Goal: Task Accomplishment & Management: Manage account settings

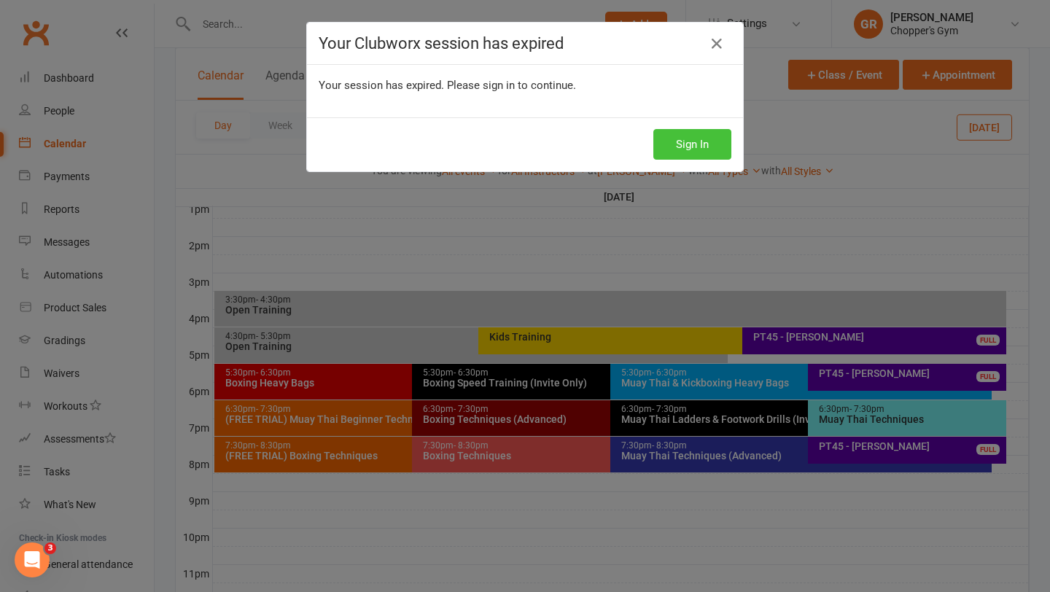
click at [685, 141] on button "Sign In" at bounding box center [692, 144] width 78 height 31
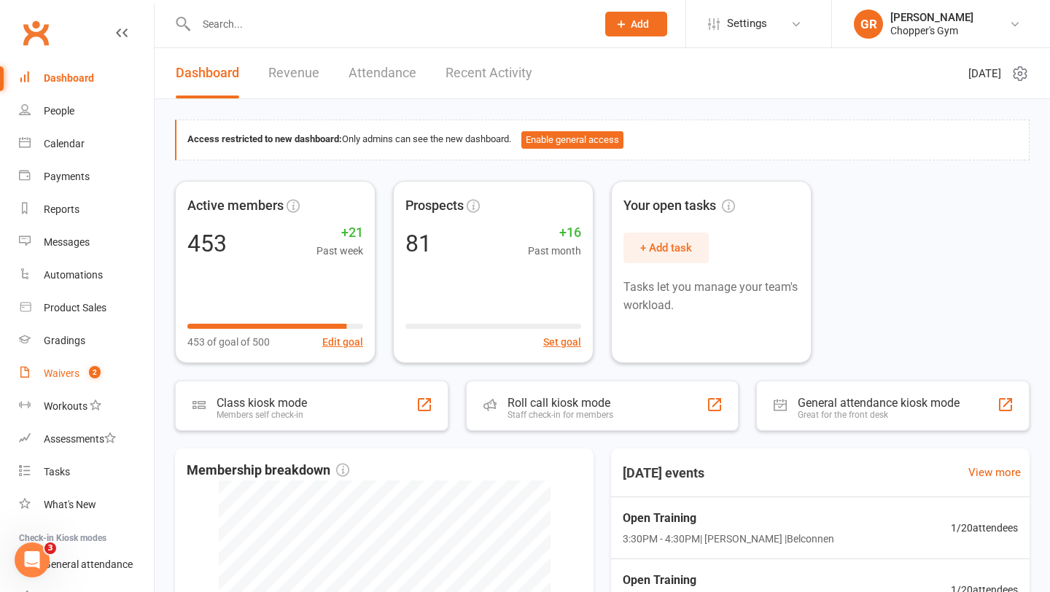
click at [75, 378] on div "Waivers" at bounding box center [62, 373] width 36 height 12
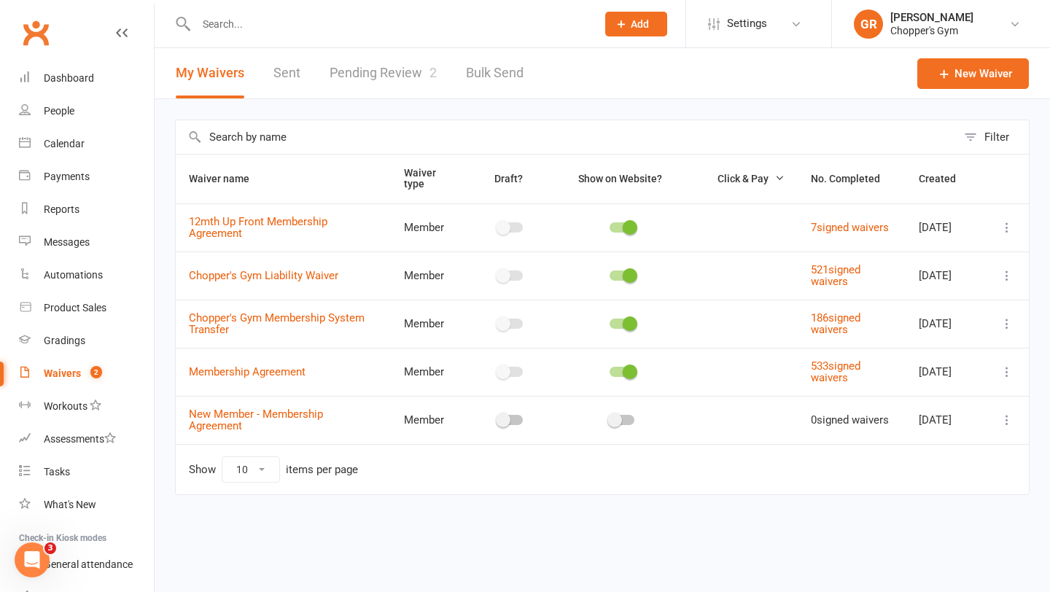
click at [346, 87] on link "Pending Review 2" at bounding box center [383, 73] width 107 height 50
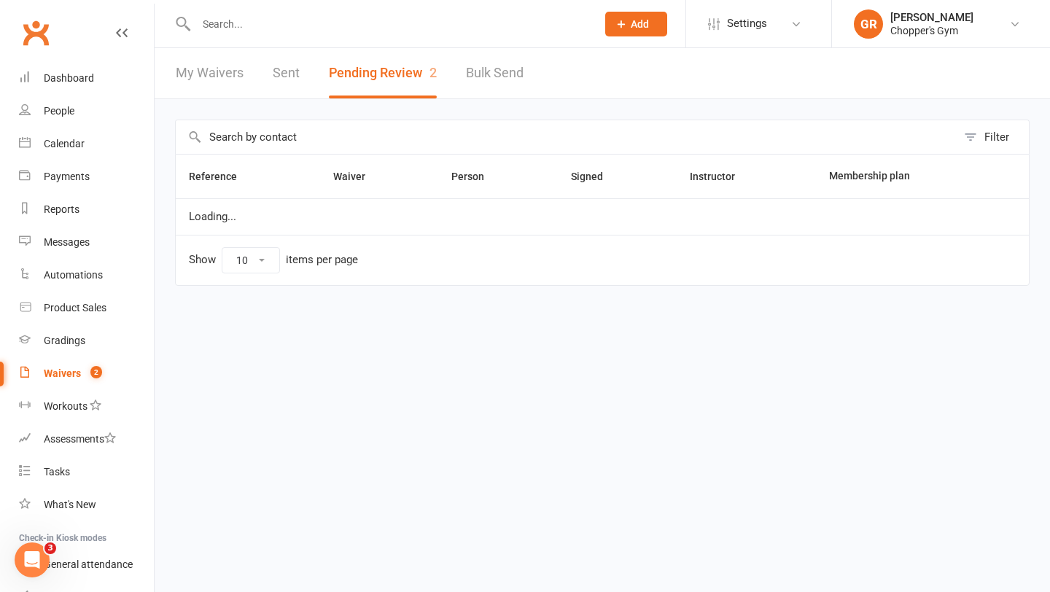
select select "50"
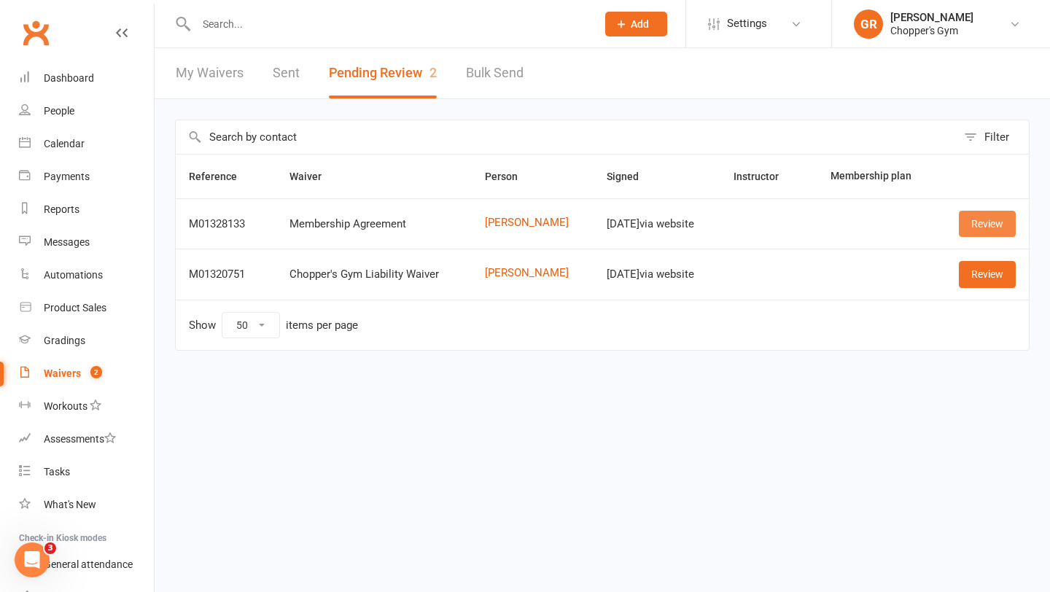
click at [976, 215] on link "Review" at bounding box center [987, 224] width 57 height 26
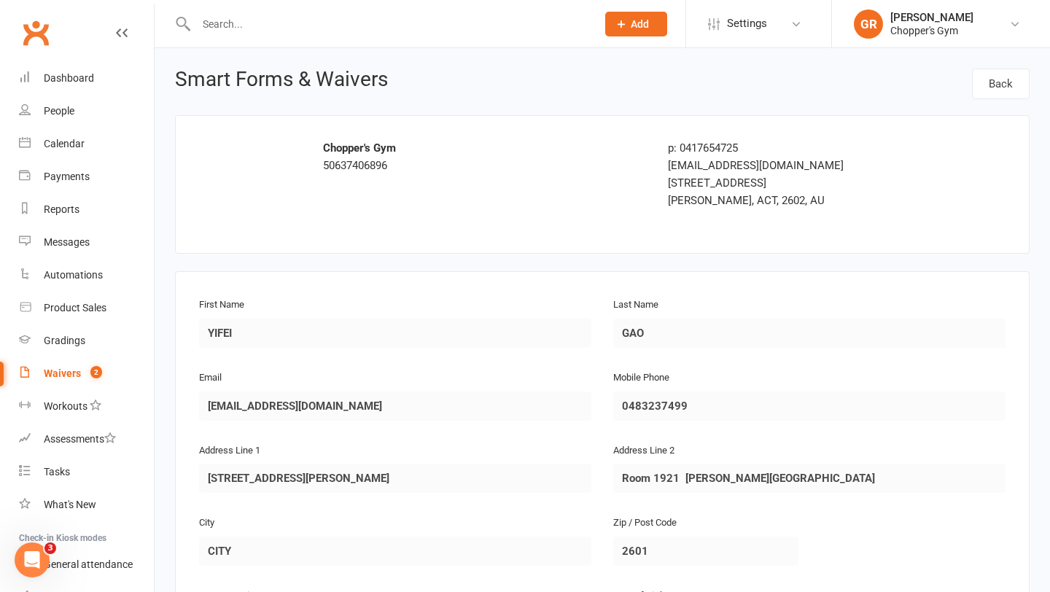
click at [68, 370] on div "Waivers" at bounding box center [62, 373] width 37 height 12
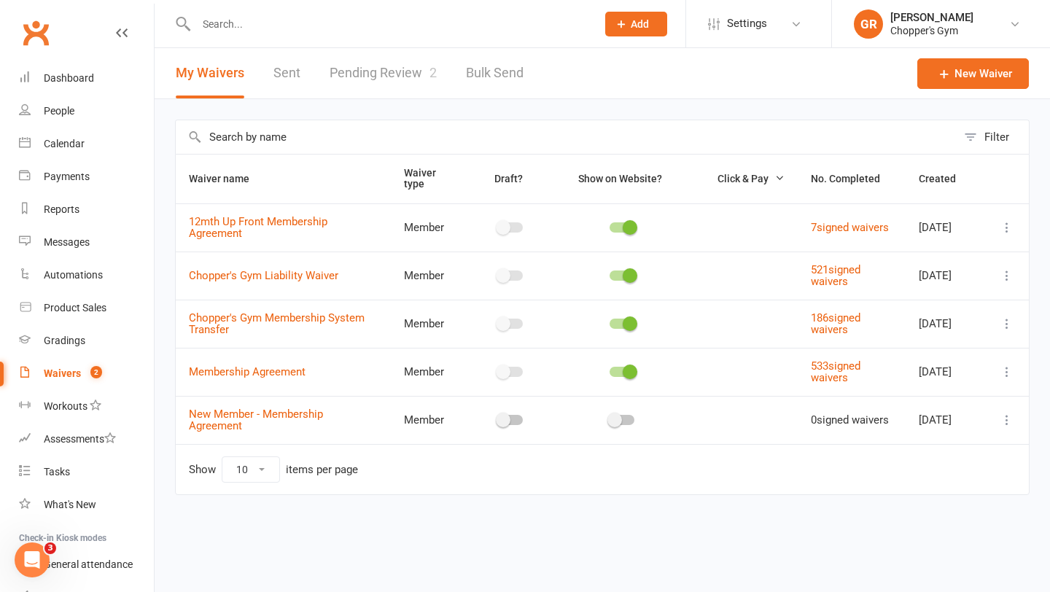
click at [385, 73] on link "Pending Review 2" at bounding box center [383, 73] width 107 height 50
select select "50"
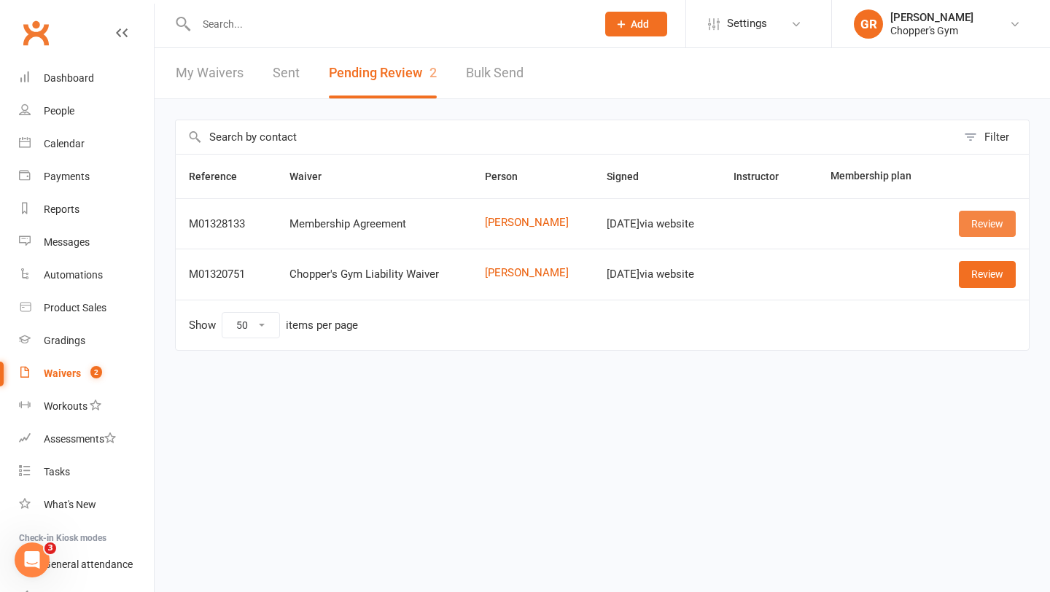
click at [974, 237] on link "Review" at bounding box center [987, 224] width 57 height 26
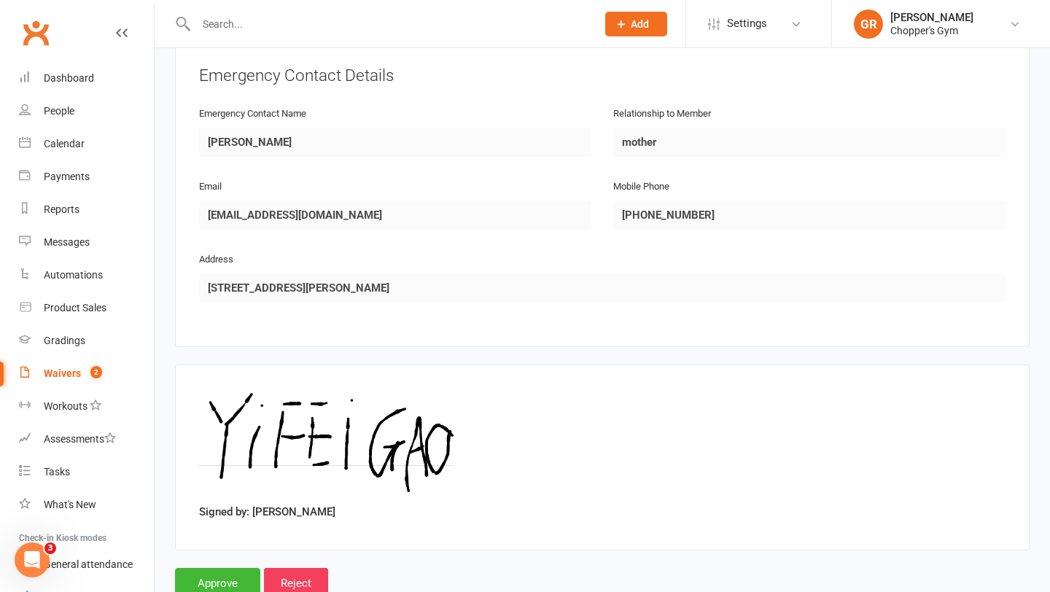
scroll to position [706, 0]
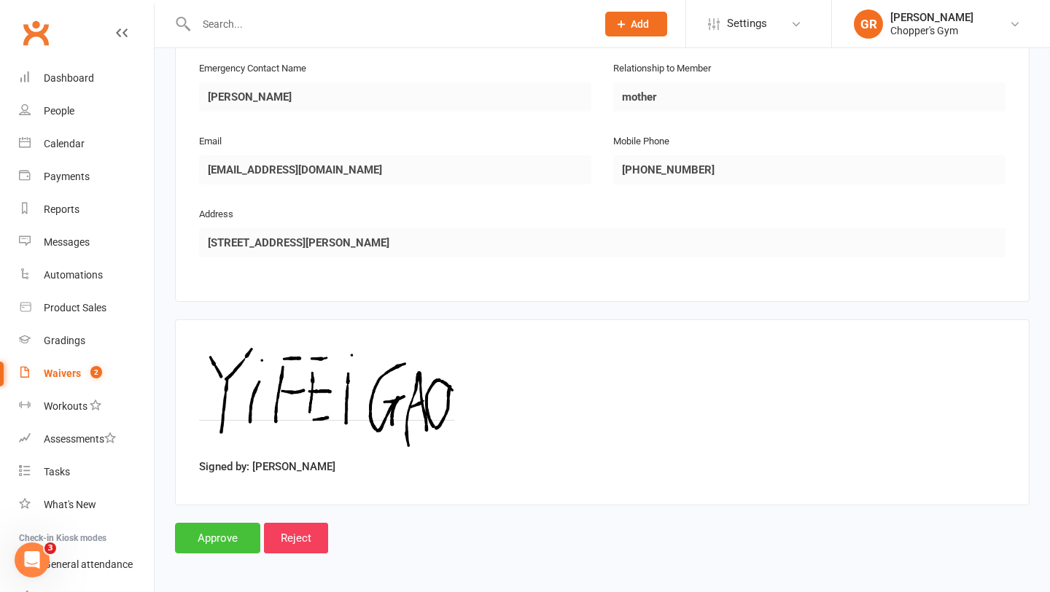
click at [203, 527] on input "Approve" at bounding box center [217, 538] width 85 height 31
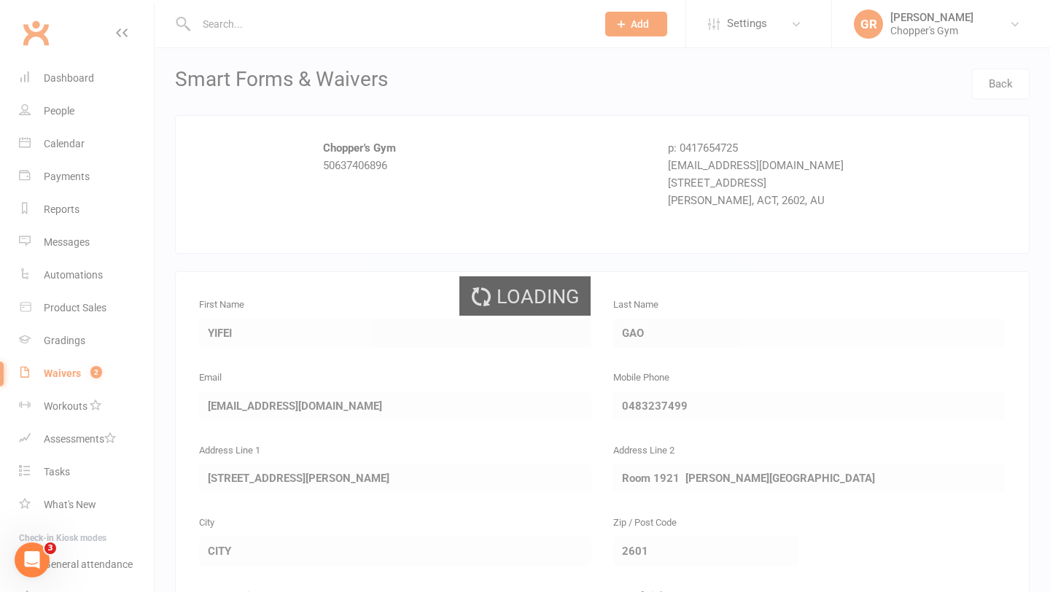
select select "50"
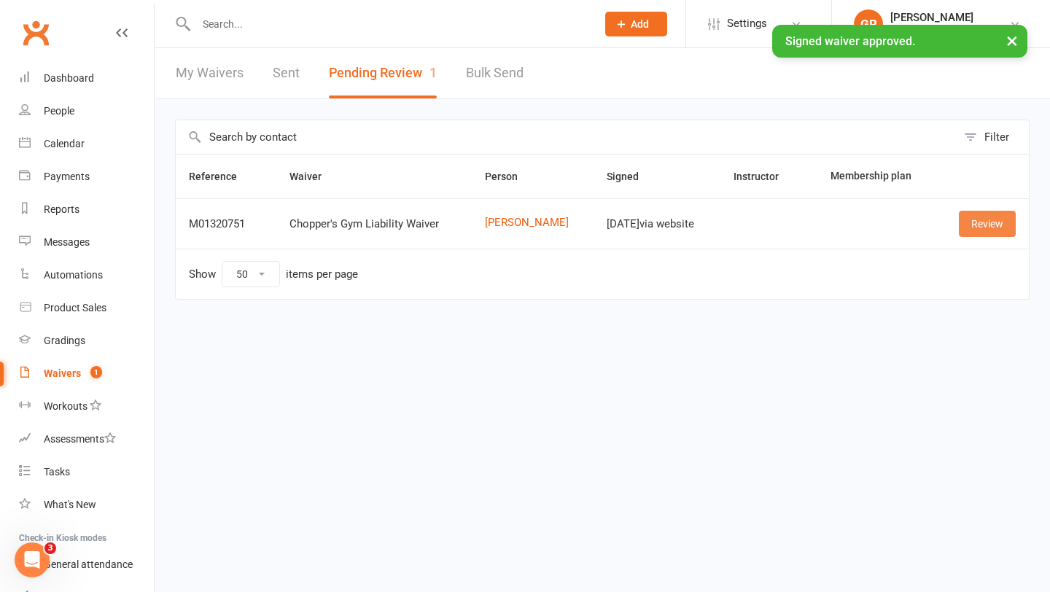
click at [986, 225] on link "Review" at bounding box center [987, 224] width 57 height 26
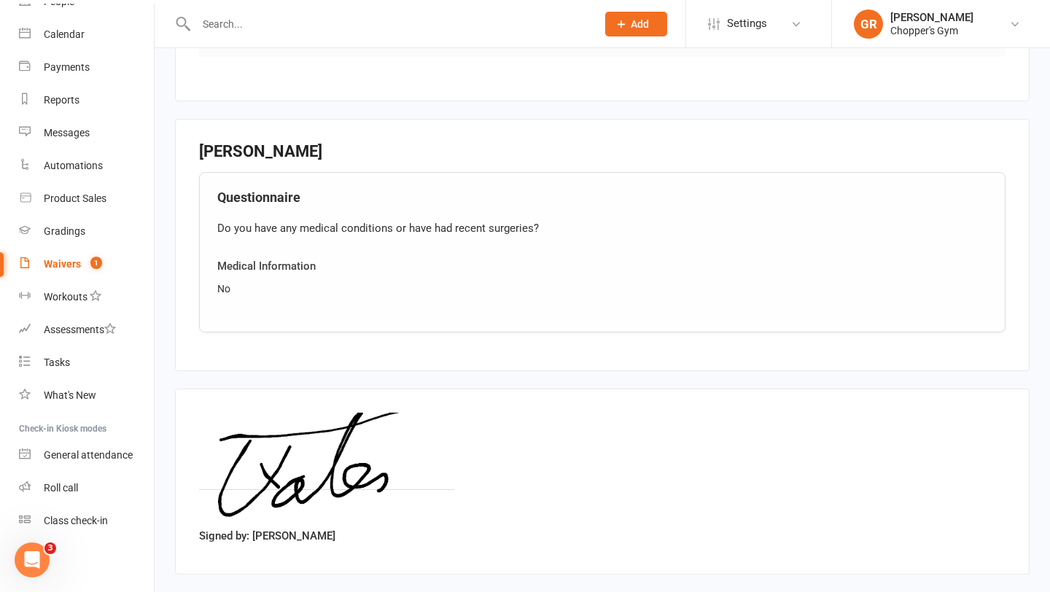
scroll to position [975, 0]
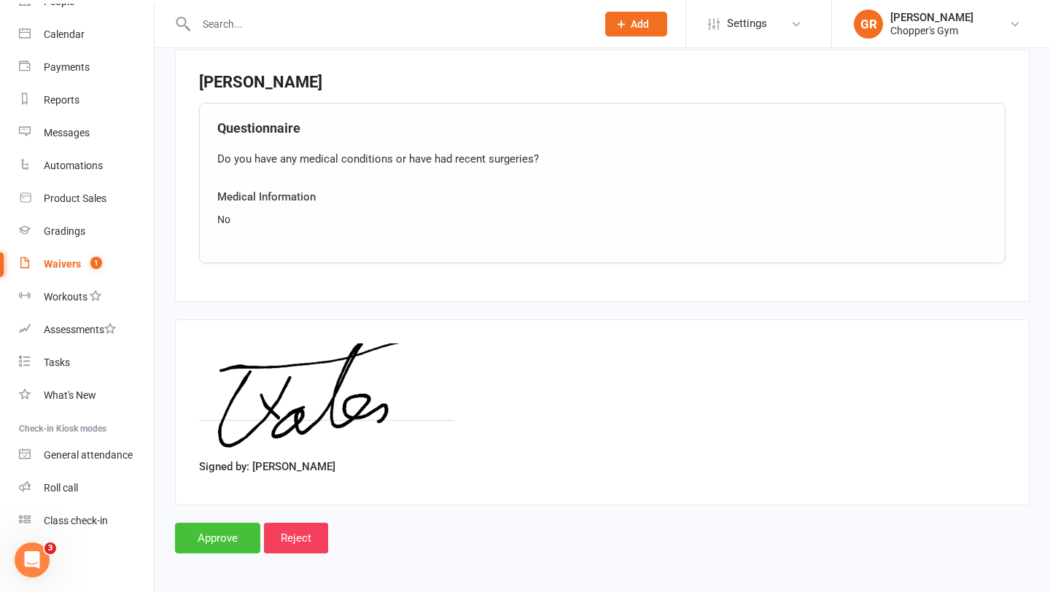
click at [225, 534] on input "Approve" at bounding box center [217, 538] width 85 height 31
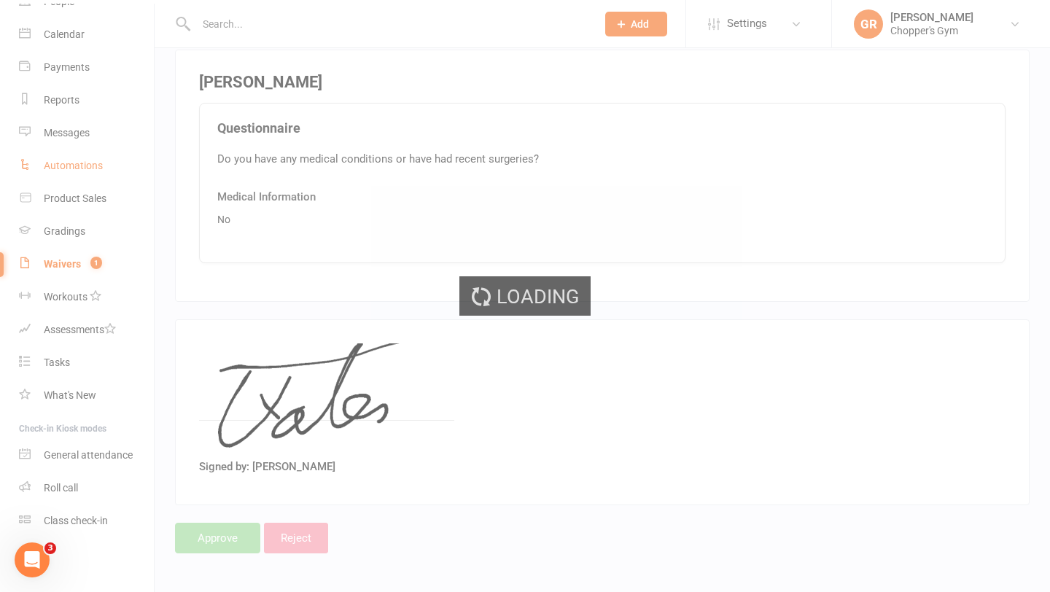
select select "50"
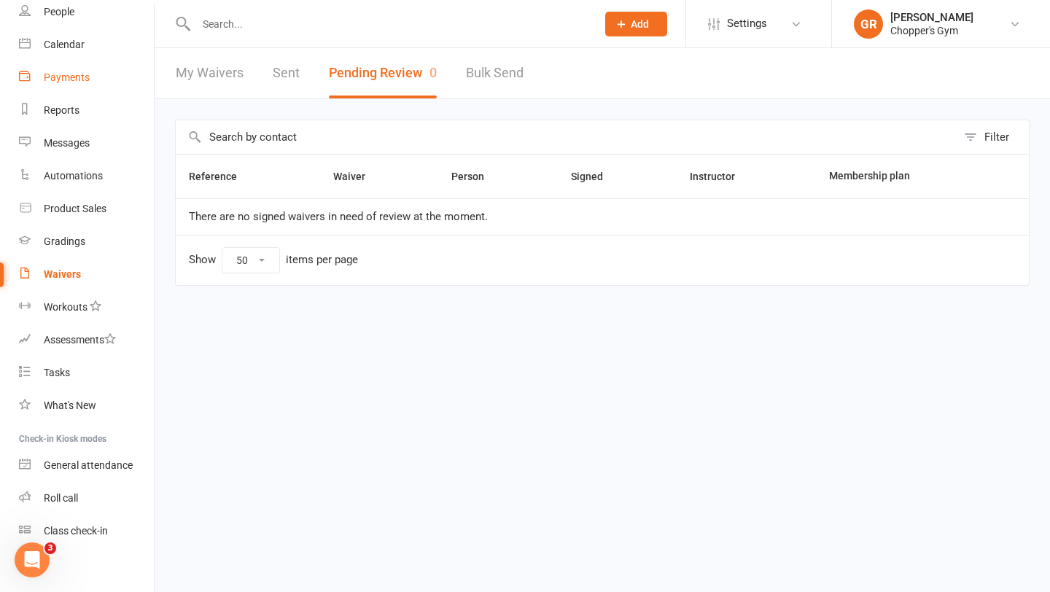
scroll to position [97, 0]
click at [66, 48] on div "Calendar" at bounding box center [64, 47] width 41 height 12
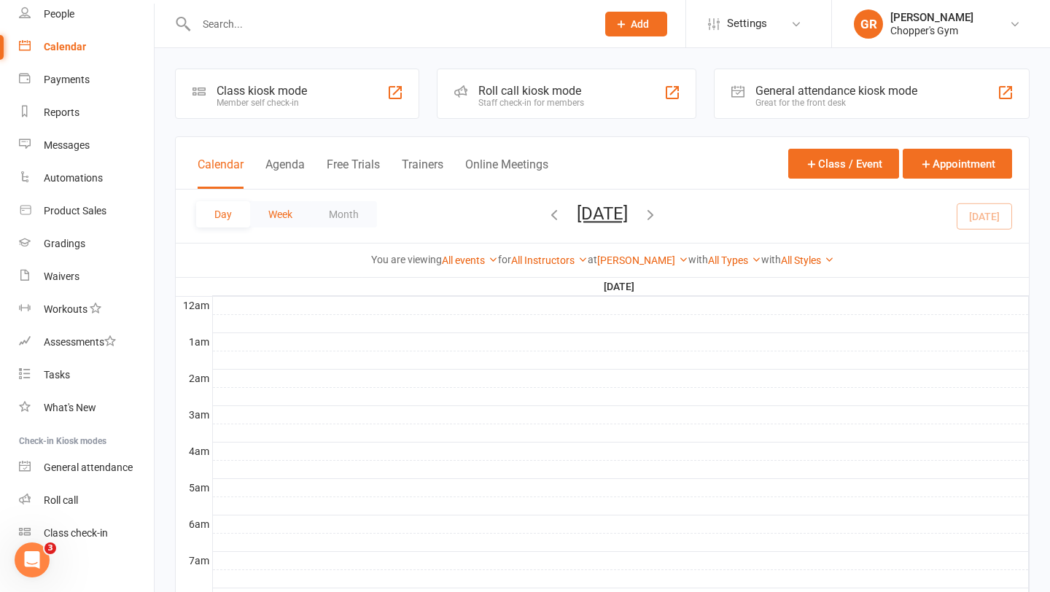
click at [278, 209] on button "Week" at bounding box center [280, 214] width 61 height 26
click at [515, 217] on icon "button" at bounding box center [518, 214] width 16 height 16
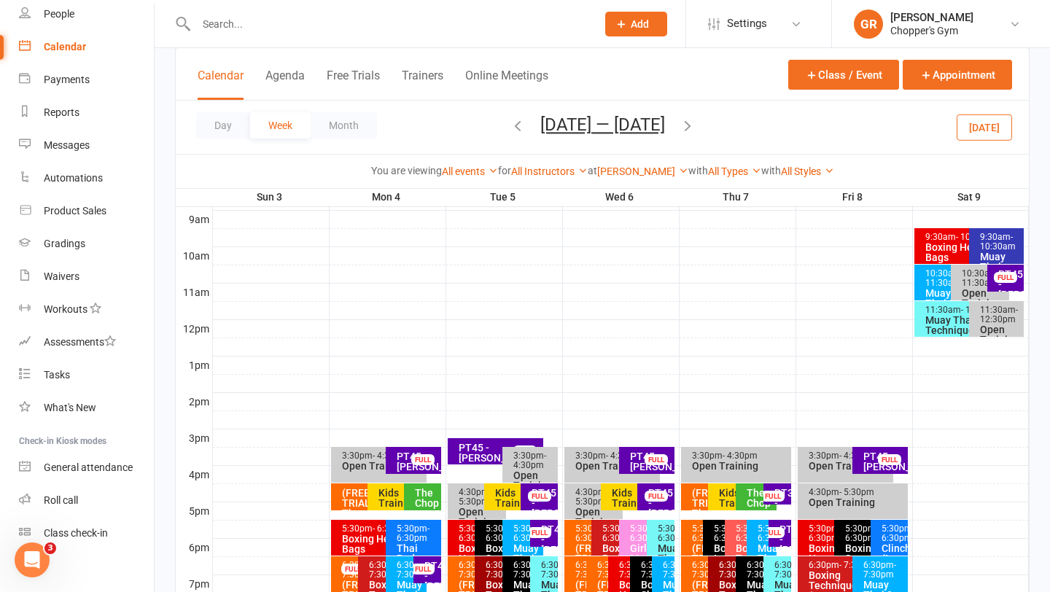
scroll to position [418, 0]
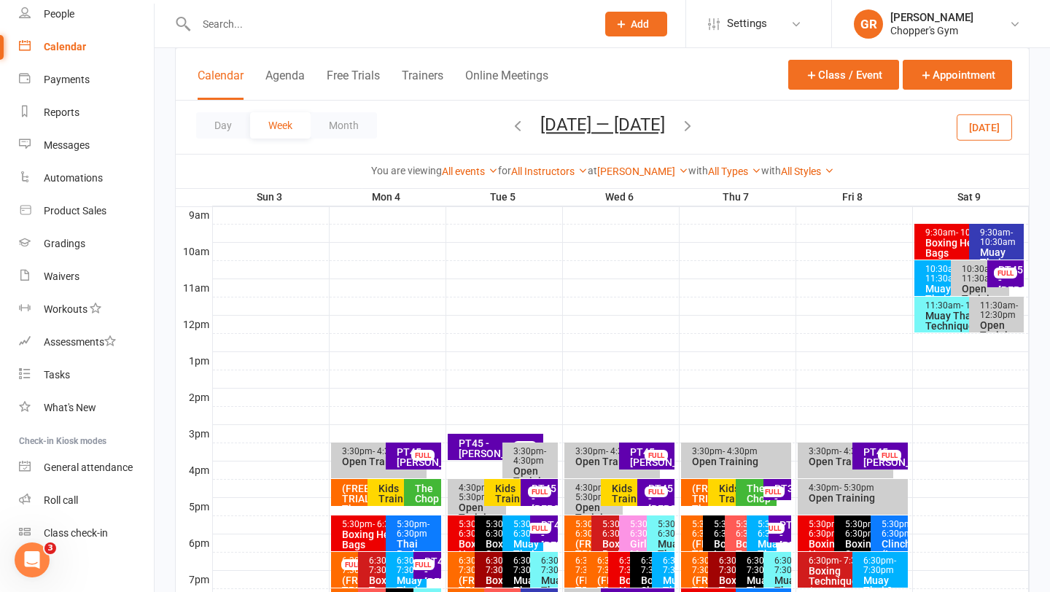
click at [618, 489] on div "Kids Training" at bounding box center [634, 493] width 46 height 20
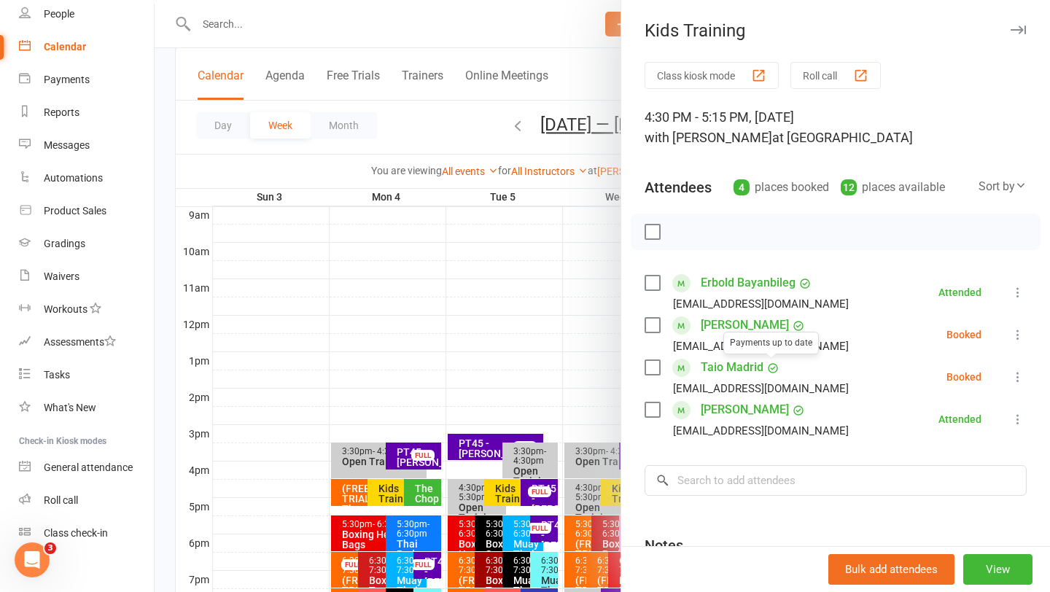
scroll to position [7, 0]
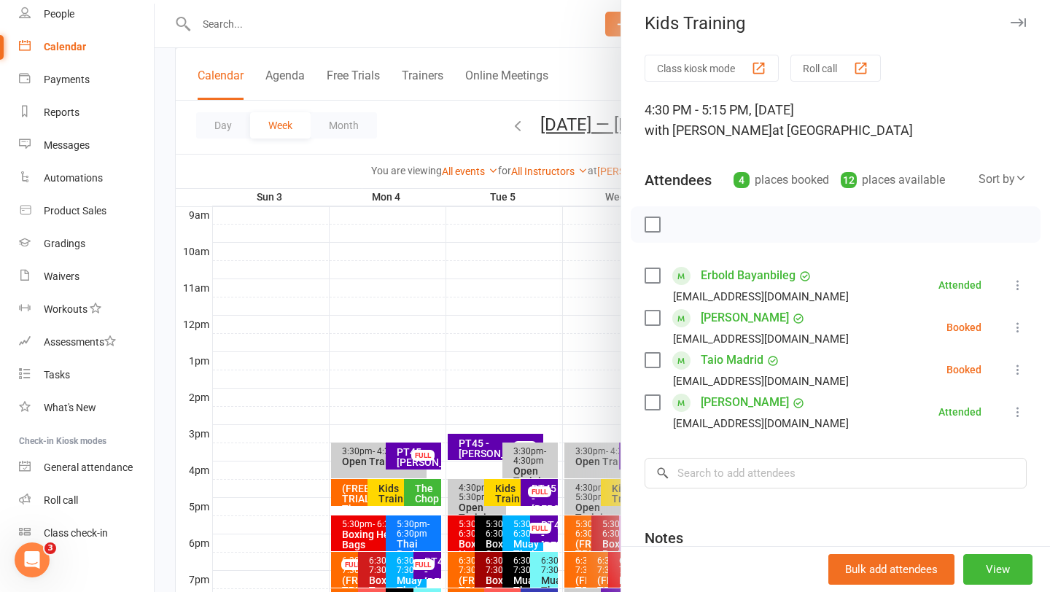
click at [285, 359] on div at bounding box center [602, 296] width 895 height 592
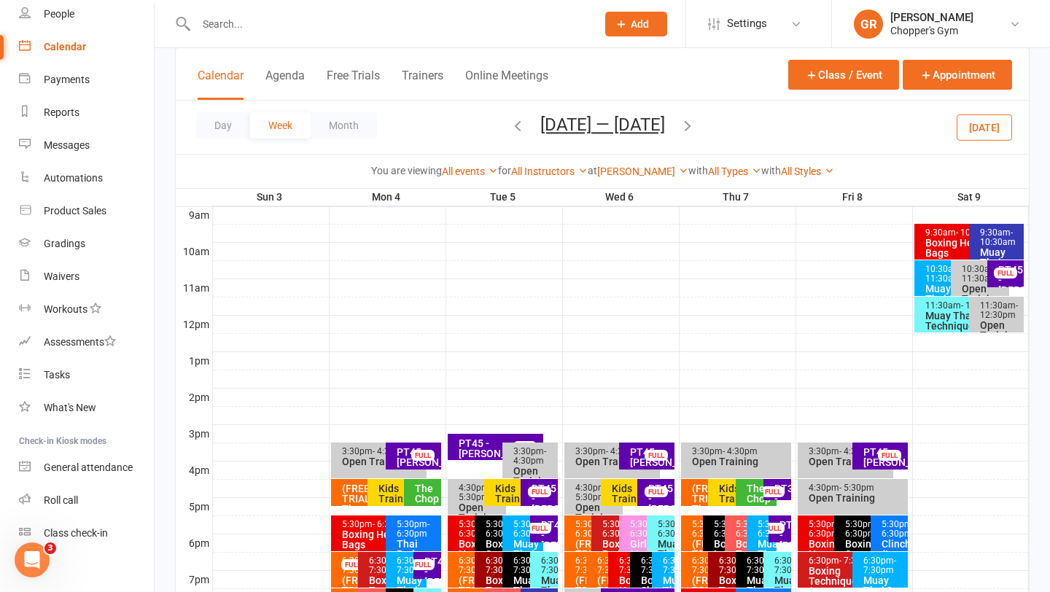
click at [631, 461] on div "PT45 - Jirawat Mc Callum" at bounding box center [650, 457] width 42 height 20
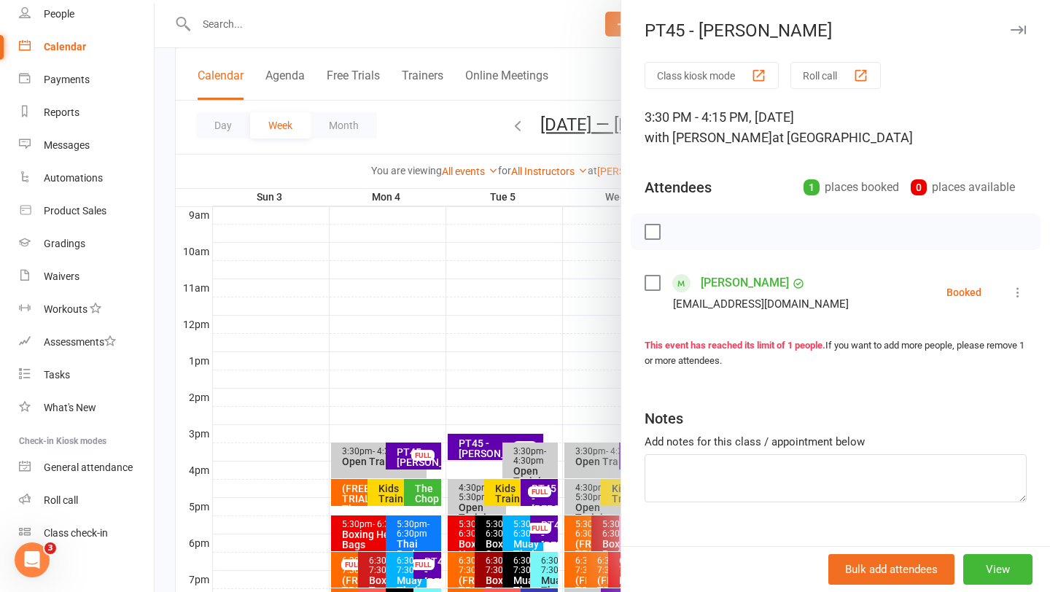
click at [534, 342] on div at bounding box center [602, 296] width 895 height 592
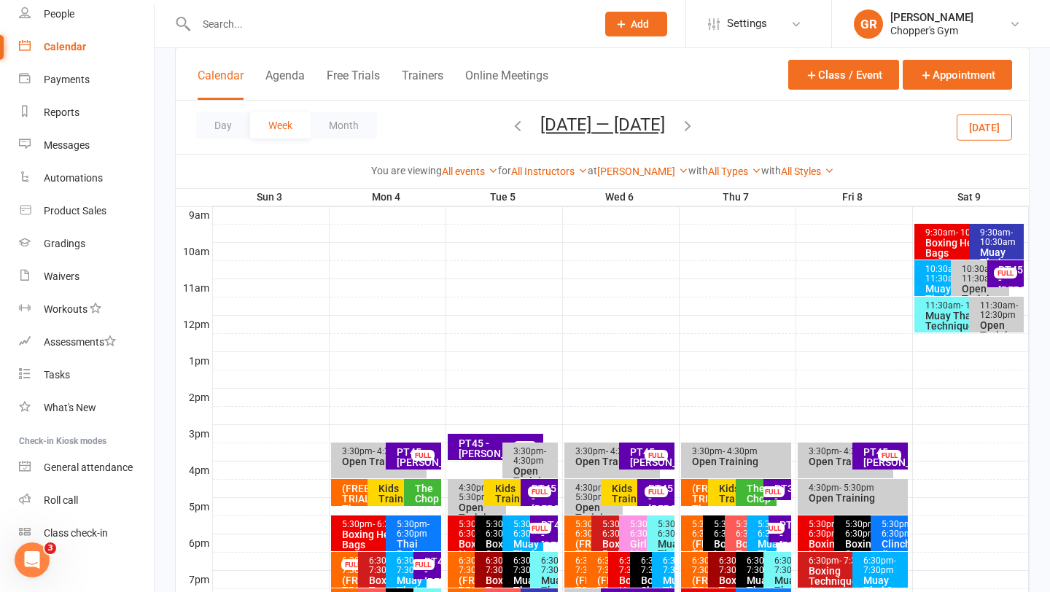
click at [659, 500] on div "PT45 - Marci Policinski" at bounding box center [658, 498] width 23 height 31
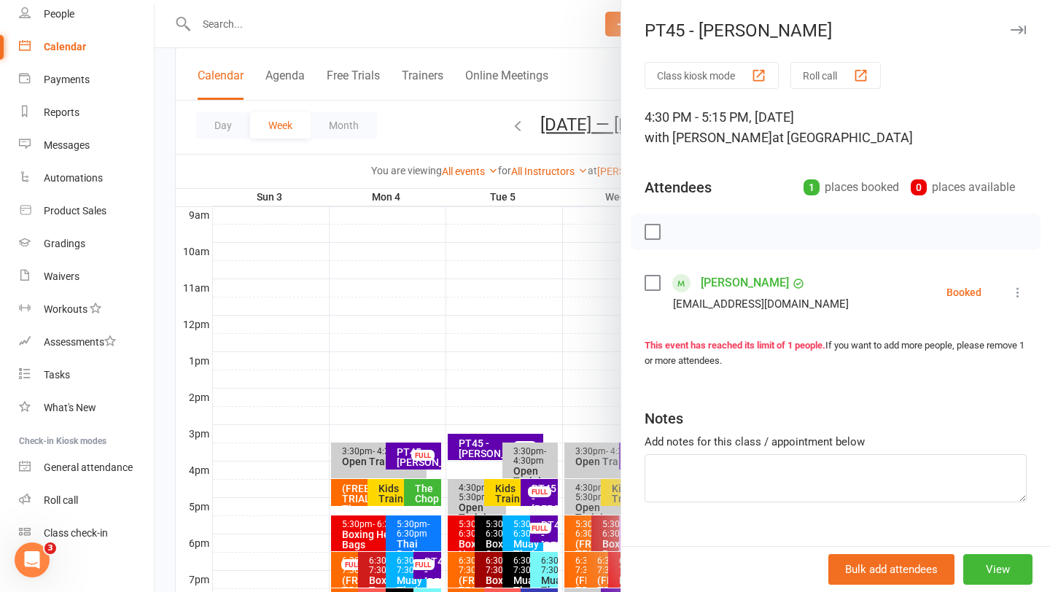
click at [399, 327] on div at bounding box center [602, 296] width 895 height 592
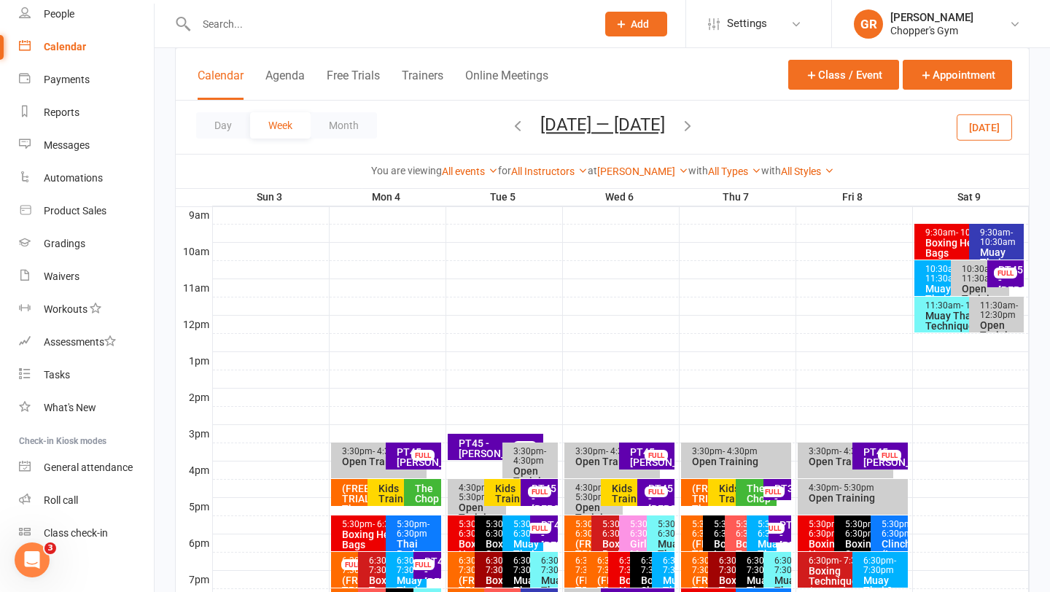
click at [523, 126] on icon "button" at bounding box center [518, 125] width 16 height 16
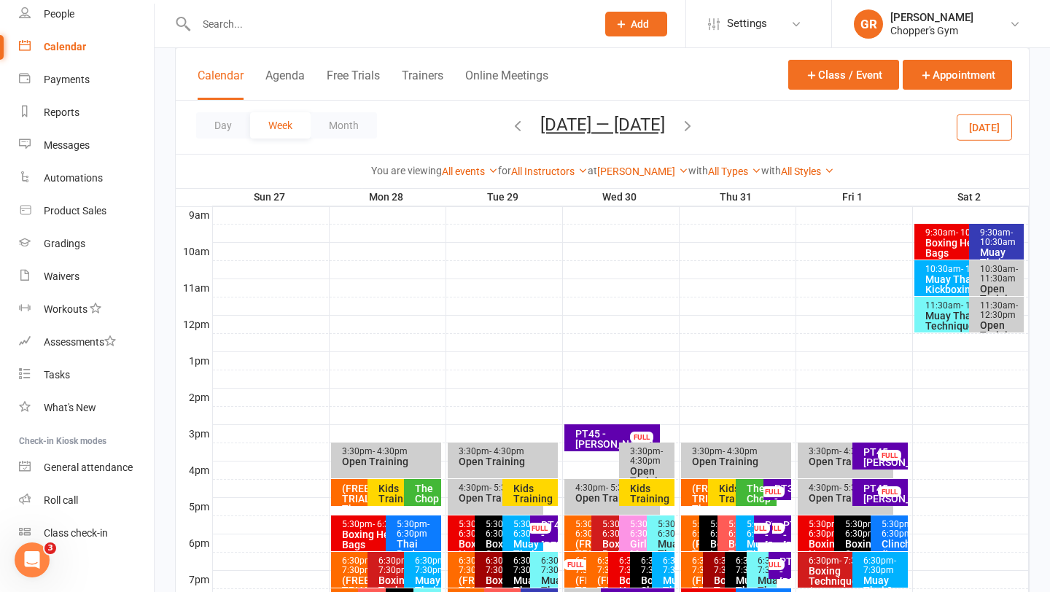
click at [528, 494] on div "Kids Training" at bounding box center [533, 493] width 42 height 20
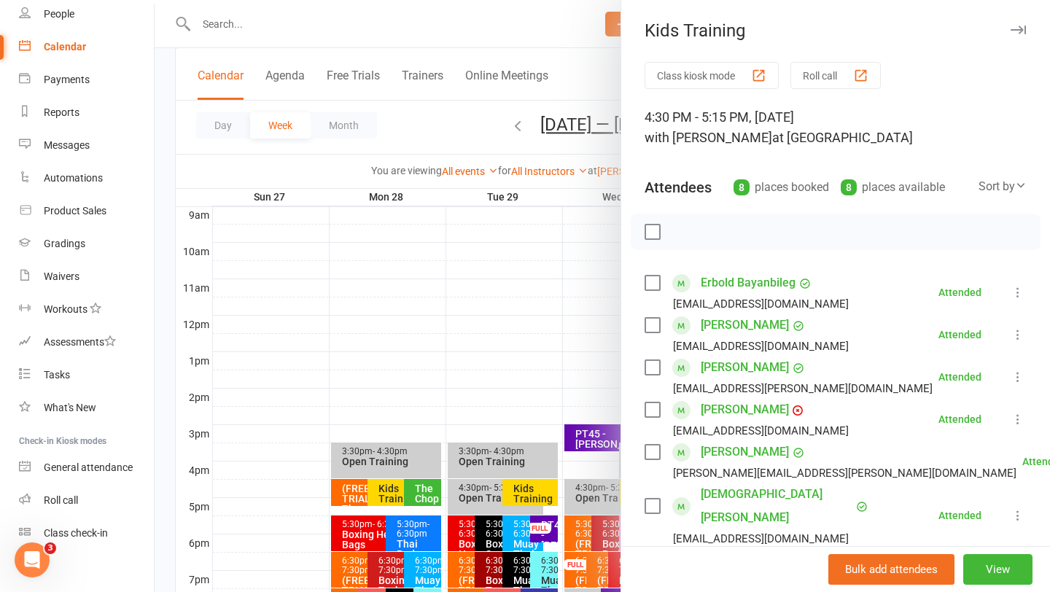
click at [524, 319] on div at bounding box center [602, 296] width 895 height 592
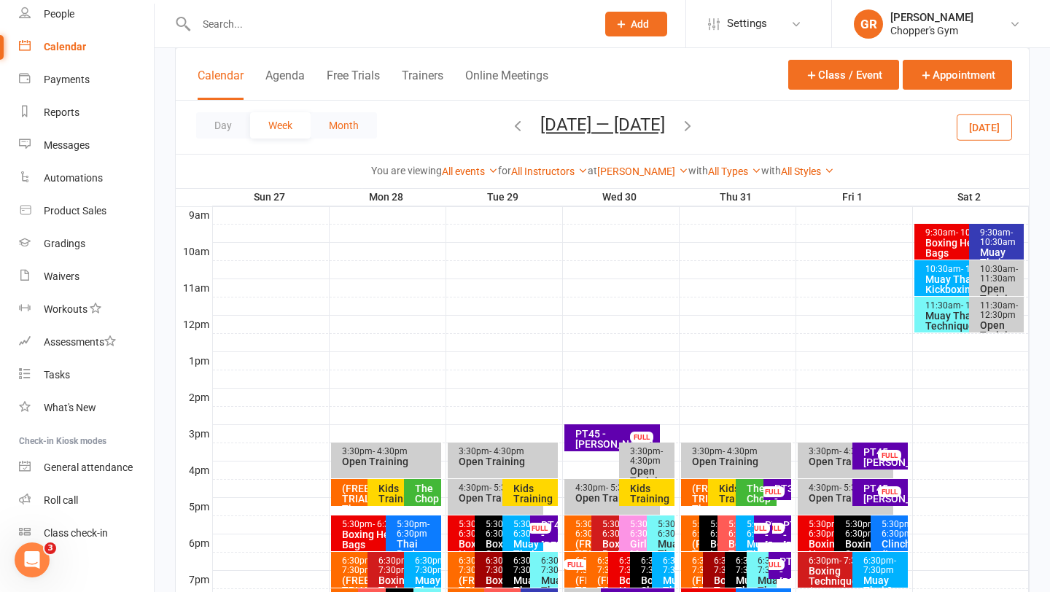
click at [341, 125] on button "Month" at bounding box center [344, 125] width 66 height 26
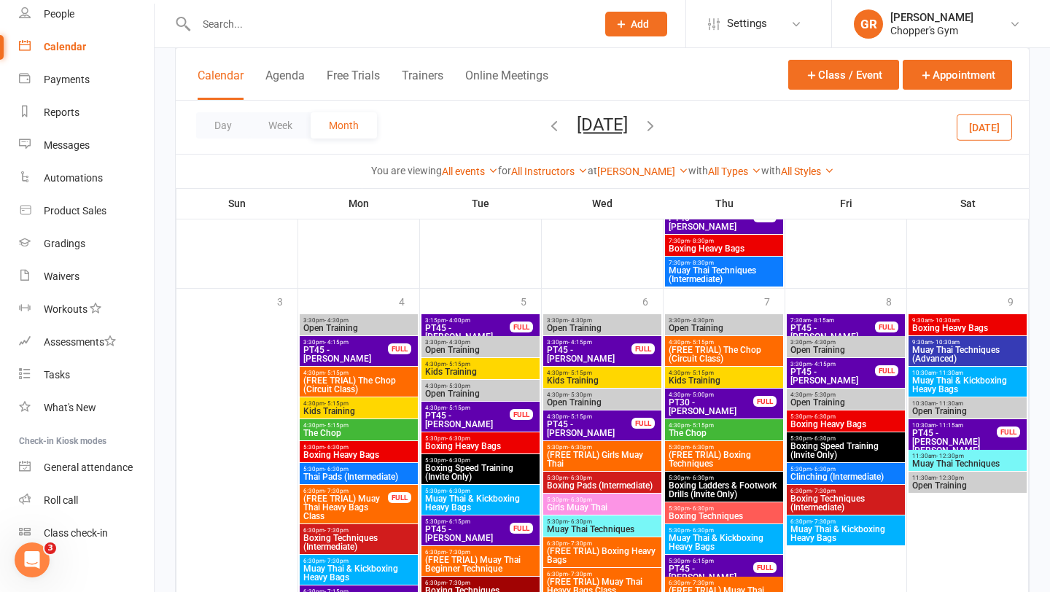
scroll to position [2446, 0]
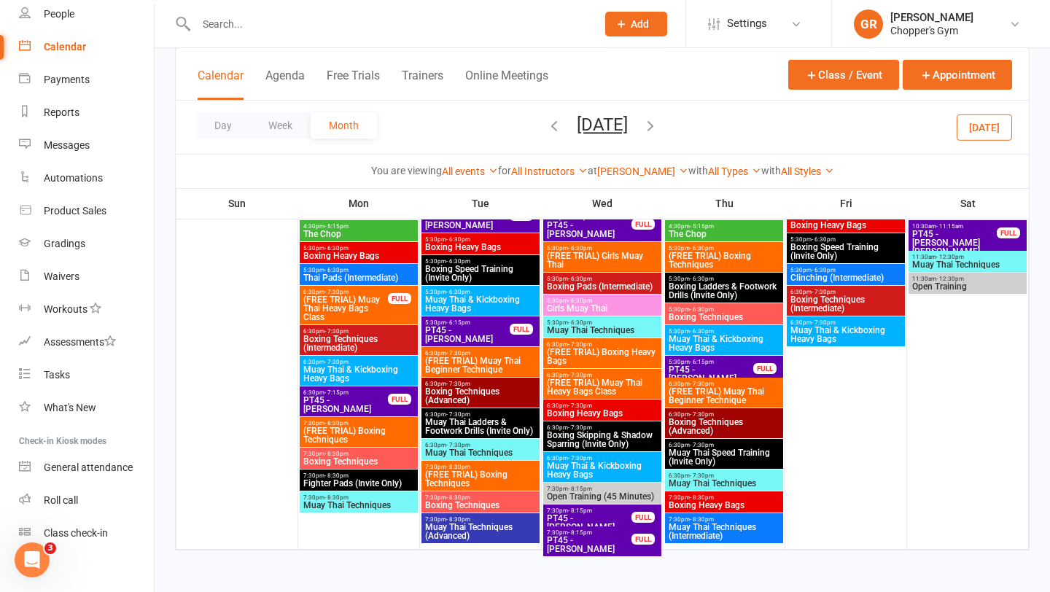
click at [658, 126] on icon "button" at bounding box center [650, 125] width 16 height 16
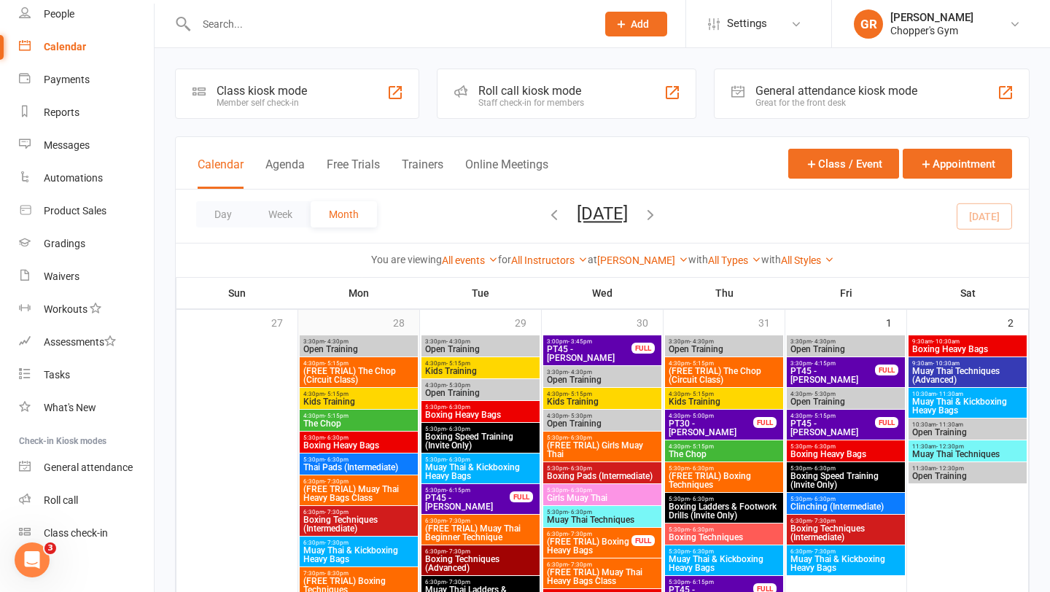
scroll to position [0, 0]
click at [546, 212] on icon "button" at bounding box center [554, 214] width 16 height 16
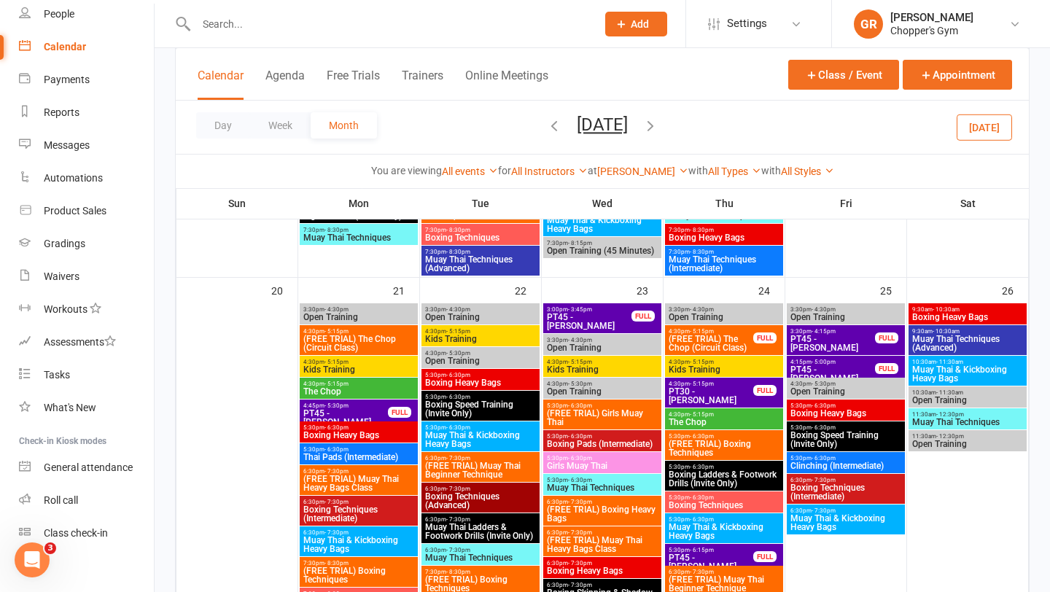
scroll to position [1282, 0]
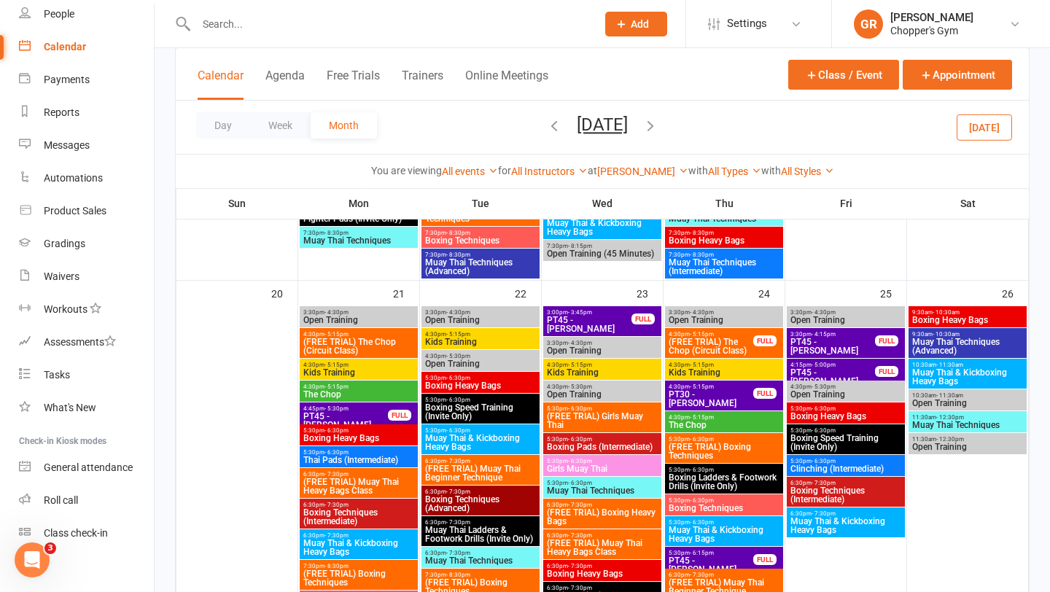
click at [304, 32] on input "text" at bounding box center [389, 24] width 394 height 20
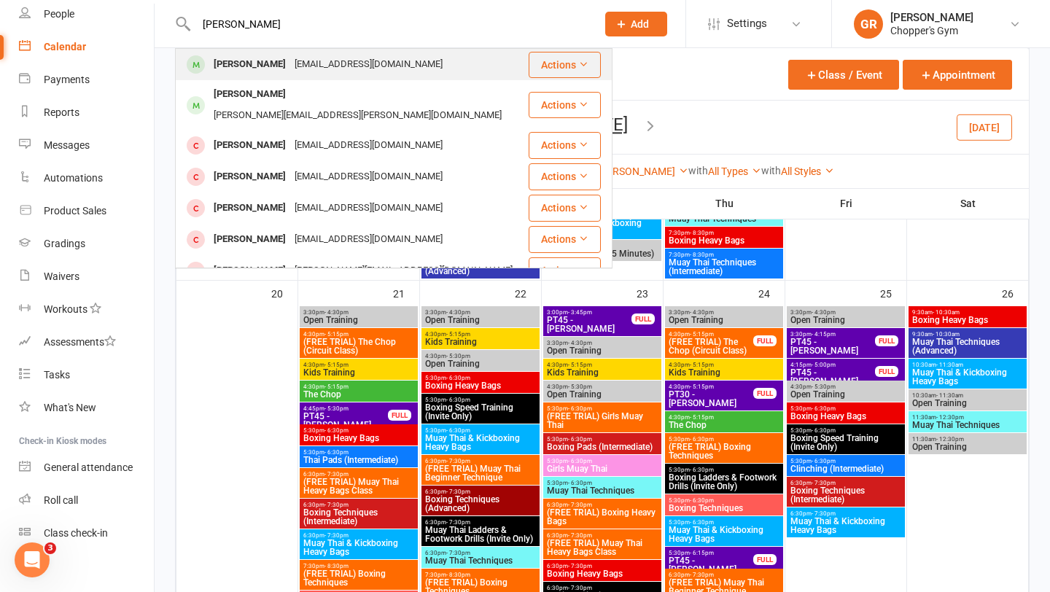
type input "liam nguyen"
click at [290, 61] on div "[EMAIL_ADDRESS][DOMAIN_NAME]" at bounding box center [368, 64] width 157 height 21
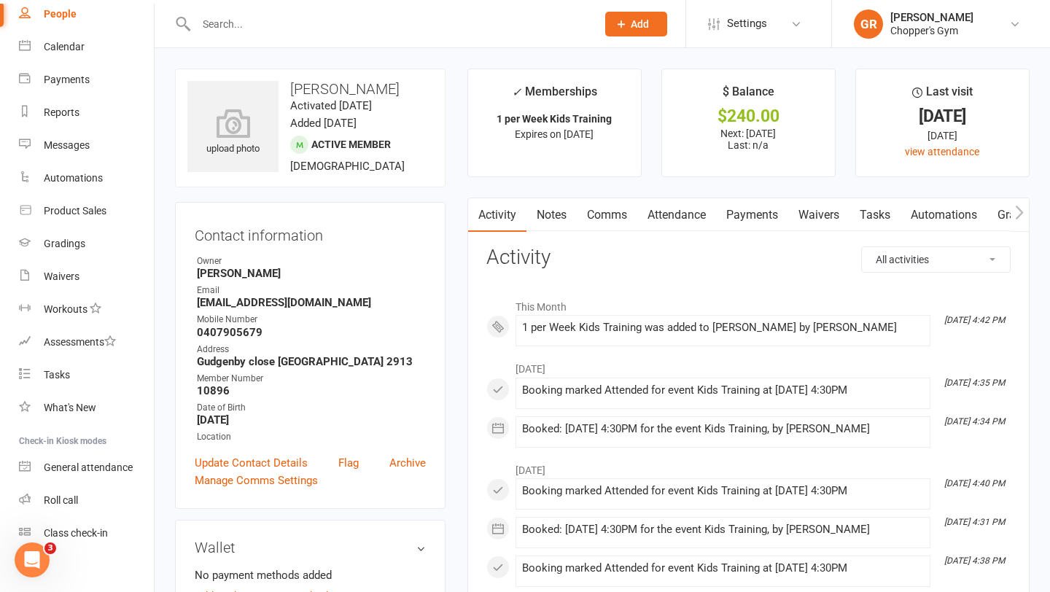
click at [767, 223] on link "Payments" at bounding box center [752, 215] width 72 height 34
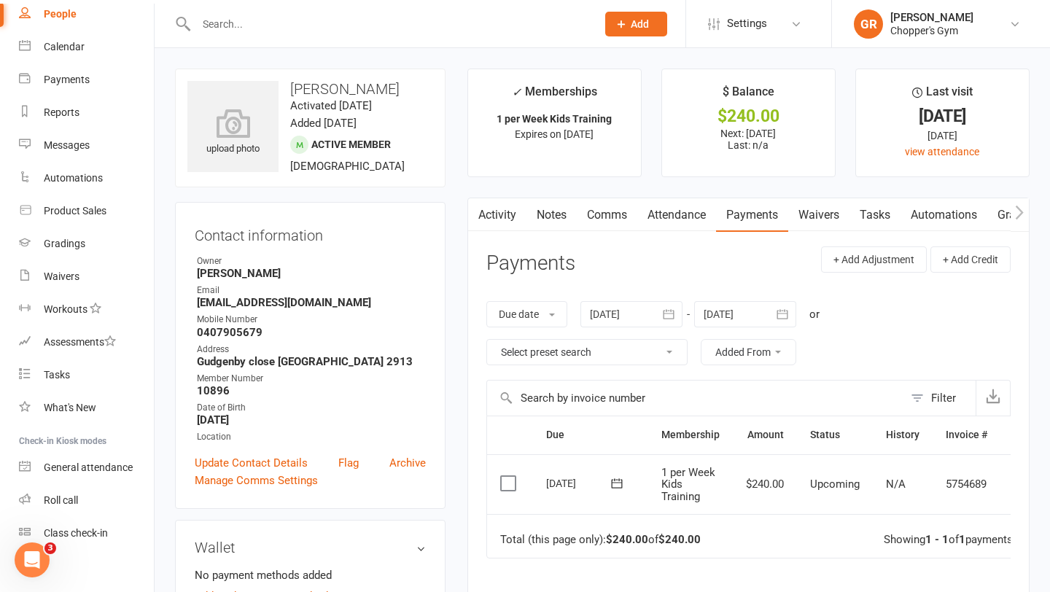
click at [508, 481] on label at bounding box center [510, 483] width 20 height 15
click at [508, 476] on input "checkbox" at bounding box center [504, 476] width 9 height 0
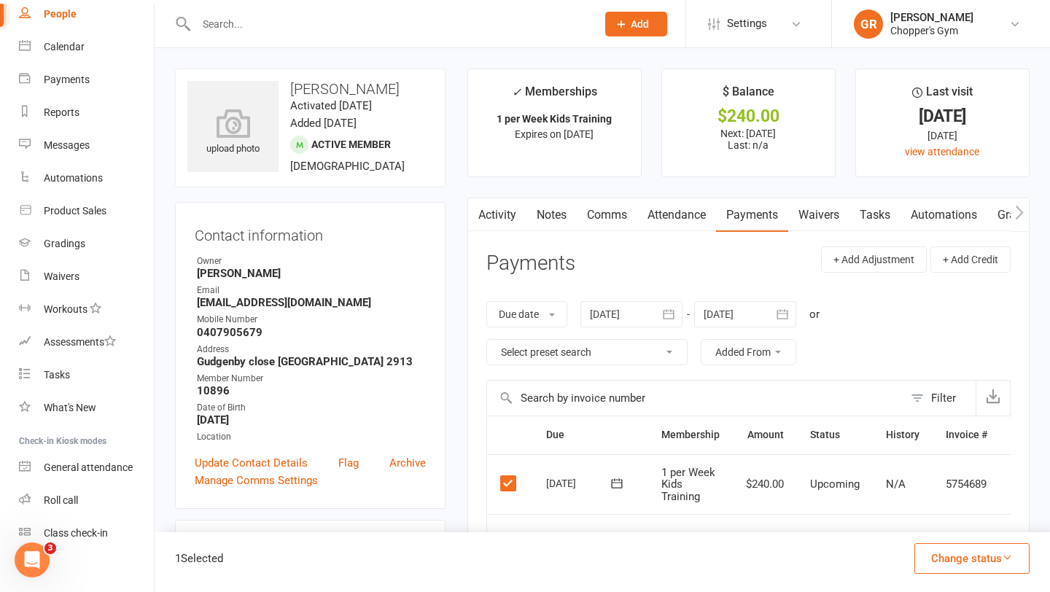
click at [984, 562] on button "Change status" at bounding box center [971, 558] width 115 height 31
click at [922, 463] on link "Paid (POS)" at bounding box center [956, 460] width 144 height 29
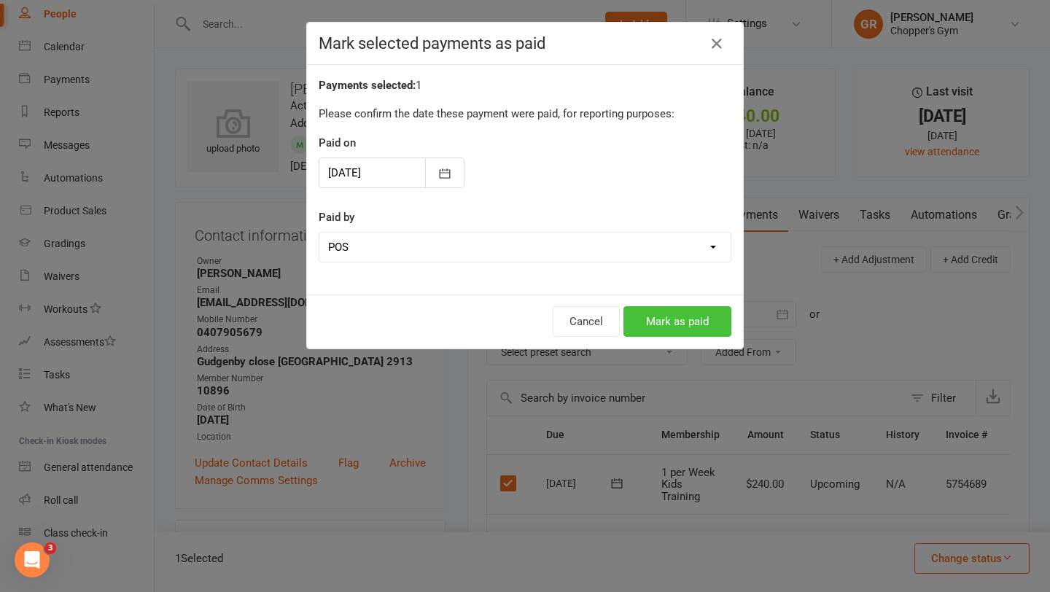
click at [696, 316] on button "Mark as paid" at bounding box center [677, 321] width 108 height 31
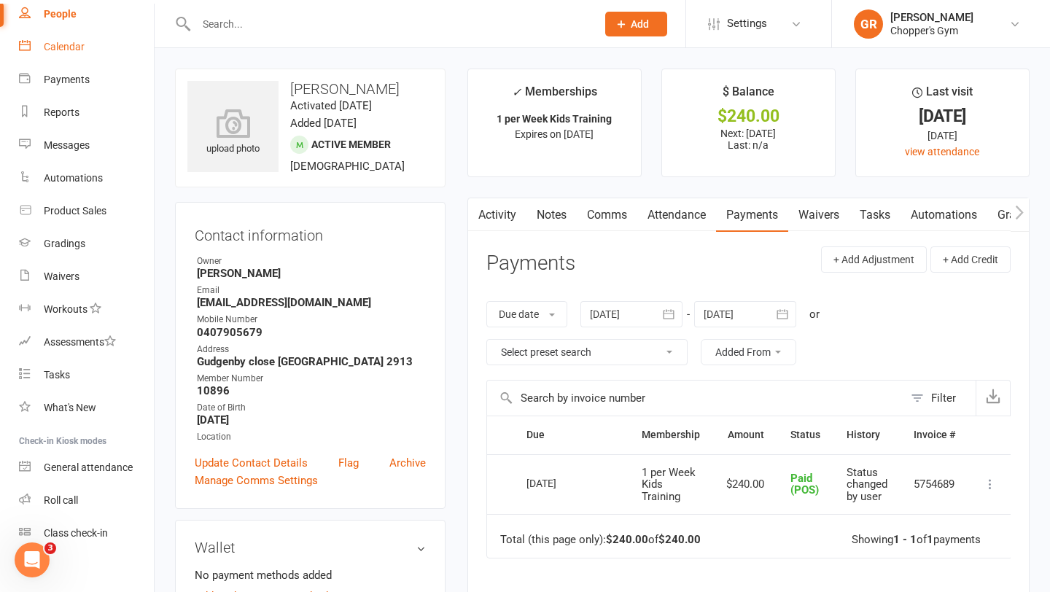
click at [57, 58] on link "Calendar" at bounding box center [86, 47] width 135 height 33
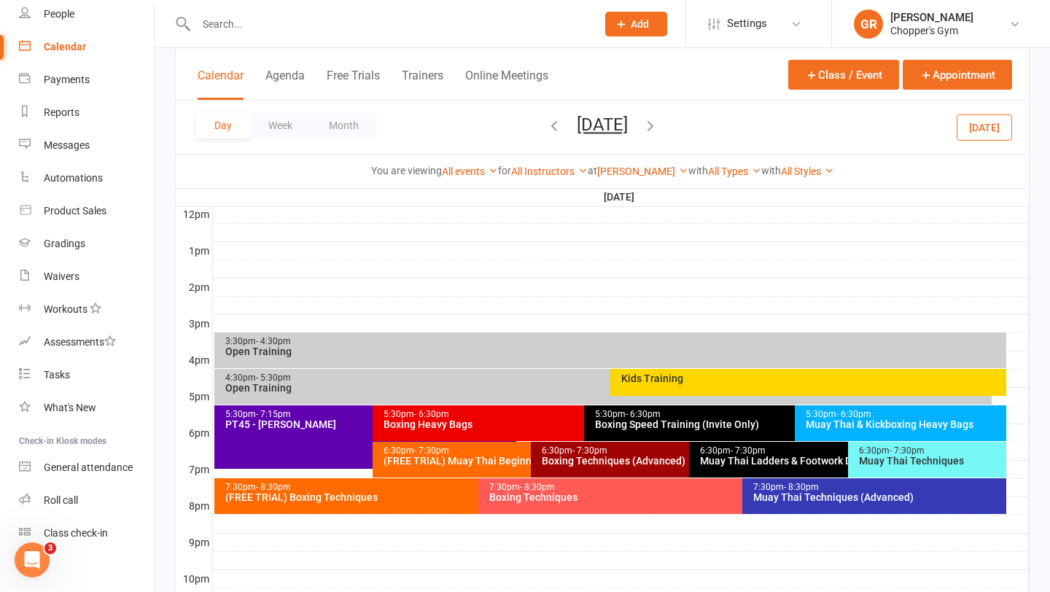
scroll to position [526, 0]
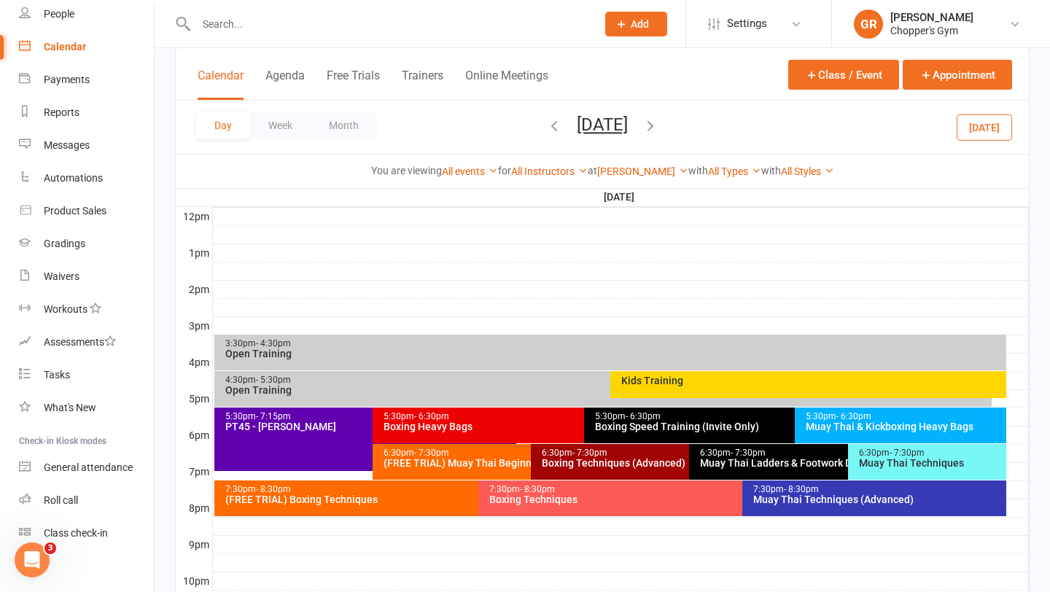
click at [971, 135] on button "[DATE]" at bounding box center [983, 127] width 55 height 26
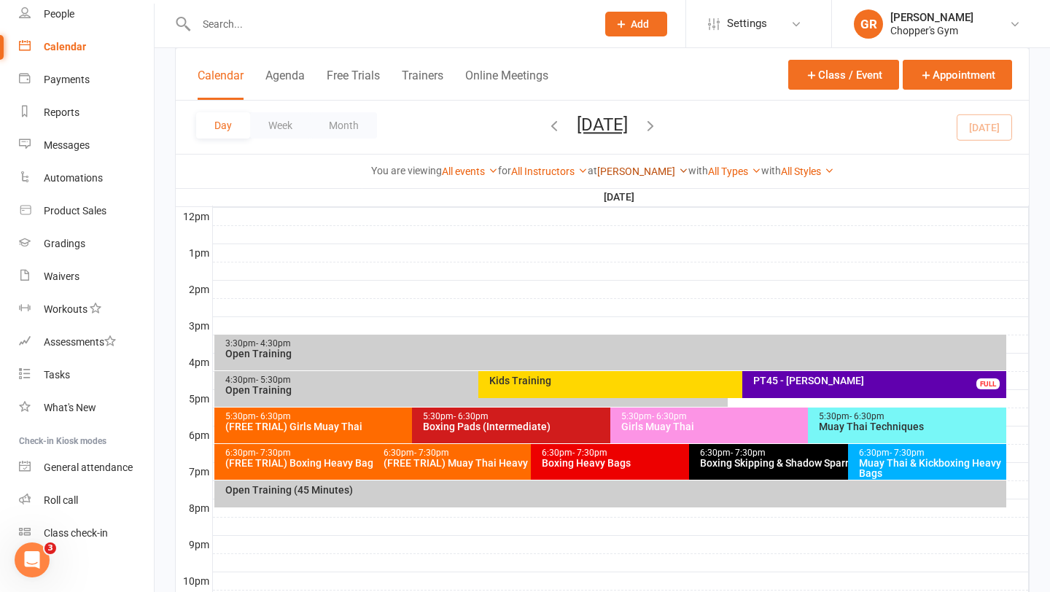
click at [638, 171] on link "[PERSON_NAME]" at bounding box center [642, 171] width 91 height 12
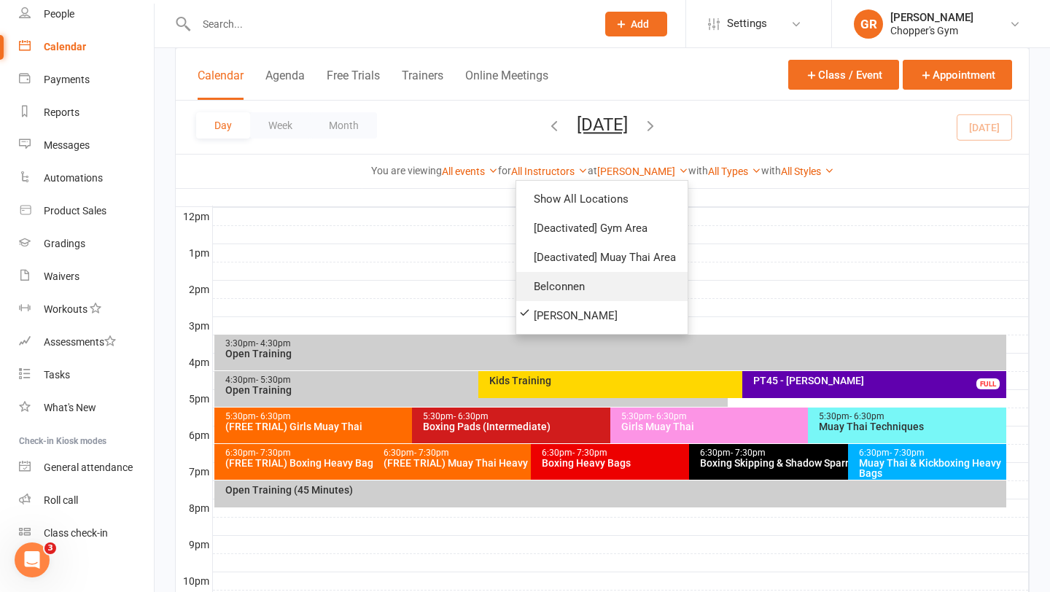
click at [561, 284] on link "Belconnen" at bounding box center [601, 286] width 171 height 29
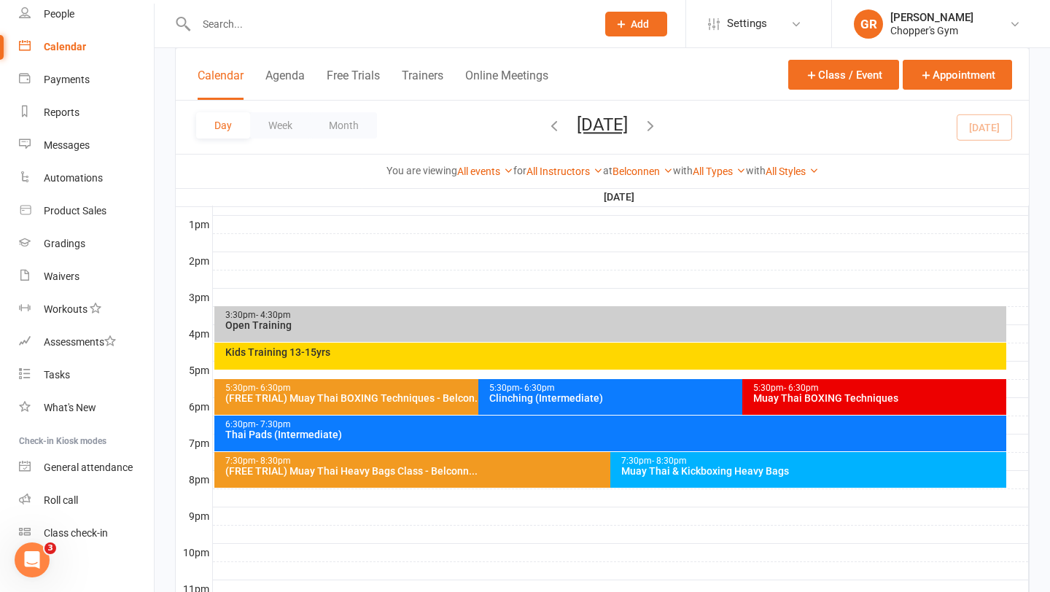
scroll to position [621, 0]
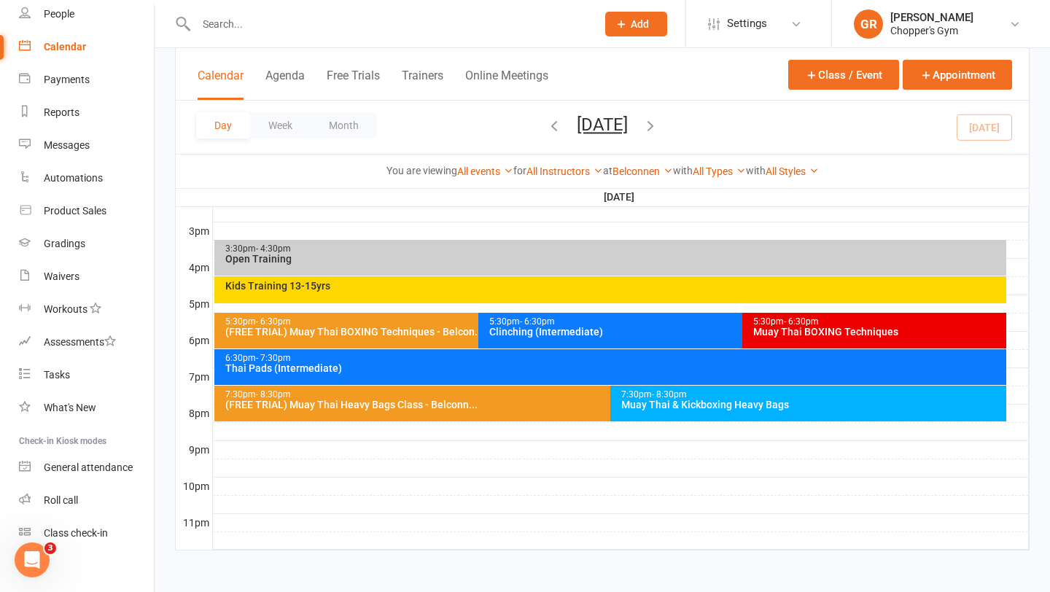
click at [585, 296] on div "Kids Training 13-15yrs" at bounding box center [610, 289] width 792 height 27
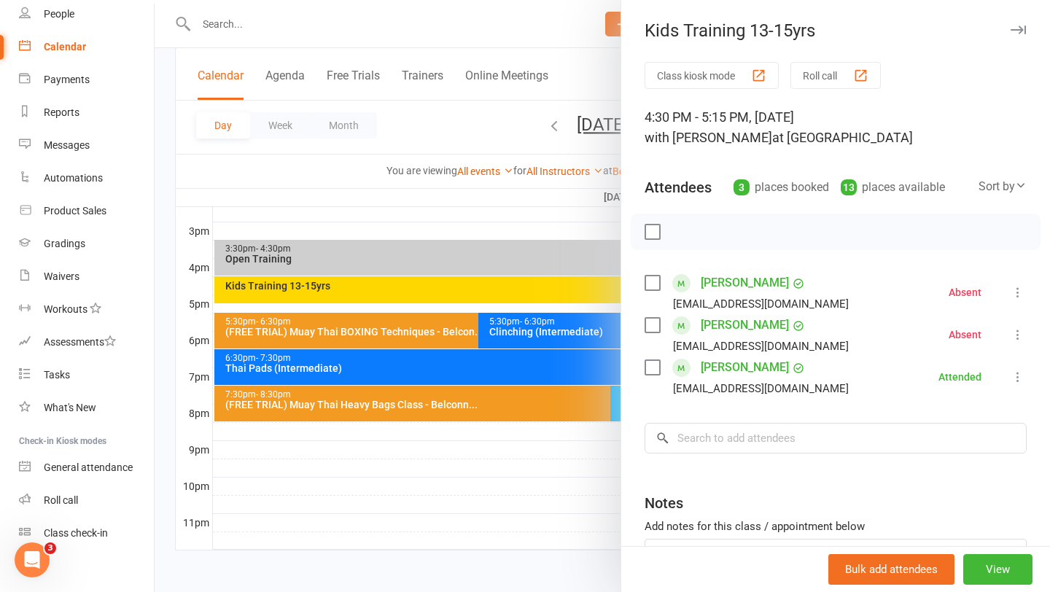
click at [1020, 295] on icon at bounding box center [1017, 292] width 15 height 15
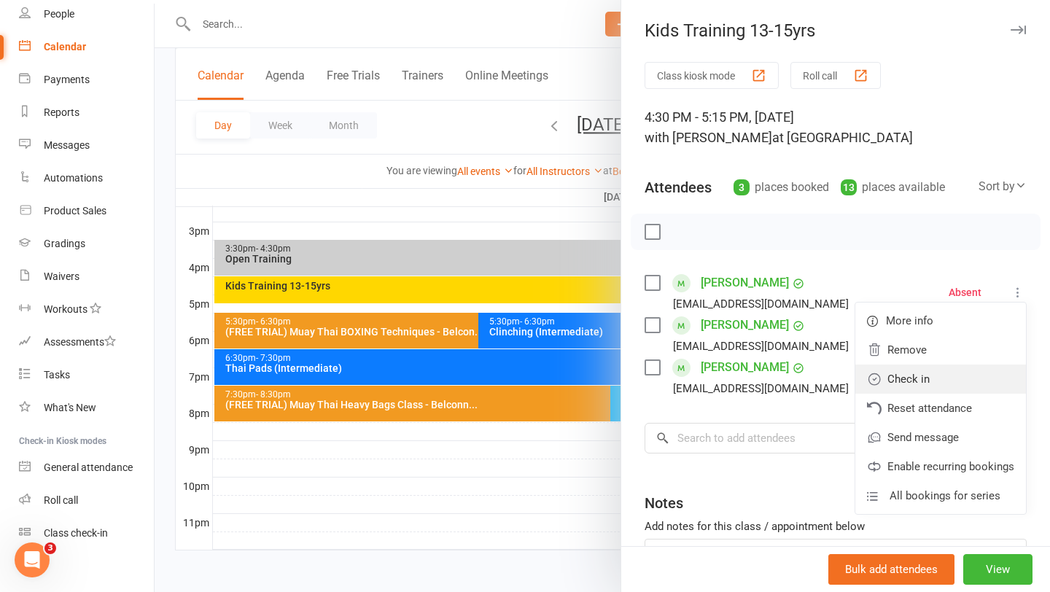
click at [921, 383] on link "Check in" at bounding box center [940, 379] width 171 height 29
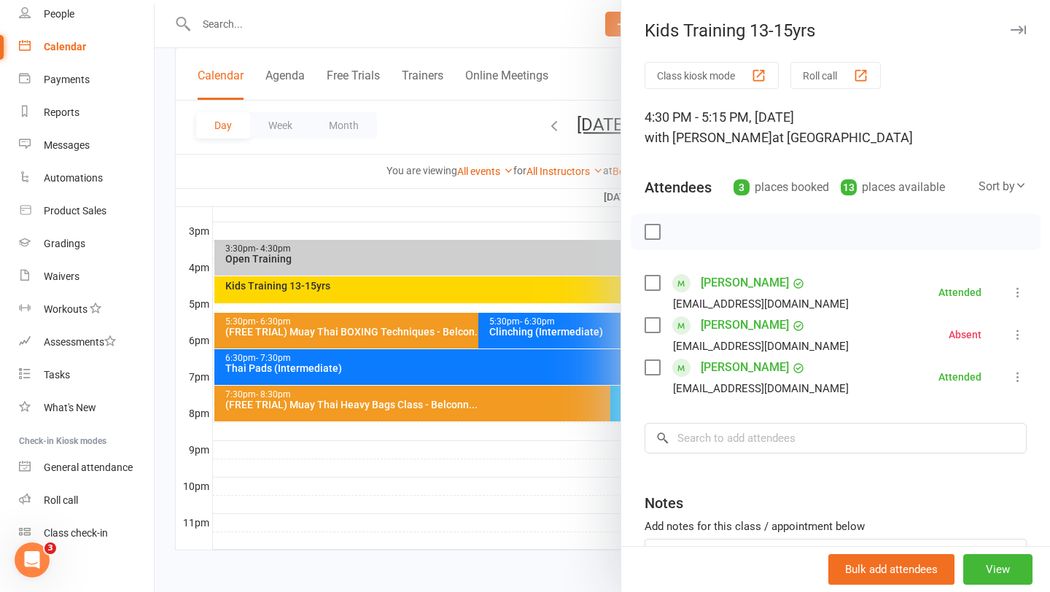
click at [1018, 338] on icon at bounding box center [1017, 334] width 15 height 15
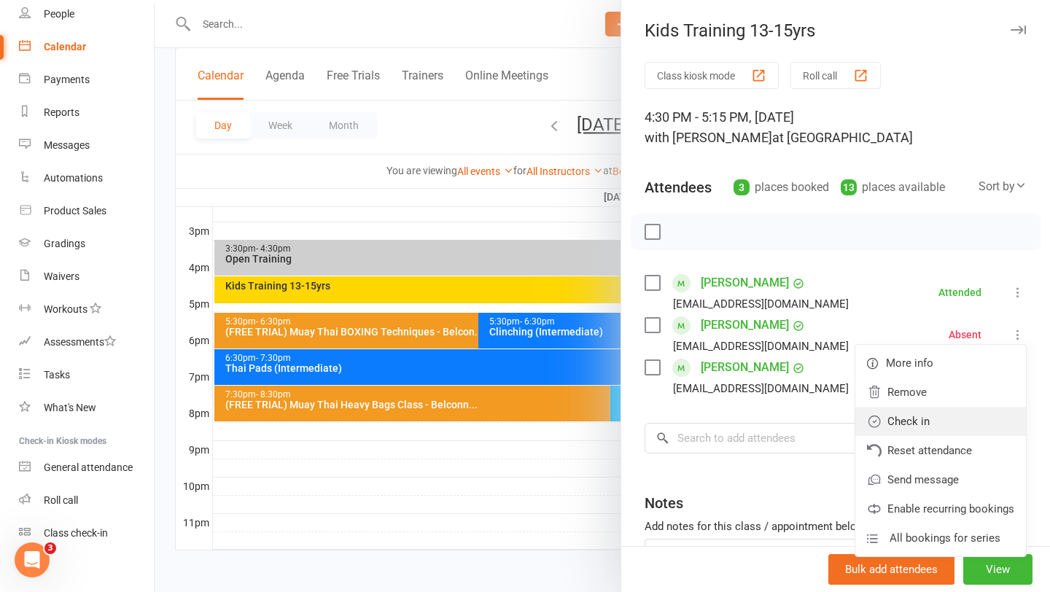
click at [923, 414] on link "Check in" at bounding box center [940, 421] width 171 height 29
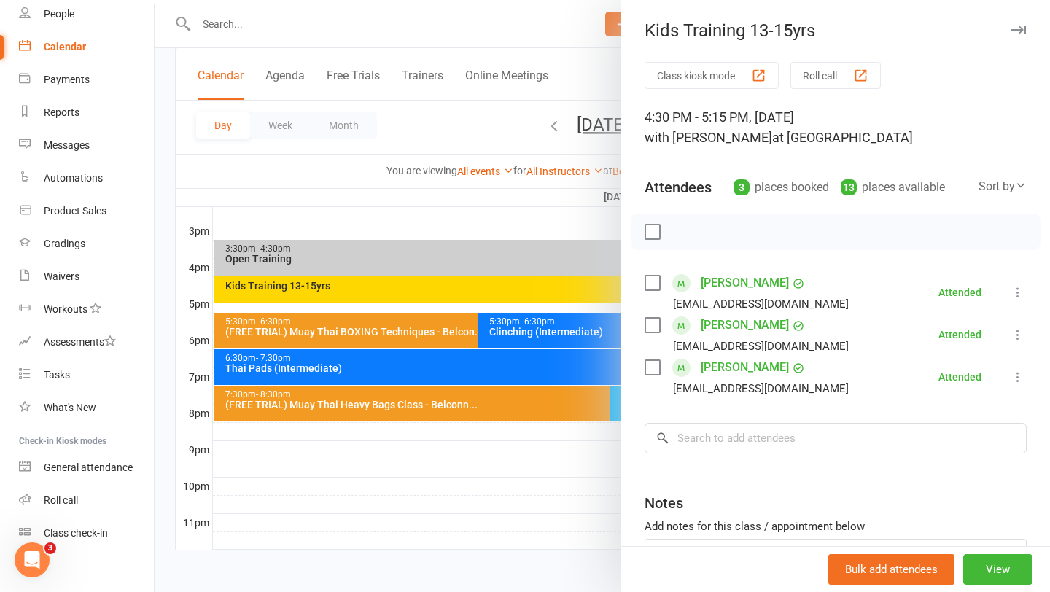
click at [1016, 291] on icon at bounding box center [1017, 292] width 15 height 15
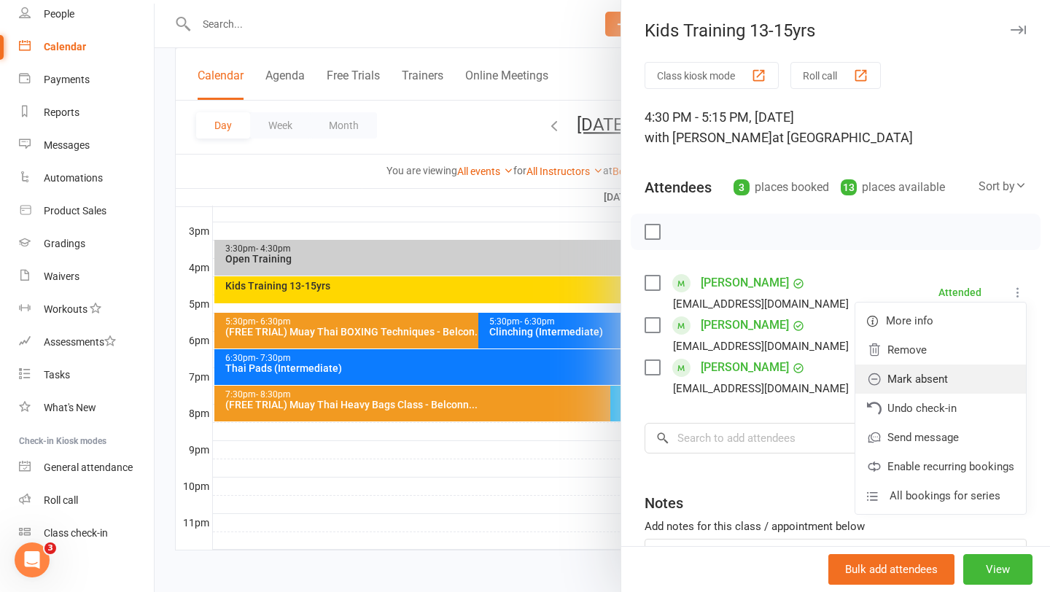
click at [948, 376] on link "Mark absent" at bounding box center [940, 379] width 171 height 29
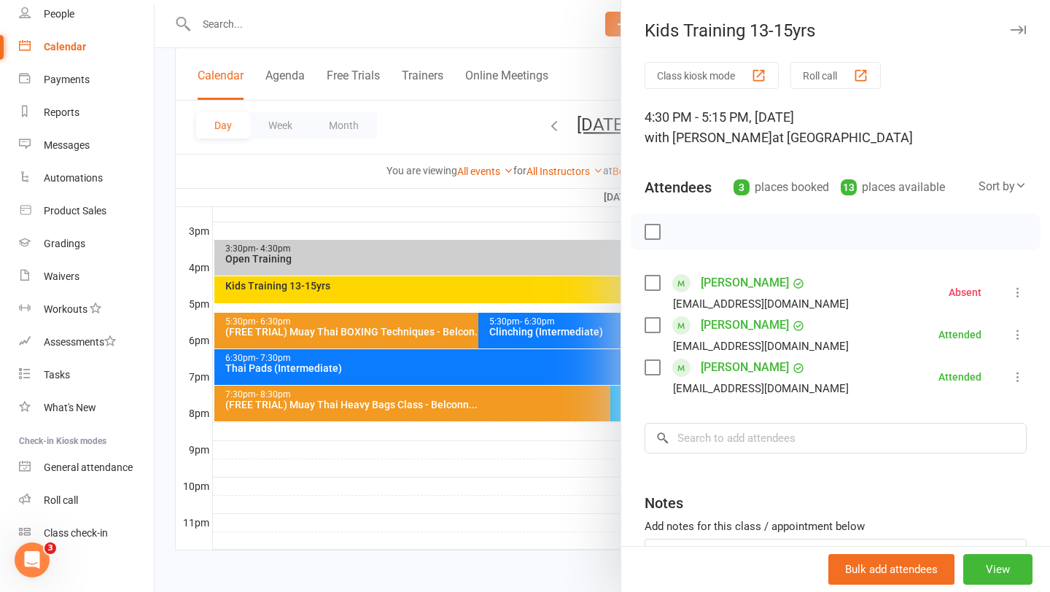
click at [1018, 335] on icon at bounding box center [1017, 334] width 15 height 15
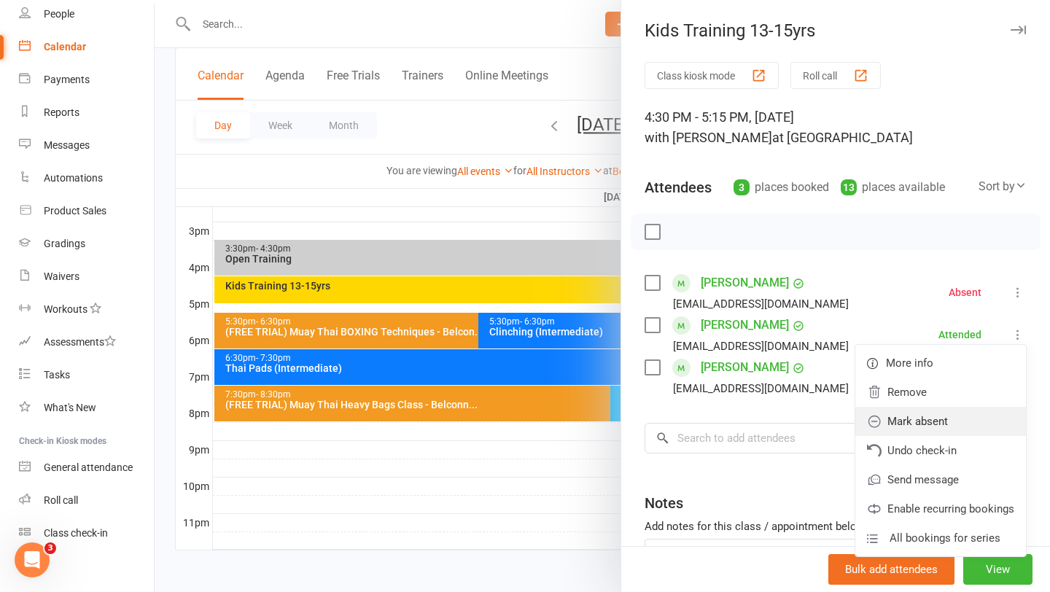
click at [927, 416] on link "Mark absent" at bounding box center [940, 421] width 171 height 29
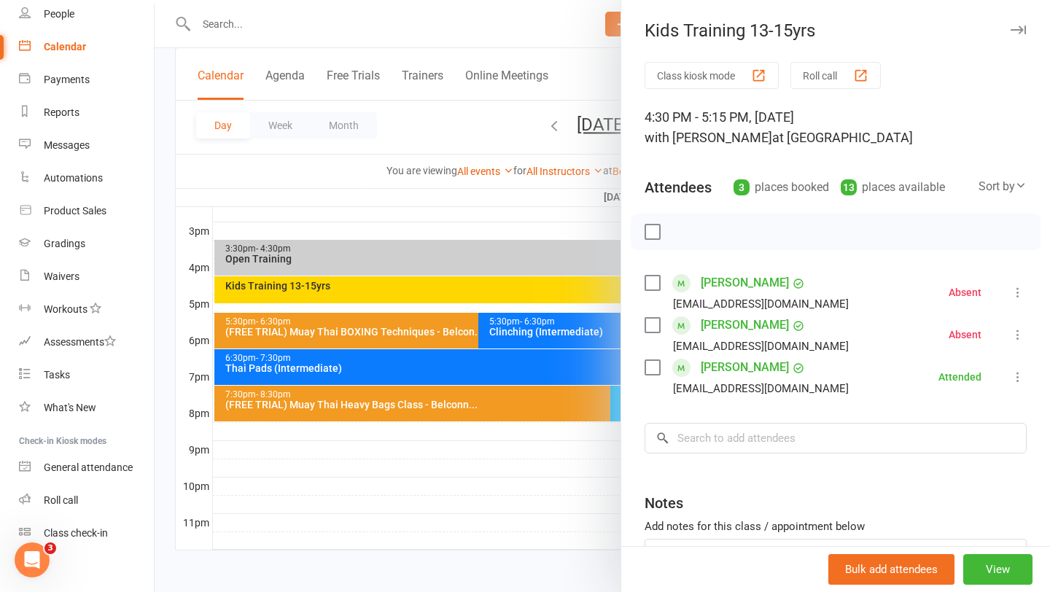
click at [744, 285] on link "[PERSON_NAME]" at bounding box center [745, 282] width 88 height 23
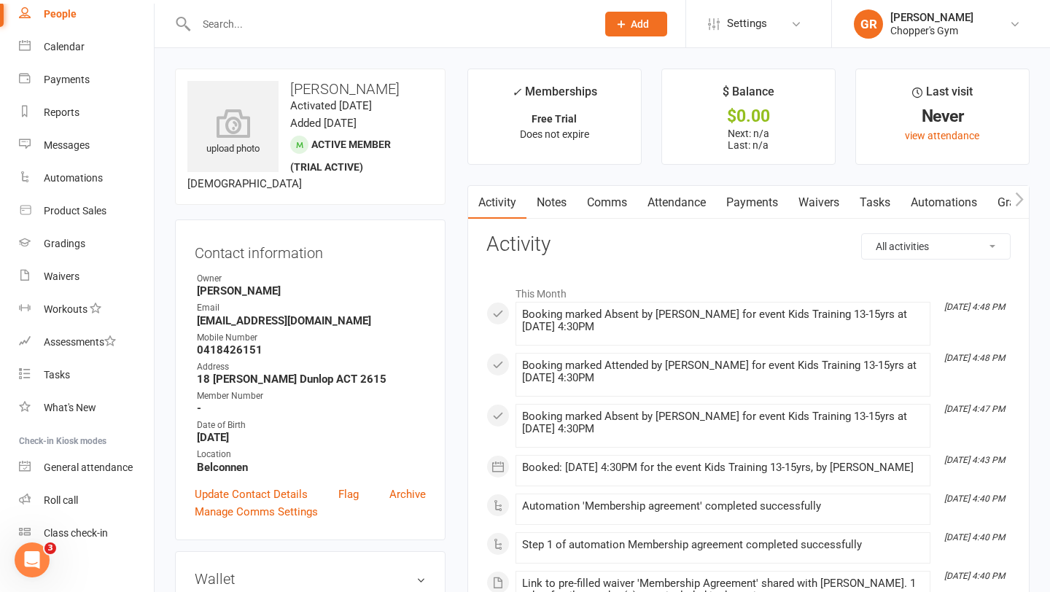
click at [755, 207] on link "Payments" at bounding box center [752, 203] width 72 height 34
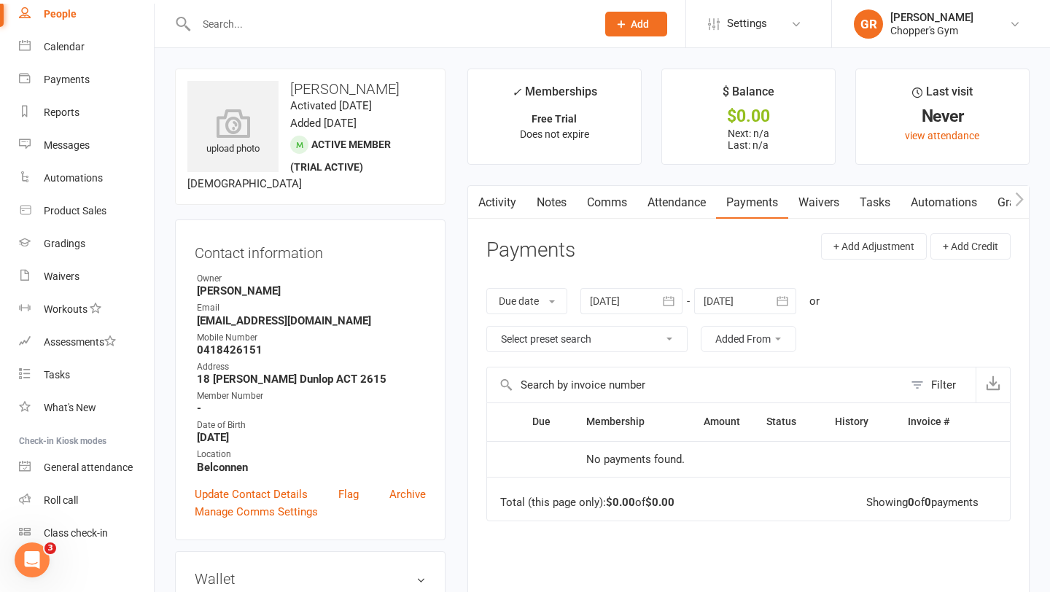
click at [502, 203] on link "Activity" at bounding box center [497, 203] width 58 height 34
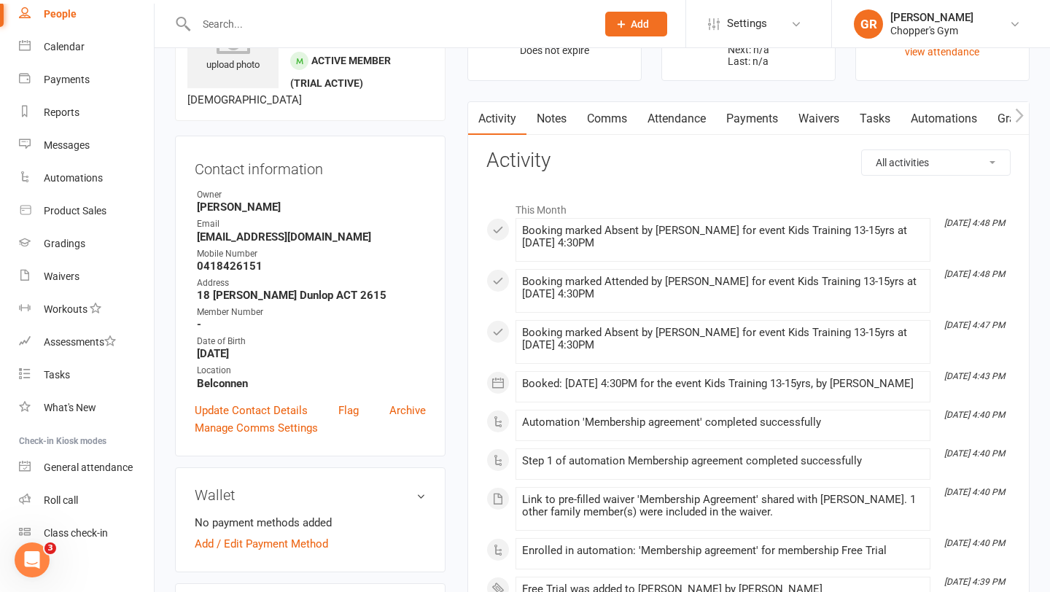
scroll to position [71, 0]
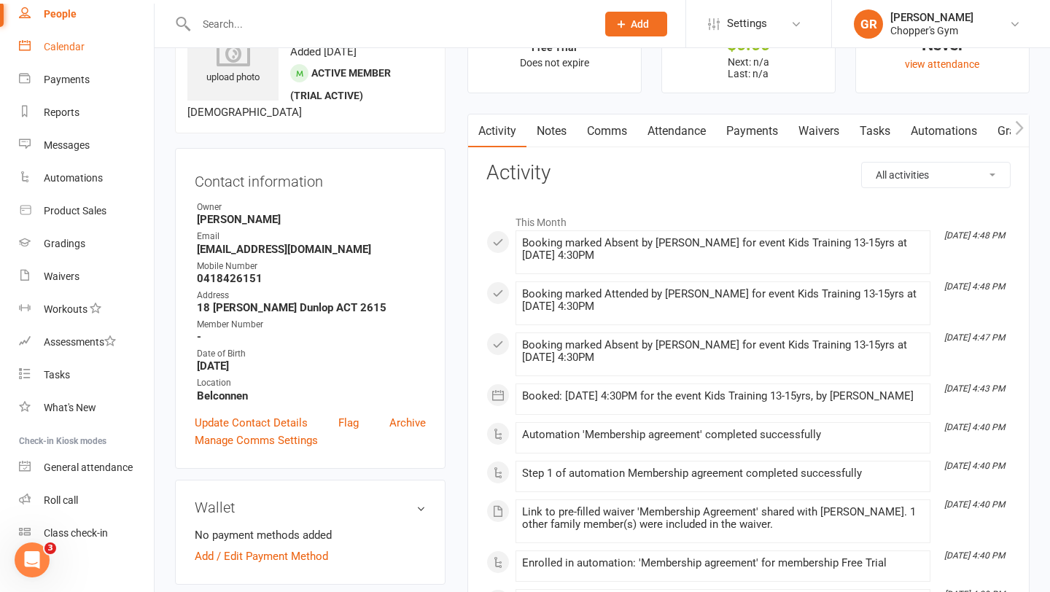
click at [62, 47] on div "Calendar" at bounding box center [64, 47] width 41 height 12
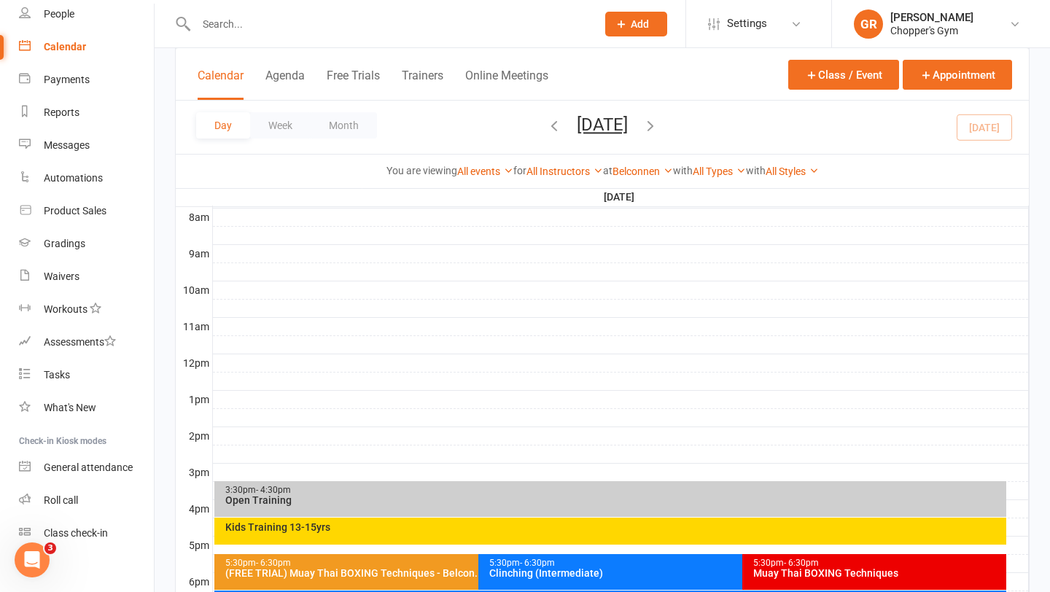
scroll to position [414, 0]
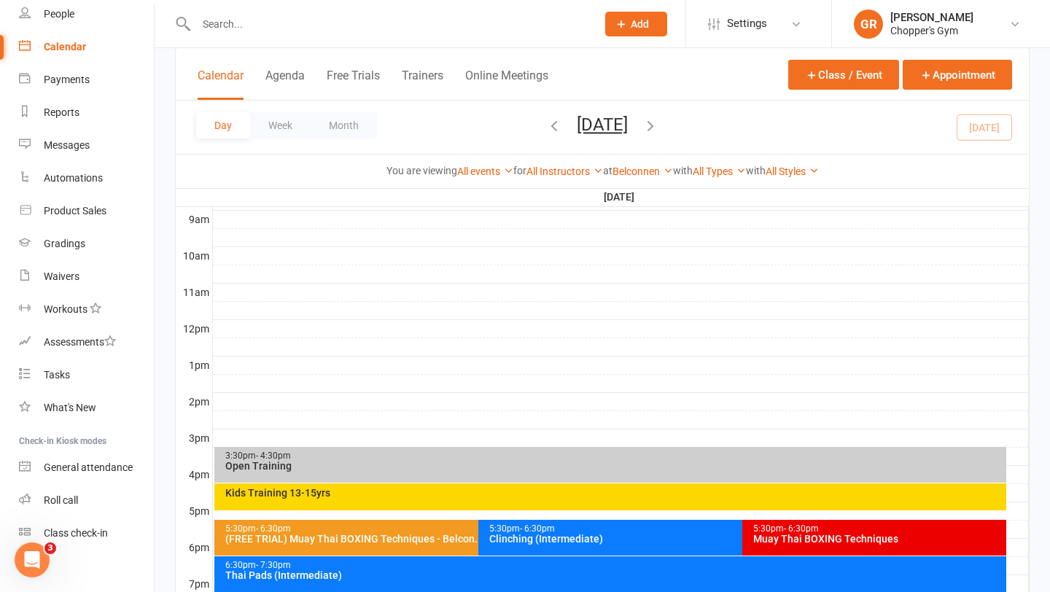
click at [599, 498] on div "Kids Training 13-15yrs" at bounding box center [610, 496] width 792 height 27
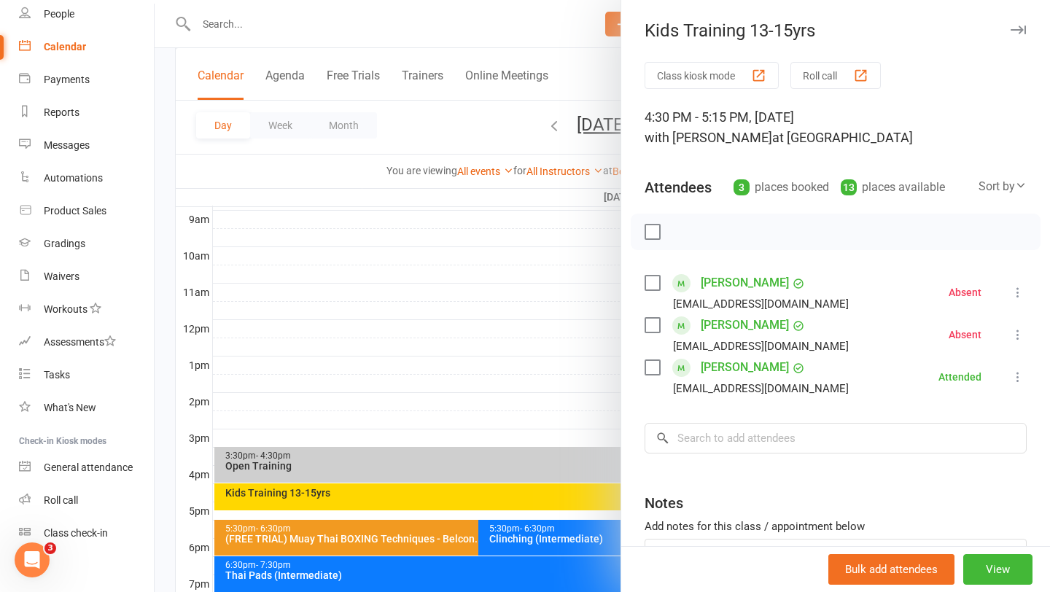
click at [716, 373] on link "[PERSON_NAME]" at bounding box center [745, 367] width 88 height 23
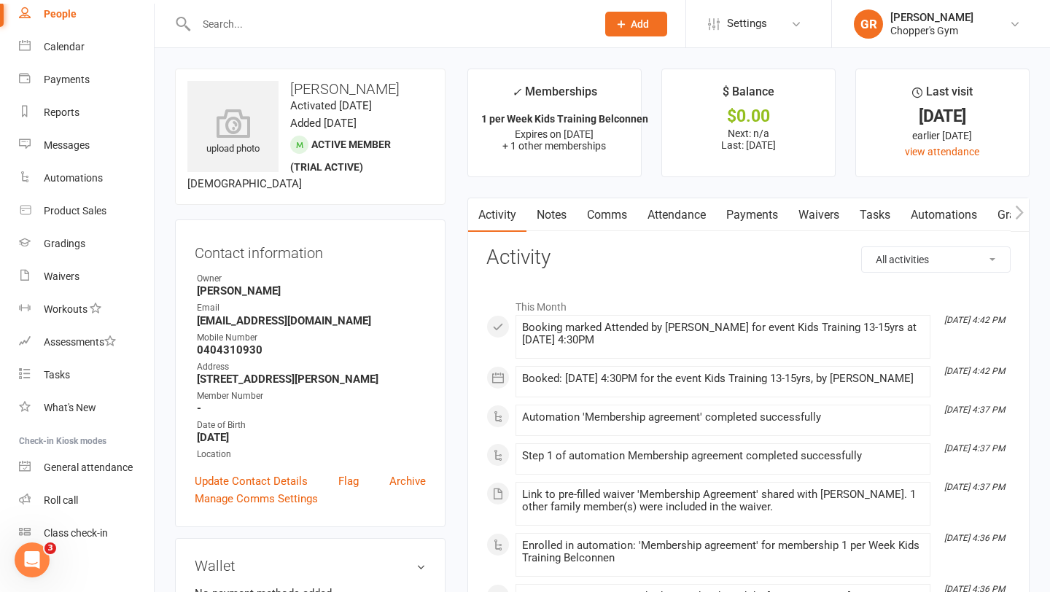
click at [771, 213] on link "Payments" at bounding box center [752, 215] width 72 height 34
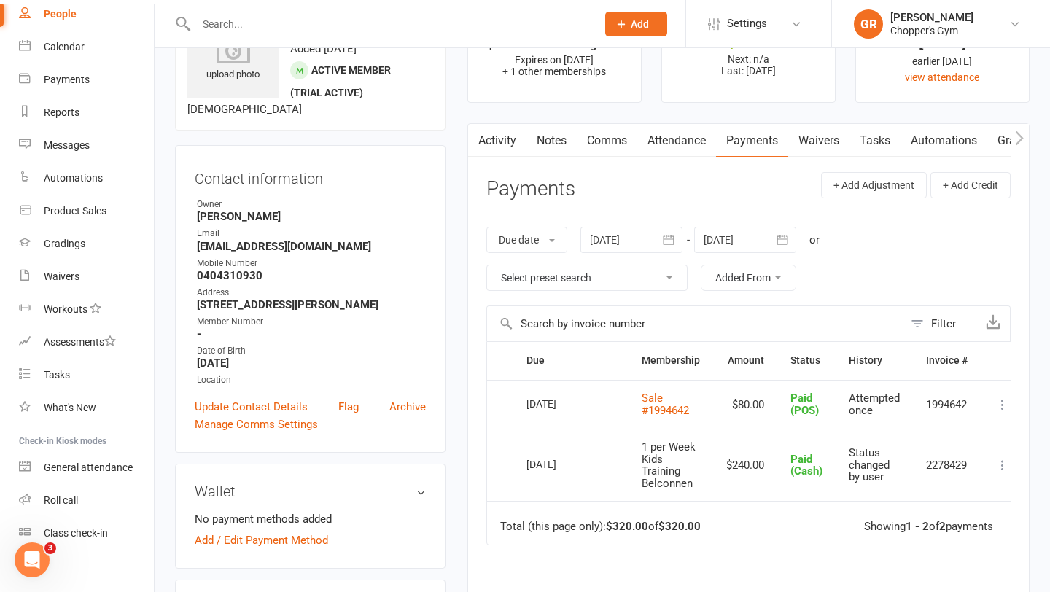
click at [1004, 466] on icon at bounding box center [1002, 465] width 15 height 15
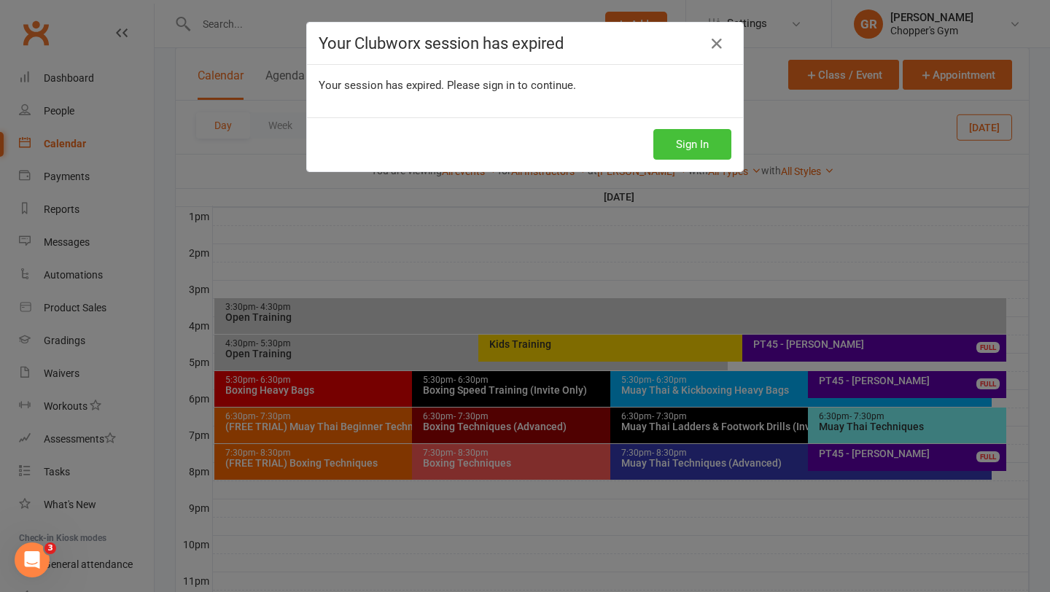
scroll to position [563, 0]
click at [708, 143] on button "Sign In" at bounding box center [692, 144] width 78 height 31
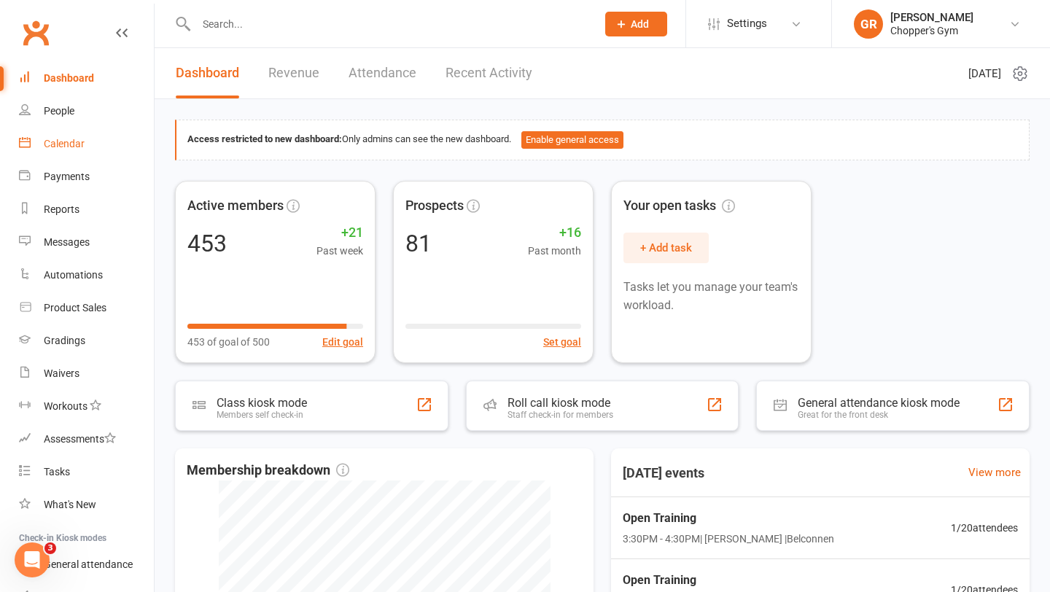
click at [80, 144] on div "Calendar" at bounding box center [64, 144] width 41 height 12
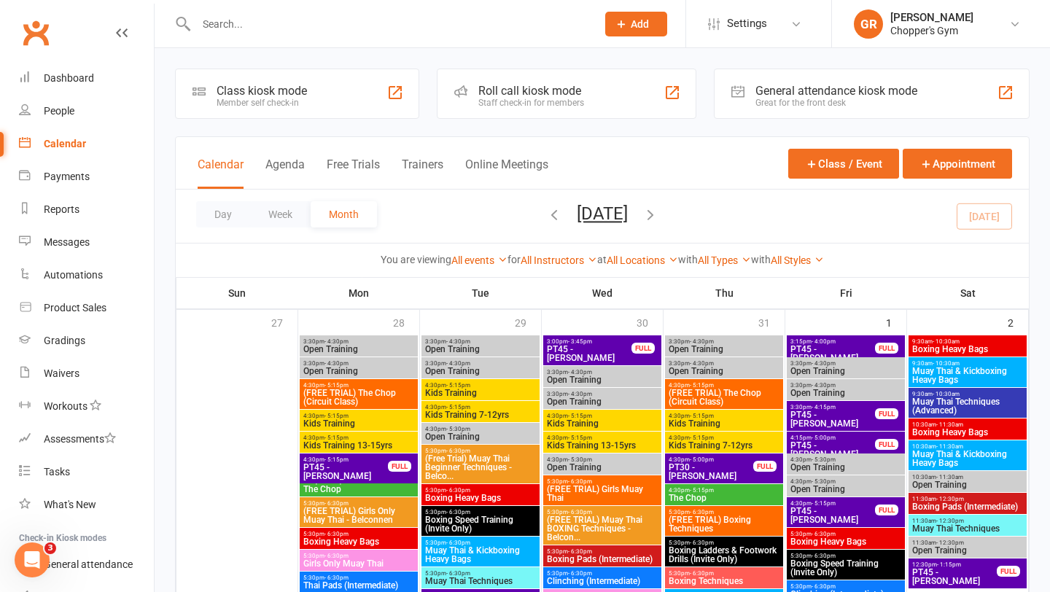
scroll to position [295, 0]
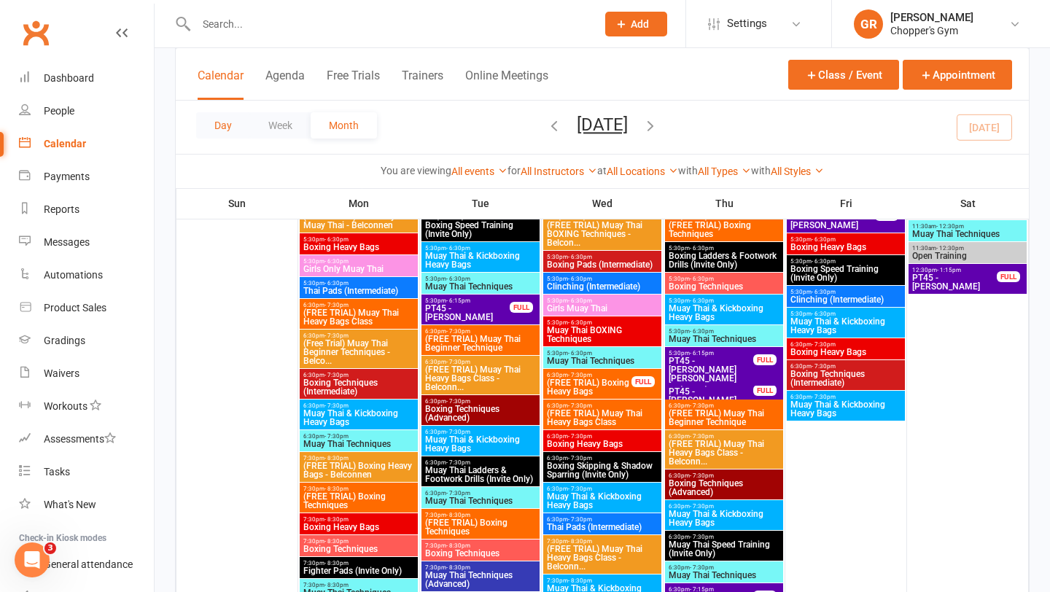
click at [222, 125] on button "Day" at bounding box center [223, 125] width 54 height 26
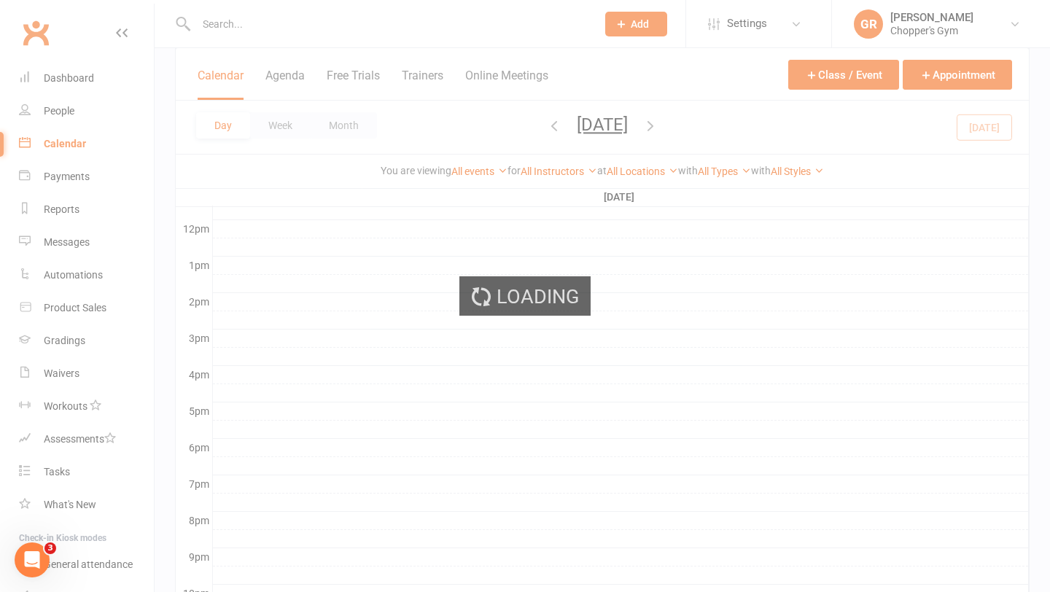
scroll to position [425, 0]
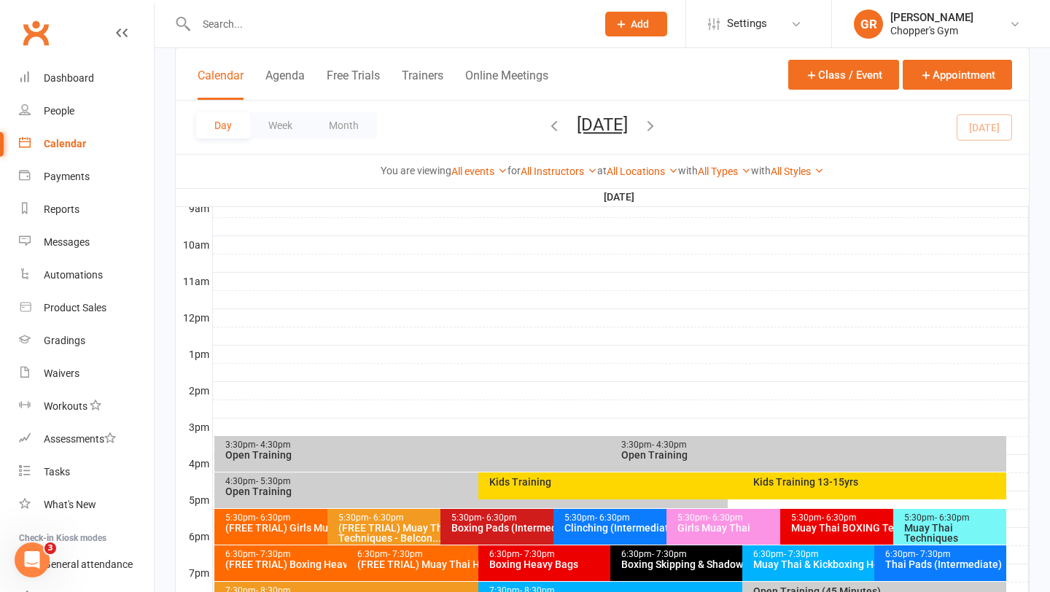
click at [650, 163] on div "All Locations [Deactivated] Gym Area [Deactivated] Muay Thai Area Belconnen Dic…" at bounding box center [642, 171] width 71 height 16
click at [650, 170] on link "All Locations" at bounding box center [642, 171] width 71 height 12
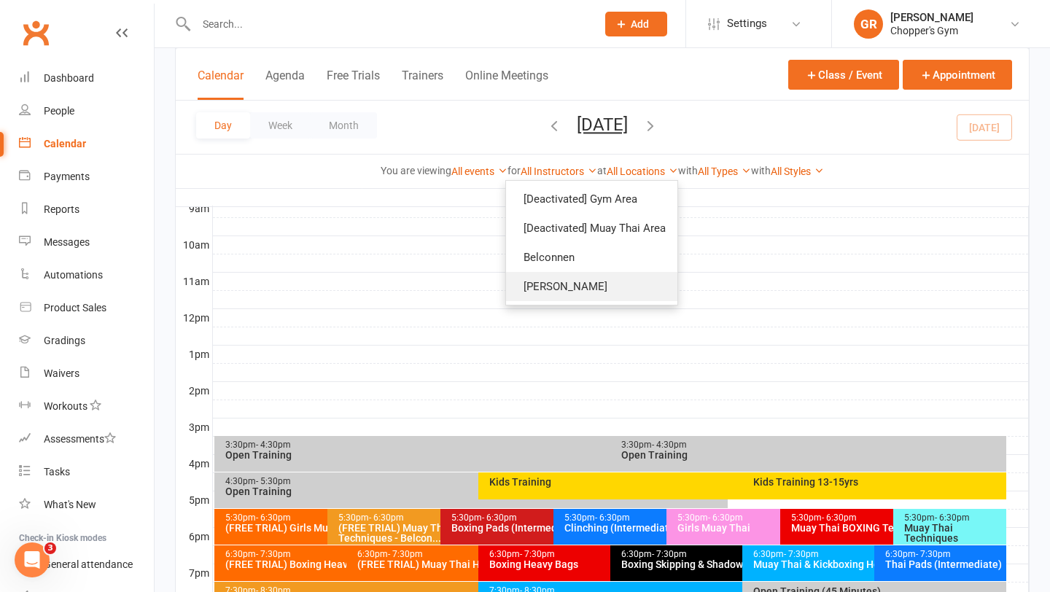
click at [588, 279] on link "[PERSON_NAME]" at bounding box center [591, 286] width 171 height 29
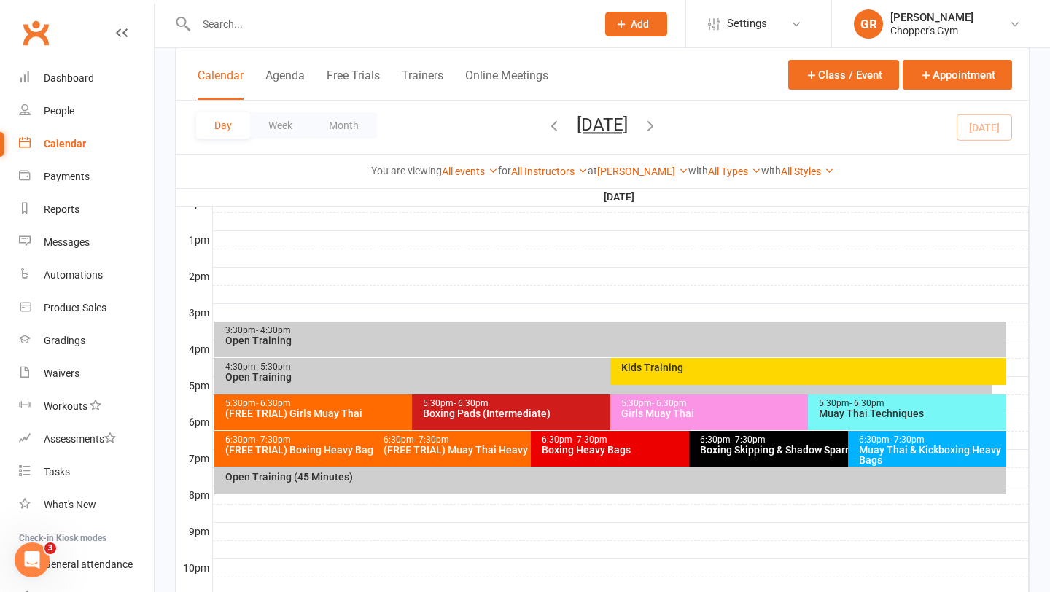
scroll to position [545, 0]
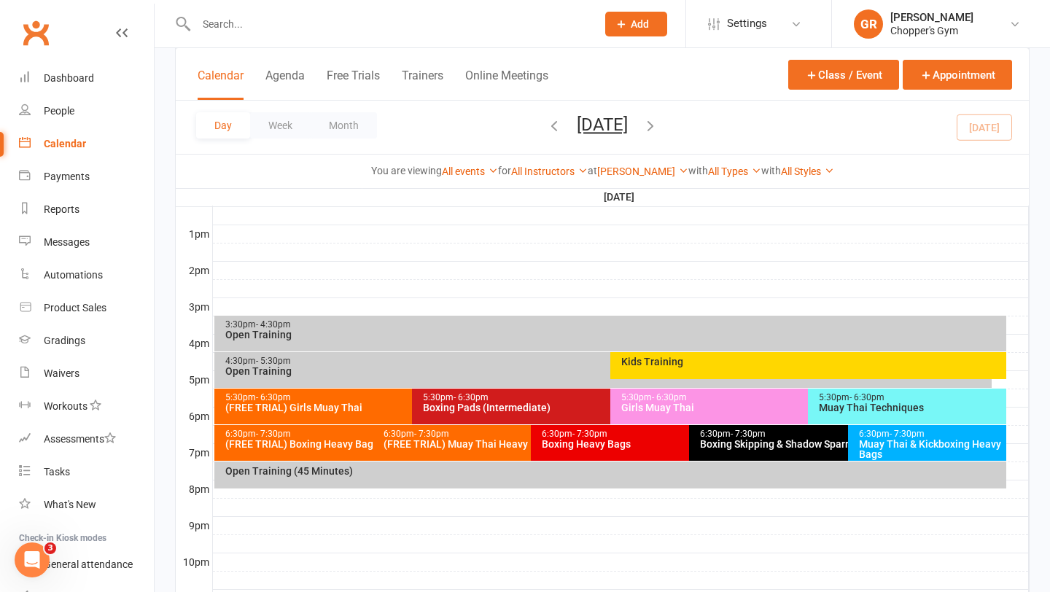
click at [524, 321] on div "3:30pm - 4:30pm" at bounding box center [614, 324] width 779 height 9
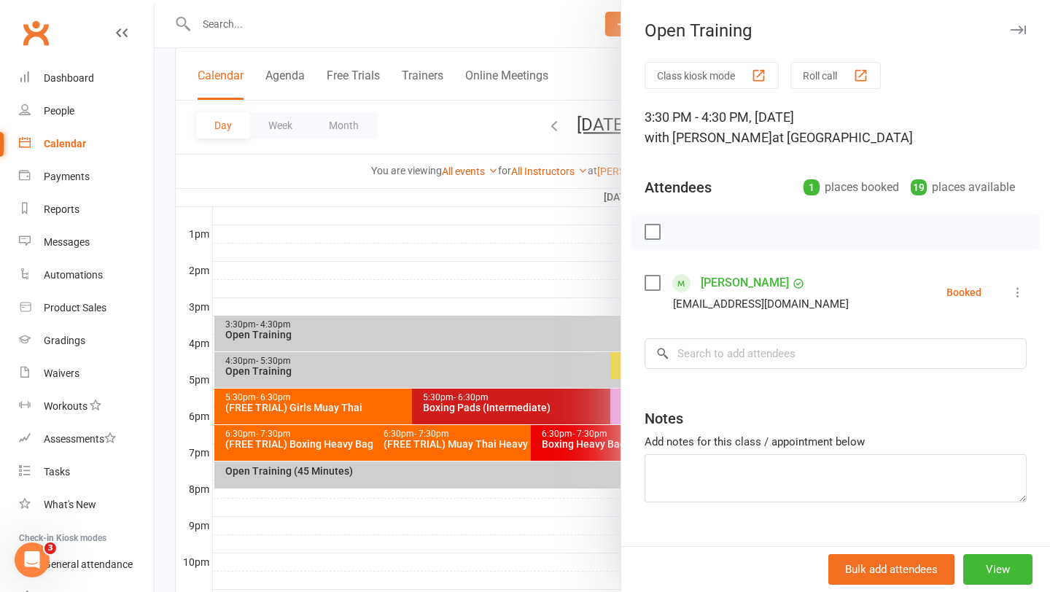
click at [648, 279] on label at bounding box center [651, 283] width 15 height 15
click at [679, 230] on icon "button" at bounding box center [685, 232] width 16 height 16
click at [457, 249] on div at bounding box center [602, 296] width 895 height 592
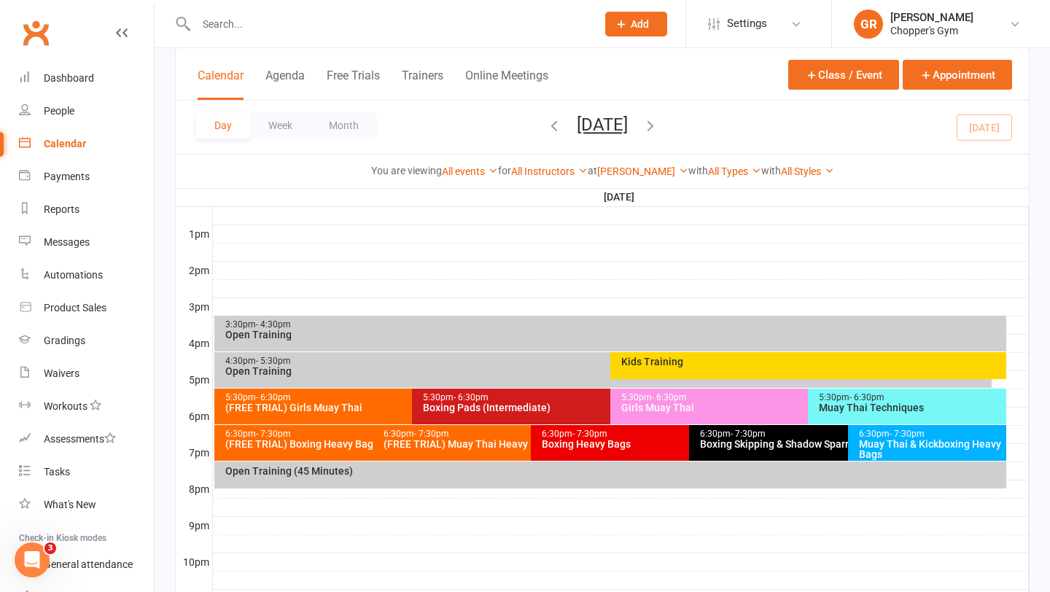
click at [486, 374] on div "Open Training" at bounding box center [607, 371] width 765 height 10
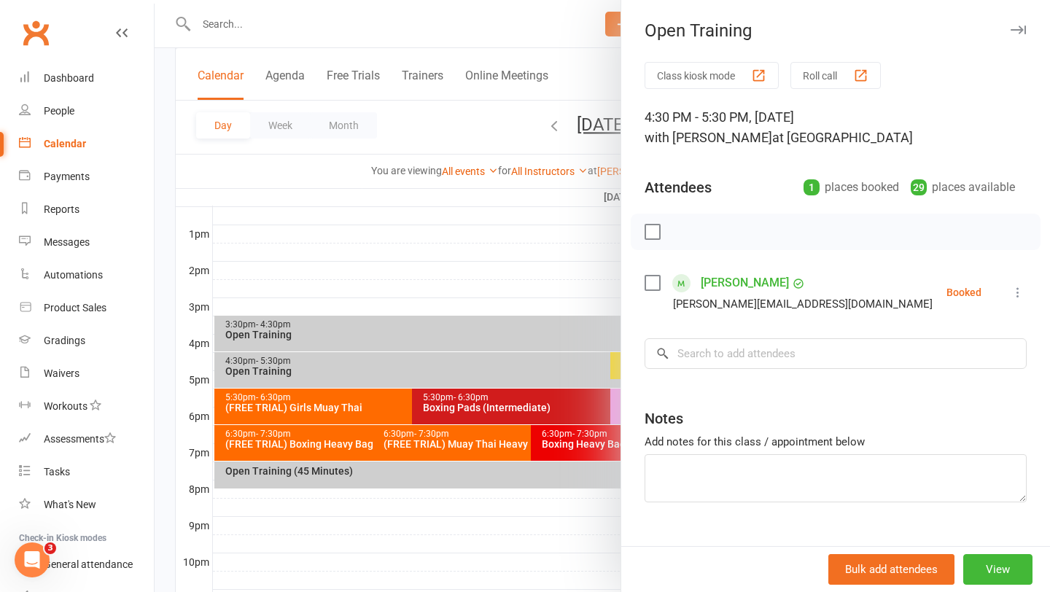
click at [594, 251] on div at bounding box center [602, 296] width 895 height 592
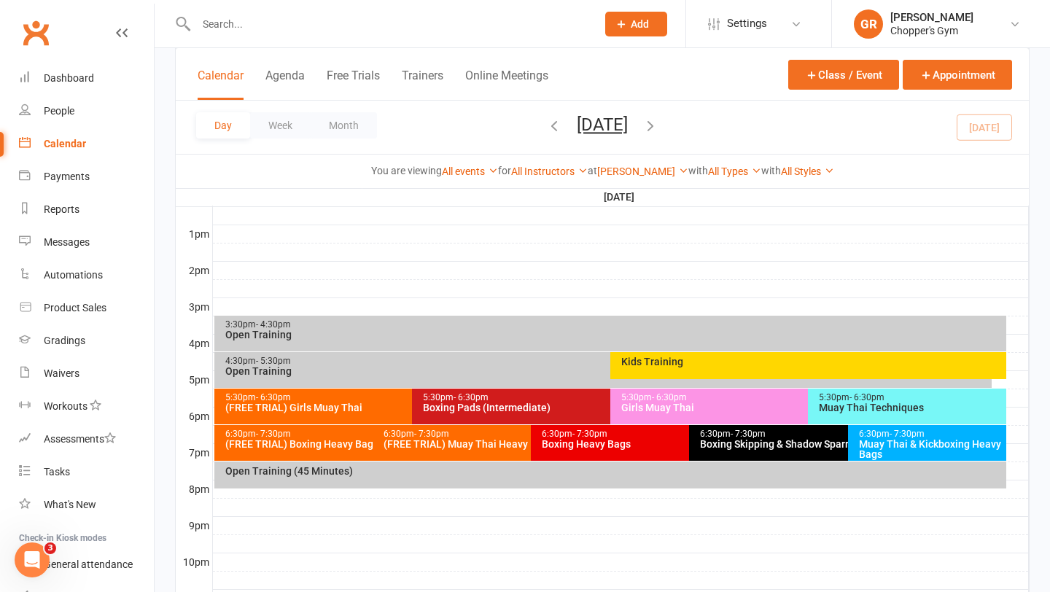
click at [569, 330] on div "Open Training" at bounding box center [614, 335] width 779 height 10
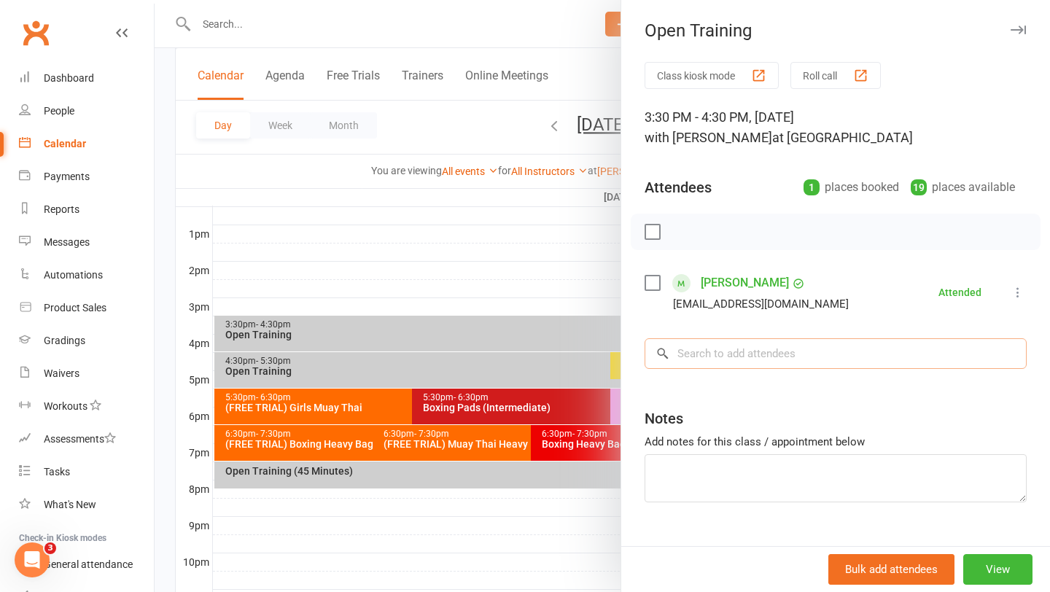
click at [701, 368] on input "search" at bounding box center [835, 353] width 382 height 31
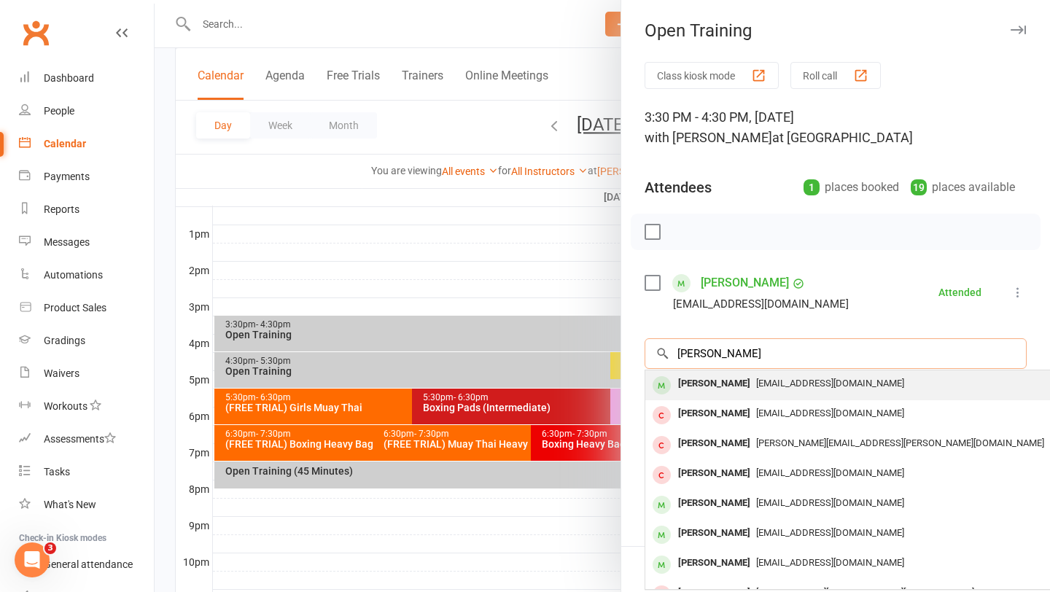
type input "matt ewens"
click at [719, 378] on div "Matt Ewens" at bounding box center [714, 383] width 84 height 21
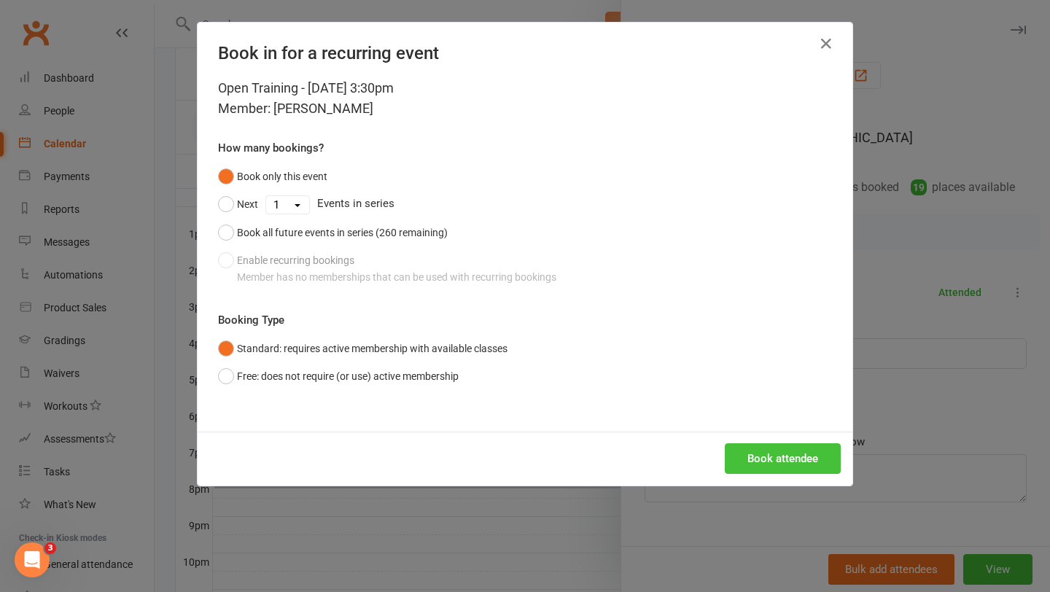
click at [772, 454] on button "Book attendee" at bounding box center [783, 458] width 116 height 31
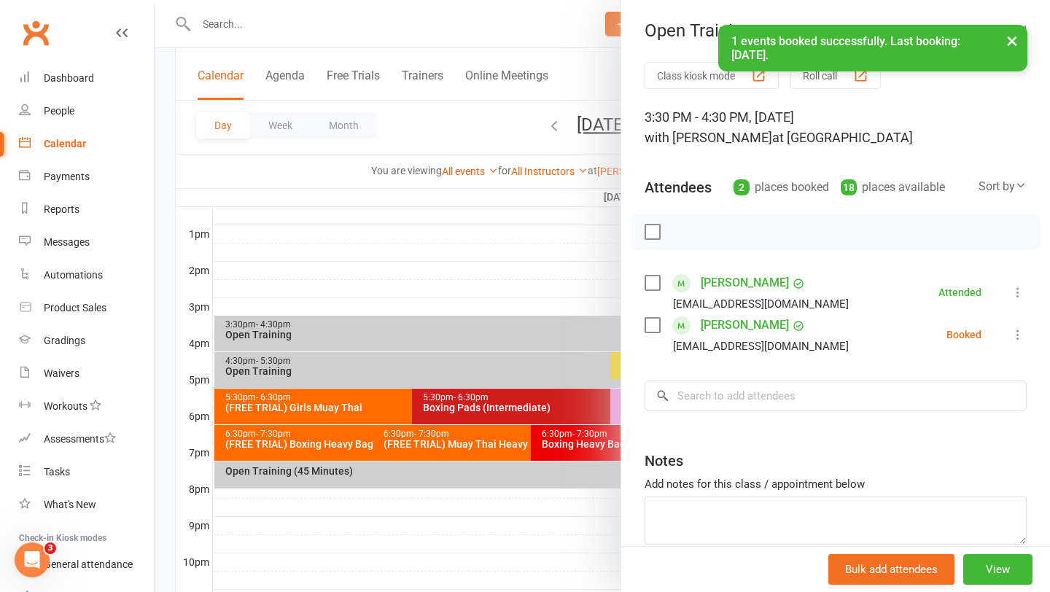
click at [650, 323] on label at bounding box center [651, 325] width 15 height 15
click at [687, 227] on icon "button" at bounding box center [685, 232] width 16 height 16
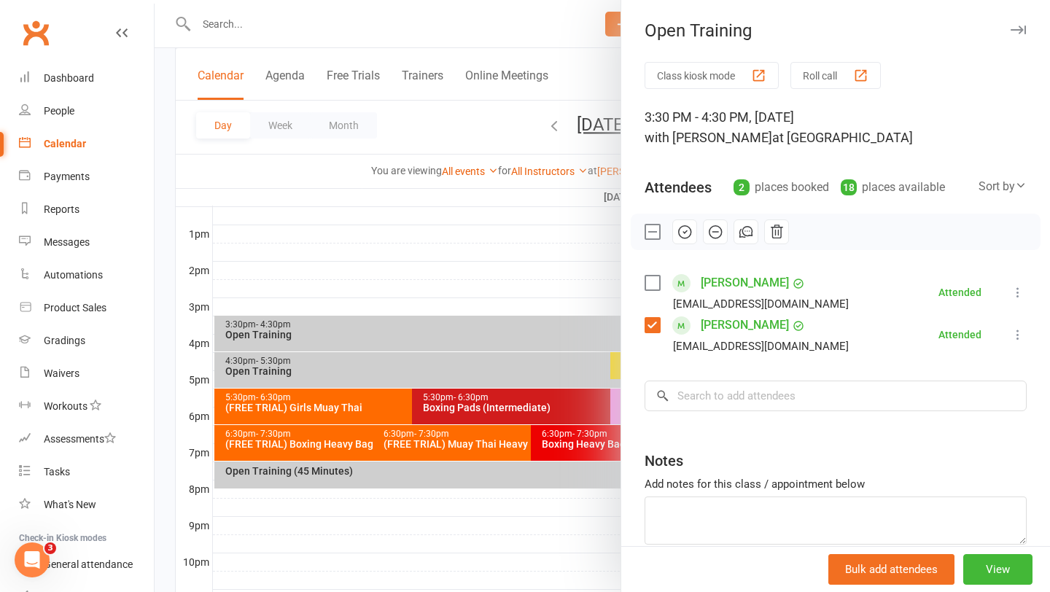
click at [447, 262] on div at bounding box center [602, 296] width 895 height 592
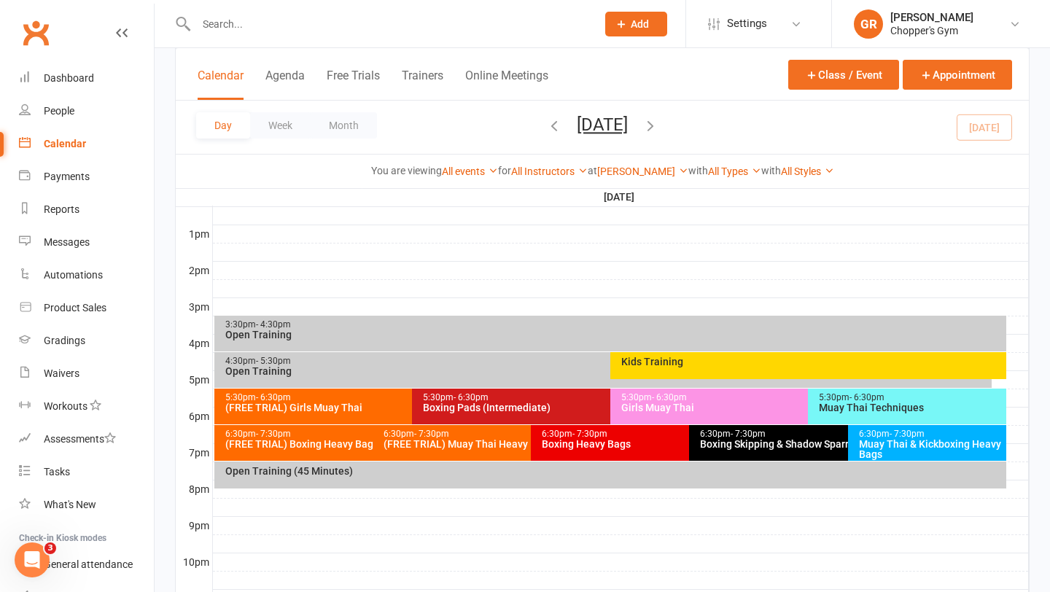
click at [498, 375] on div "4:30pm - 5:30pm Open Training" at bounding box center [603, 370] width 778 height 36
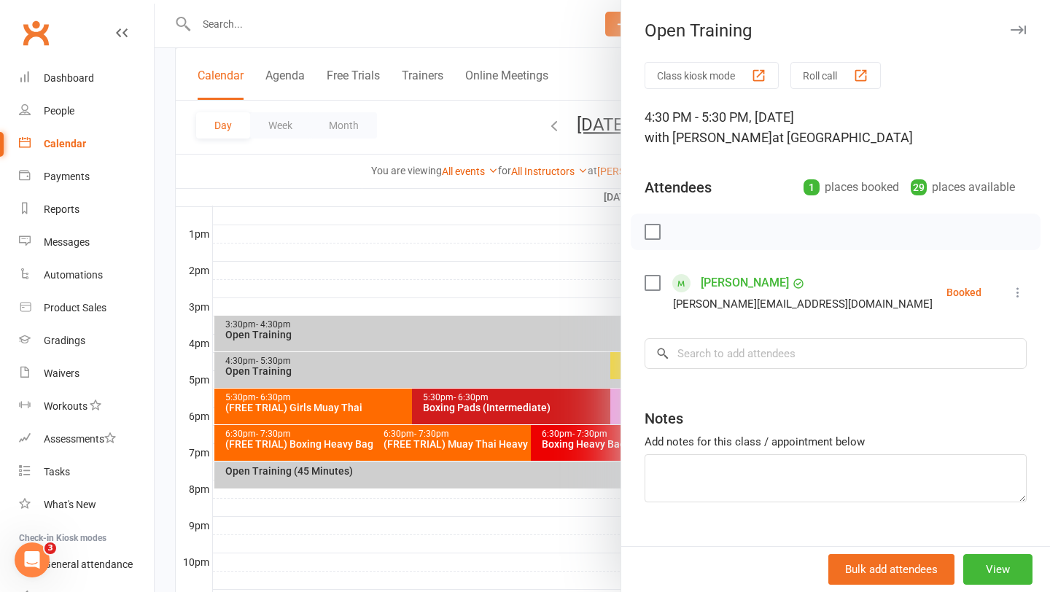
click at [539, 307] on div at bounding box center [602, 296] width 895 height 592
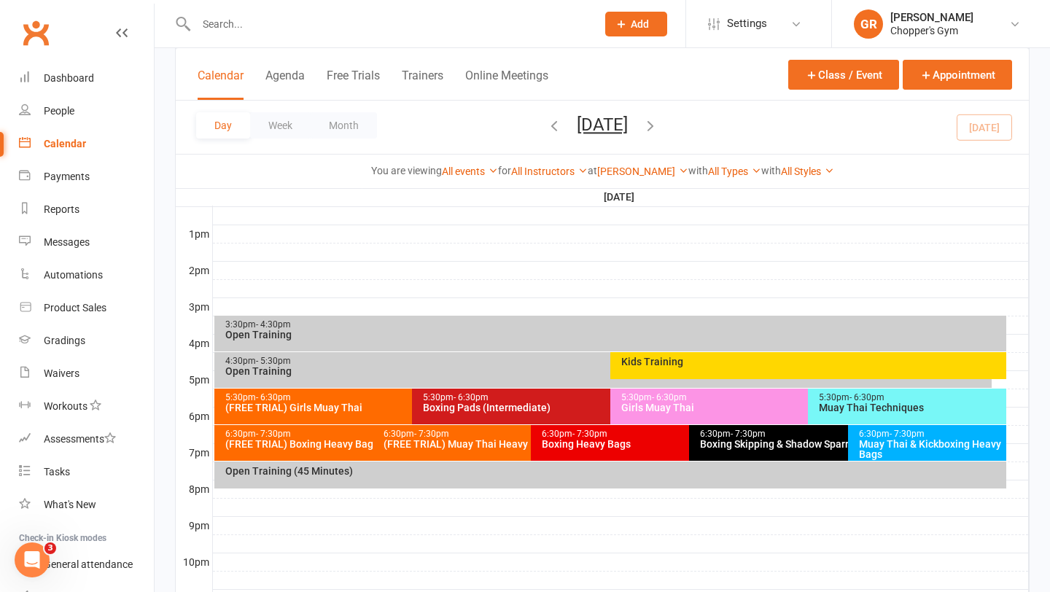
click at [347, 397] on div "5:30pm - 6:30pm" at bounding box center [409, 397] width 368 height 9
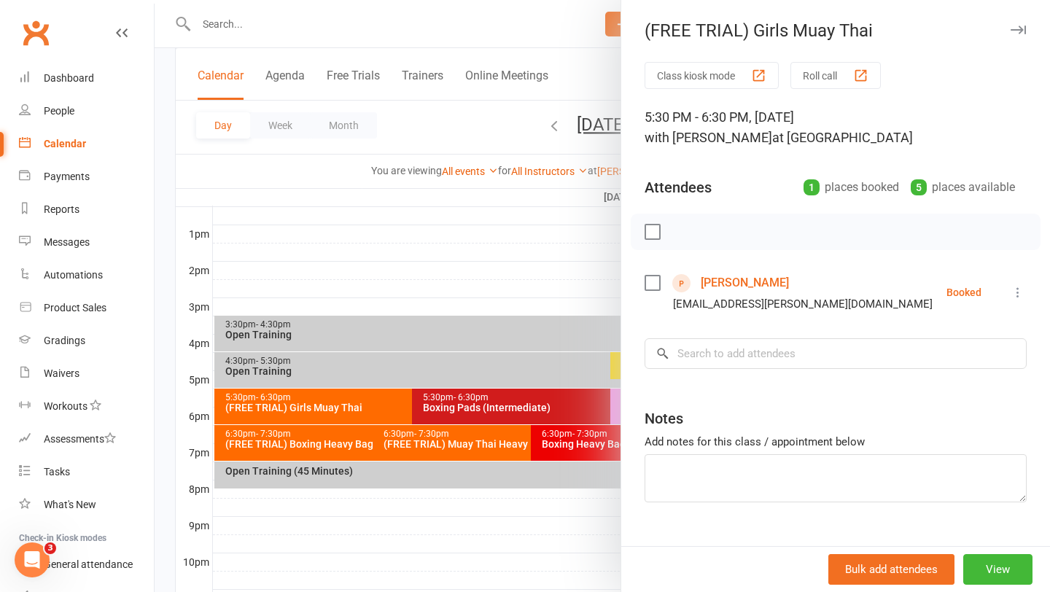
click at [480, 406] on div at bounding box center [602, 296] width 895 height 592
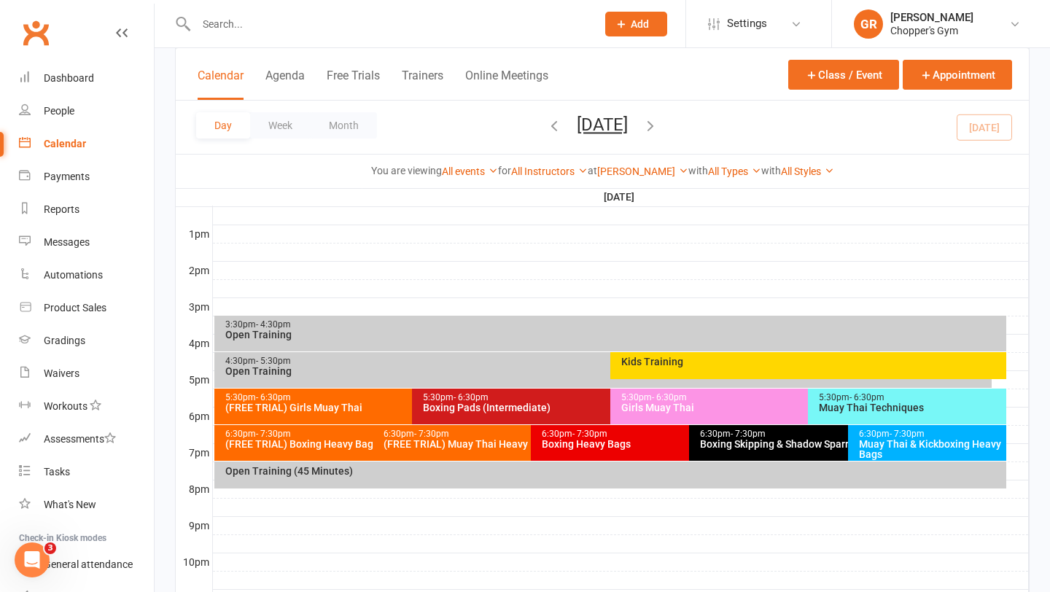
click at [467, 407] on div "Boxing Pads (Intermediate)" at bounding box center [606, 407] width 368 height 10
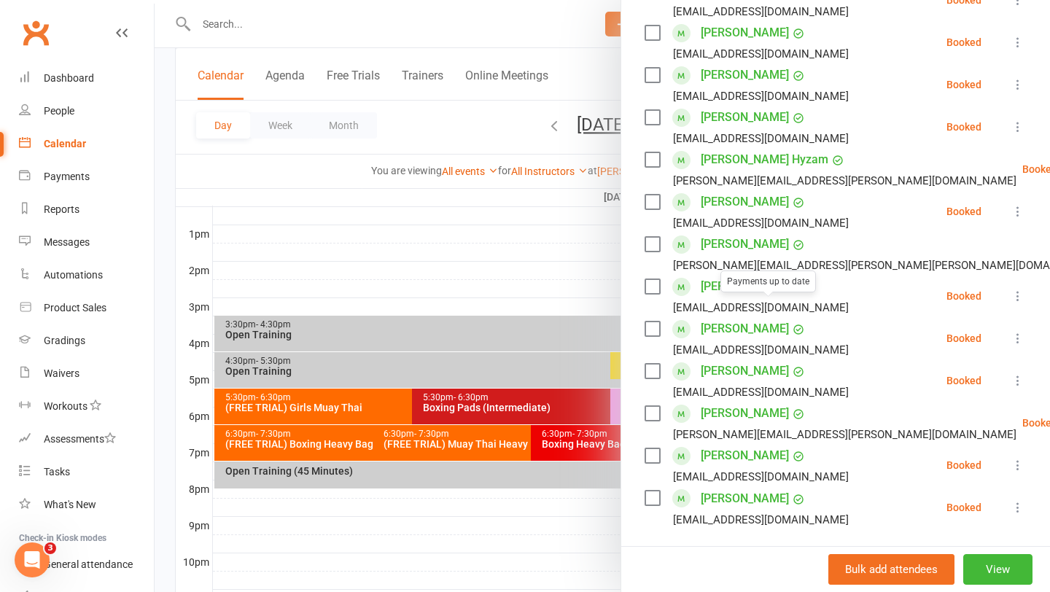
scroll to position [486, 0]
click at [529, 404] on div at bounding box center [602, 296] width 895 height 592
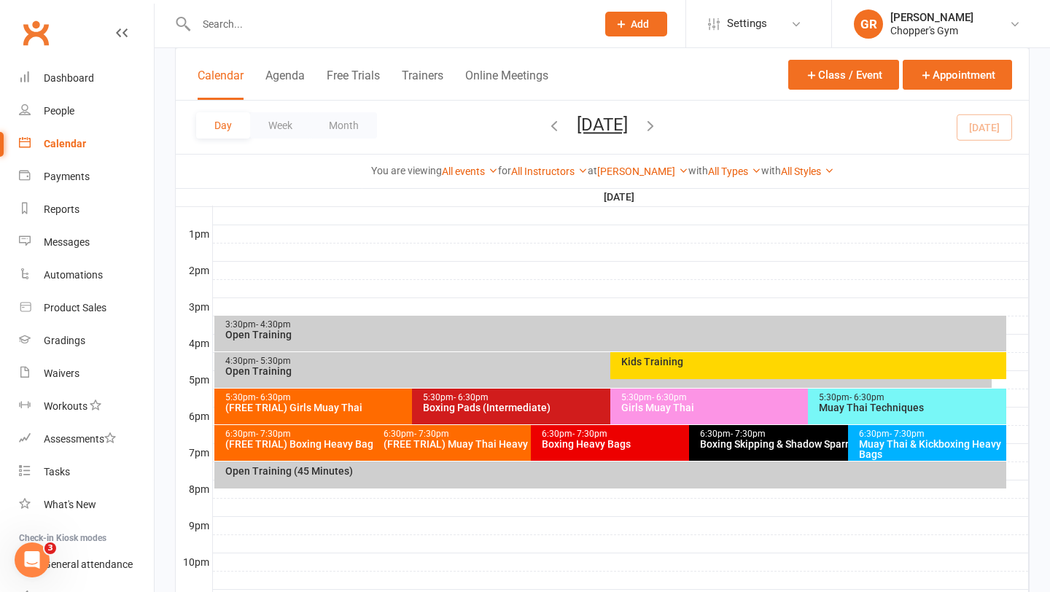
click at [655, 408] on div "Girls Muay Thai" at bounding box center [804, 407] width 368 height 10
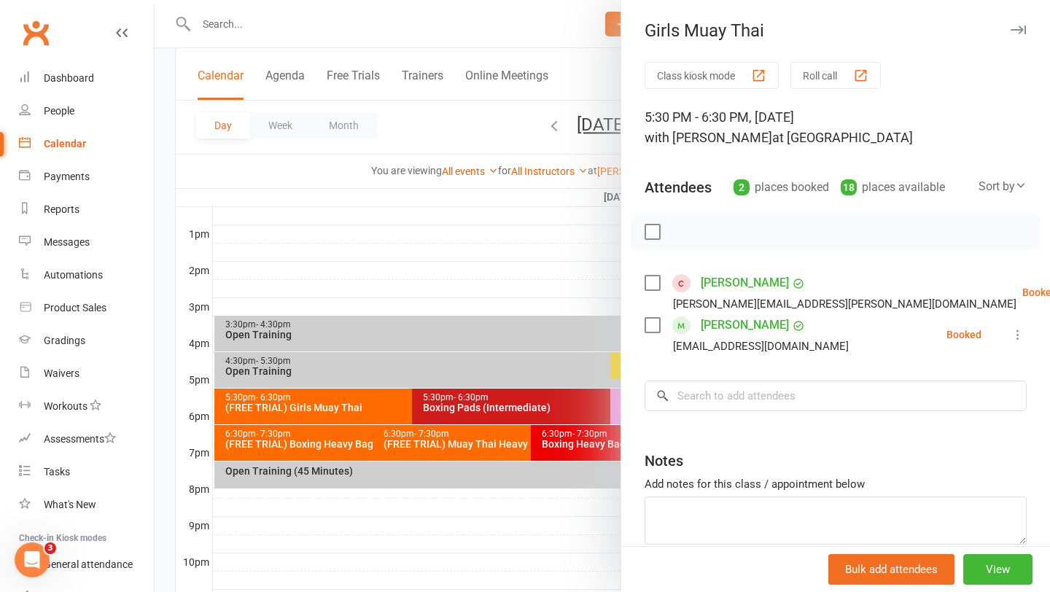
scroll to position [39, 0]
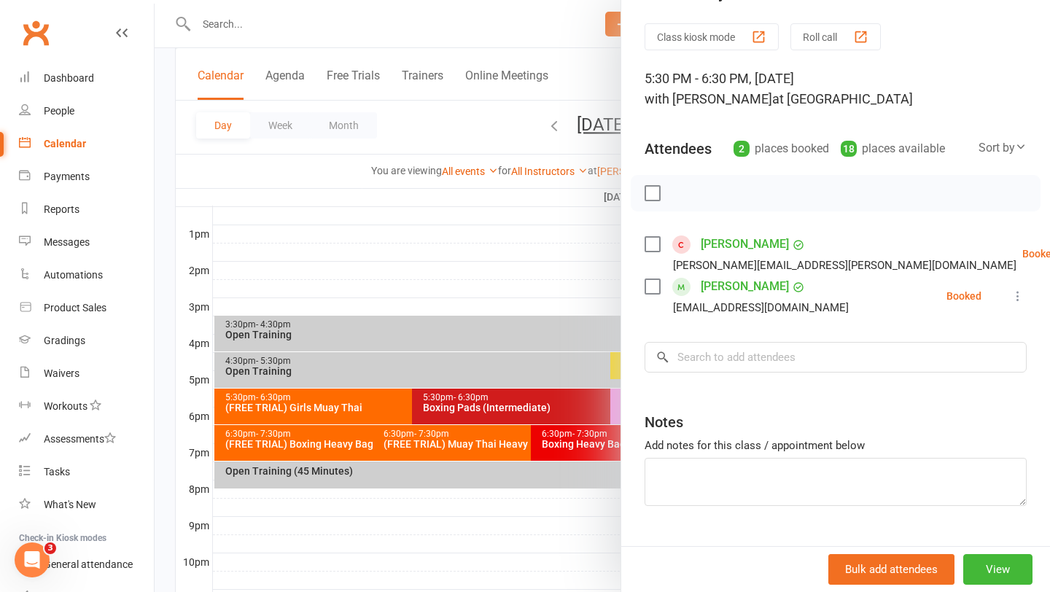
click at [547, 353] on div at bounding box center [602, 296] width 895 height 592
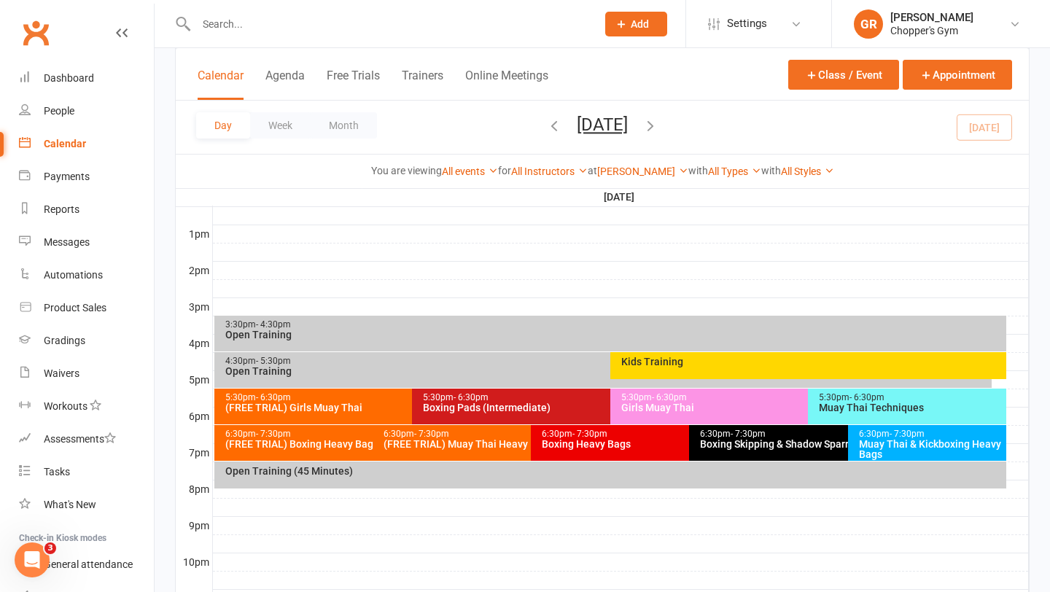
click at [886, 416] on div "5:30pm - 6:30pm Muay Thai Techniques" at bounding box center [907, 407] width 198 height 36
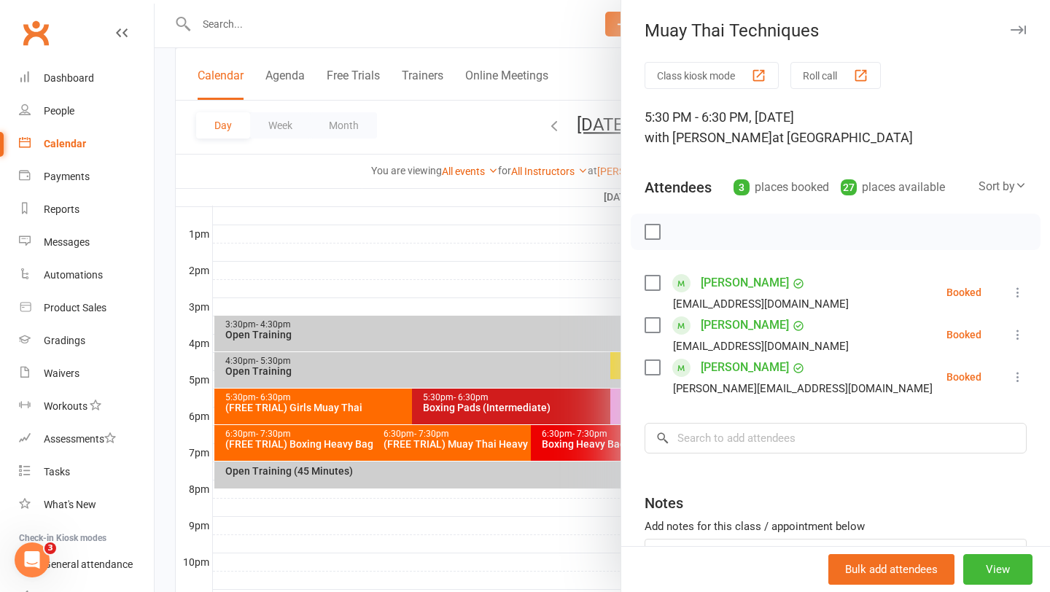
click at [504, 384] on div at bounding box center [602, 296] width 895 height 592
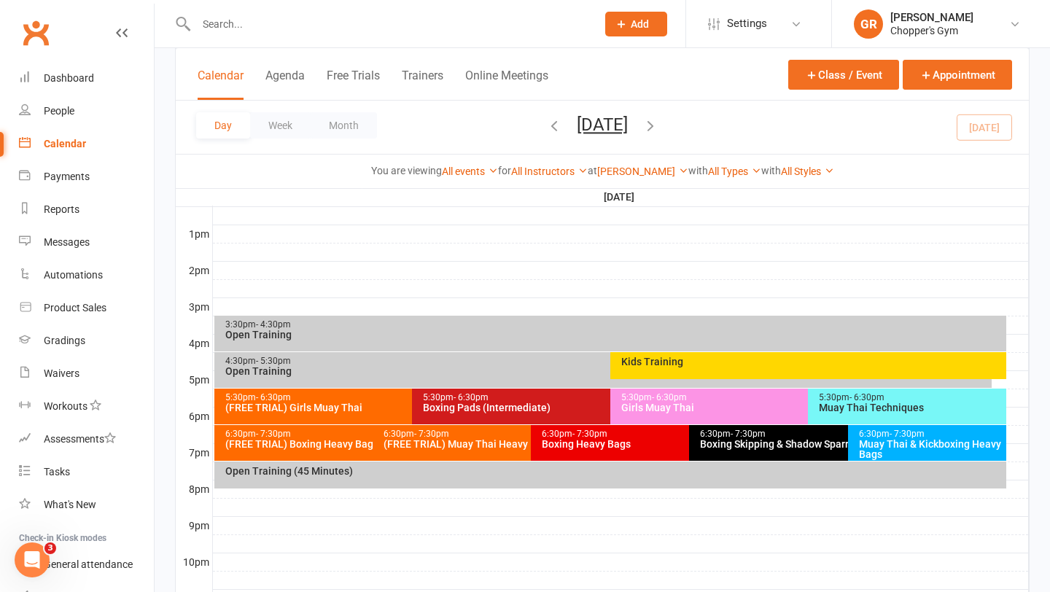
click at [699, 373] on div "Kids Training" at bounding box center [808, 365] width 396 height 27
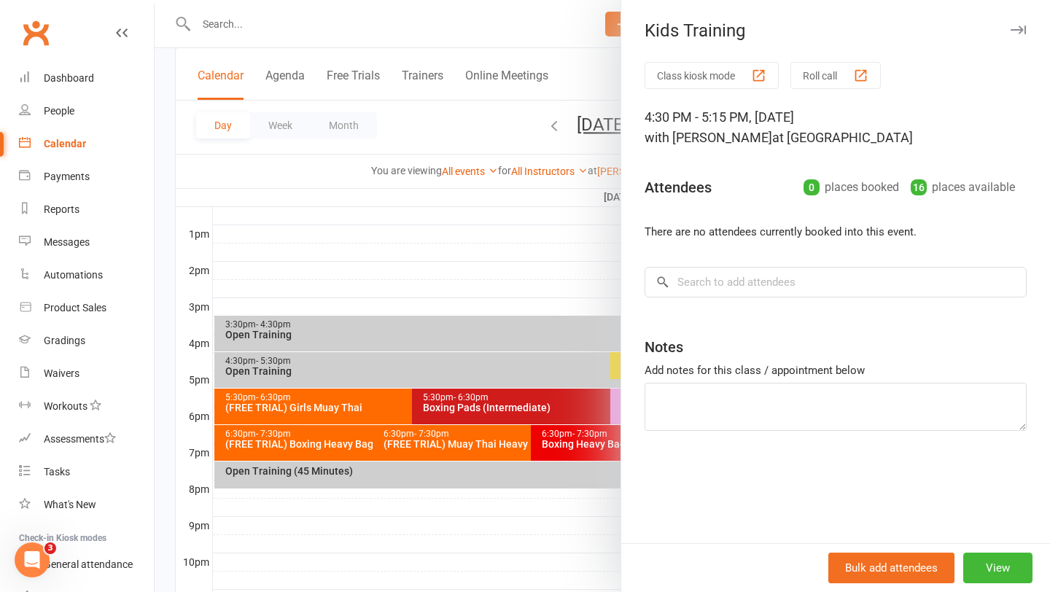
click at [451, 272] on div at bounding box center [602, 296] width 895 height 592
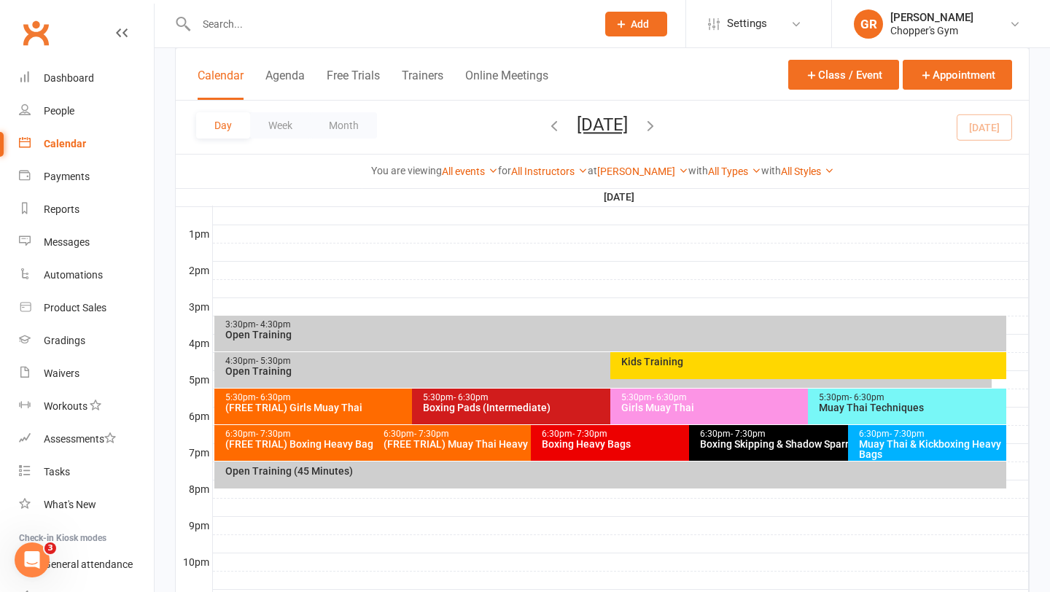
click at [332, 365] on div "4:30pm - 5:30pm" at bounding box center [607, 360] width 765 height 9
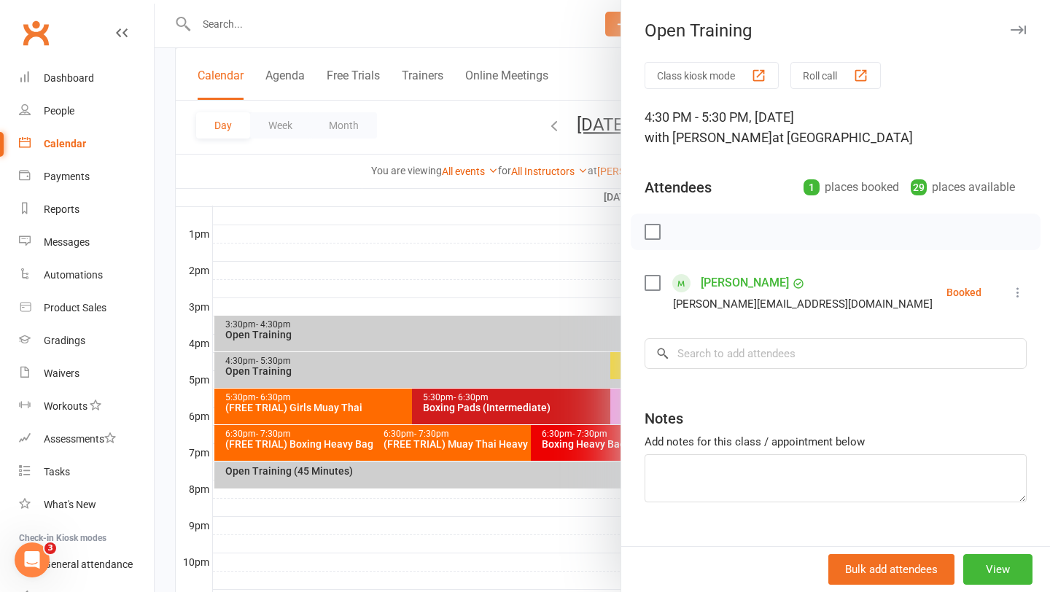
click at [650, 291] on div "Jesse Everett everett.jesse1@gmail.com" at bounding box center [791, 292] width 294 height 42
click at [650, 290] on label at bounding box center [651, 283] width 15 height 15
click at [682, 237] on icon "button" at bounding box center [684, 232] width 12 height 12
click at [477, 255] on div at bounding box center [602, 296] width 895 height 592
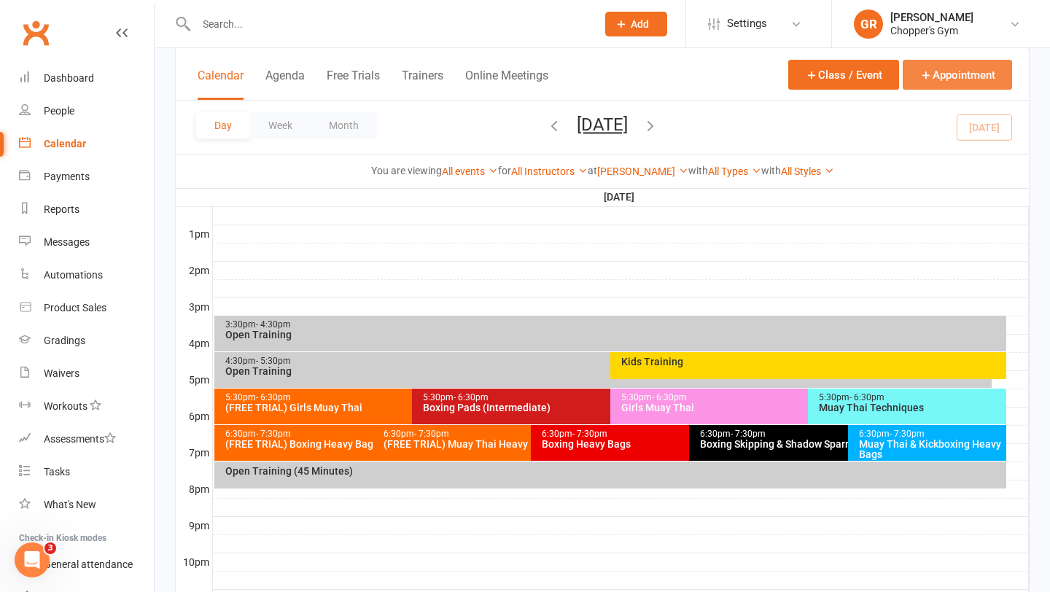
click at [973, 71] on button "Appointment" at bounding box center [957, 75] width 109 height 30
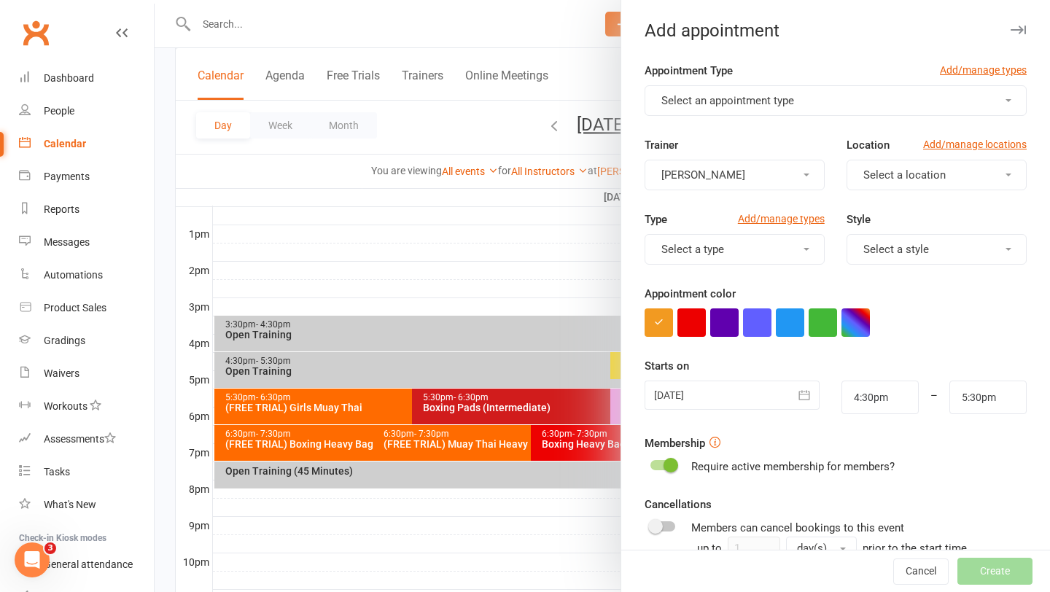
click at [827, 114] on button "Select an appointment type" at bounding box center [835, 100] width 382 height 31
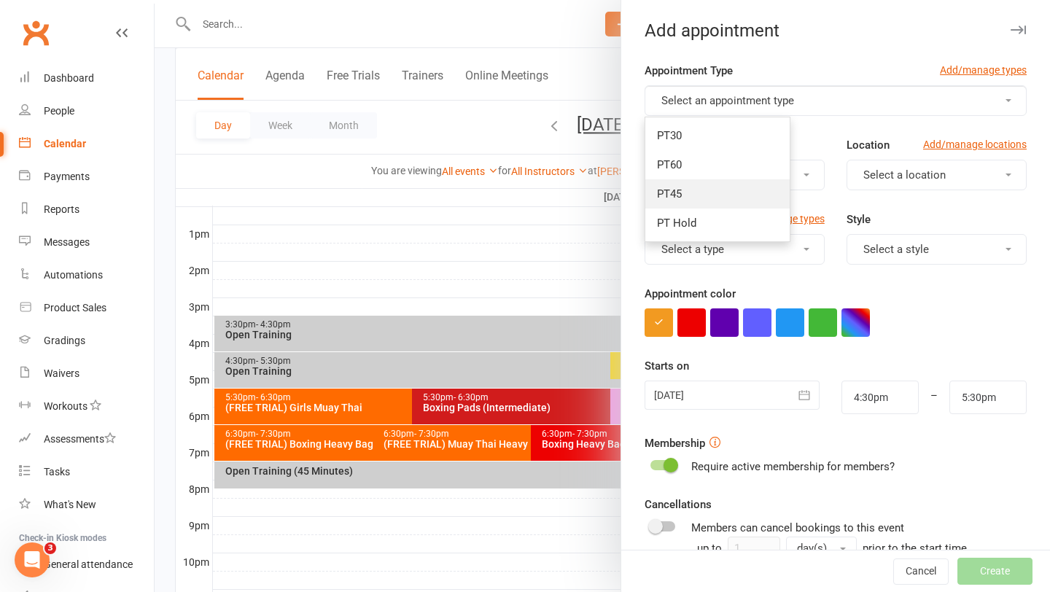
click at [712, 184] on link "PT45" at bounding box center [717, 193] width 144 height 29
type input "5:15pm"
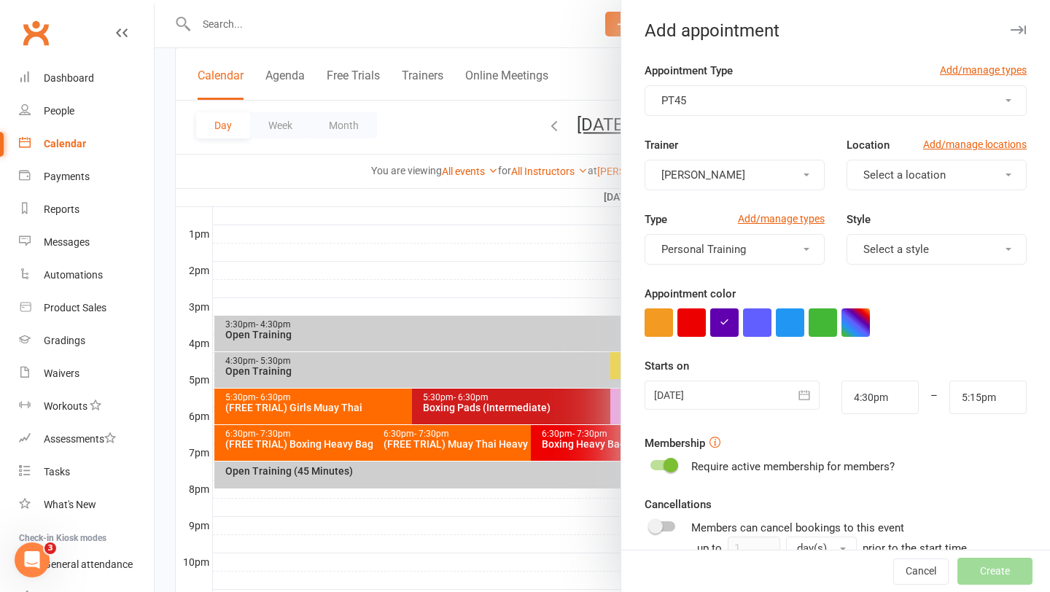
click at [927, 193] on div "Trainer Gareth Rees Location Add/manage locations Select a location" at bounding box center [836, 173] width 404 height 74
click at [924, 180] on span "Select a location" at bounding box center [904, 174] width 82 height 13
click at [891, 238] on span "[PERSON_NAME]" at bounding box center [901, 239] width 84 height 13
click at [770, 182] on button "[PERSON_NAME]" at bounding box center [734, 175] width 180 height 31
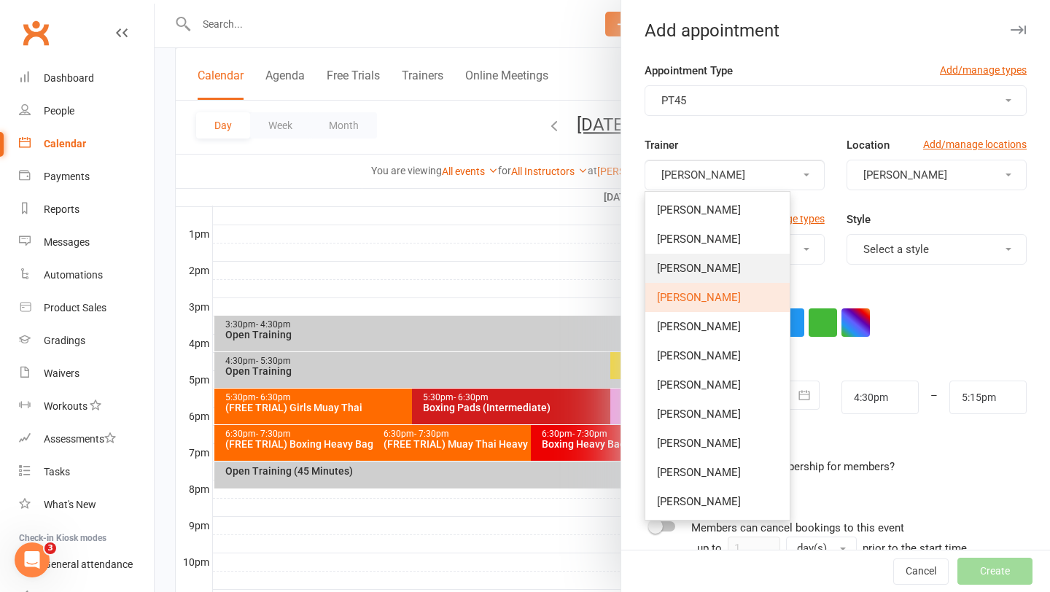
click at [701, 278] on link "[PERSON_NAME]" at bounding box center [717, 268] width 144 height 29
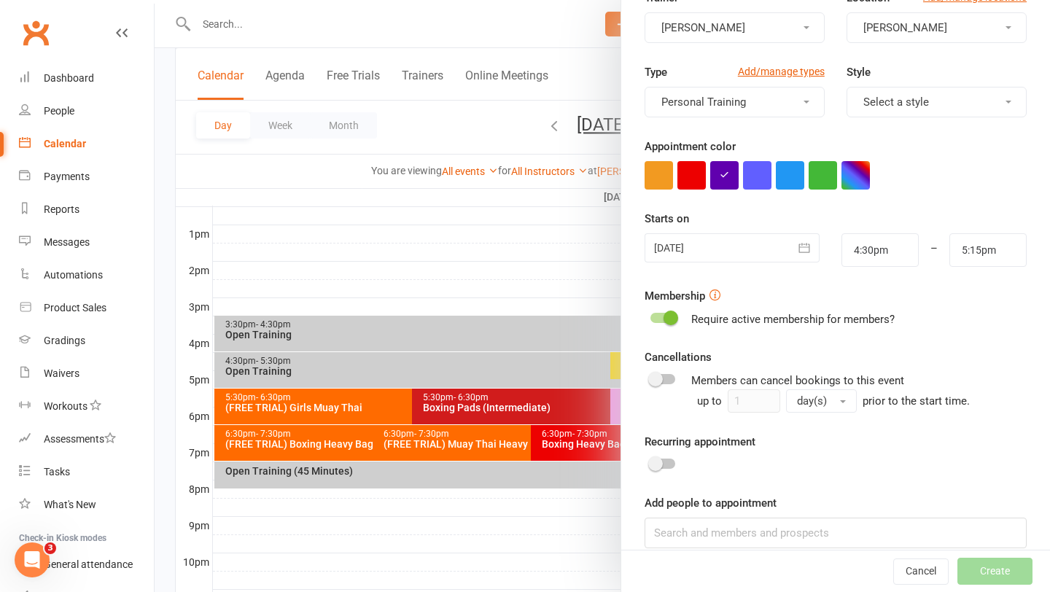
scroll to position [165, 0]
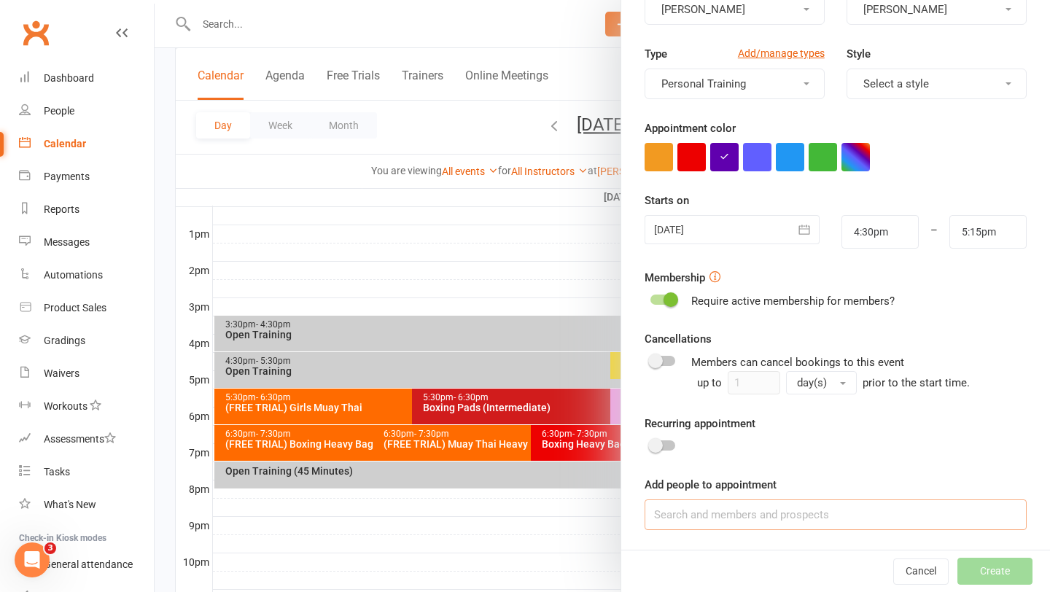
click at [708, 512] on input at bounding box center [835, 514] width 382 height 31
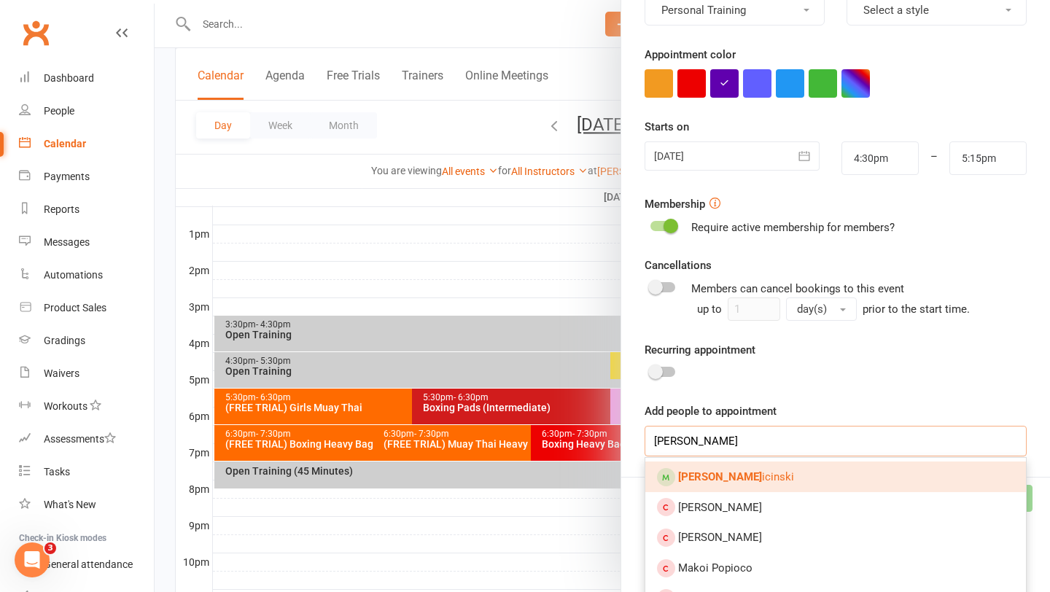
type input "marci pol"
click at [755, 478] on link "Marci Pol icinski" at bounding box center [835, 476] width 381 height 31
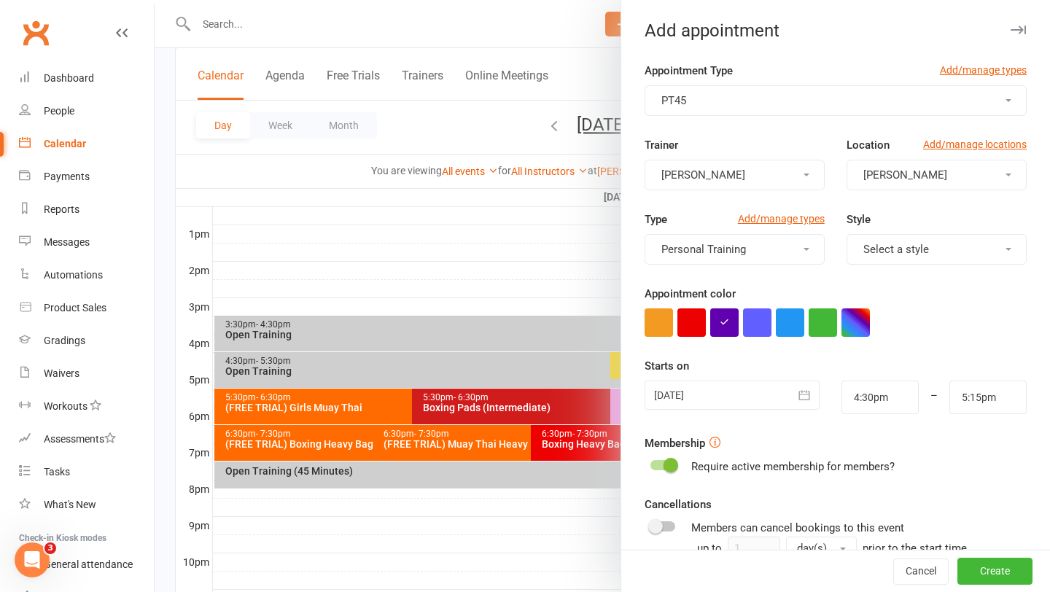
scroll to position [207, 0]
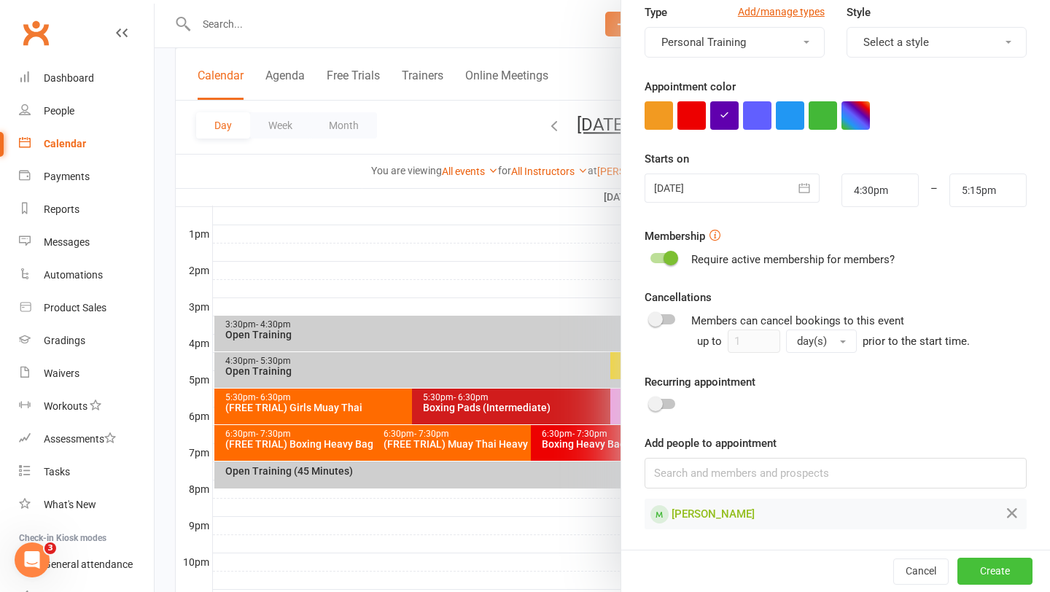
click at [1003, 566] on button "Create" at bounding box center [994, 571] width 75 height 26
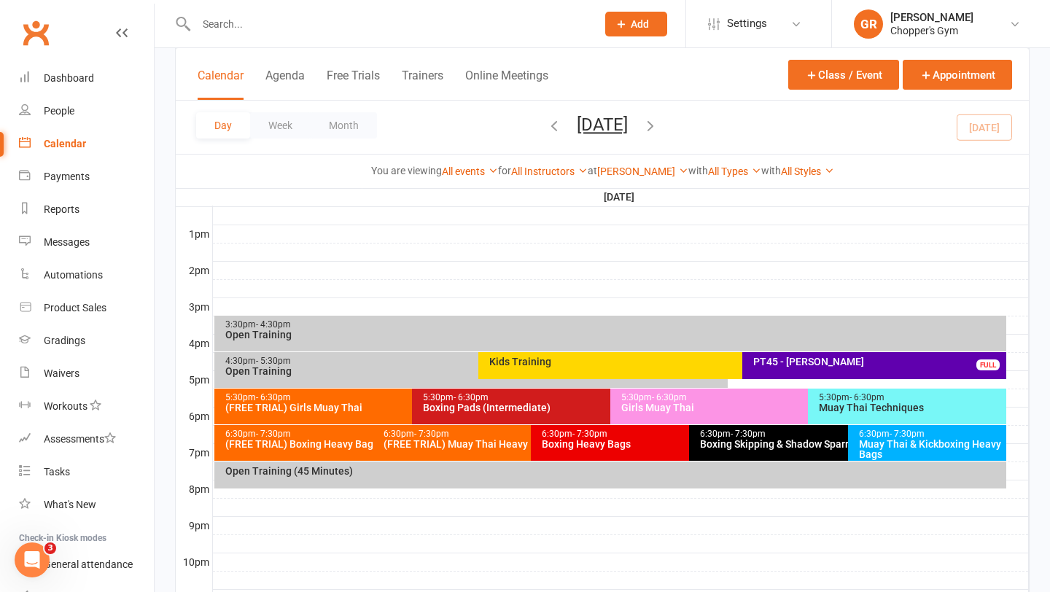
click at [834, 359] on div "PT45 - [PERSON_NAME]" at bounding box center [877, 361] width 251 height 10
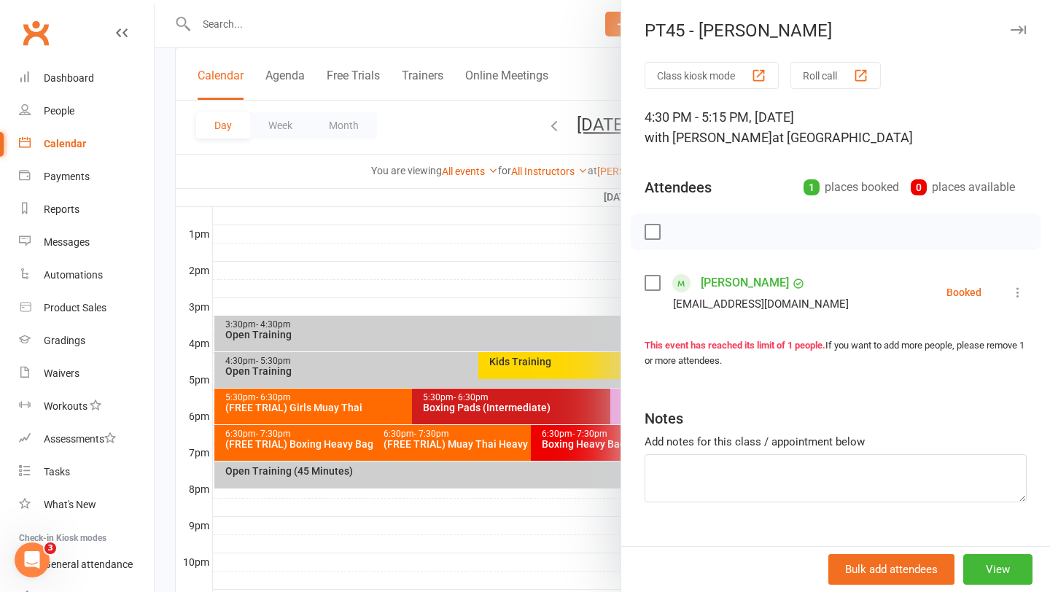
click at [645, 287] on label at bounding box center [651, 283] width 15 height 15
click at [687, 230] on icon "button" at bounding box center [685, 232] width 16 height 16
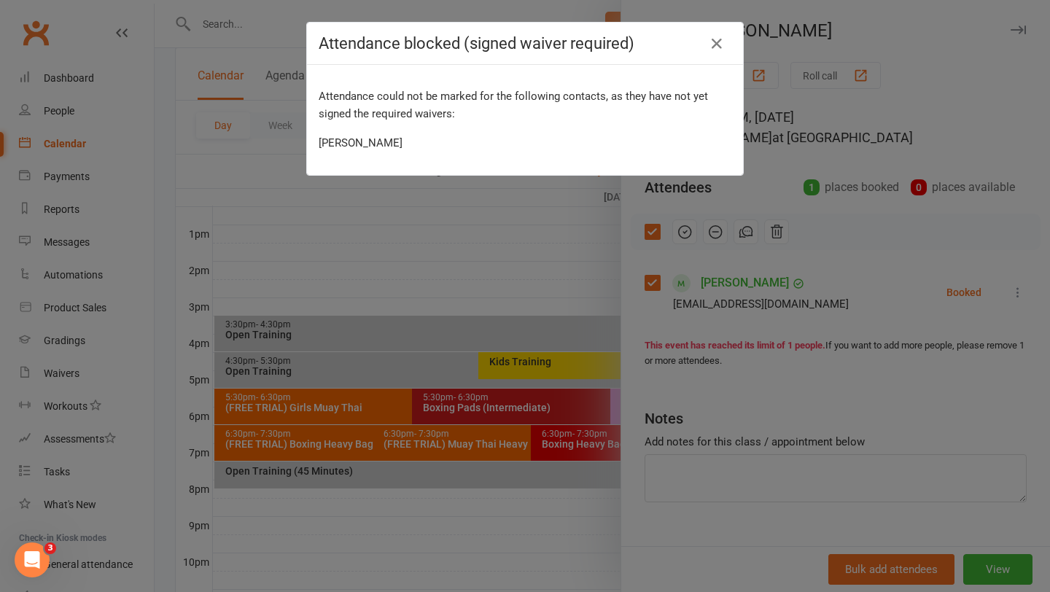
click at [383, 227] on div "Attendance blocked (signed waiver required) Attendance could not be marked for …" at bounding box center [525, 296] width 1050 height 592
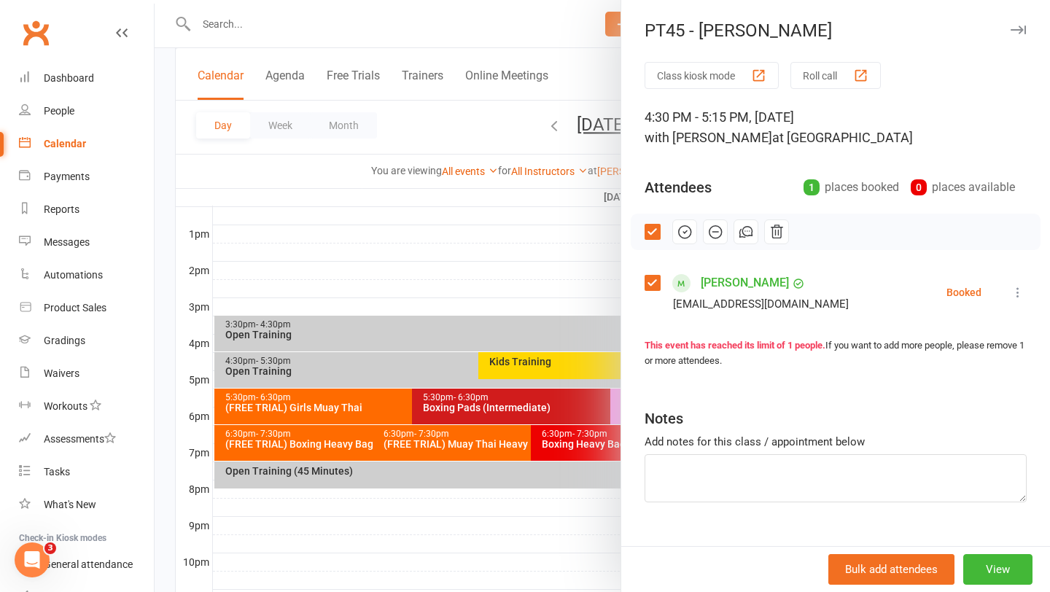
click at [419, 264] on div at bounding box center [602, 296] width 895 height 592
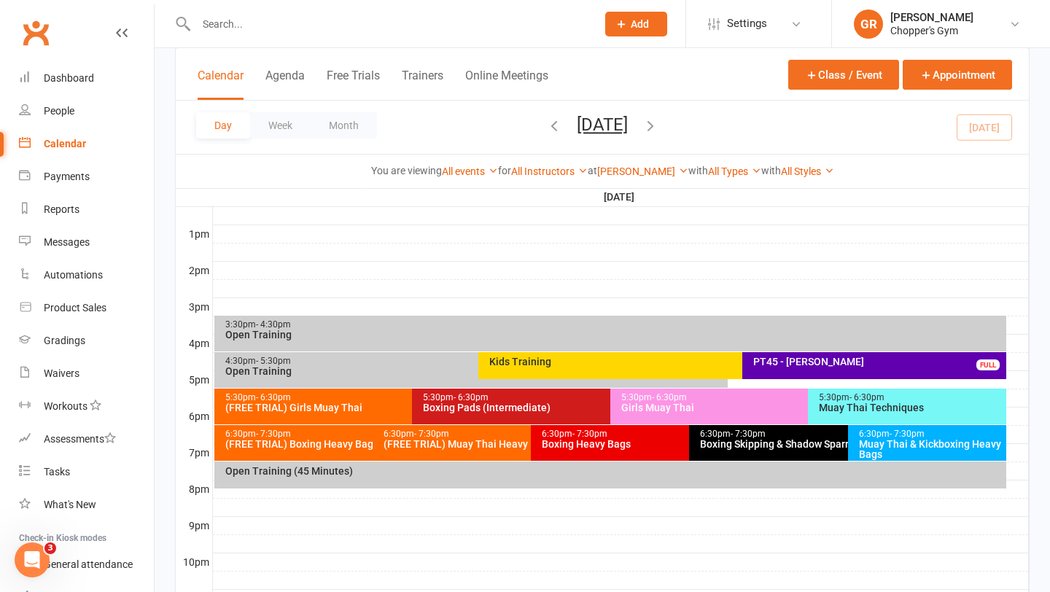
click at [580, 374] on div "Kids Training" at bounding box center [734, 365] width 513 height 27
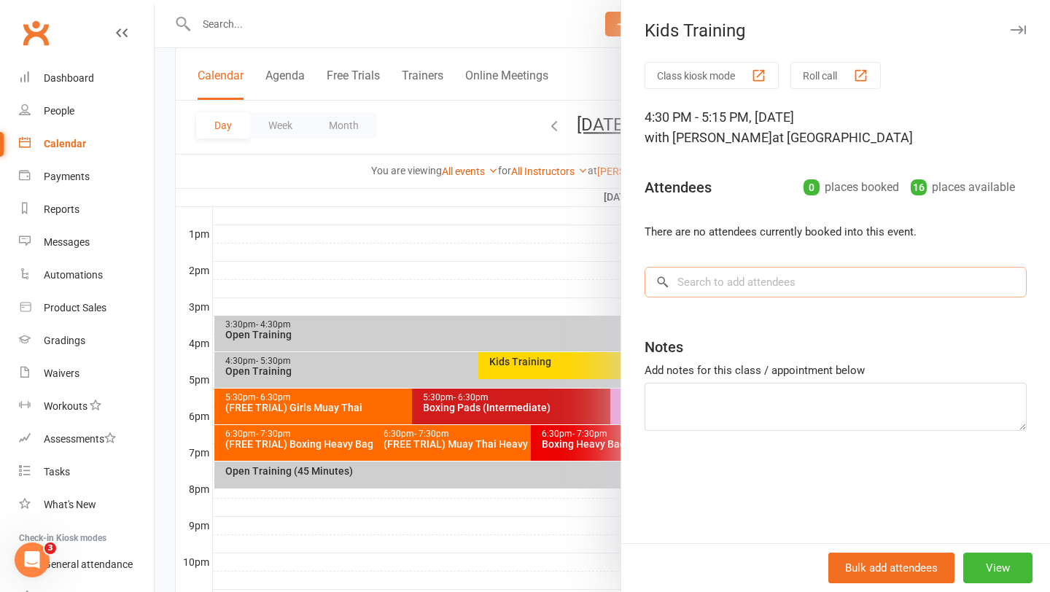
click at [699, 292] on input "search" at bounding box center [835, 282] width 382 height 31
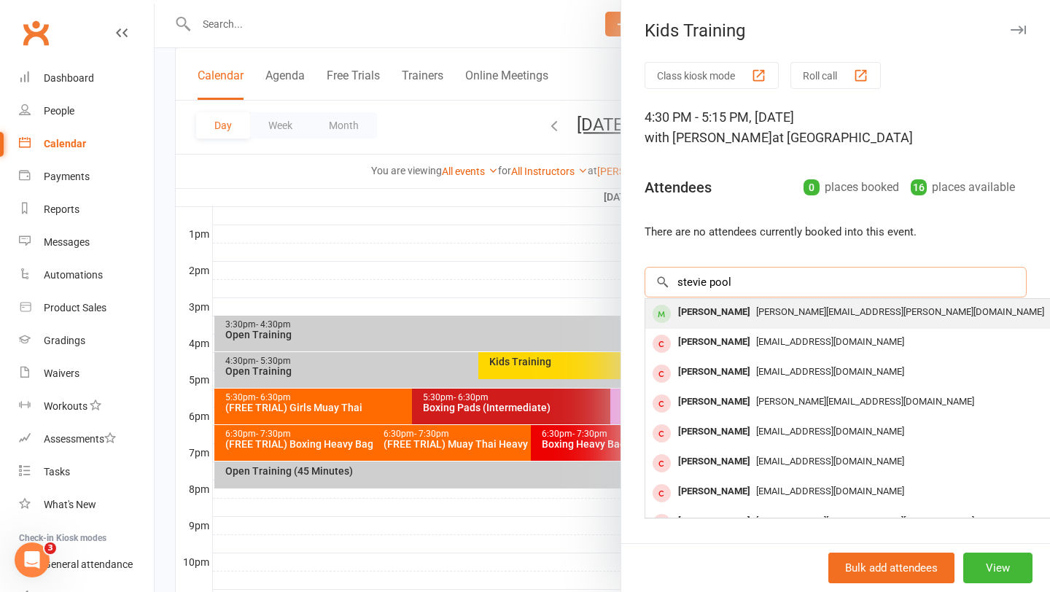
type input "stevie pool"
click at [710, 311] on div "Stevie Pooley" at bounding box center [714, 312] width 84 height 21
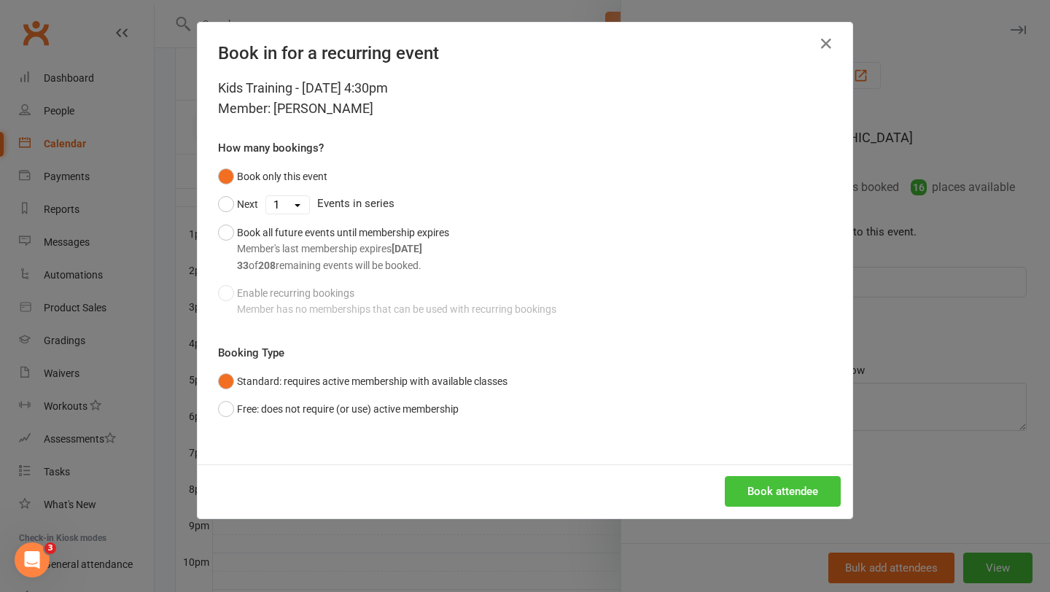
click at [770, 488] on button "Book attendee" at bounding box center [783, 491] width 116 height 31
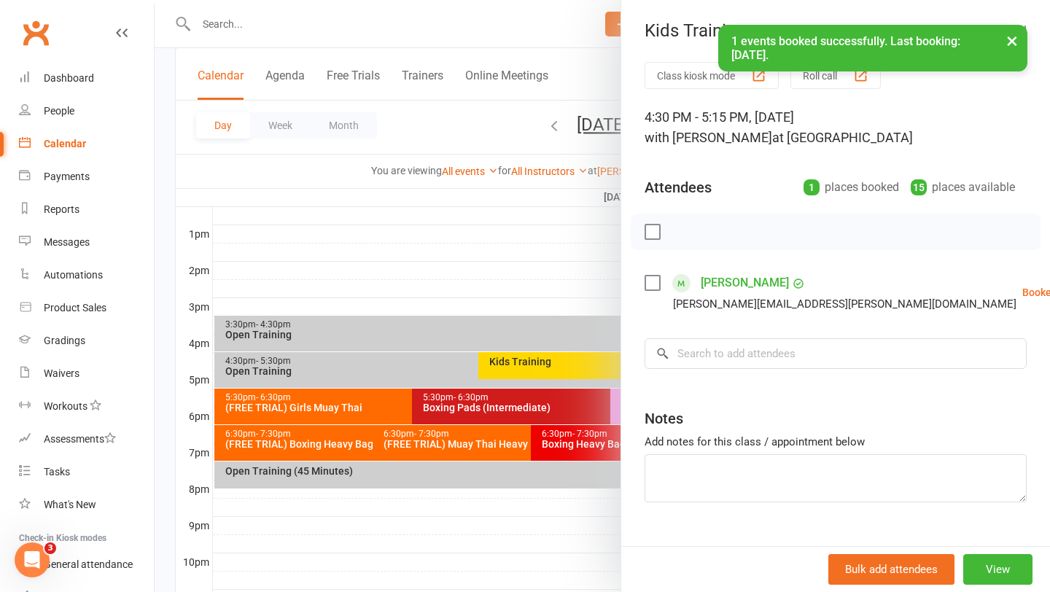
click at [651, 283] on label at bounding box center [651, 283] width 15 height 15
click at [691, 237] on icon "button" at bounding box center [685, 232] width 16 height 16
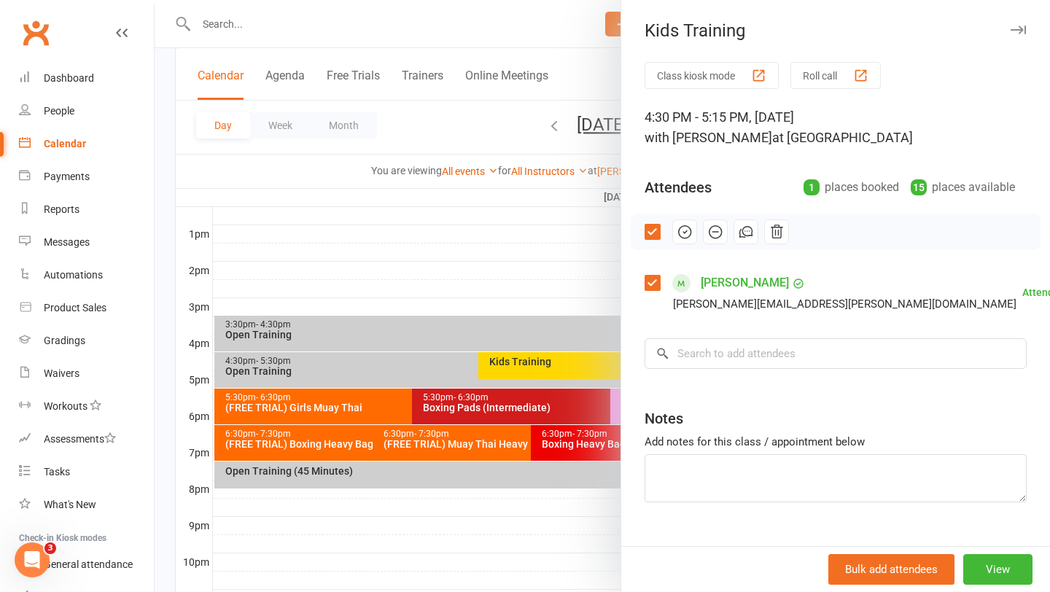
click at [492, 287] on div at bounding box center [602, 296] width 895 height 592
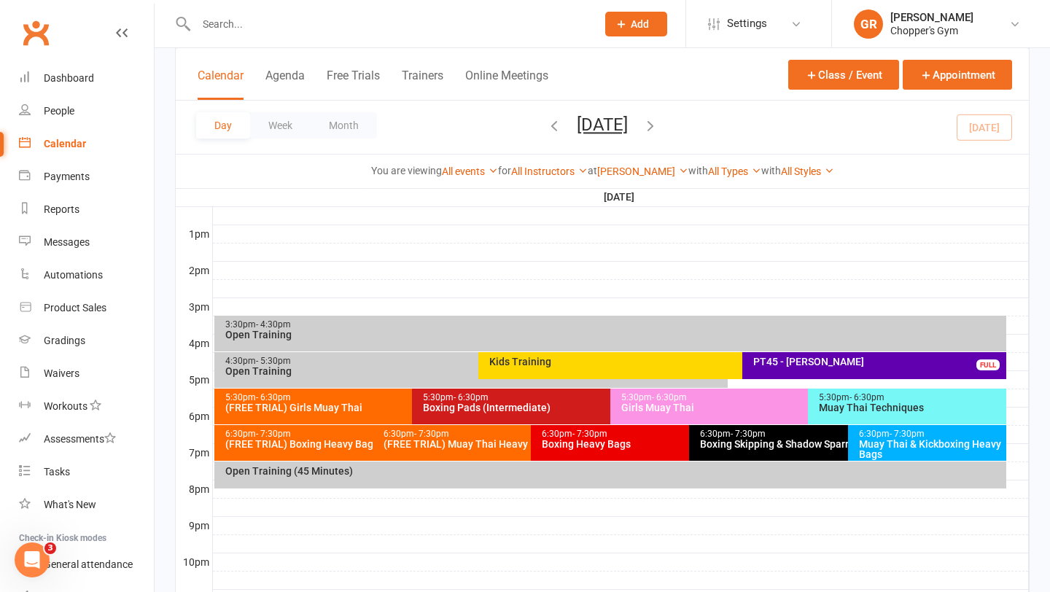
click at [592, 373] on div "Kids Training" at bounding box center [734, 365] width 513 height 27
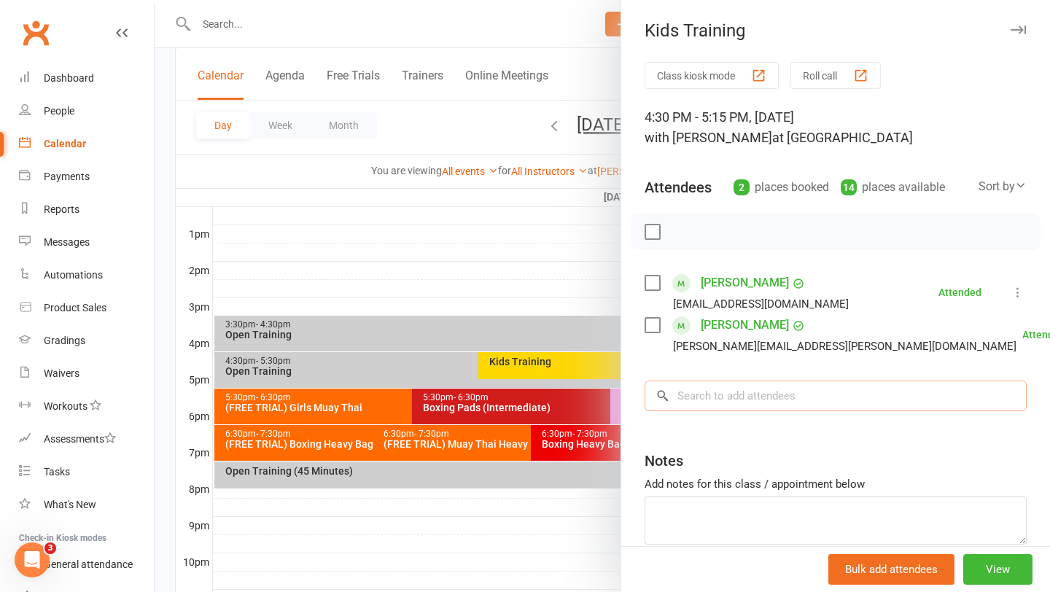
click at [706, 400] on input "search" at bounding box center [835, 396] width 382 height 31
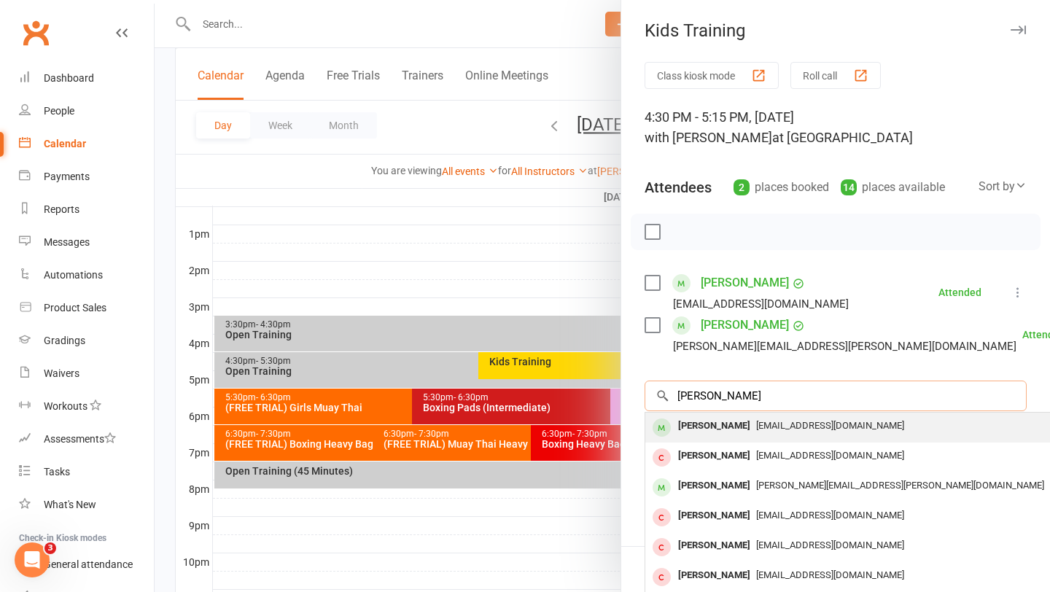
type input "chris nguyen"
click at [698, 426] on div "Chris Nguyen" at bounding box center [714, 426] width 84 height 21
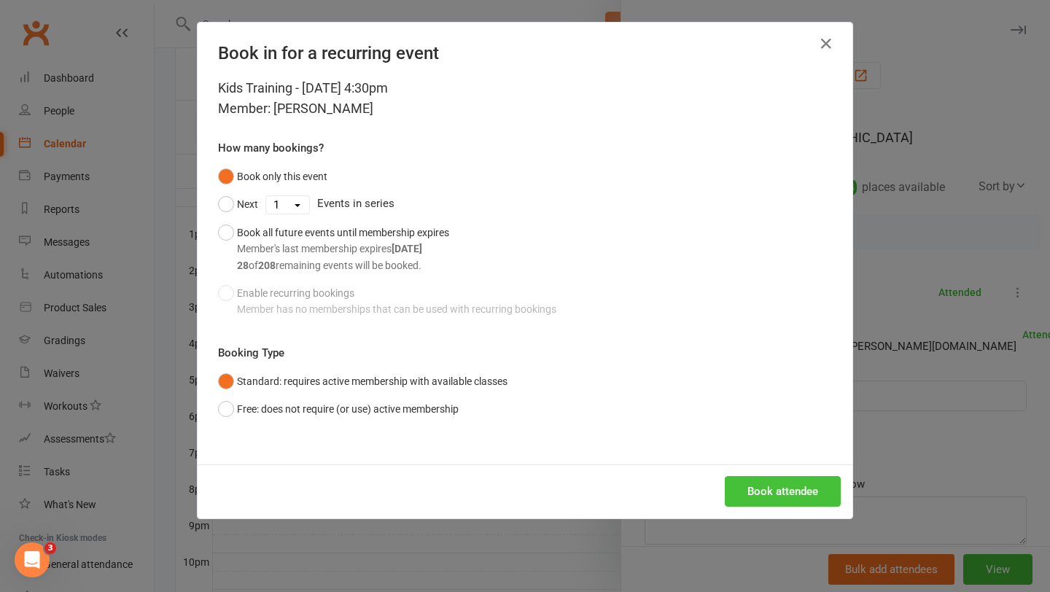
click at [787, 490] on button "Book attendee" at bounding box center [783, 491] width 116 height 31
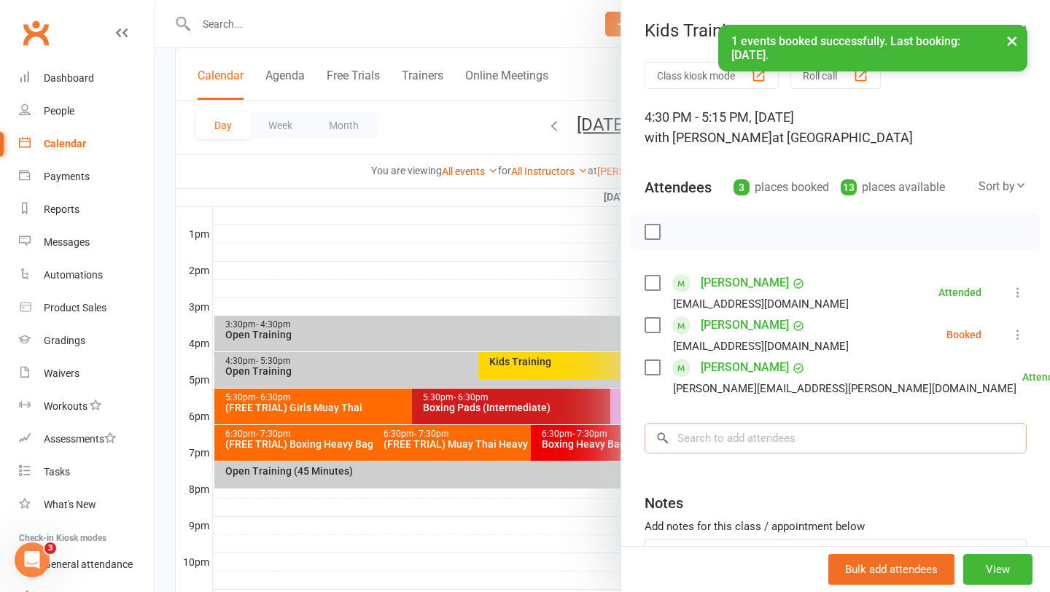
click at [752, 443] on input "search" at bounding box center [835, 438] width 382 height 31
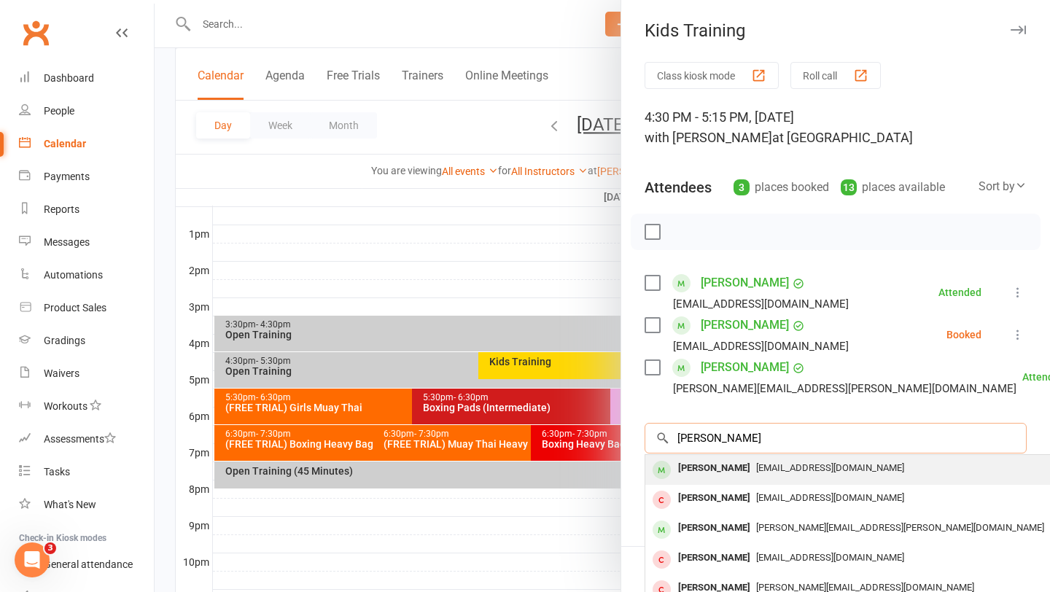
type input "liam bnguyen"
click at [757, 469] on span "tct.nguyen79@gmail.com" at bounding box center [830, 467] width 148 height 11
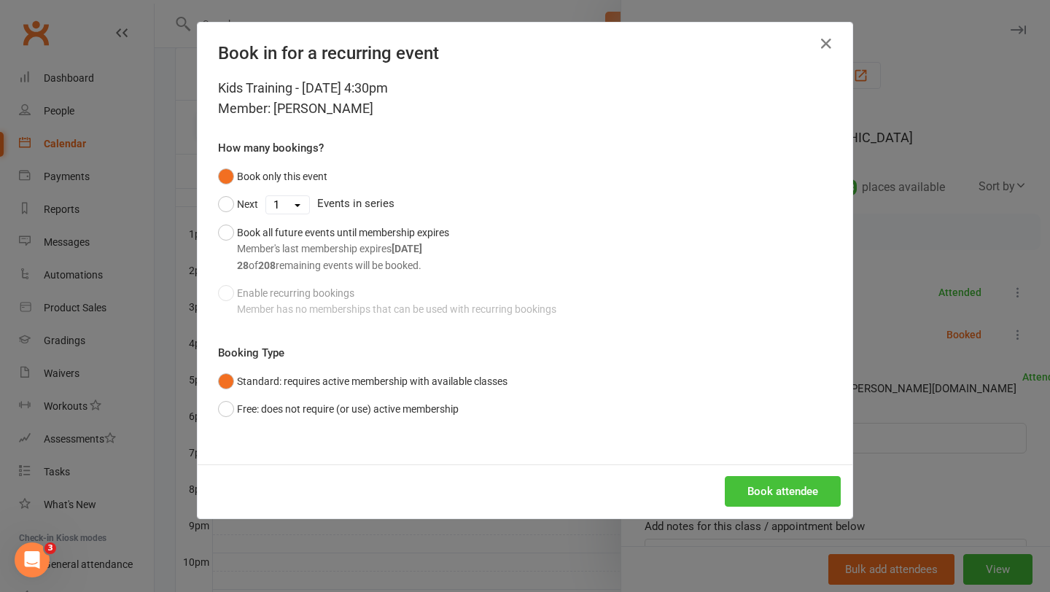
click at [765, 491] on button "Book attendee" at bounding box center [783, 491] width 116 height 31
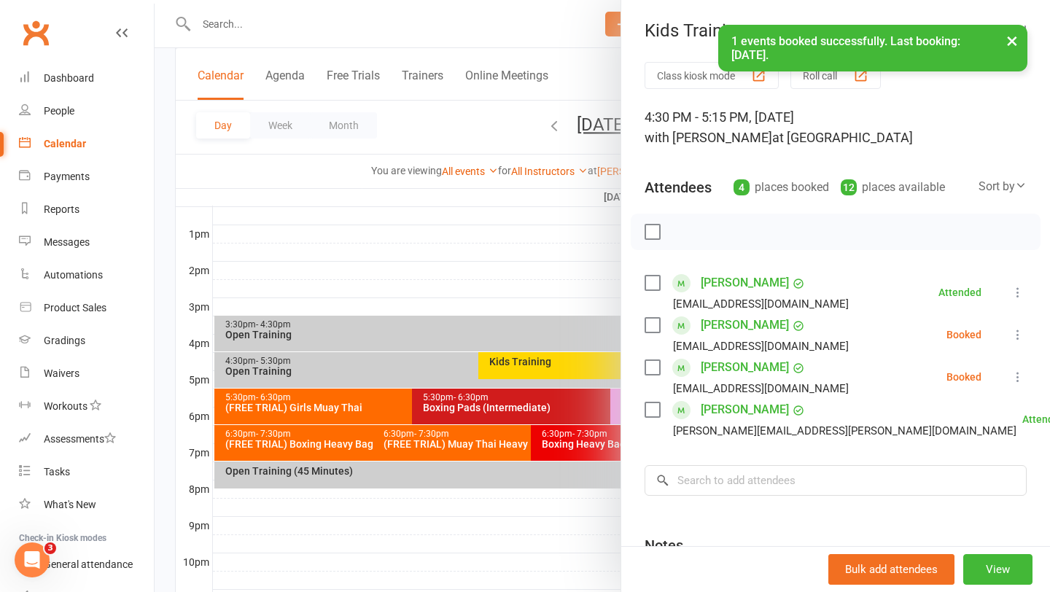
click at [660, 325] on div "Chris Nguyen tct.nguyen79@gmail.com" at bounding box center [749, 334] width 210 height 42
click at [658, 335] on div "Chris Nguyen tct.nguyen79@gmail.com" at bounding box center [749, 334] width 210 height 42
click at [651, 324] on label at bounding box center [651, 325] width 15 height 15
click at [652, 370] on label at bounding box center [651, 367] width 15 height 15
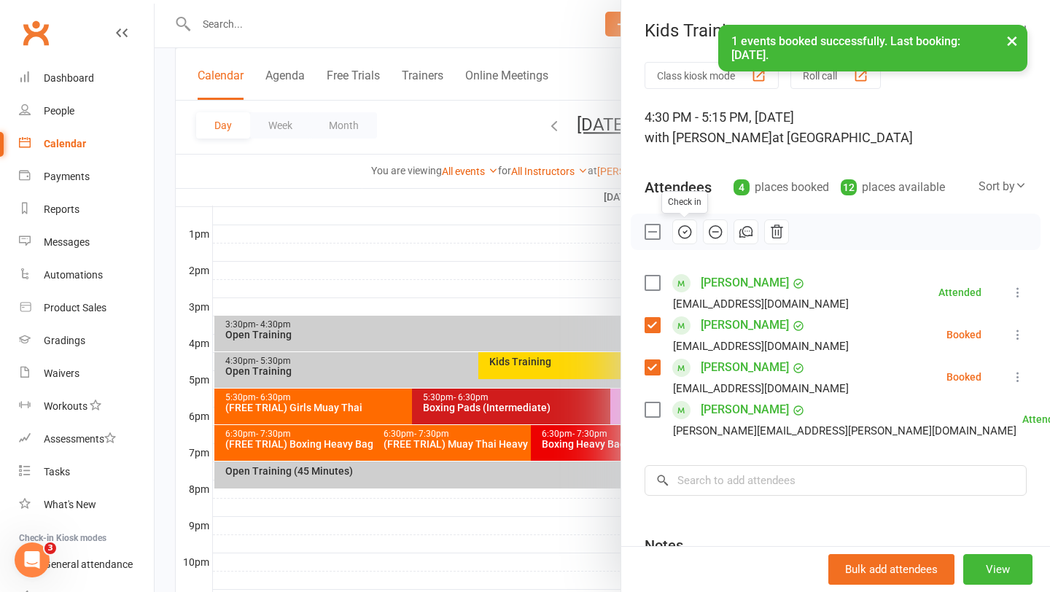
click at [677, 238] on icon "button" at bounding box center [685, 232] width 16 height 16
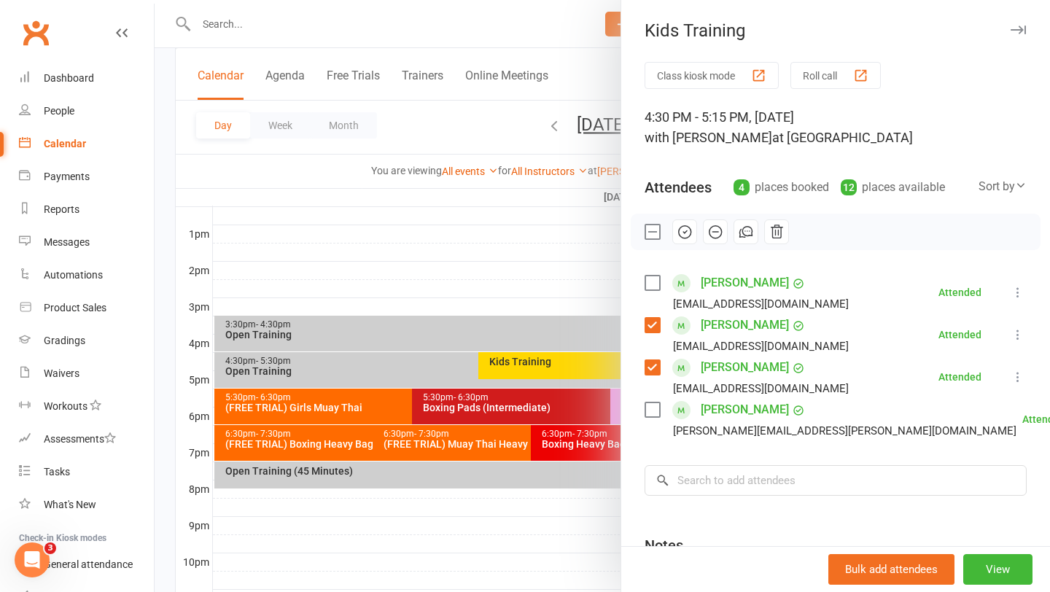
click at [324, 262] on div at bounding box center [602, 296] width 895 height 592
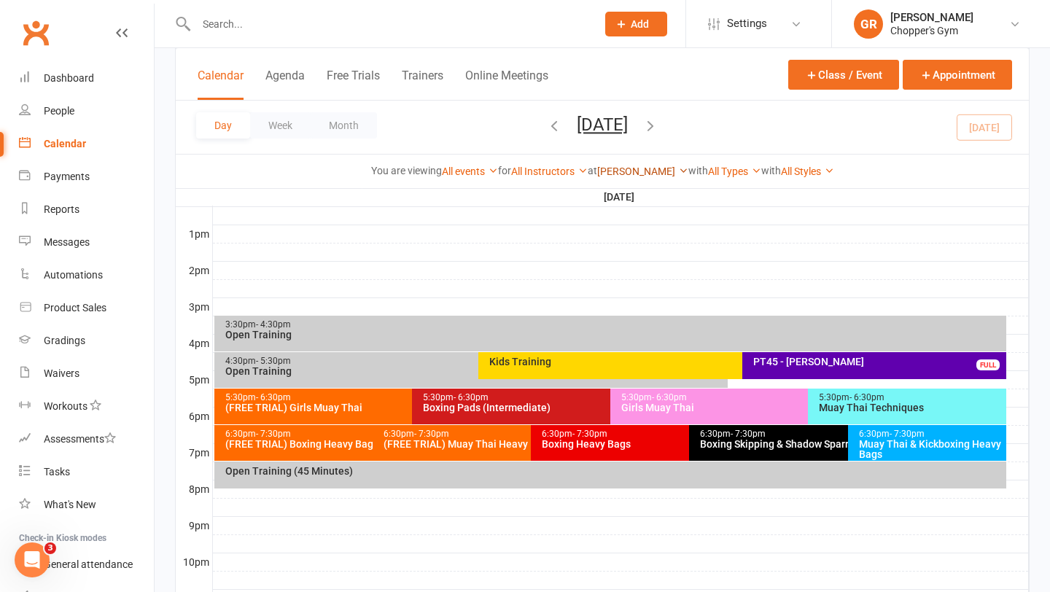
click at [655, 168] on link "[PERSON_NAME]" at bounding box center [642, 171] width 91 height 12
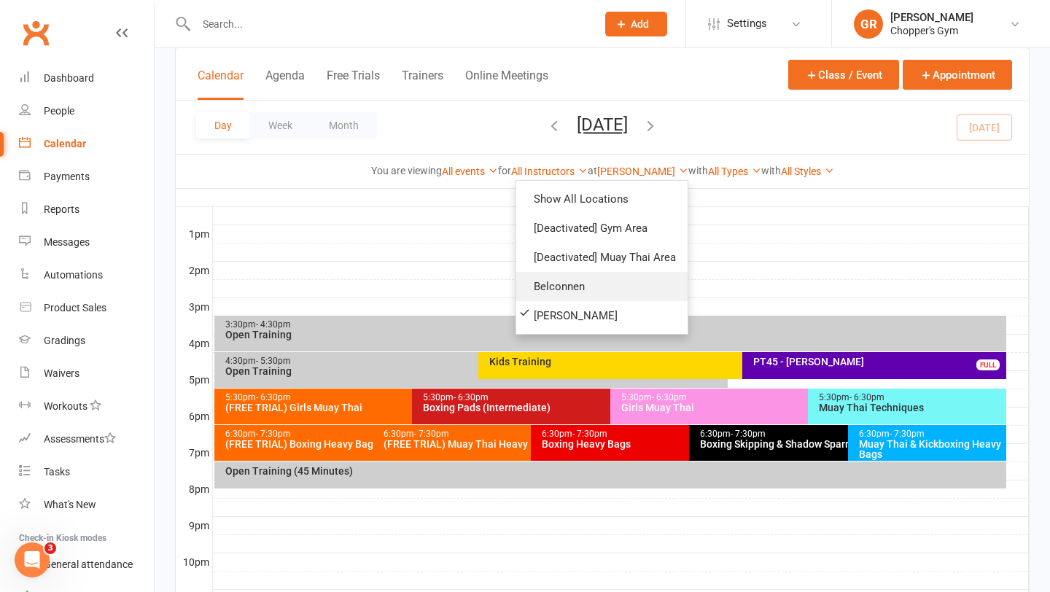
click at [558, 283] on link "Belconnen" at bounding box center [601, 286] width 171 height 29
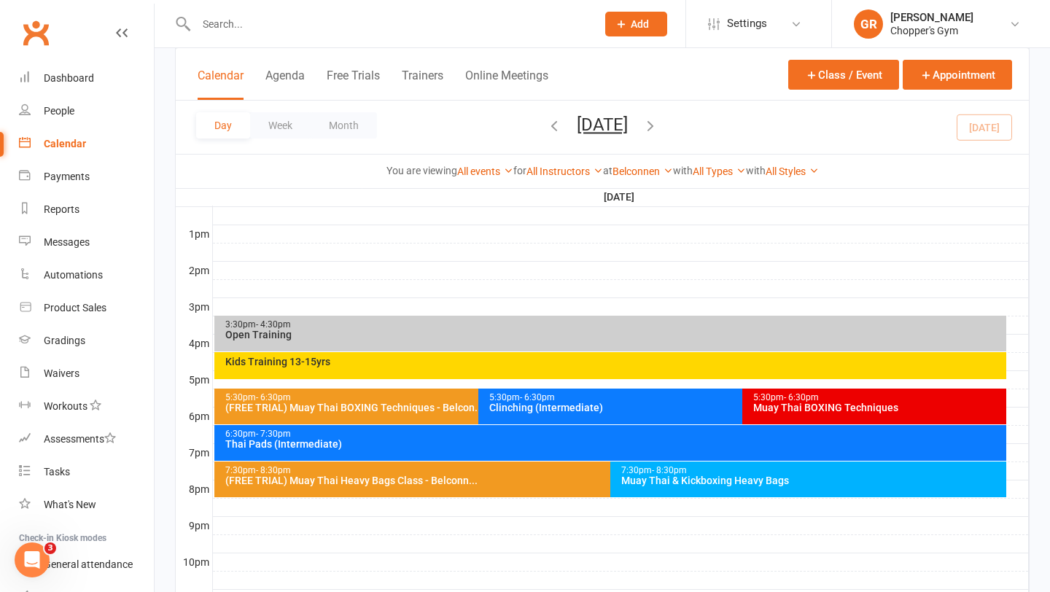
click at [797, 362] on div "Kids Training 13-15yrs" at bounding box center [614, 361] width 779 height 10
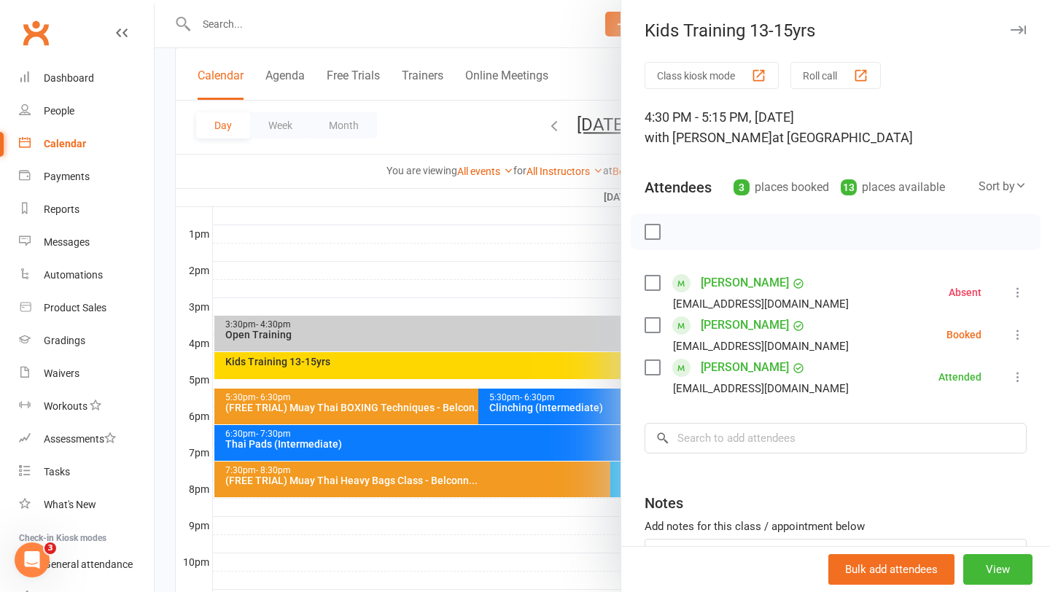
click at [766, 368] on link "Giorgio Pentes" at bounding box center [745, 367] width 88 height 23
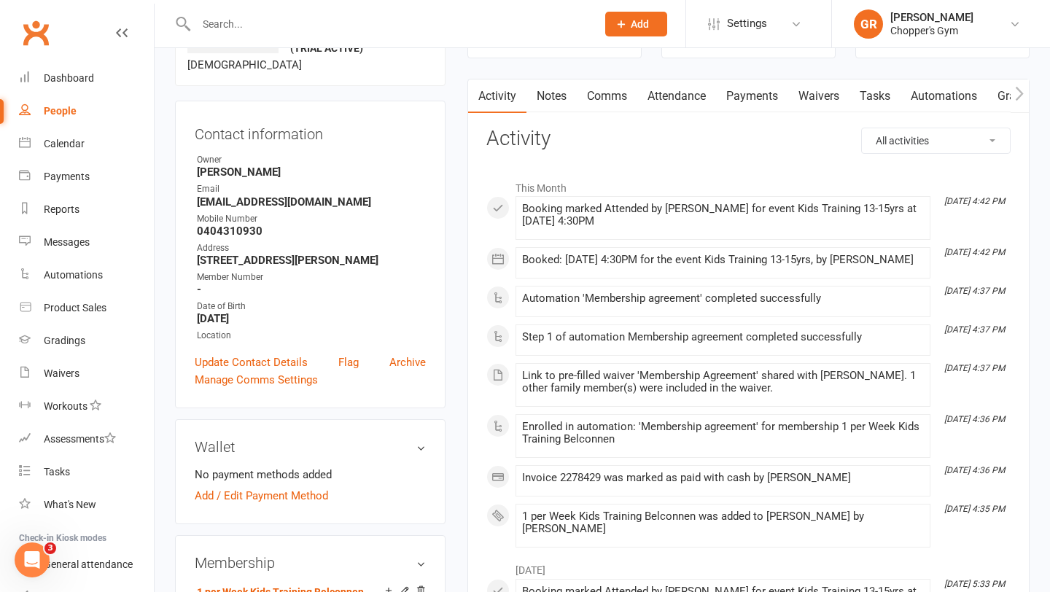
scroll to position [136, 0]
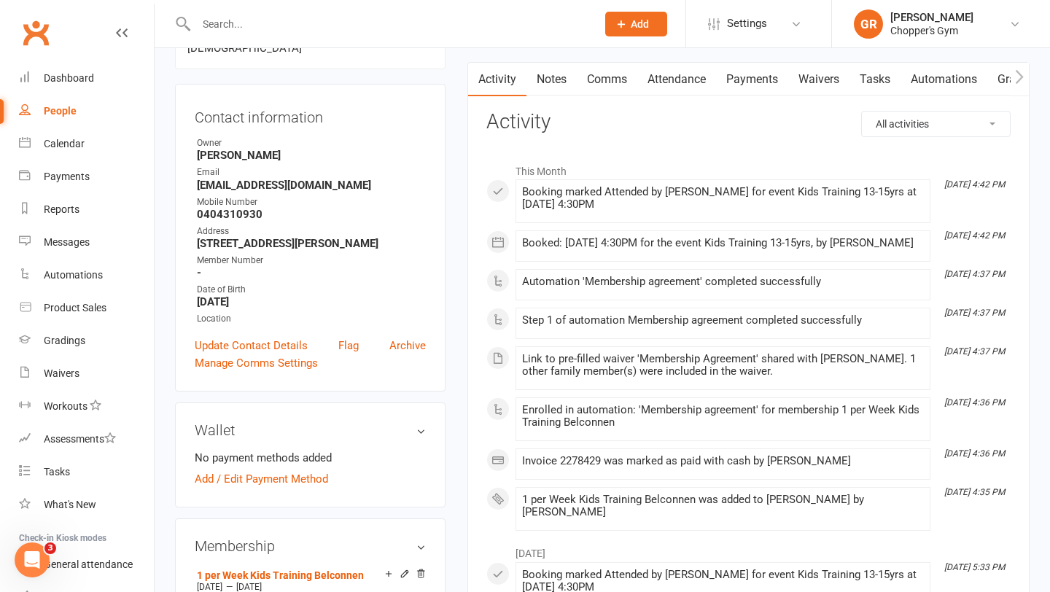
click at [748, 93] on link "Payments" at bounding box center [752, 80] width 72 height 34
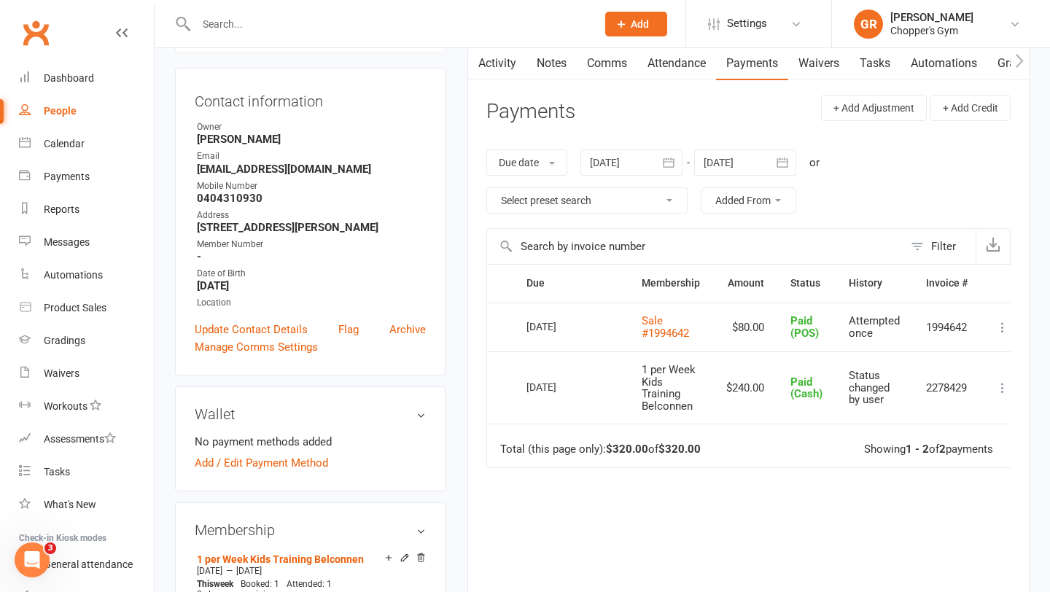
scroll to position [155, 0]
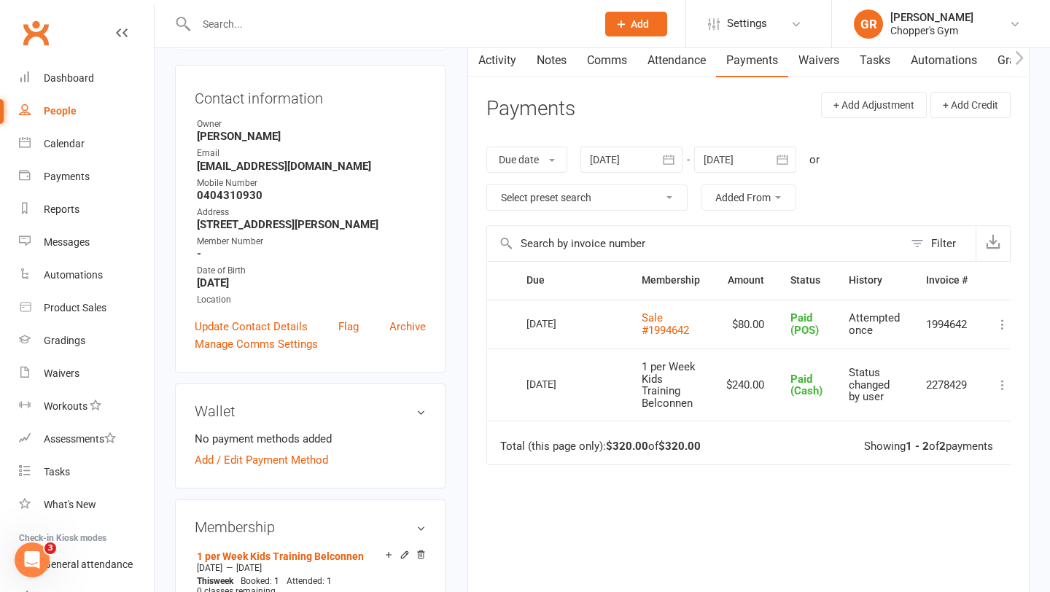
click at [690, 544] on div "Due Contact Membership Amount Status History Invoice # Select this 28 Jul 2025 …" at bounding box center [748, 456] width 524 height 391
click at [1004, 392] on button at bounding box center [1002, 384] width 17 height 17
click at [928, 470] on link "More Info" at bounding box center [938, 471] width 144 height 29
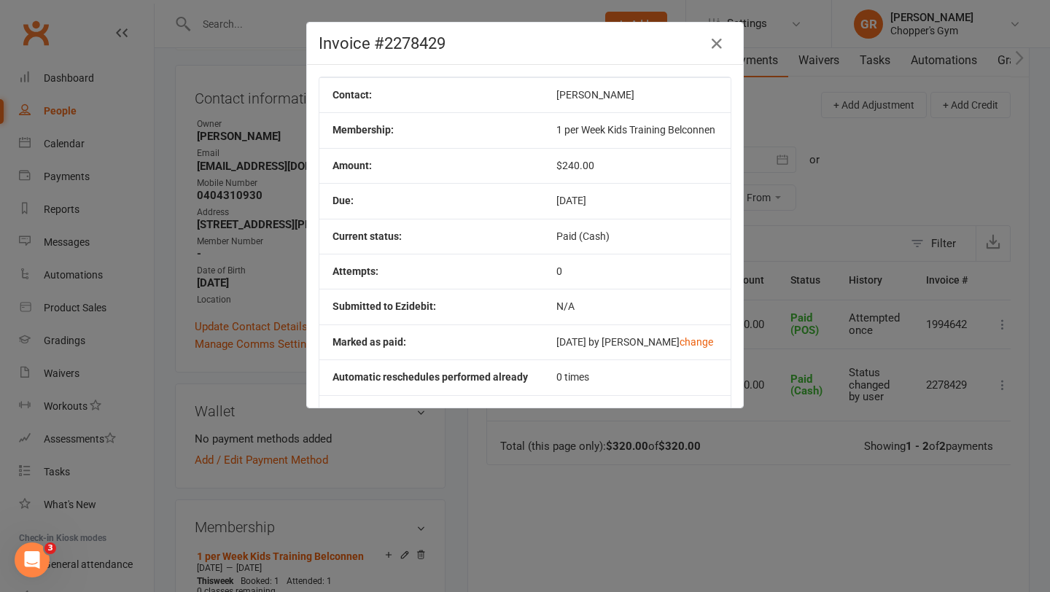
click at [281, 271] on div "Invoice #2278429 Contact: Giorgio Pentes Membership: 1 per Week Kids Training B…" at bounding box center [525, 296] width 1050 height 592
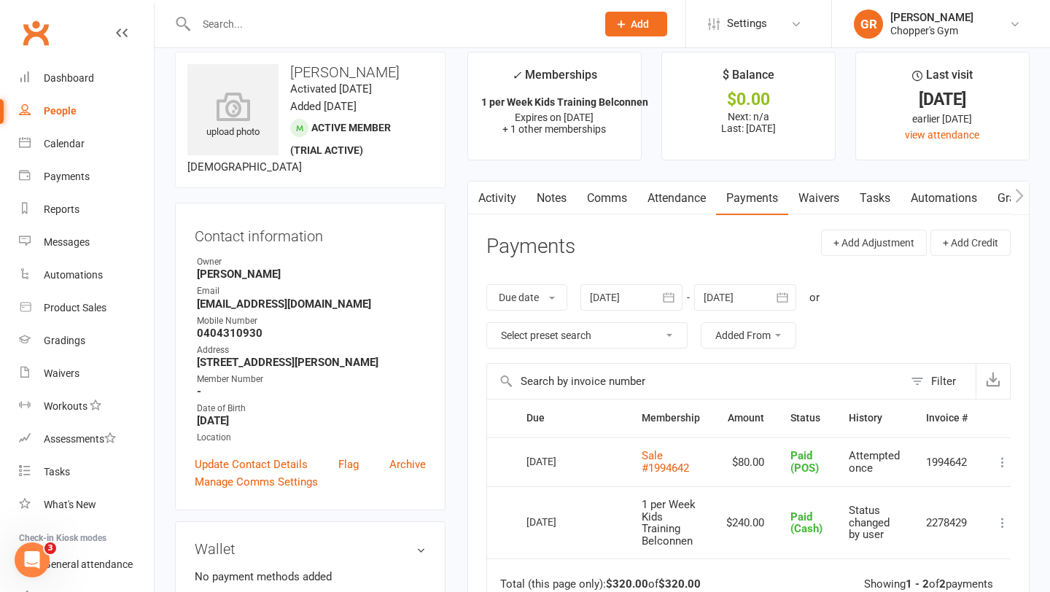
scroll to position [0, 0]
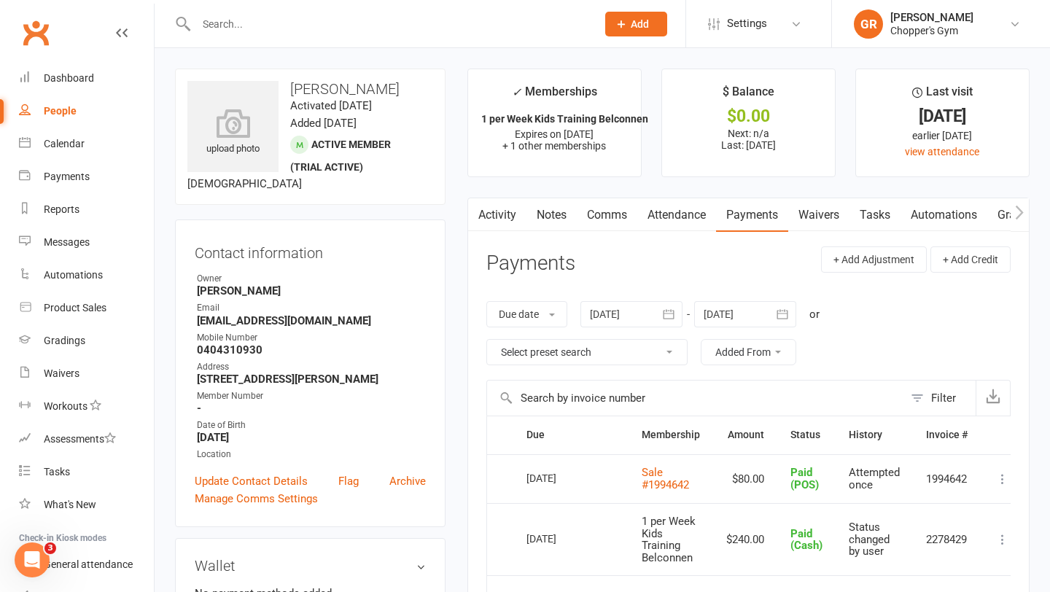
click at [305, 29] on input "text" at bounding box center [389, 24] width 394 height 20
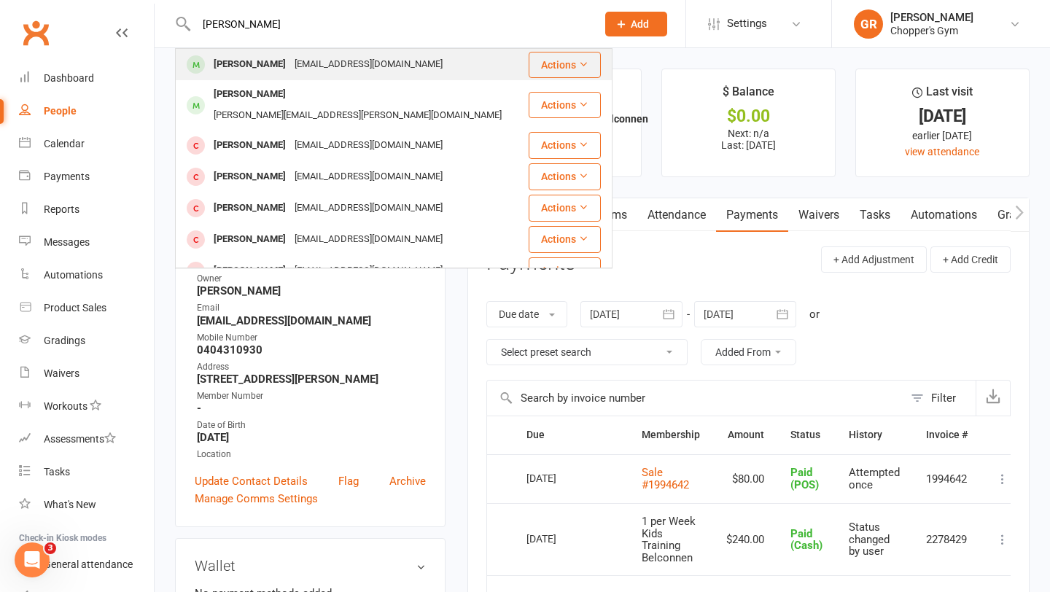
type input "chris nguyen"
click at [302, 56] on div "tct.nguyen79@gmail.com" at bounding box center [368, 64] width 157 height 21
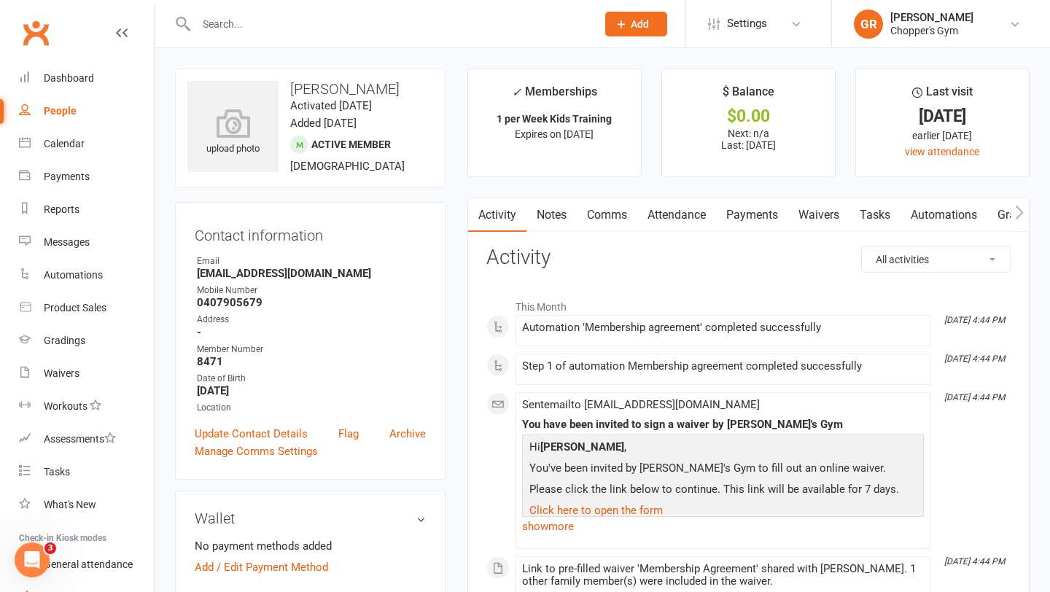
click at [752, 211] on link "Payments" at bounding box center [752, 215] width 72 height 34
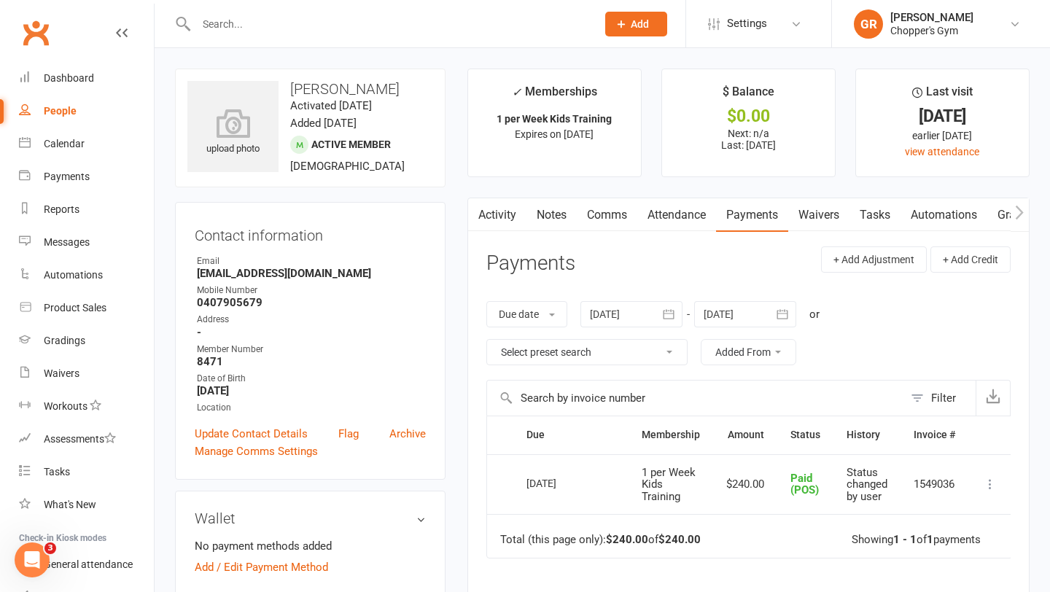
click at [258, 14] on input "text" at bounding box center [389, 24] width 394 height 20
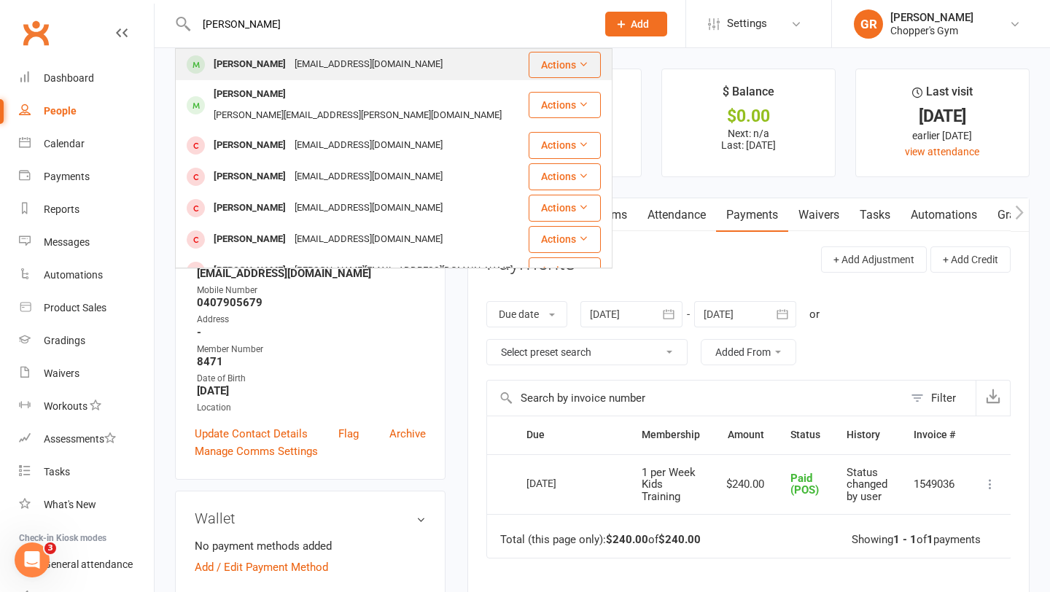
type input "liam nguyen"
click at [249, 66] on div "Liam Nguyen" at bounding box center [249, 64] width 81 height 21
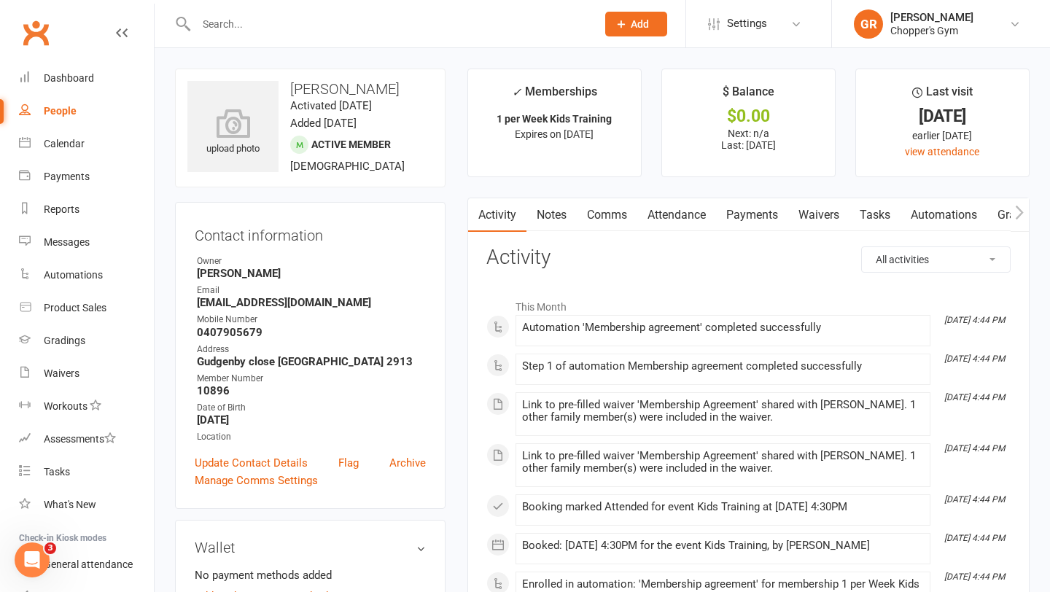
click at [763, 214] on link "Payments" at bounding box center [752, 215] width 72 height 34
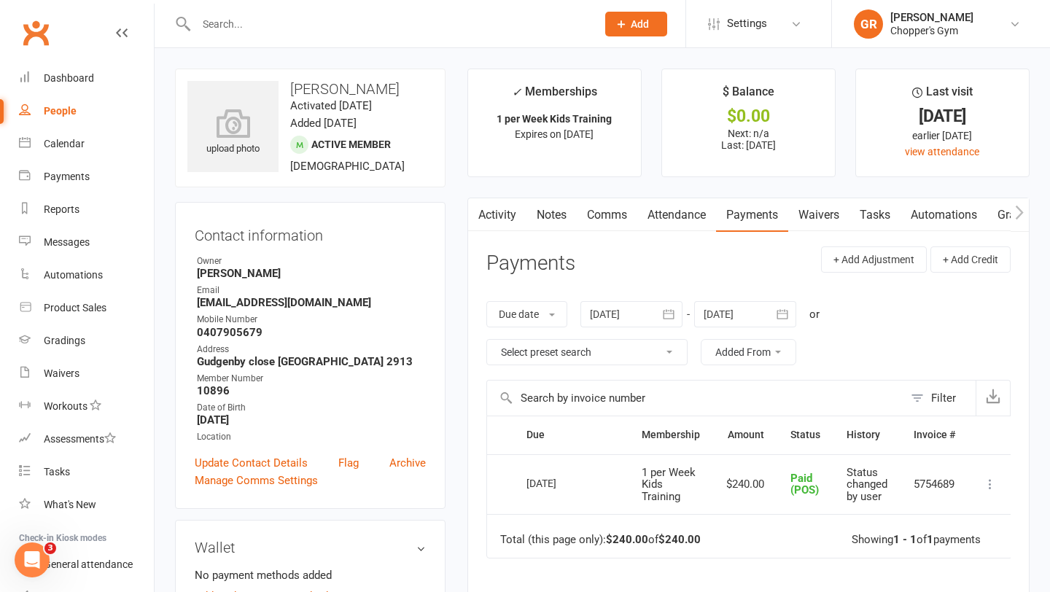
scroll to position [11, 0]
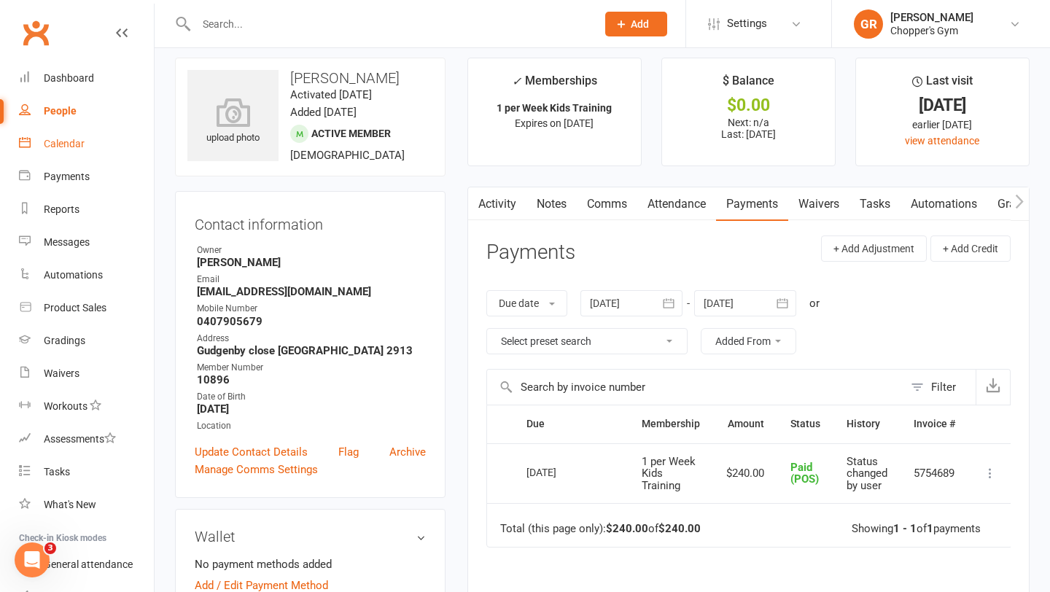
click at [65, 139] on div "Calendar" at bounding box center [64, 144] width 41 height 12
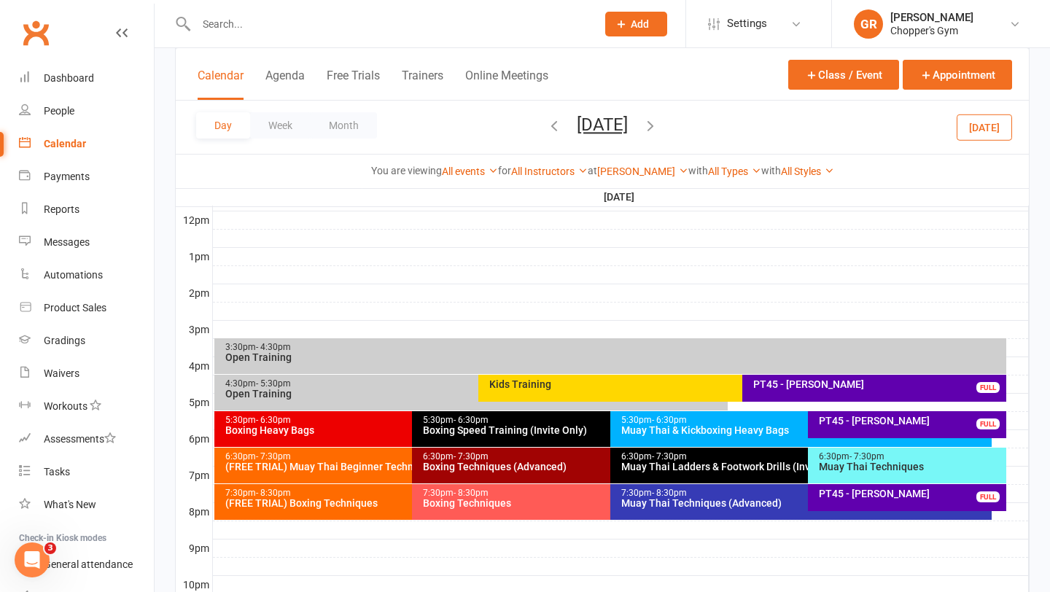
scroll to position [523, 0]
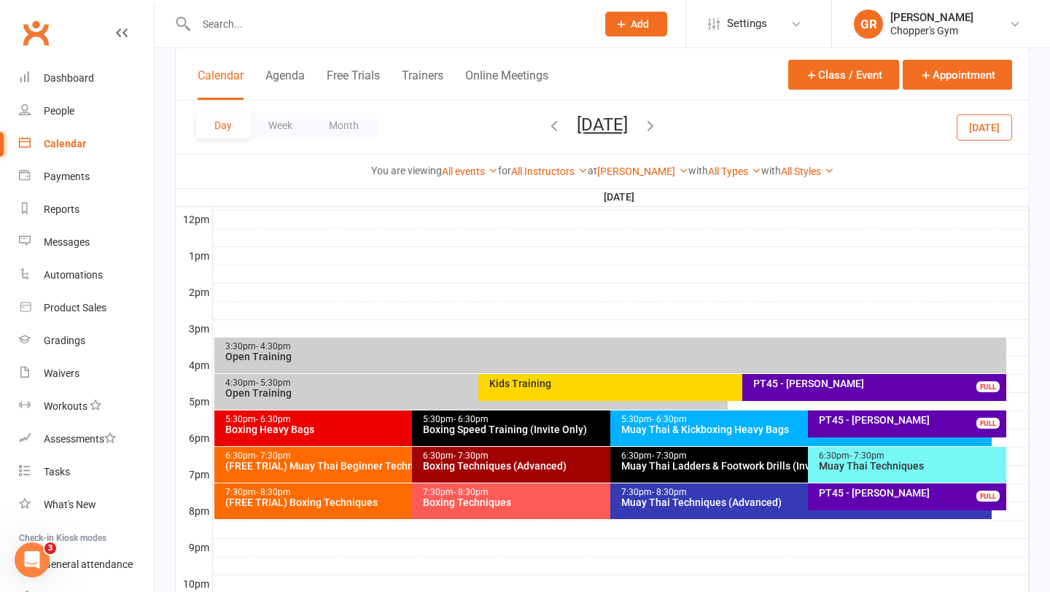
click at [327, 469] on div "(FREE TRIAL) Muay Thai Beginner Technique" at bounding box center [409, 466] width 368 height 10
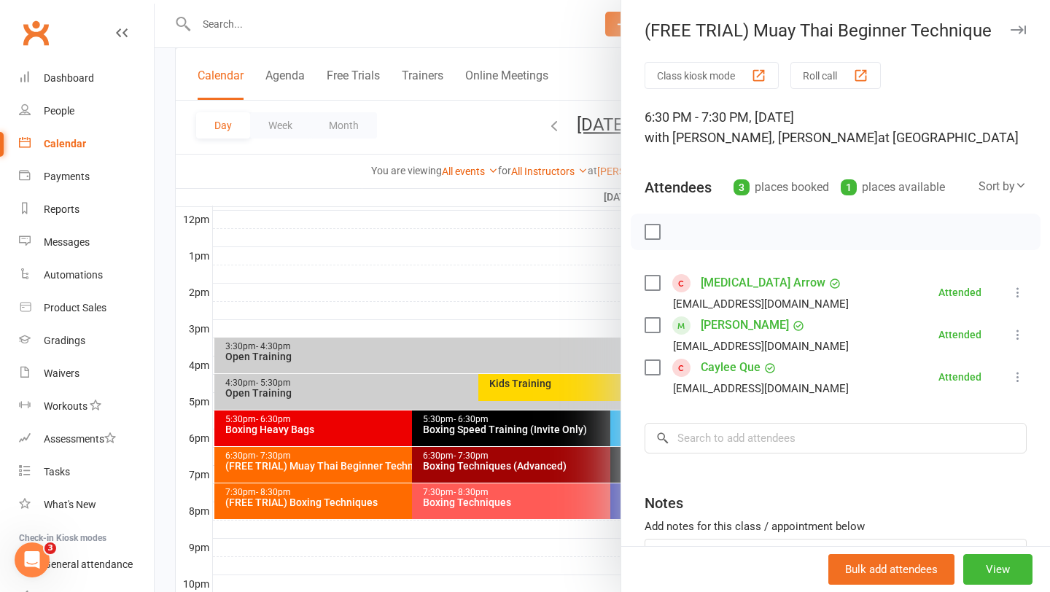
click at [421, 321] on div at bounding box center [602, 296] width 895 height 592
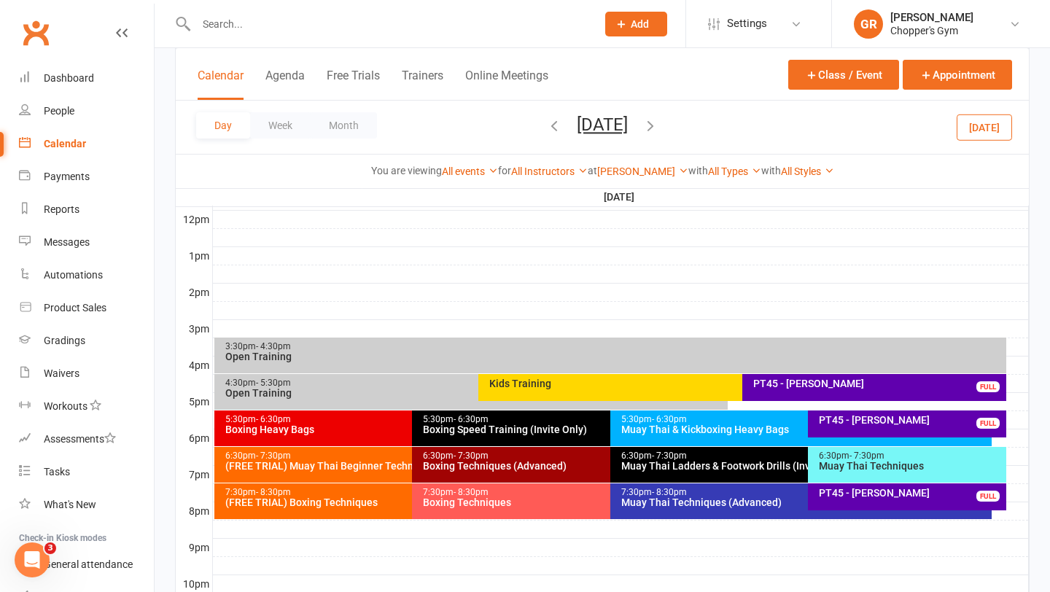
click at [991, 130] on button "[DATE]" at bounding box center [983, 127] width 55 height 26
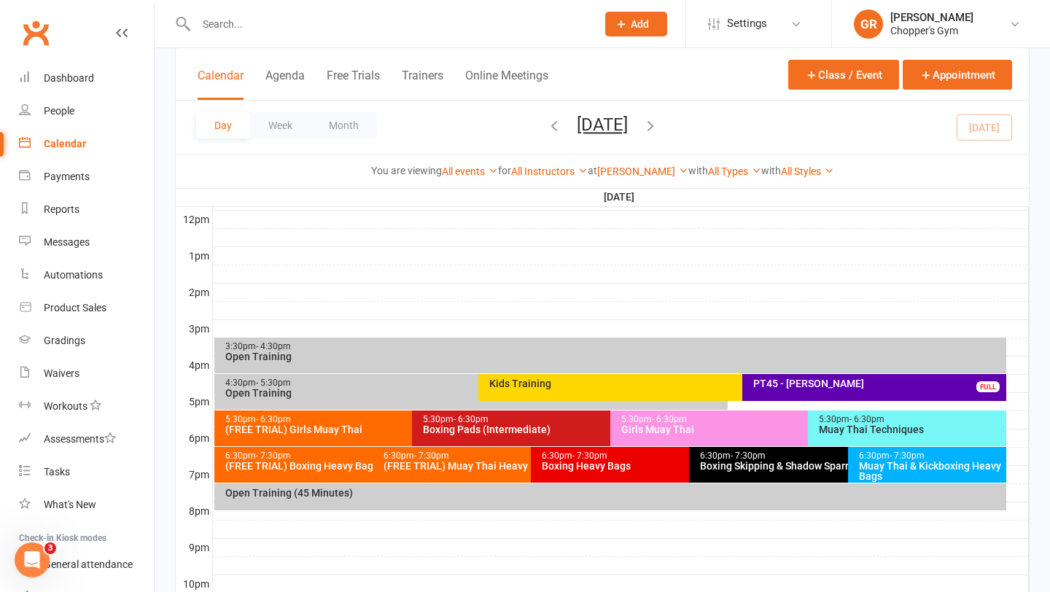
click at [334, 421] on div "5:30pm - 6:30pm" at bounding box center [409, 419] width 368 height 9
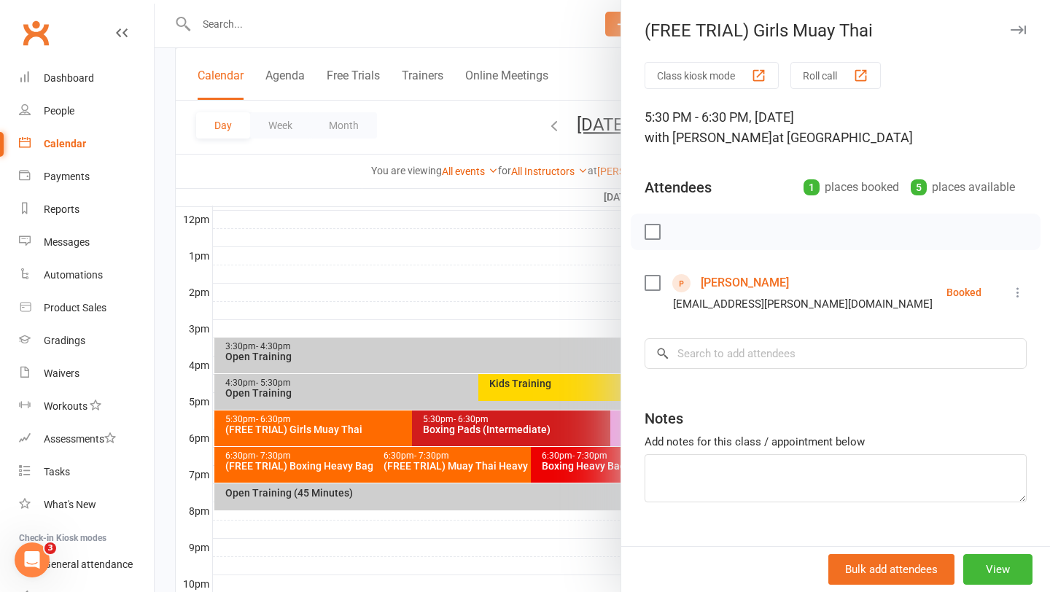
click at [744, 276] on link "Jasmine Giles" at bounding box center [745, 282] width 88 height 23
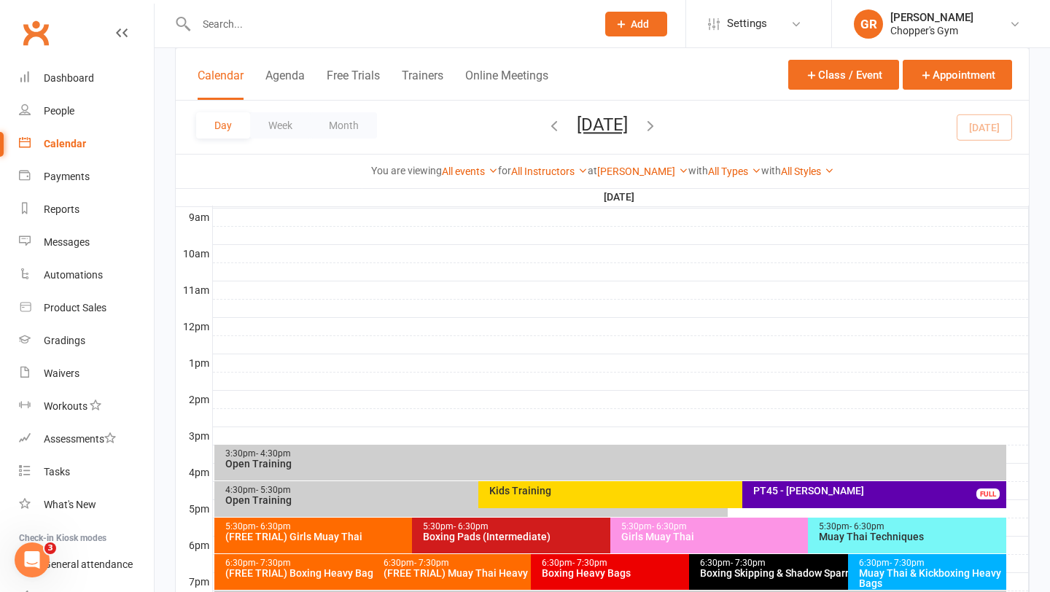
scroll to position [483, 0]
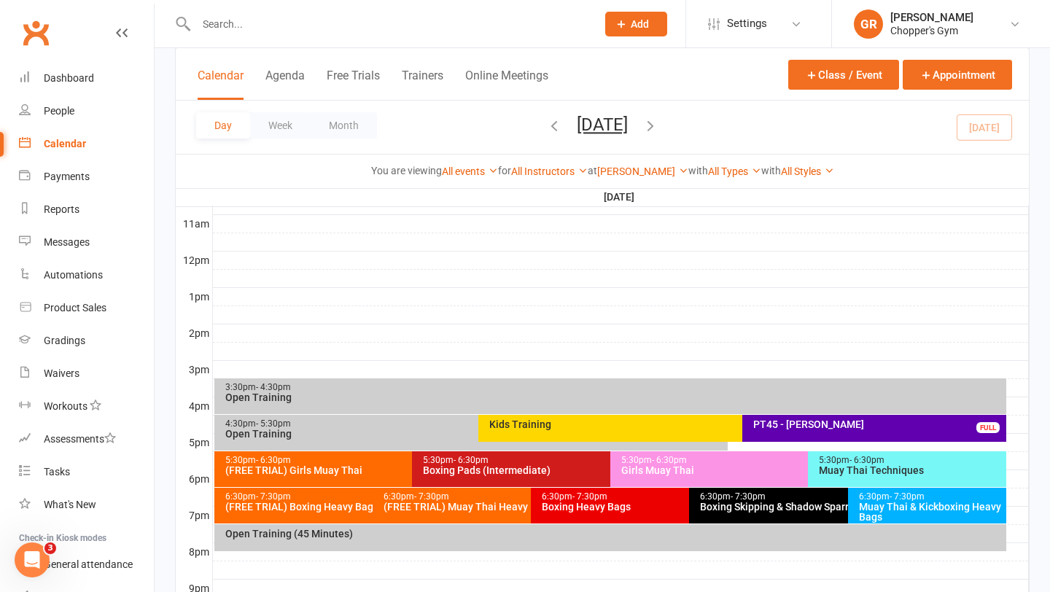
click at [521, 469] on div "Boxing Pads (Intermediate)" at bounding box center [606, 470] width 368 height 10
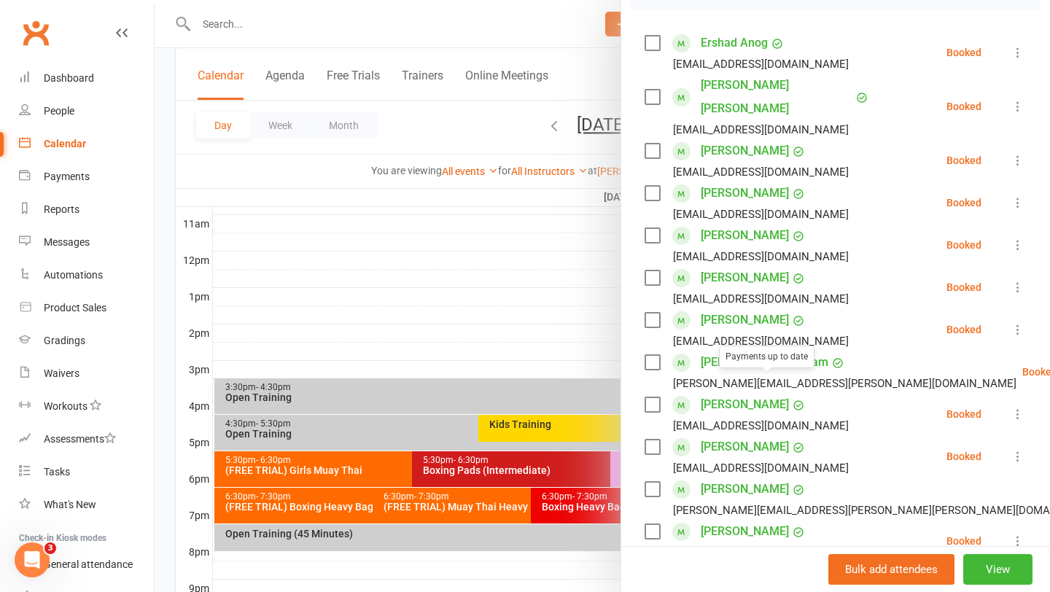
scroll to position [220, 0]
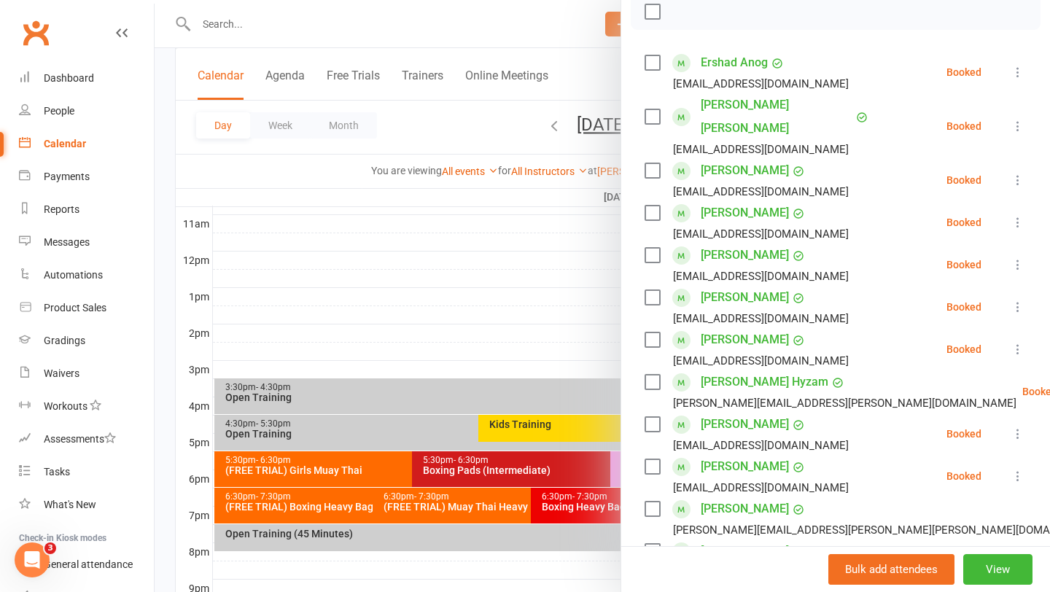
click at [585, 313] on div at bounding box center [602, 296] width 895 height 592
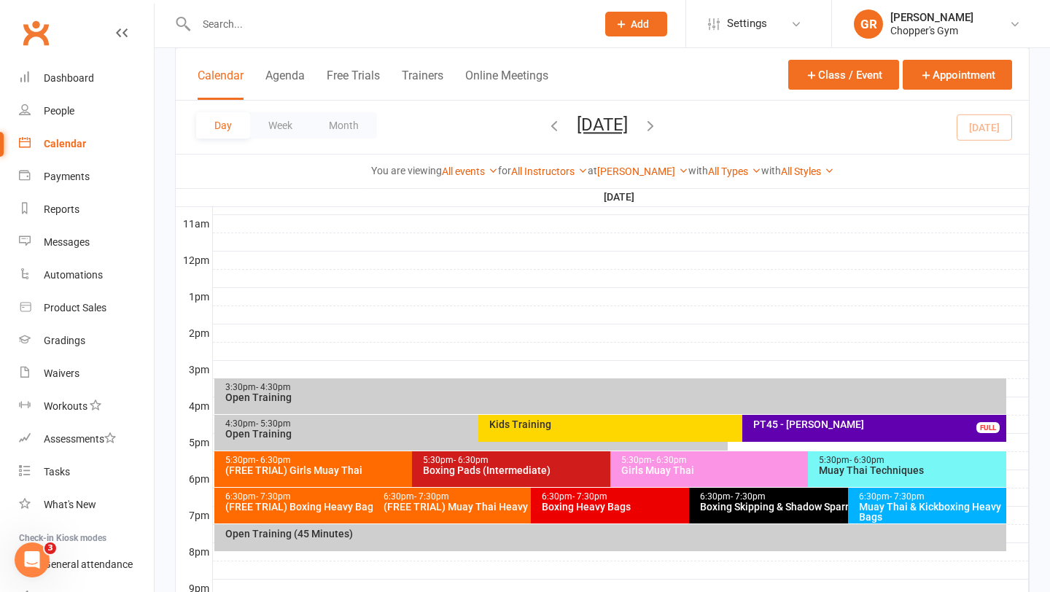
click at [685, 470] on div "Girls Muay Thai" at bounding box center [804, 470] width 368 height 10
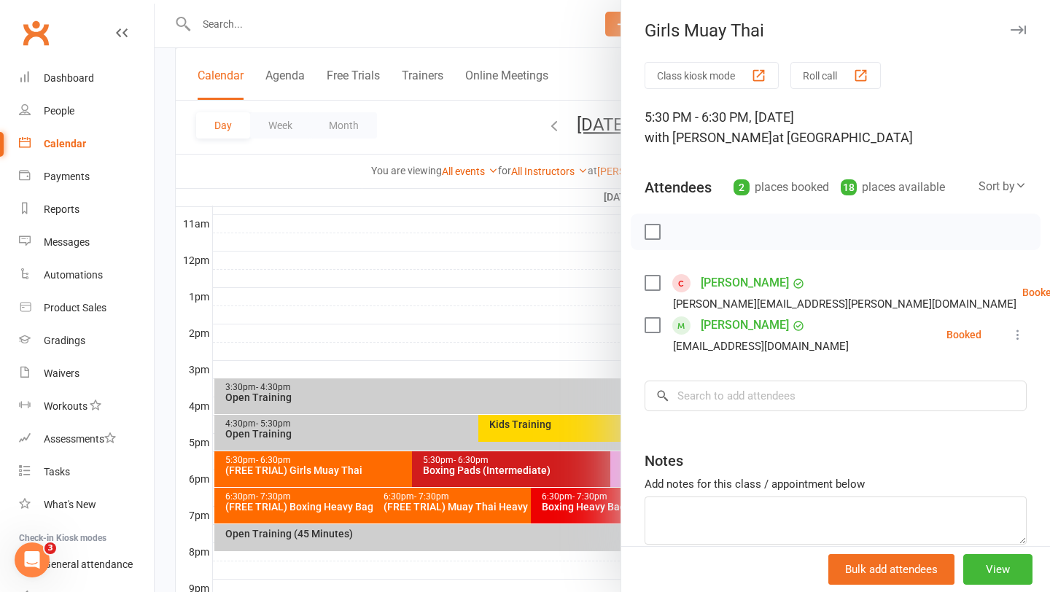
click at [480, 322] on div at bounding box center [602, 296] width 895 height 592
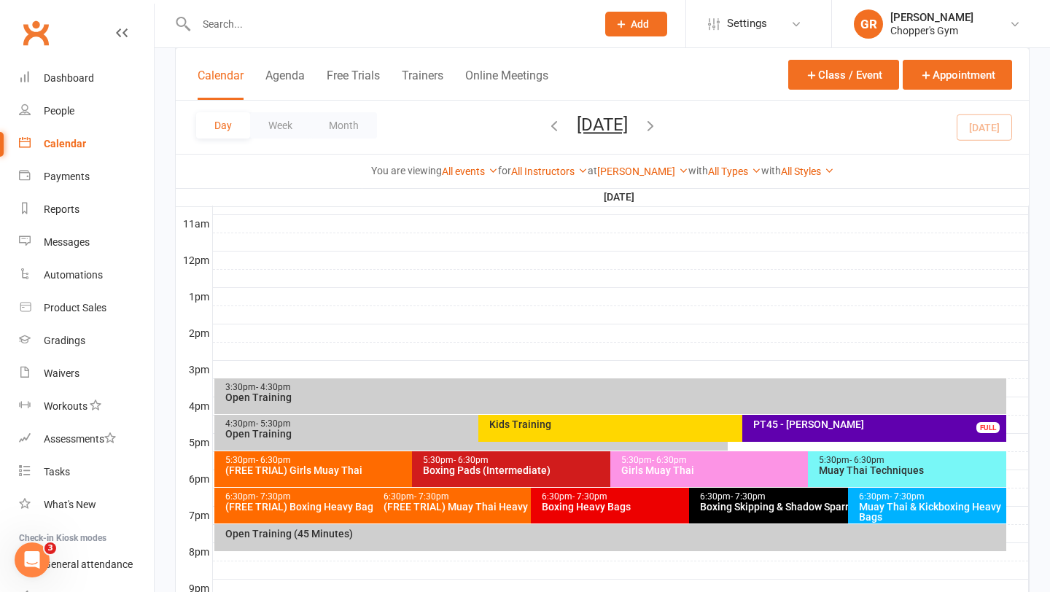
click at [341, 469] on div "(FREE TRIAL) Girls Muay Thai" at bounding box center [409, 470] width 368 height 10
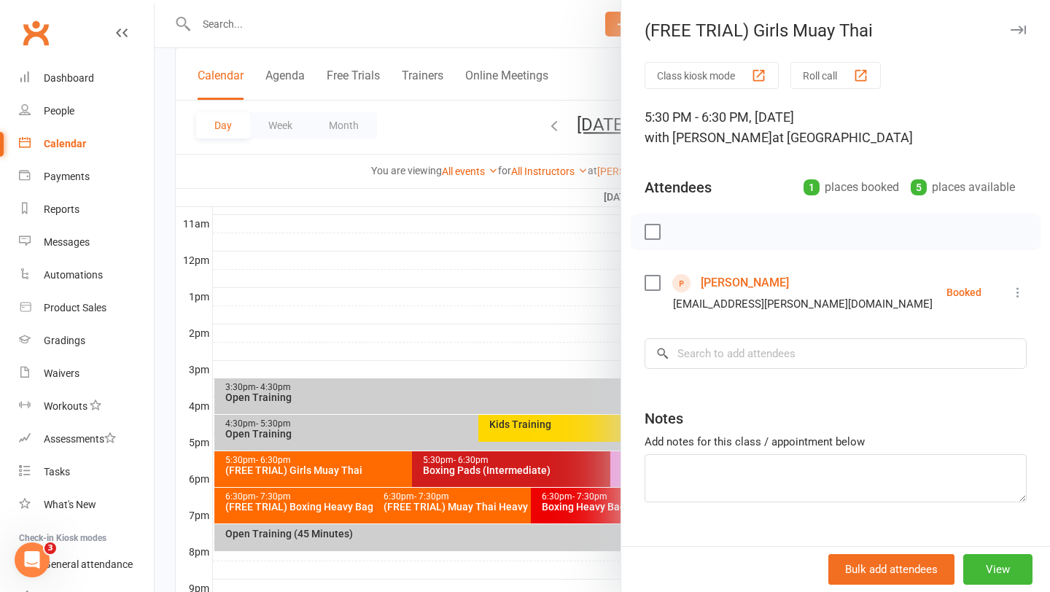
click at [515, 504] on div at bounding box center [602, 296] width 895 height 592
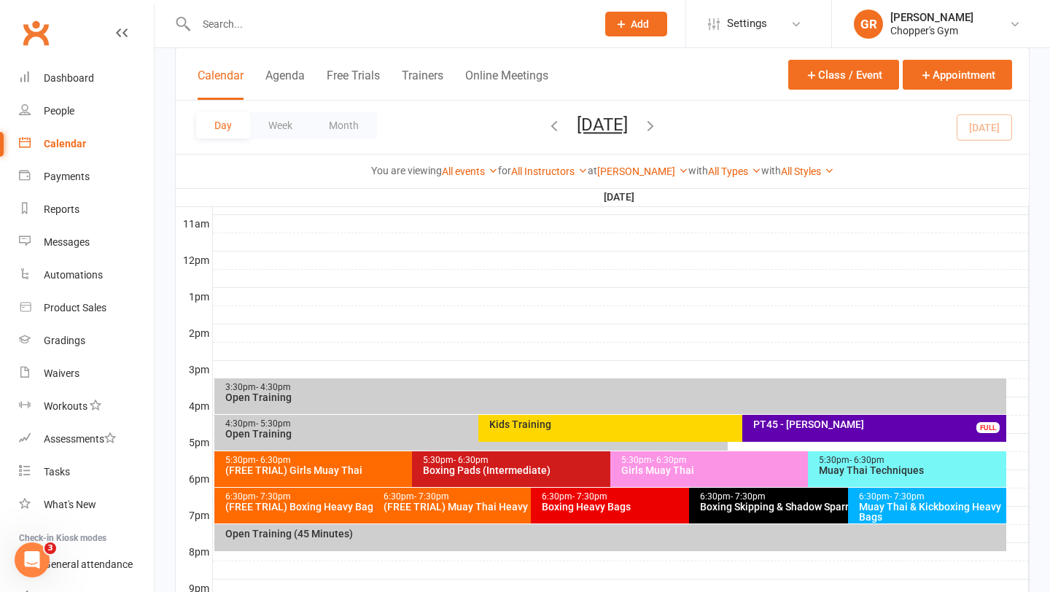
click at [573, 510] on div "Boxing Heavy Bags" at bounding box center [685, 507] width 289 height 10
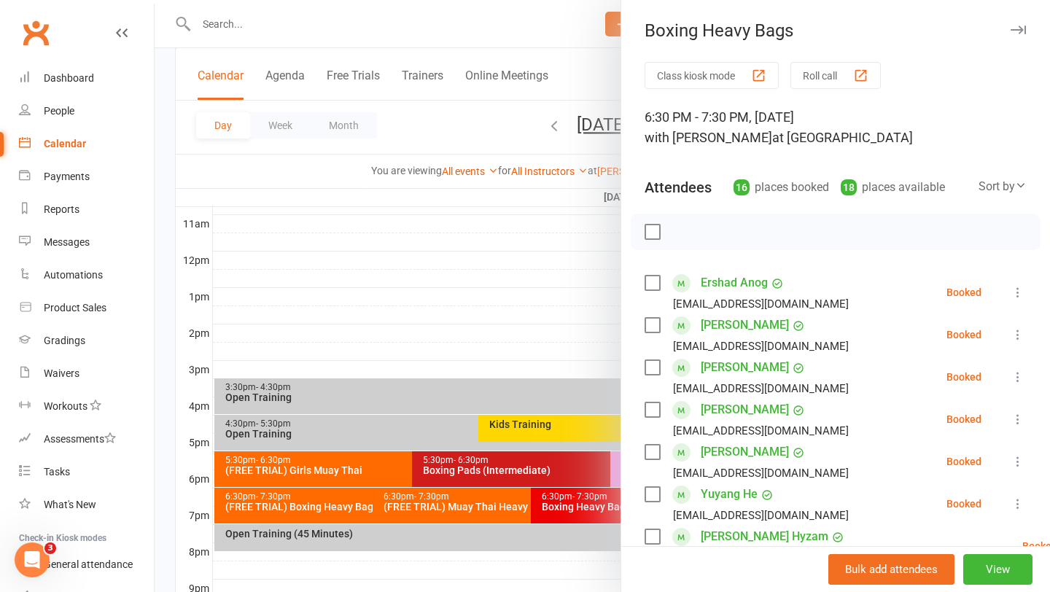
click at [505, 292] on div at bounding box center [602, 296] width 895 height 592
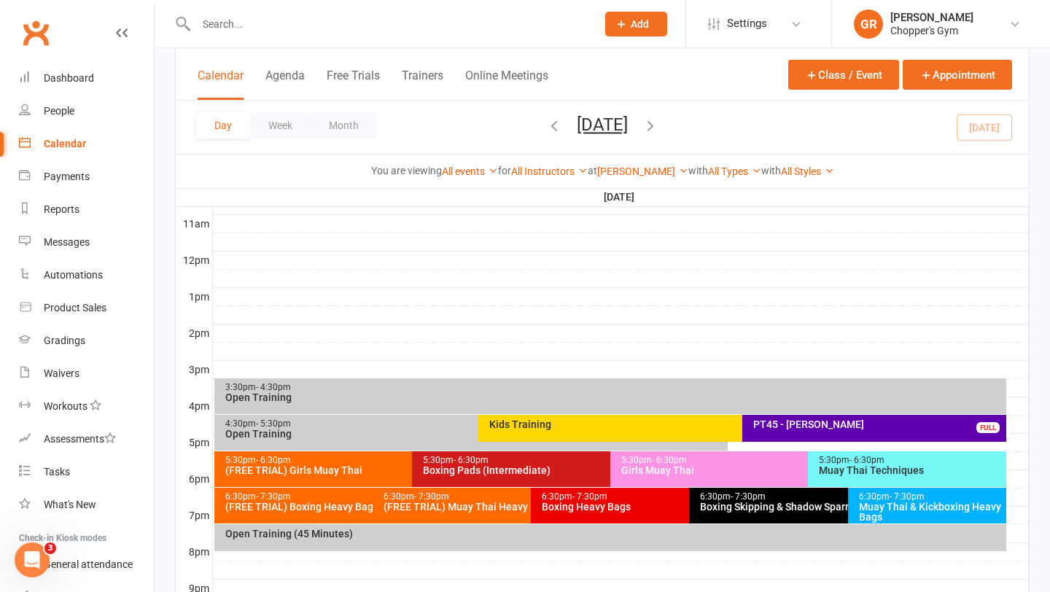
click at [790, 503] on div "Boxing Skipping & Shadow Sparring (Invite Only)" at bounding box center [843, 507] width 289 height 10
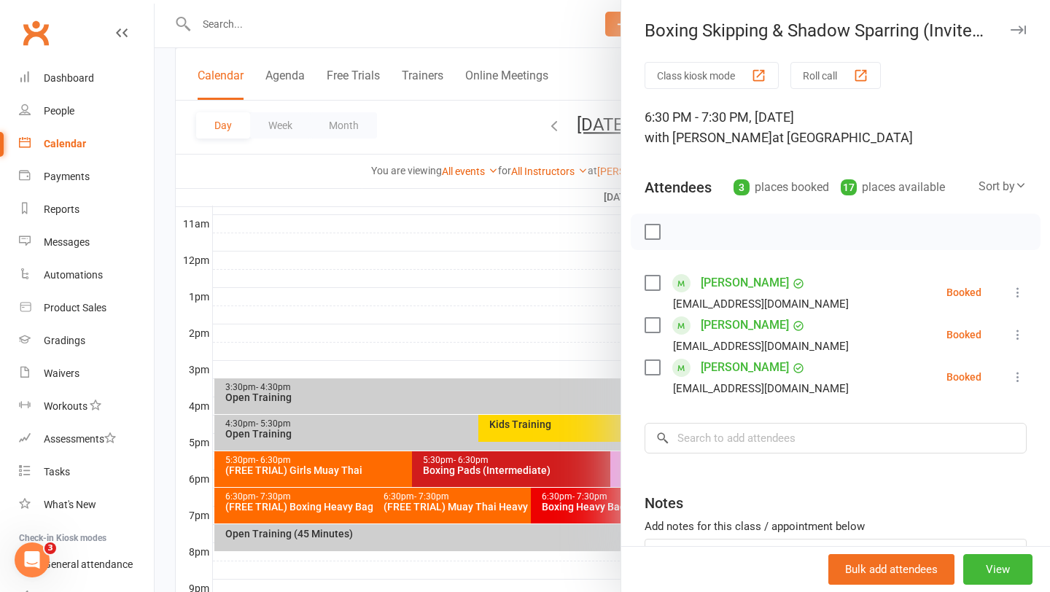
click at [496, 312] on div at bounding box center [602, 296] width 895 height 592
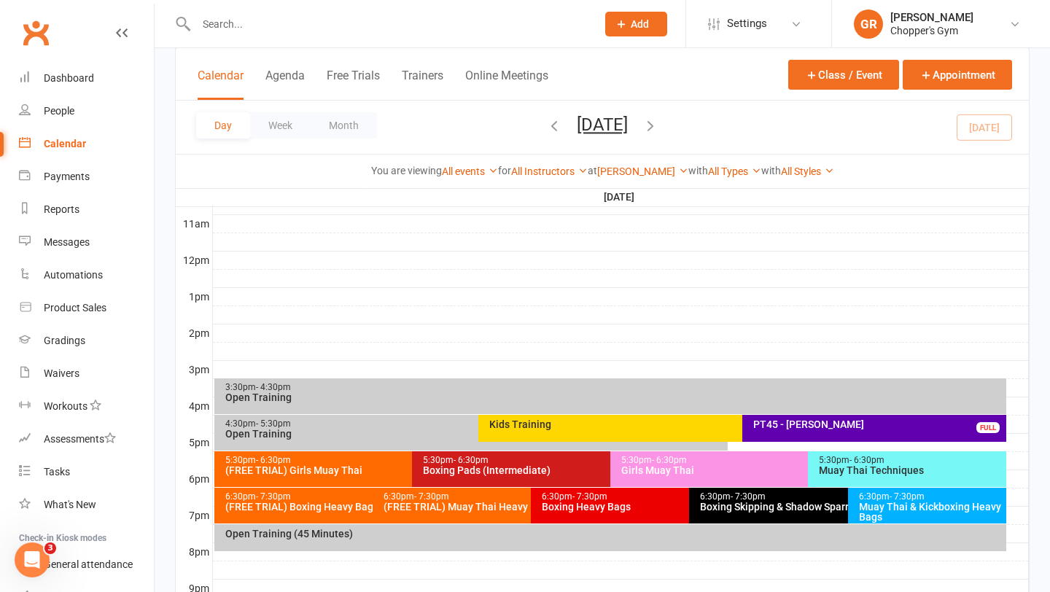
click at [888, 507] on div "Muay Thai & Kickboxing Heavy Bags" at bounding box center [930, 512] width 145 height 20
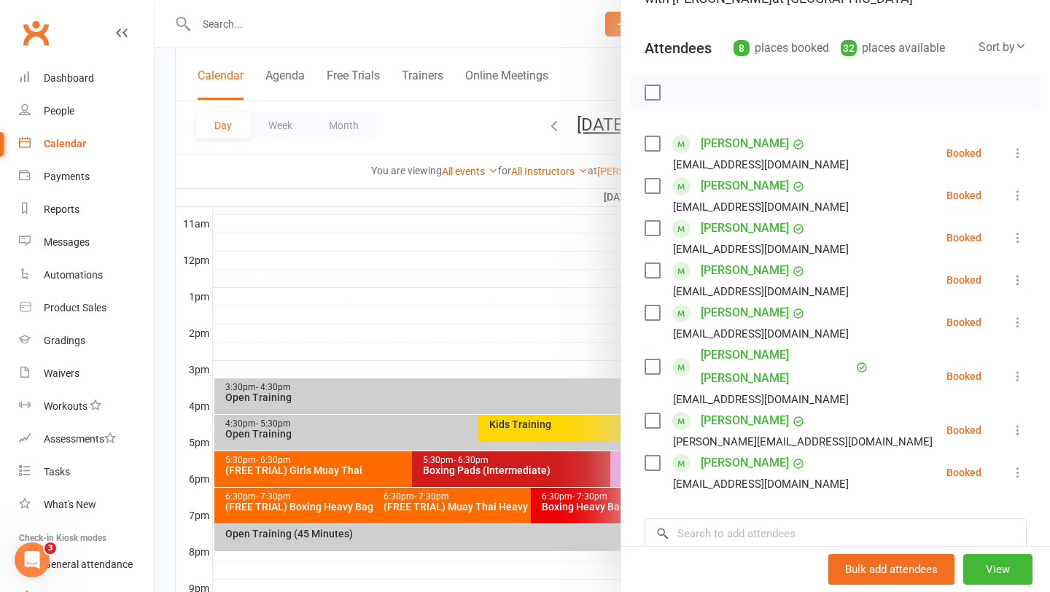
scroll to position [152, 0]
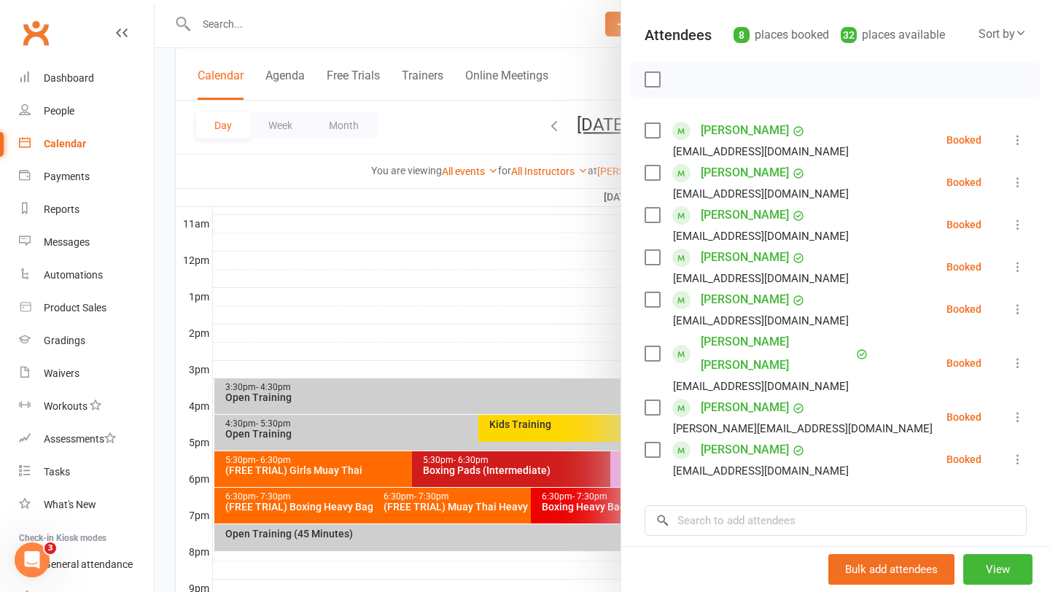
click at [551, 341] on div at bounding box center [602, 296] width 895 height 592
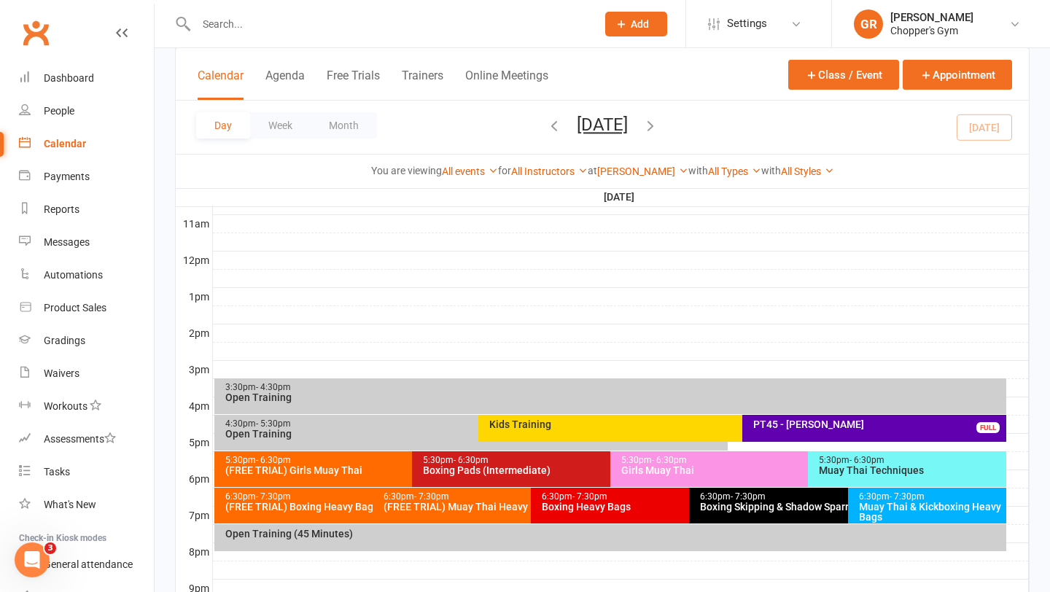
click at [298, 461] on div "5:30pm - 6:30pm" at bounding box center [409, 460] width 368 height 9
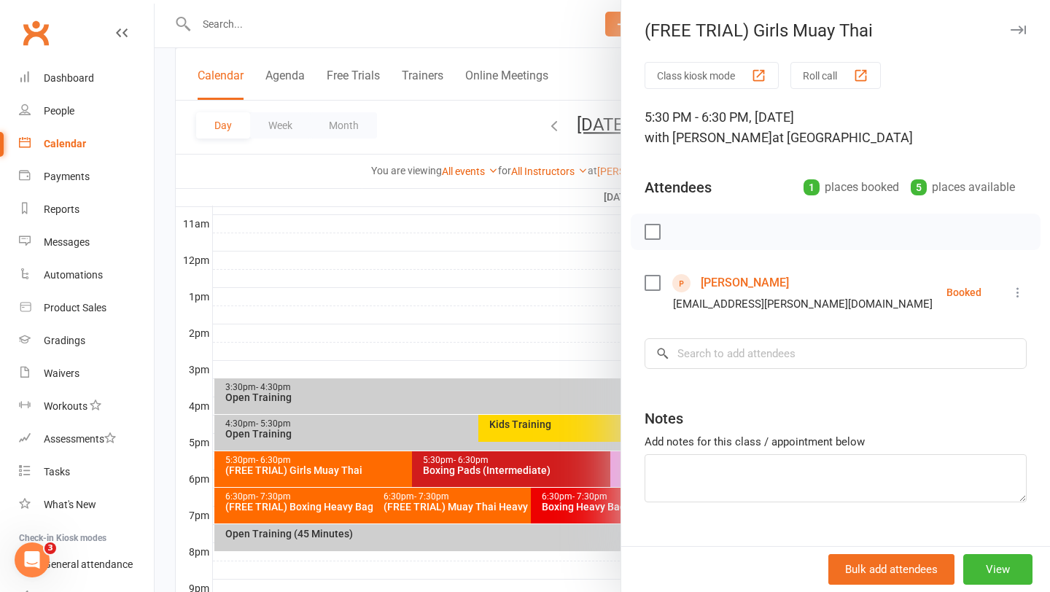
click at [541, 308] on div at bounding box center [602, 296] width 895 height 592
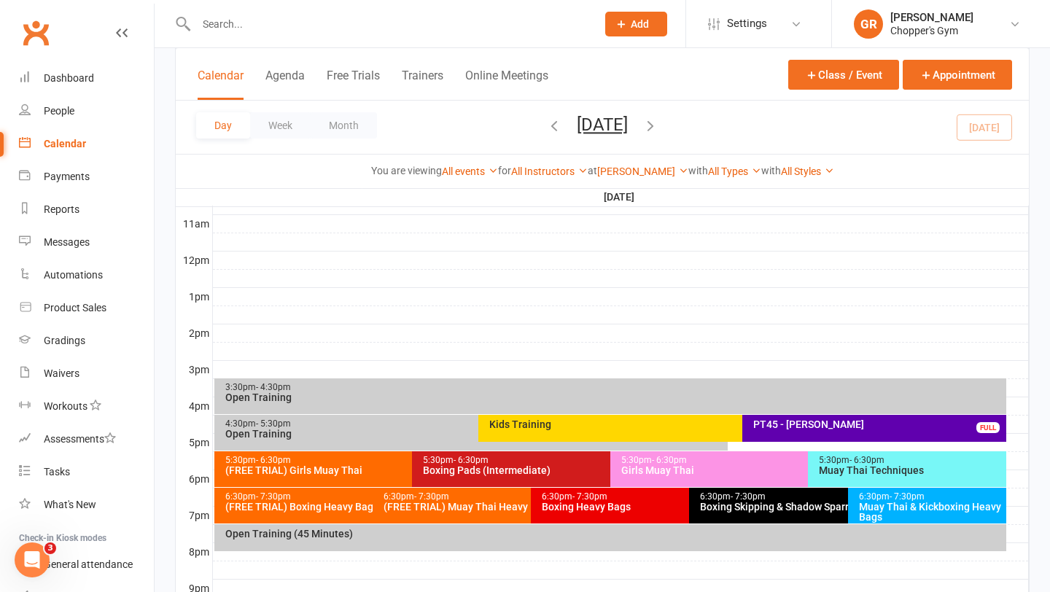
click at [488, 466] on div "Boxing Pads (Intermediate)" at bounding box center [606, 470] width 368 height 10
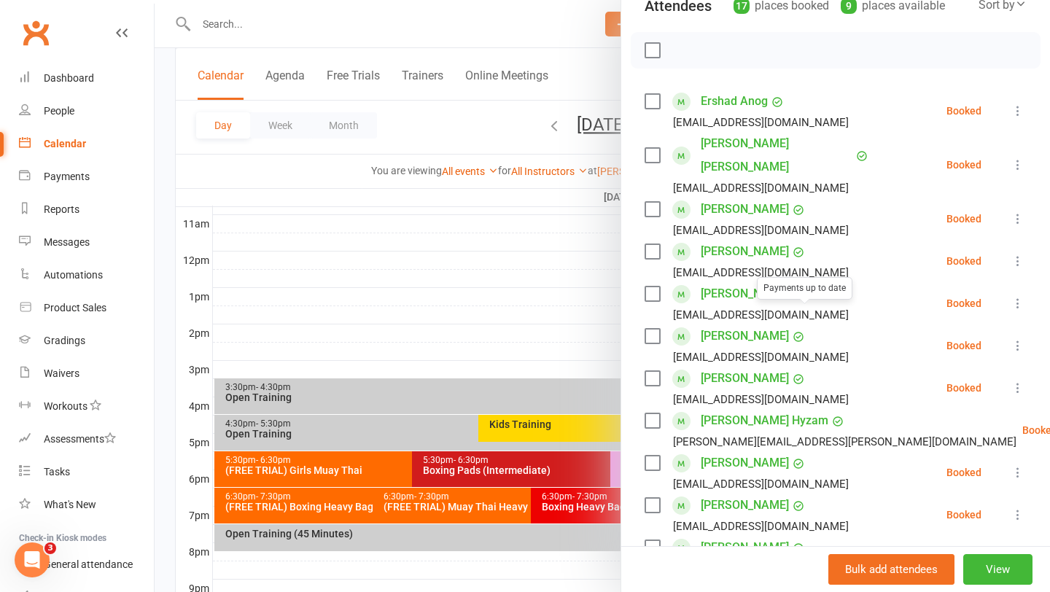
scroll to position [185, 0]
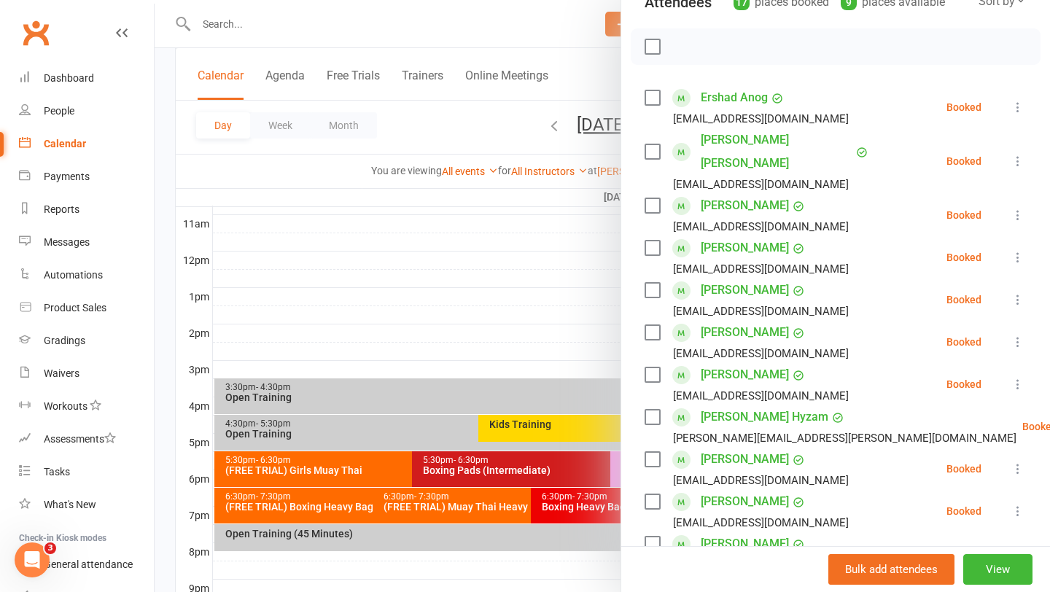
click at [488, 295] on div at bounding box center [602, 296] width 895 height 592
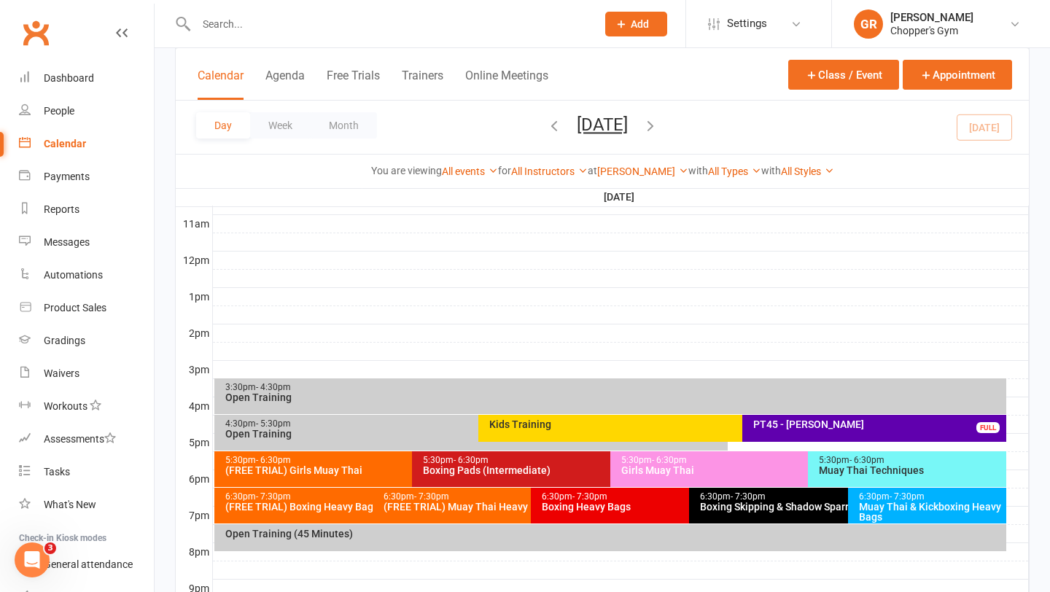
click at [674, 481] on div "5:30pm - 6:30pm Girls Muay Thai" at bounding box center [800, 469] width 381 height 36
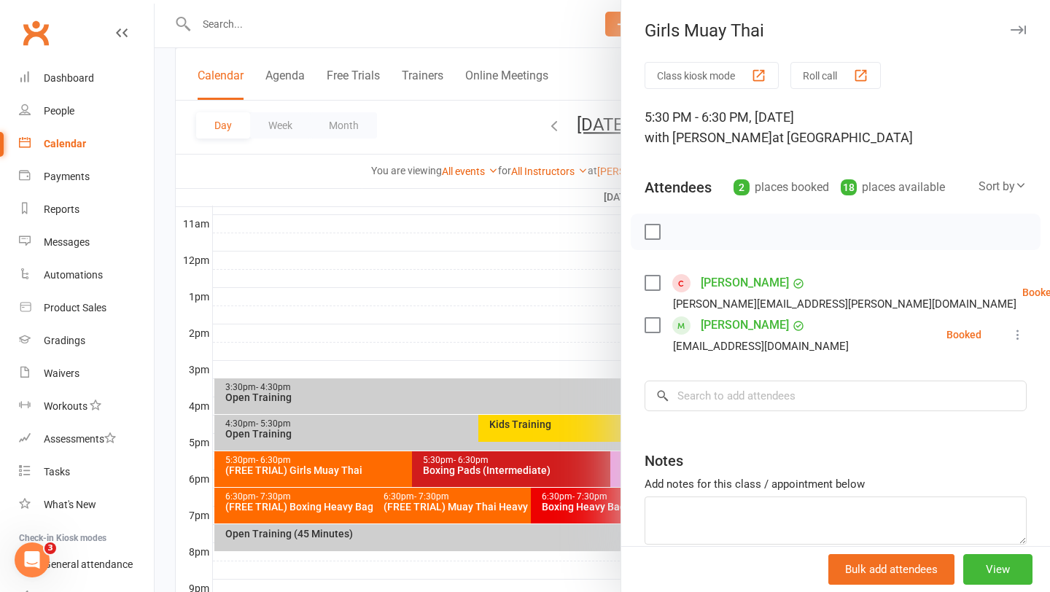
click at [552, 328] on div at bounding box center [602, 296] width 895 height 592
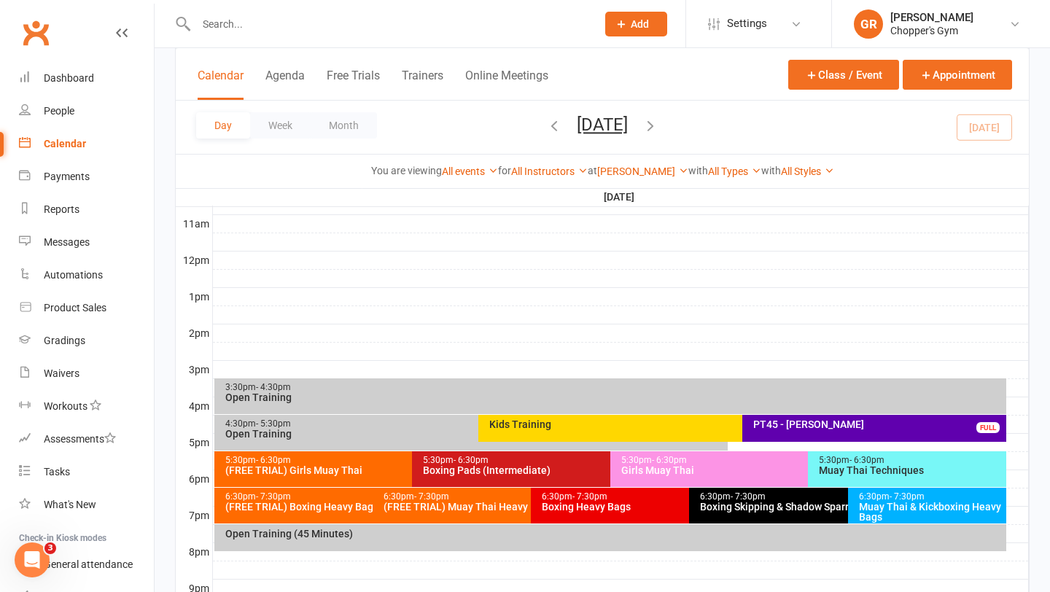
click at [836, 463] on div "5:30pm - 6:30pm" at bounding box center [910, 460] width 185 height 9
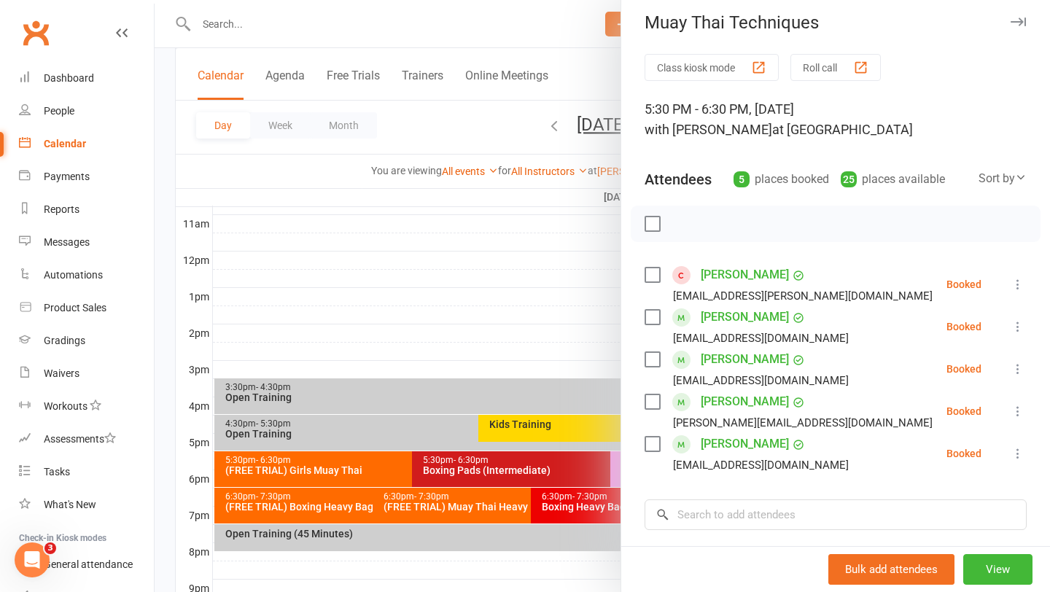
scroll to position [9, 0]
click at [510, 346] on div at bounding box center [602, 296] width 895 height 592
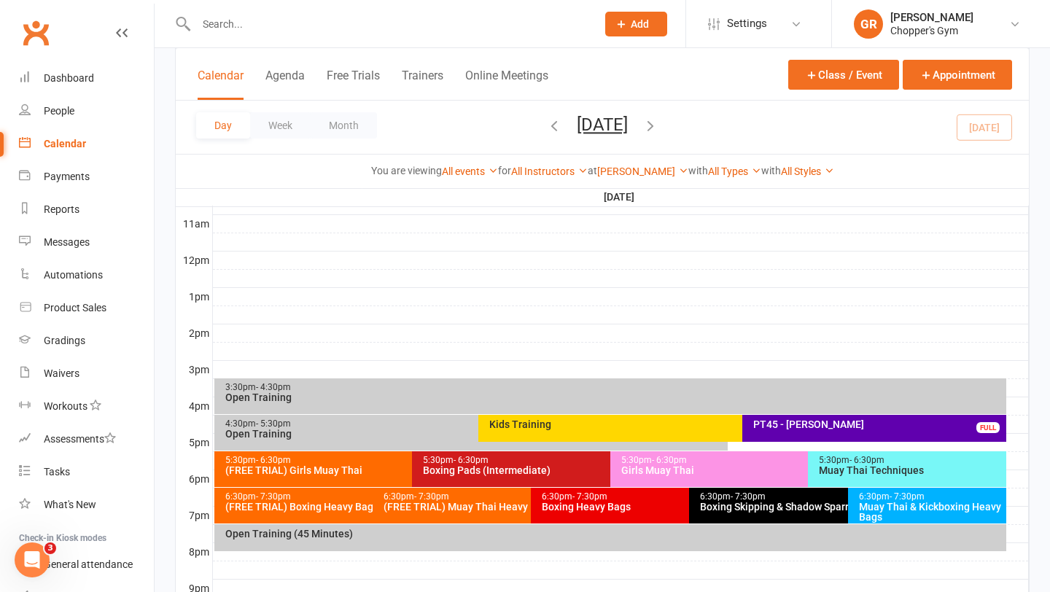
click at [517, 475] on div "Boxing Pads (Intermediate)" at bounding box center [606, 470] width 368 height 10
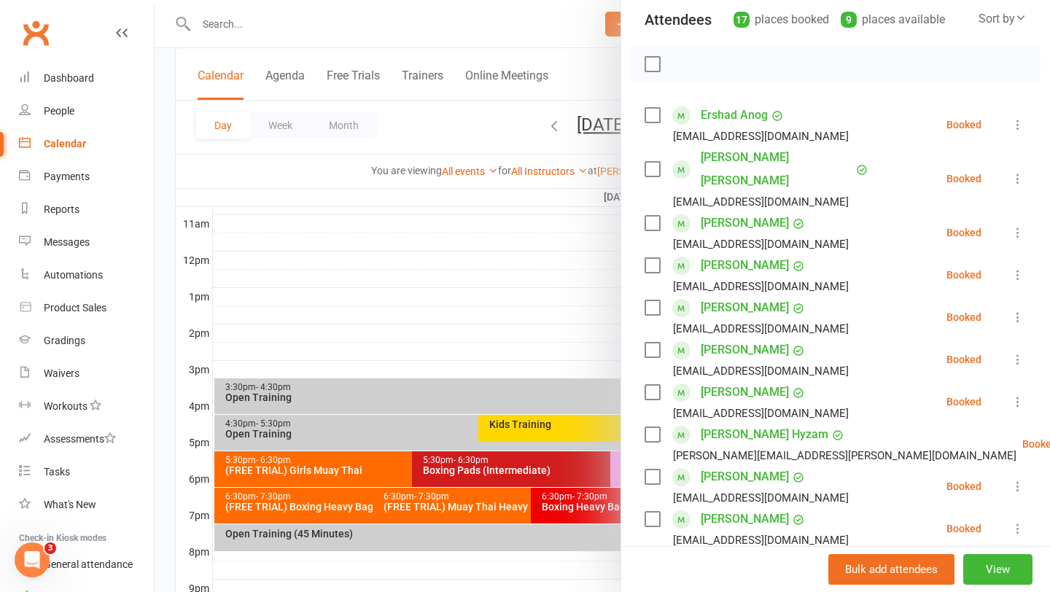
scroll to position [160, 0]
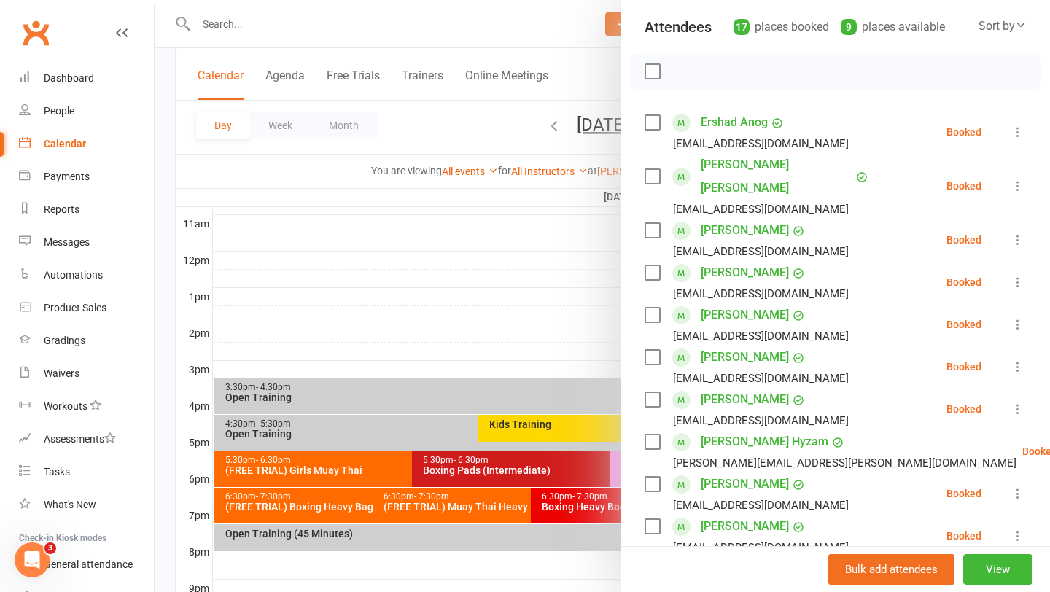
click at [468, 278] on div at bounding box center [602, 296] width 895 height 592
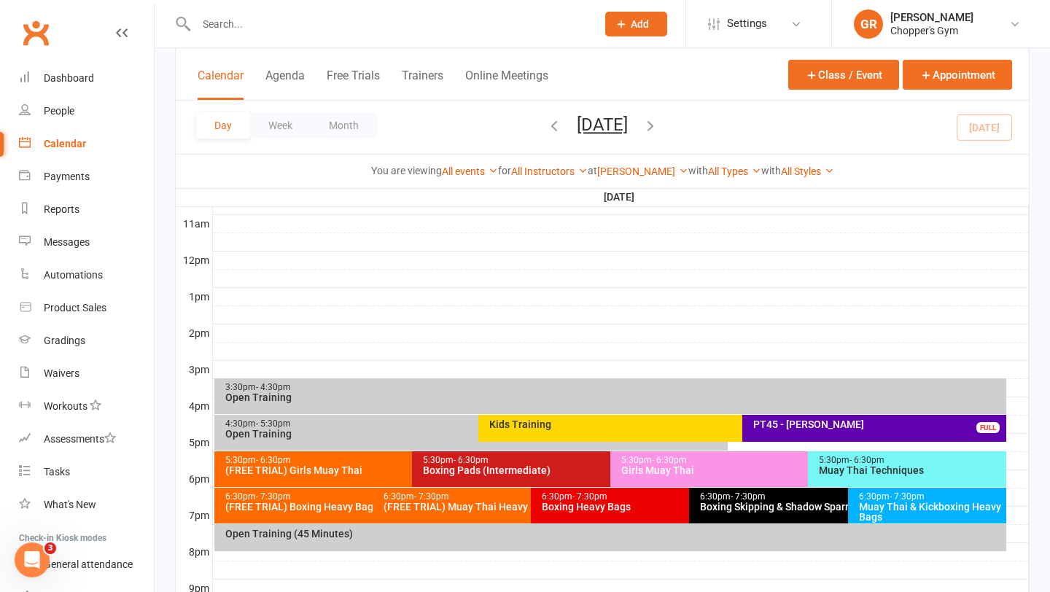
click at [834, 467] on div "Muay Thai Techniques" at bounding box center [910, 470] width 185 height 10
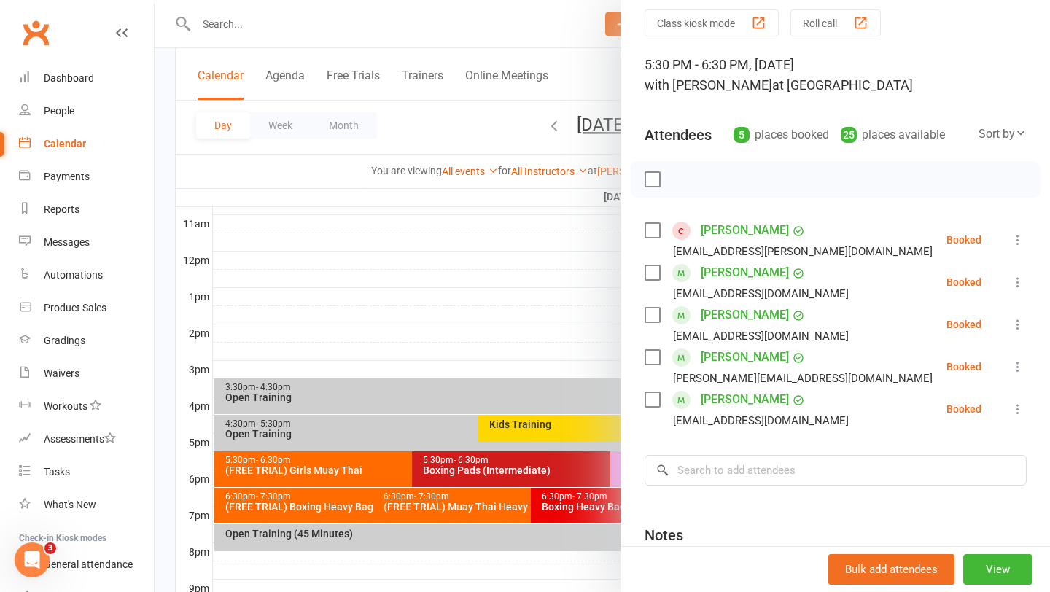
scroll to position [54, 0]
click at [520, 314] on div at bounding box center [602, 296] width 895 height 592
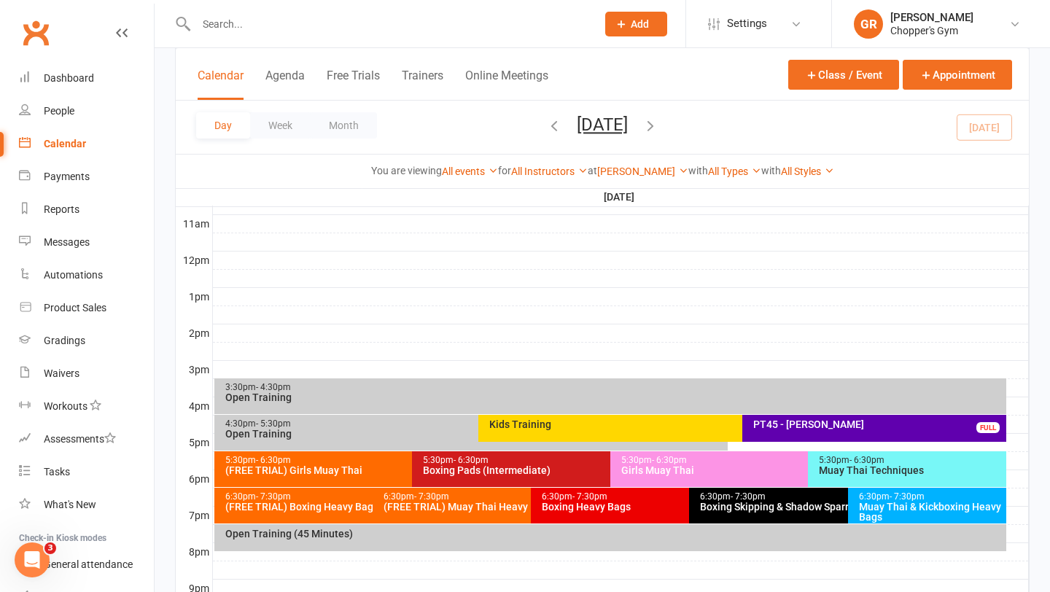
click at [504, 470] on div "Boxing Pads (Intermediate)" at bounding box center [606, 470] width 368 height 10
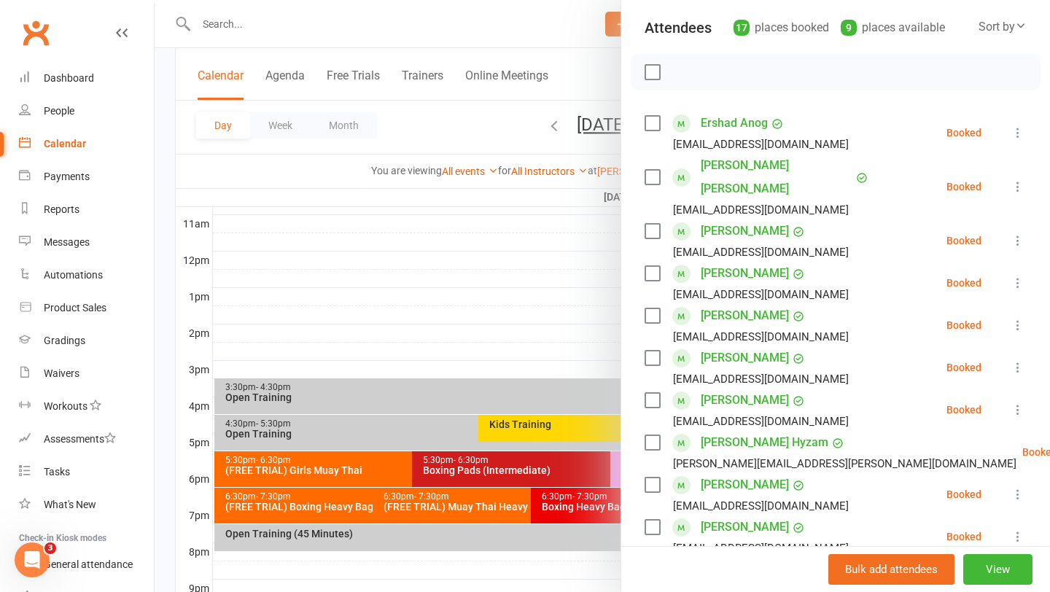
scroll to position [165, 0]
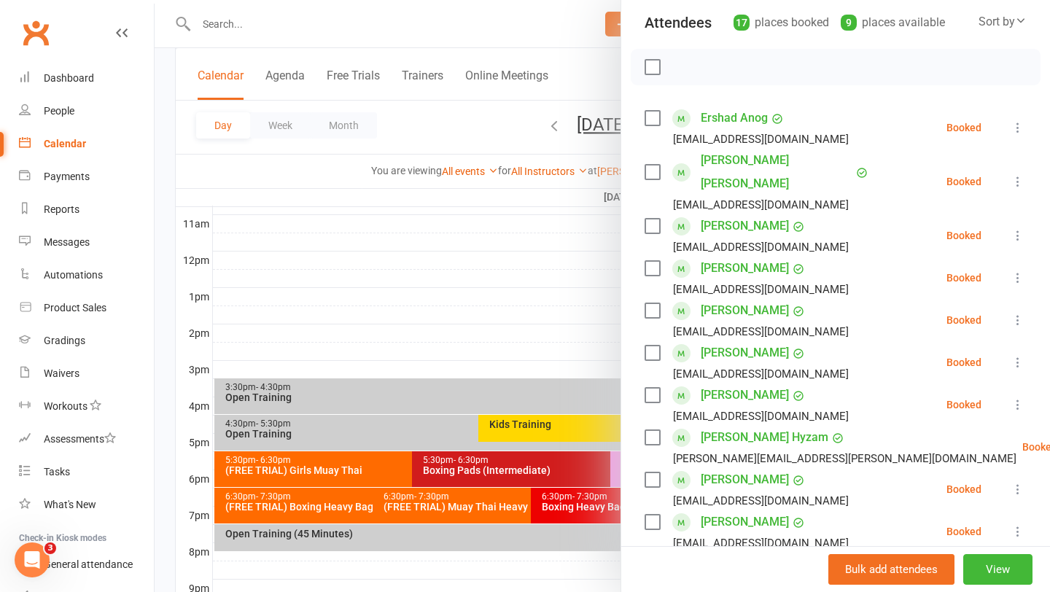
click at [526, 305] on div at bounding box center [602, 296] width 895 height 592
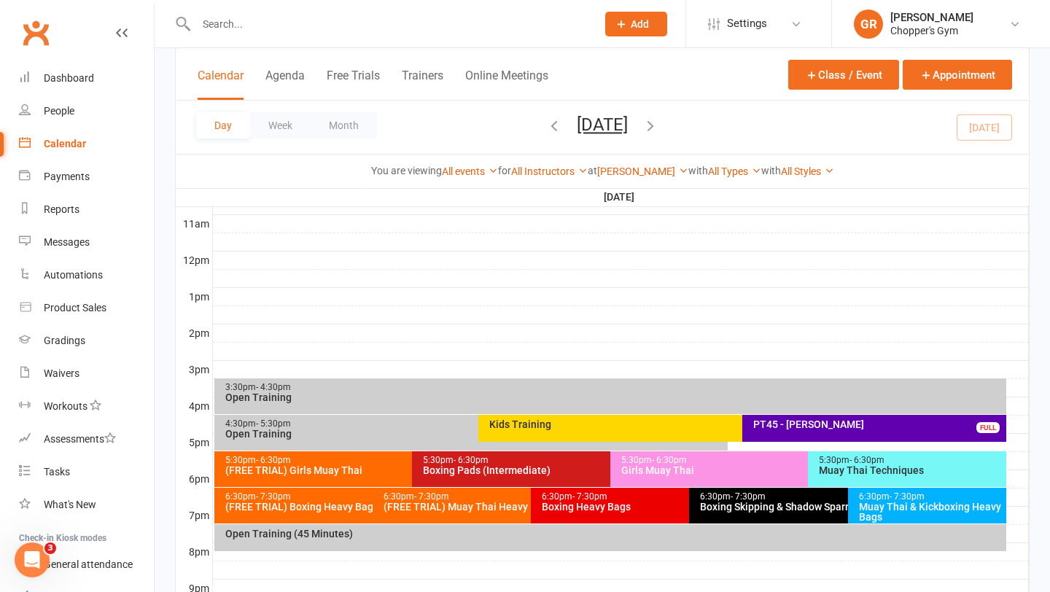
click at [352, 468] on div "(FREE TRIAL) Girls Muay Thai" at bounding box center [409, 470] width 368 height 10
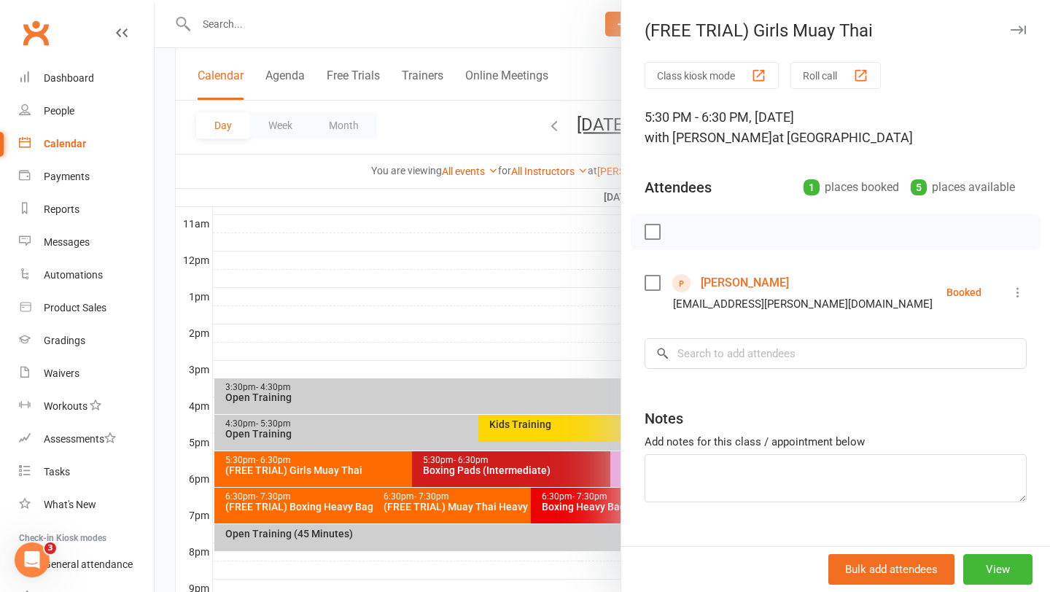
click at [483, 464] on div at bounding box center [602, 296] width 895 height 592
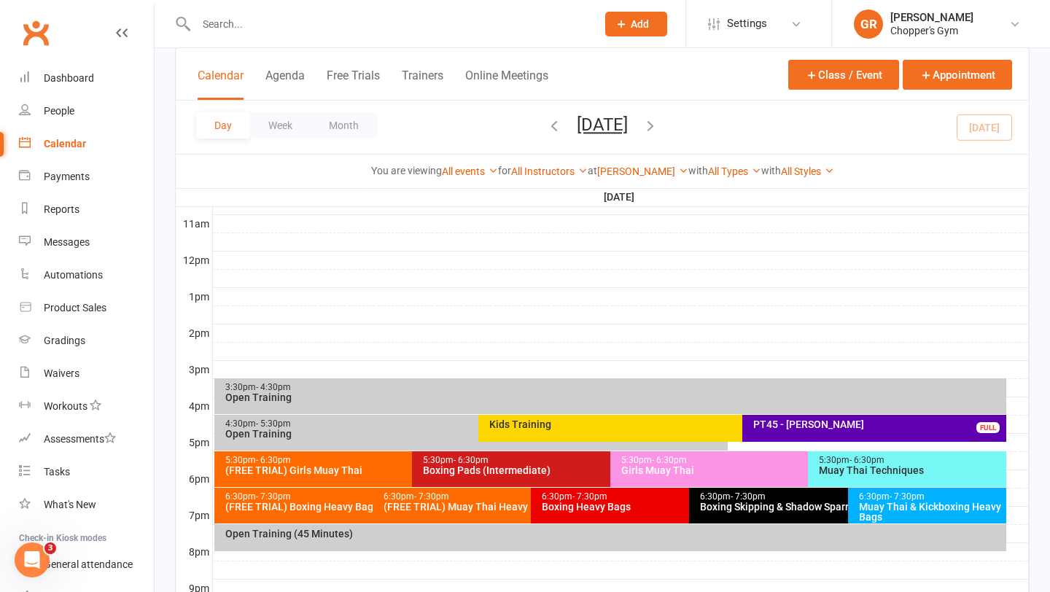
click at [487, 465] on div "Boxing Pads (Intermediate)" at bounding box center [606, 470] width 368 height 10
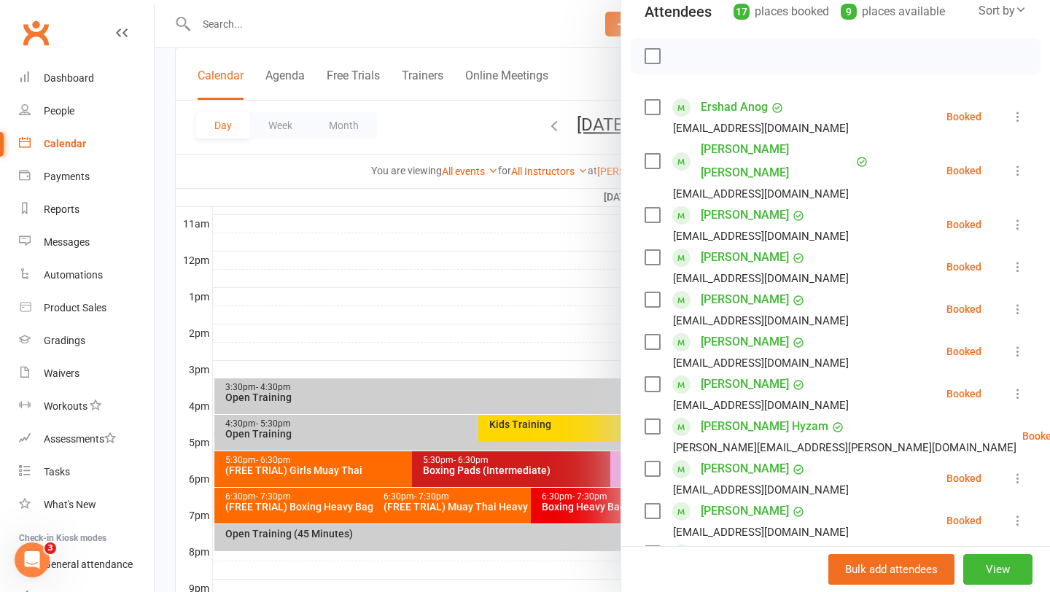
scroll to position [178, 0]
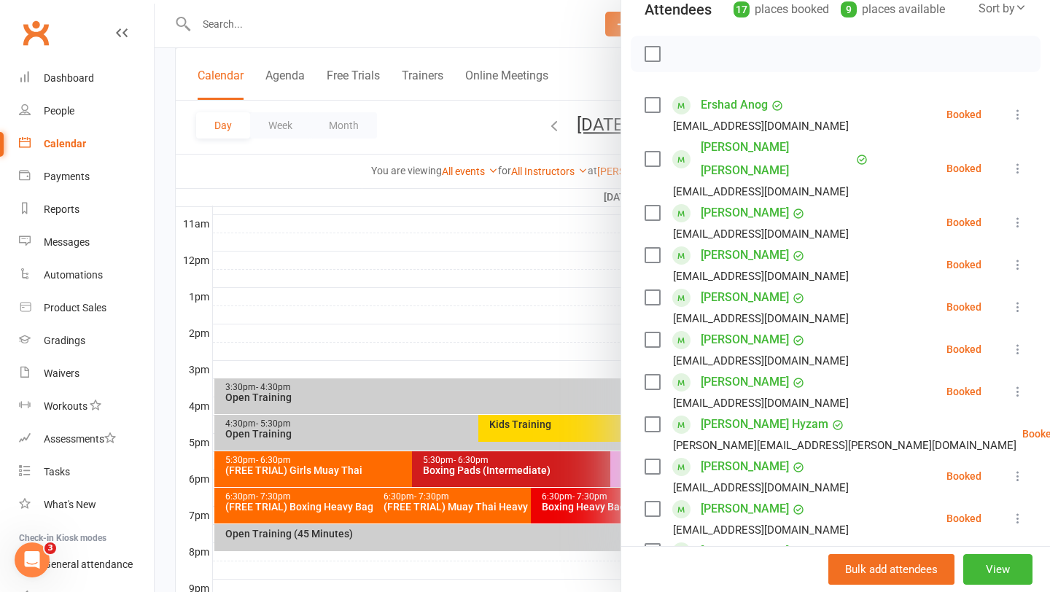
click at [478, 234] on div at bounding box center [602, 296] width 895 height 592
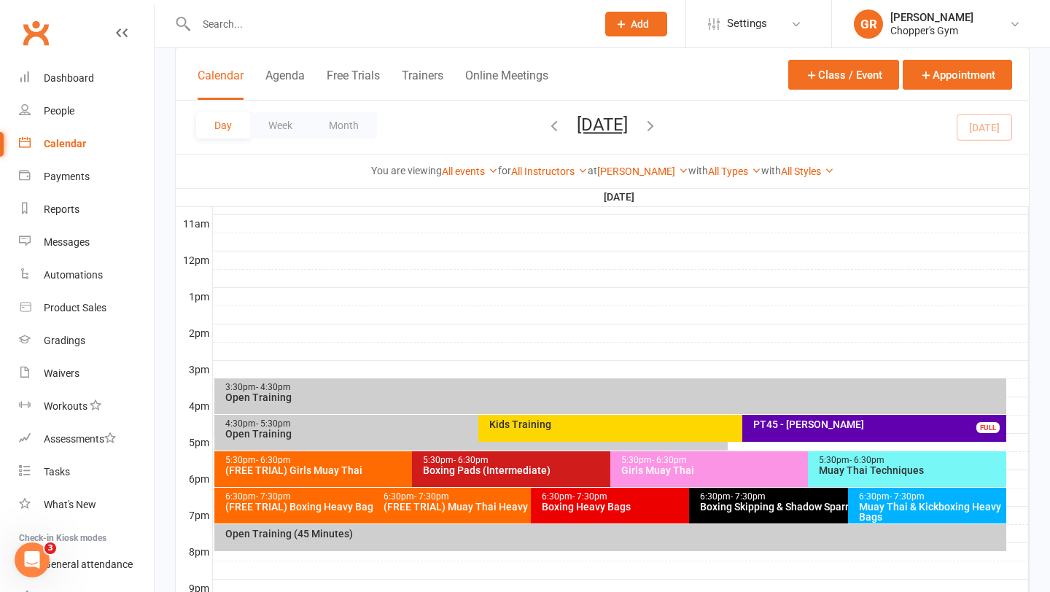
click at [722, 456] on div "5:30pm - 6:30pm" at bounding box center [804, 460] width 368 height 9
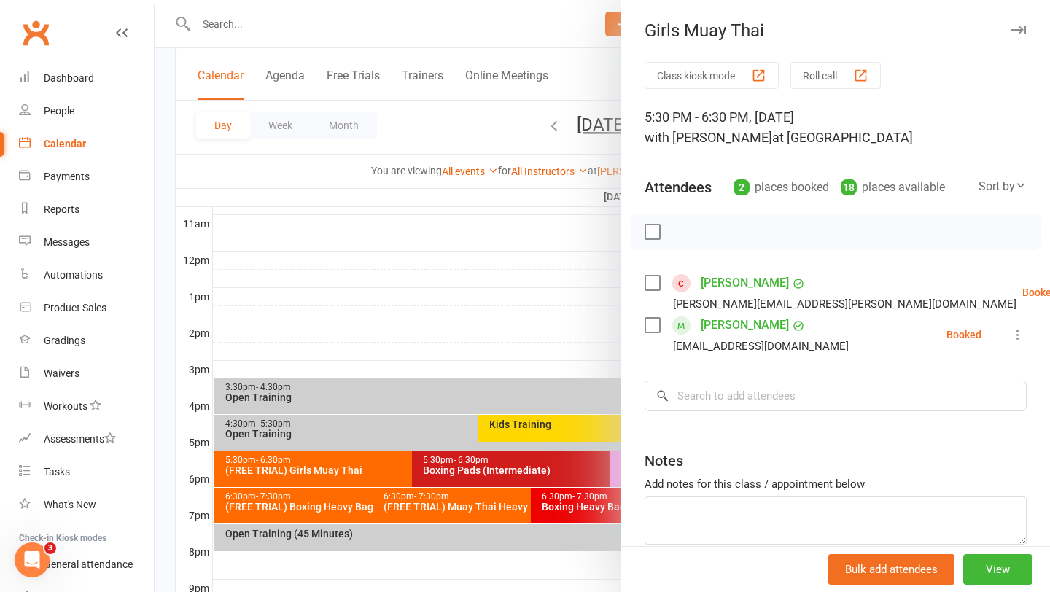
click at [354, 477] on div at bounding box center [602, 296] width 895 height 592
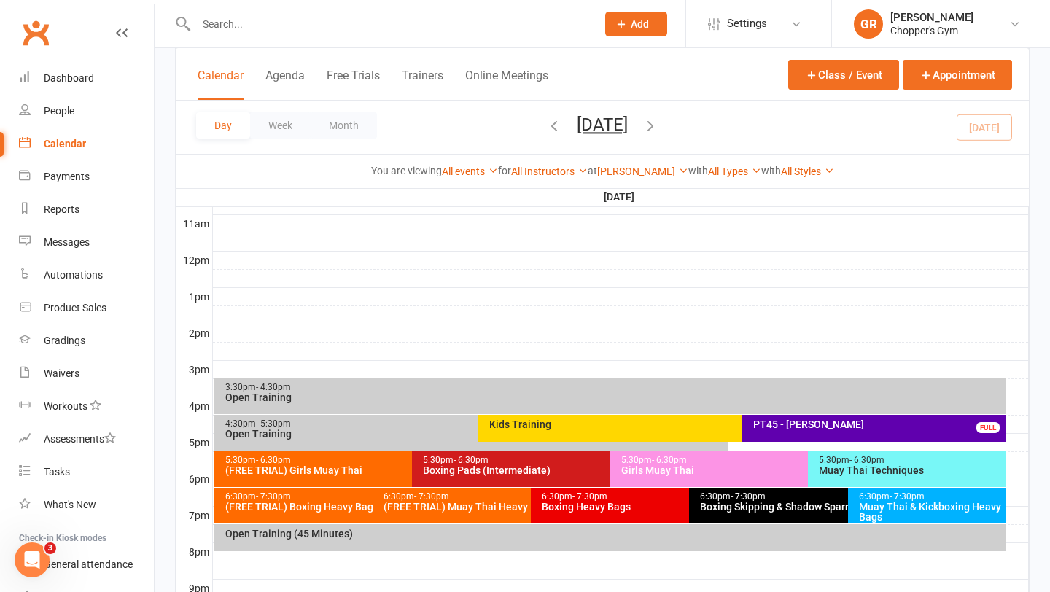
click at [354, 477] on div "5:30pm - 6:30pm (FREE TRIAL) Girls Muay Thai" at bounding box center [404, 469] width 381 height 36
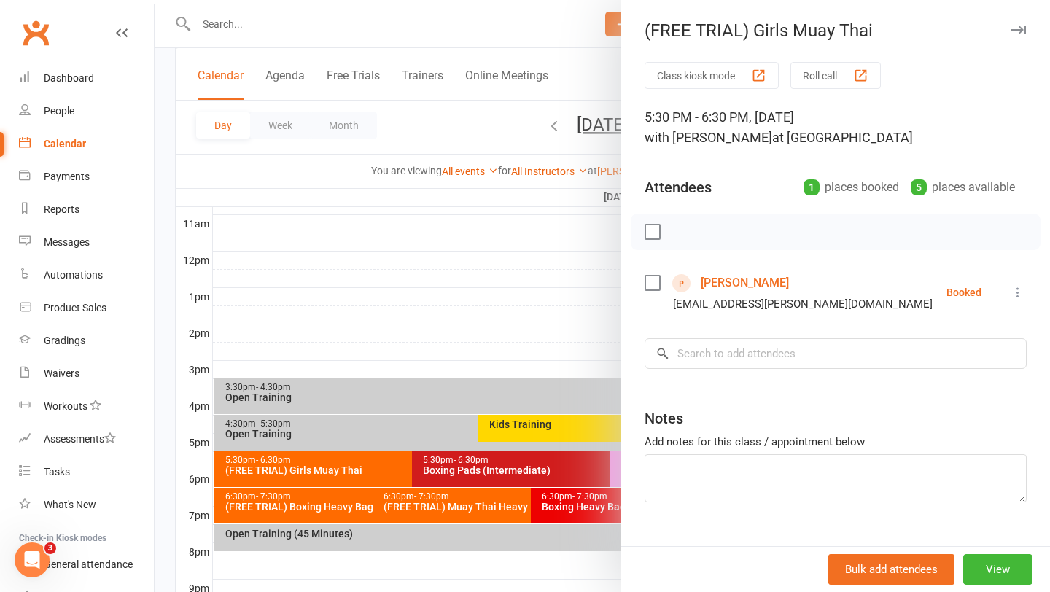
click at [715, 279] on link "Jasmine Giles" at bounding box center [745, 282] width 88 height 23
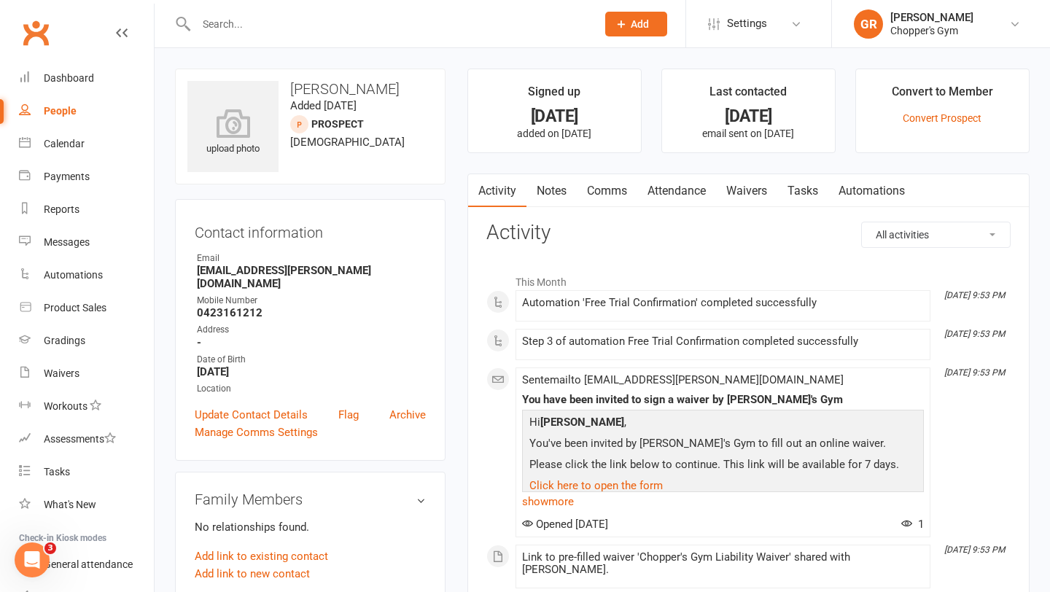
click at [742, 190] on link "Waivers" at bounding box center [746, 191] width 61 height 34
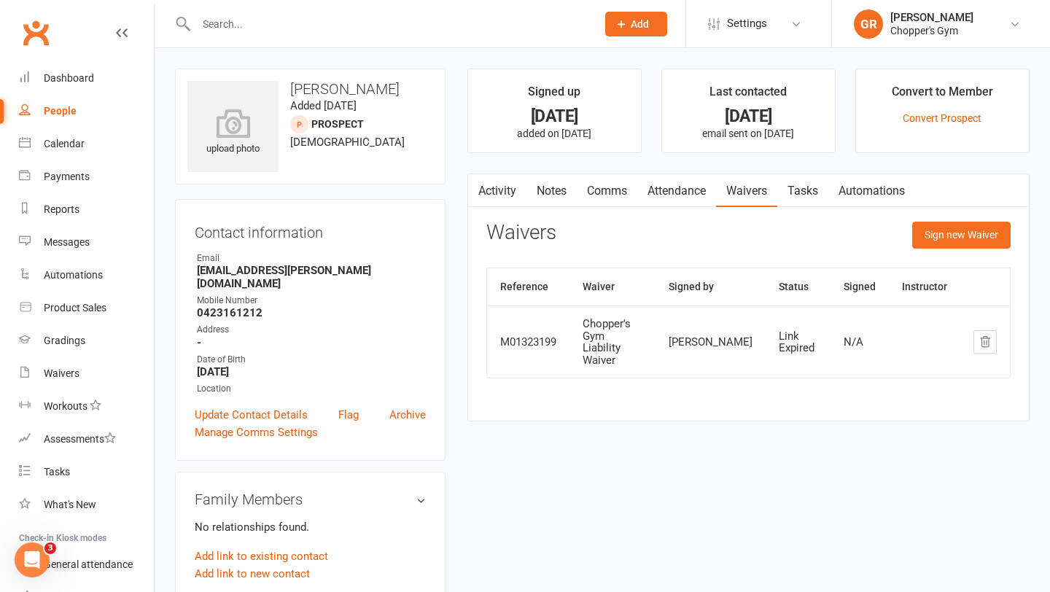
click at [482, 191] on button "button" at bounding box center [477, 190] width 18 height 33
click at [54, 141] on div "Calendar" at bounding box center [64, 144] width 41 height 12
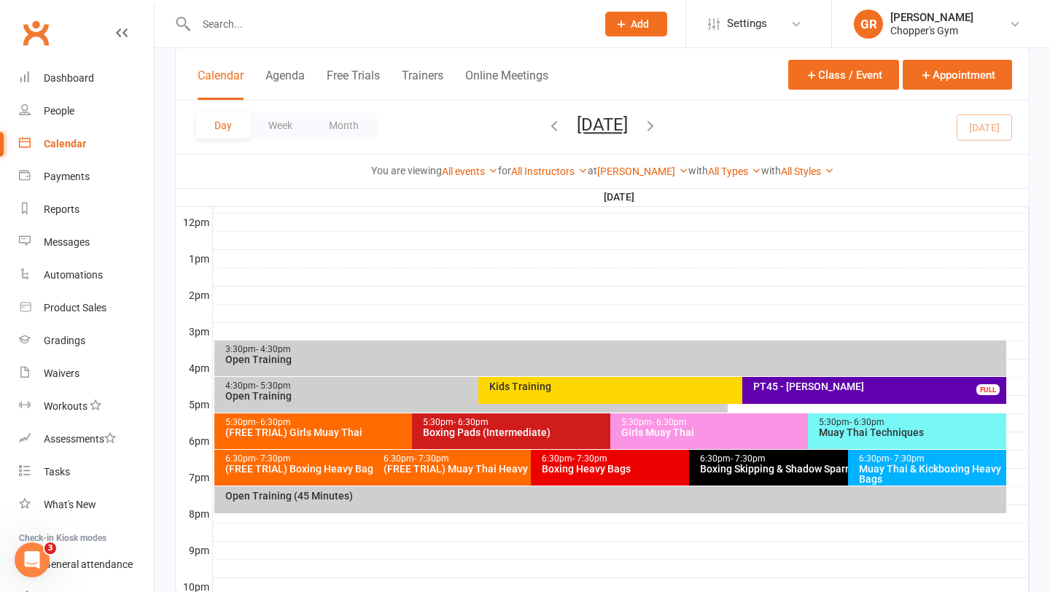
scroll to position [534, 0]
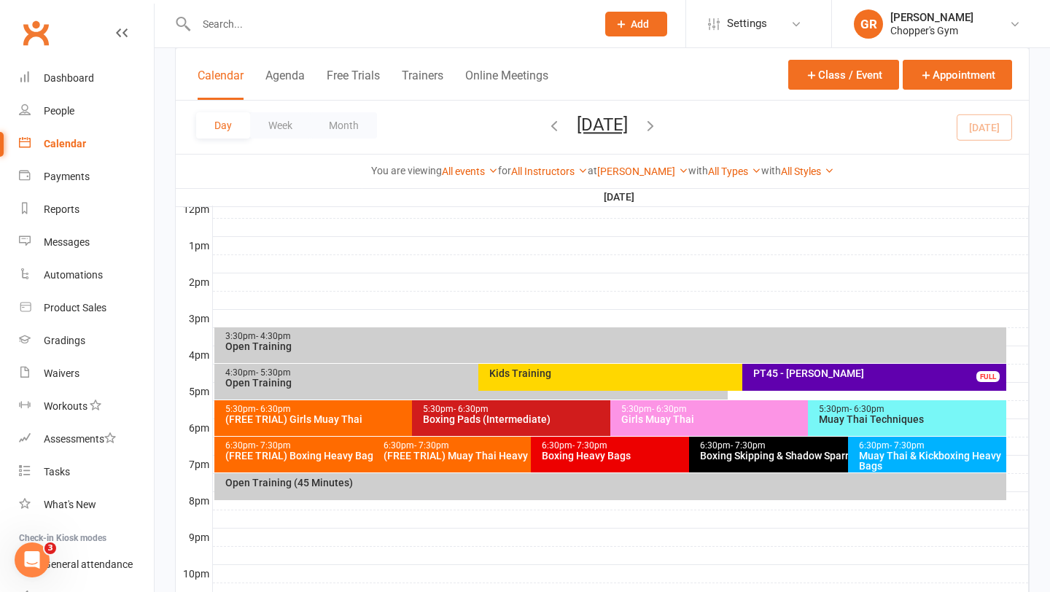
click at [531, 420] on div "Boxing Pads (Intermediate)" at bounding box center [606, 419] width 368 height 10
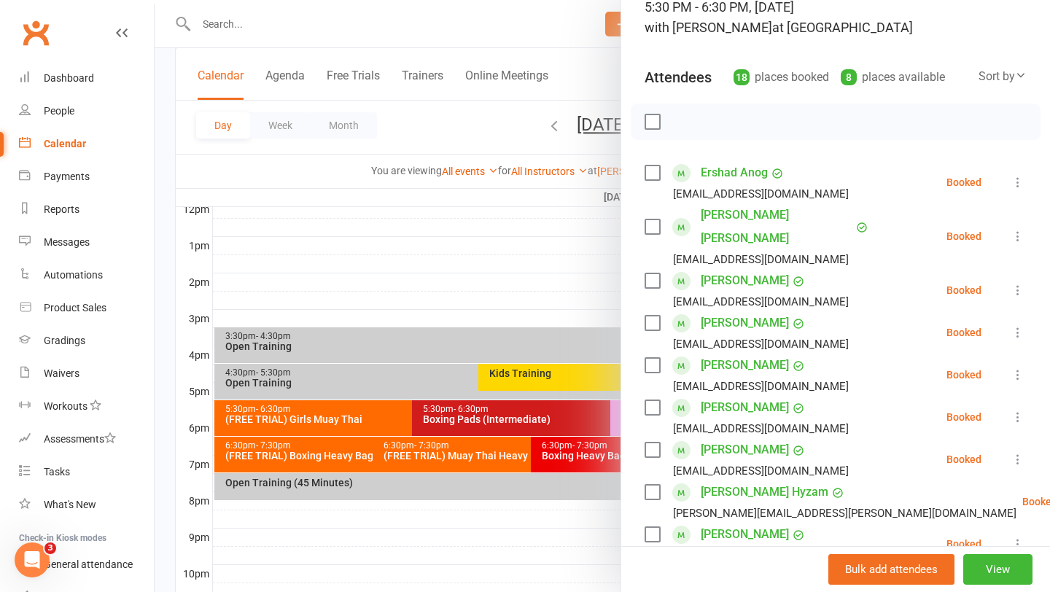
scroll to position [100, 0]
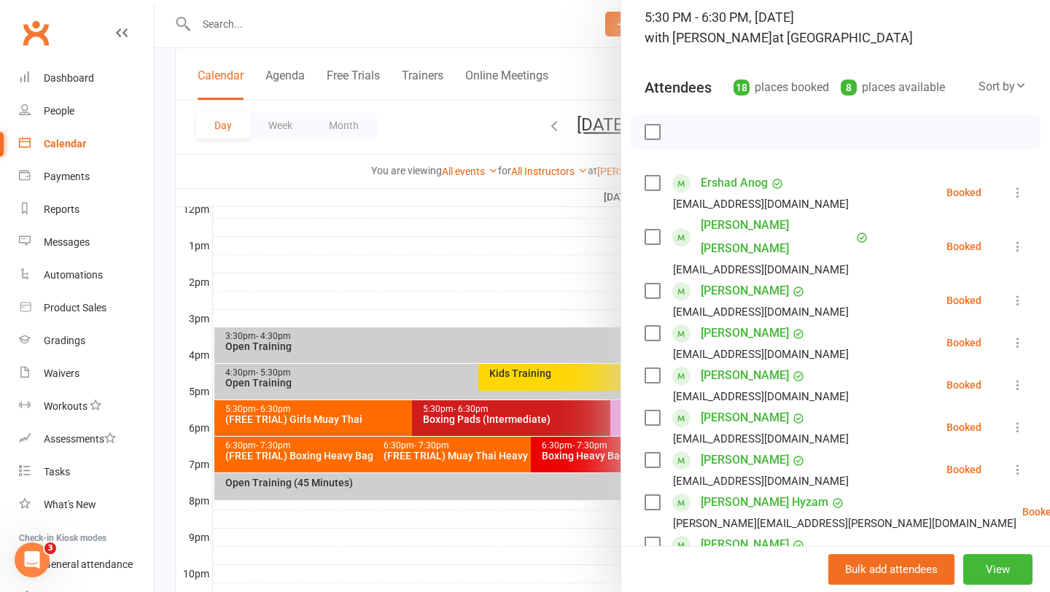
click at [553, 308] on div at bounding box center [602, 296] width 895 height 592
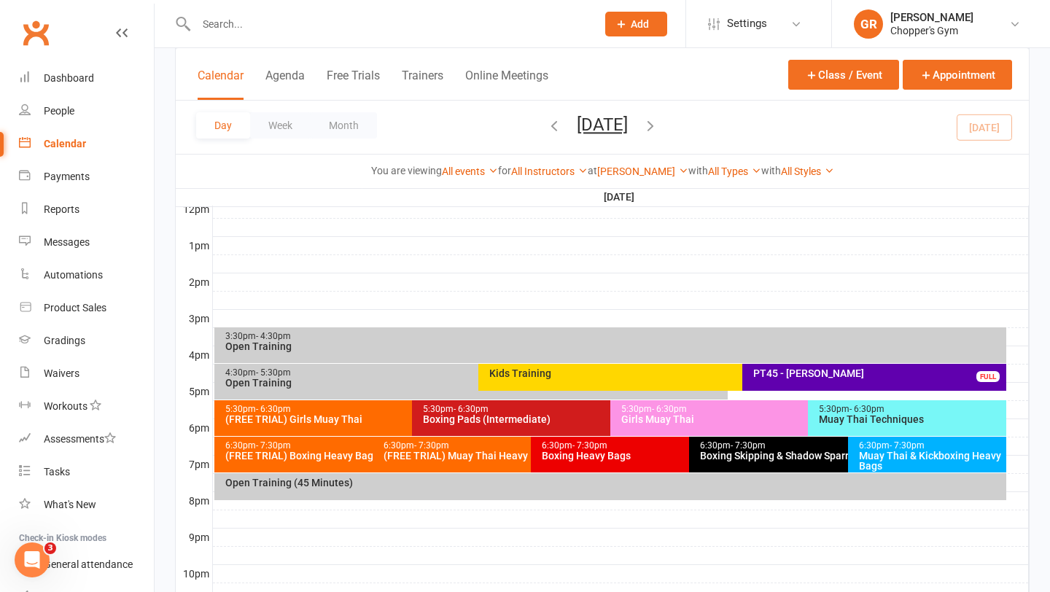
click at [585, 465] on div "6:30pm - 7:30pm Boxing Heavy Bags" at bounding box center [682, 455] width 303 height 36
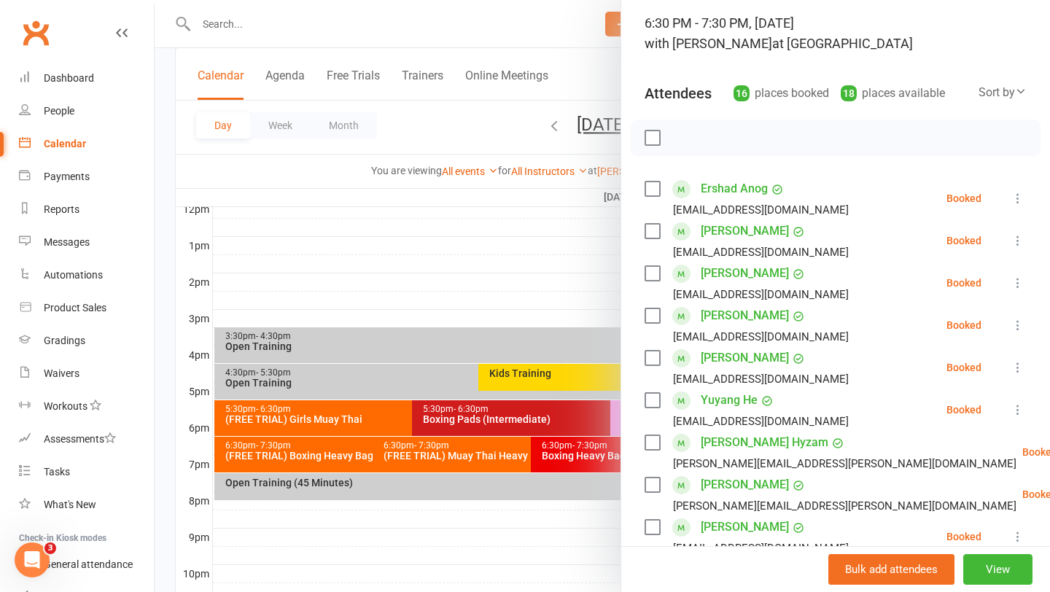
scroll to position [0, 0]
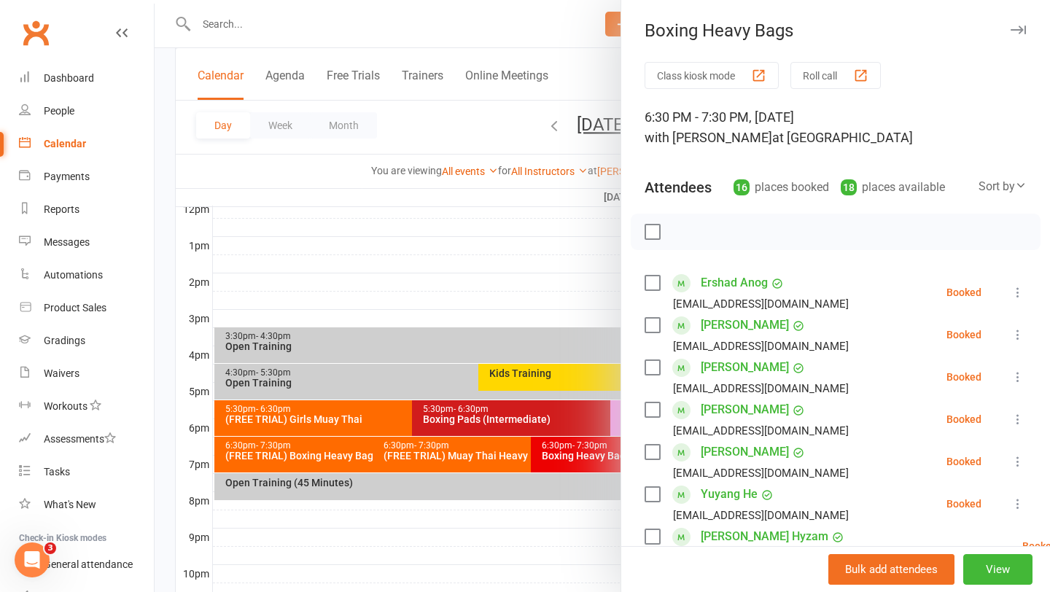
click at [483, 306] on div at bounding box center [602, 296] width 895 height 592
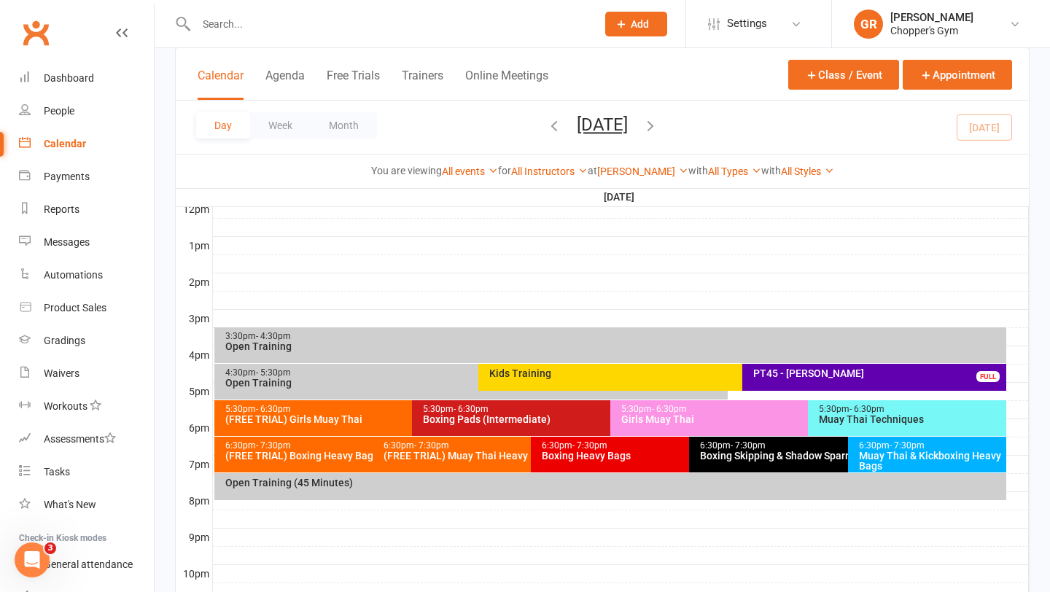
click at [543, 484] on div "Open Training (45 Minutes)" at bounding box center [614, 483] width 779 height 10
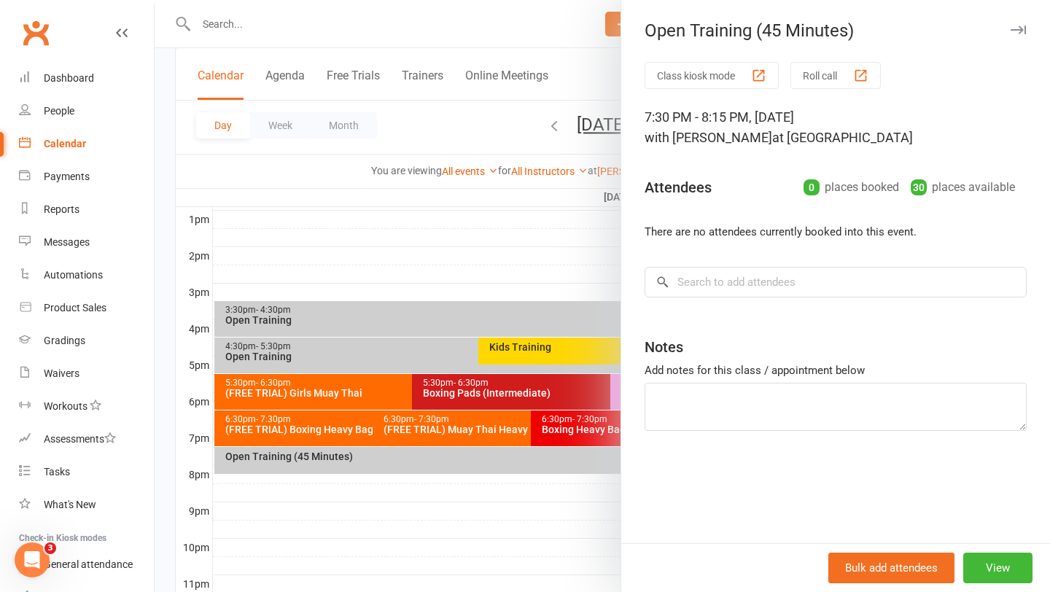
scroll to position [576, 0]
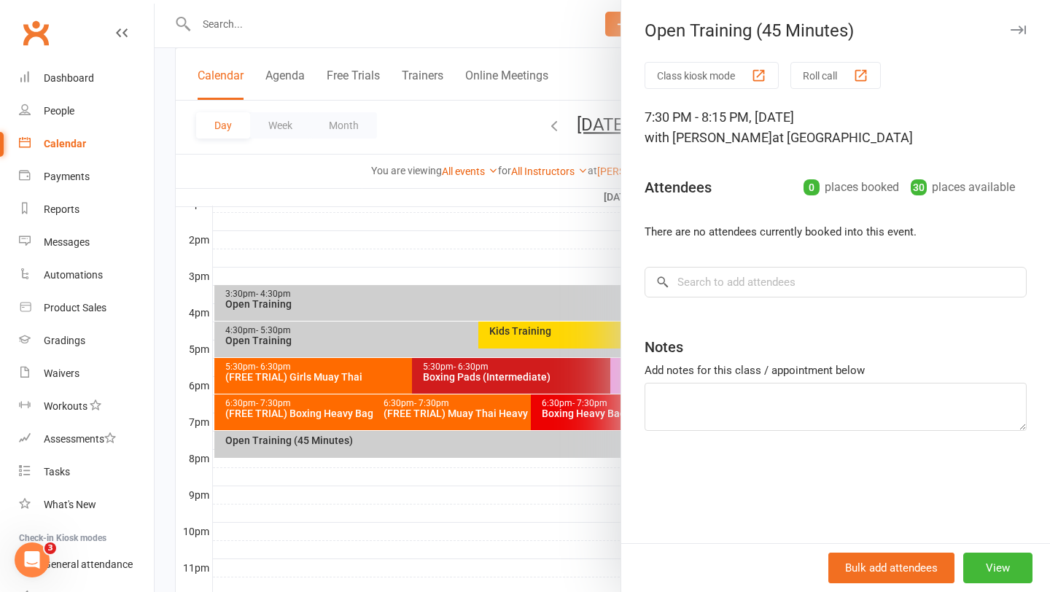
click at [499, 292] on div at bounding box center [602, 296] width 895 height 592
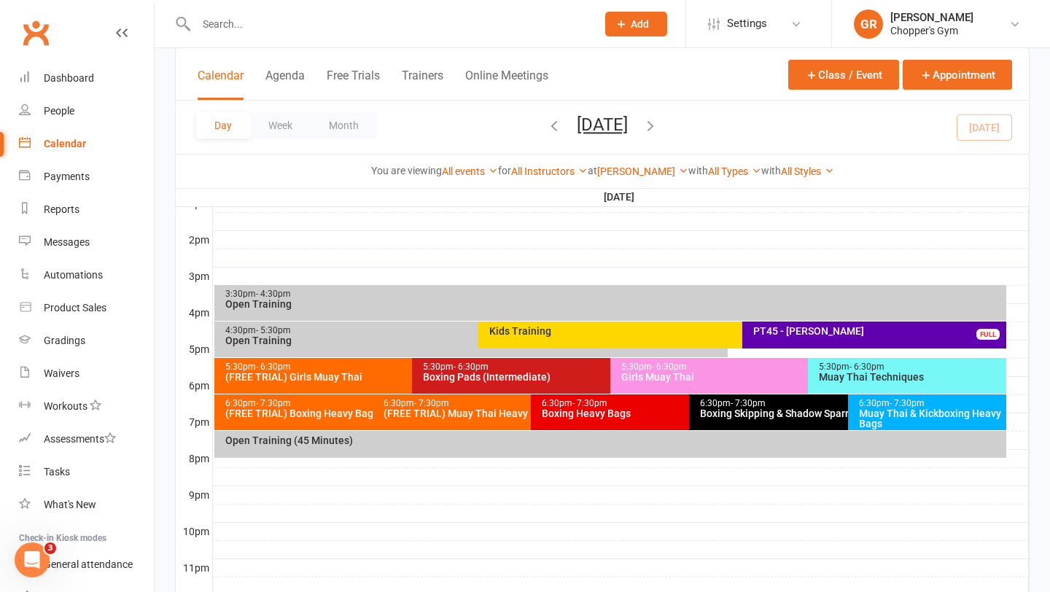
click at [771, 414] on div "Boxing Skipping & Shadow Sparring (Invite Only)" at bounding box center [843, 413] width 289 height 10
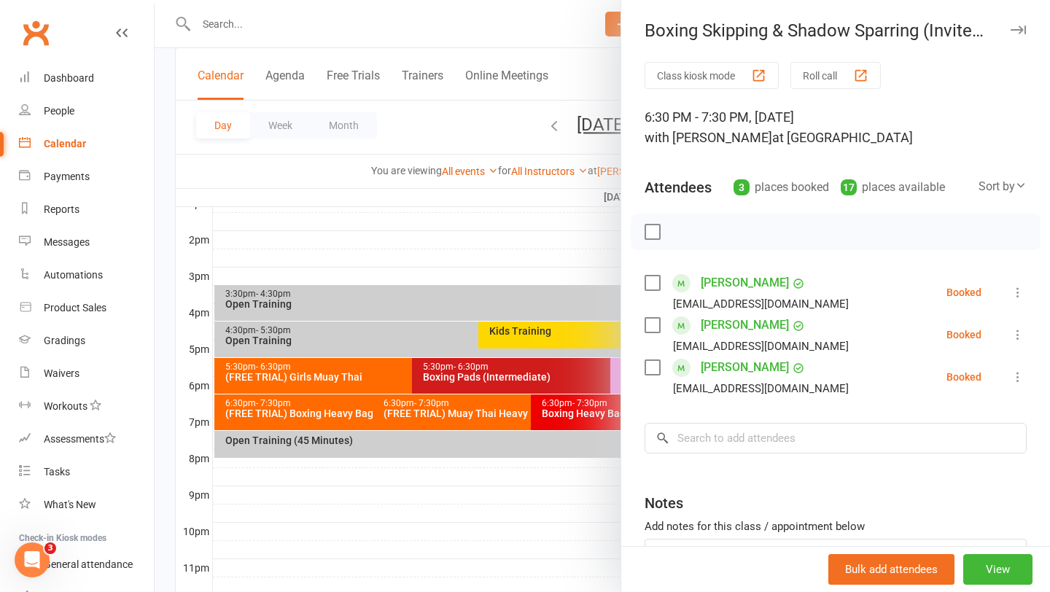
scroll to position [12, 0]
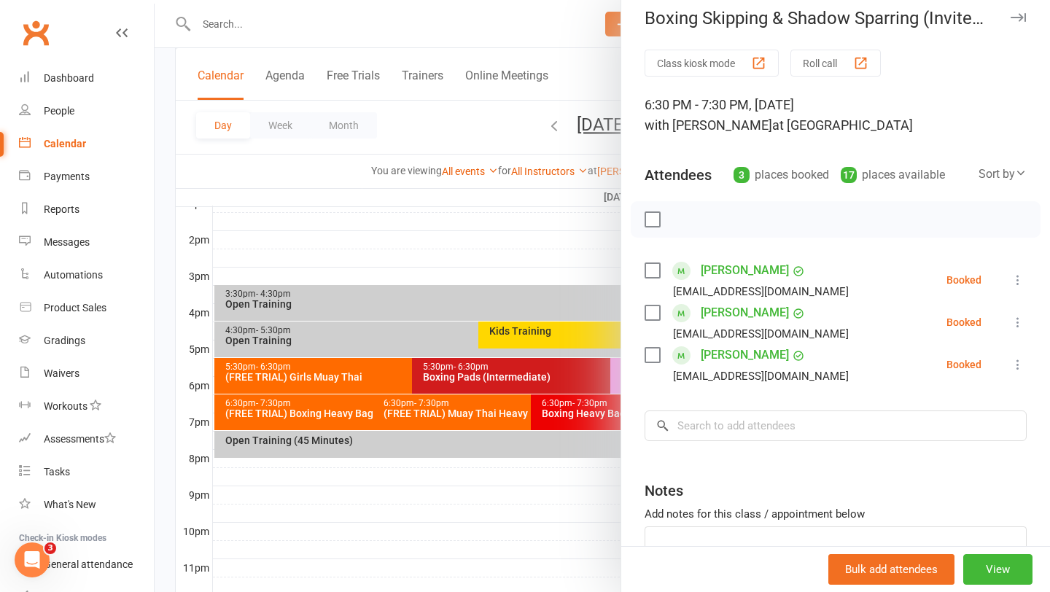
click at [539, 252] on div at bounding box center [602, 296] width 895 height 592
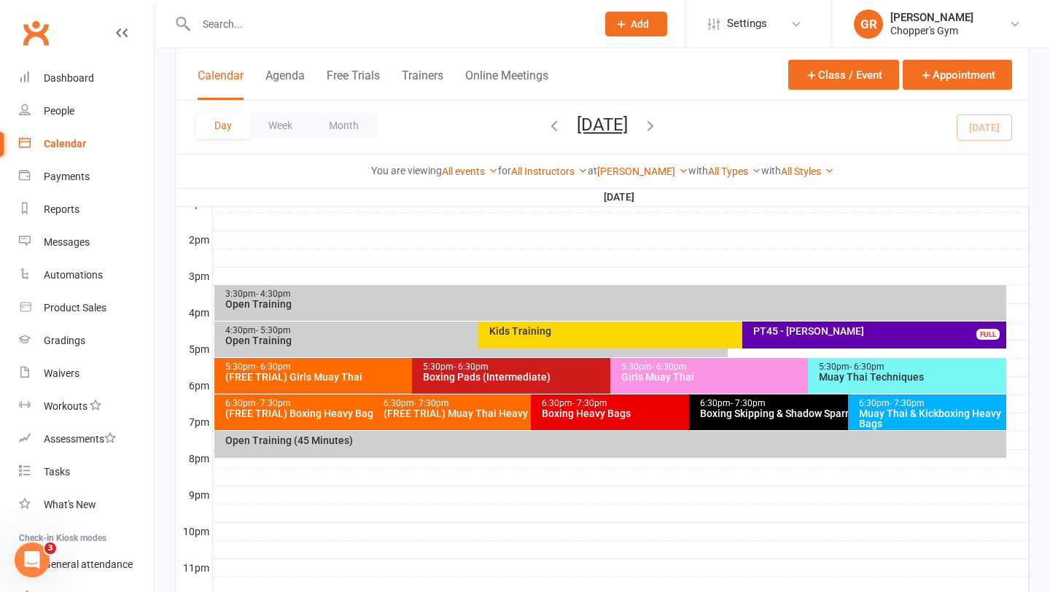
click at [900, 428] on div "6:30pm - 7:30pm Muay Thai & Kickboxing Heavy Bags" at bounding box center [927, 412] width 158 height 36
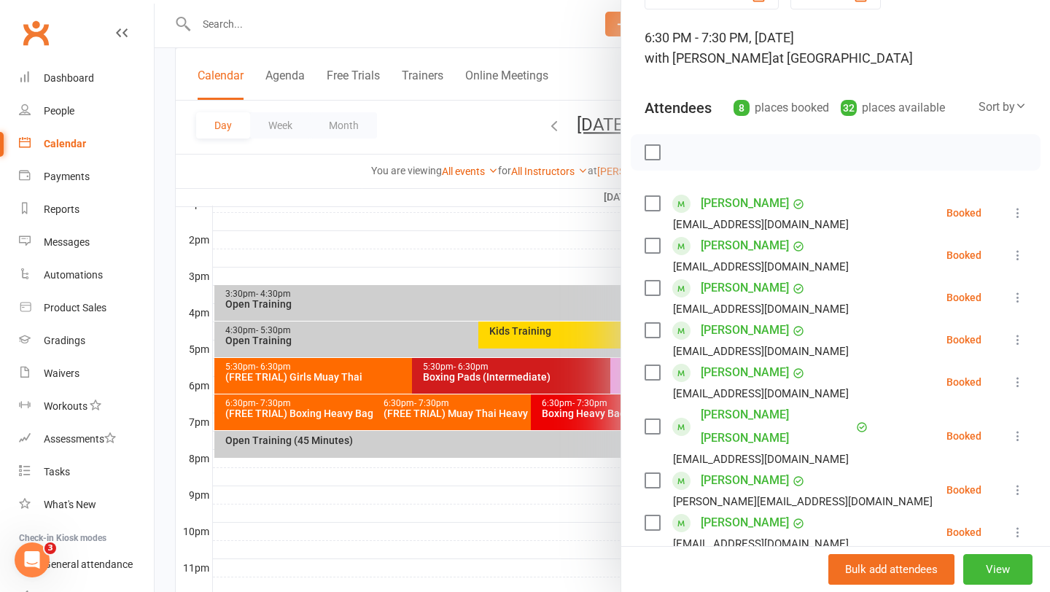
scroll to position [82, 0]
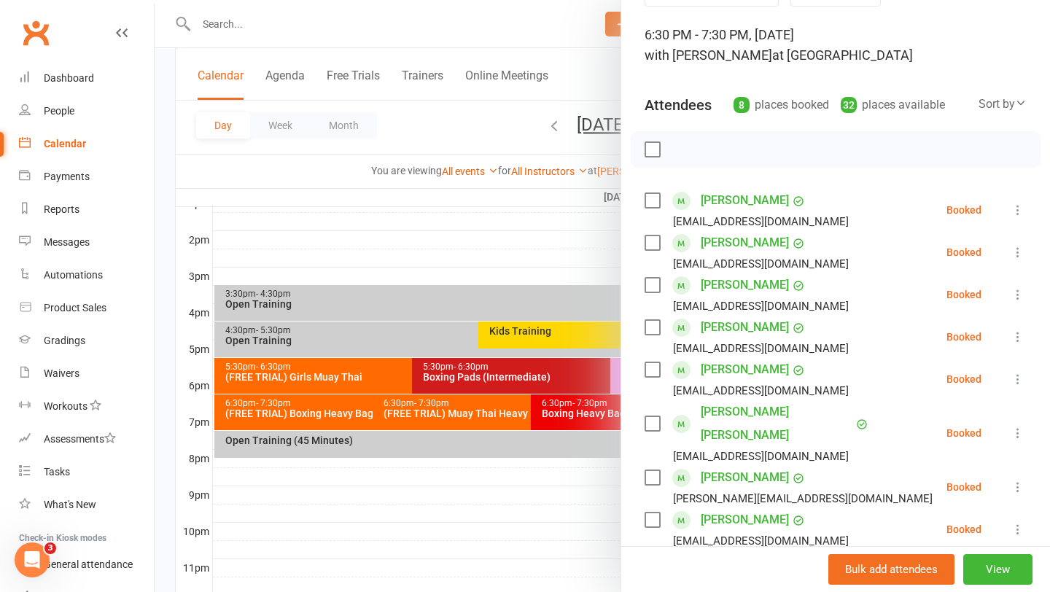
click at [550, 517] on div at bounding box center [602, 296] width 895 height 592
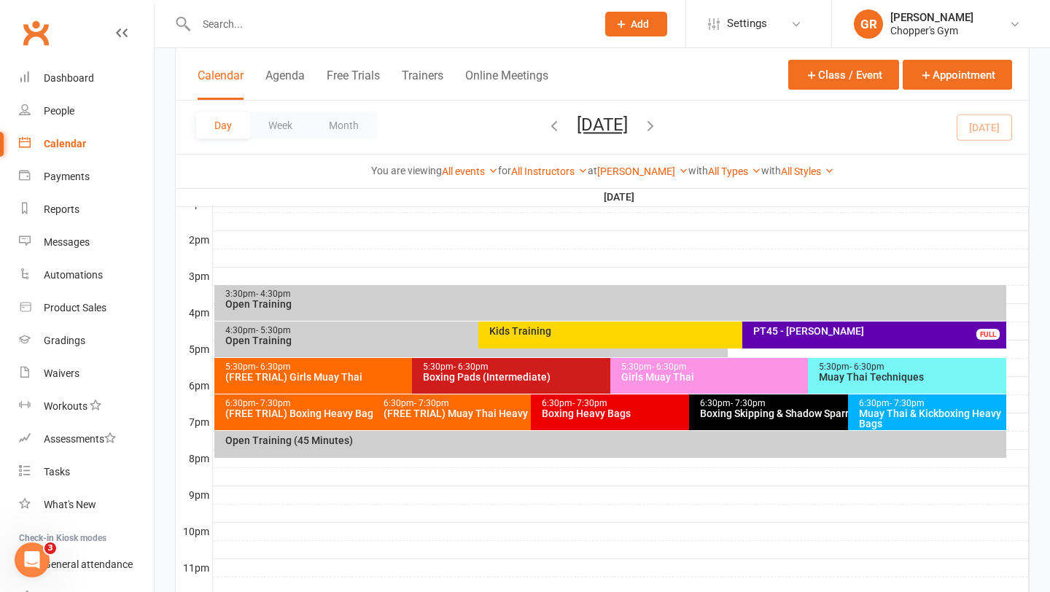
click at [664, 384] on div "5:30pm - 6:30pm Girls Muay Thai" at bounding box center [800, 376] width 381 height 36
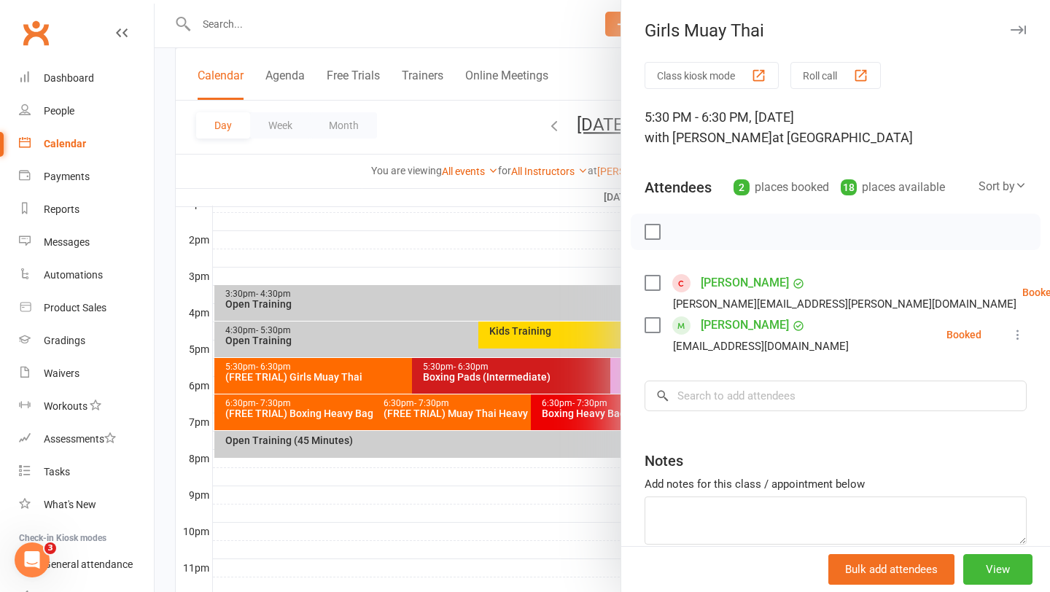
click at [501, 381] on div at bounding box center [602, 296] width 895 height 592
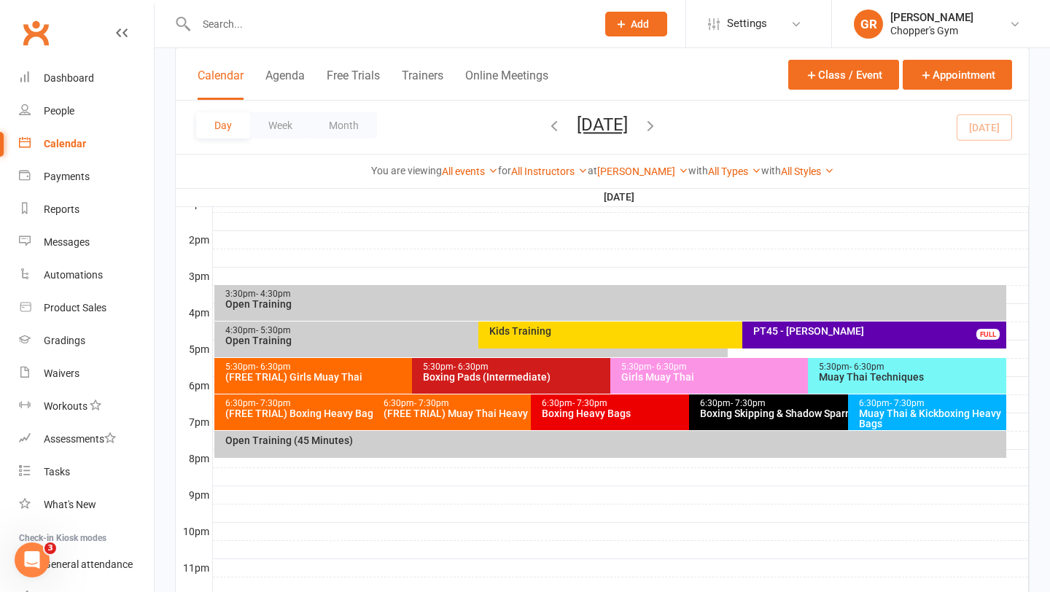
click at [538, 378] on div "Boxing Pads (Intermediate)" at bounding box center [606, 377] width 368 height 10
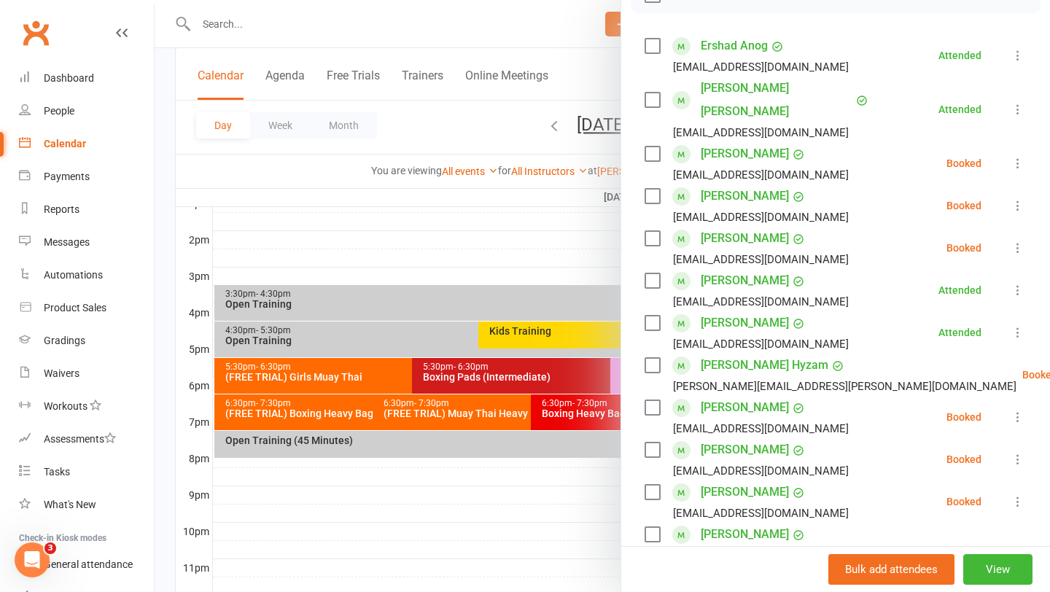
scroll to position [238, 0]
click at [562, 498] on div at bounding box center [602, 296] width 895 height 592
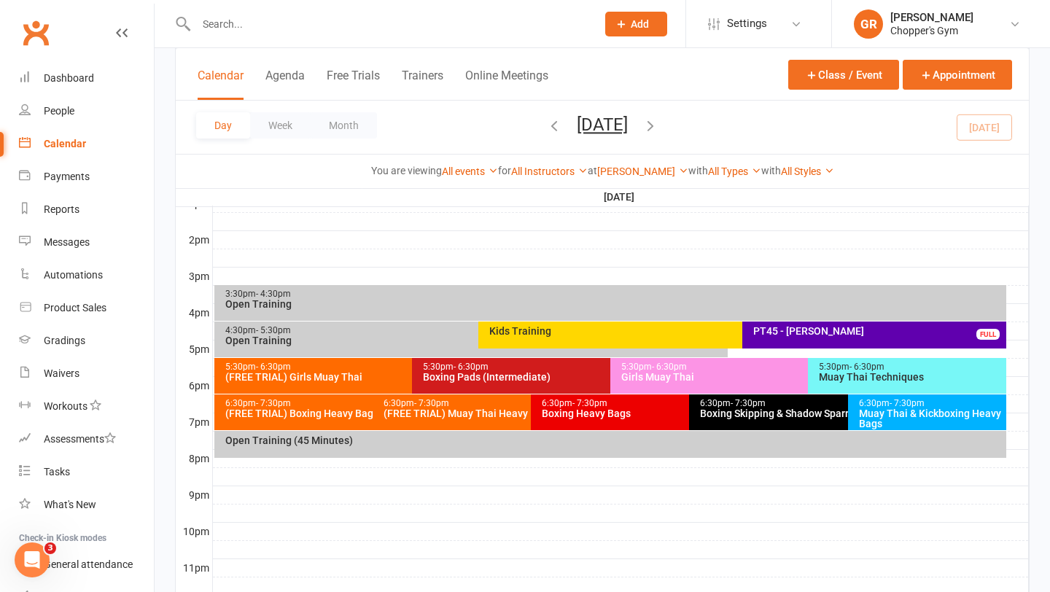
click at [846, 381] on div "Muay Thai Techniques" at bounding box center [910, 377] width 185 height 10
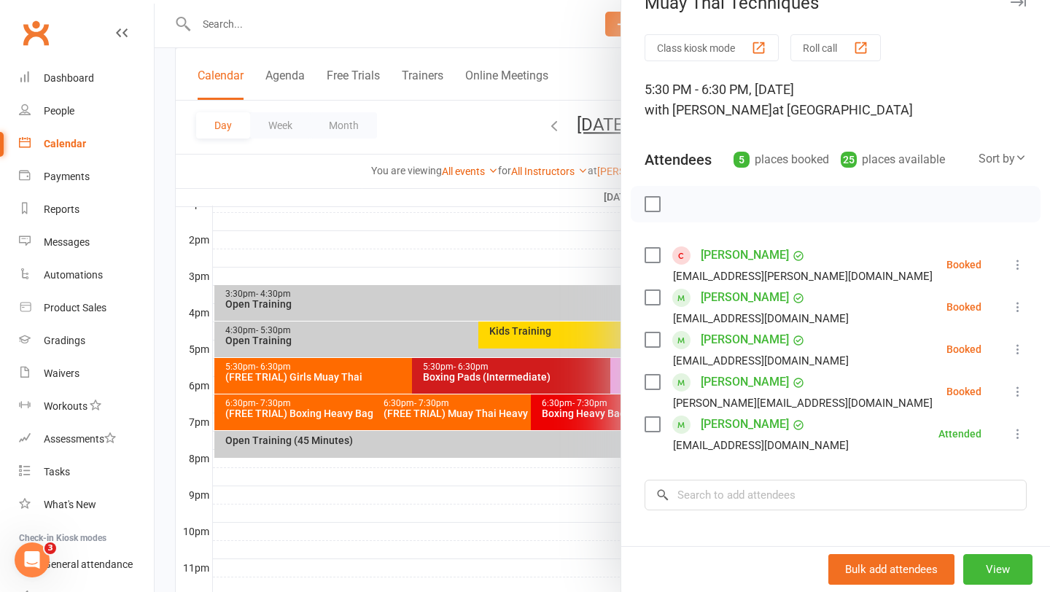
scroll to position [50, 0]
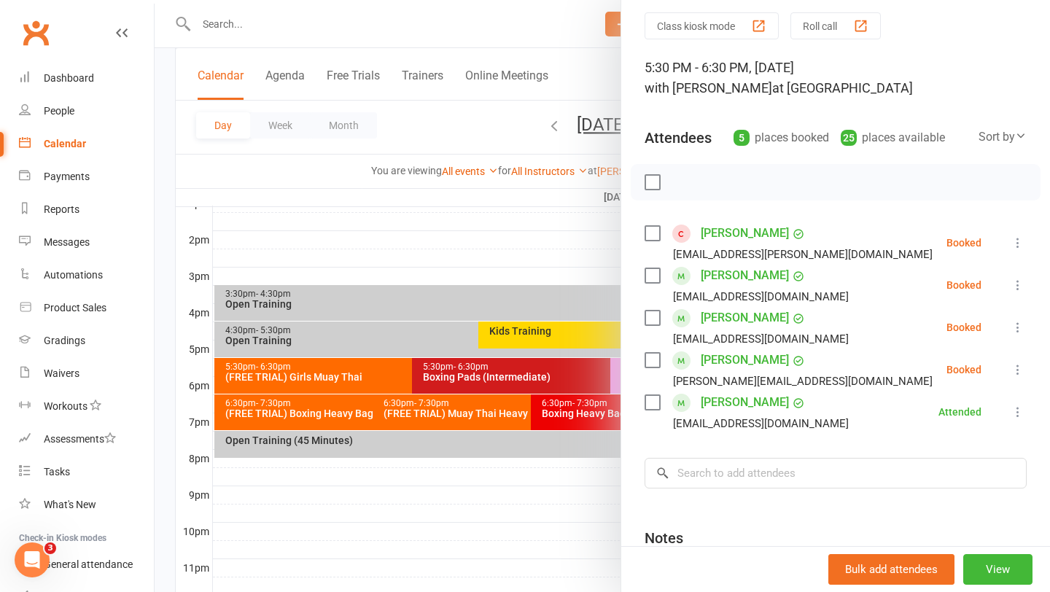
click at [559, 516] on div at bounding box center [602, 296] width 895 height 592
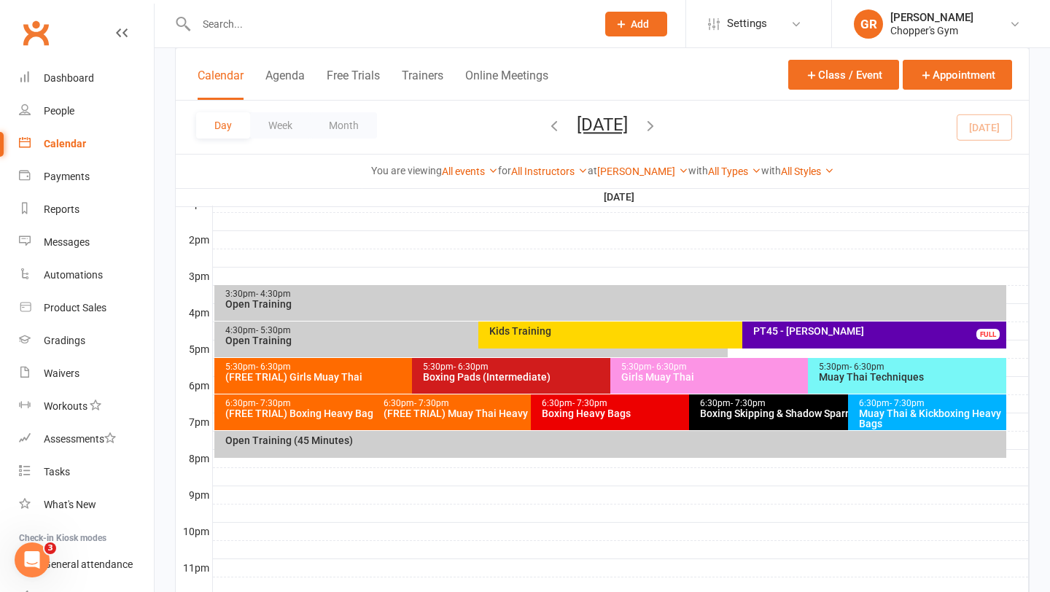
click at [663, 384] on div "5:30pm - 6:30pm Girls Muay Thai" at bounding box center [800, 376] width 381 height 36
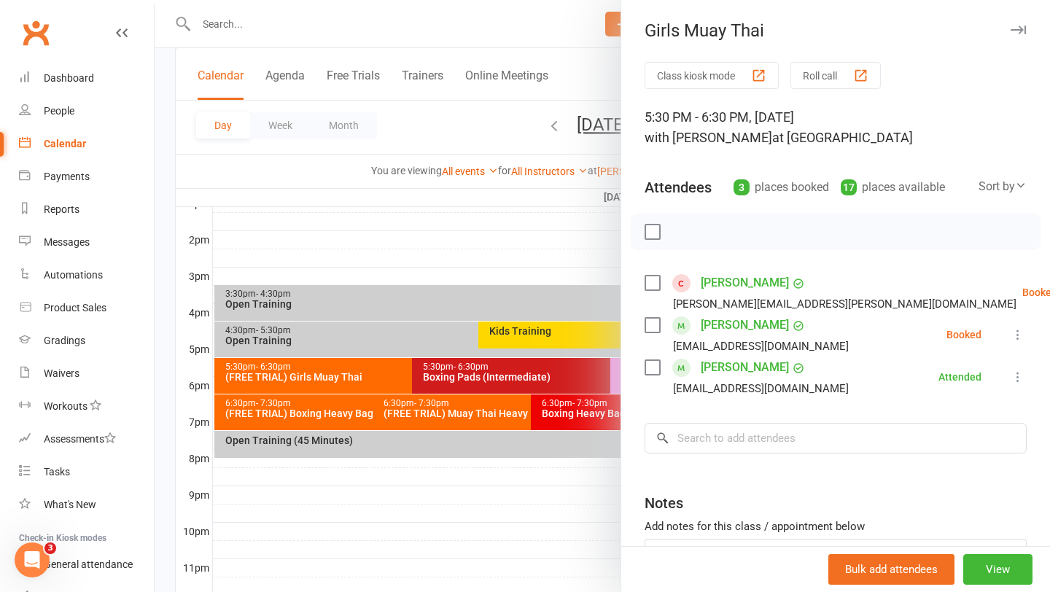
click at [443, 237] on div at bounding box center [602, 296] width 895 height 592
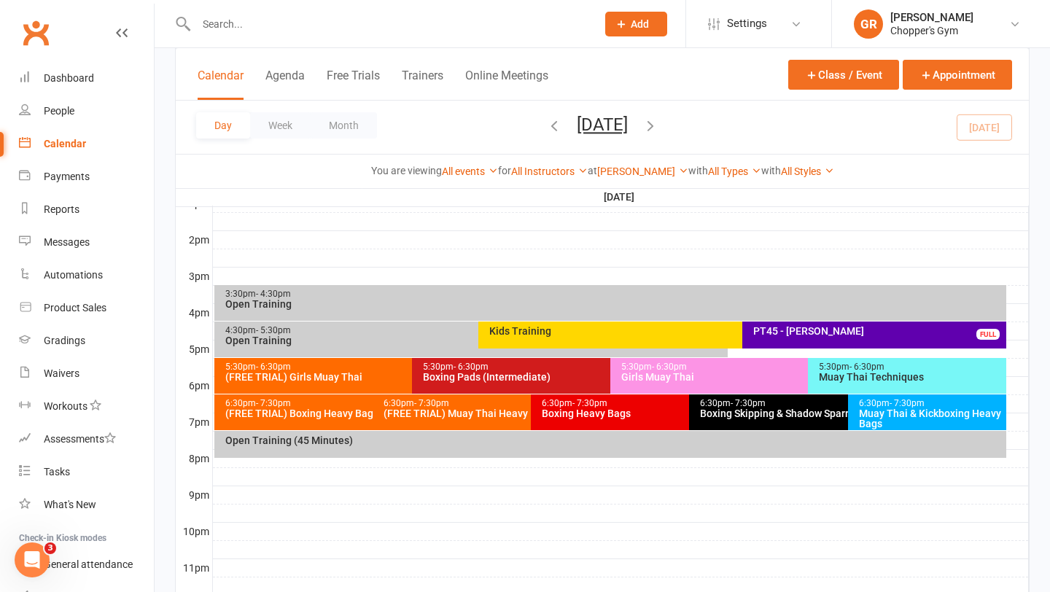
click at [672, 383] on div "5:30pm - 6:30pm Girls Muay Thai" at bounding box center [800, 376] width 381 height 36
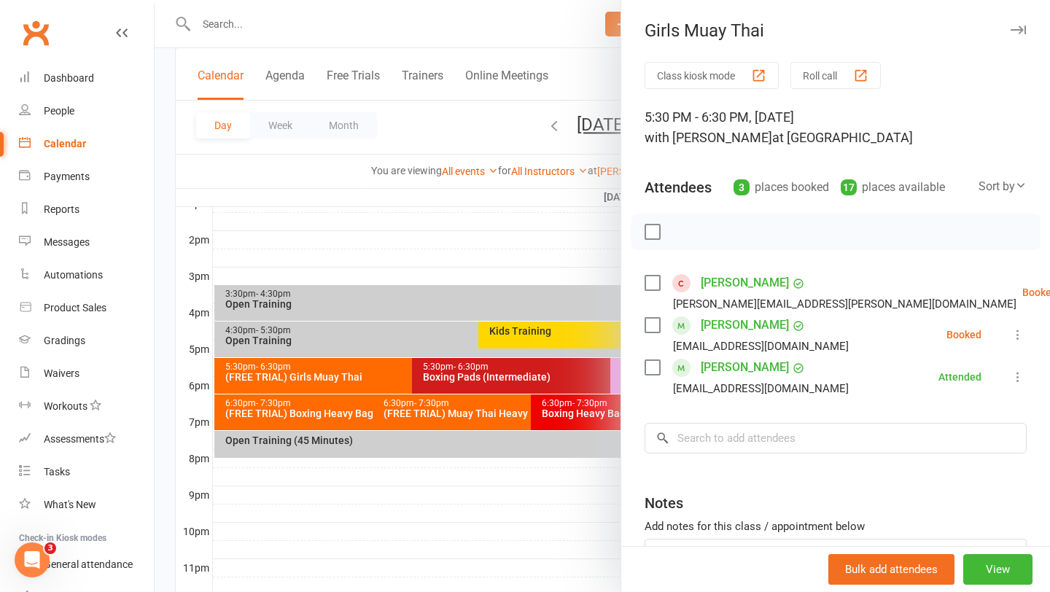
click at [327, 380] on div at bounding box center [602, 296] width 895 height 592
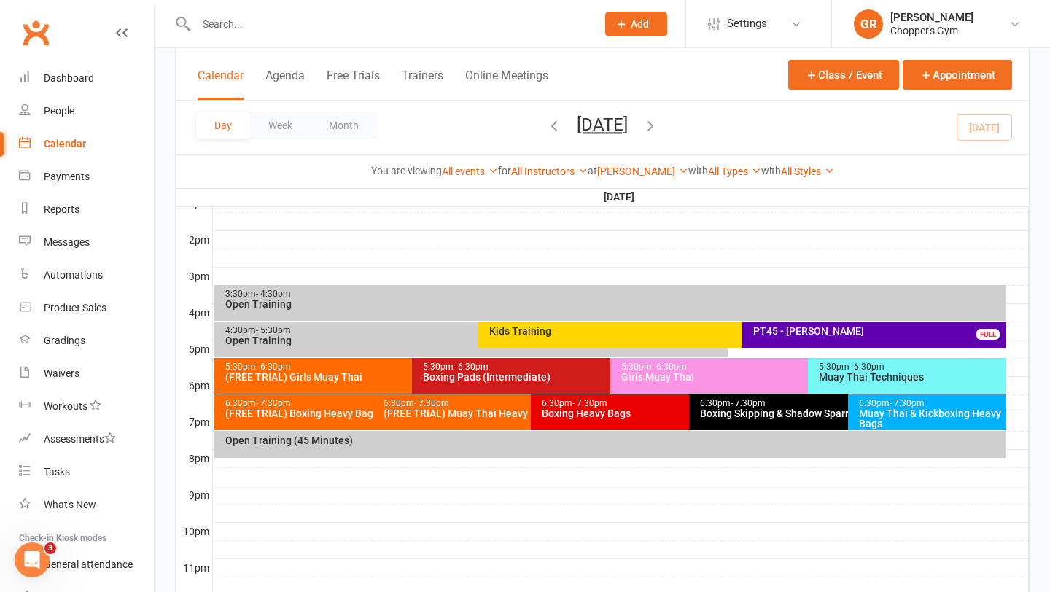
click at [327, 380] on div "(FREE TRIAL) Girls Muay Thai" at bounding box center [409, 377] width 368 height 10
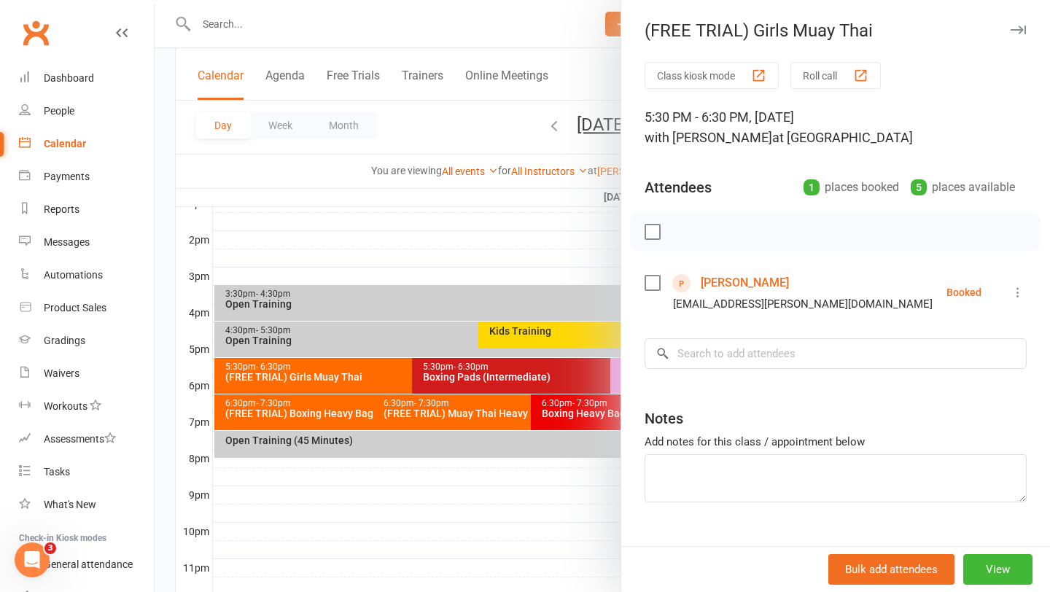
click at [545, 365] on div at bounding box center [602, 296] width 895 height 592
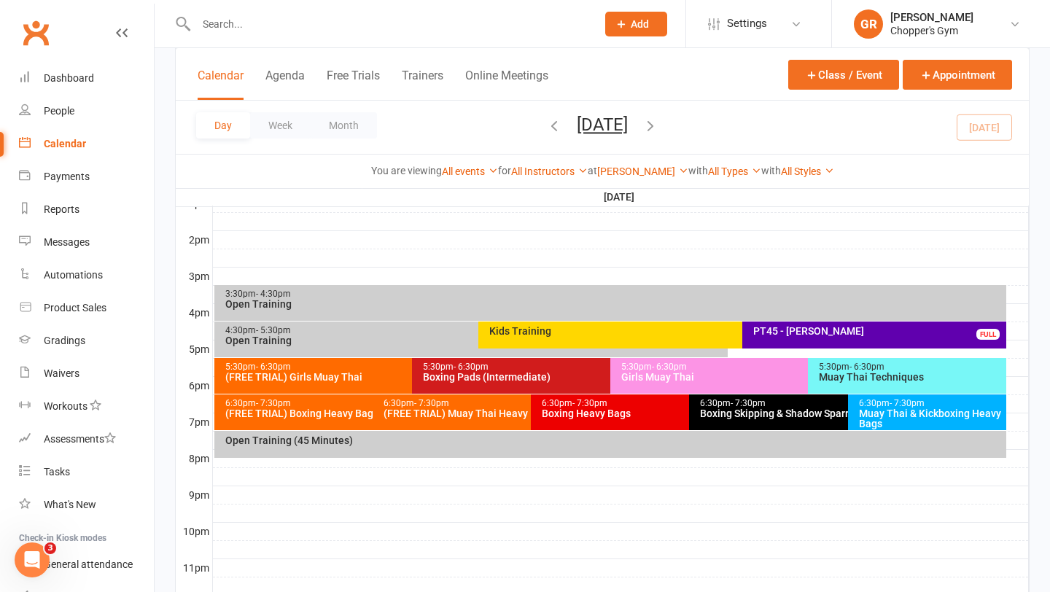
click at [541, 372] on div "Boxing Pads (Intermediate)" at bounding box center [606, 377] width 368 height 10
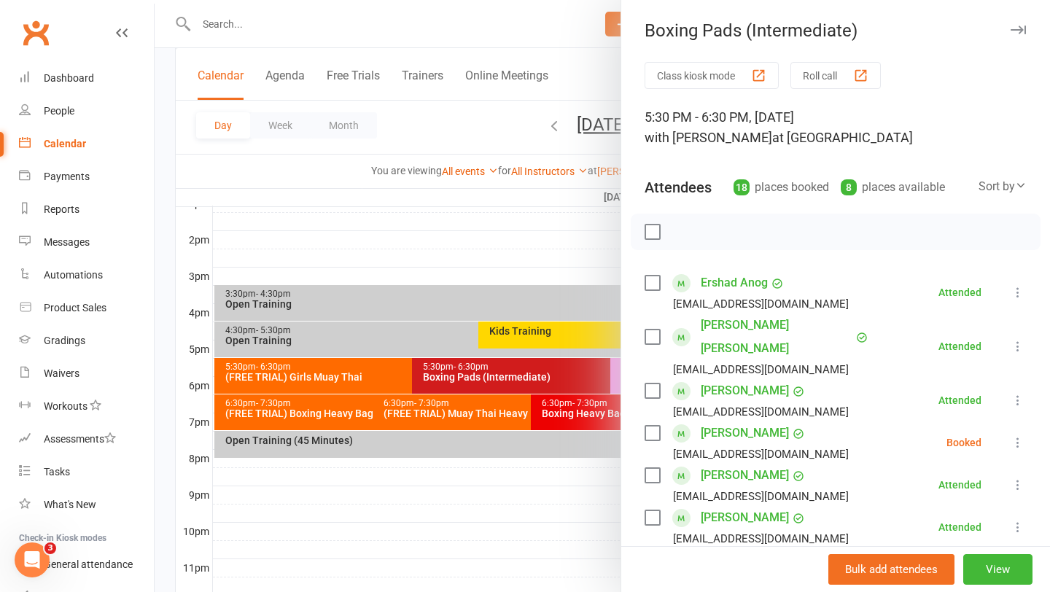
click at [573, 381] on div at bounding box center [602, 296] width 895 height 592
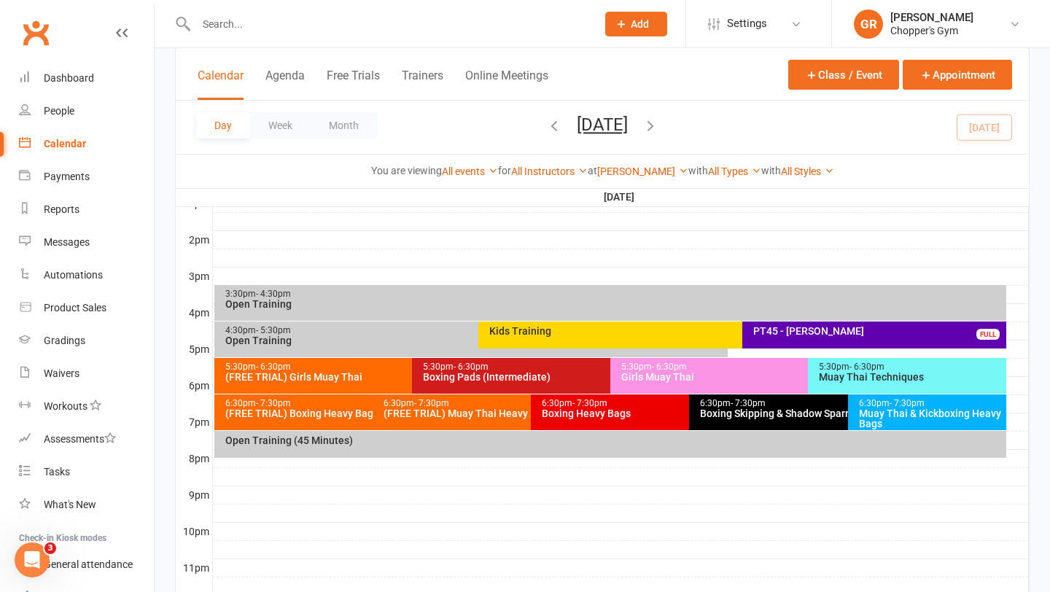
click at [629, 377] on div "Girls Muay Thai" at bounding box center [804, 377] width 368 height 10
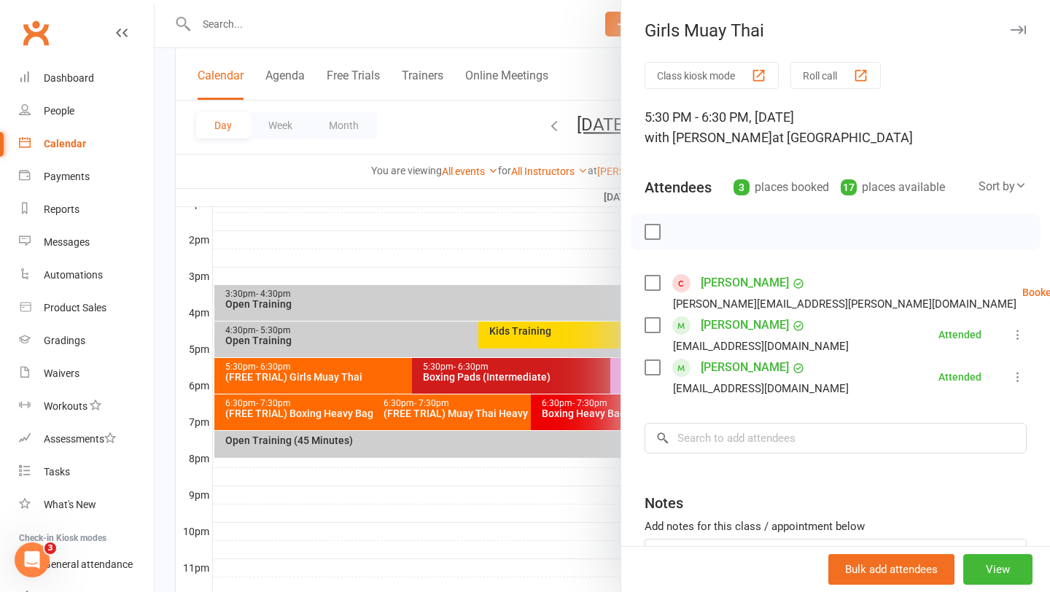
click at [631, 210] on div "Class kiosk mode Roll call 5:30 PM - 6:30 PM, Wednesday, August, 13, 2025 with …" at bounding box center [835, 361] width 429 height 598
click at [596, 220] on div at bounding box center [602, 296] width 895 height 592
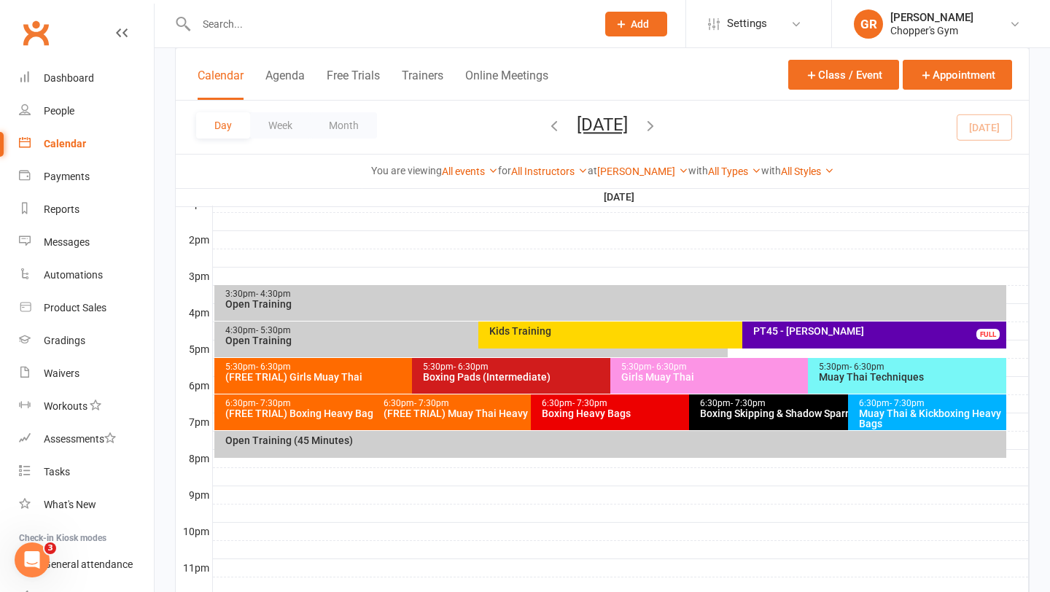
click at [857, 363] on span "- 6:30pm" at bounding box center [866, 367] width 35 height 10
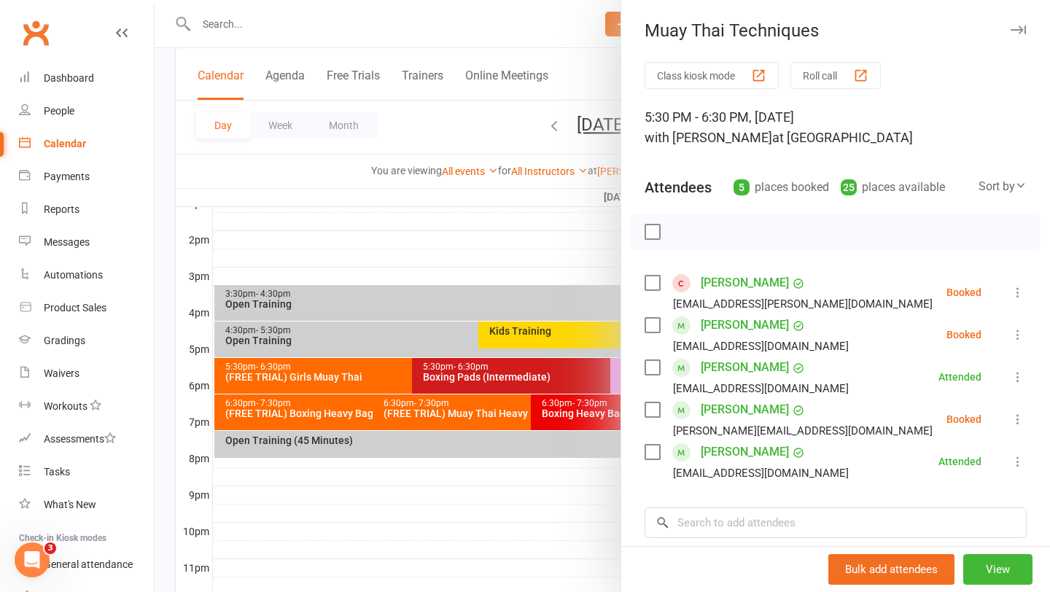
click at [658, 285] on label at bounding box center [651, 283] width 15 height 15
click at [685, 227] on icon "button" at bounding box center [685, 232] width 16 height 16
click at [529, 254] on div at bounding box center [602, 296] width 895 height 592
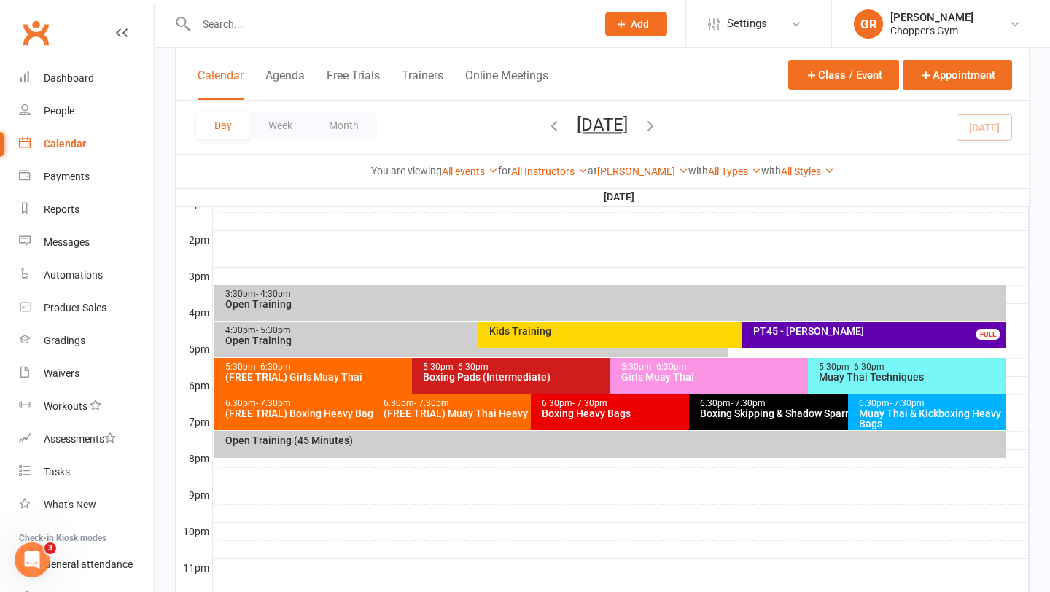
click at [676, 373] on div "Girls Muay Thai" at bounding box center [804, 377] width 368 height 10
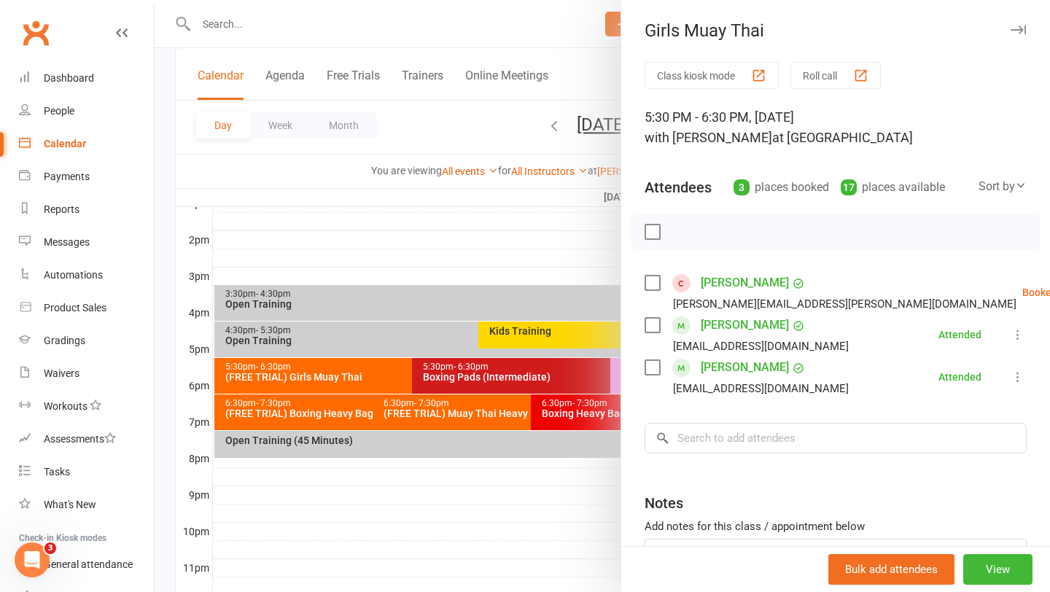
click at [557, 249] on div at bounding box center [602, 296] width 895 height 592
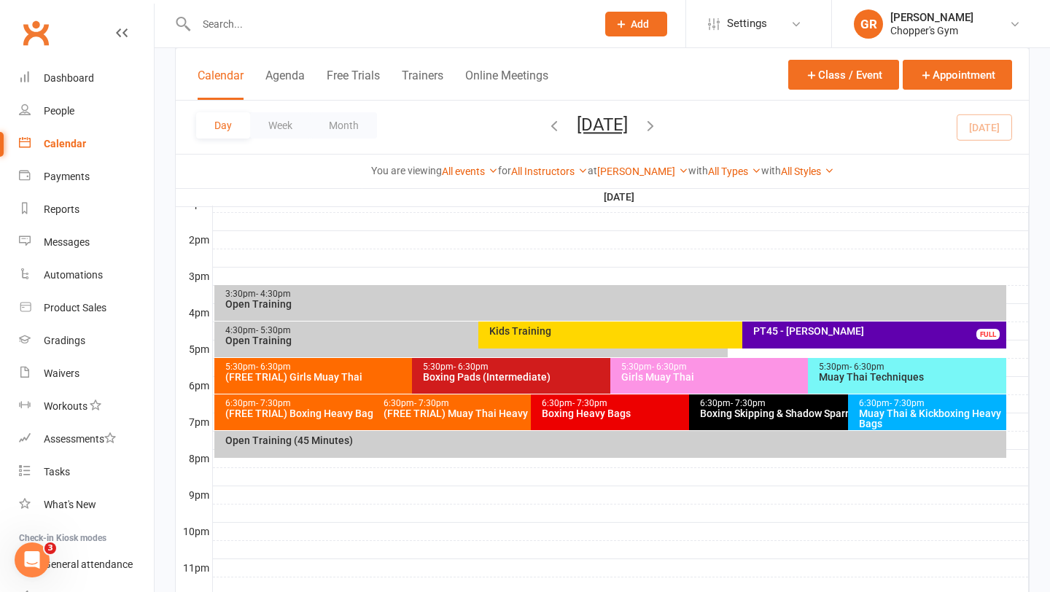
click at [744, 378] on div "Girls Muay Thai" at bounding box center [804, 377] width 368 height 10
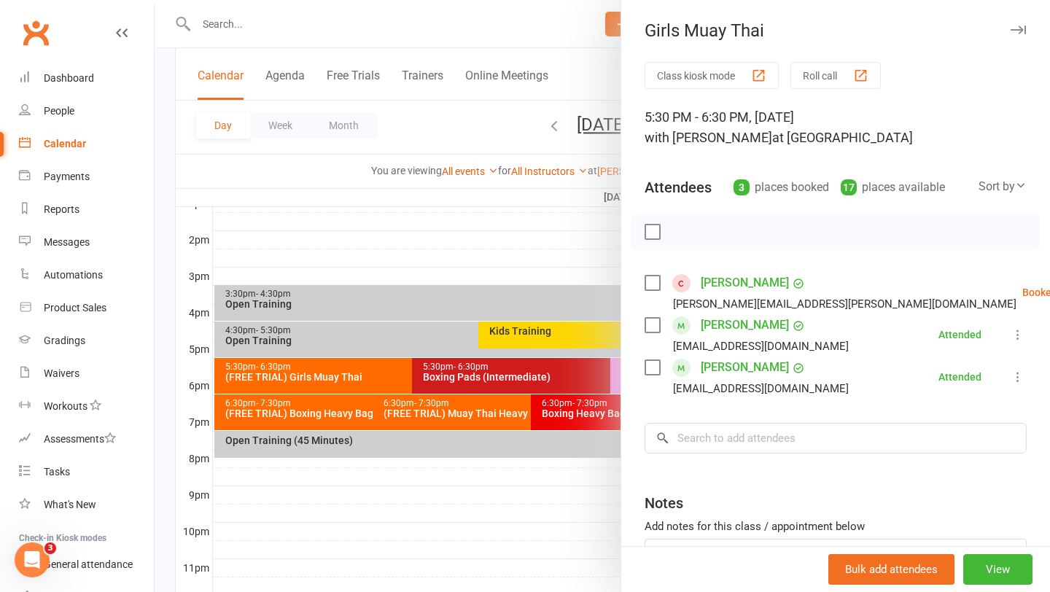
click at [578, 245] on div at bounding box center [602, 296] width 895 height 592
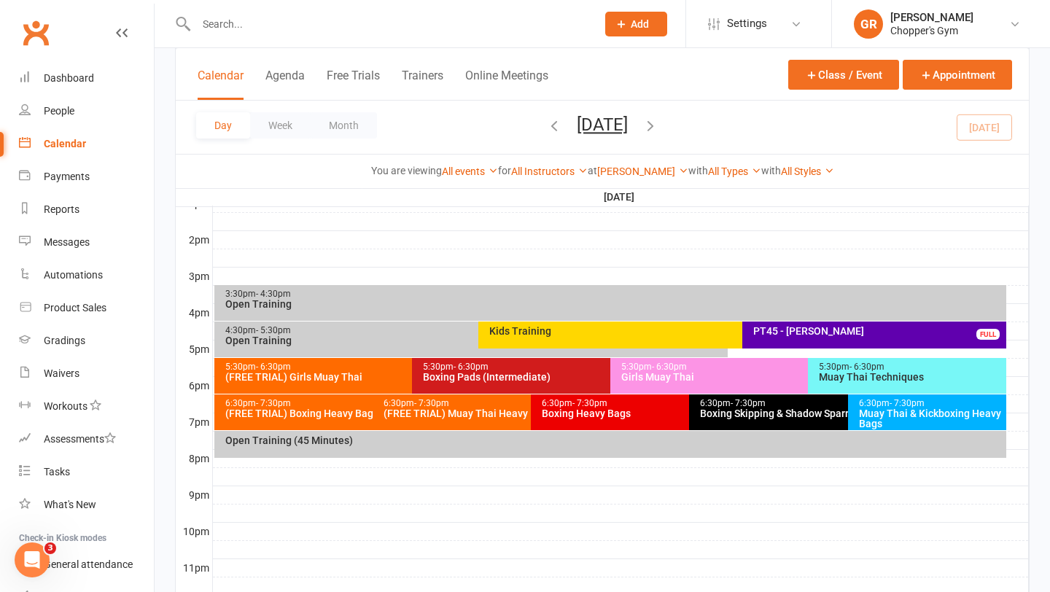
click at [670, 381] on div "Girls Muay Thai" at bounding box center [804, 377] width 368 height 10
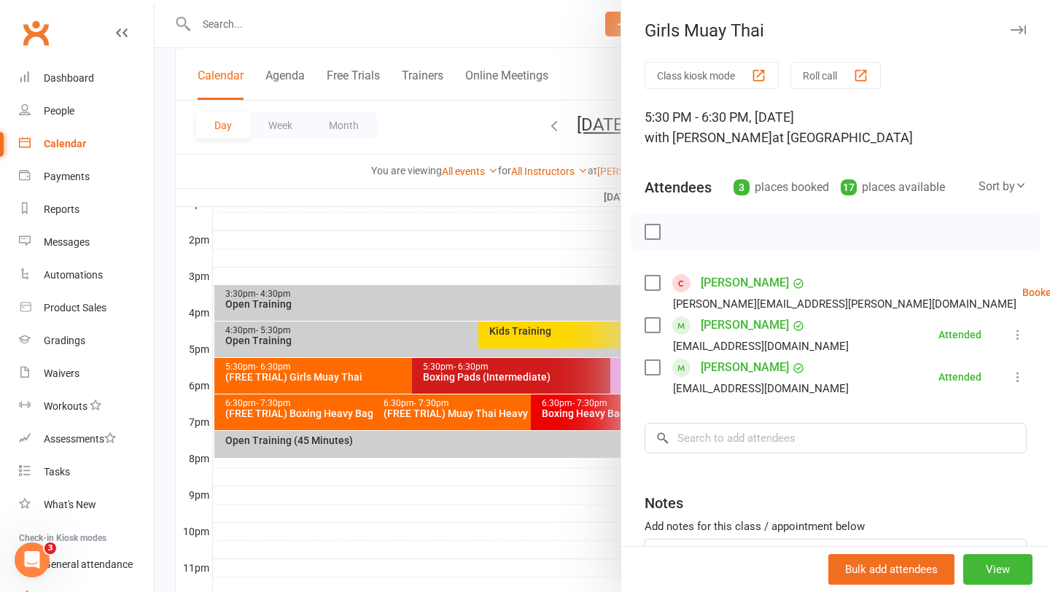
scroll to position [9, 0]
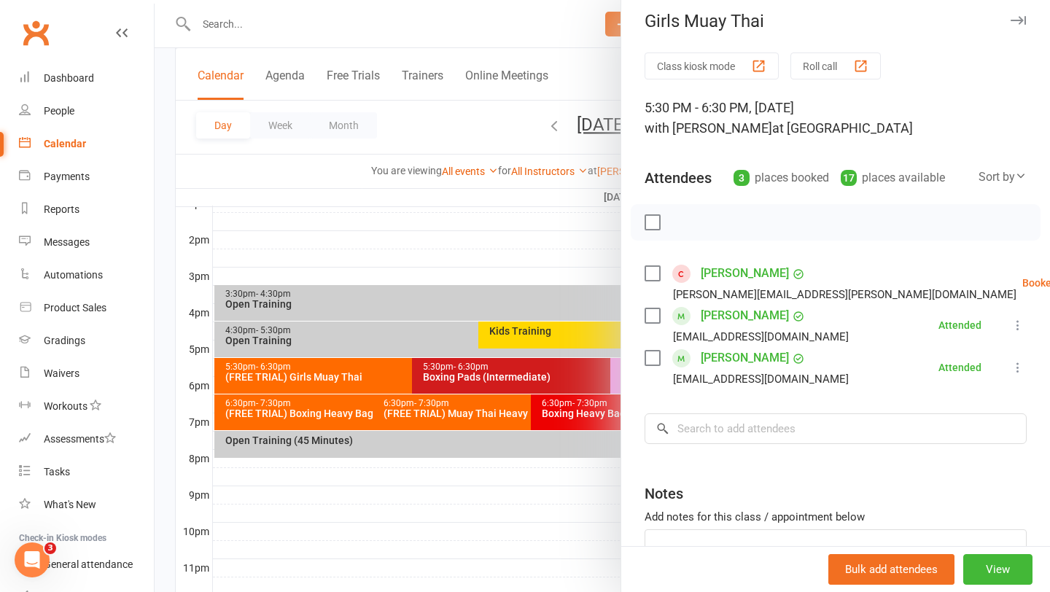
click at [709, 317] on link "Marianne Coquilleau" at bounding box center [745, 315] width 88 height 23
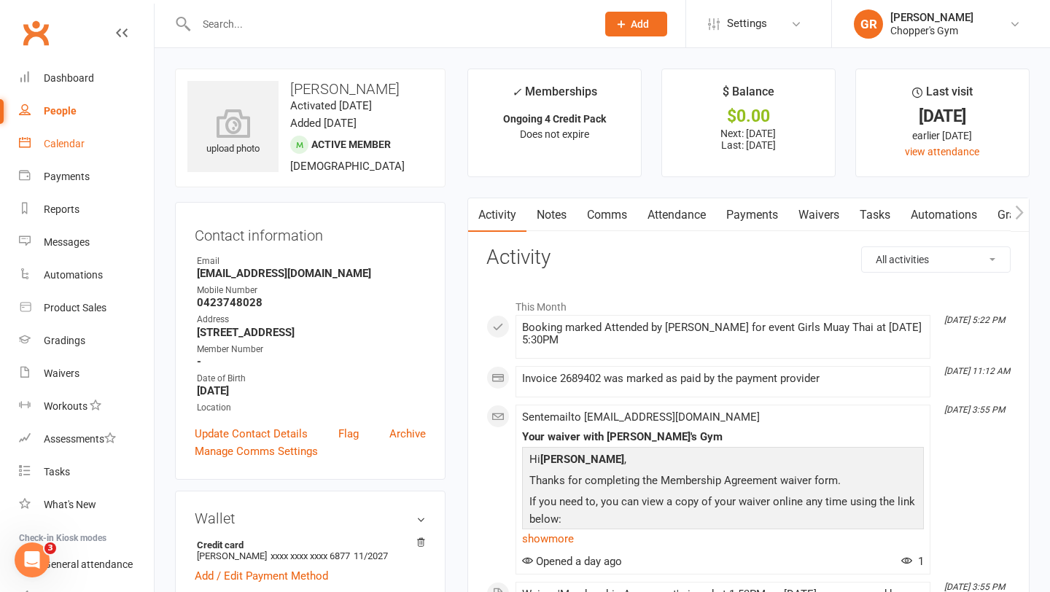
click at [63, 144] on div "Calendar" at bounding box center [64, 144] width 41 height 12
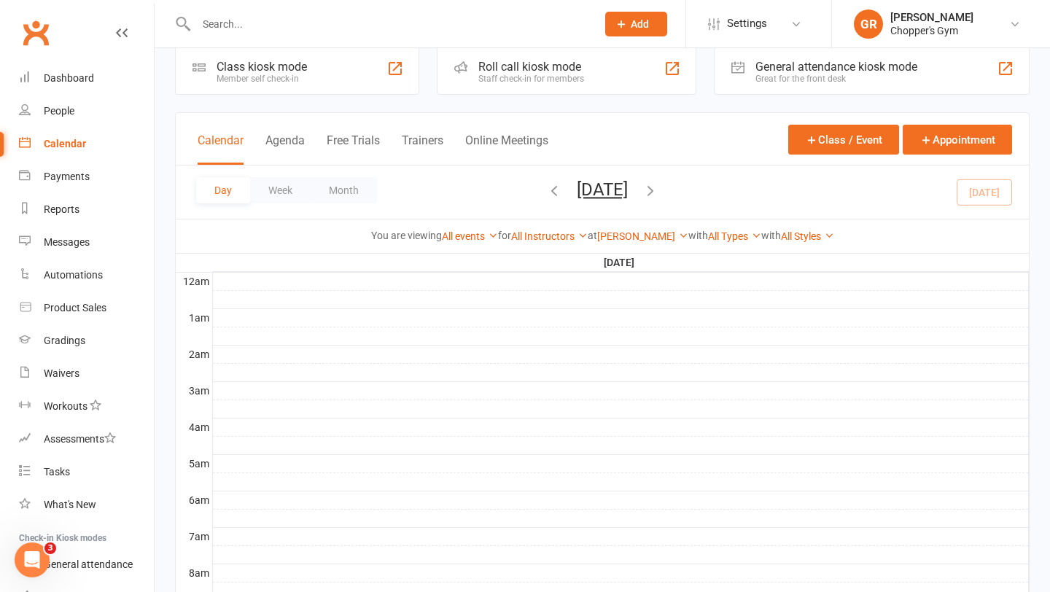
scroll to position [25, 0]
click at [268, 24] on input "text" at bounding box center [389, 24] width 394 height 20
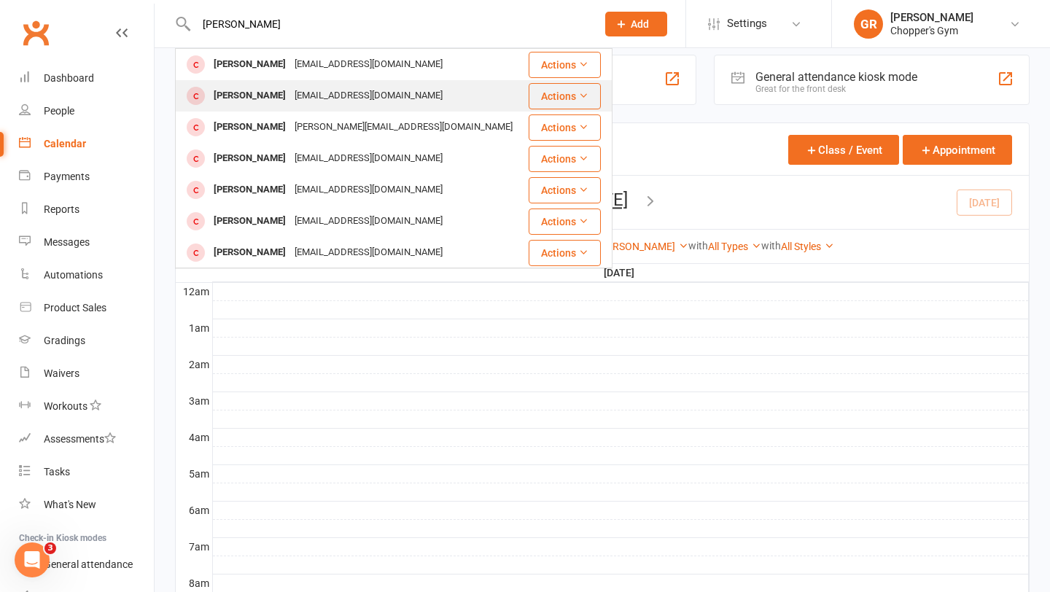
scroll to position [13, 0]
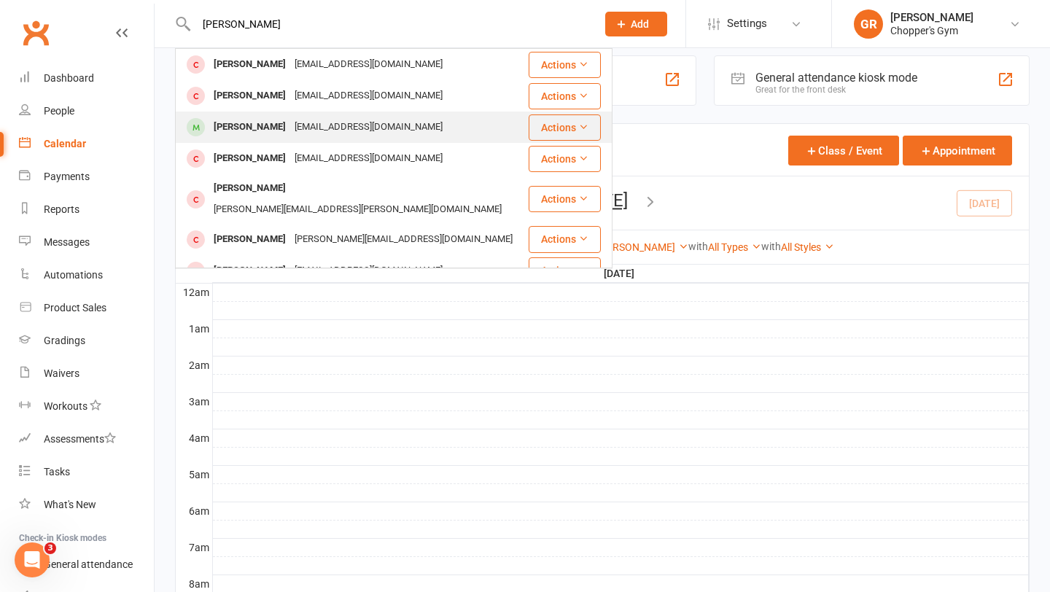
type input "liam ward"
click at [326, 132] on div "Isubscribetoyourservice20@gmail.com" at bounding box center [368, 127] width 157 height 21
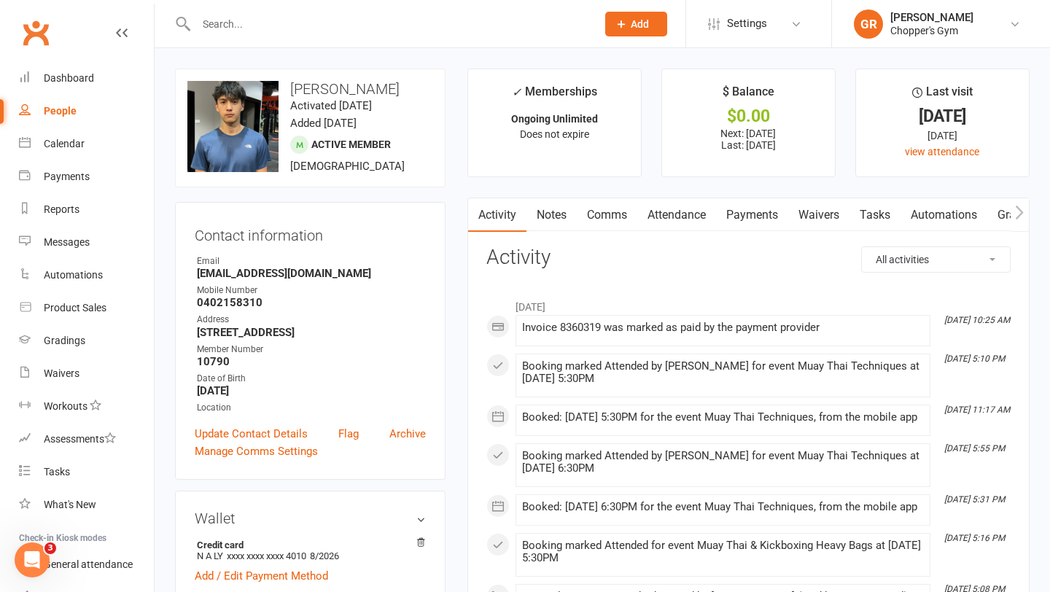
click at [745, 220] on link "Payments" at bounding box center [752, 215] width 72 height 34
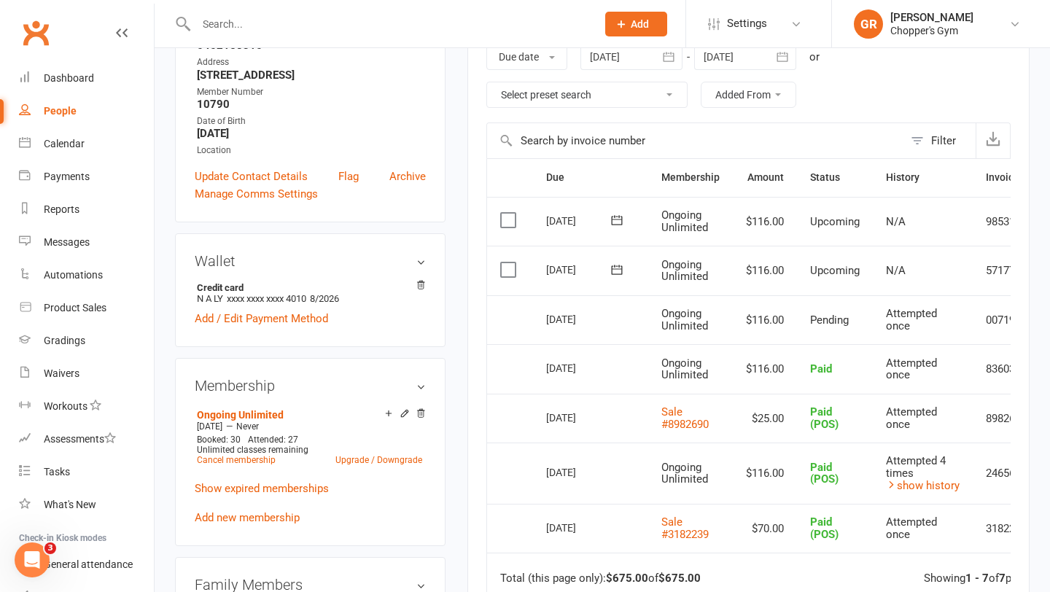
scroll to position [258, 0]
click at [88, 154] on link "Calendar" at bounding box center [86, 144] width 135 height 33
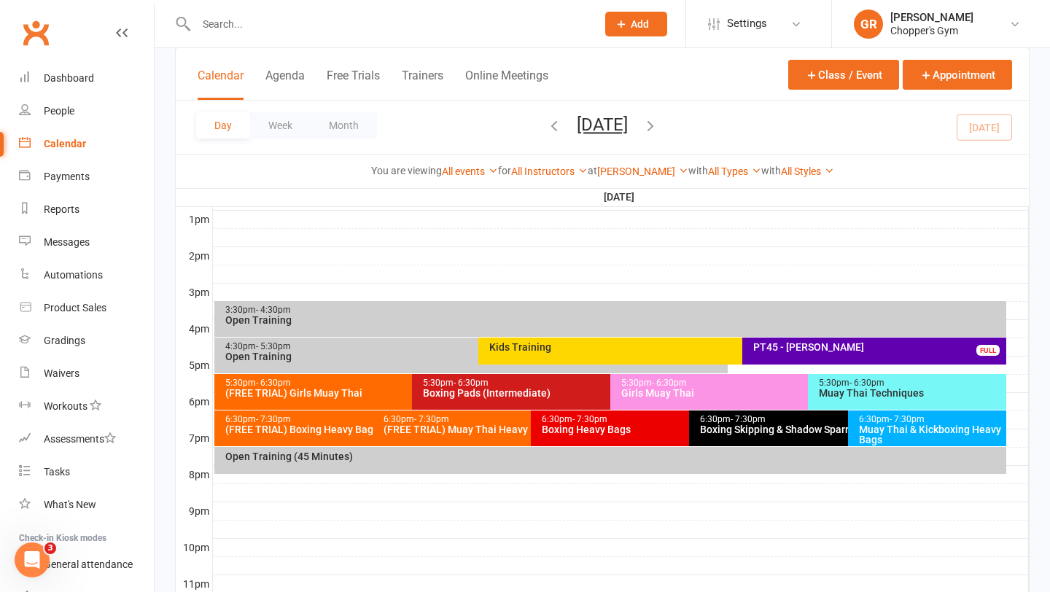
scroll to position [565, 0]
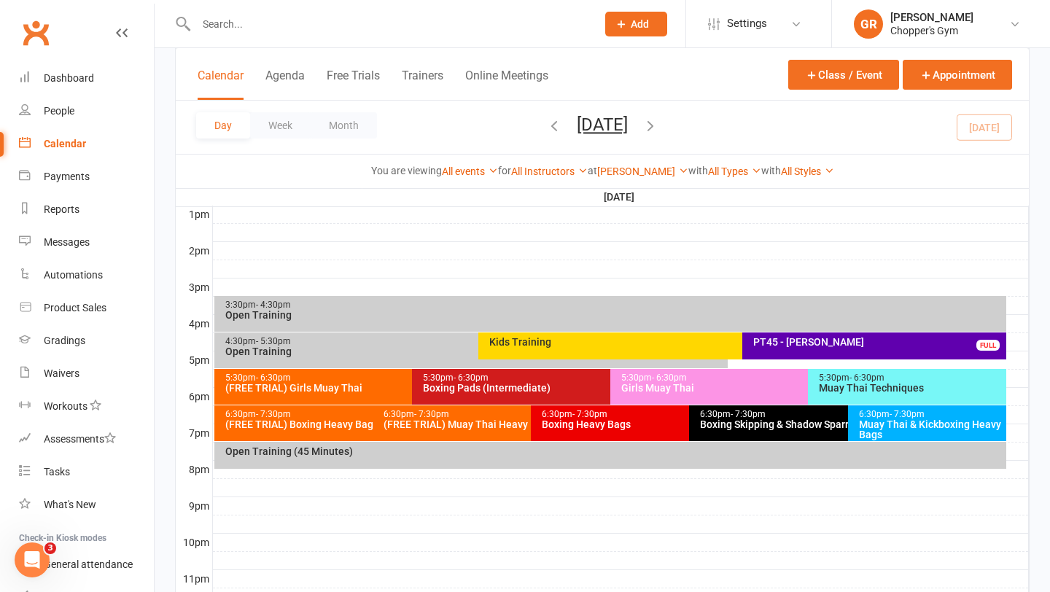
click at [445, 383] on div "Boxing Pads (Intermediate)" at bounding box center [606, 388] width 368 height 10
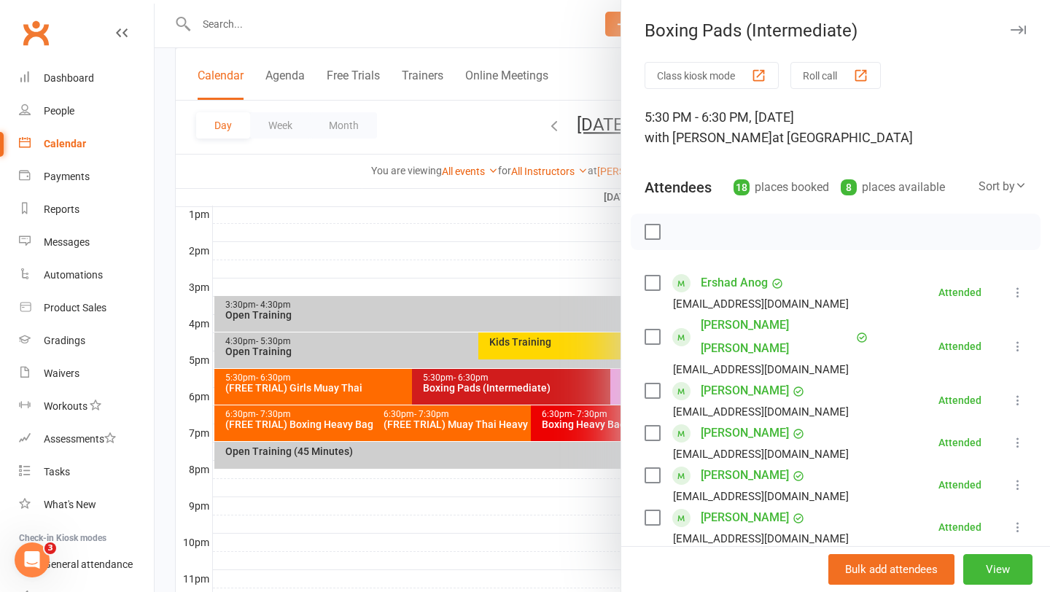
click at [374, 384] on div at bounding box center [602, 296] width 895 height 592
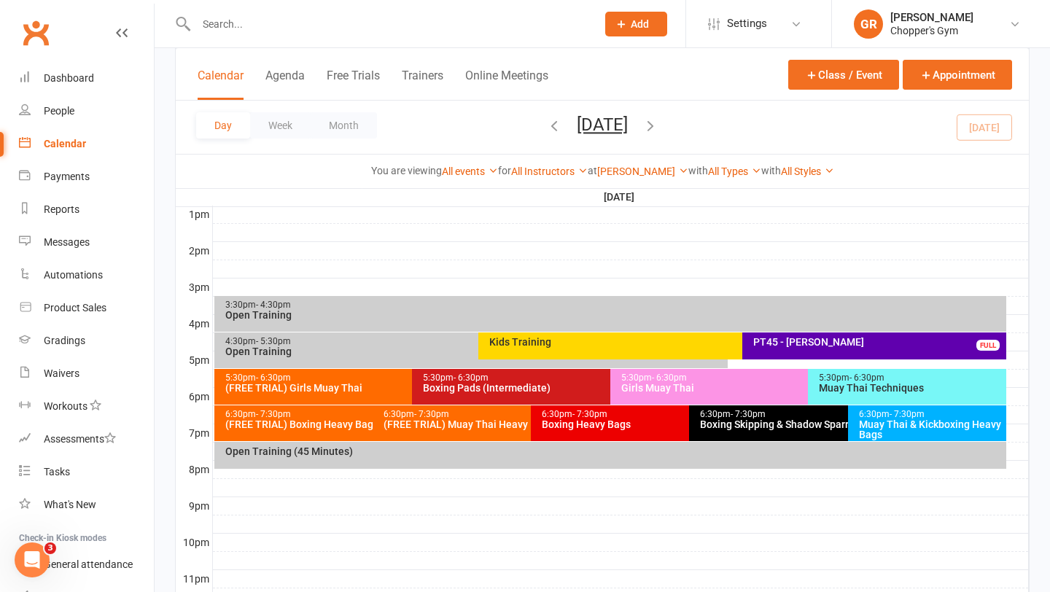
click at [381, 386] on div "(FREE TRIAL) Girls Muay Thai" at bounding box center [409, 388] width 368 height 10
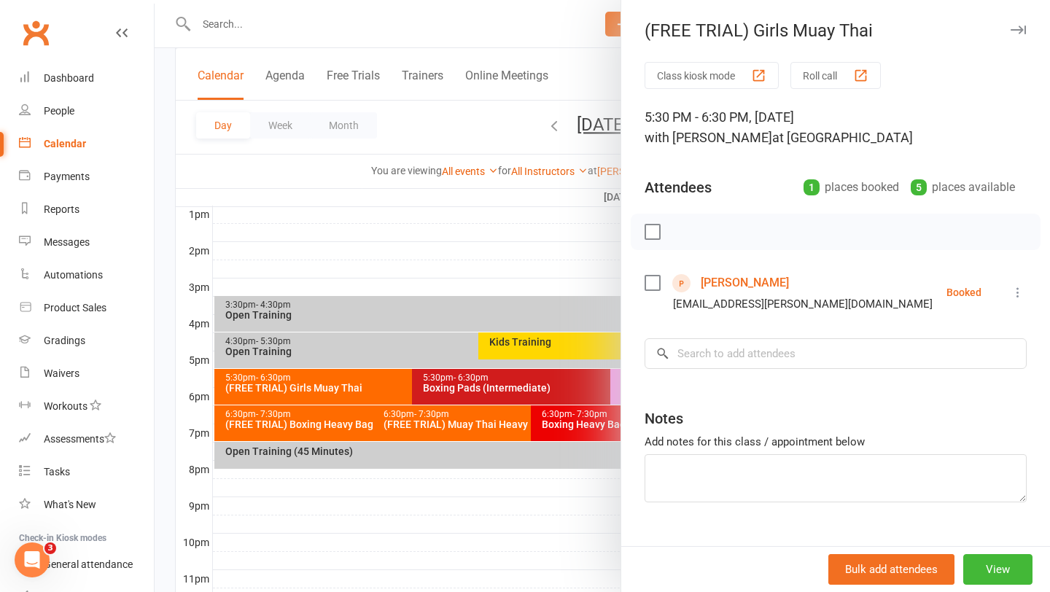
click at [558, 386] on div at bounding box center [602, 296] width 895 height 592
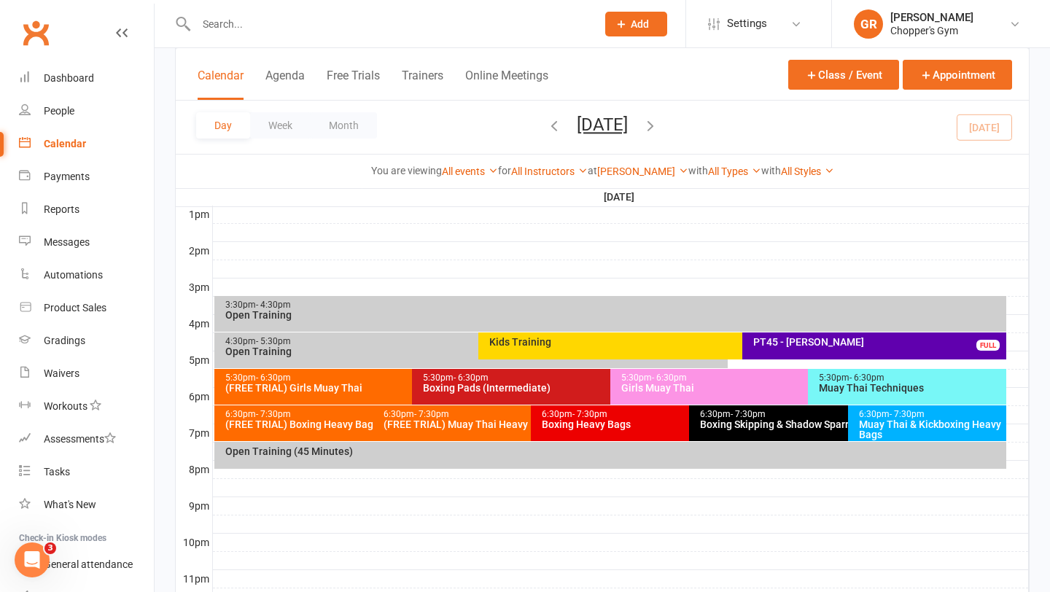
click at [663, 383] on div "Girls Muay Thai" at bounding box center [804, 388] width 368 height 10
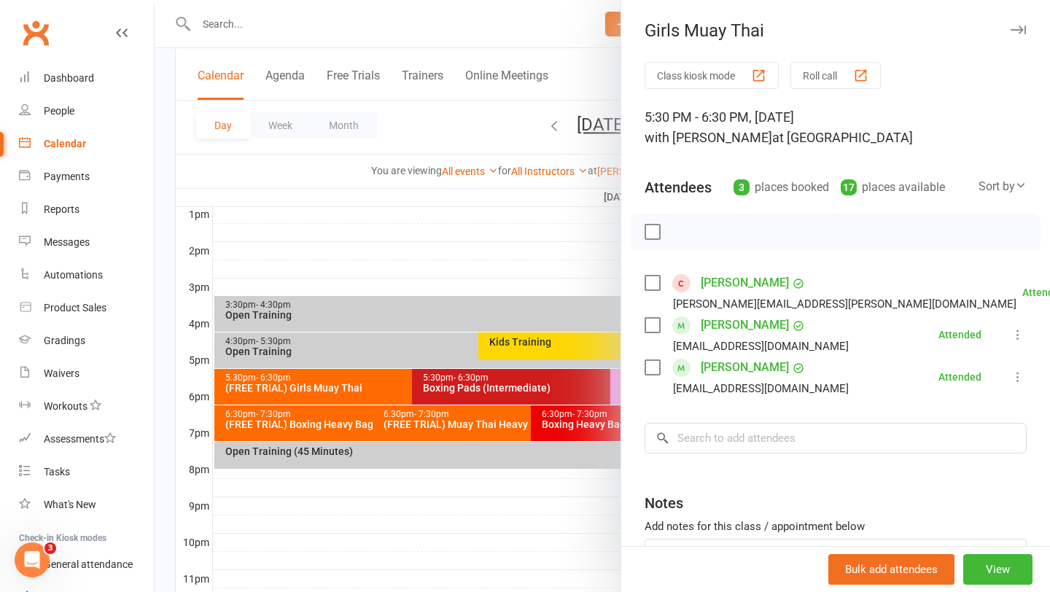
click at [421, 424] on div at bounding box center [602, 296] width 895 height 592
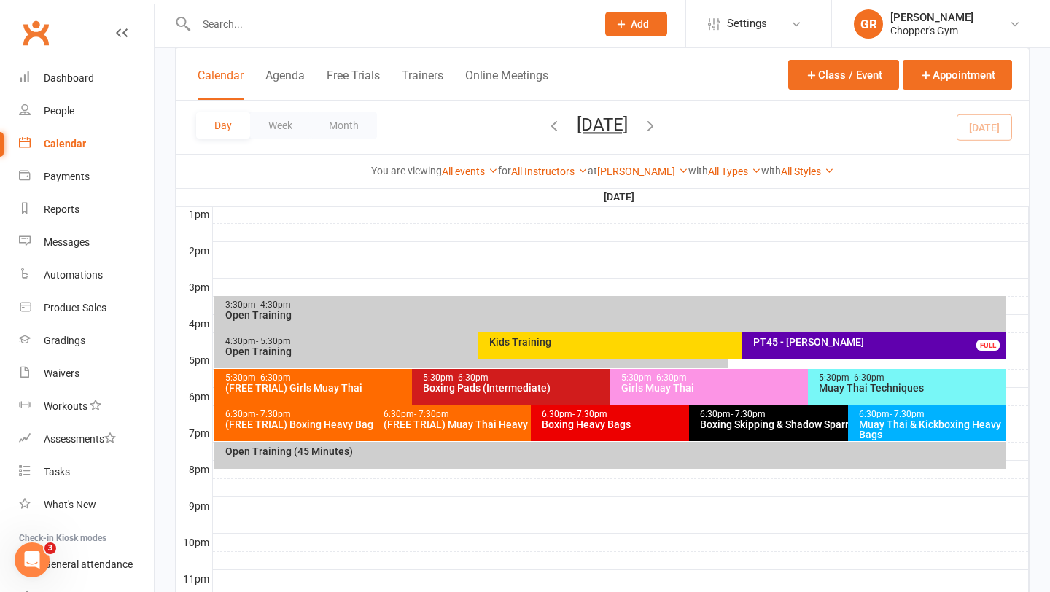
click at [340, 417] on div "6:30pm - 7:30pm" at bounding box center [369, 414] width 289 height 9
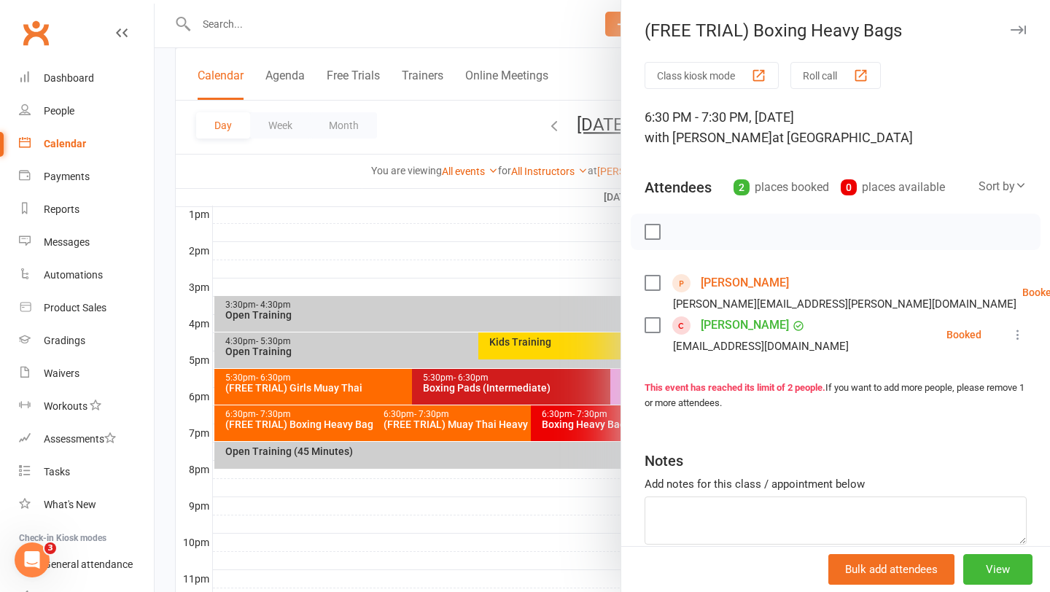
click at [480, 424] on div at bounding box center [602, 296] width 895 height 592
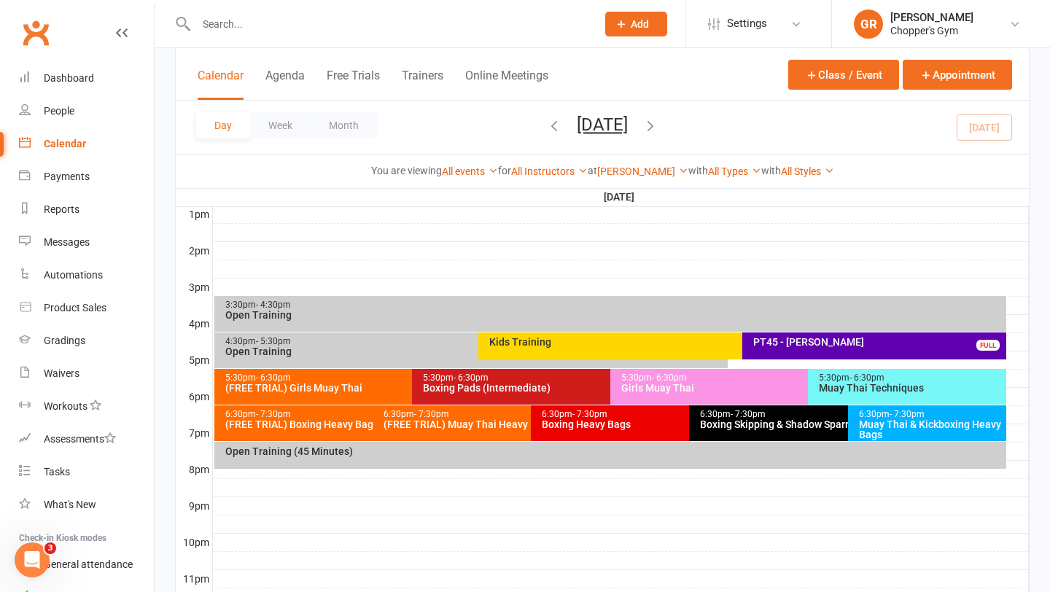
click at [534, 458] on div "Open Training (45 Minutes)" at bounding box center [610, 455] width 792 height 27
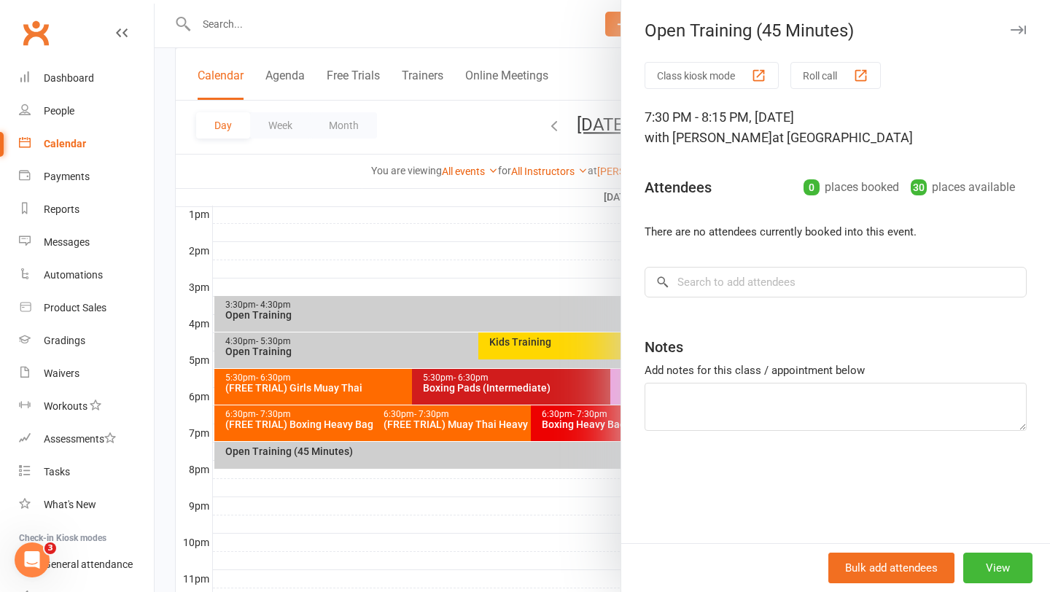
click at [435, 432] on div at bounding box center [602, 296] width 895 height 592
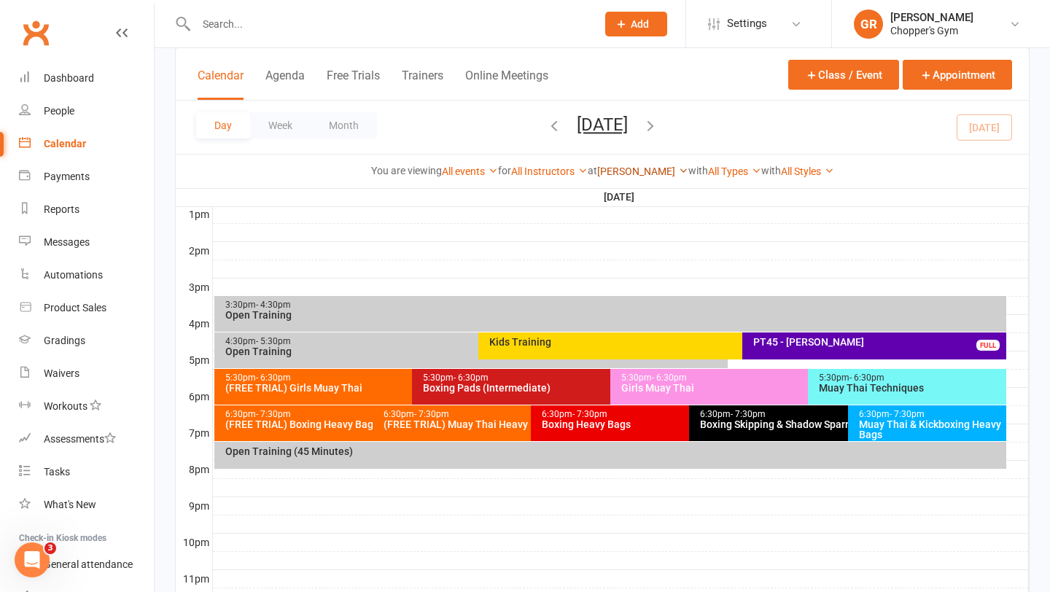
click at [678, 172] on icon at bounding box center [683, 170] width 10 height 10
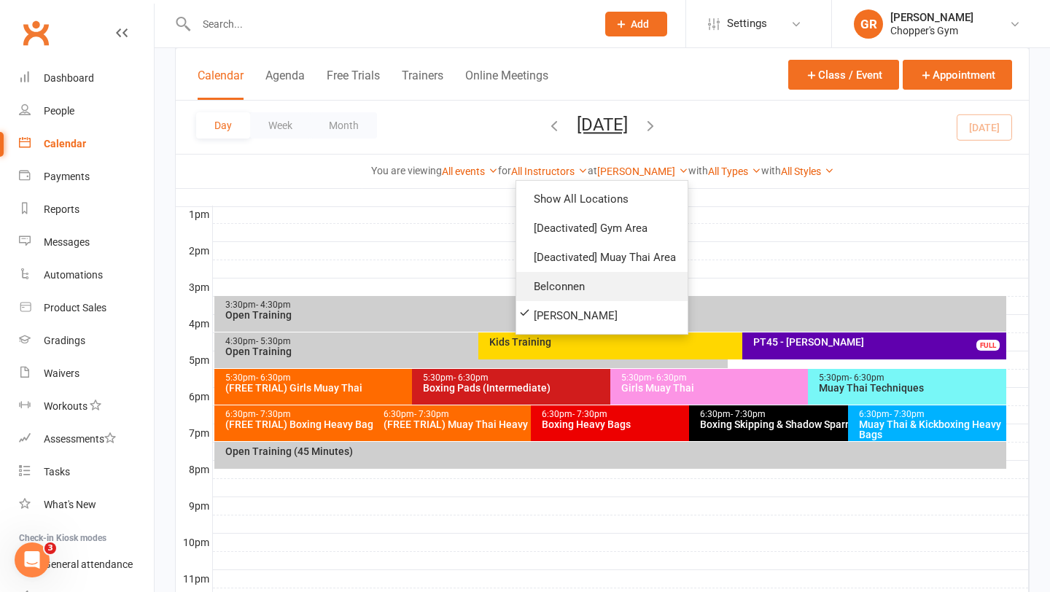
click at [591, 297] on link "Belconnen" at bounding box center [601, 286] width 171 height 29
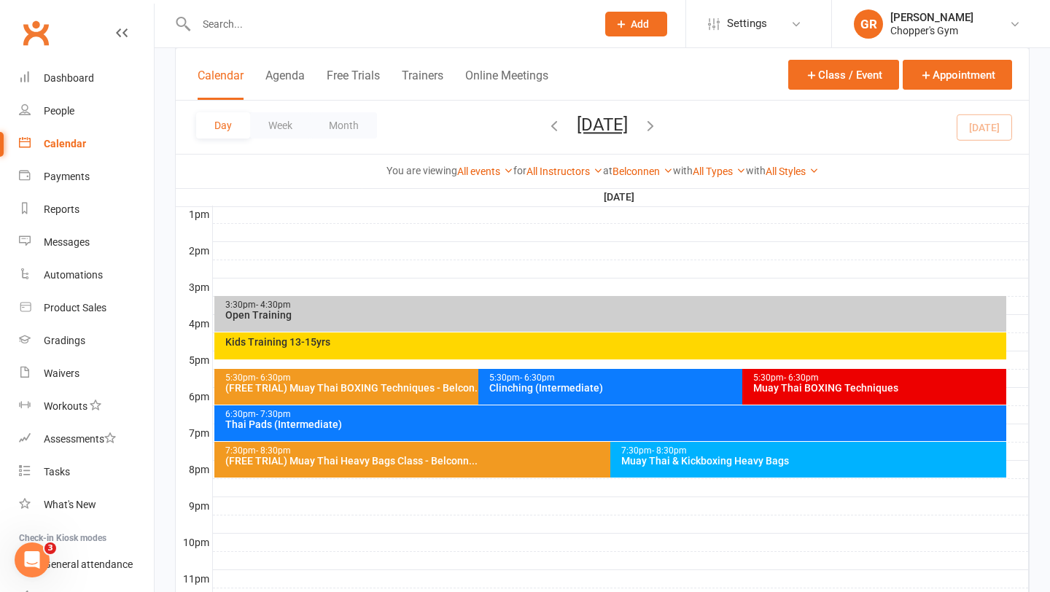
click at [534, 393] on div "Clinching (Intermediate)" at bounding box center [738, 388] width 500 height 10
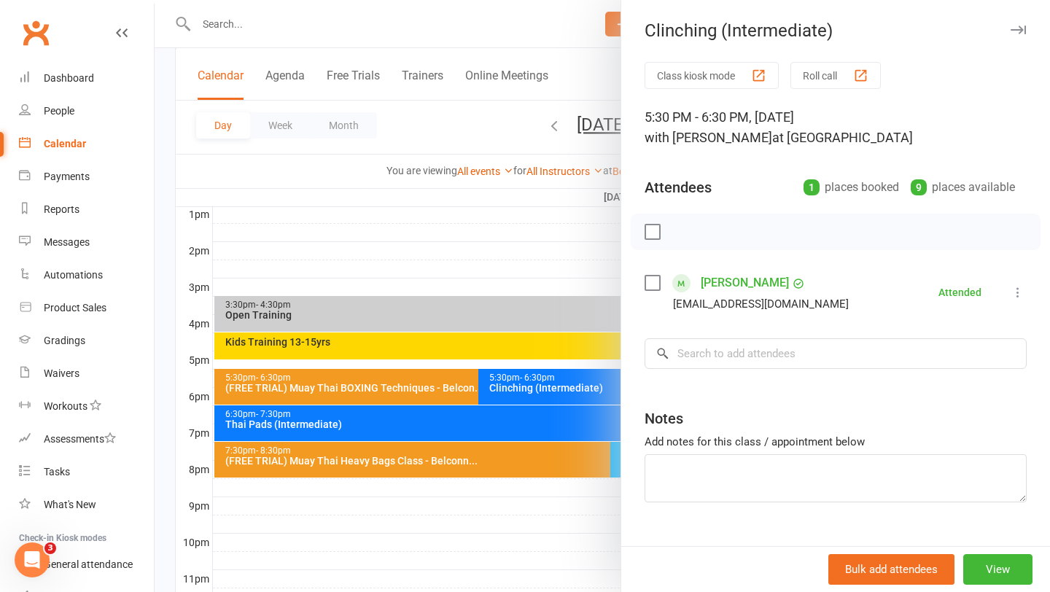
click at [364, 397] on div at bounding box center [602, 296] width 895 height 592
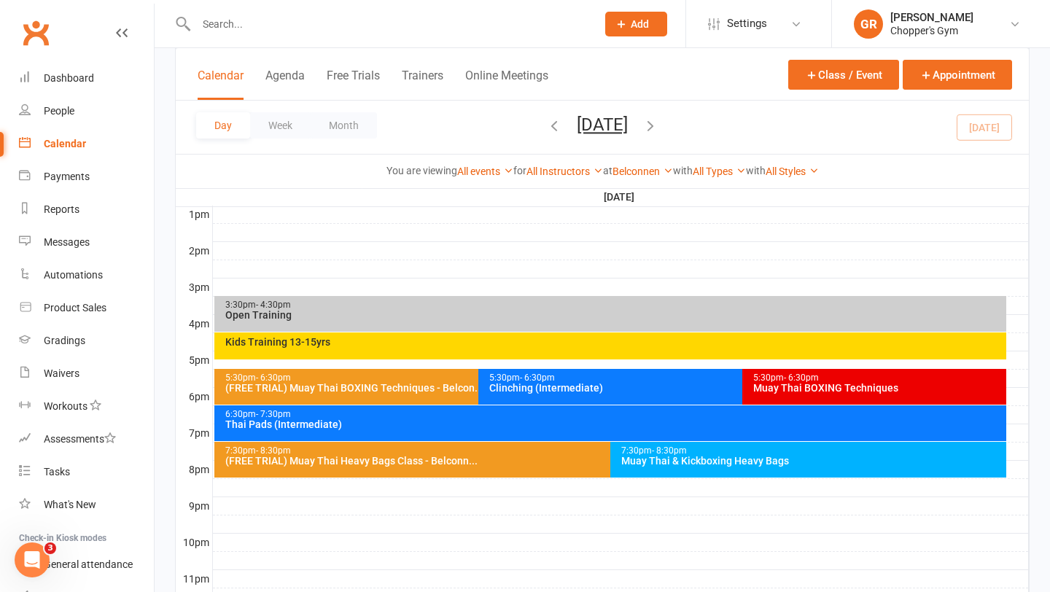
click at [836, 378] on div "5:30pm - 6:30pm" at bounding box center [877, 377] width 251 height 9
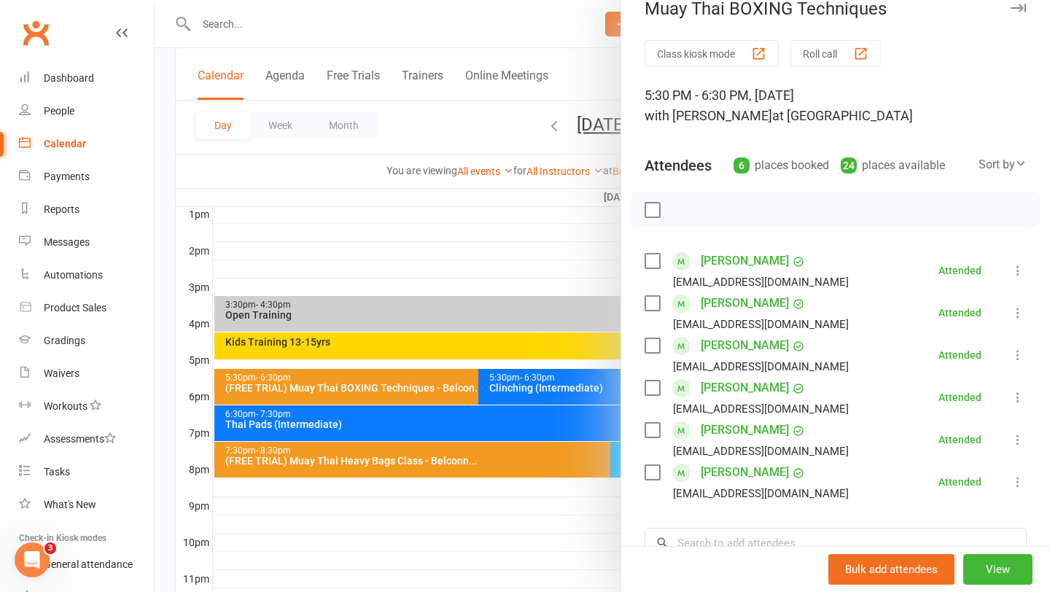
scroll to position [26, 0]
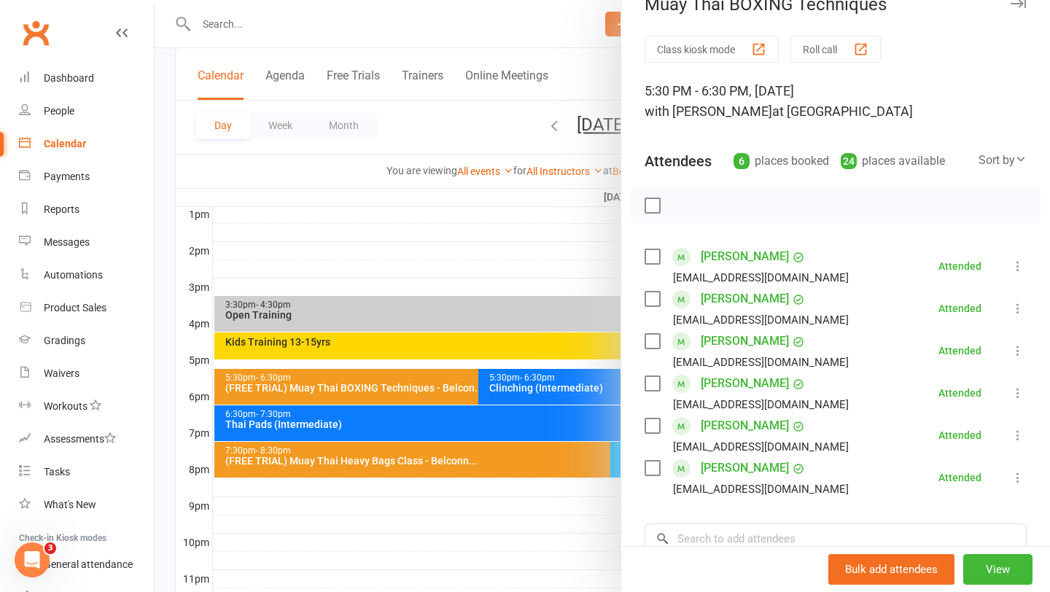
click at [416, 387] on div at bounding box center [602, 296] width 895 height 592
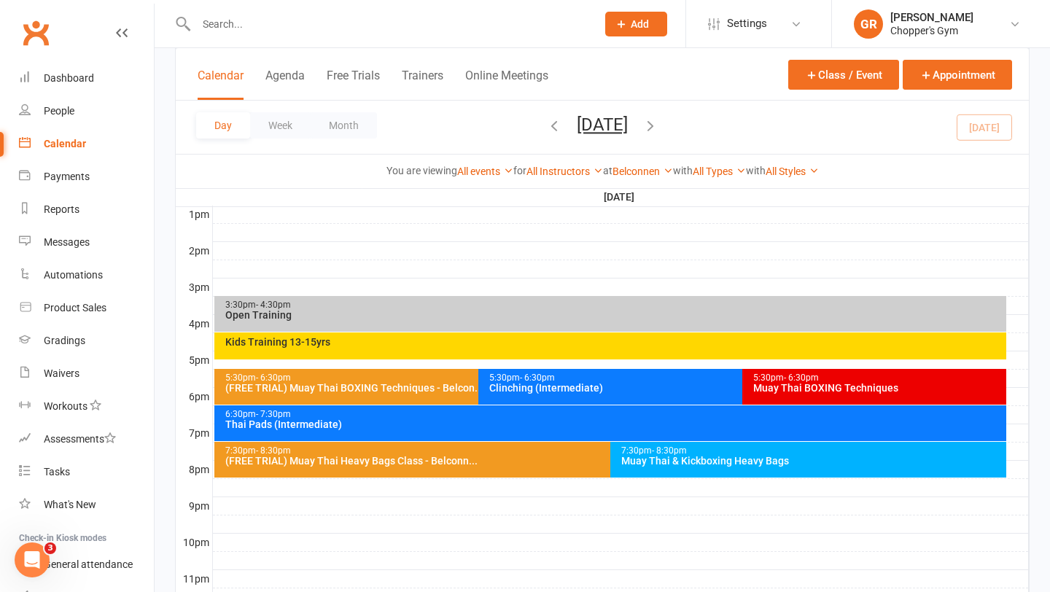
click at [413, 387] on div "(FREE TRIAL) Muay Thai BOXING Techniques - Belcon..." at bounding box center [475, 388] width 500 height 10
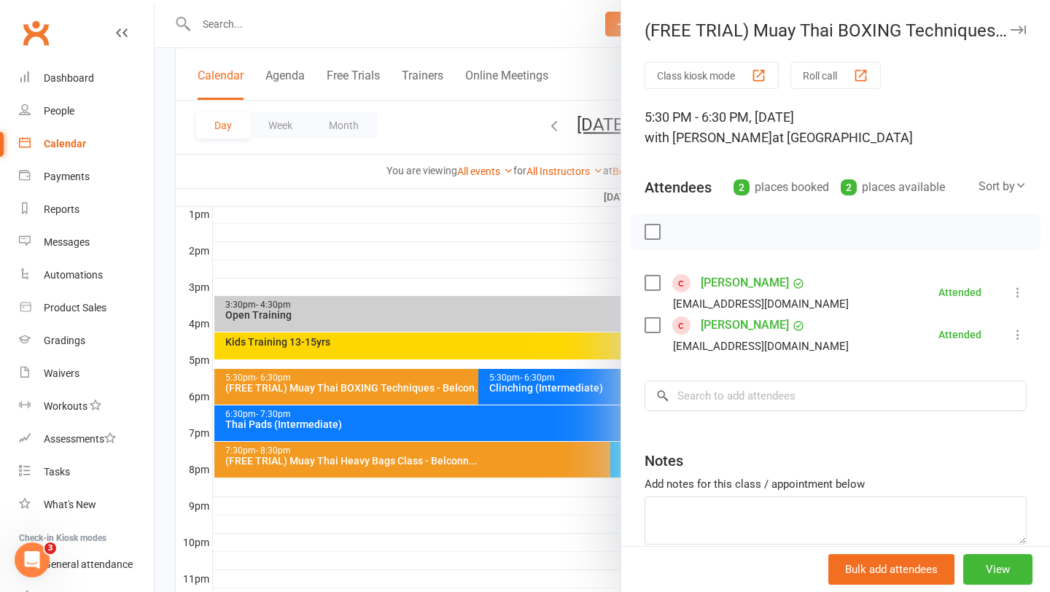
click at [749, 289] on link "Harrison Shenton" at bounding box center [745, 282] width 88 height 23
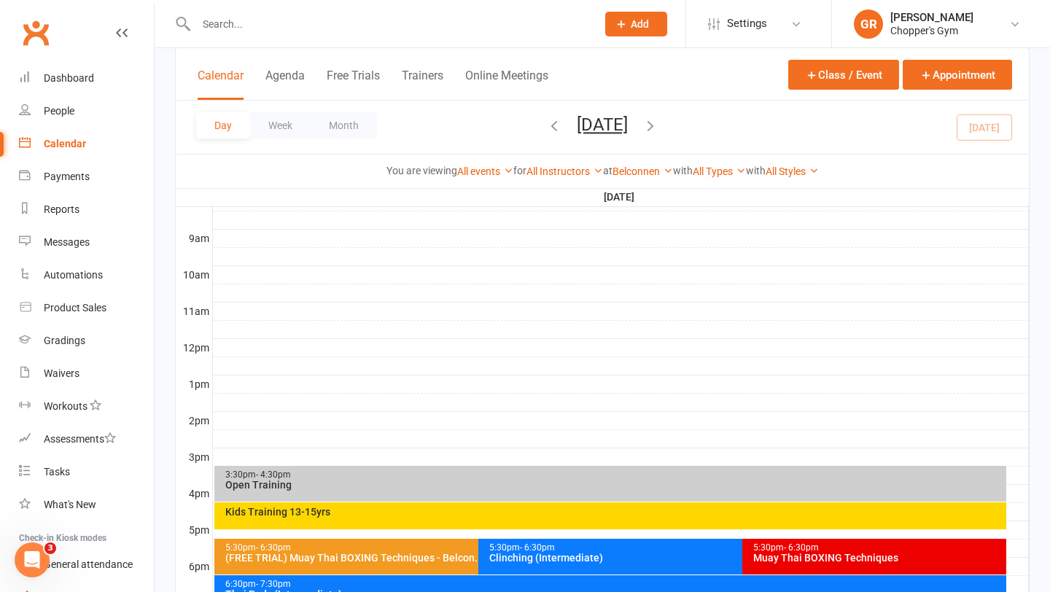
scroll to position [419, 0]
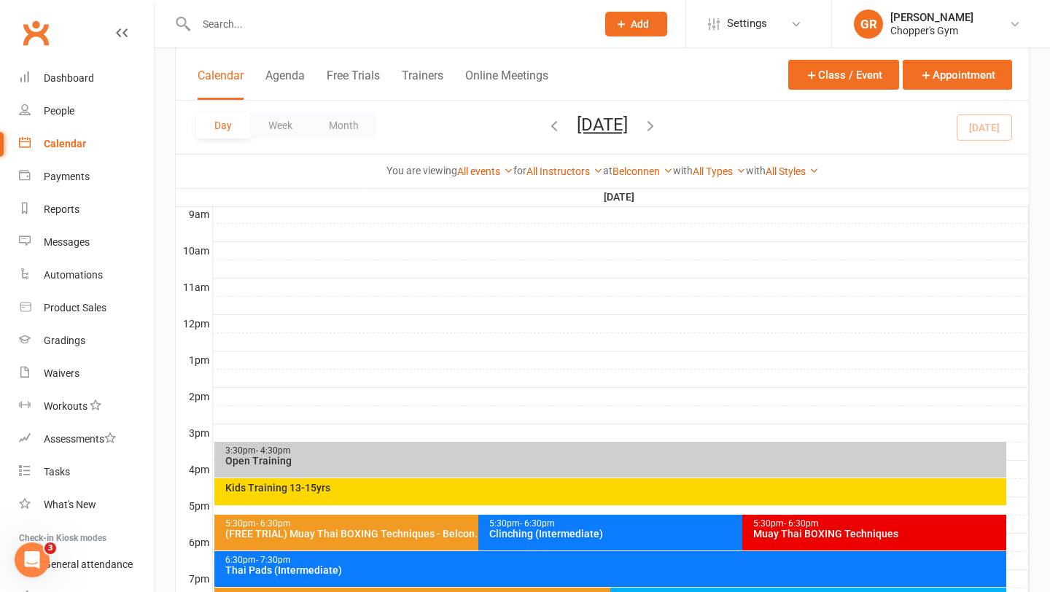
click at [450, 493] on div "Kids Training 13-15yrs" at bounding box center [610, 491] width 792 height 27
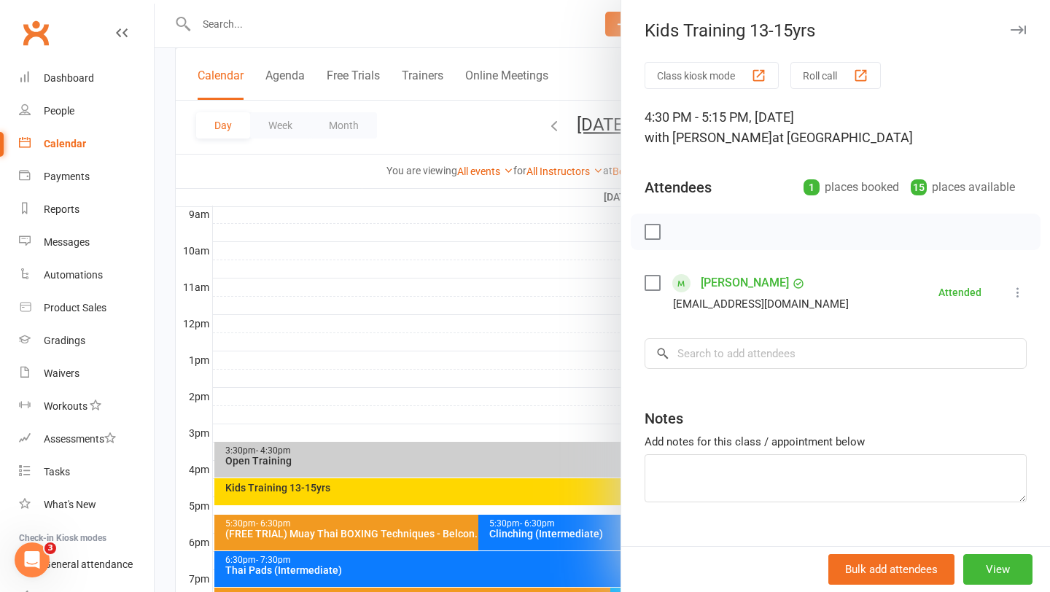
click at [421, 533] on div at bounding box center [602, 296] width 895 height 592
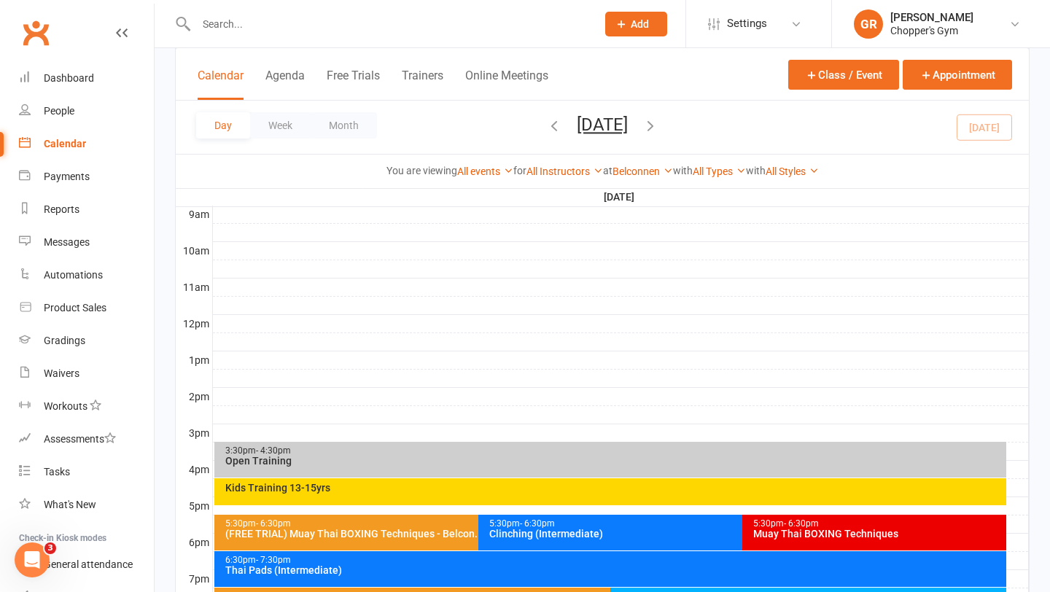
click at [421, 533] on div "(FREE TRIAL) Muay Thai BOXING Techniques - Belcon..." at bounding box center [475, 534] width 500 height 10
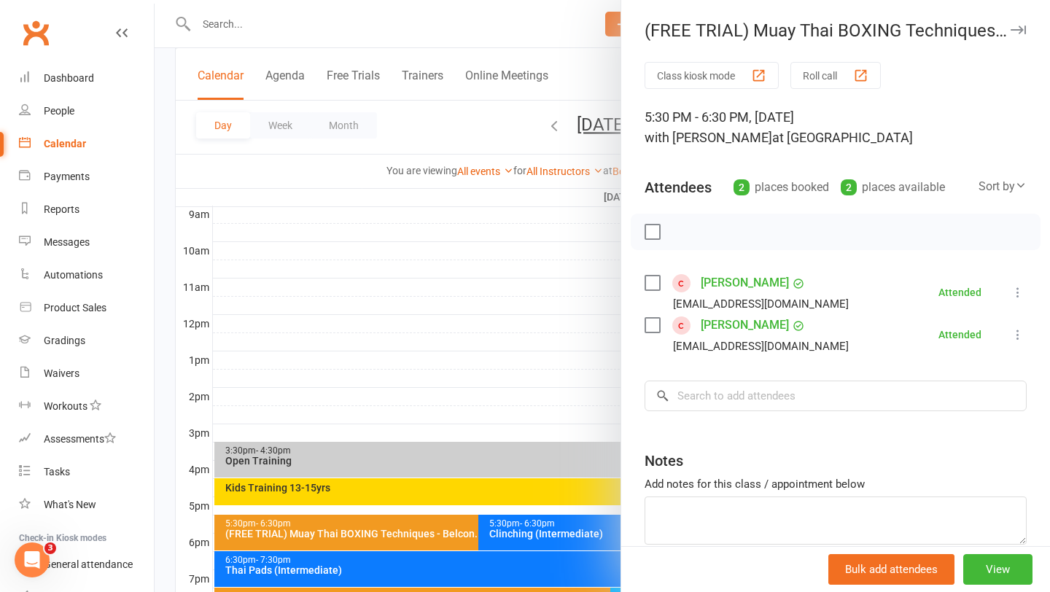
click at [751, 328] on link "Malachi Smith" at bounding box center [745, 324] width 88 height 23
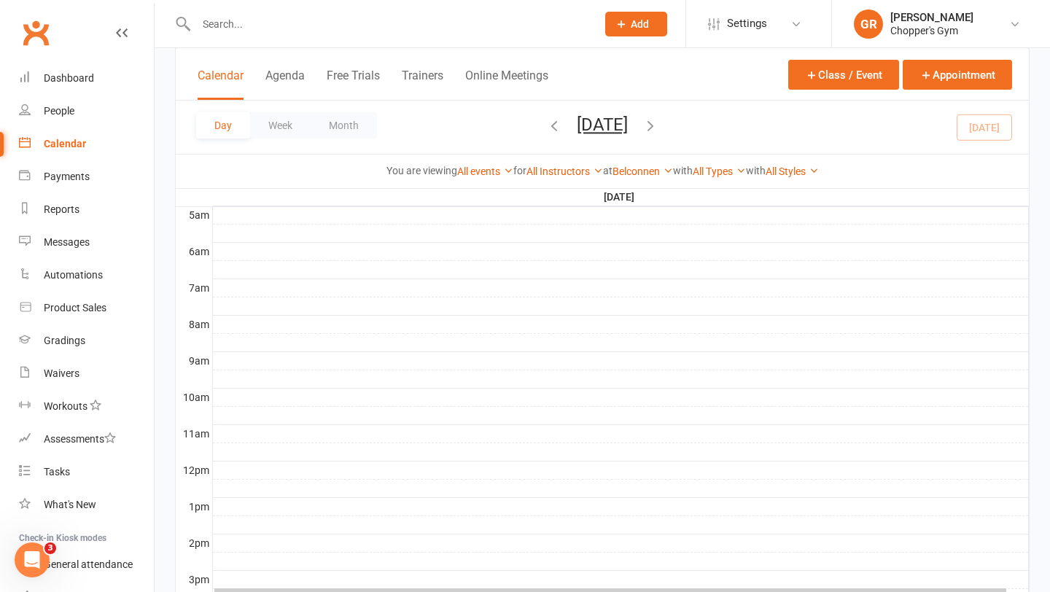
scroll to position [434, 0]
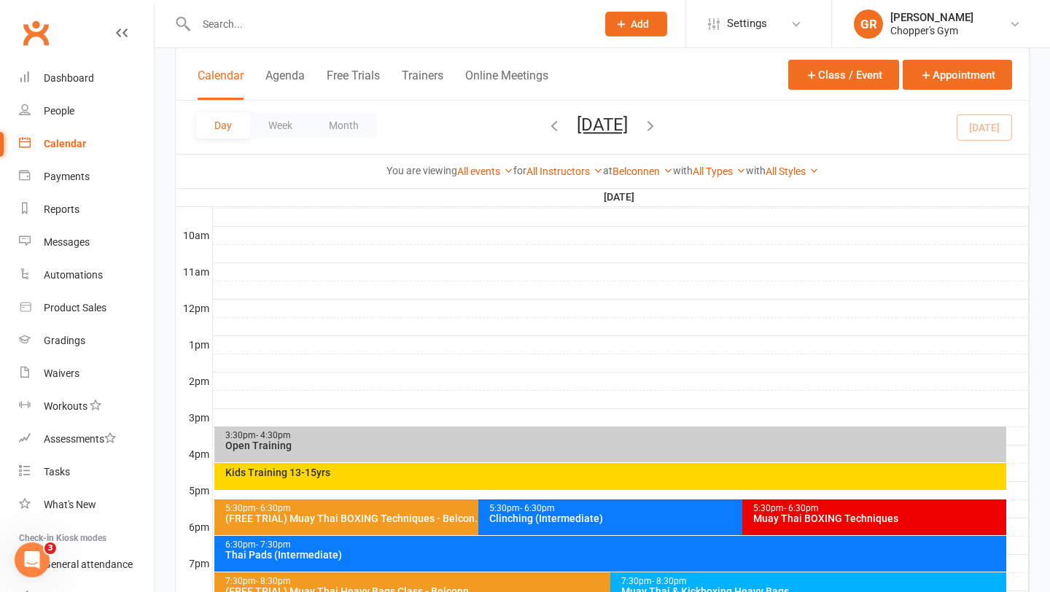
click at [422, 478] on div "Kids Training 13-15yrs" at bounding box center [610, 476] width 792 height 27
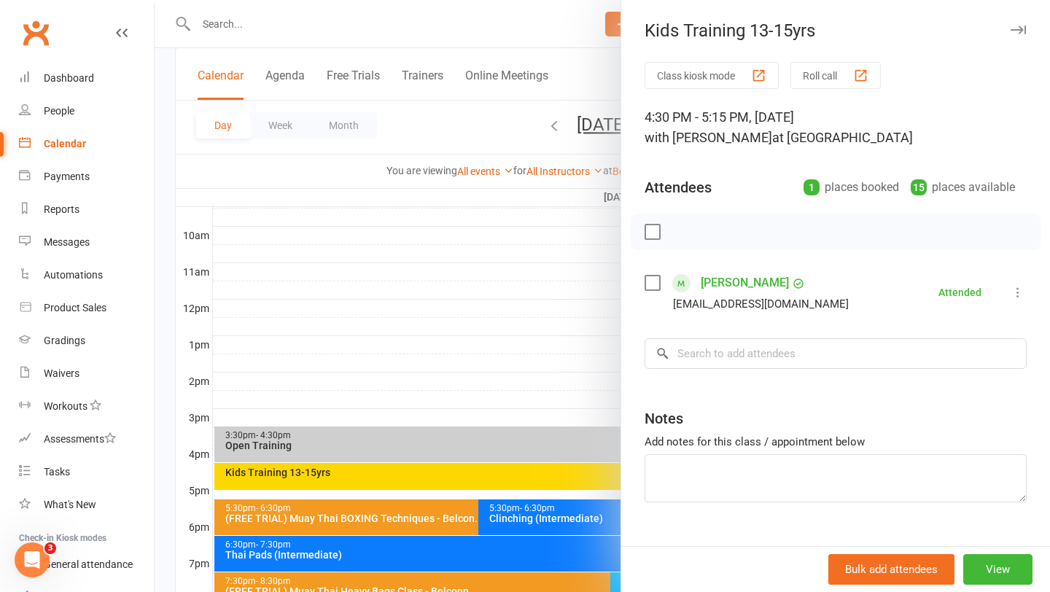
click at [420, 526] on div at bounding box center [602, 296] width 895 height 592
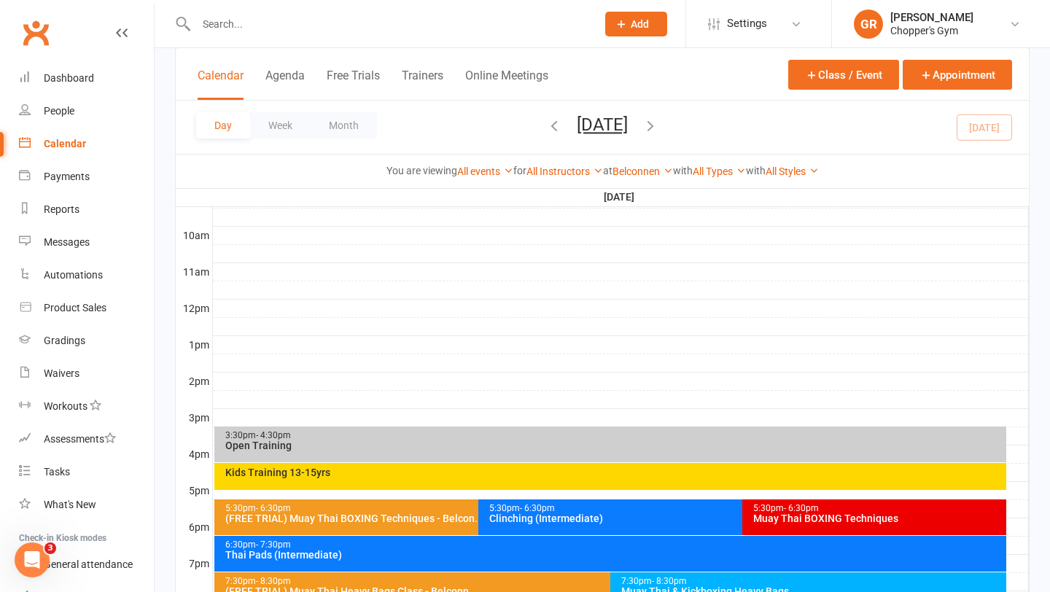
click at [420, 526] on div "5:30pm - 6:30pm (FREE TRIAL) Muay Thai BOXING Techniques - Belcon..." at bounding box center [470, 517] width 513 height 36
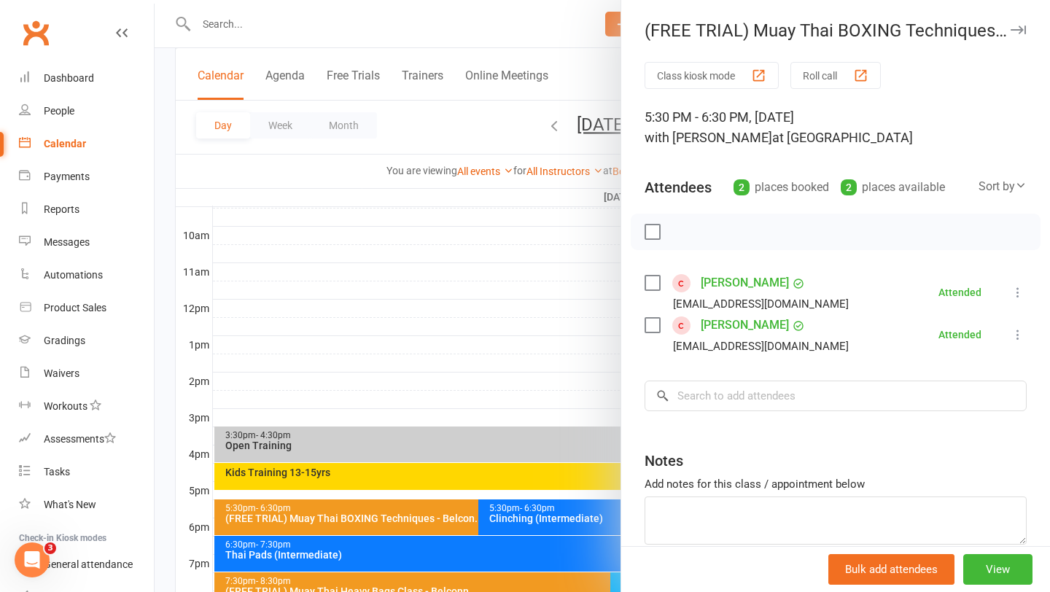
click at [744, 287] on link "Harrison Shenton" at bounding box center [745, 282] width 88 height 23
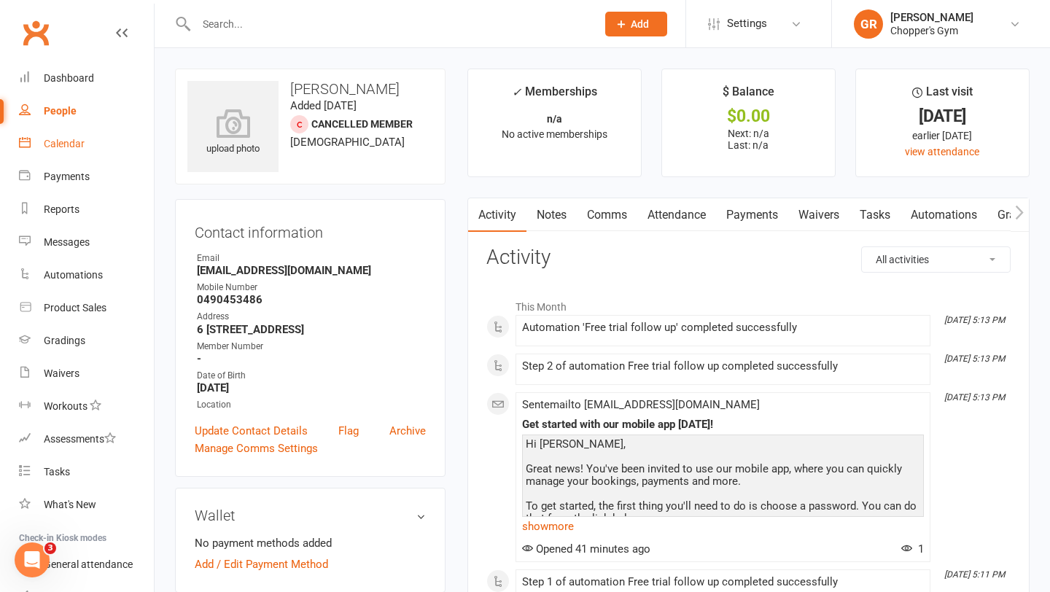
click at [72, 144] on div "Calendar" at bounding box center [64, 144] width 41 height 12
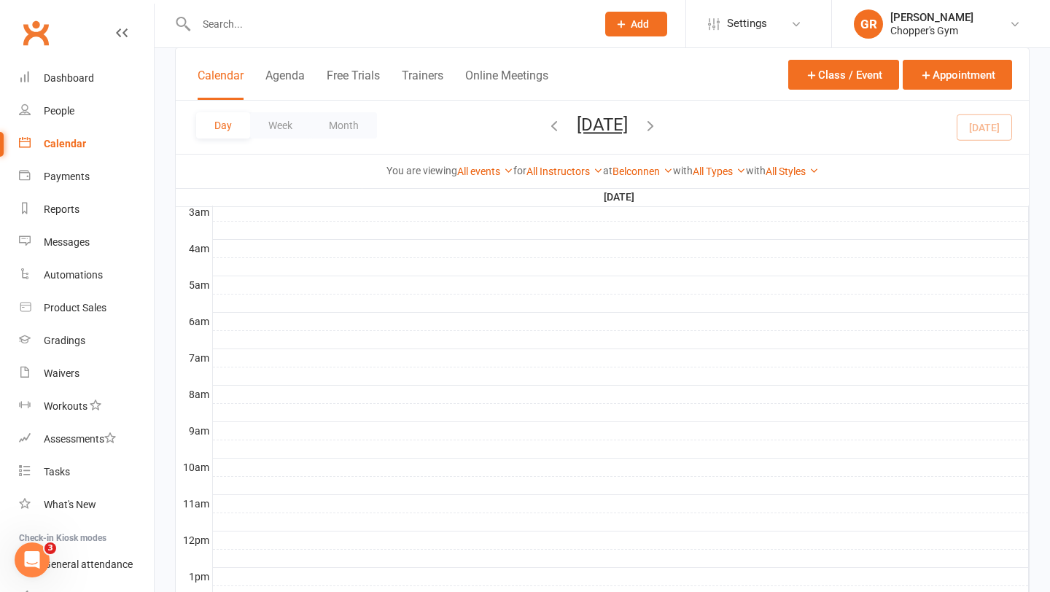
scroll to position [415, 0]
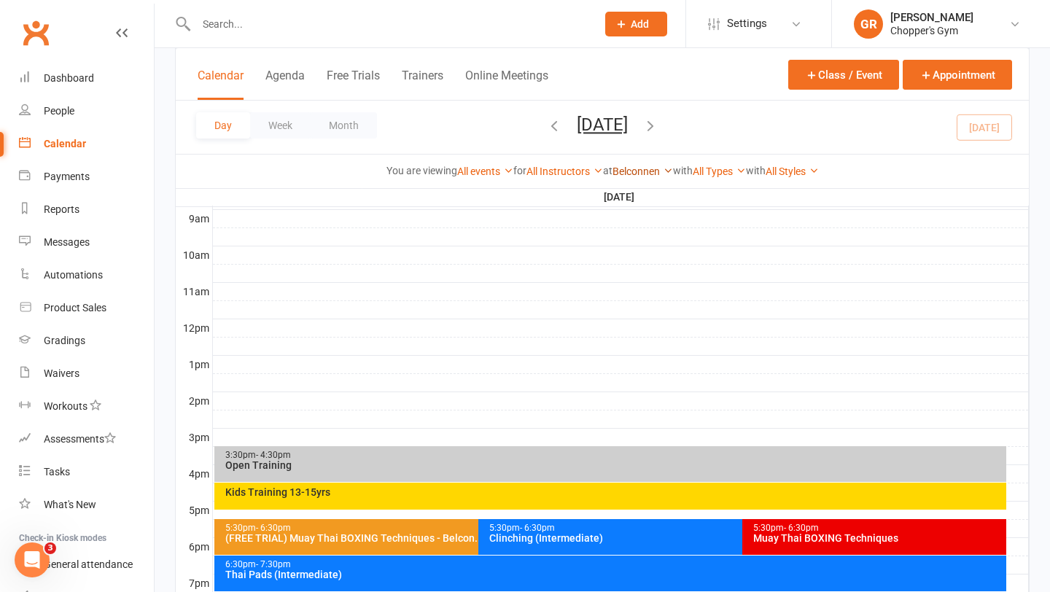
click at [659, 170] on link "Belconnen" at bounding box center [642, 171] width 61 height 12
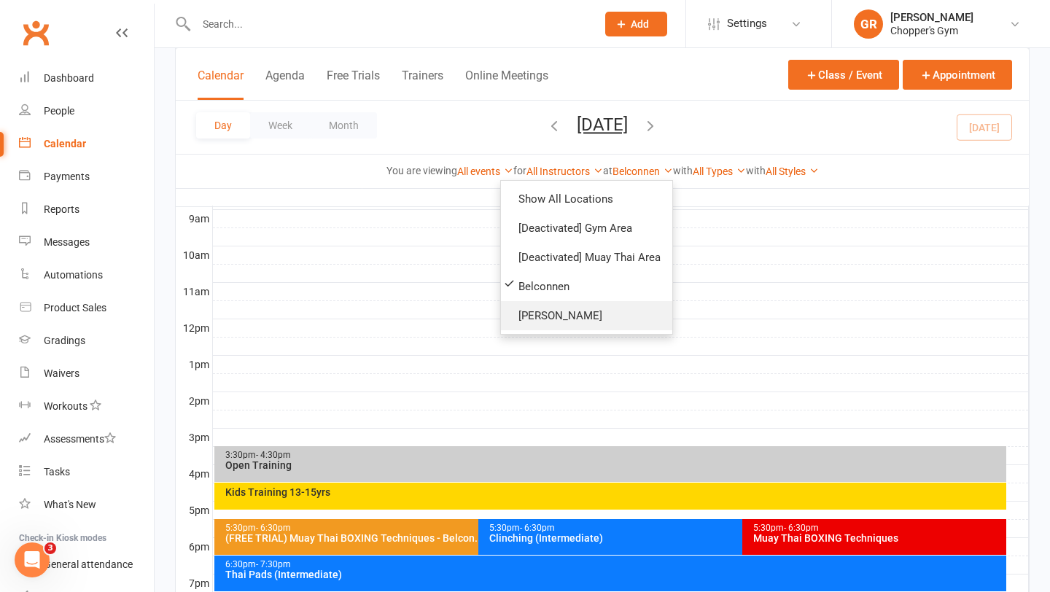
click at [564, 303] on link "[PERSON_NAME]" at bounding box center [586, 315] width 171 height 29
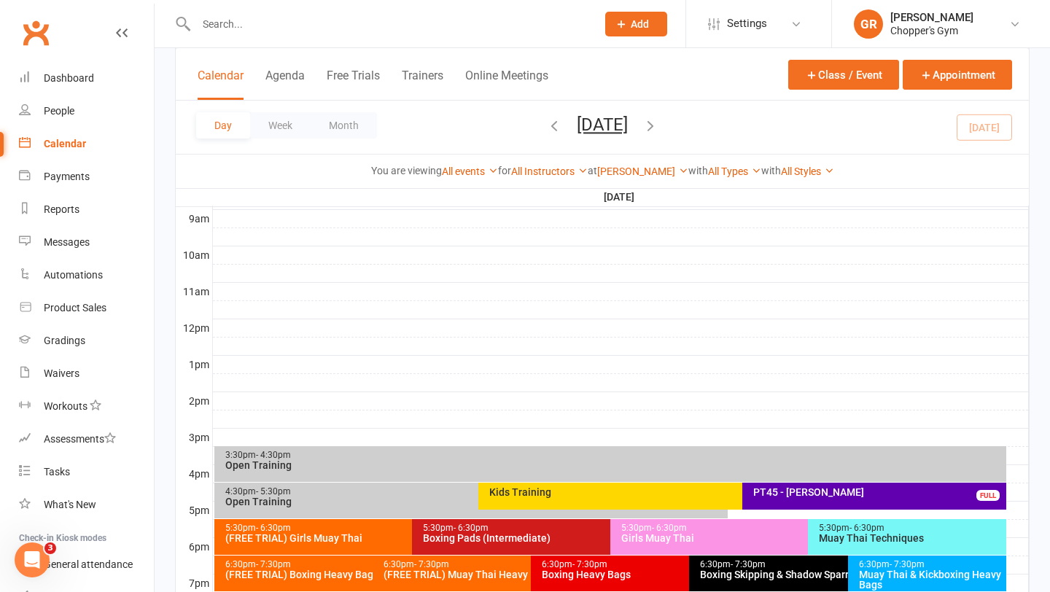
scroll to position [621, 0]
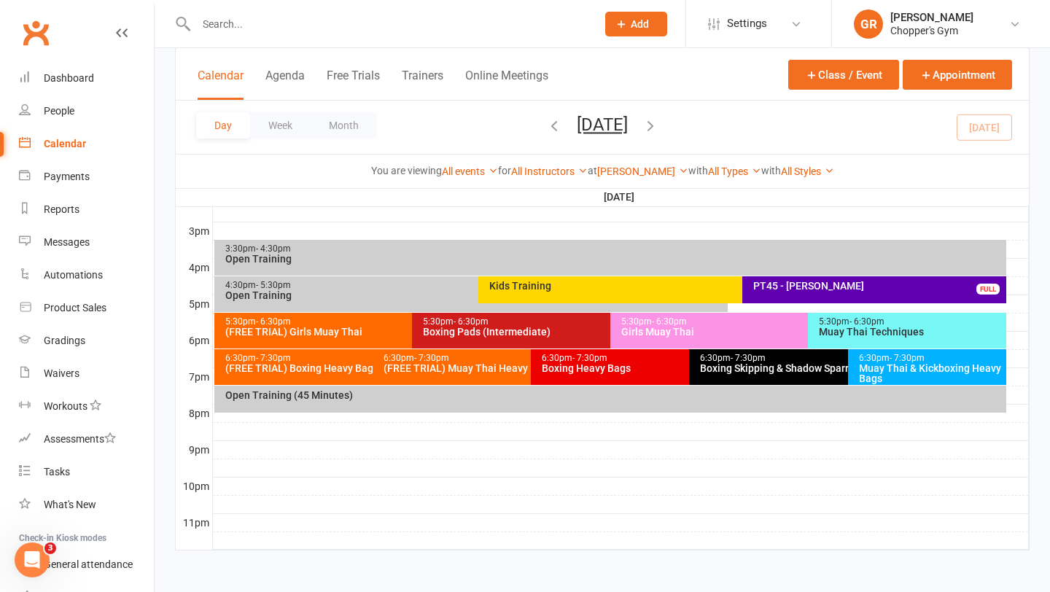
click at [292, 368] on div "(FREE TRIAL) Boxing Heavy Bags" at bounding box center [369, 368] width 289 height 10
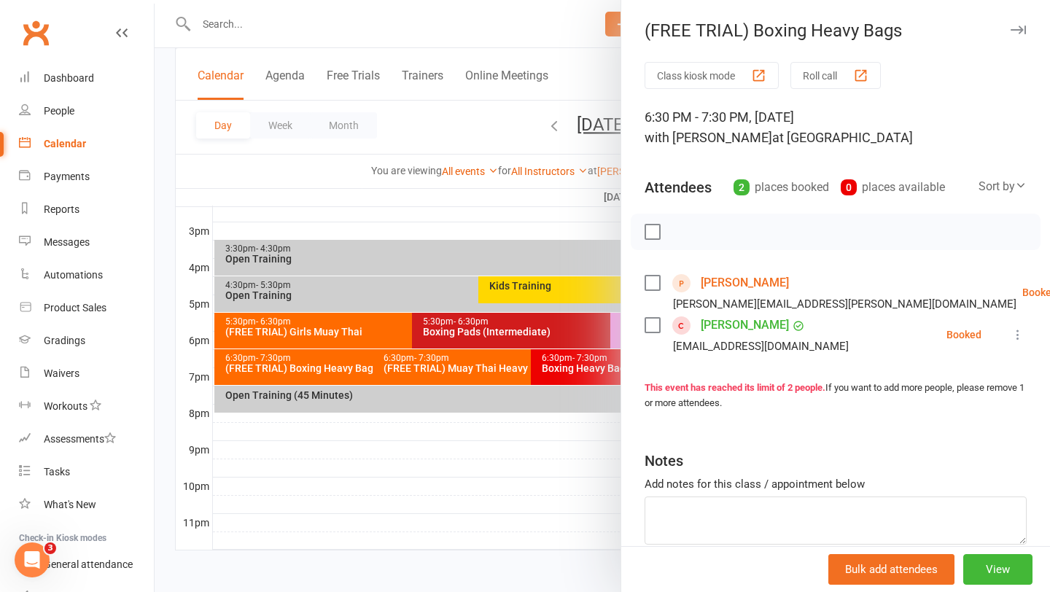
click at [448, 433] on div at bounding box center [602, 296] width 895 height 592
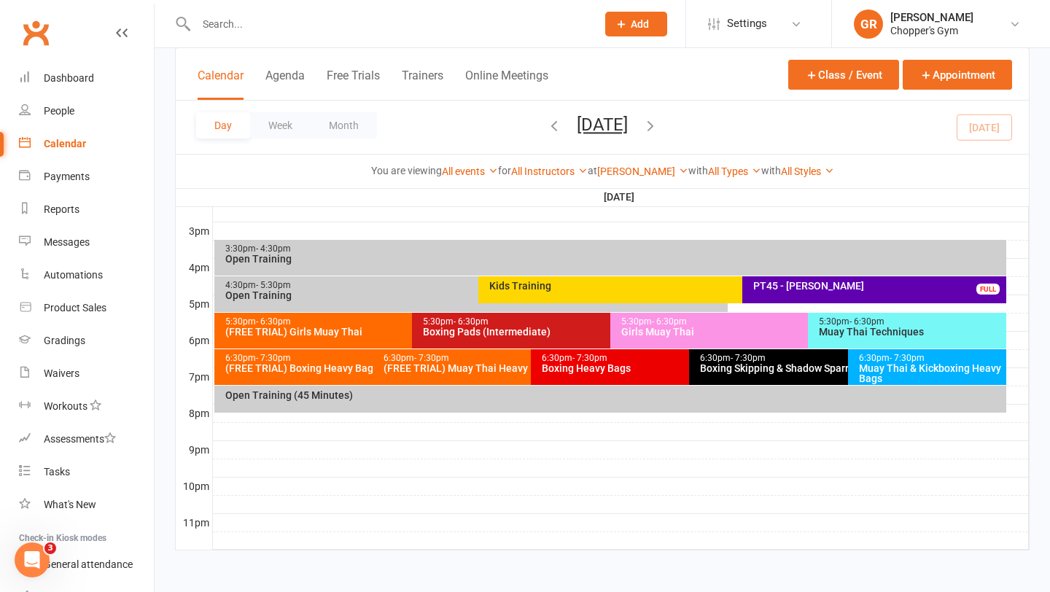
click at [886, 368] on div "Muay Thai & Kickboxing Heavy Bags" at bounding box center [930, 373] width 145 height 20
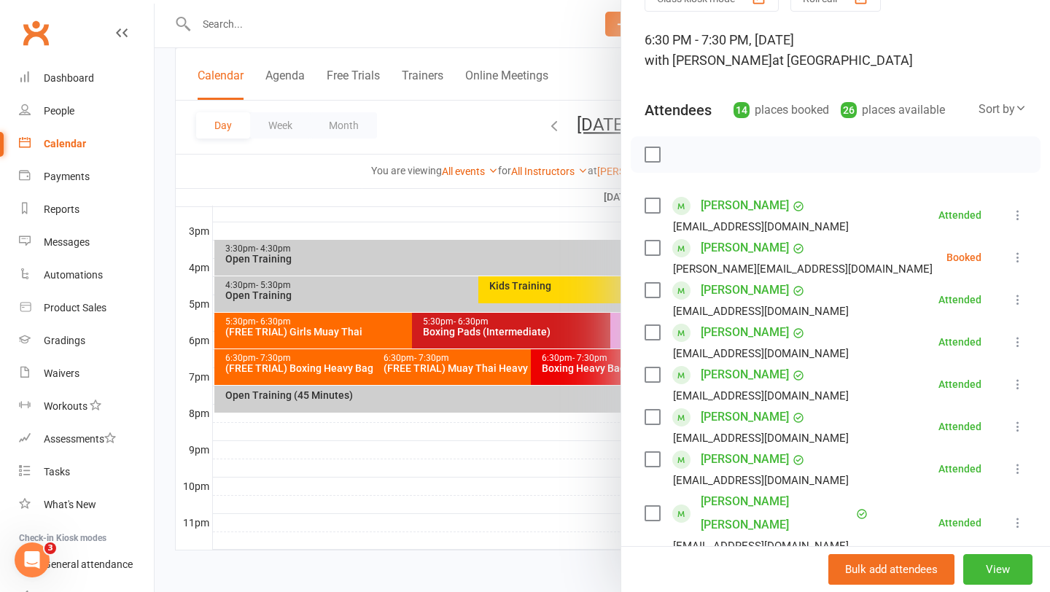
scroll to position [80, 0]
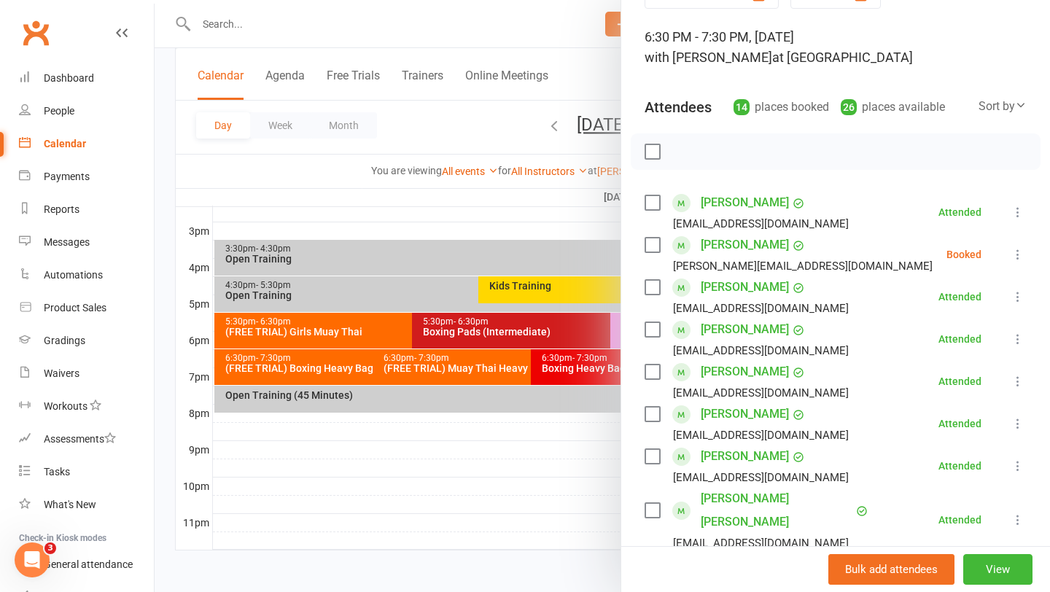
click at [550, 454] on div at bounding box center [602, 296] width 895 height 592
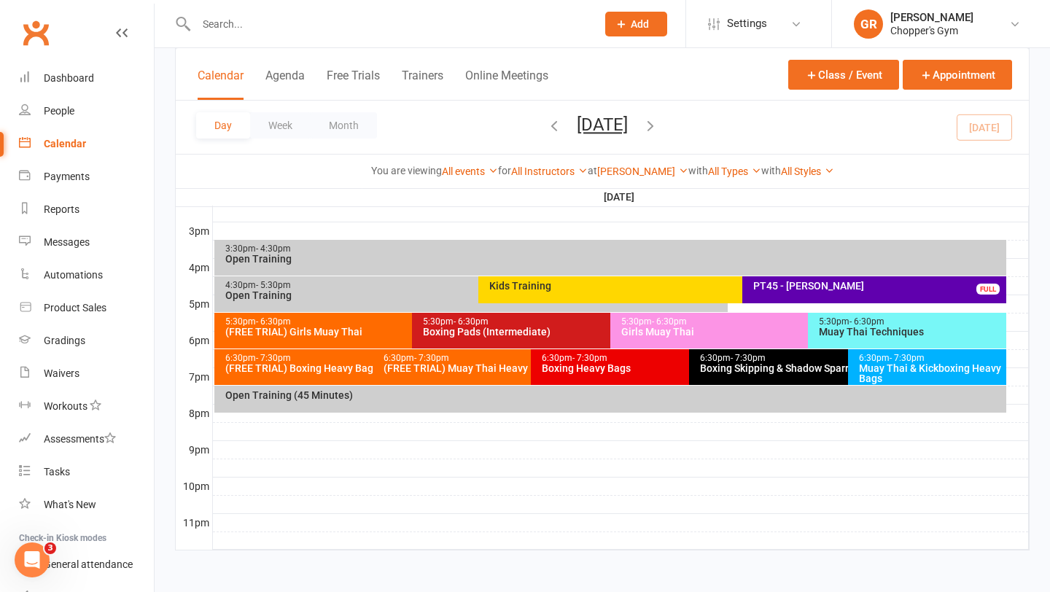
click at [877, 327] on div "Muay Thai Techniques" at bounding box center [910, 332] width 185 height 10
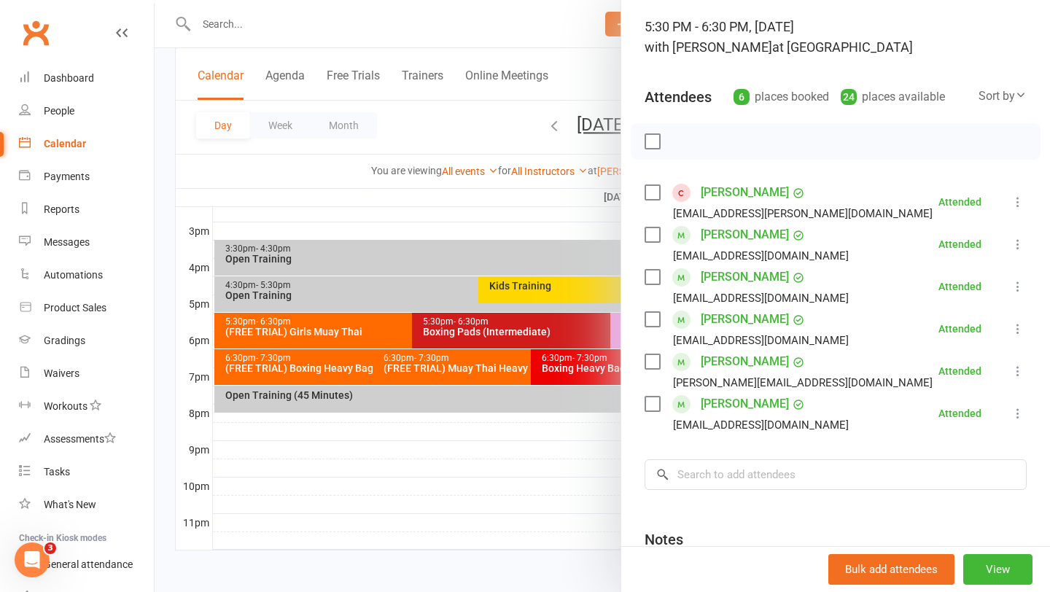
scroll to position [96, 0]
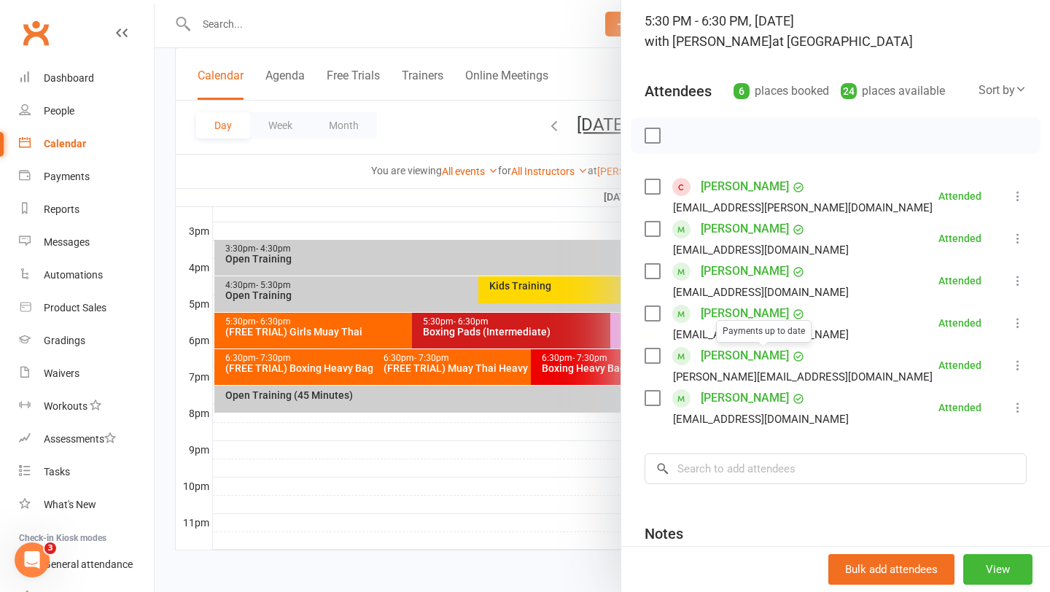
click at [528, 458] on div at bounding box center [602, 296] width 895 height 592
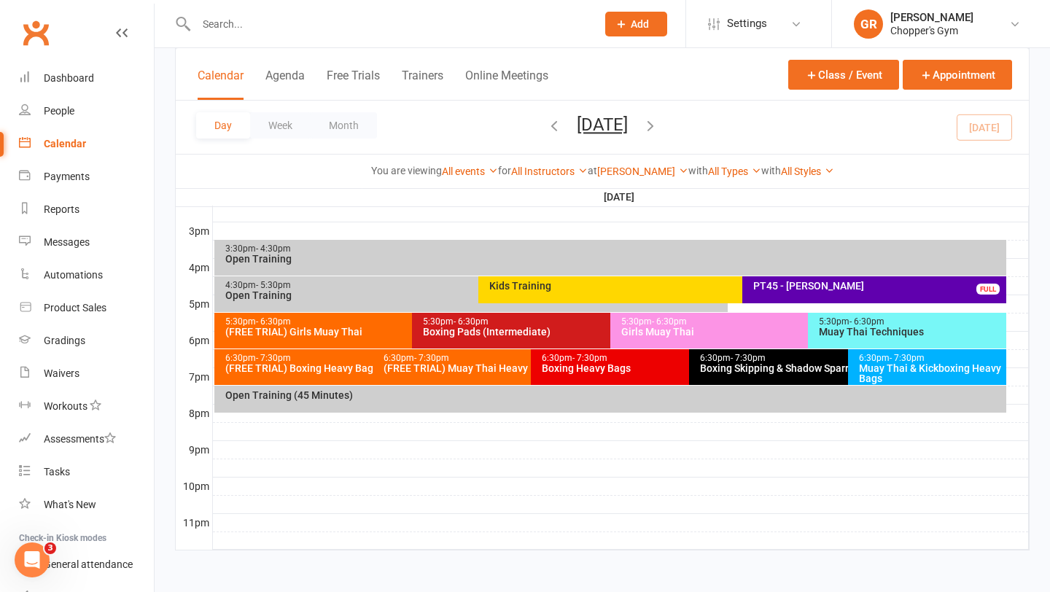
click at [881, 365] on div "Muay Thai & Kickboxing Heavy Bags" at bounding box center [930, 373] width 145 height 20
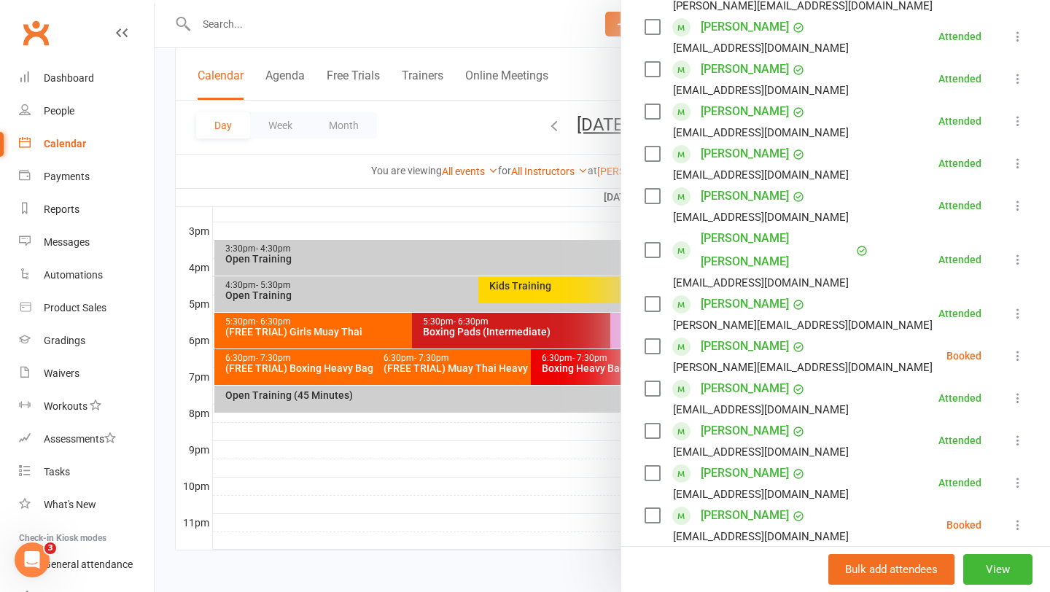
scroll to position [340, 0]
click at [483, 440] on div at bounding box center [602, 296] width 895 height 592
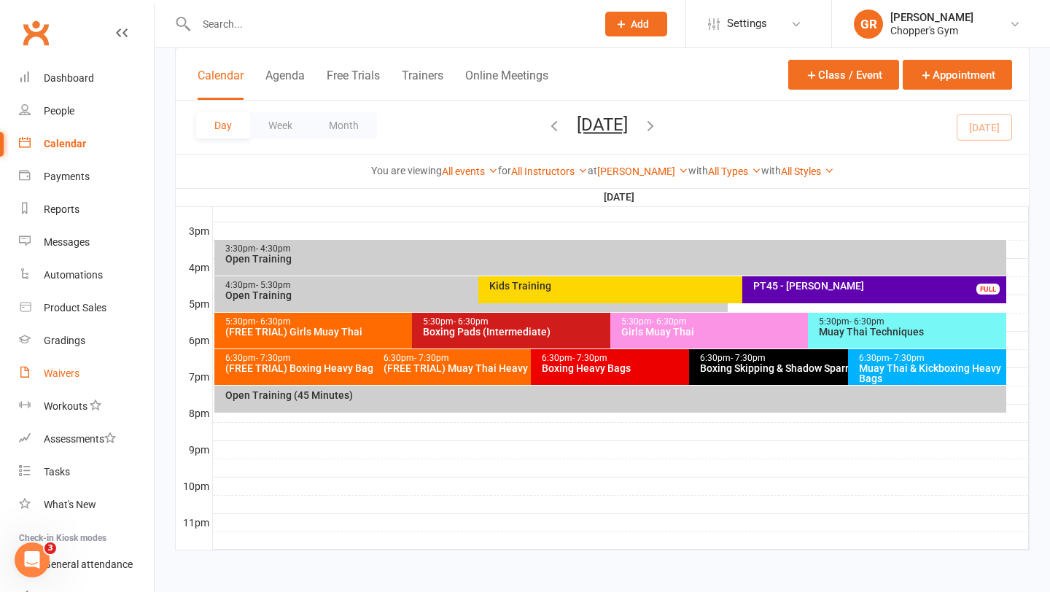
click at [56, 379] on link "Waivers" at bounding box center [86, 373] width 135 height 33
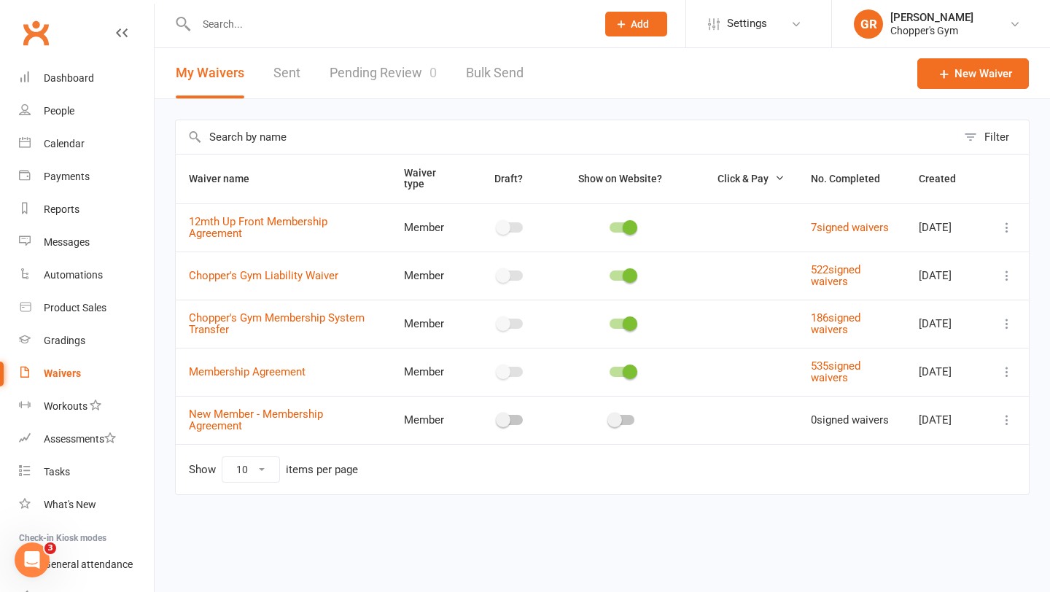
click at [378, 82] on link "Pending Review 0" at bounding box center [383, 73] width 107 height 50
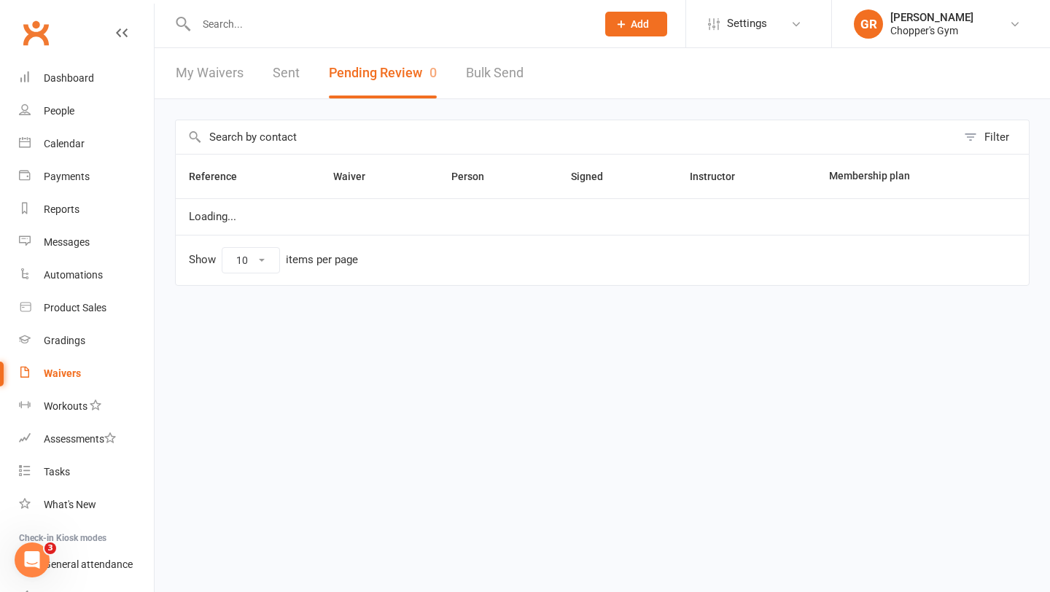
select select "50"
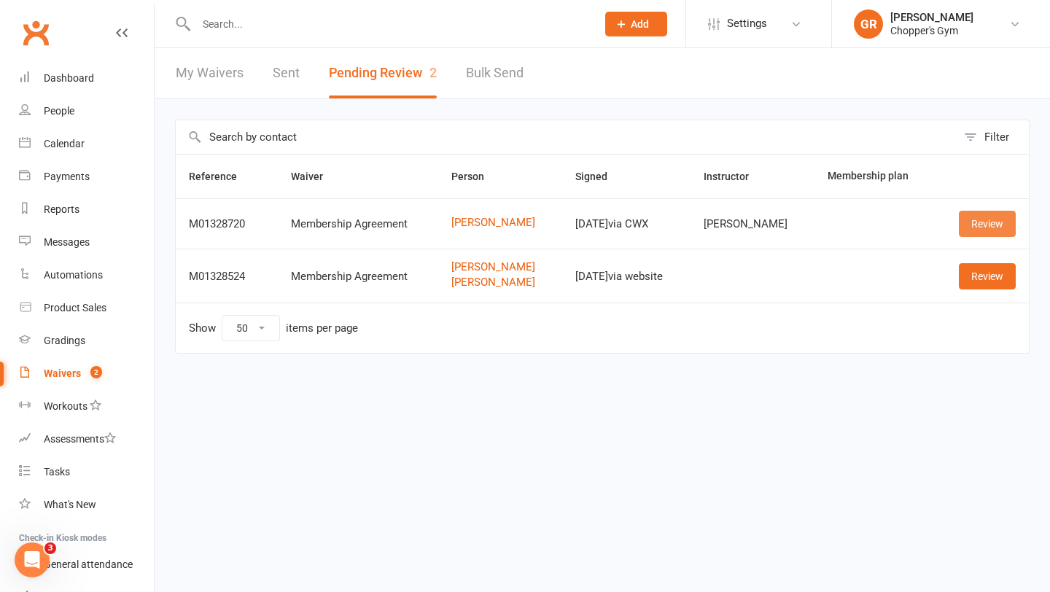
click at [983, 221] on link "Review" at bounding box center [987, 224] width 57 height 26
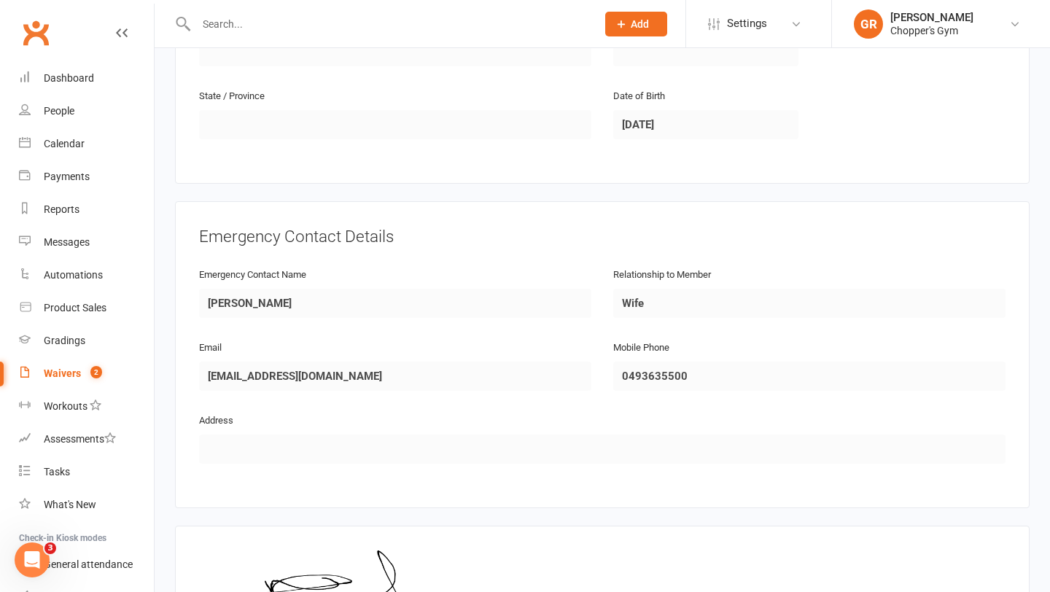
scroll to position [706, 0]
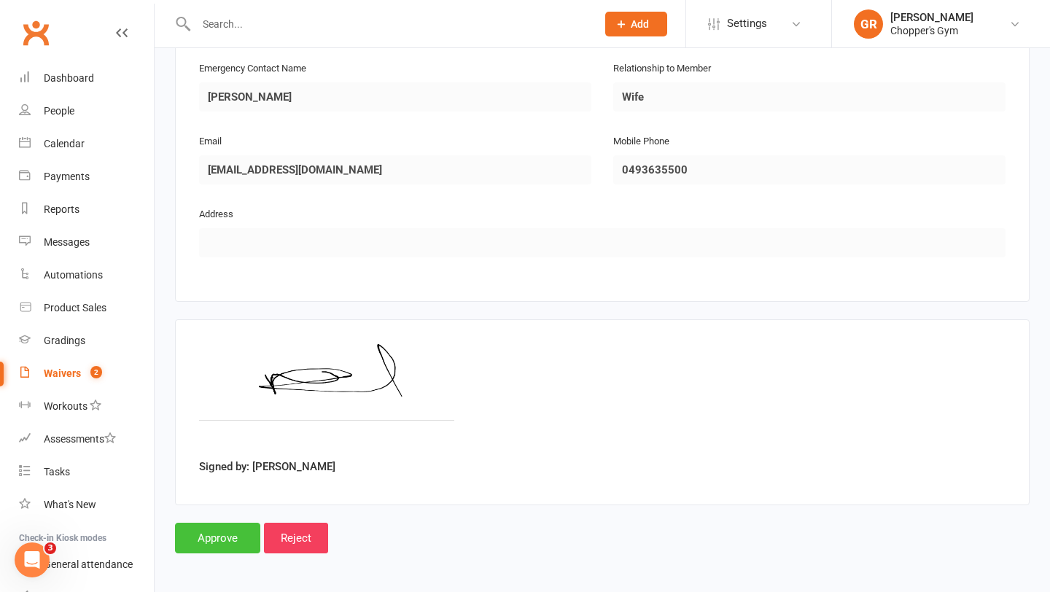
click at [210, 524] on input "Approve" at bounding box center [217, 538] width 85 height 31
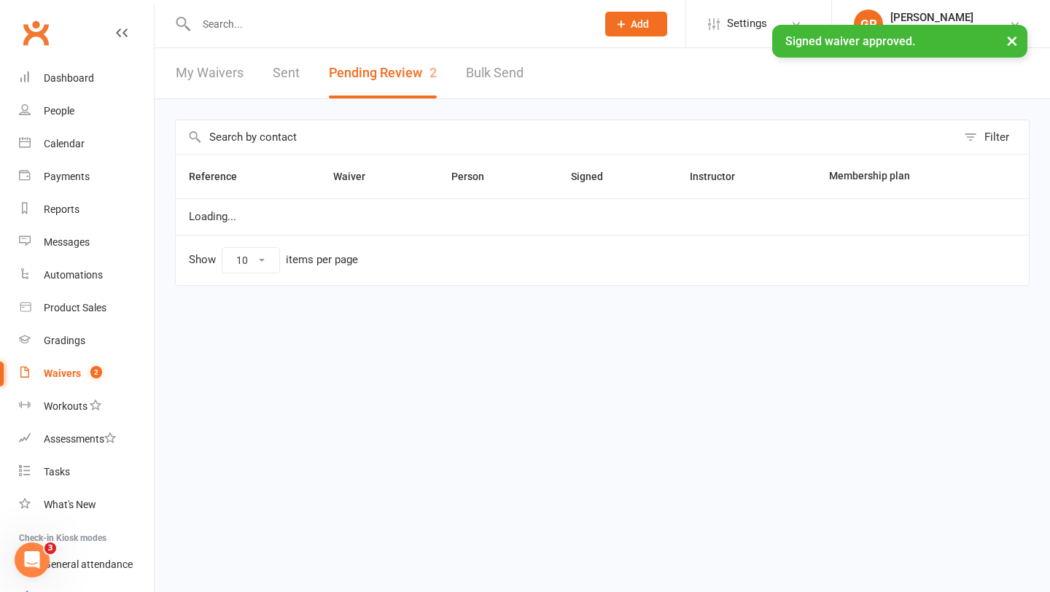
select select "50"
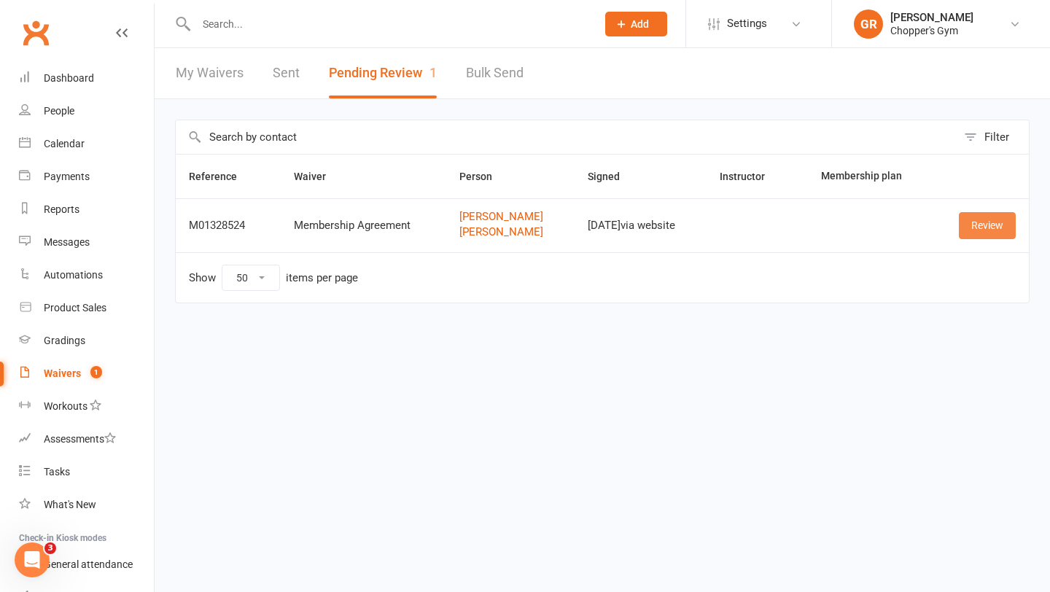
click at [975, 229] on link "Review" at bounding box center [987, 225] width 57 height 26
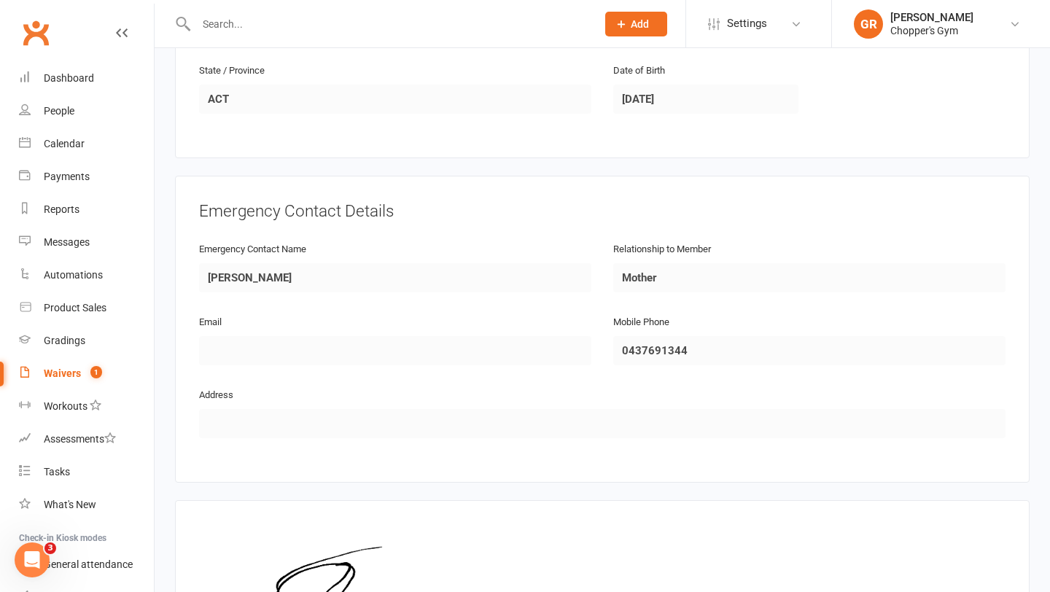
scroll to position [1258, 0]
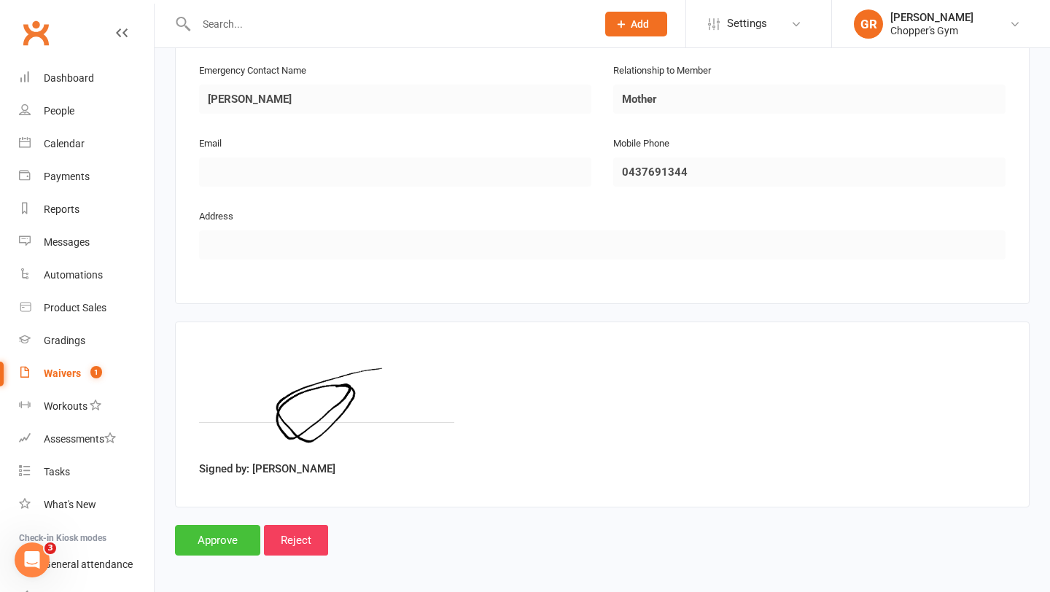
click at [220, 534] on input "Approve" at bounding box center [217, 540] width 85 height 31
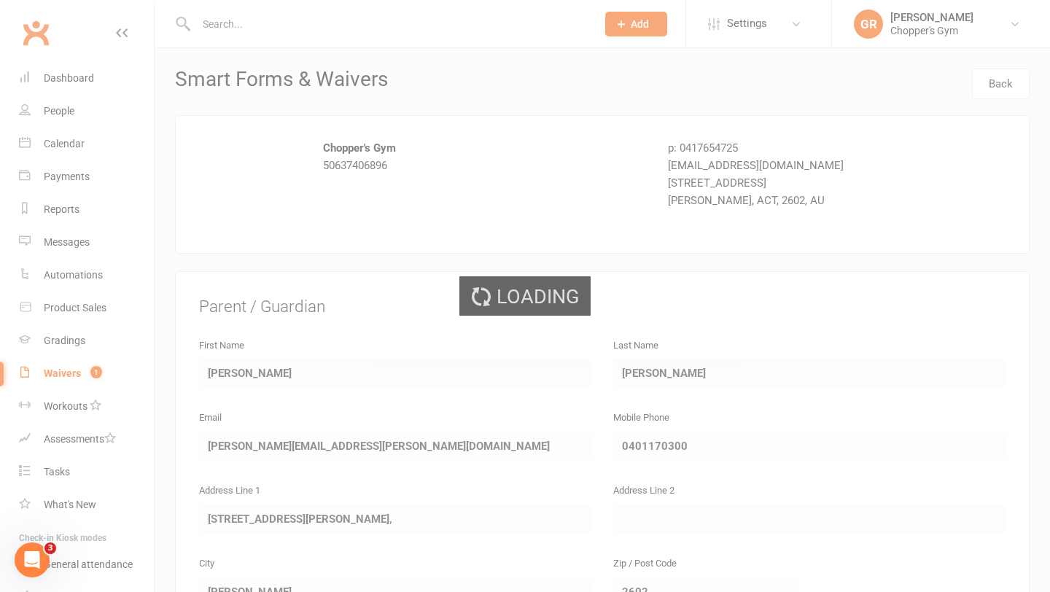
select select "50"
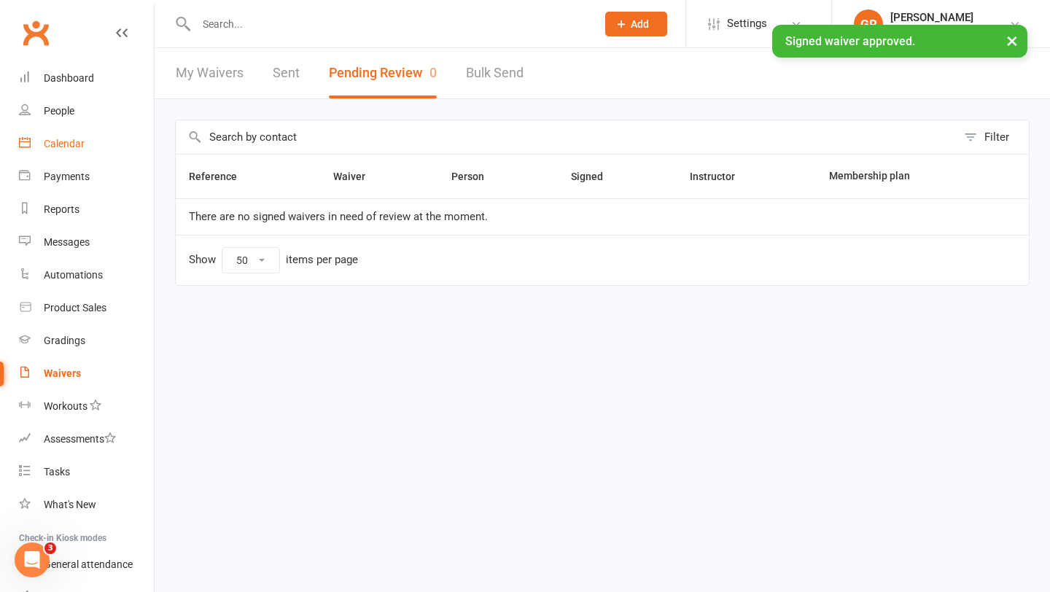
click at [61, 145] on div "Calendar" at bounding box center [64, 144] width 41 height 12
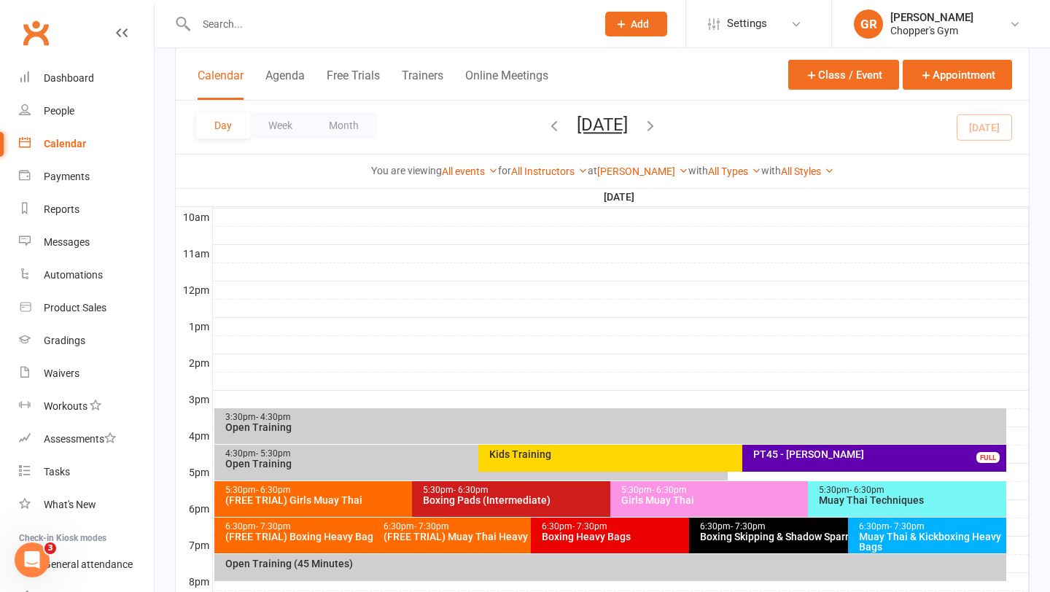
scroll to position [621, 0]
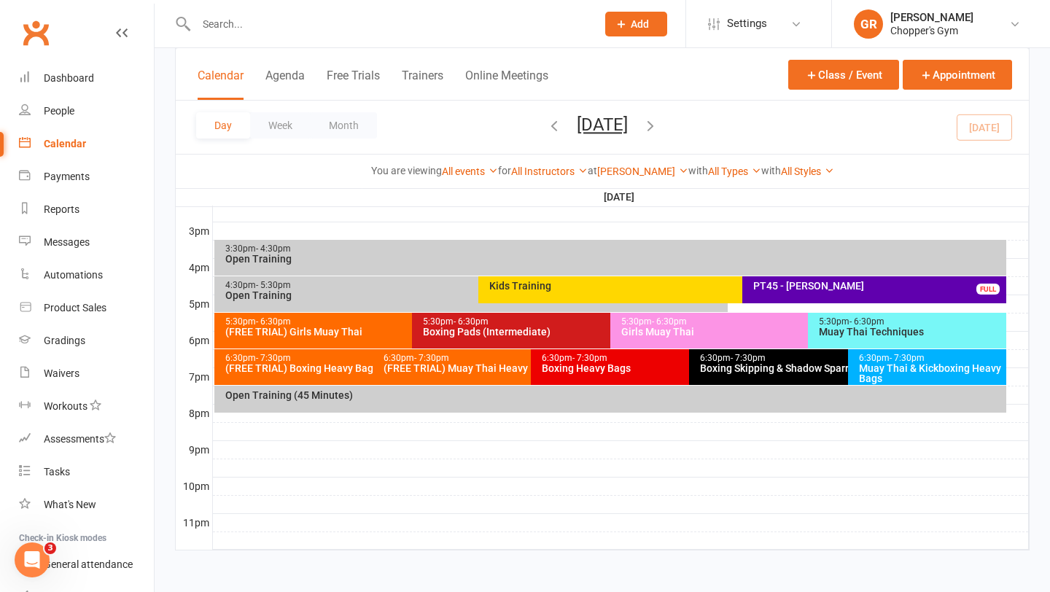
click at [921, 340] on div "5:30pm - 6:30pm Muay Thai Techniques" at bounding box center [907, 331] width 198 height 36
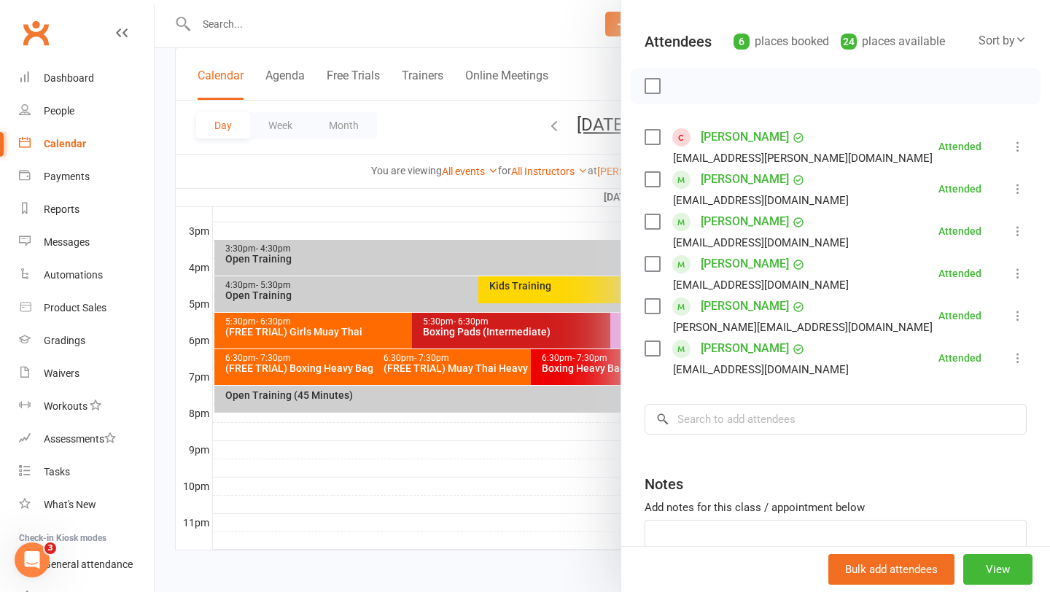
scroll to position [198, 0]
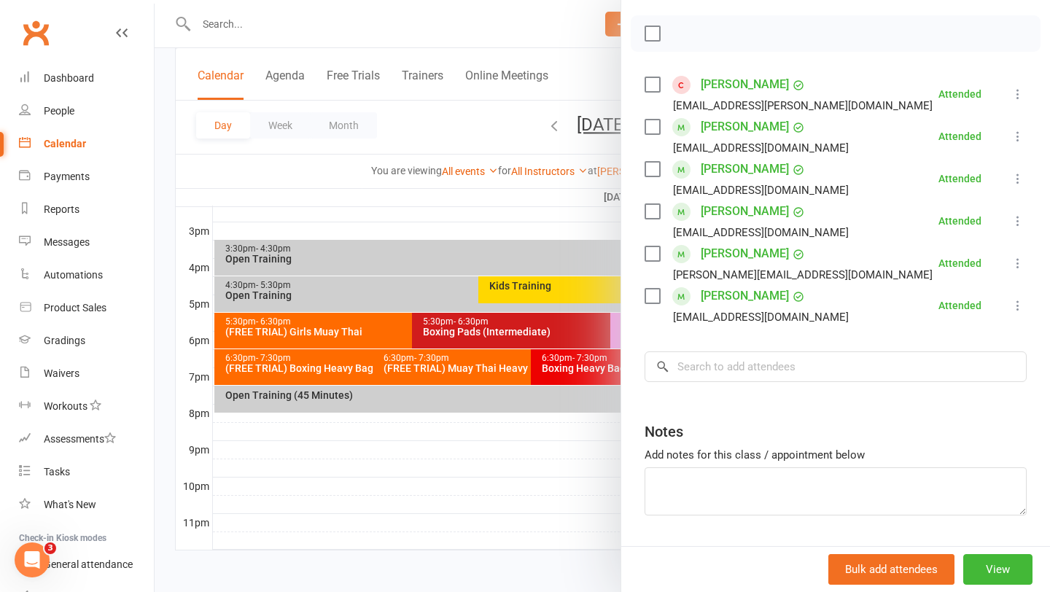
click at [468, 469] on div at bounding box center [602, 296] width 895 height 592
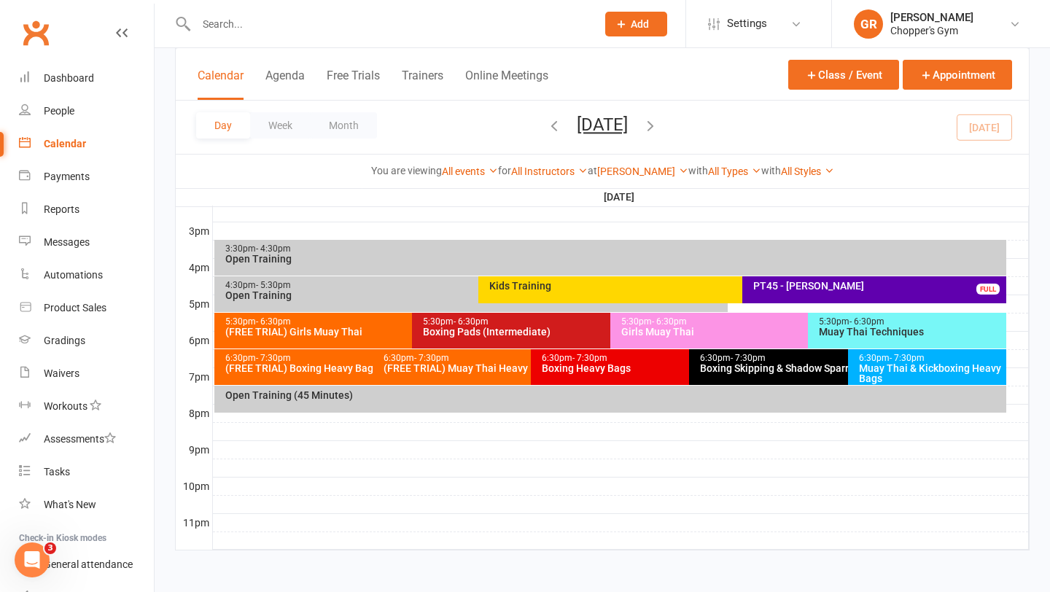
click at [278, 365] on div "(FREE TRIAL) Boxing Heavy Bags" at bounding box center [369, 368] width 289 height 10
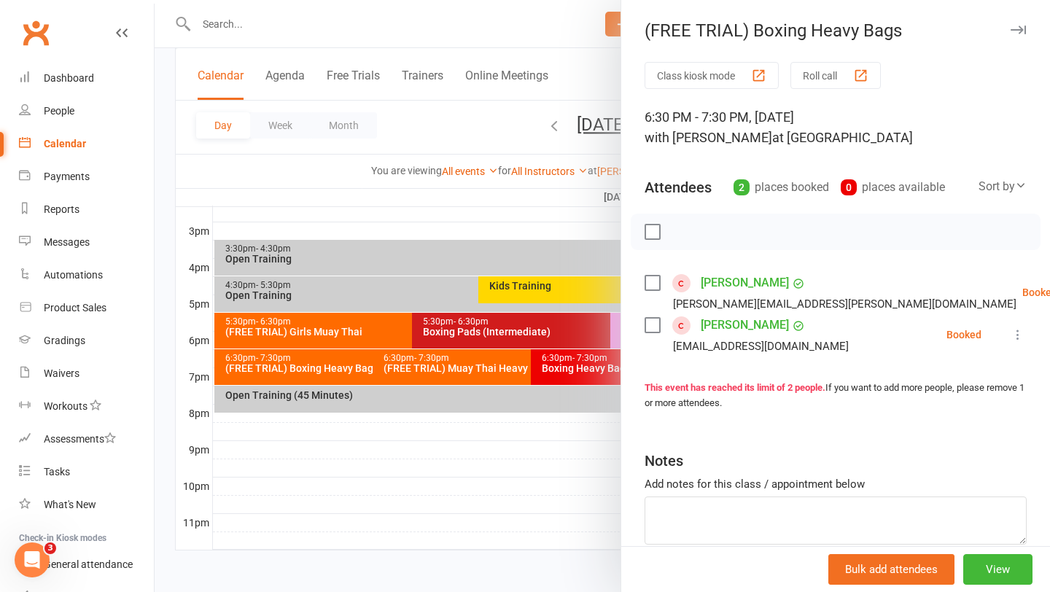
click at [440, 367] on div at bounding box center [602, 296] width 895 height 592
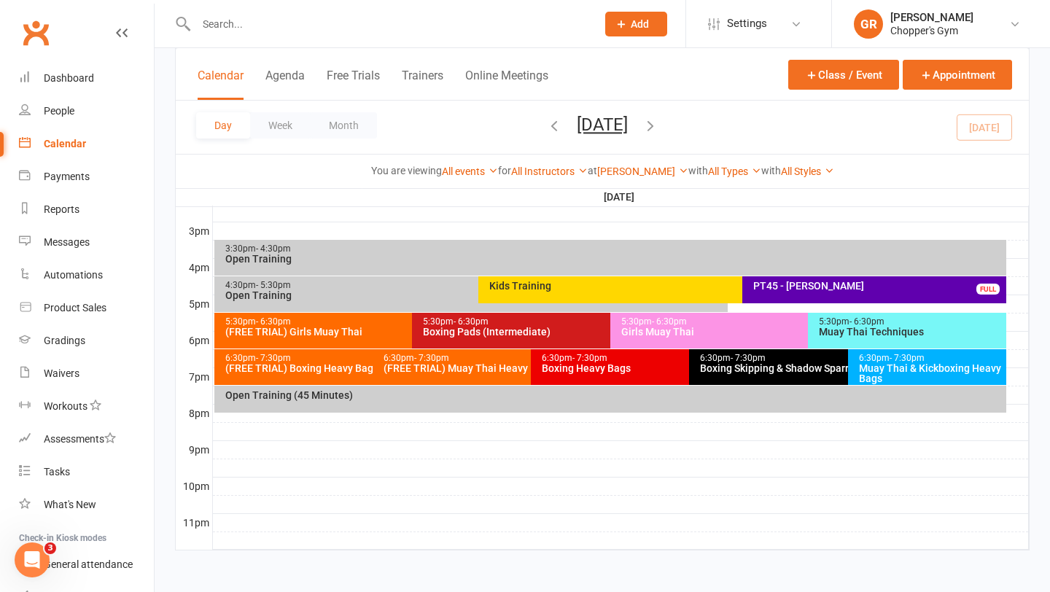
click at [434, 367] on div "(FREE TRIAL) Muay Thai Heavy Bags Class" at bounding box center [527, 368] width 289 height 10
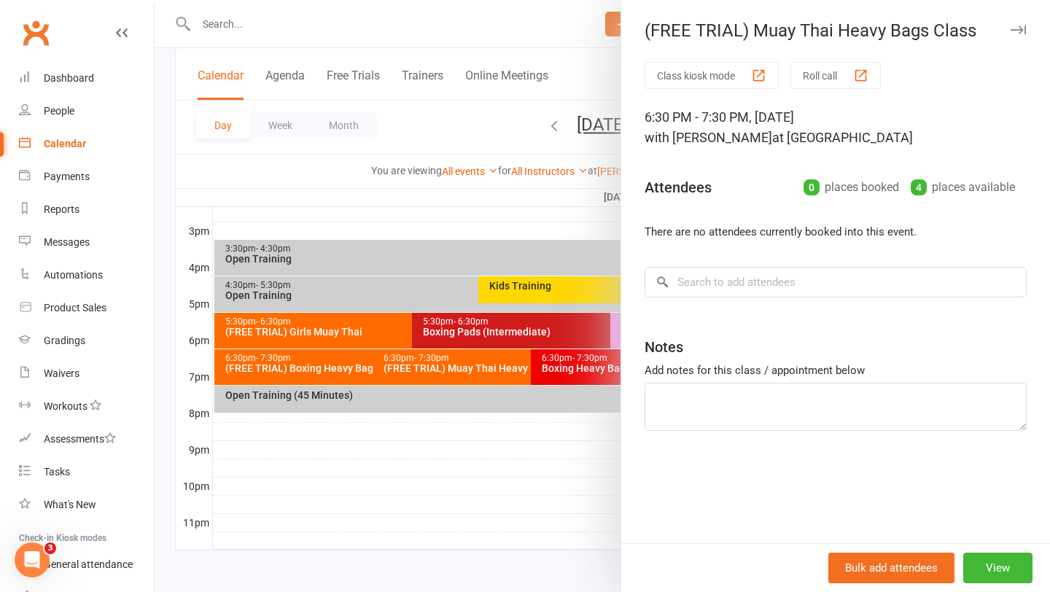
click at [340, 370] on div at bounding box center [602, 296] width 895 height 592
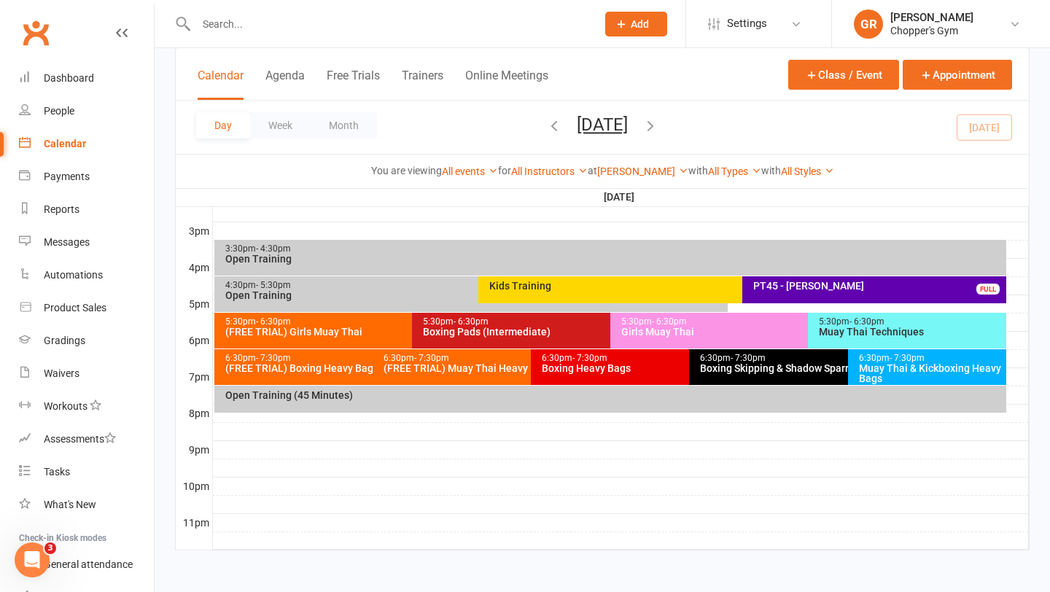
click at [308, 370] on div "(FREE TRIAL) Boxing Heavy Bags" at bounding box center [369, 368] width 289 height 10
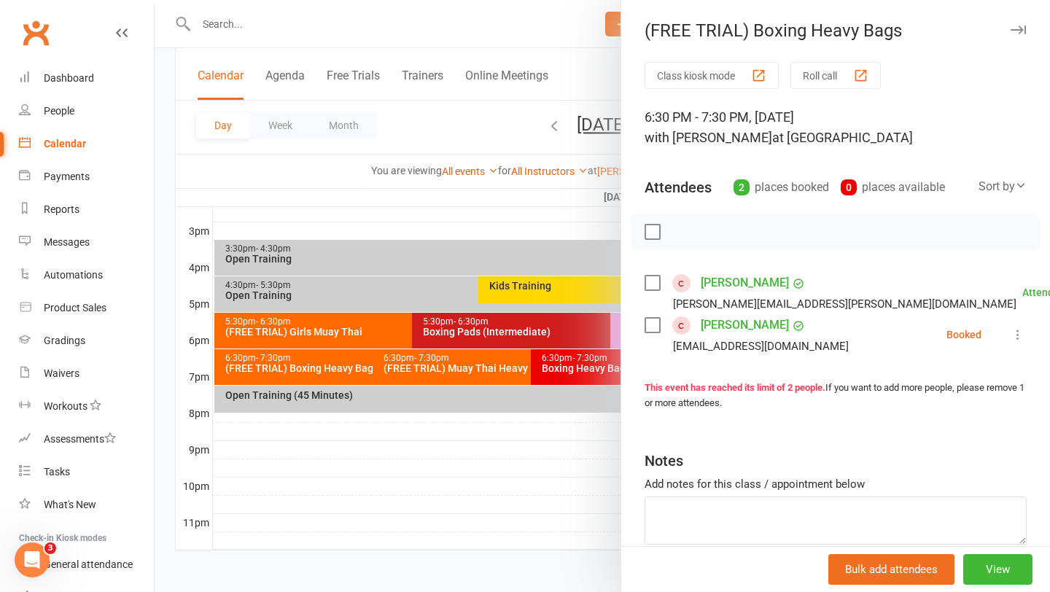
click at [292, 367] on div at bounding box center [602, 296] width 895 height 592
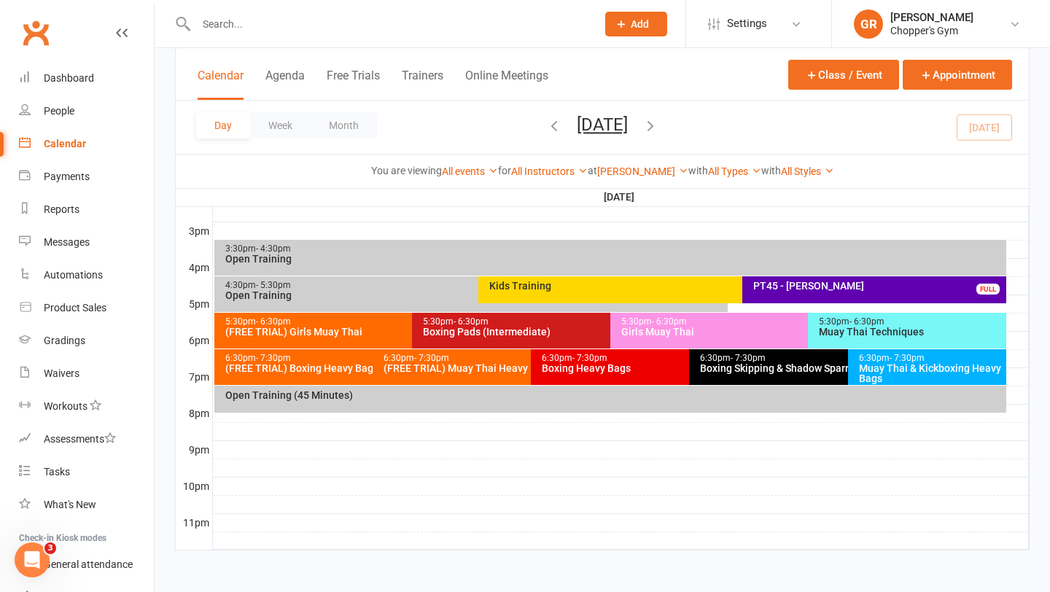
click at [311, 365] on div "(FREE TRIAL) Boxing Heavy Bags" at bounding box center [369, 368] width 289 height 10
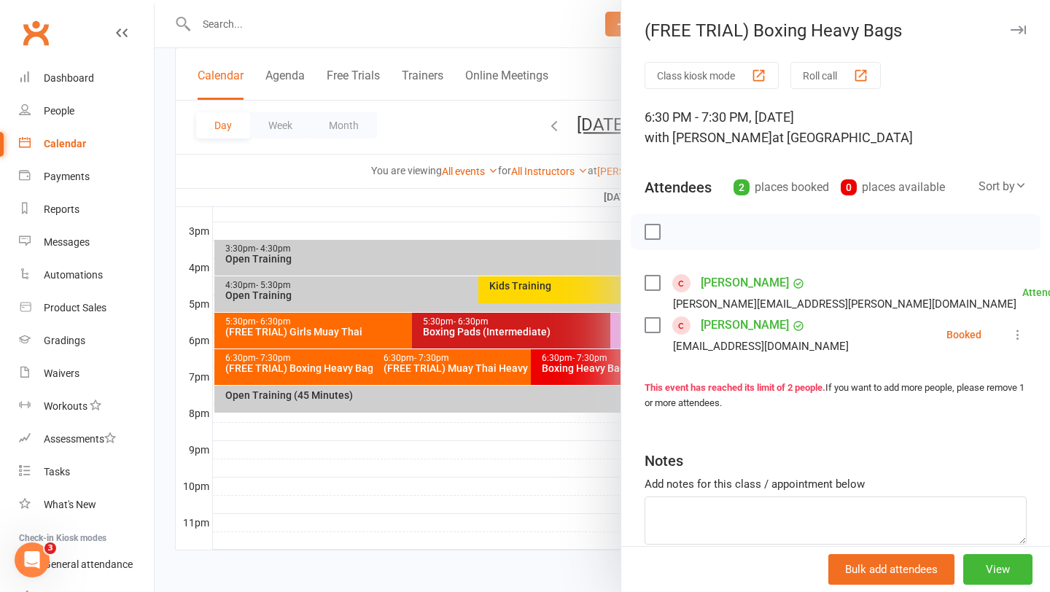
click at [437, 366] on div at bounding box center [602, 296] width 895 height 592
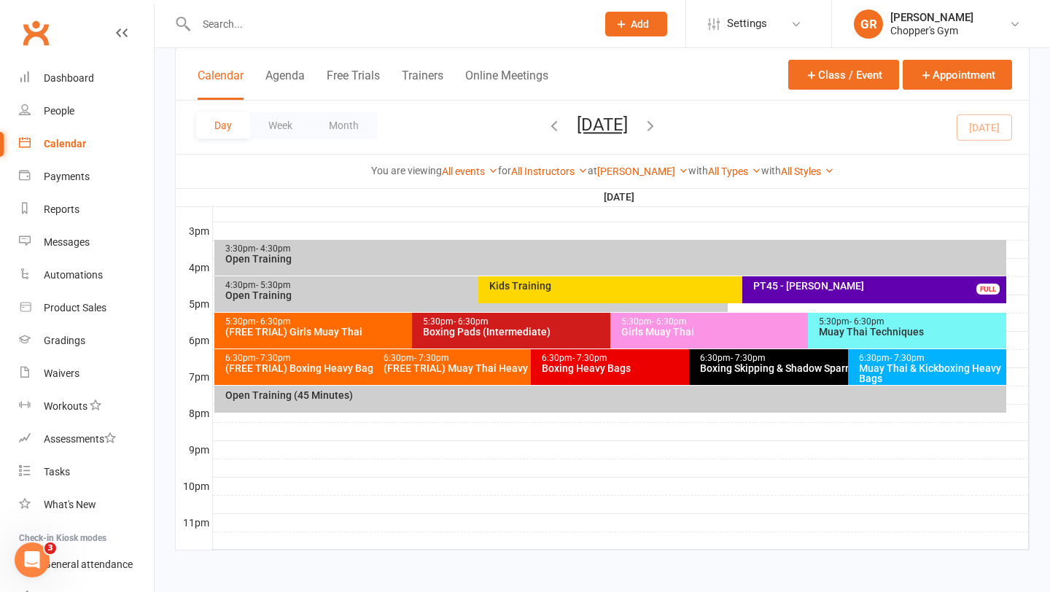
click at [332, 376] on div "6:30pm - 7:30pm (FREE TRIAL) Boxing Heavy Bags FULL" at bounding box center [365, 367] width 303 height 36
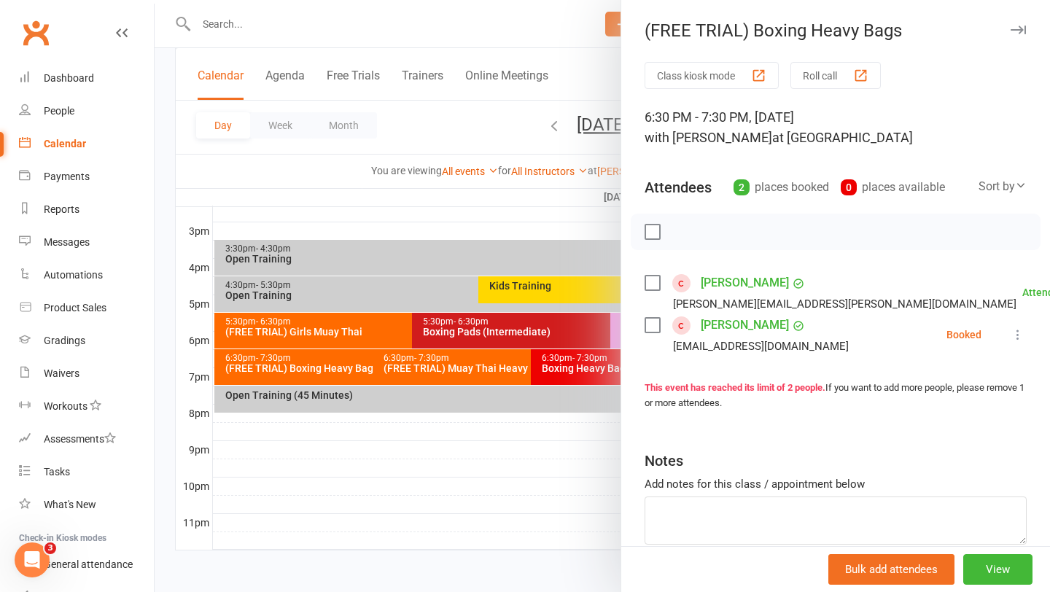
click at [644, 329] on label at bounding box center [651, 325] width 15 height 15
click at [689, 230] on icon "button" at bounding box center [685, 232] width 16 height 16
click at [521, 486] on div at bounding box center [602, 296] width 895 height 592
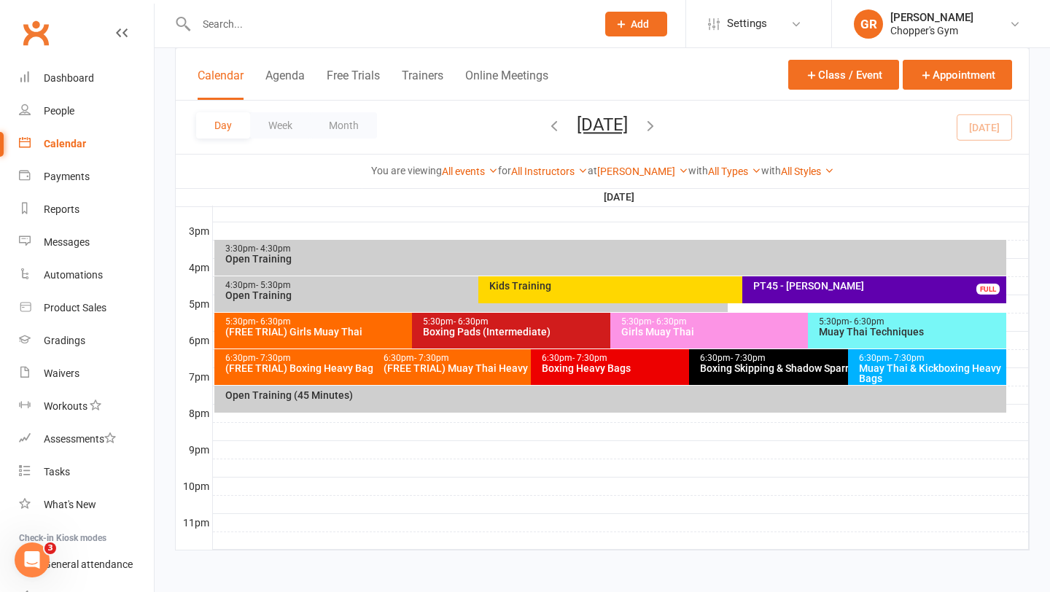
click at [926, 369] on div "Muay Thai & Kickboxing Heavy Bags" at bounding box center [930, 373] width 145 height 20
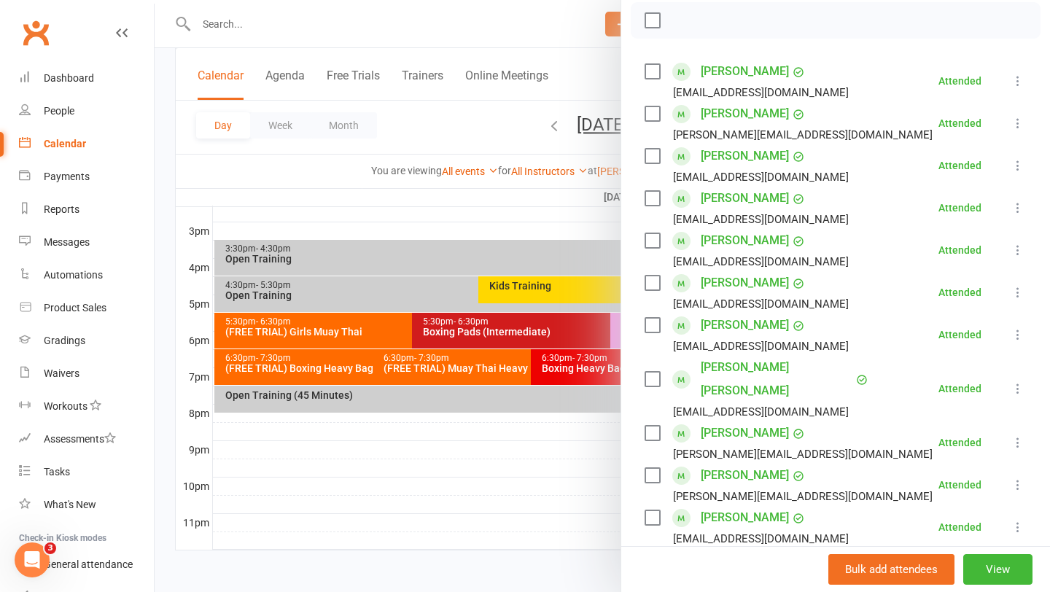
scroll to position [219, 0]
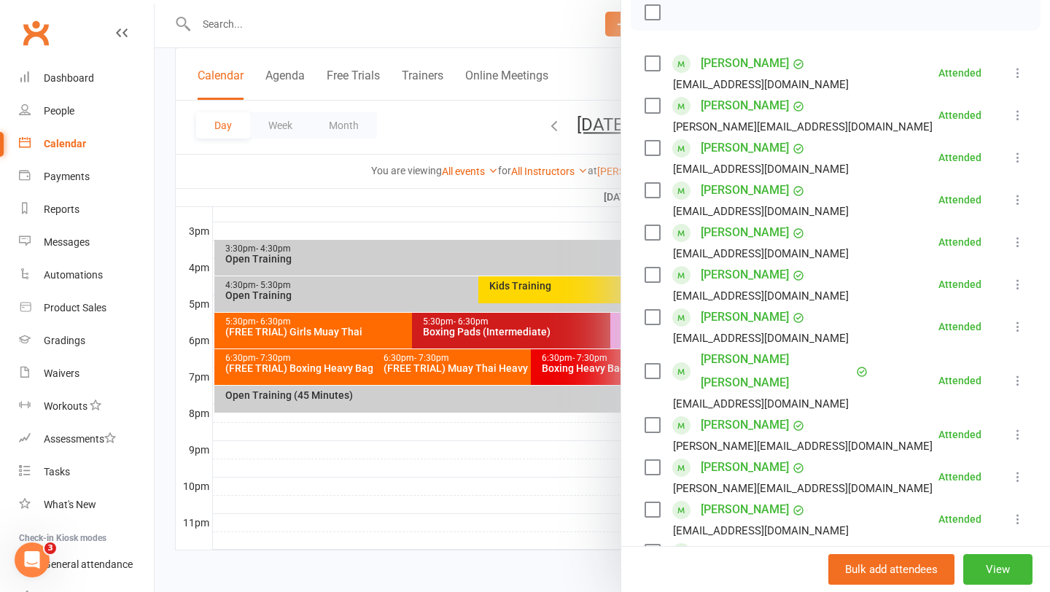
click at [508, 361] on div at bounding box center [602, 296] width 895 height 592
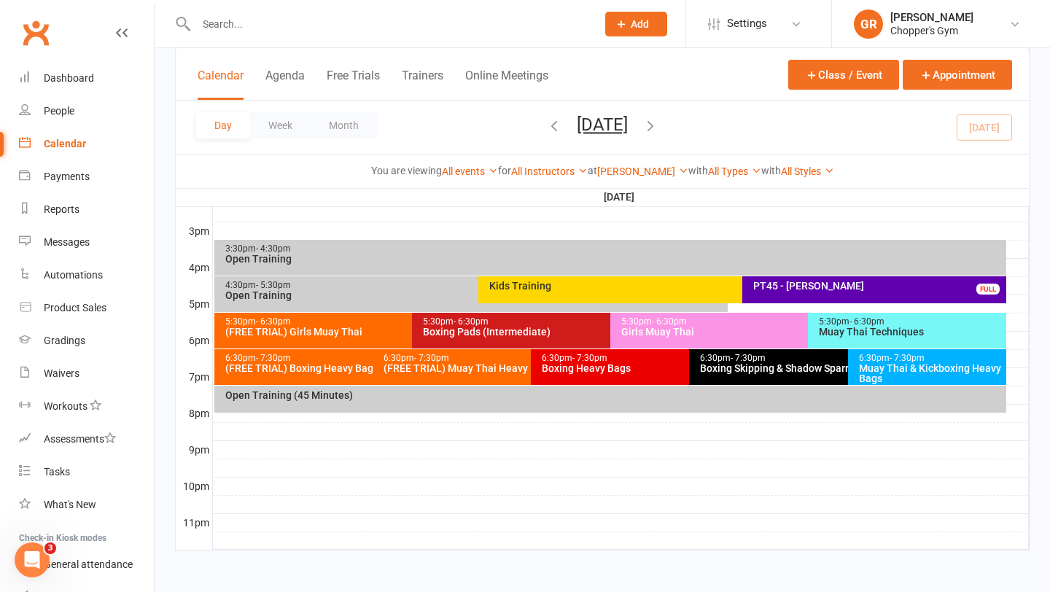
click at [478, 367] on div "(FREE TRIAL) Muay Thai Heavy Bags Class" at bounding box center [527, 368] width 289 height 10
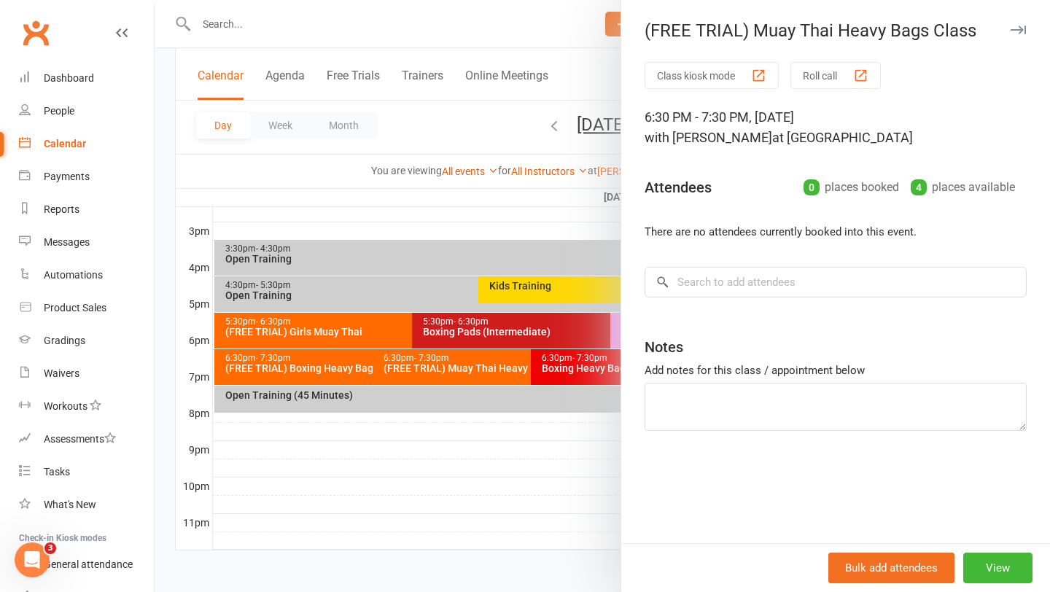
click at [489, 507] on div at bounding box center [602, 296] width 895 height 592
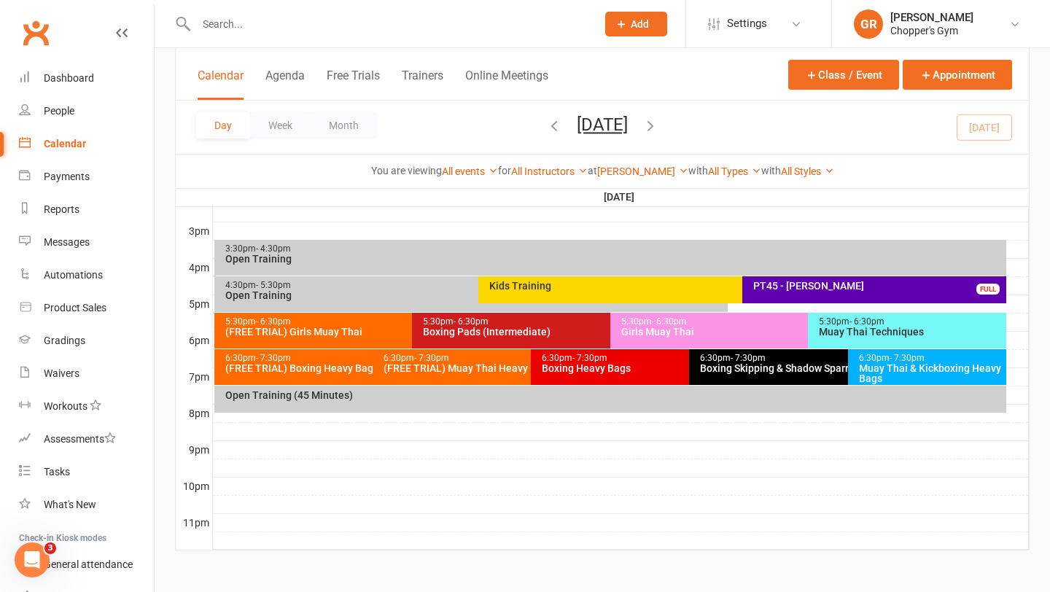
click at [601, 365] on div "Boxing Heavy Bags" at bounding box center [685, 368] width 289 height 10
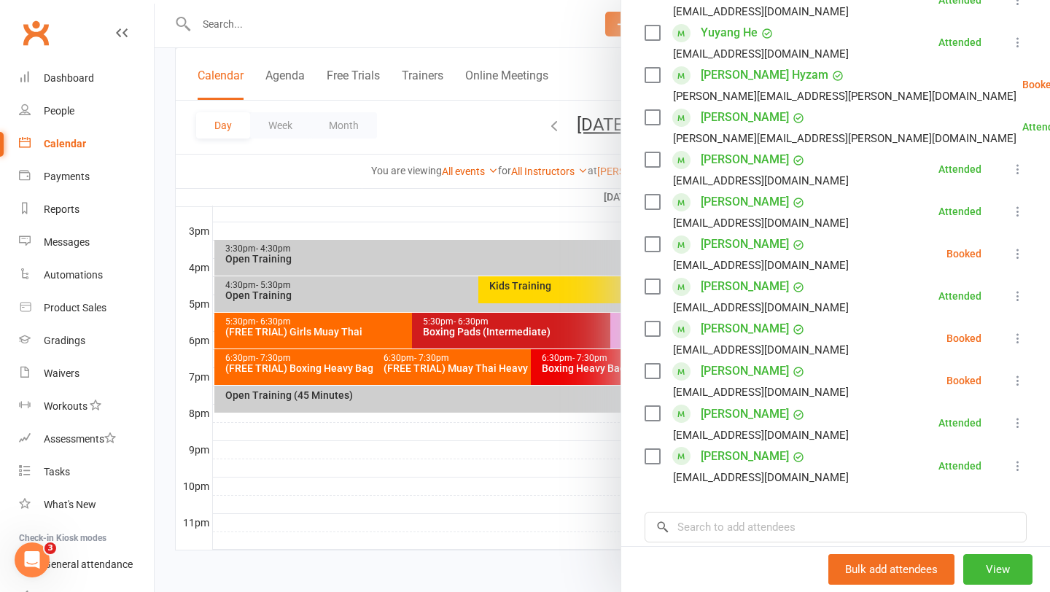
scroll to position [499, 0]
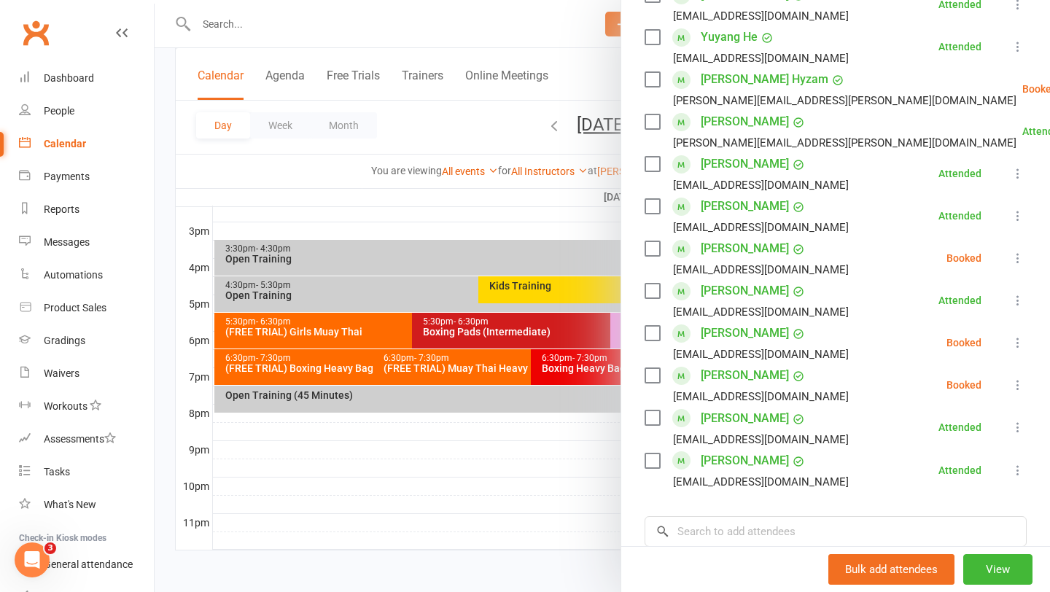
click at [534, 480] on div at bounding box center [602, 296] width 895 height 592
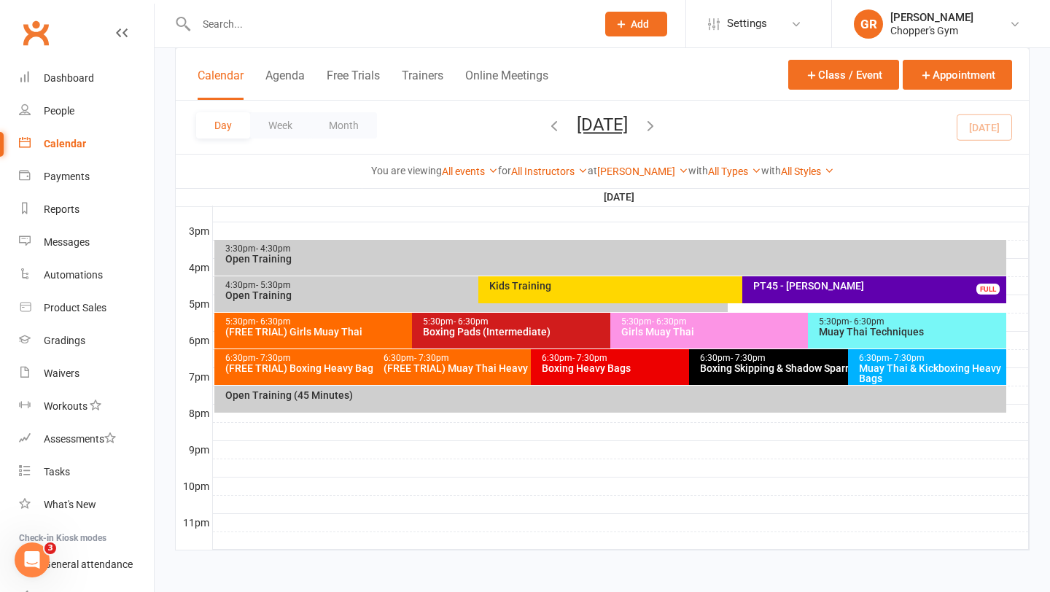
click at [866, 359] on div "6:30pm - 7:30pm" at bounding box center [930, 358] width 145 height 9
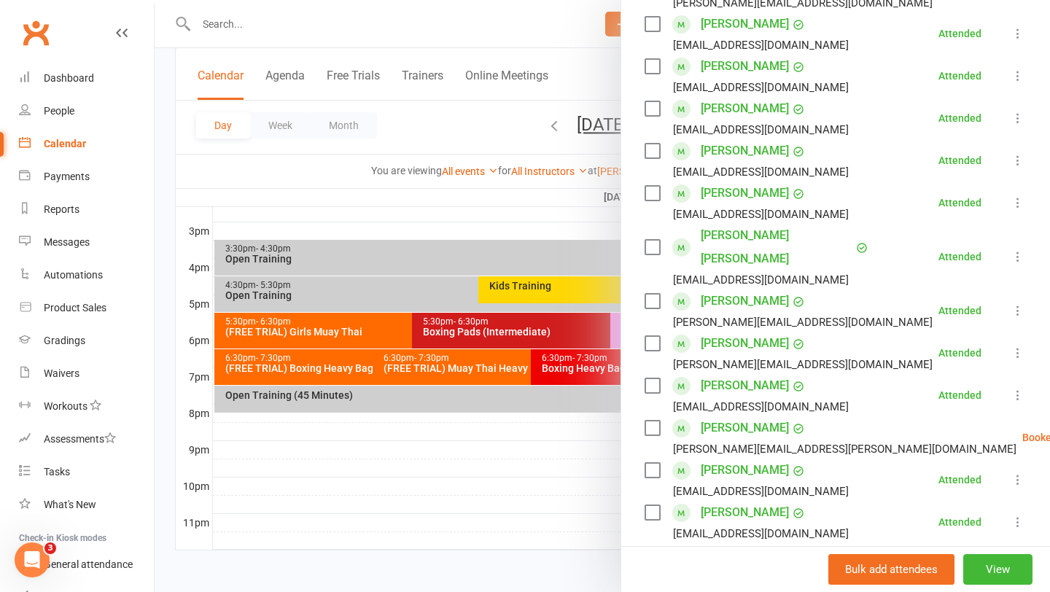
scroll to position [351, 0]
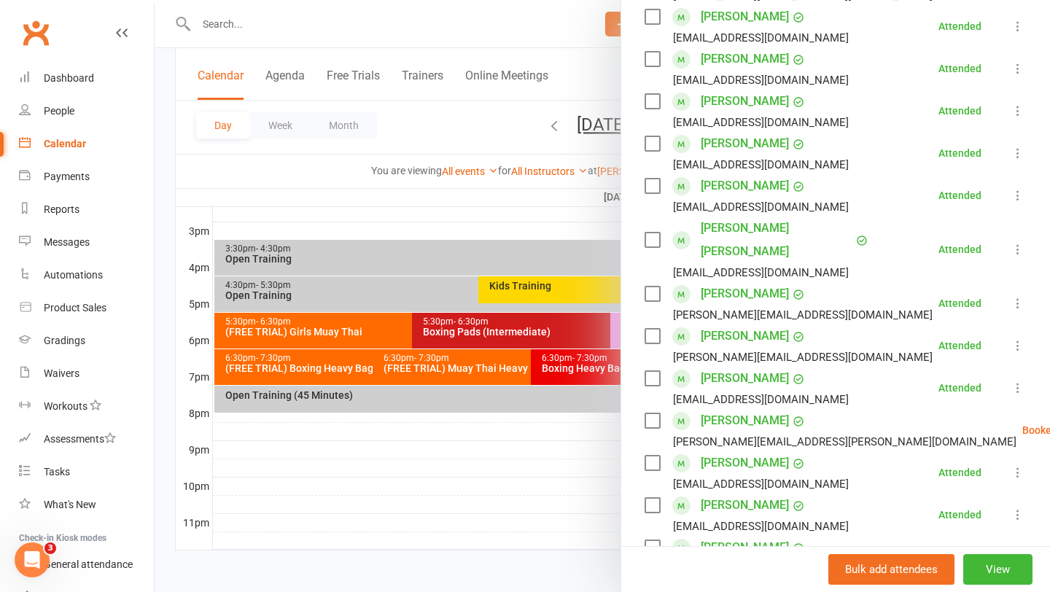
click at [653, 413] on label at bounding box center [651, 420] width 15 height 15
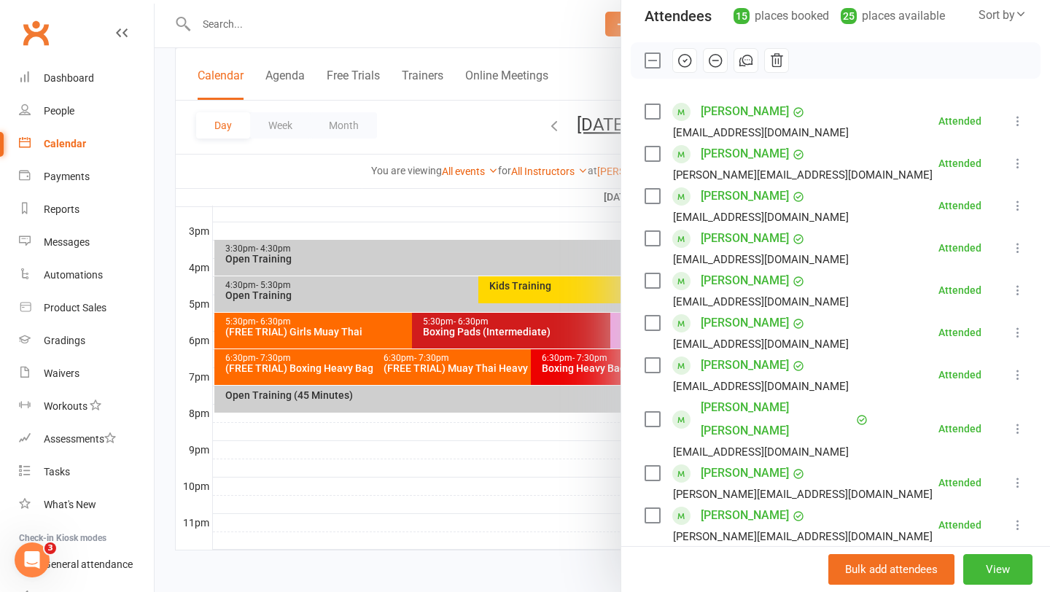
scroll to position [0, 0]
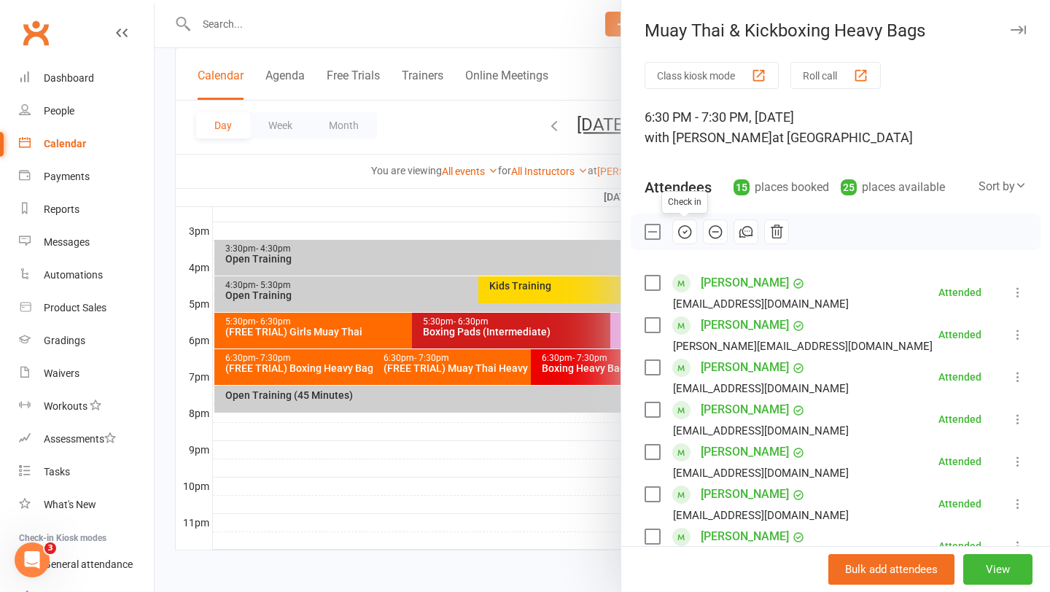
click at [686, 235] on icon "button" at bounding box center [685, 232] width 16 height 16
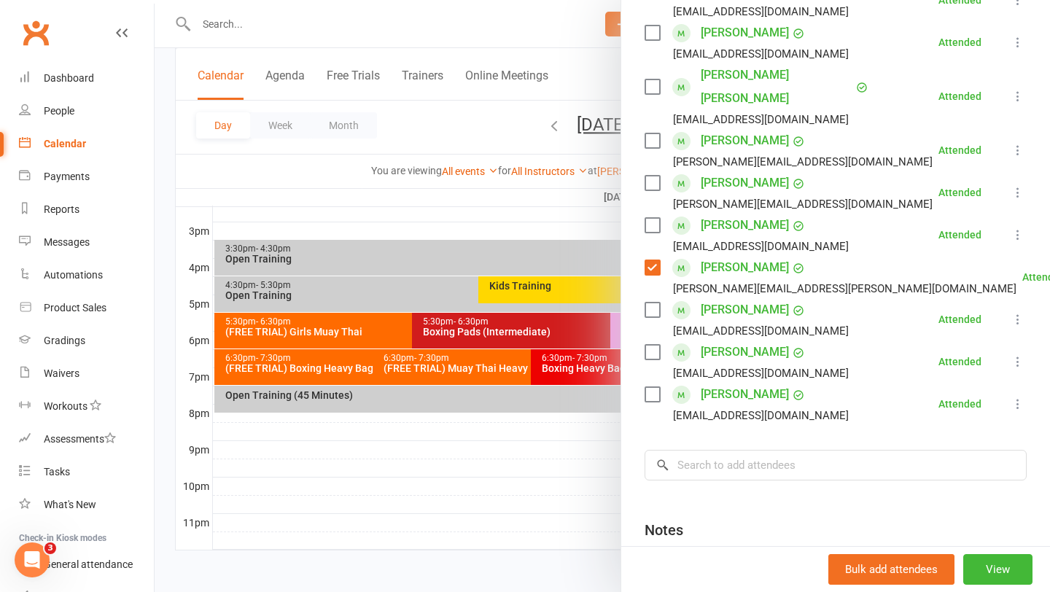
scroll to position [507, 0]
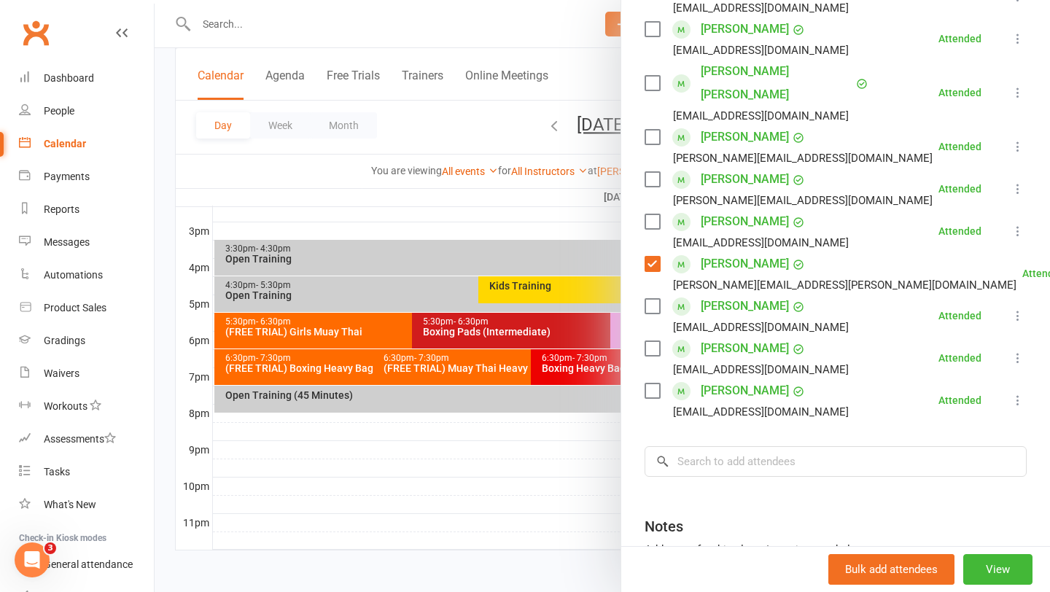
click at [523, 222] on div at bounding box center [602, 296] width 895 height 592
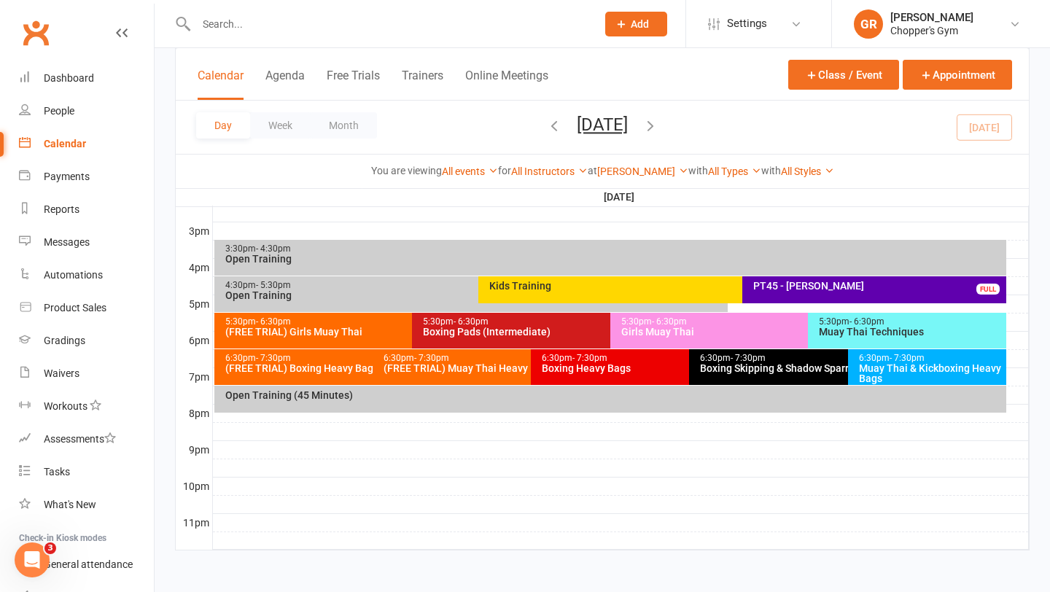
click at [445, 367] on div "(FREE TRIAL) Muay Thai Heavy Bags Class" at bounding box center [527, 368] width 289 height 10
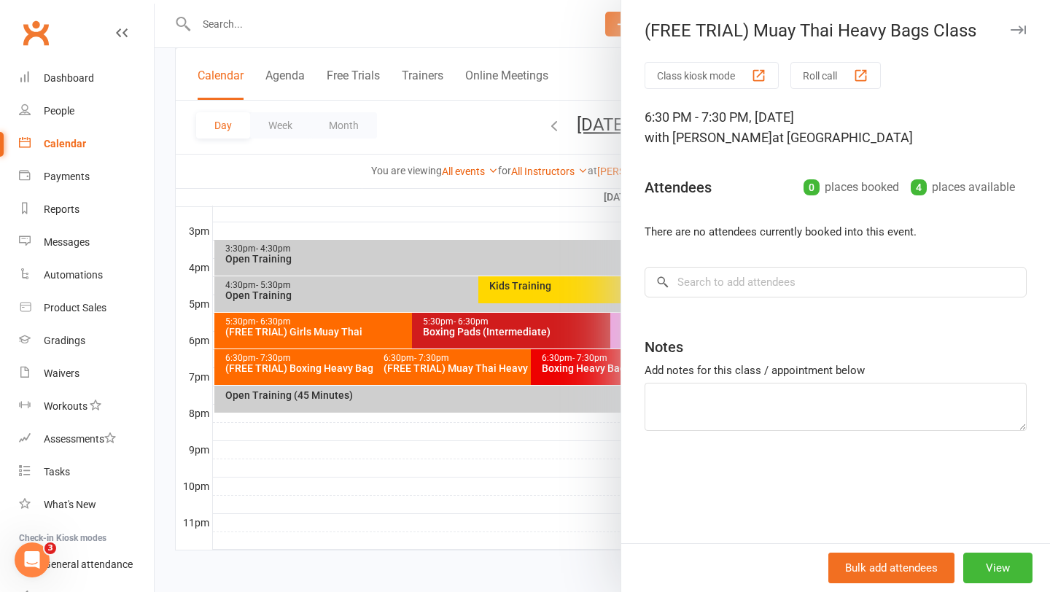
click at [475, 226] on div at bounding box center [602, 296] width 895 height 592
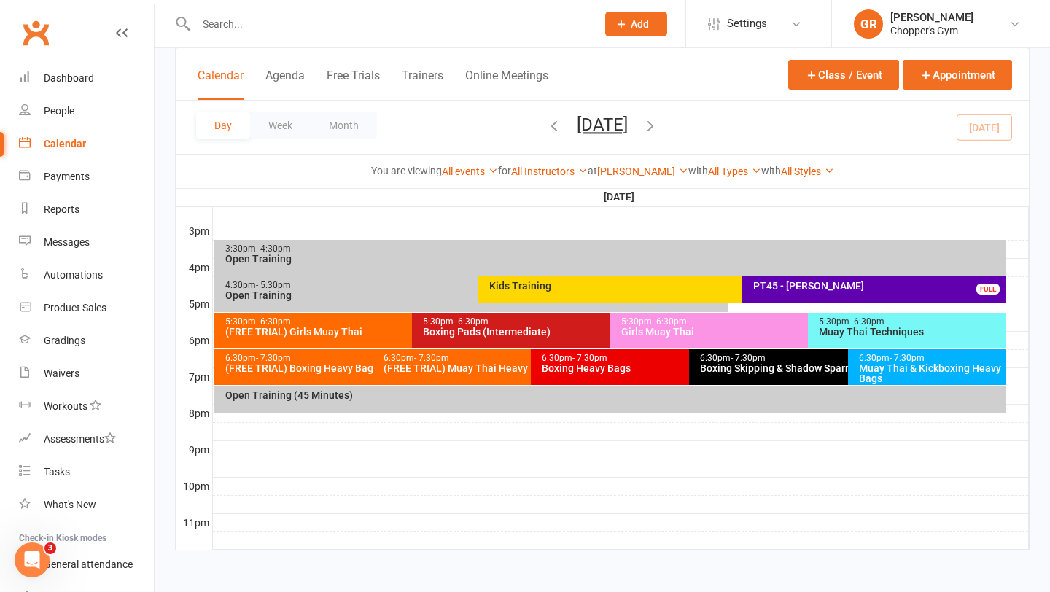
click at [892, 370] on div "Muay Thai & Kickboxing Heavy Bags" at bounding box center [930, 373] width 145 height 20
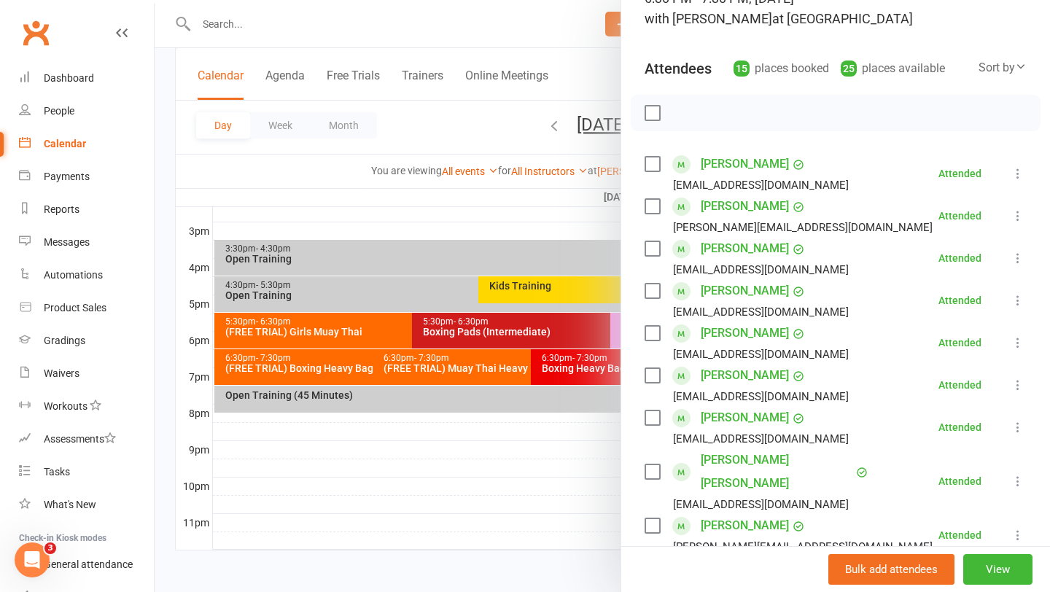
scroll to position [0, 0]
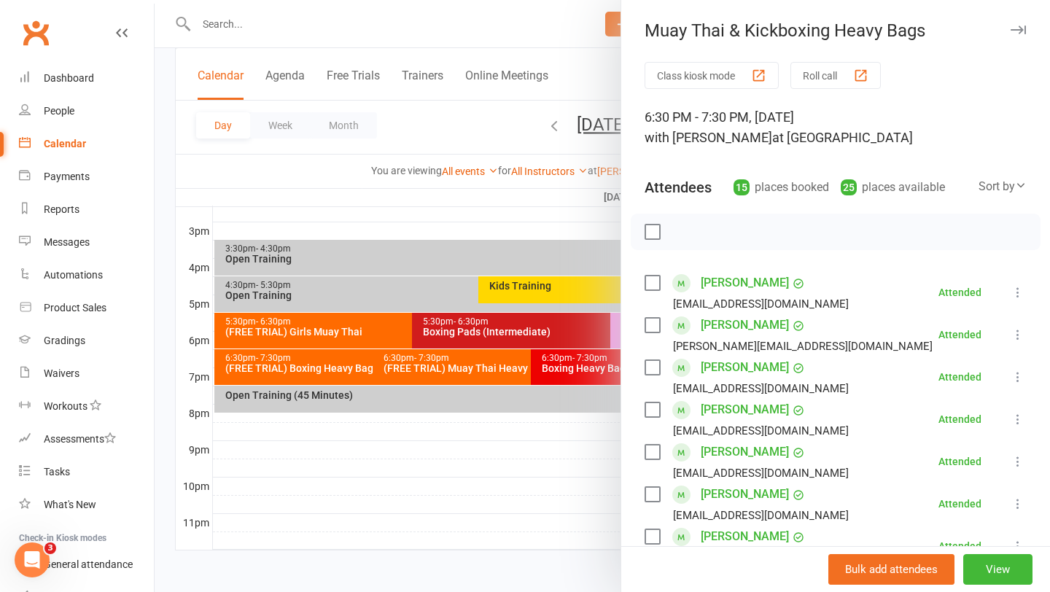
click at [598, 409] on div at bounding box center [602, 296] width 895 height 592
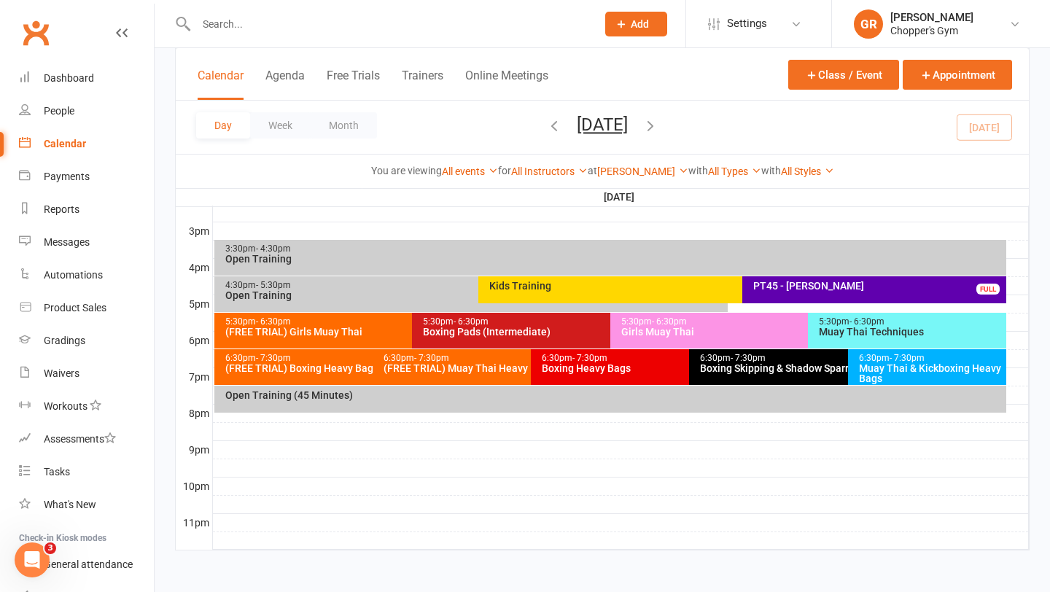
click at [687, 335] on div "Girls Muay Thai" at bounding box center [804, 332] width 368 height 10
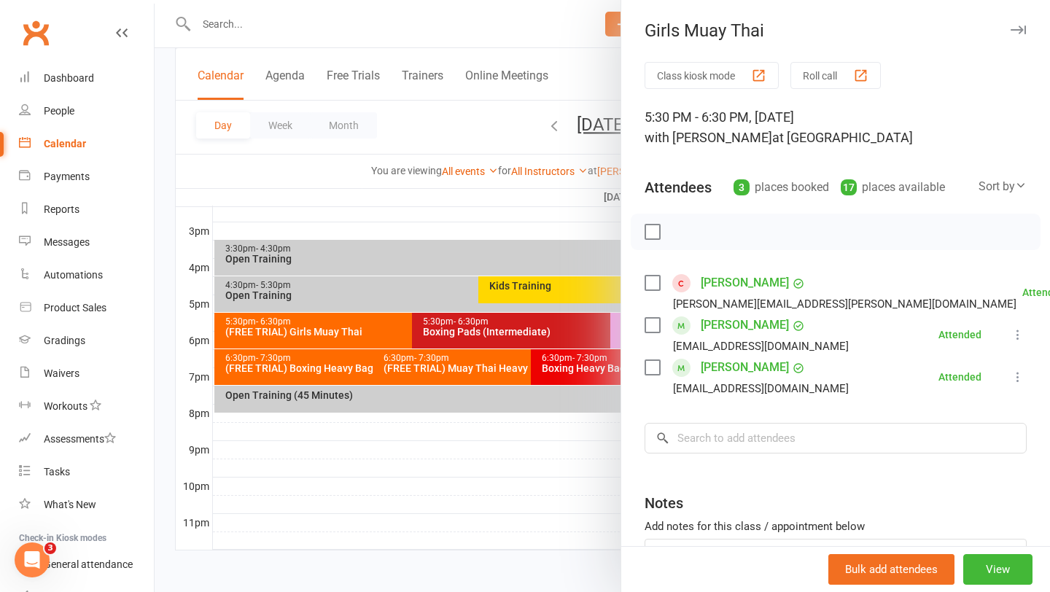
click at [615, 452] on div at bounding box center [602, 296] width 895 height 592
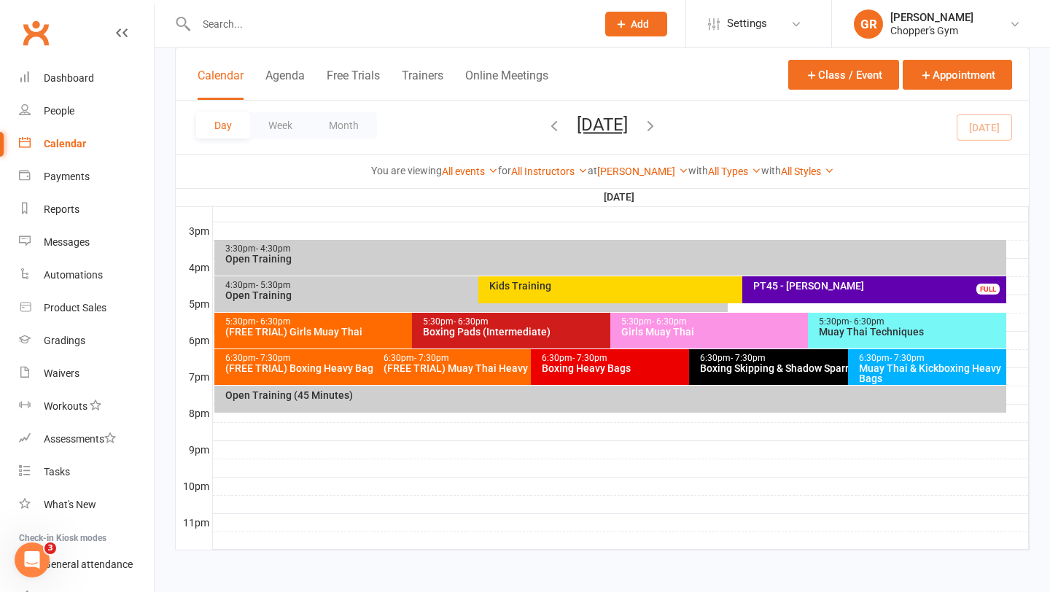
click at [605, 375] on div "6:30pm - 7:30pm Boxing Heavy Bags" at bounding box center [682, 367] width 303 height 36
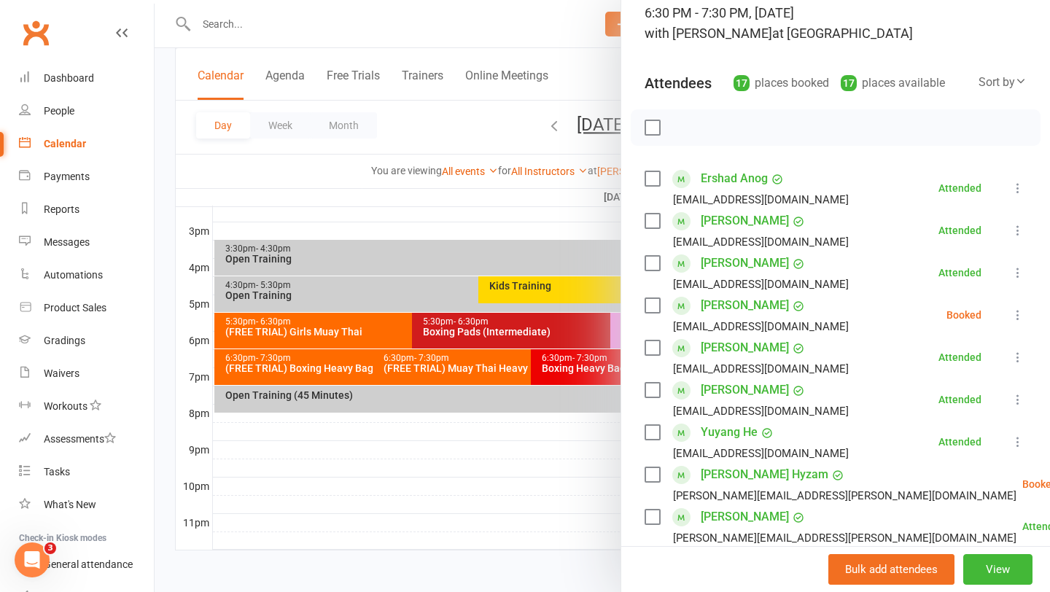
scroll to position [123, 0]
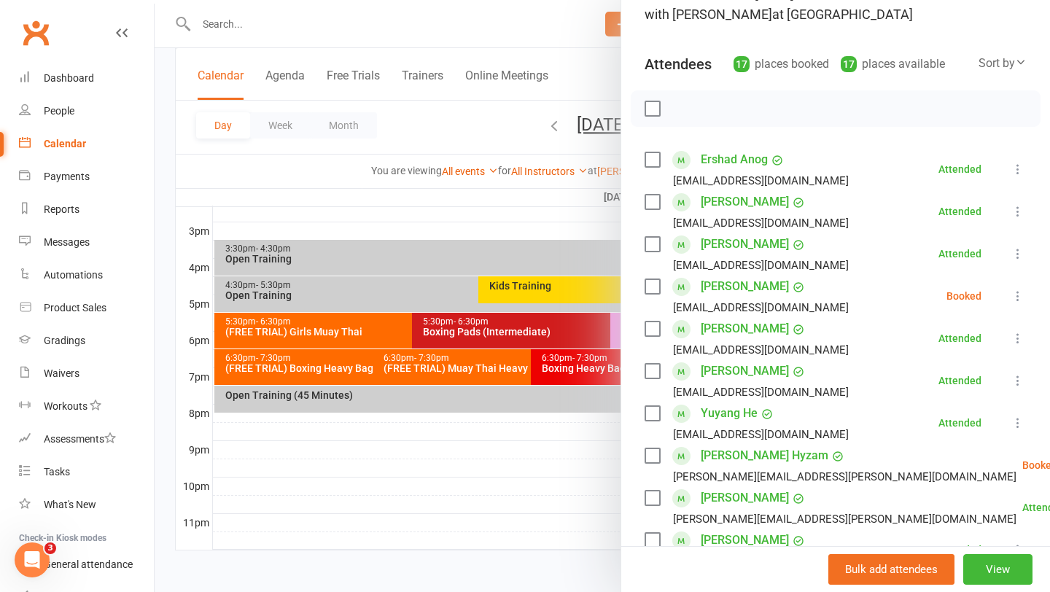
click at [418, 373] on div at bounding box center [602, 296] width 895 height 592
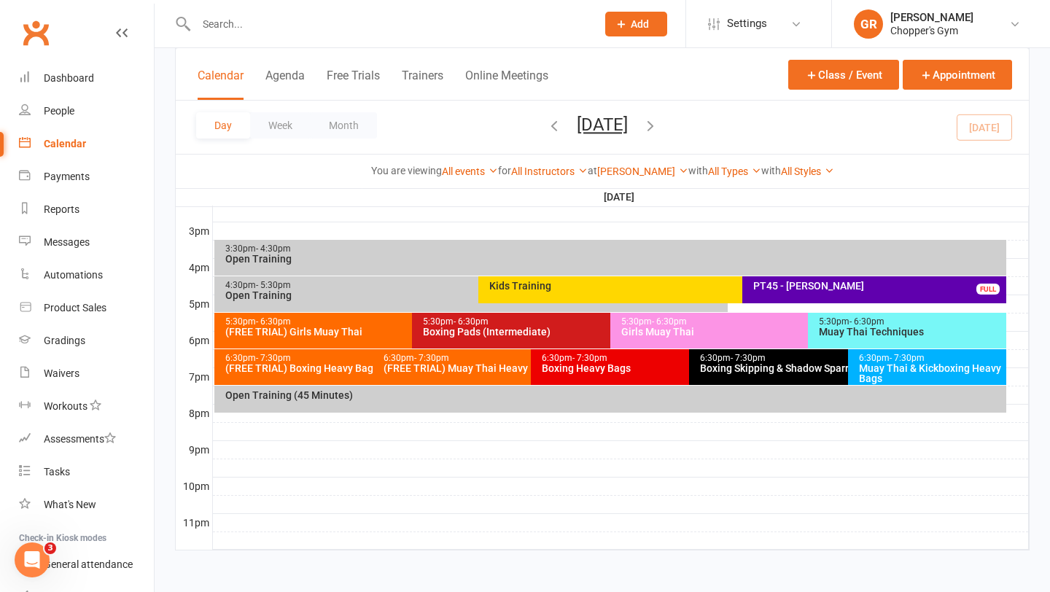
click at [422, 373] on div "6:30pm - 7:30pm (FREE TRIAL) Muay Thai Heavy Bags Class" at bounding box center [524, 367] width 303 height 36
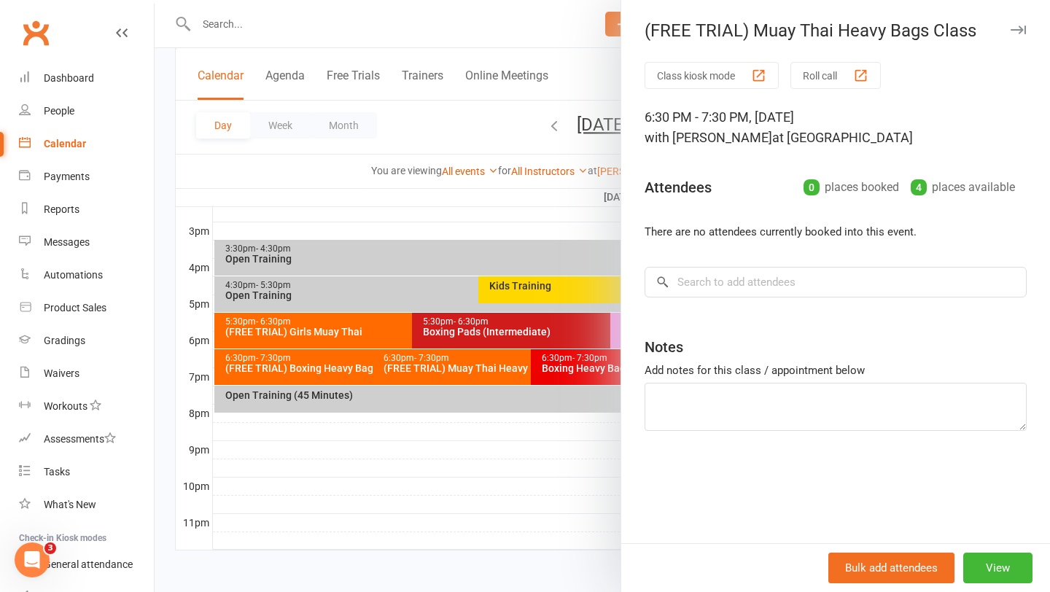
click at [459, 526] on div at bounding box center [602, 296] width 895 height 592
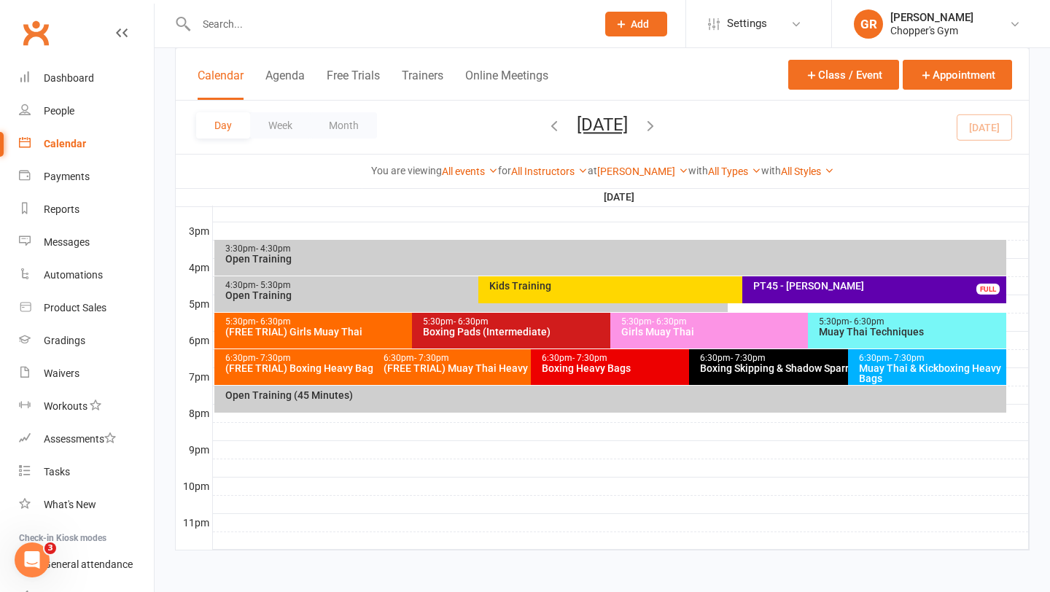
click at [599, 364] on div "Boxing Heavy Bags" at bounding box center [685, 368] width 289 height 10
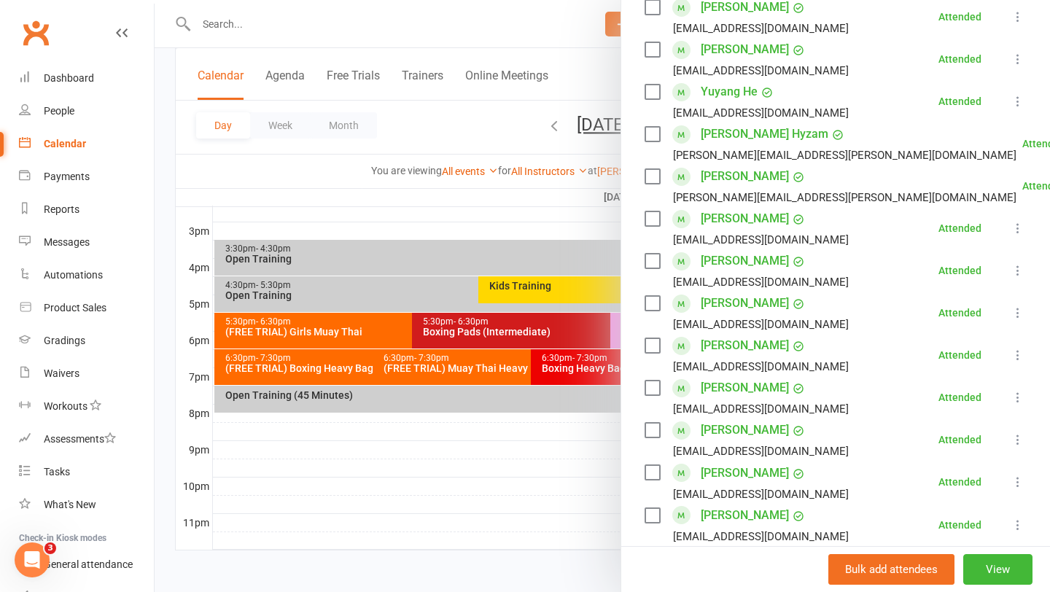
scroll to position [445, 0]
click at [472, 516] on div at bounding box center [602, 296] width 895 height 592
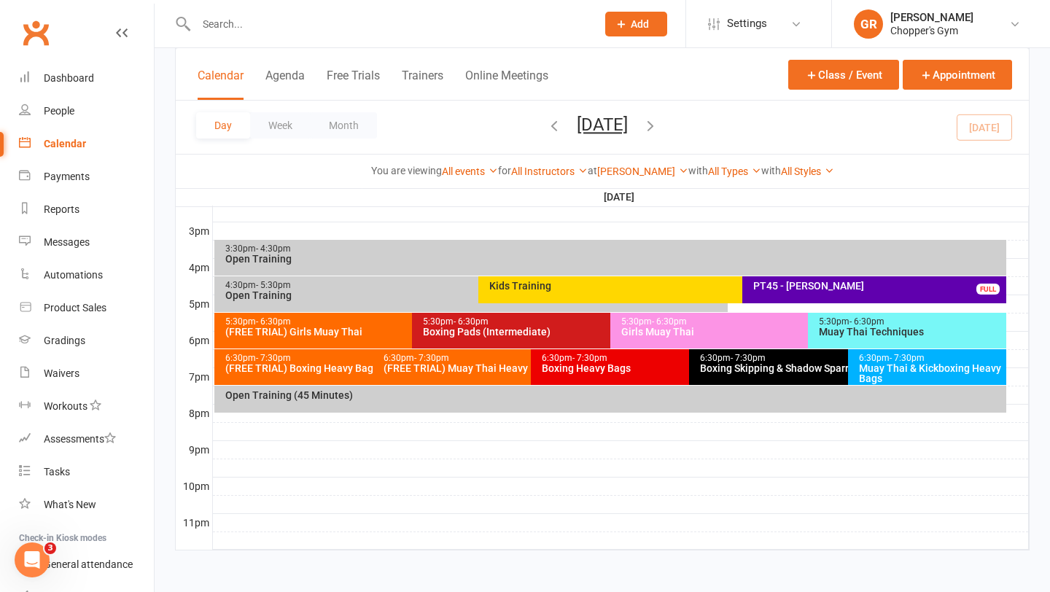
click at [896, 372] on div "Muay Thai & Kickboxing Heavy Bags" at bounding box center [930, 373] width 145 height 20
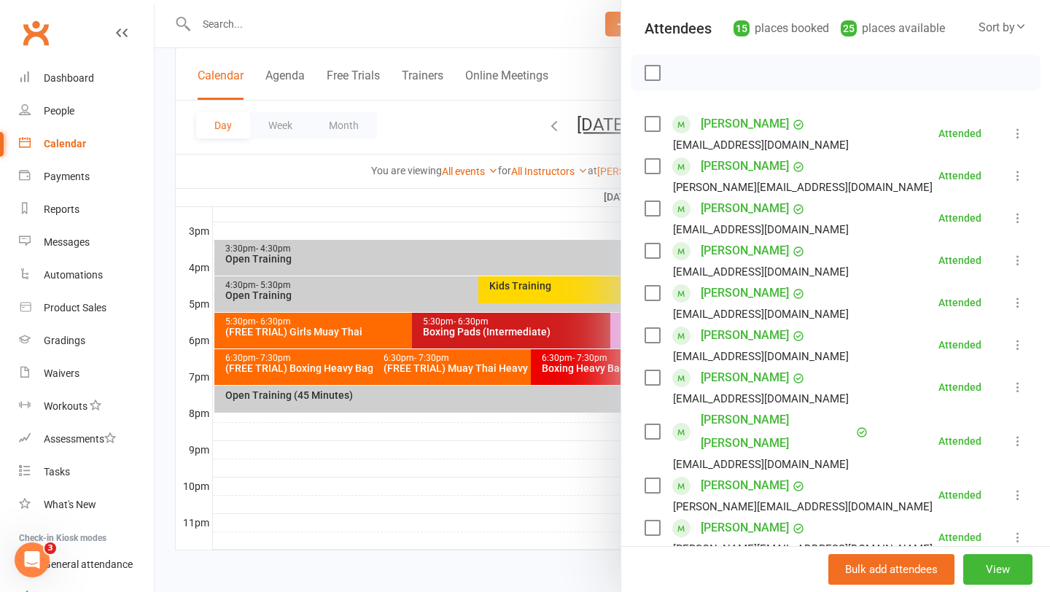
scroll to position [158, 0]
click at [502, 455] on div at bounding box center [602, 296] width 895 height 592
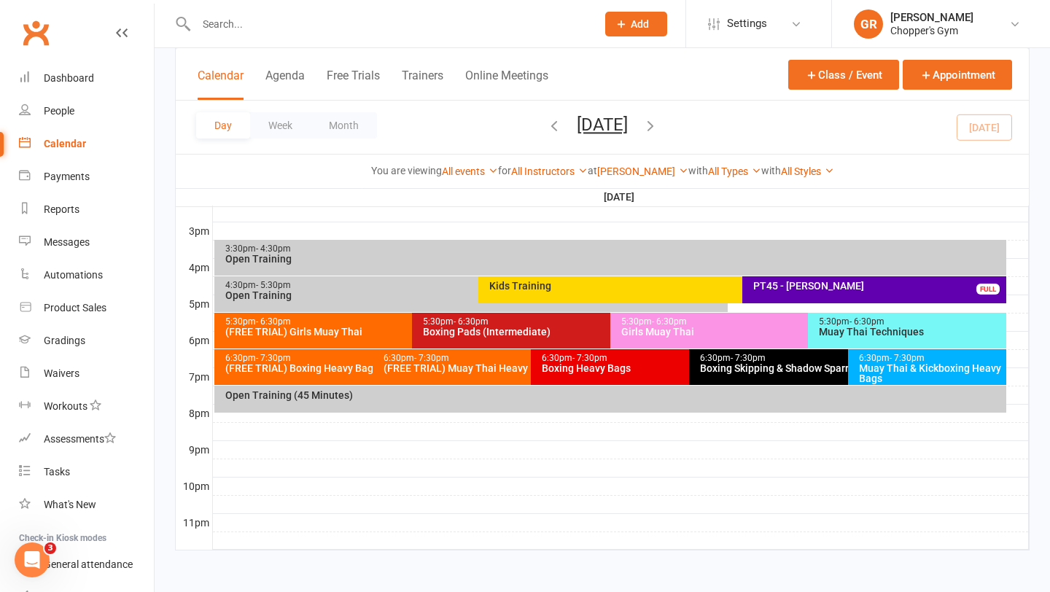
click at [636, 369] on div "Boxing Heavy Bags" at bounding box center [685, 368] width 289 height 10
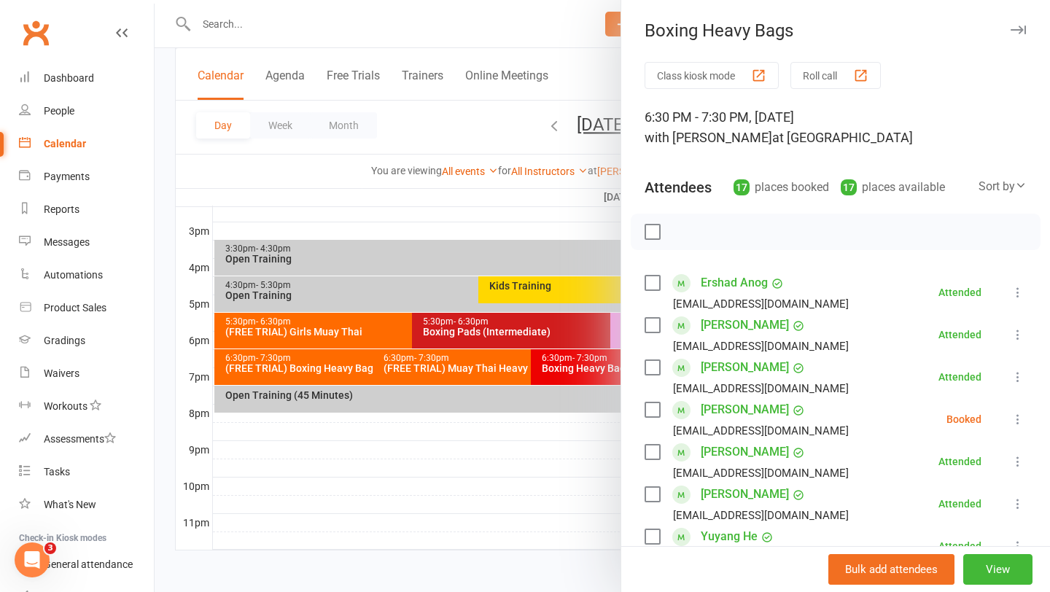
click at [545, 510] on div at bounding box center [602, 296] width 895 height 592
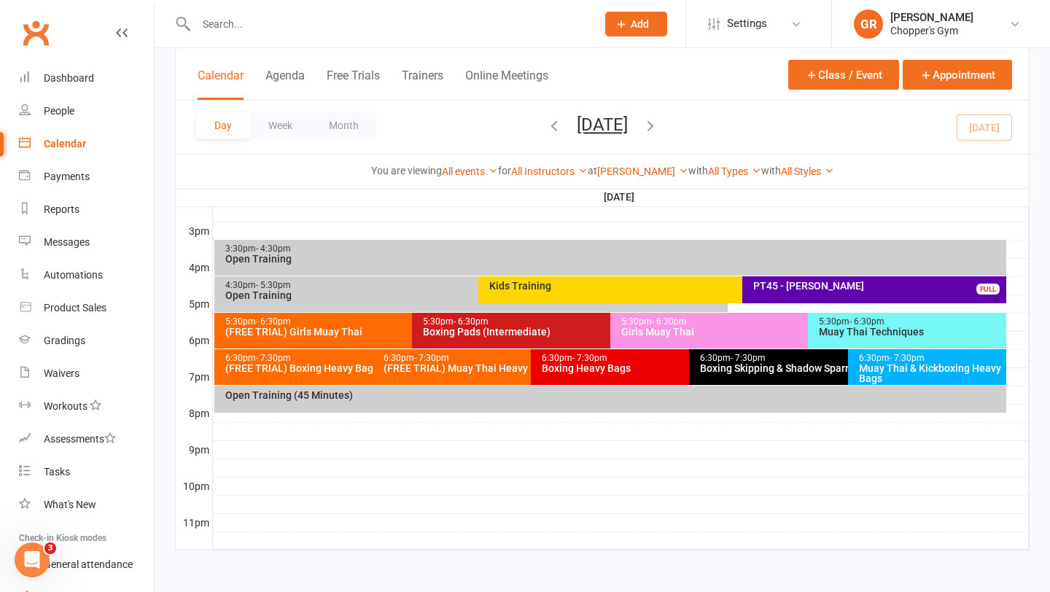
click at [402, 370] on div "(FREE TRIAL) Muay Thai Heavy Bags Class" at bounding box center [527, 368] width 289 height 10
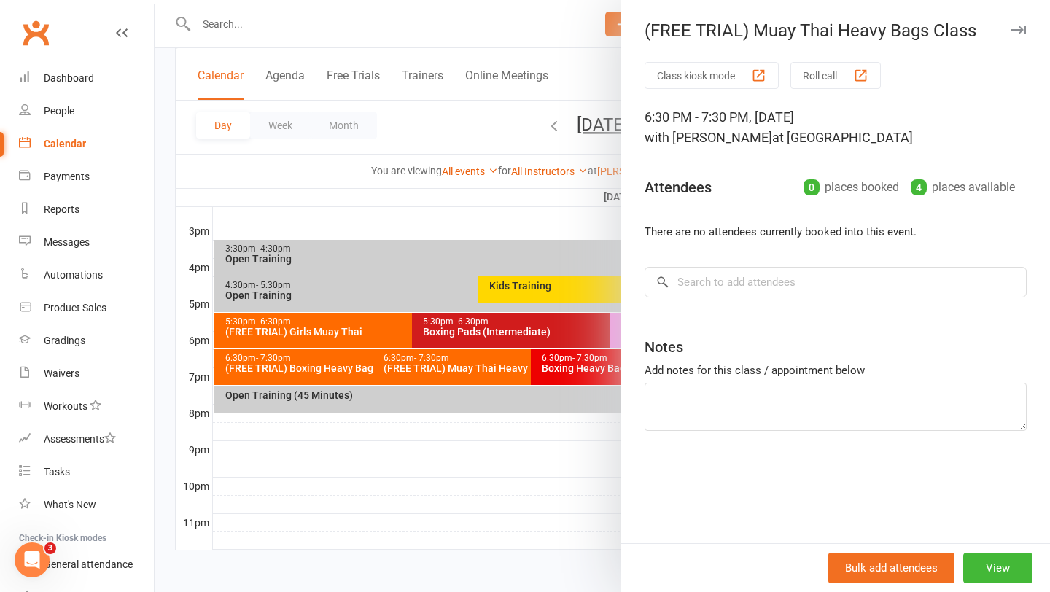
click at [328, 361] on div at bounding box center [602, 296] width 895 height 592
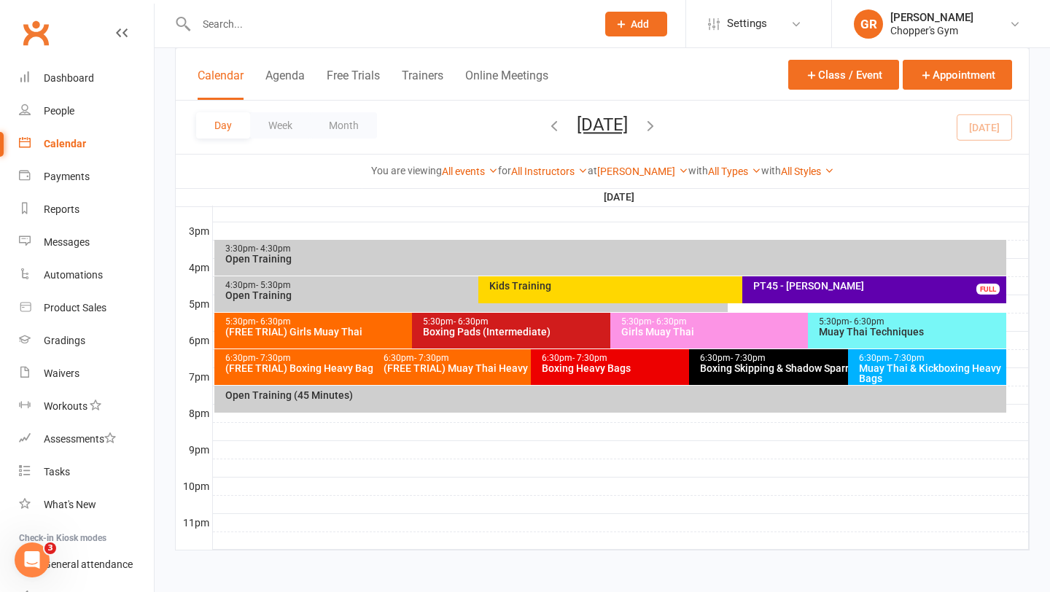
click at [316, 368] on div "(FREE TRIAL) Boxing Heavy Bags" at bounding box center [369, 368] width 289 height 10
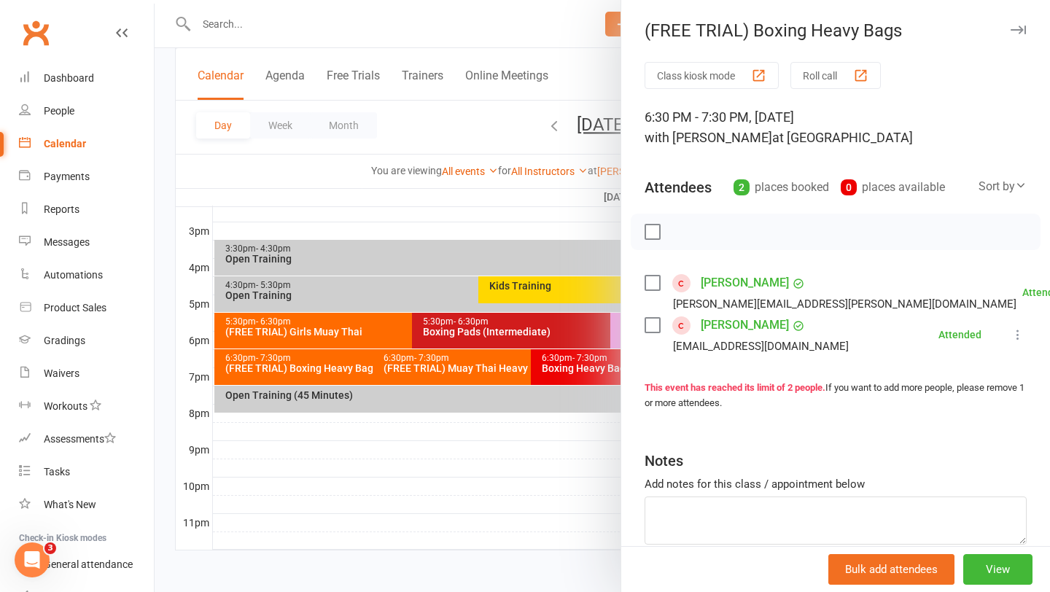
click at [542, 410] on div at bounding box center [602, 296] width 895 height 592
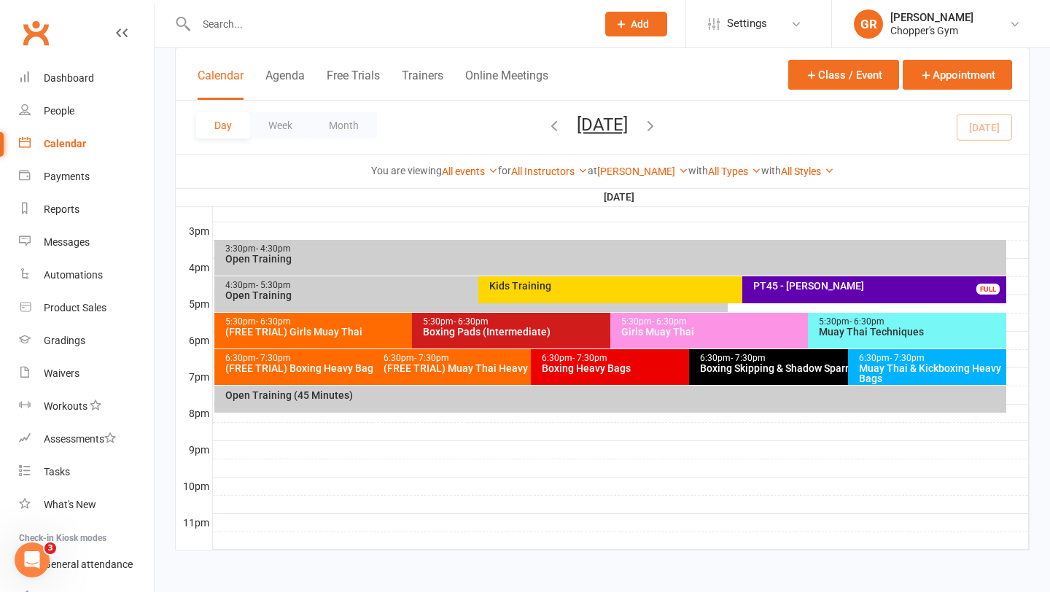
click at [593, 375] on div "6:30pm - 7:30pm Boxing Heavy Bags" at bounding box center [682, 367] width 303 height 36
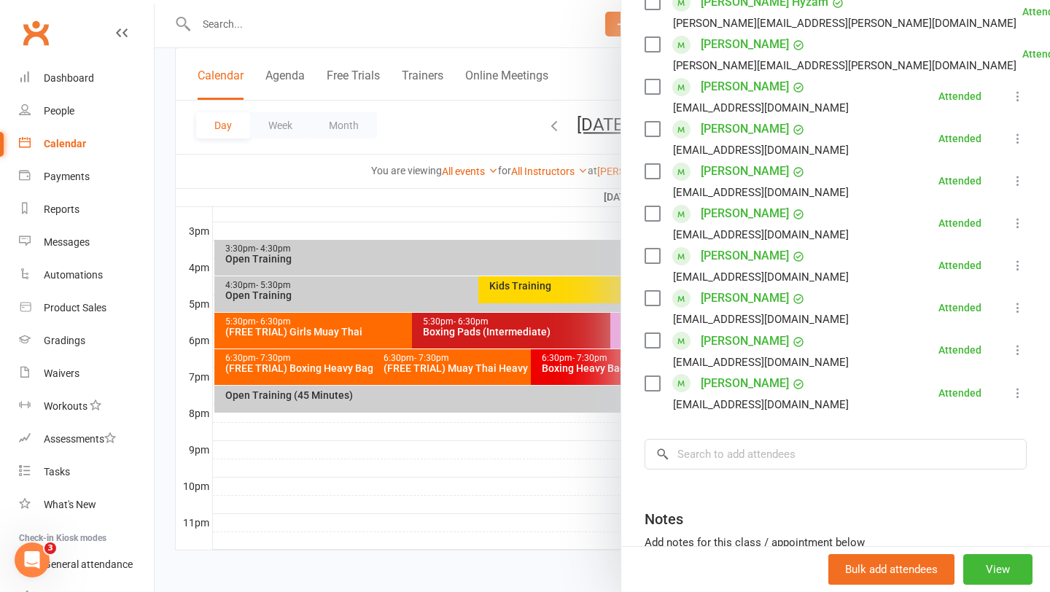
scroll to position [657, 0]
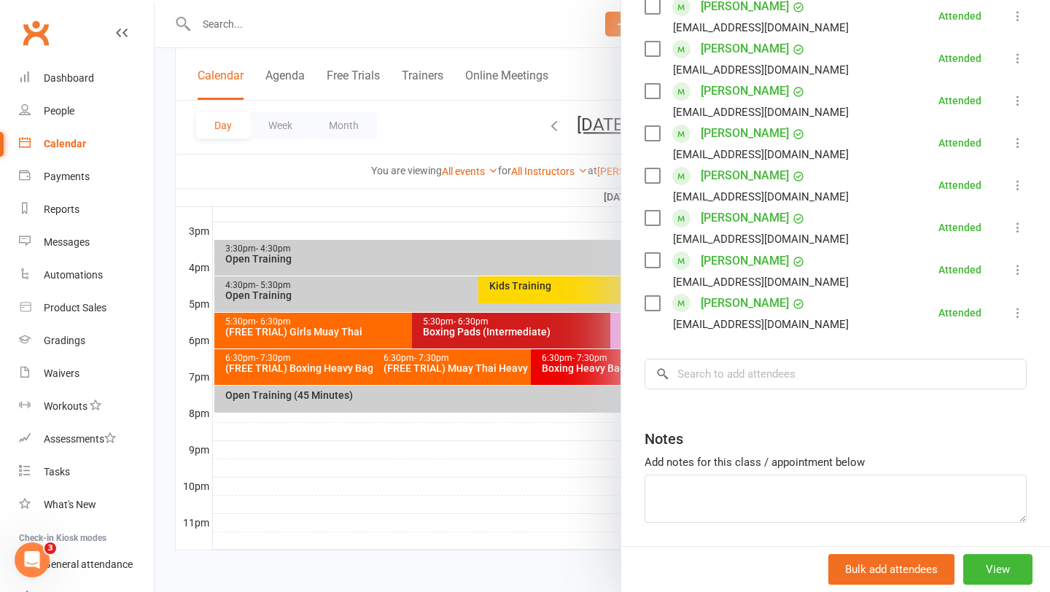
click at [580, 491] on div at bounding box center [602, 296] width 895 height 592
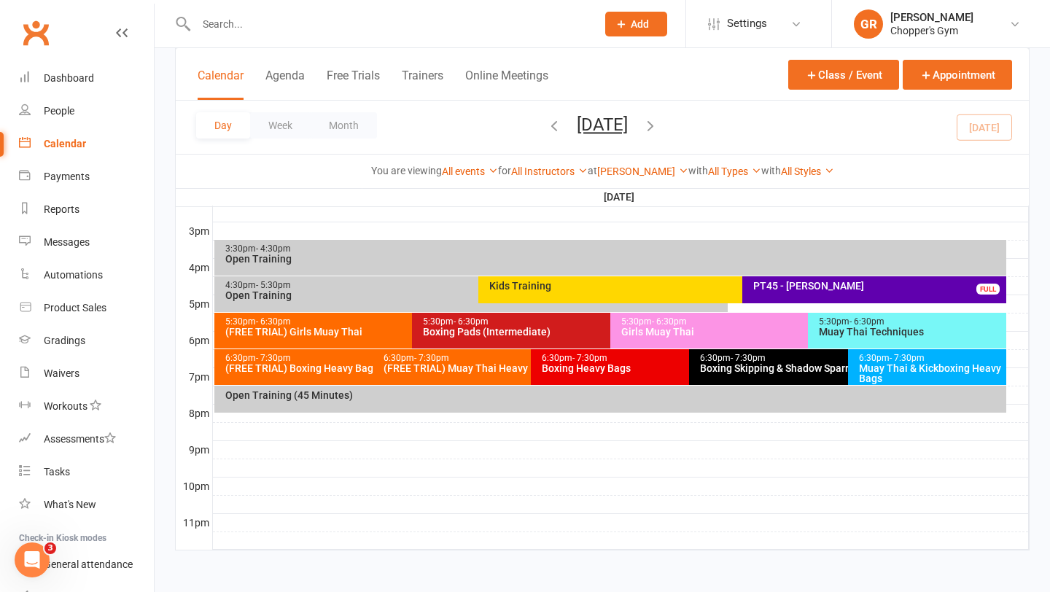
click at [892, 354] on span "- 7:30pm" at bounding box center [906, 358] width 35 height 10
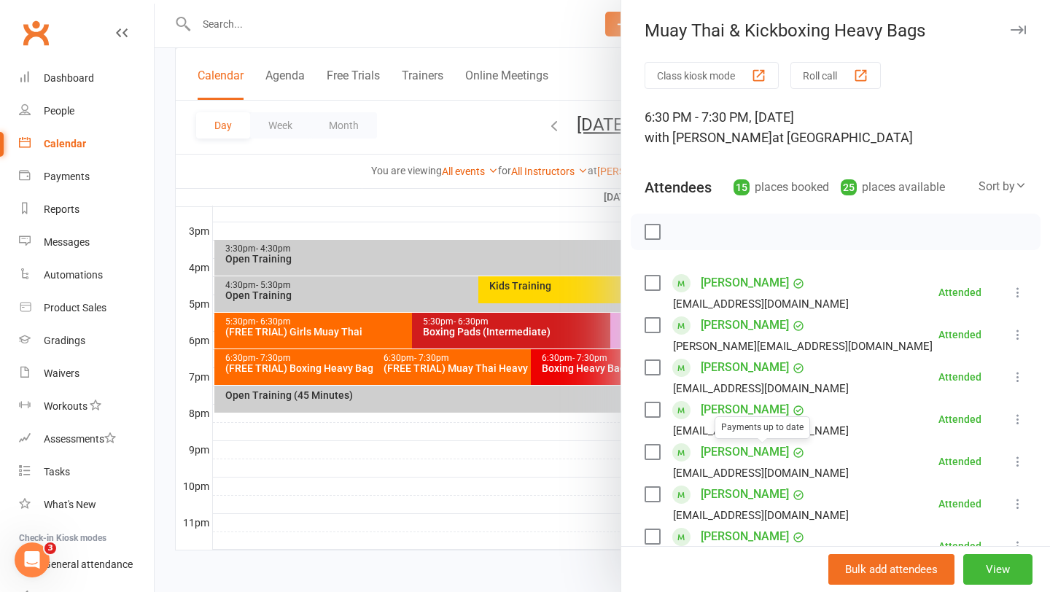
click at [725, 448] on link "YIFEI GAO" at bounding box center [745, 451] width 88 height 23
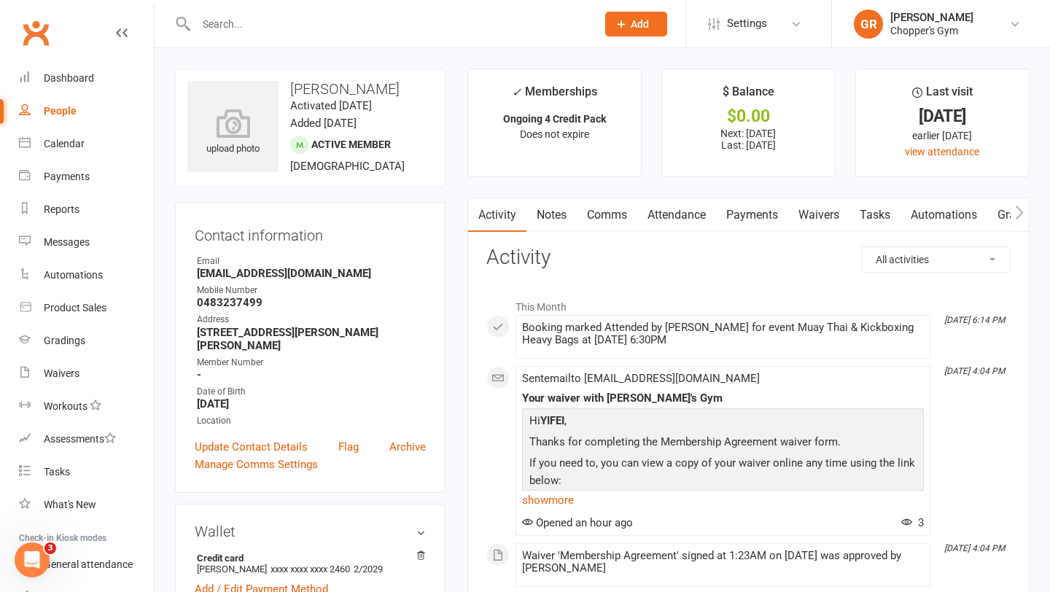
click at [747, 215] on link "Payments" at bounding box center [752, 215] width 72 height 34
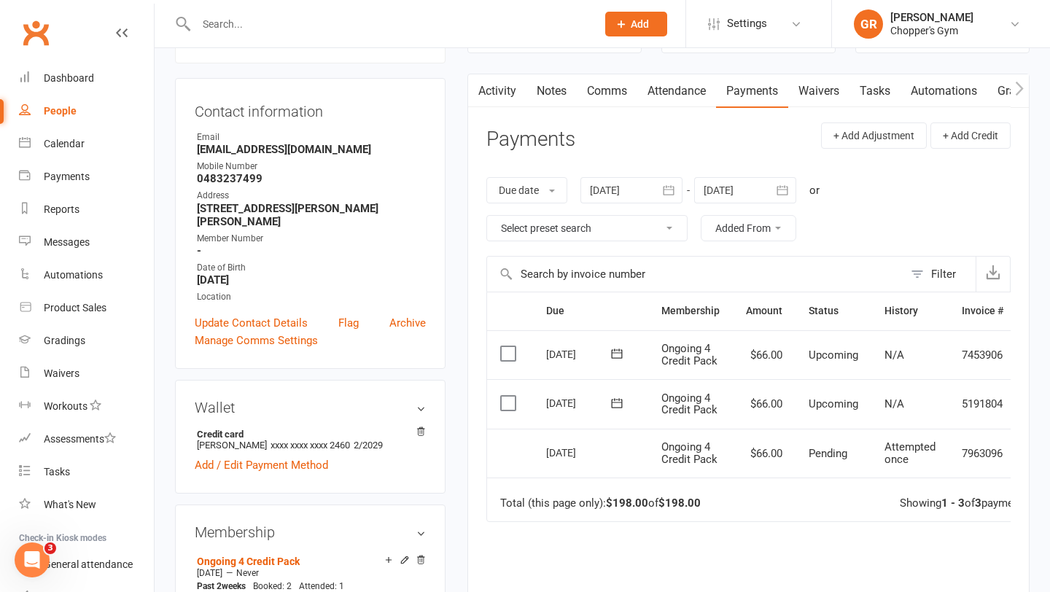
scroll to position [128, 0]
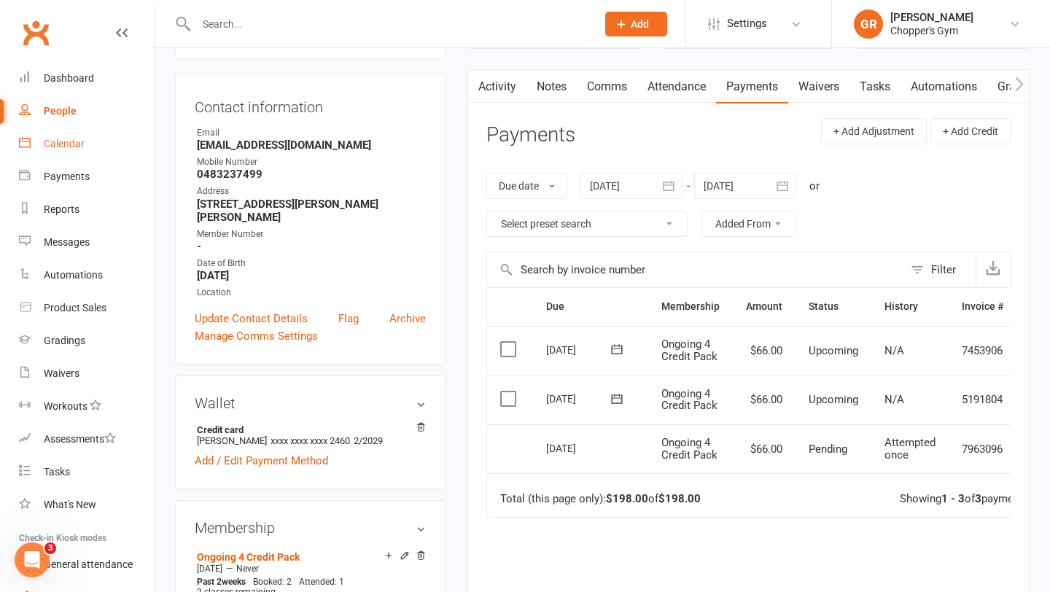
click at [71, 159] on link "Calendar" at bounding box center [86, 144] width 135 height 33
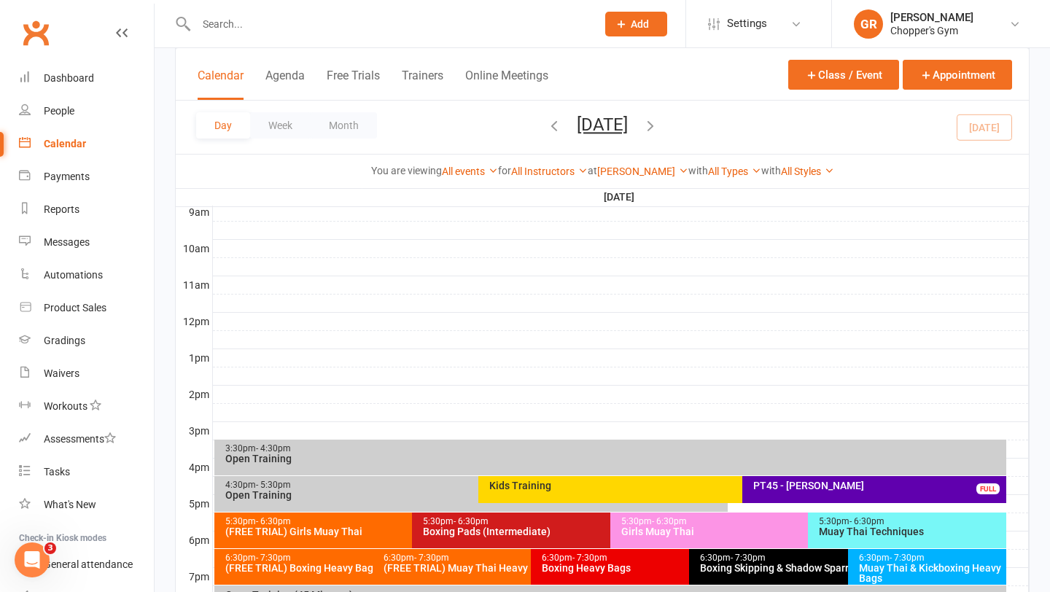
scroll to position [423, 0]
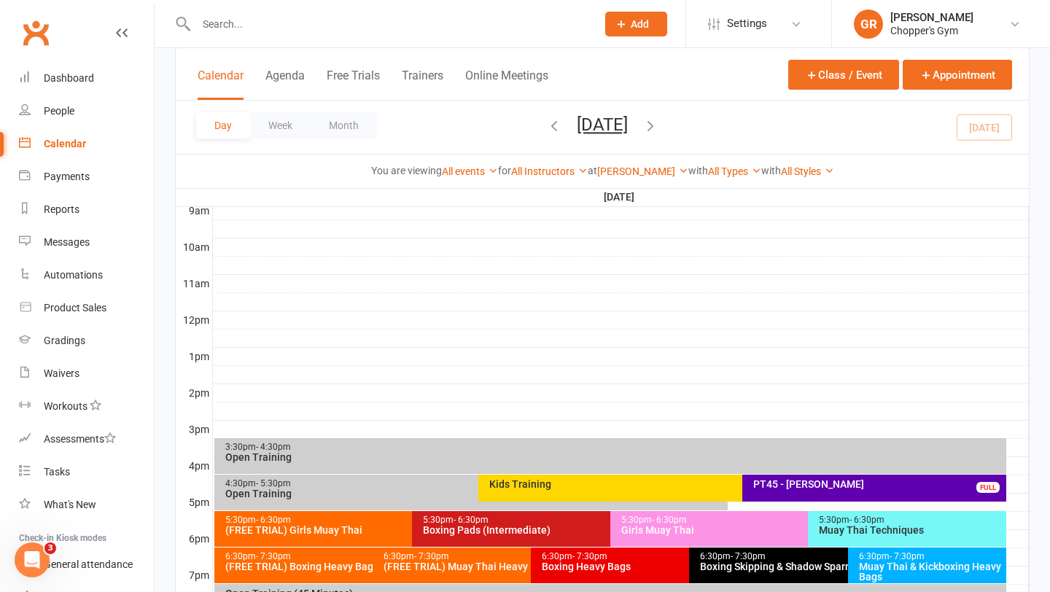
click at [637, 558] on div "6:30pm - 7:30pm" at bounding box center [685, 556] width 289 height 9
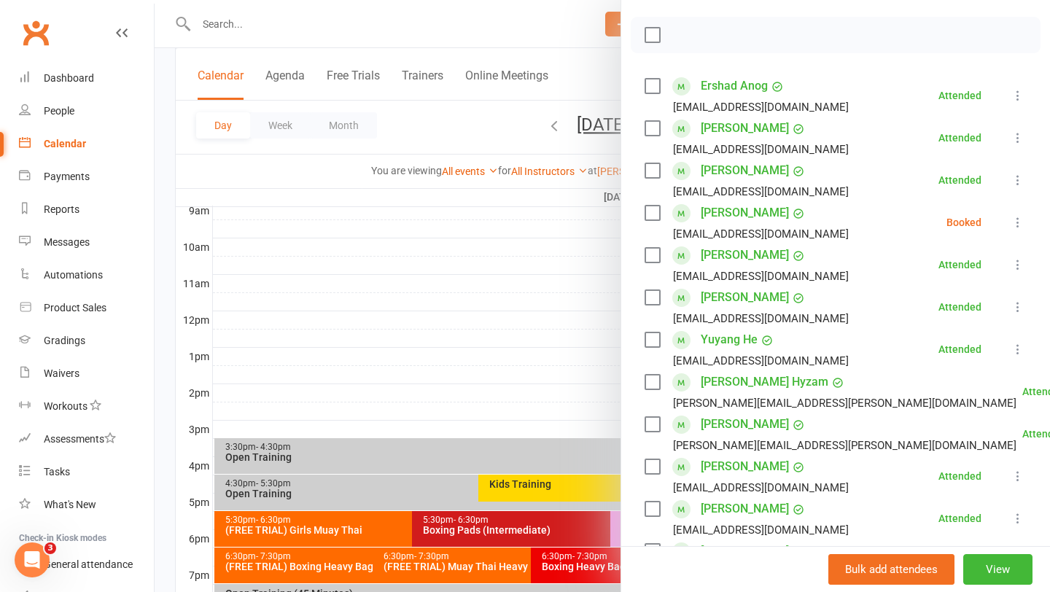
scroll to position [199, 0]
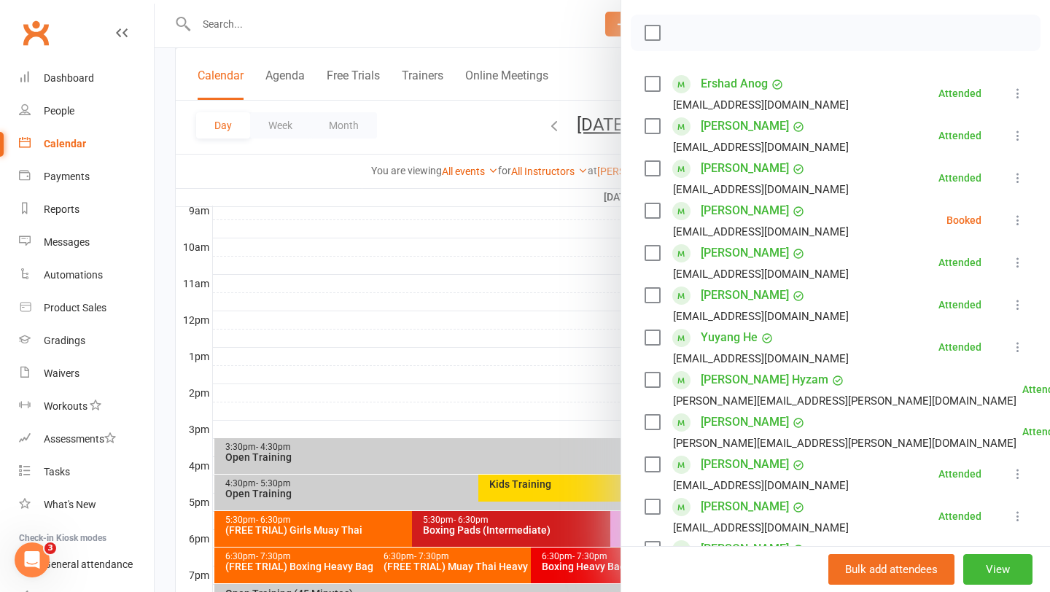
click at [1016, 224] on icon at bounding box center [1017, 220] width 15 height 15
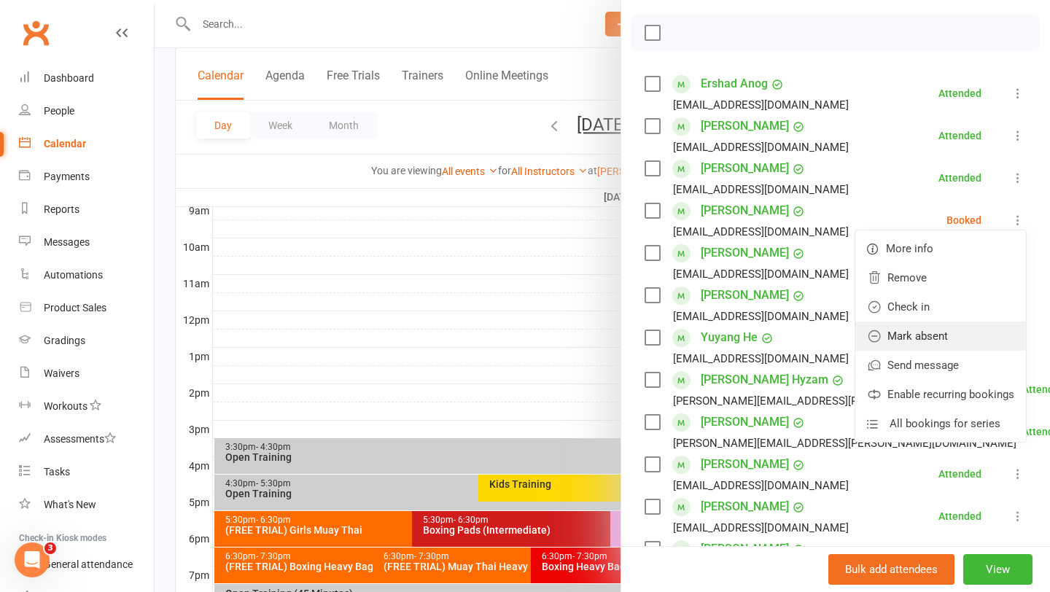
click at [911, 335] on link "Mark absent" at bounding box center [940, 335] width 171 height 29
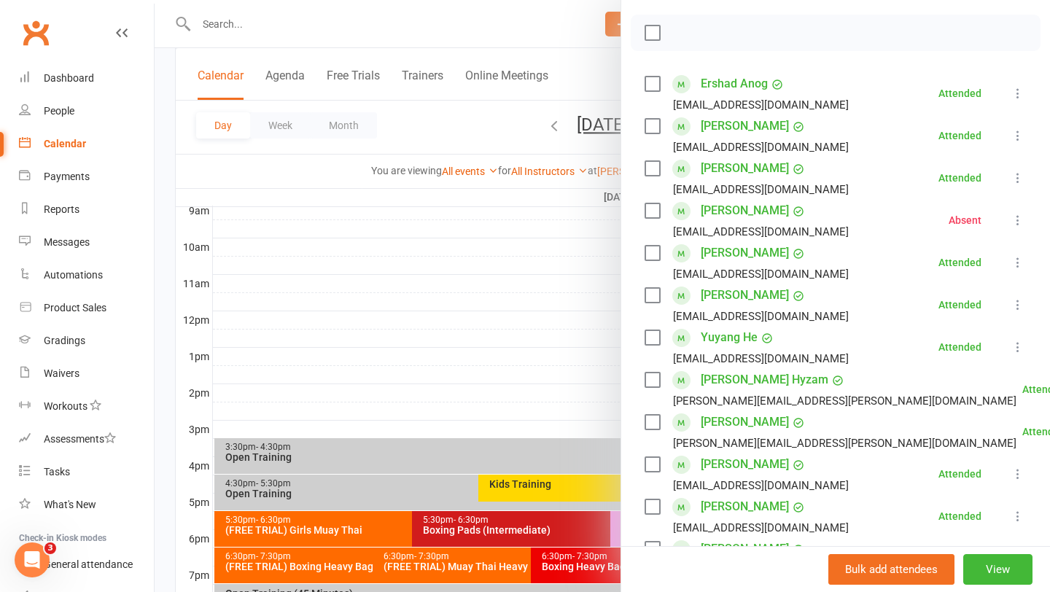
click at [479, 342] on div at bounding box center [602, 296] width 895 height 592
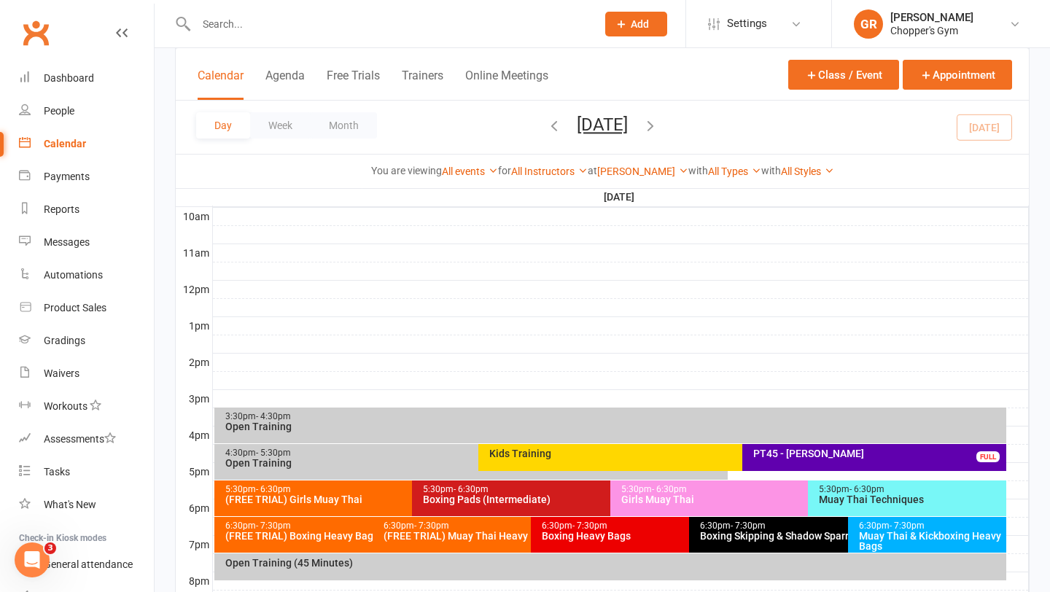
scroll to position [458, 0]
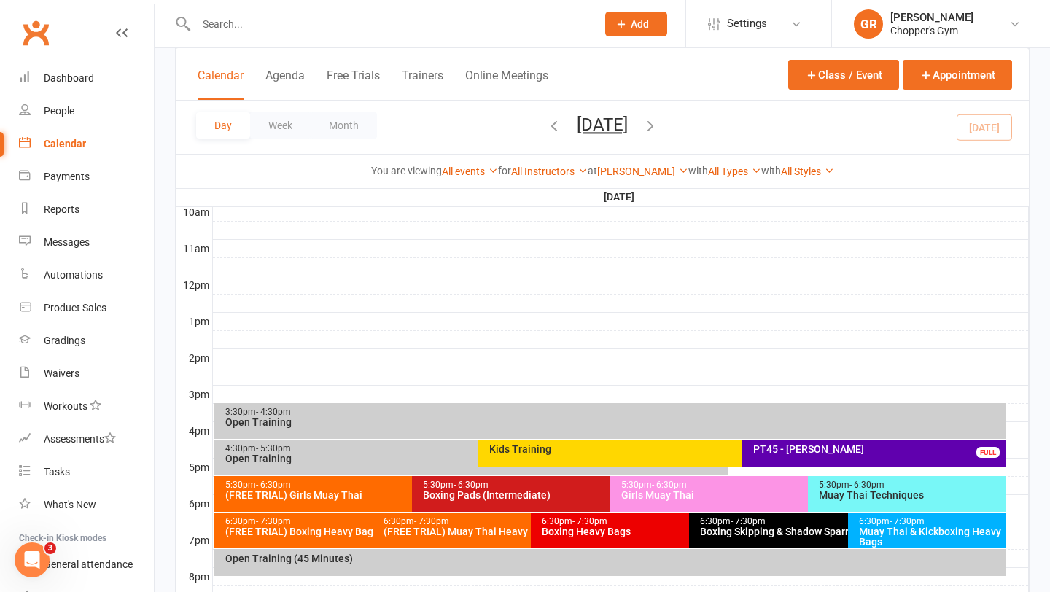
click at [658, 128] on icon "button" at bounding box center [650, 125] width 16 height 16
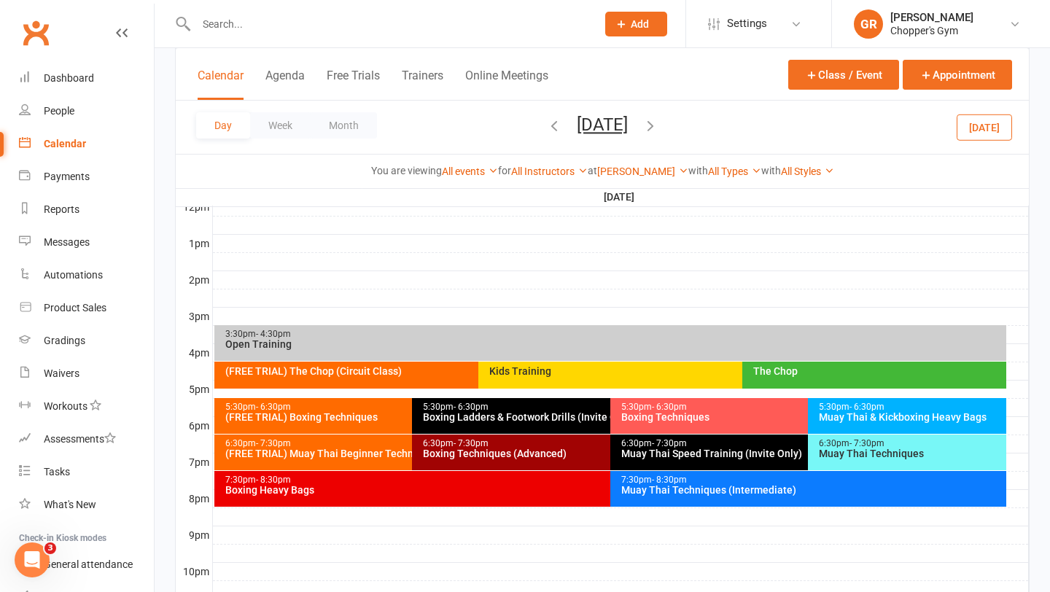
scroll to position [542, 0]
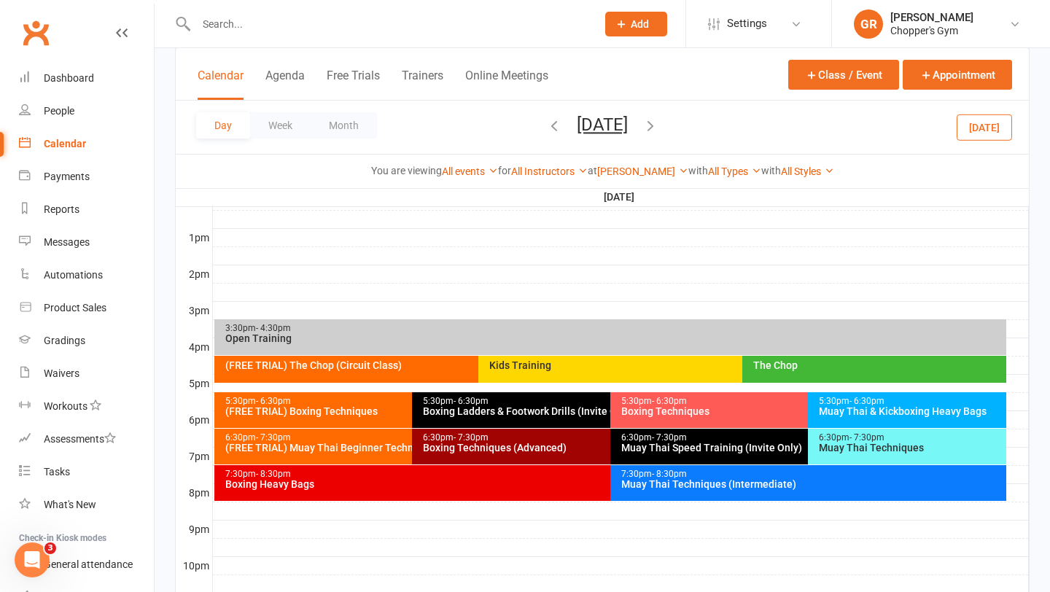
click at [364, 410] on div "(FREE TRIAL) Boxing Techniques" at bounding box center [409, 411] width 368 height 10
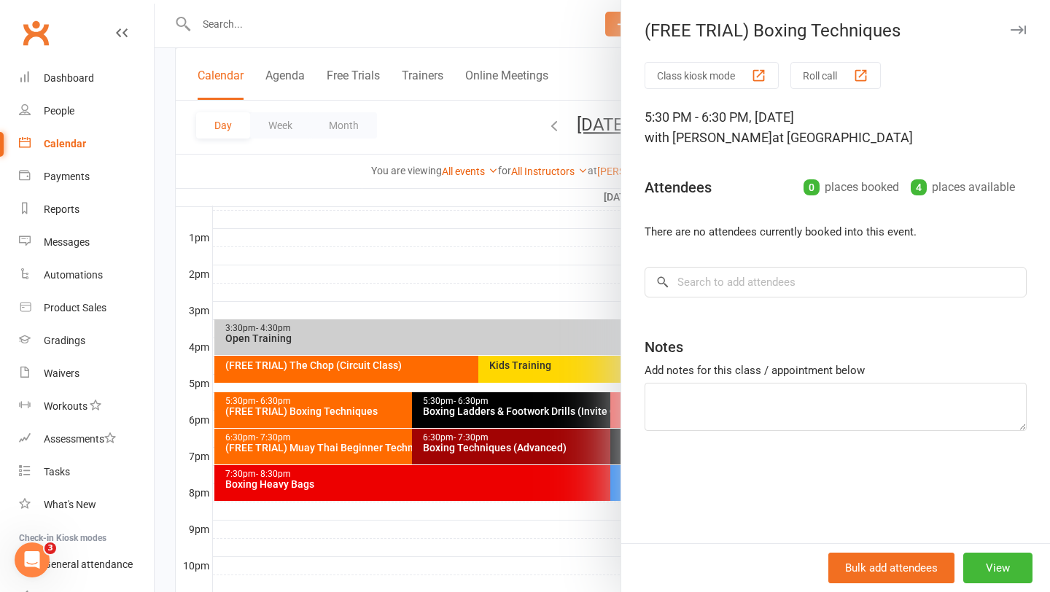
click at [385, 386] on div at bounding box center [602, 296] width 895 height 592
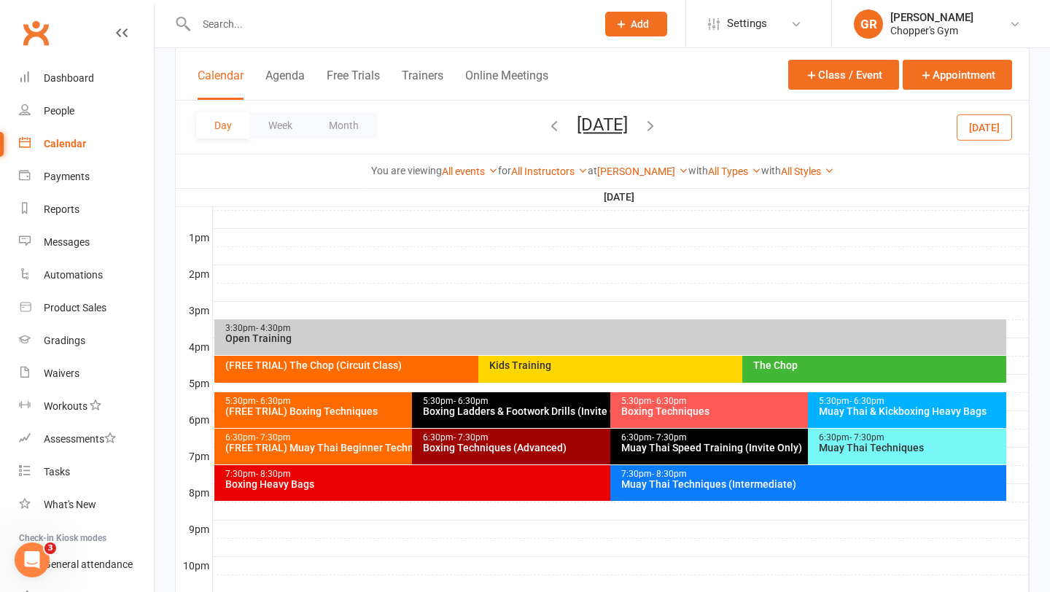
click at [360, 412] on div "(FREE TRIAL) Boxing Techniques" at bounding box center [409, 411] width 368 height 10
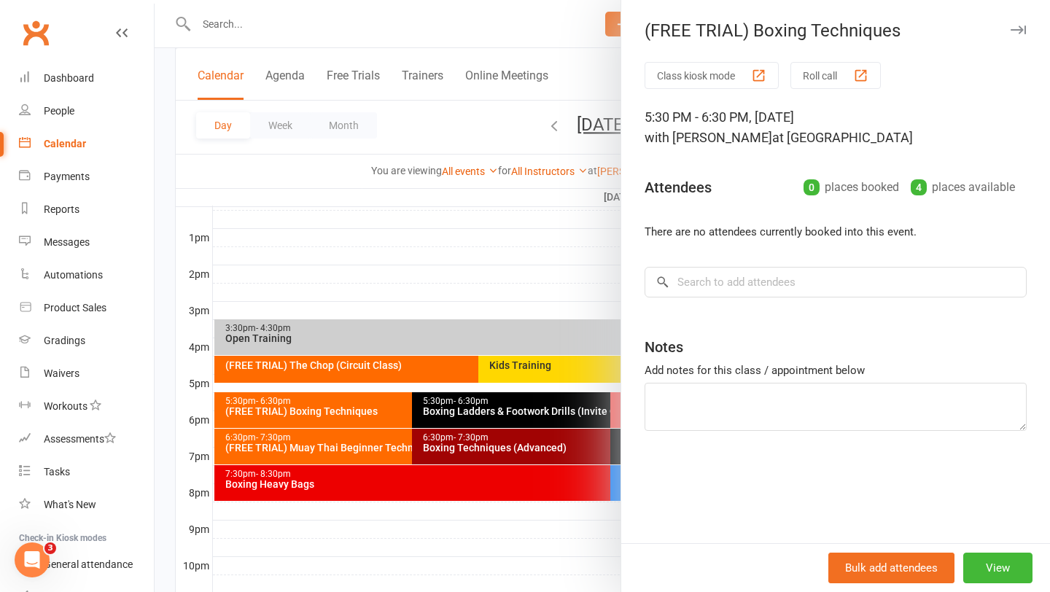
click at [351, 442] on div at bounding box center [602, 296] width 895 height 592
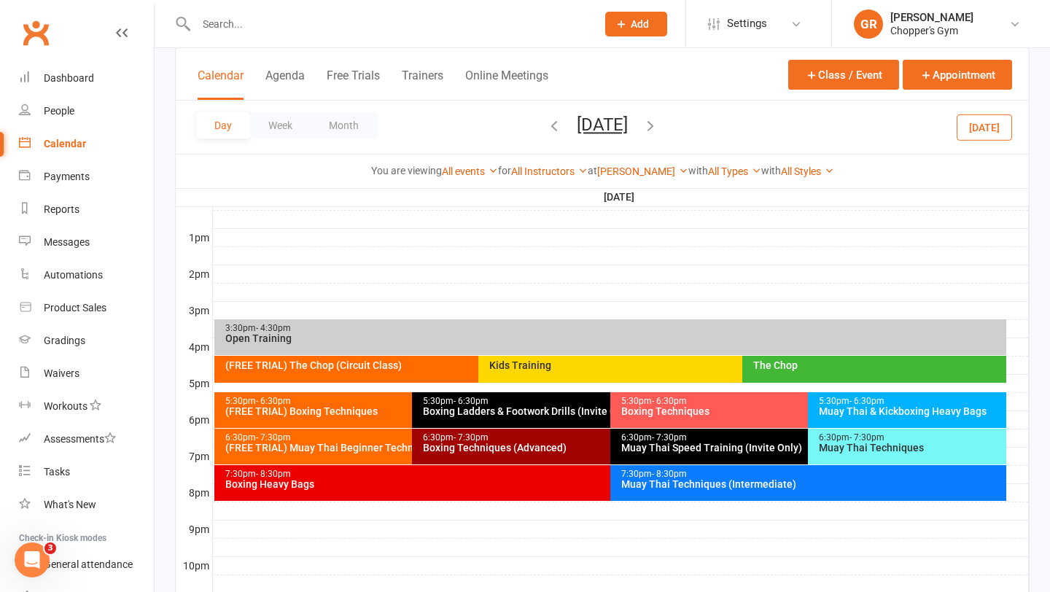
click at [340, 452] on div "(FREE TRIAL) Muay Thai Beginner Technique" at bounding box center [409, 448] width 368 height 10
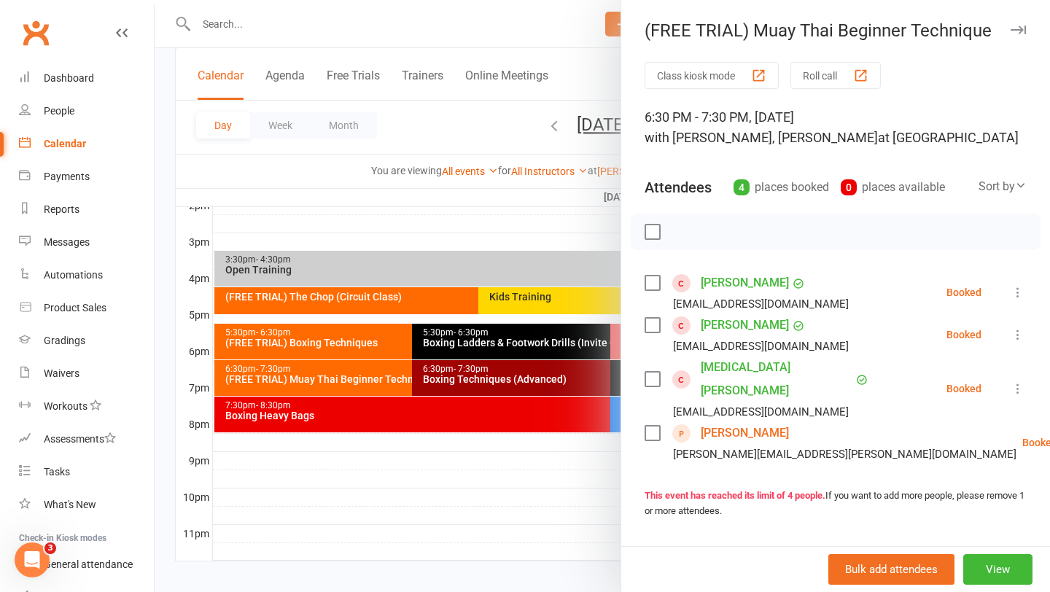
scroll to position [621, 0]
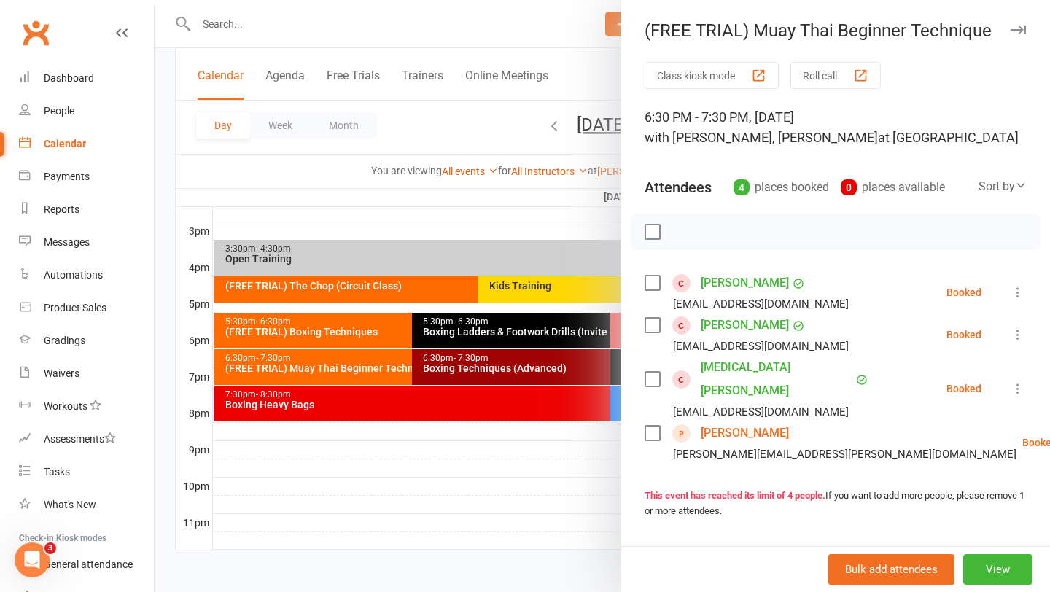
click at [511, 440] on div at bounding box center [602, 296] width 895 height 592
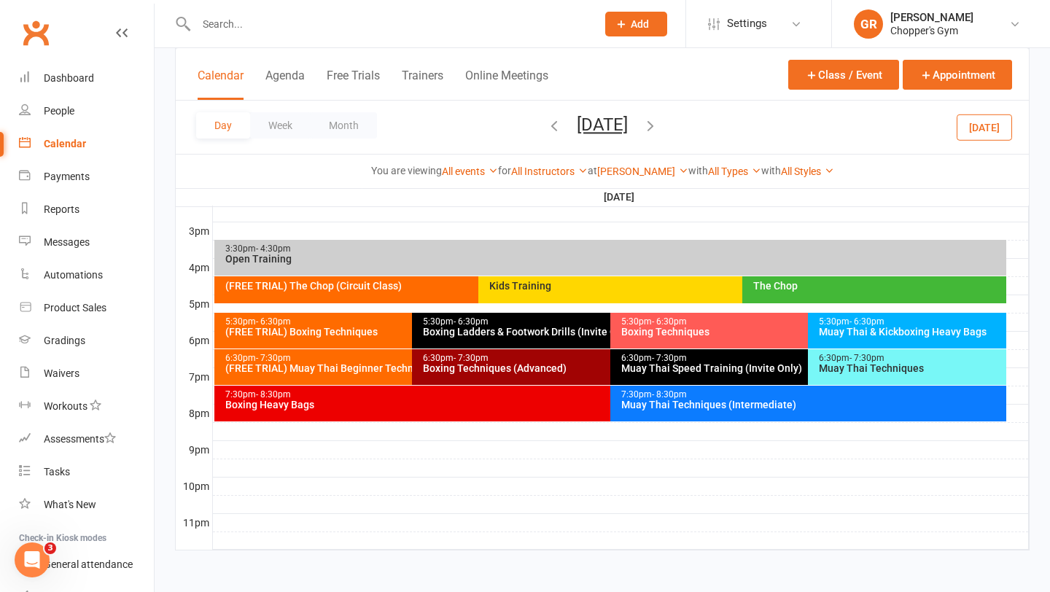
click at [771, 415] on div "7:30pm - 8:30pm Muay Thai Techniques (Intermediate)" at bounding box center [808, 404] width 396 height 36
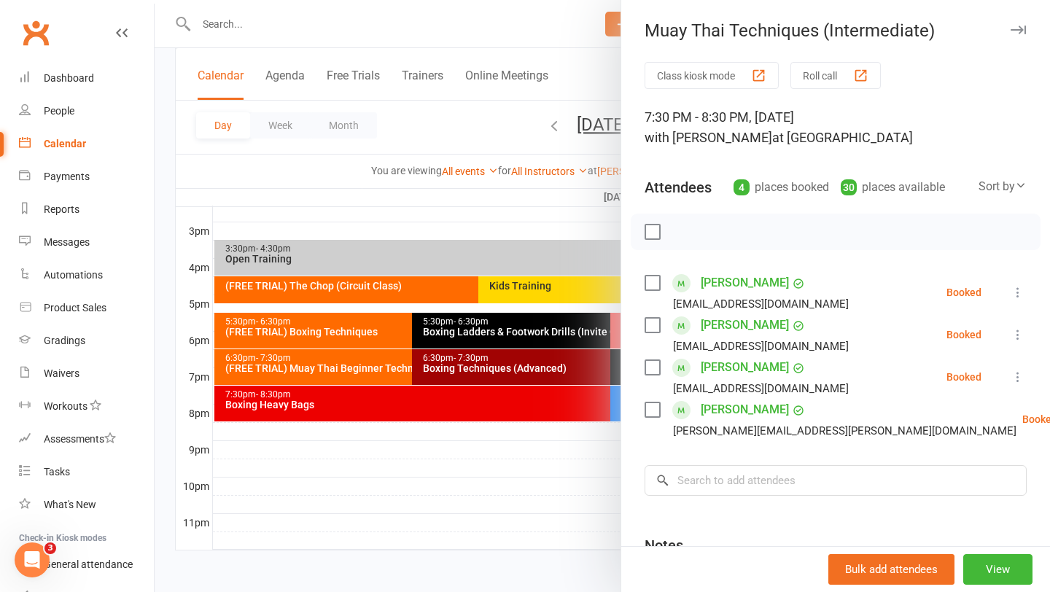
click at [565, 467] on div at bounding box center [602, 296] width 895 height 592
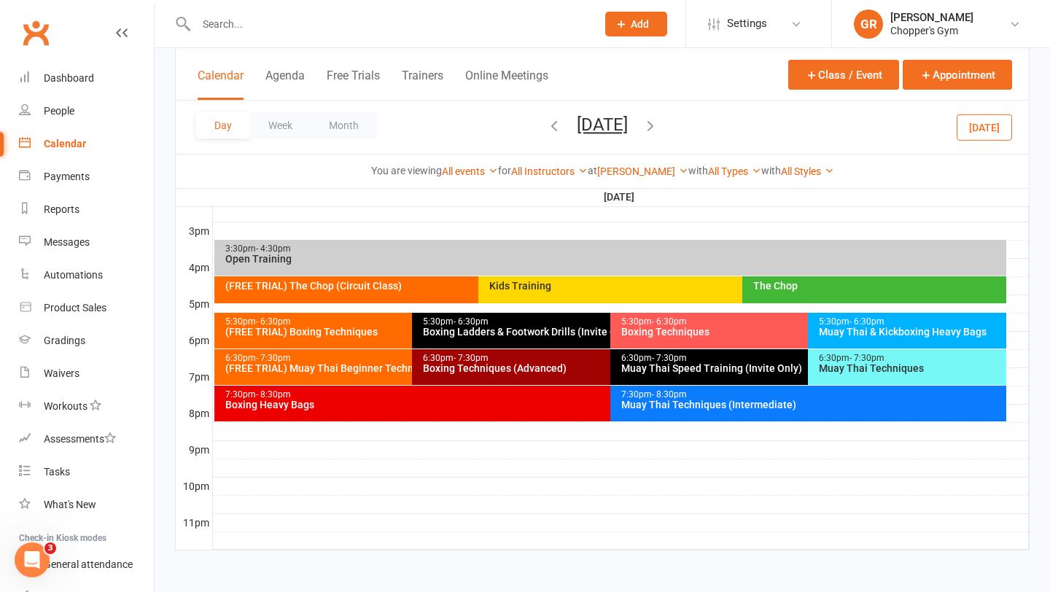
click at [658, 128] on icon "button" at bounding box center [650, 125] width 16 height 16
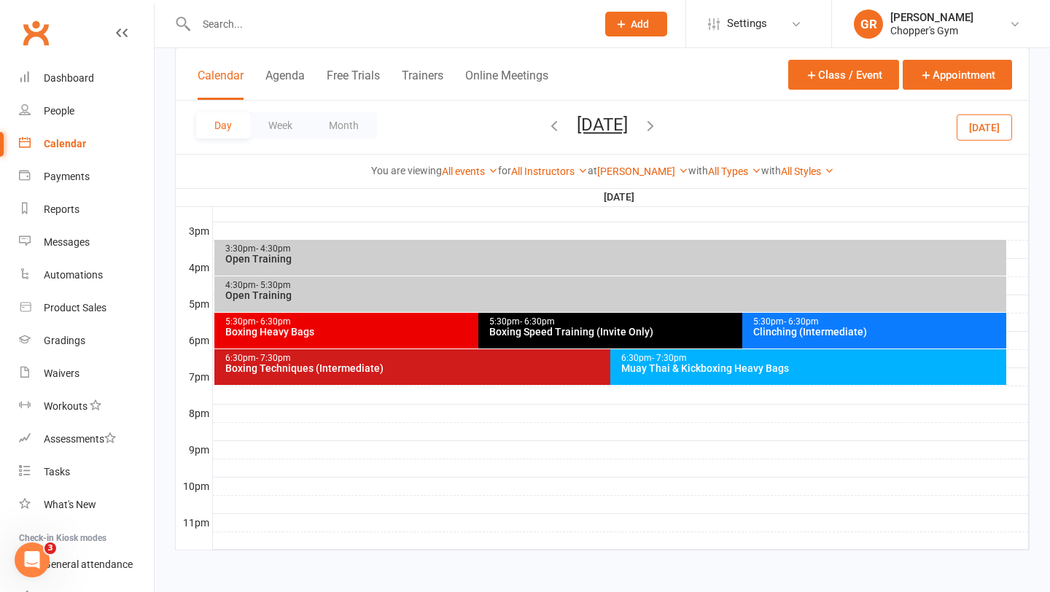
click at [475, 264] on div "3:30pm - 4:30pm Open Training" at bounding box center [610, 258] width 792 height 36
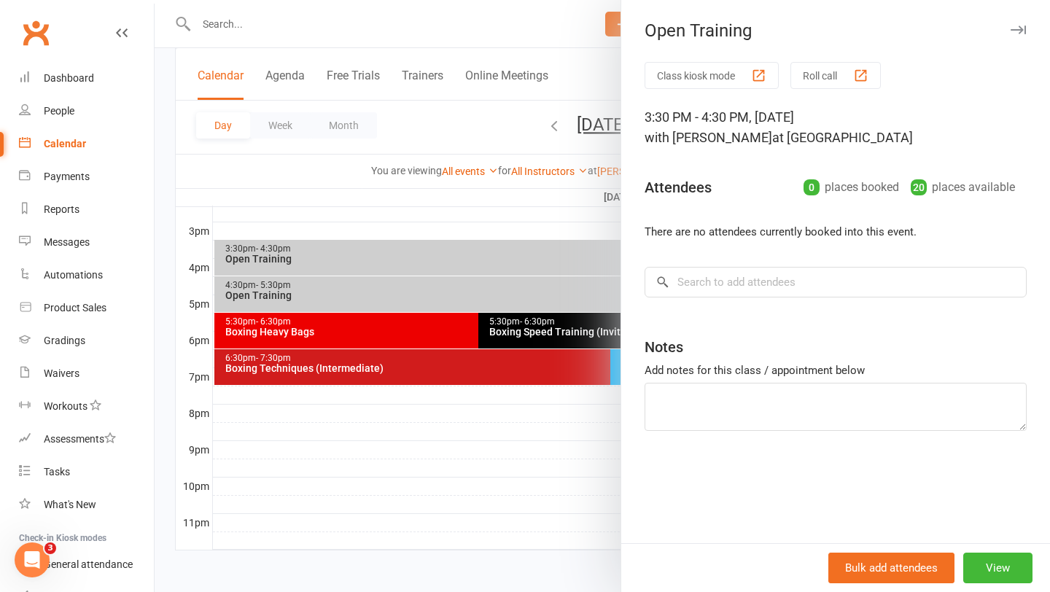
click at [457, 279] on div at bounding box center [602, 296] width 895 height 592
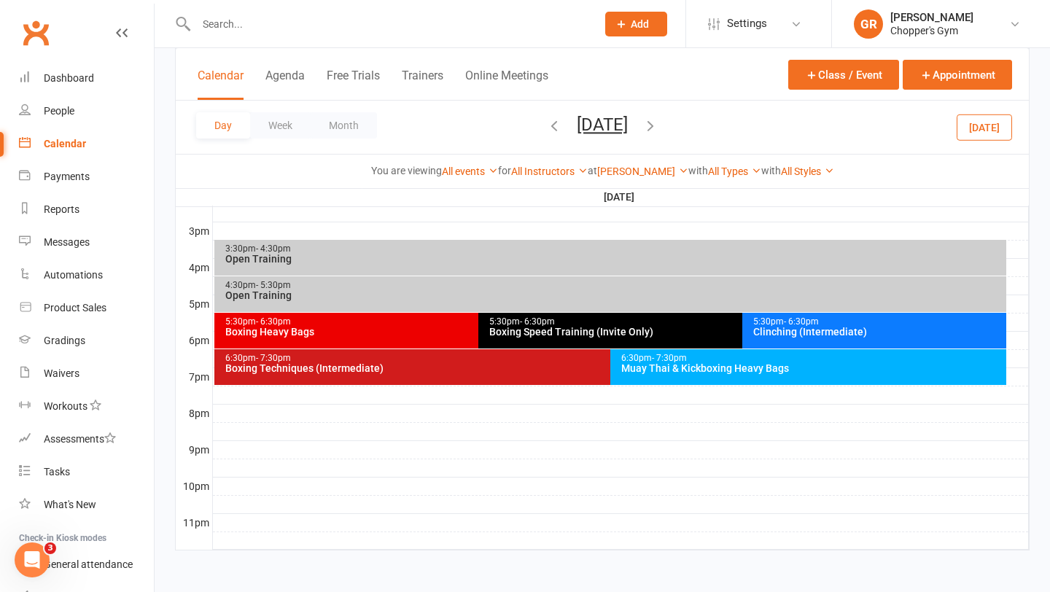
click at [440, 284] on div "4:30pm - 5:30pm" at bounding box center [614, 285] width 779 height 9
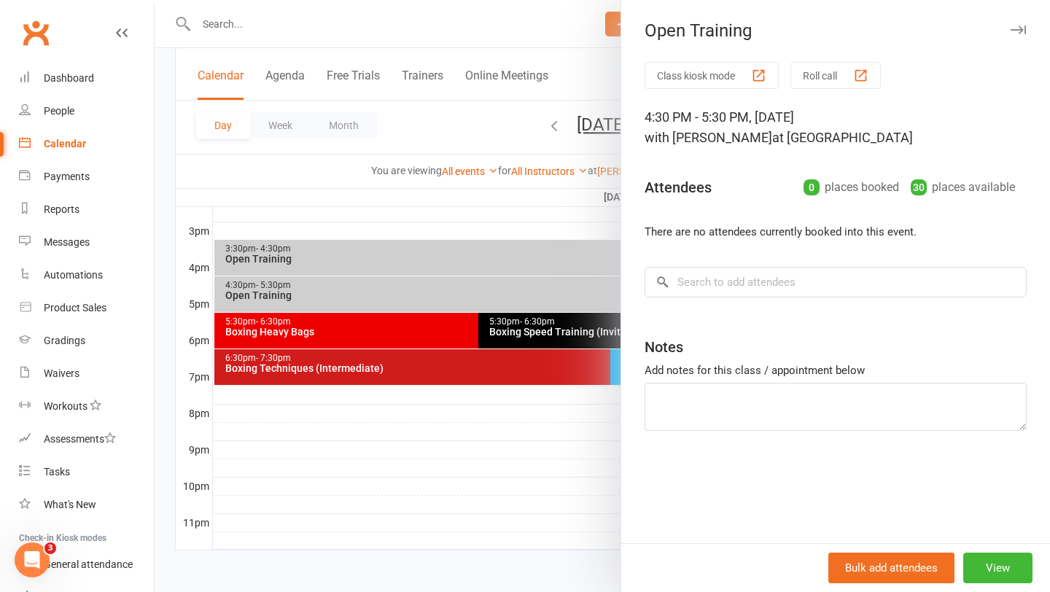
click at [431, 321] on div at bounding box center [602, 296] width 895 height 592
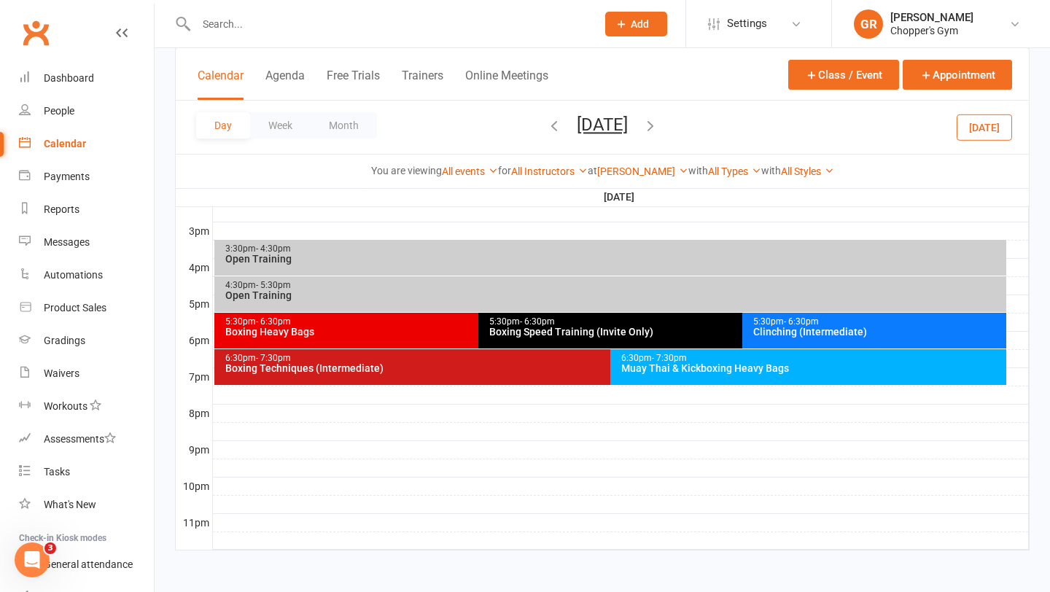
click at [420, 324] on div "5:30pm - 6:30pm" at bounding box center [475, 321] width 500 height 9
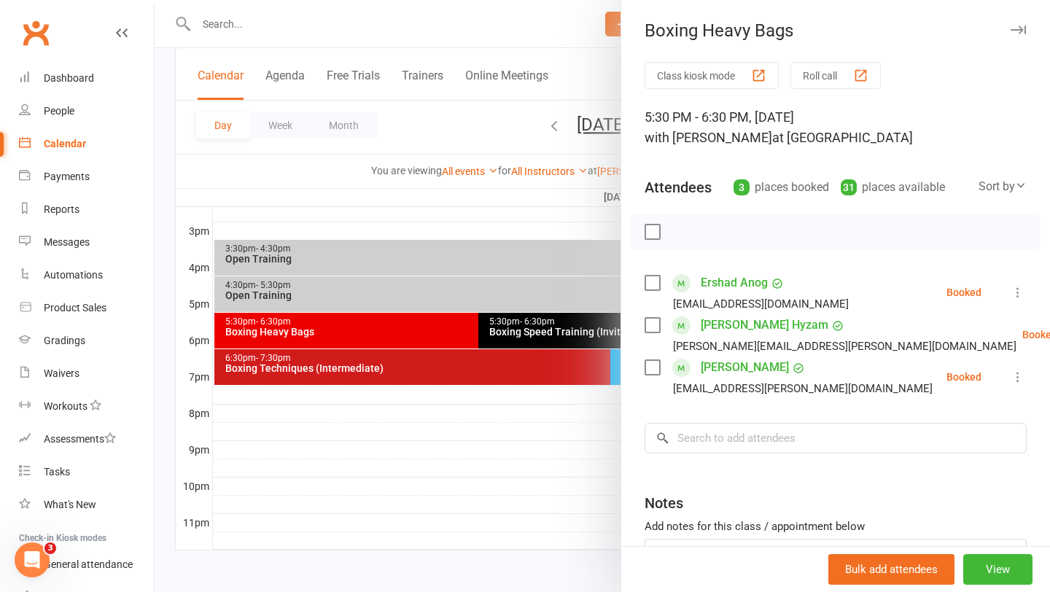
click at [465, 367] on div at bounding box center [602, 296] width 895 height 592
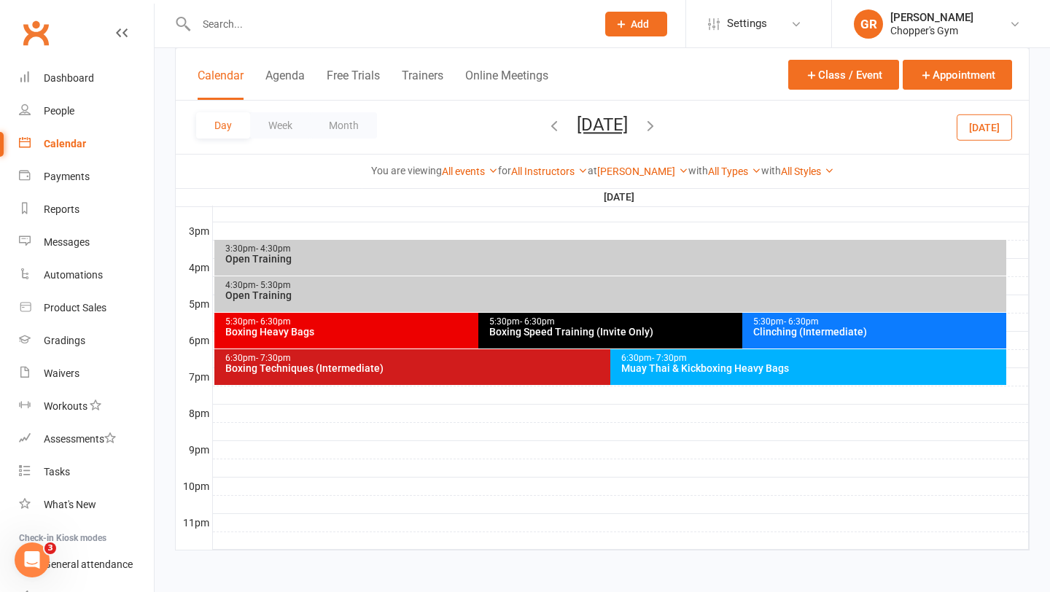
click at [465, 367] on div "Boxing Techniques (Intermediate)" at bounding box center [607, 368] width 765 height 10
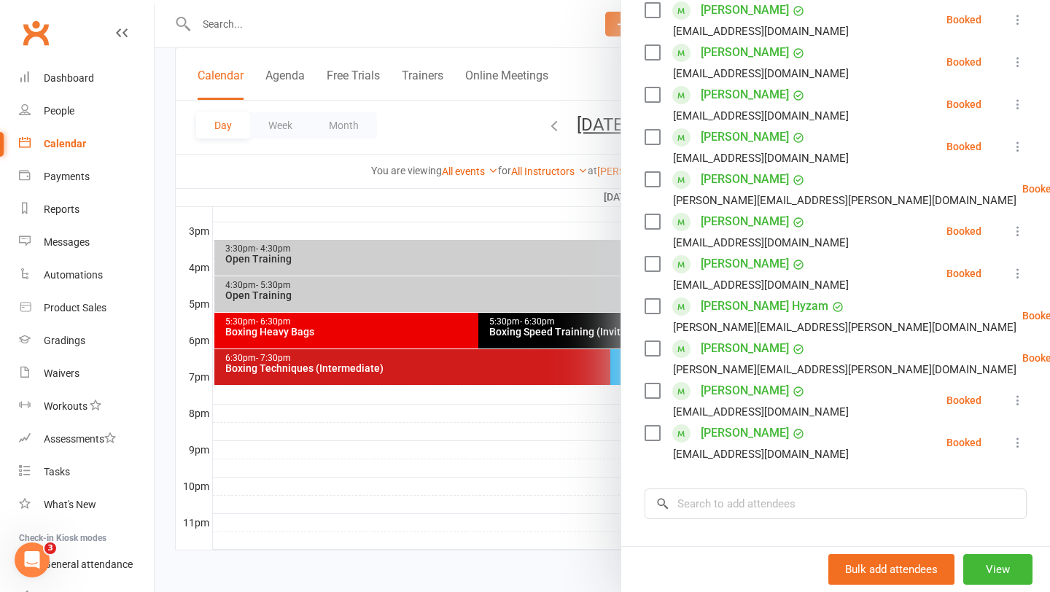
scroll to position [324, 0]
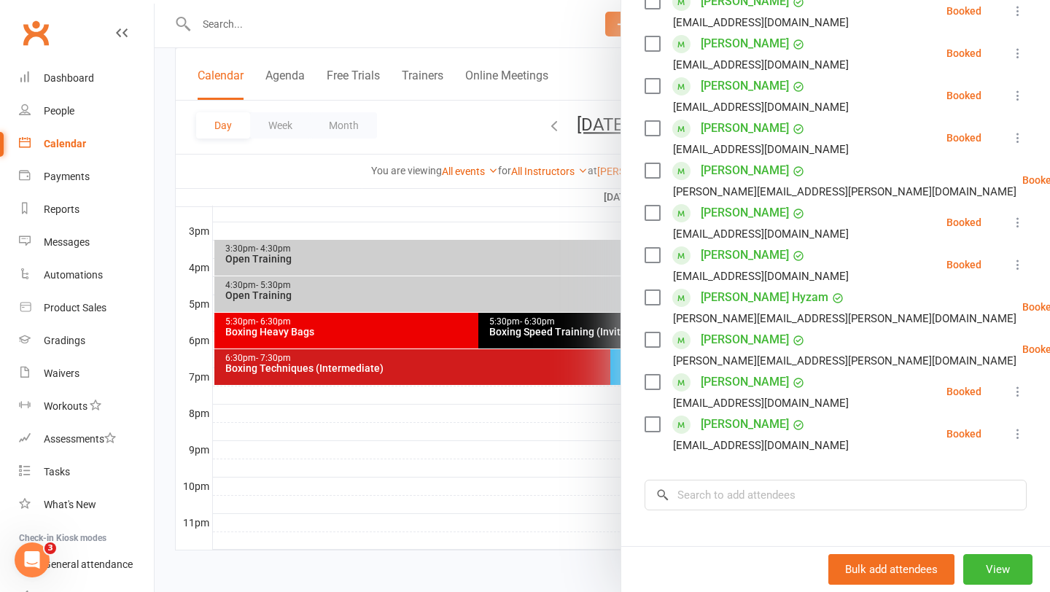
click at [553, 491] on div at bounding box center [602, 296] width 895 height 592
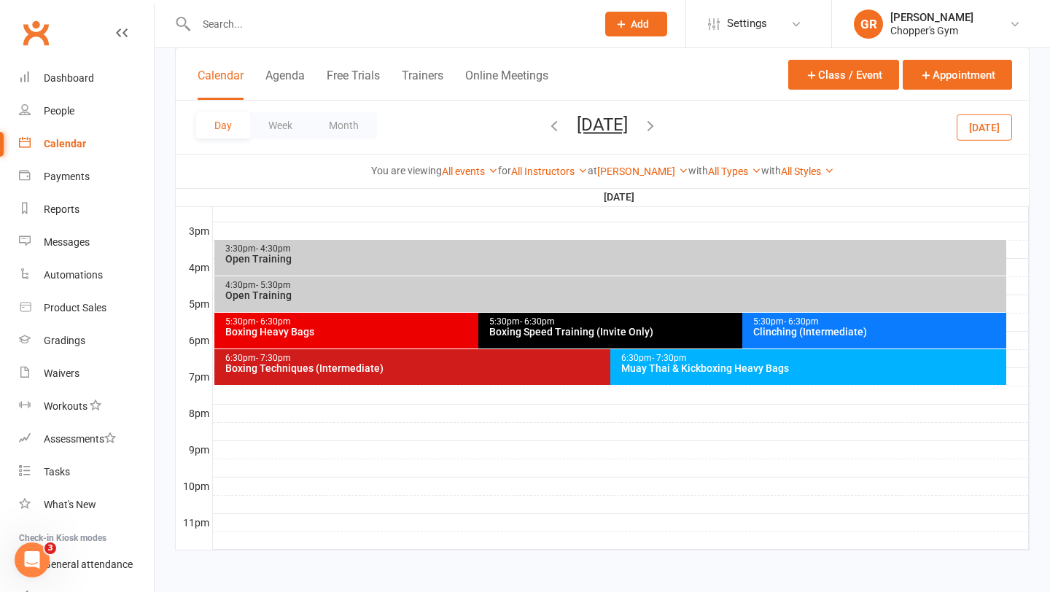
click at [714, 380] on div "6:30pm - 7:30pm Muay Thai & Kickboxing Heavy Bags" at bounding box center [808, 367] width 396 height 36
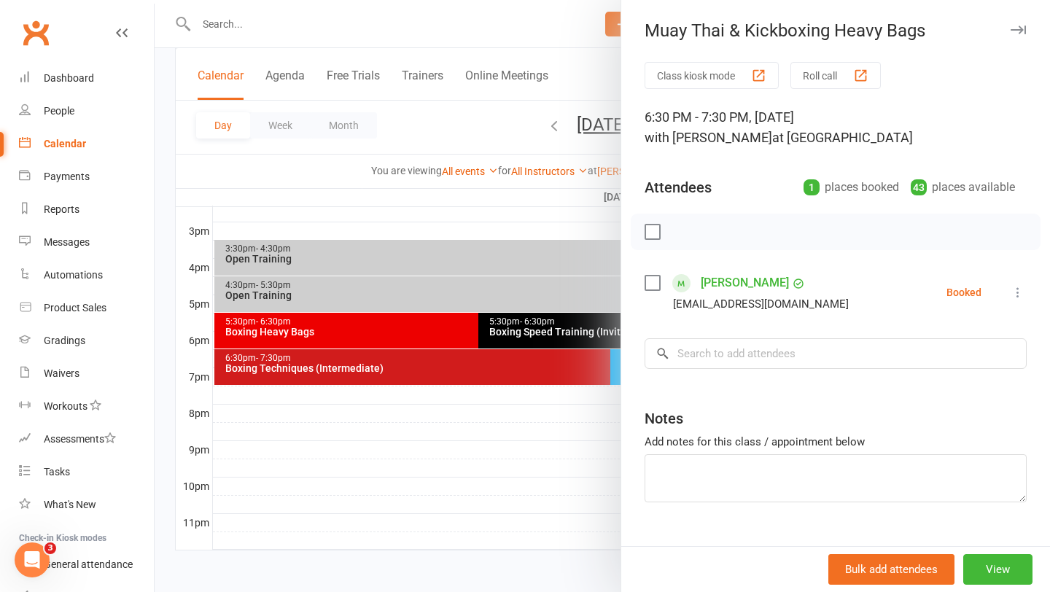
click at [544, 427] on div at bounding box center [602, 296] width 895 height 592
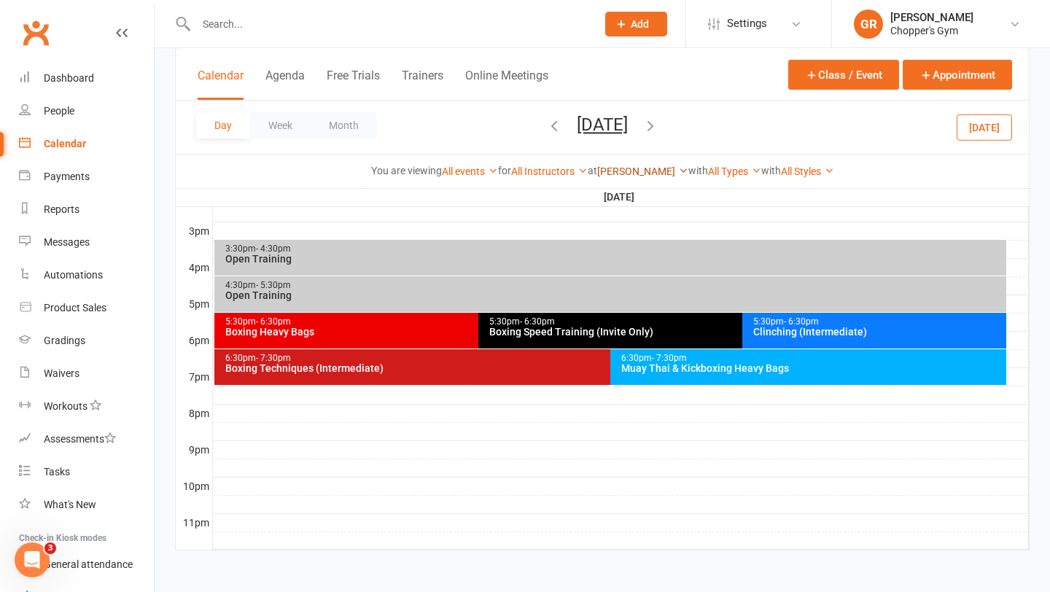
click at [642, 171] on link "[PERSON_NAME]" at bounding box center [642, 171] width 91 height 12
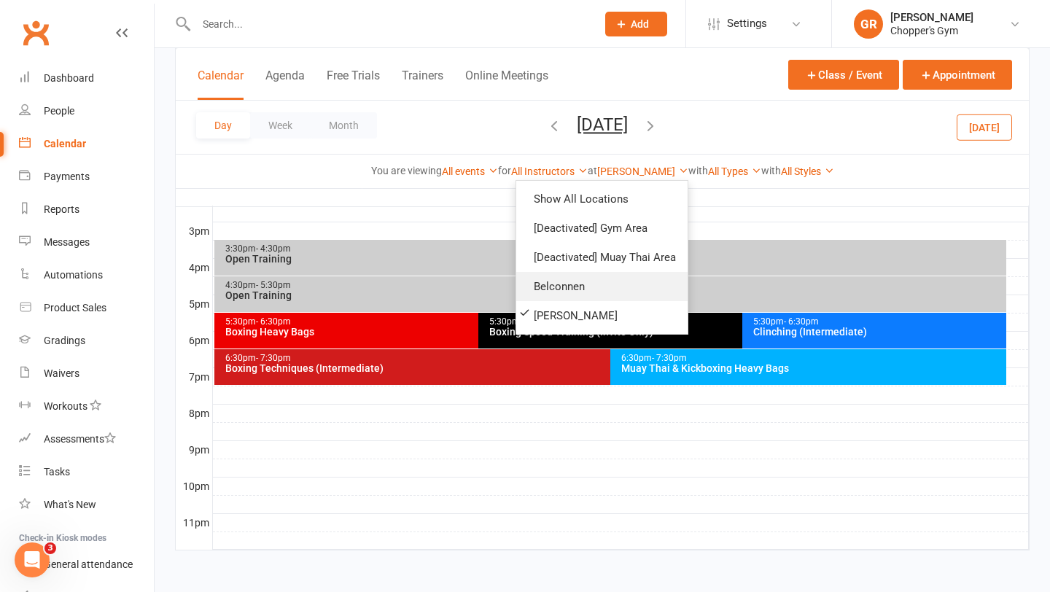
click at [573, 294] on link "Belconnen" at bounding box center [601, 286] width 171 height 29
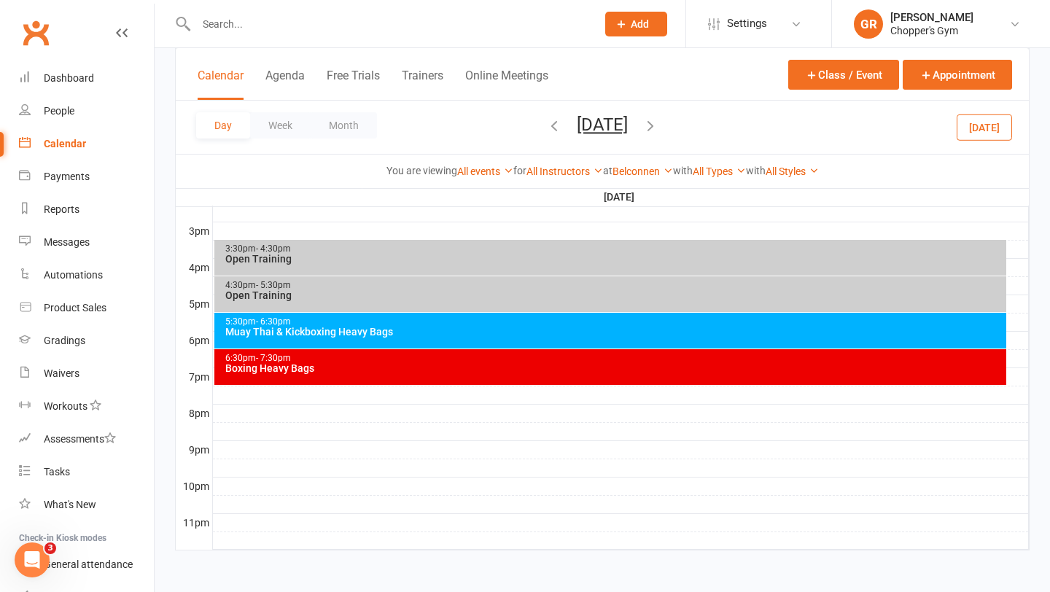
click at [550, 327] on div "Muay Thai & Kickboxing Heavy Bags" at bounding box center [614, 332] width 779 height 10
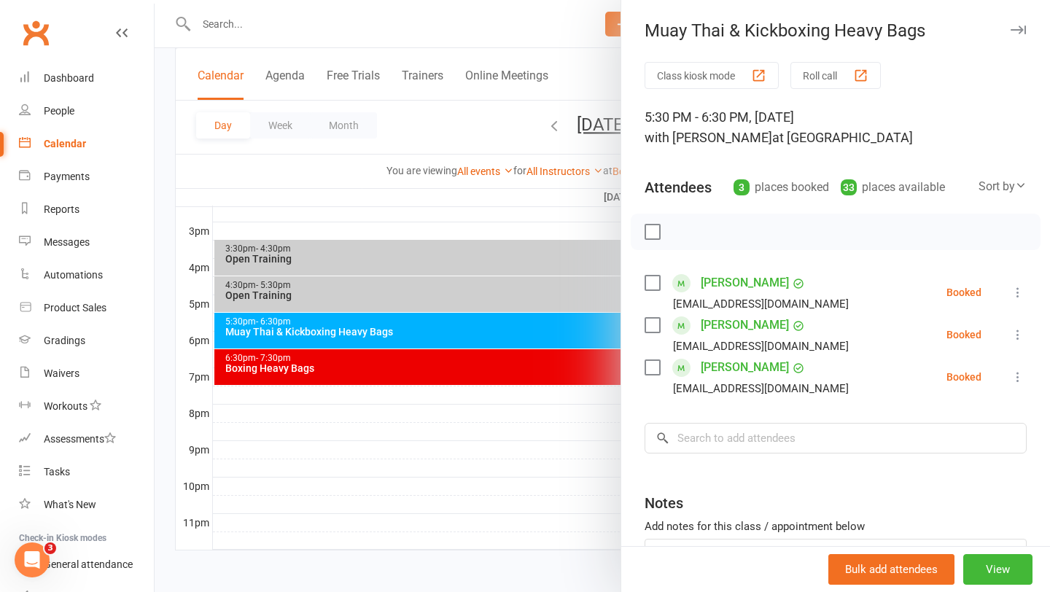
click at [529, 364] on div at bounding box center [602, 296] width 895 height 592
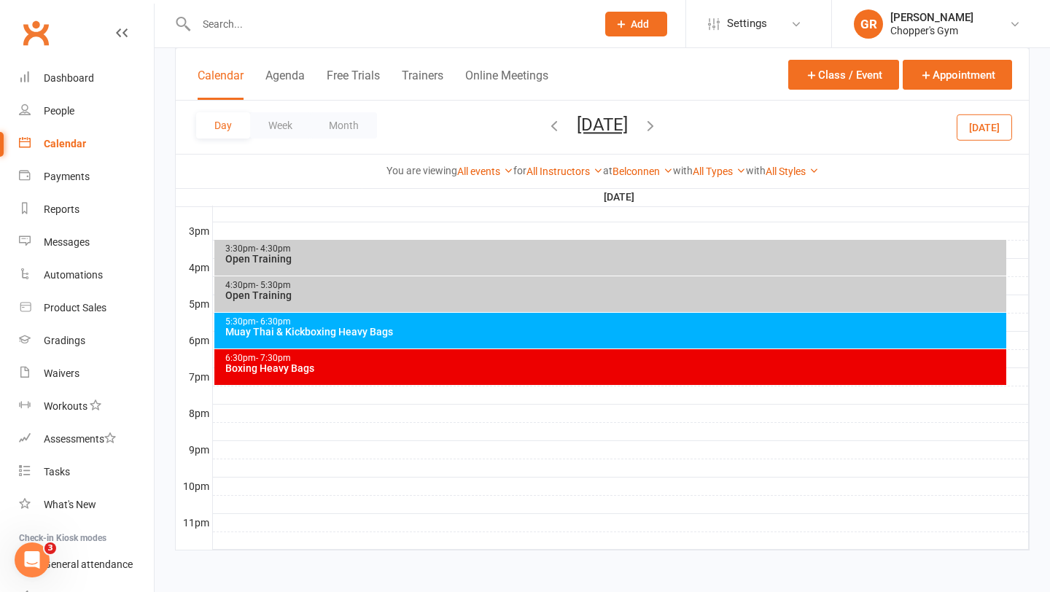
click at [529, 364] on div "Boxing Heavy Bags" at bounding box center [614, 368] width 779 height 10
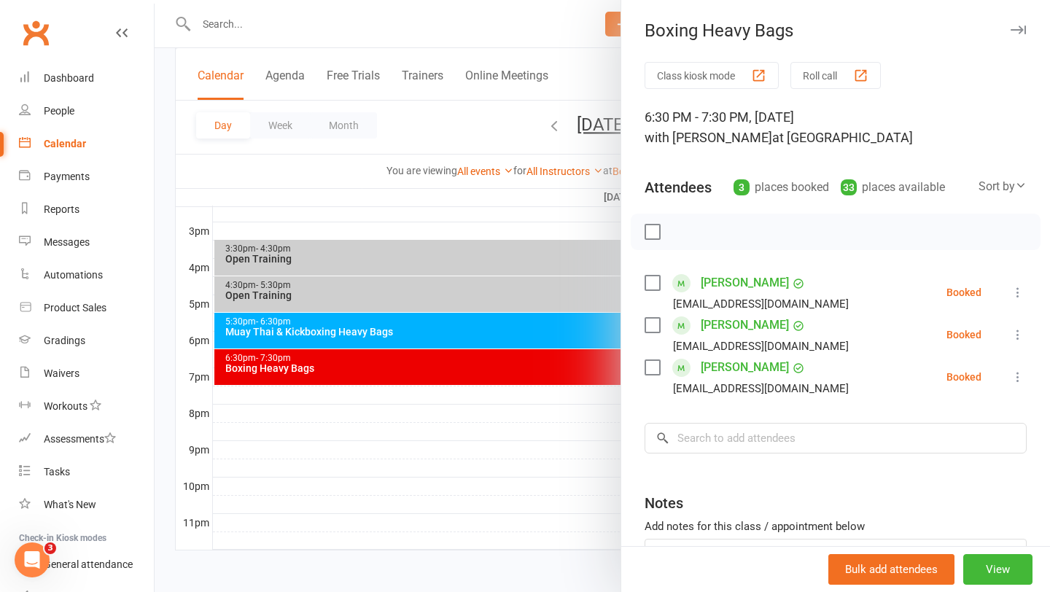
click at [545, 257] on div at bounding box center [602, 296] width 895 height 592
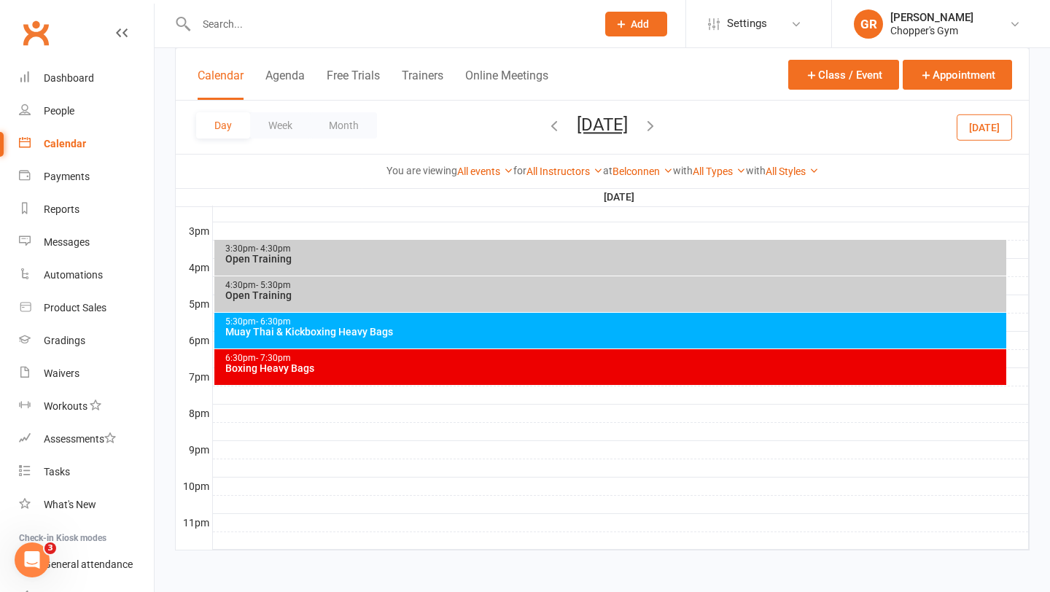
click at [532, 257] on div "Open Training" at bounding box center [614, 259] width 779 height 10
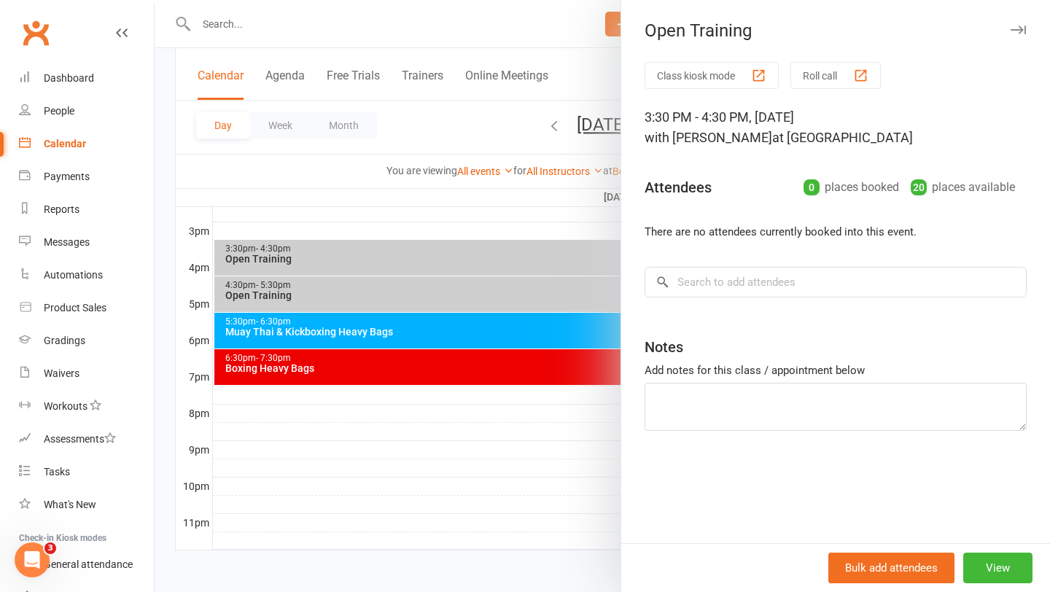
click at [529, 283] on div at bounding box center [602, 296] width 895 height 592
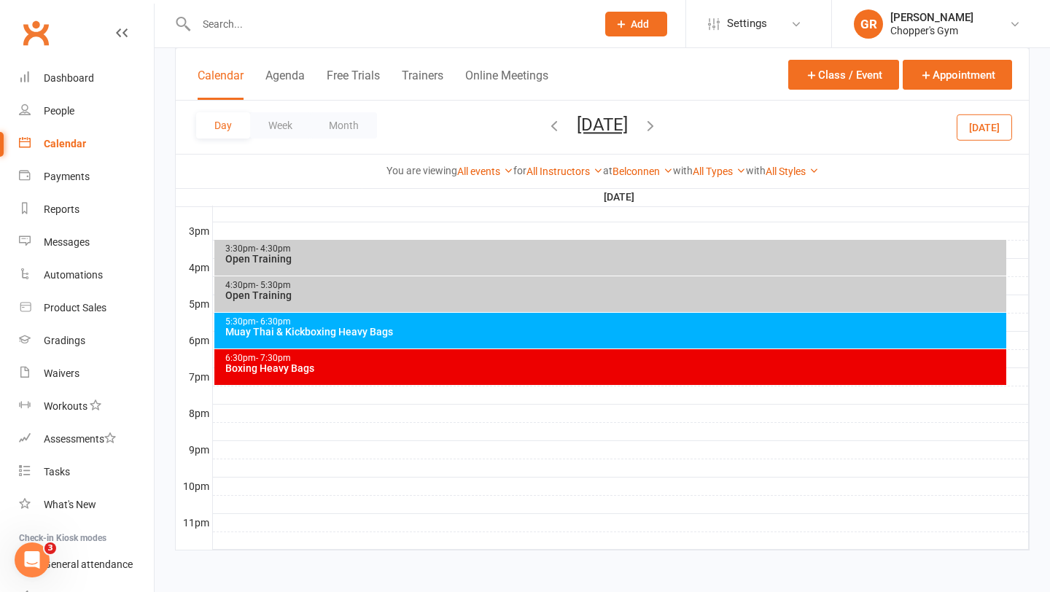
click at [522, 290] on div "Open Training" at bounding box center [614, 295] width 779 height 10
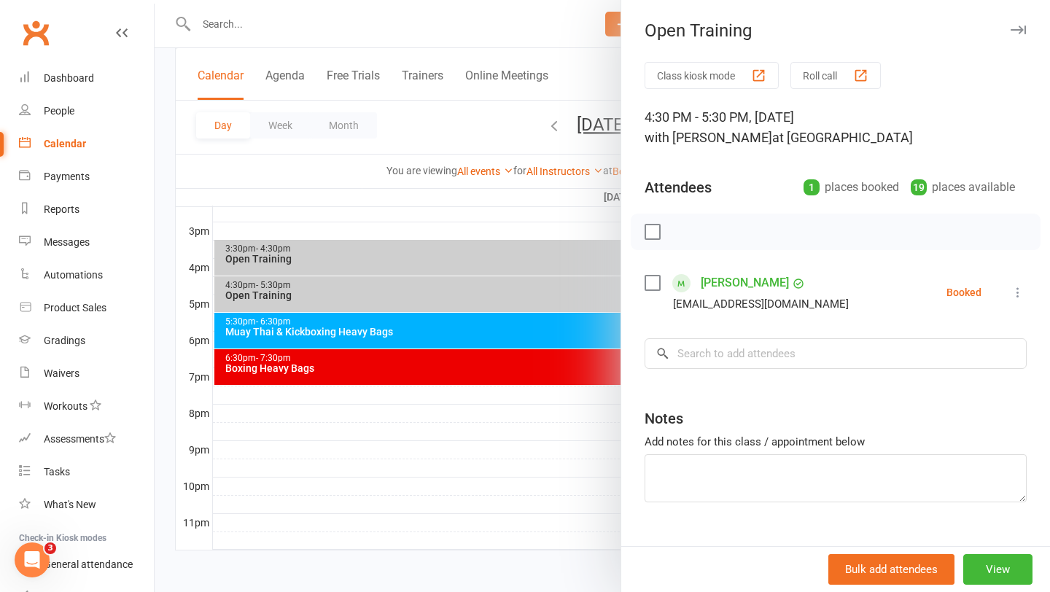
click at [577, 237] on div at bounding box center [602, 296] width 895 height 592
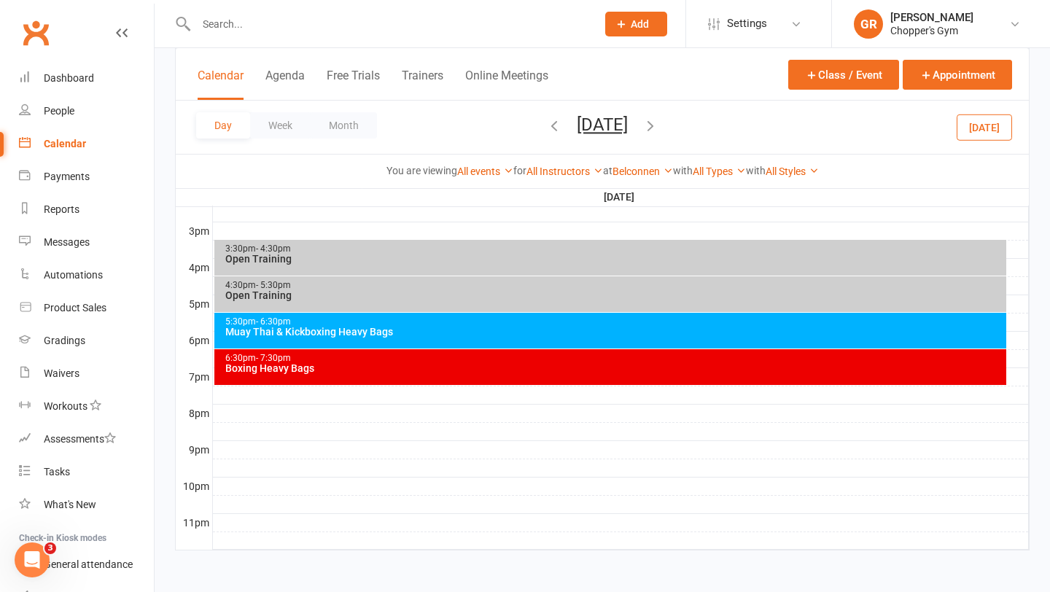
click at [658, 135] on button "button" at bounding box center [650, 127] width 16 height 26
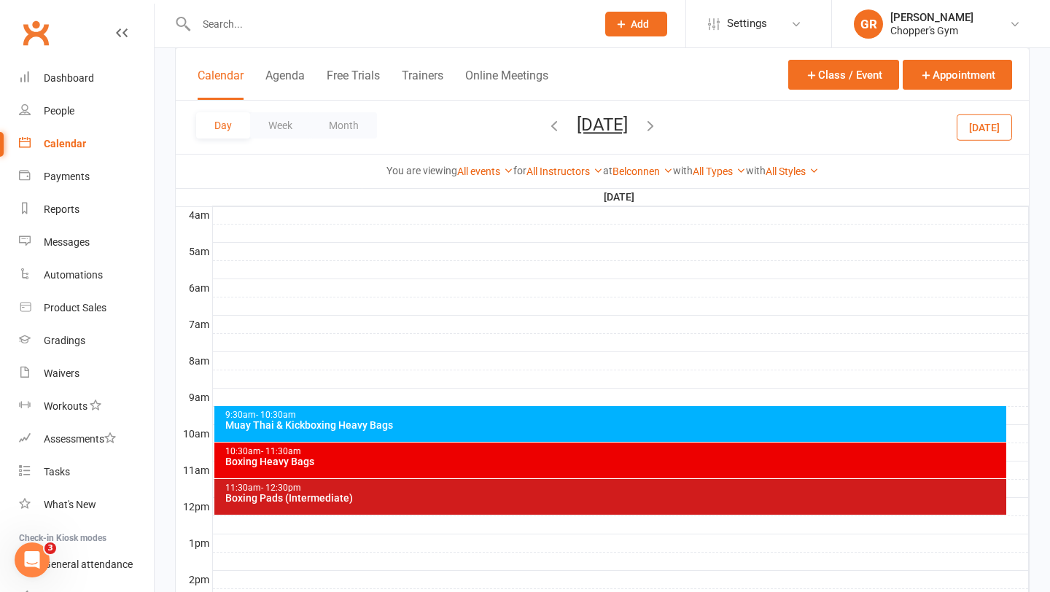
scroll to position [262, 0]
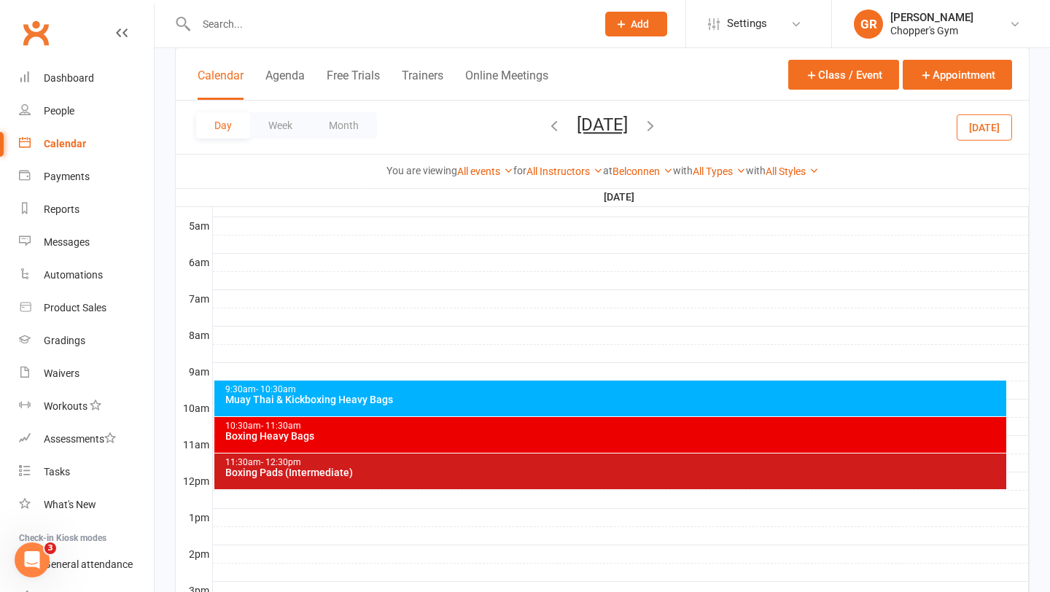
click at [601, 381] on div "9:30am - 10:30am Muay Thai & Kickboxing Heavy Bags" at bounding box center [610, 399] width 792 height 36
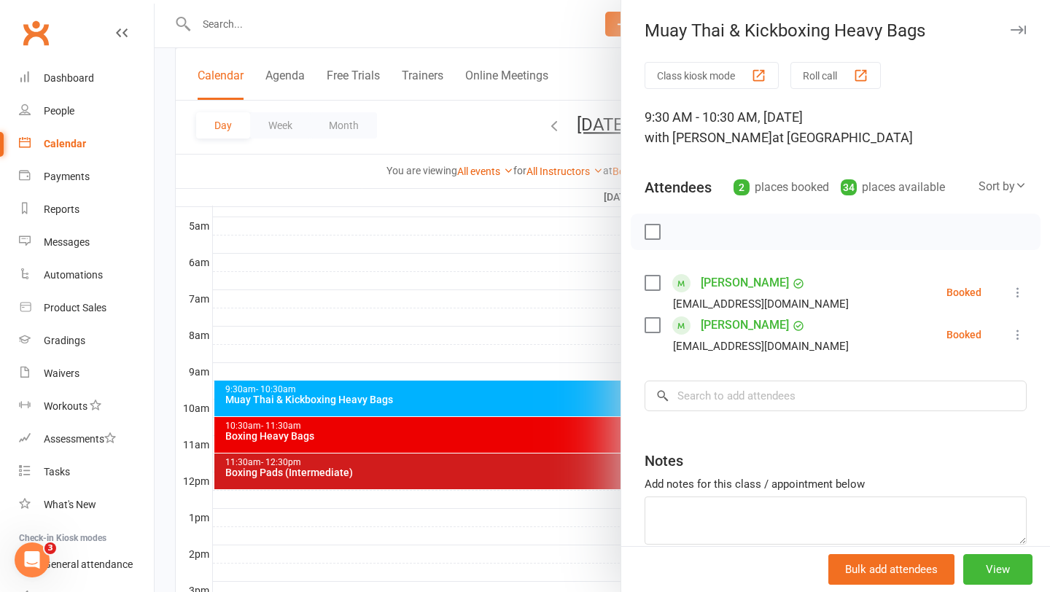
click at [550, 425] on div at bounding box center [602, 296] width 895 height 592
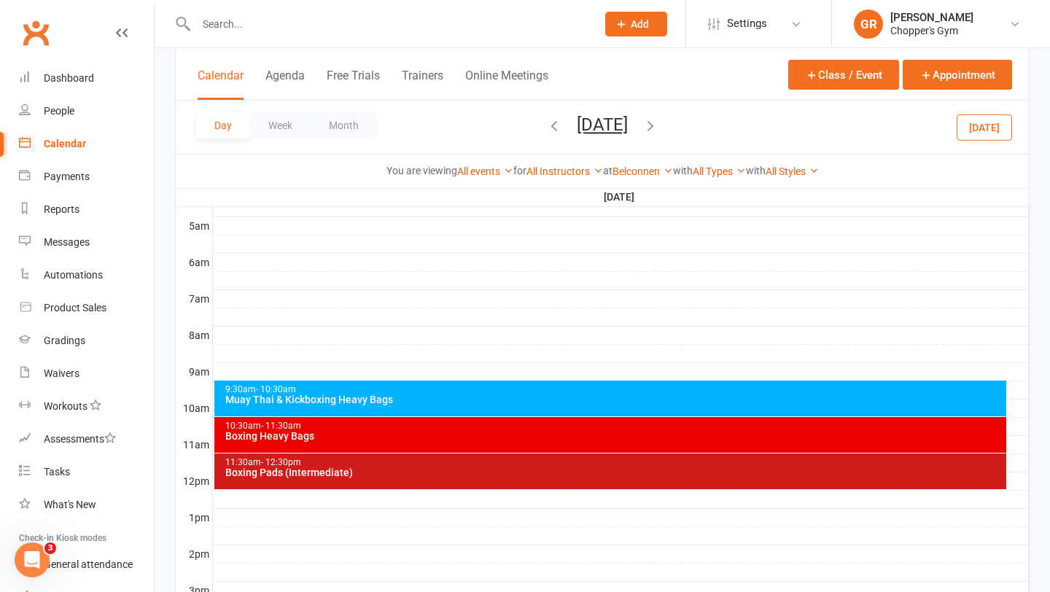
click at [538, 432] on div "Boxing Heavy Bags" at bounding box center [614, 436] width 779 height 10
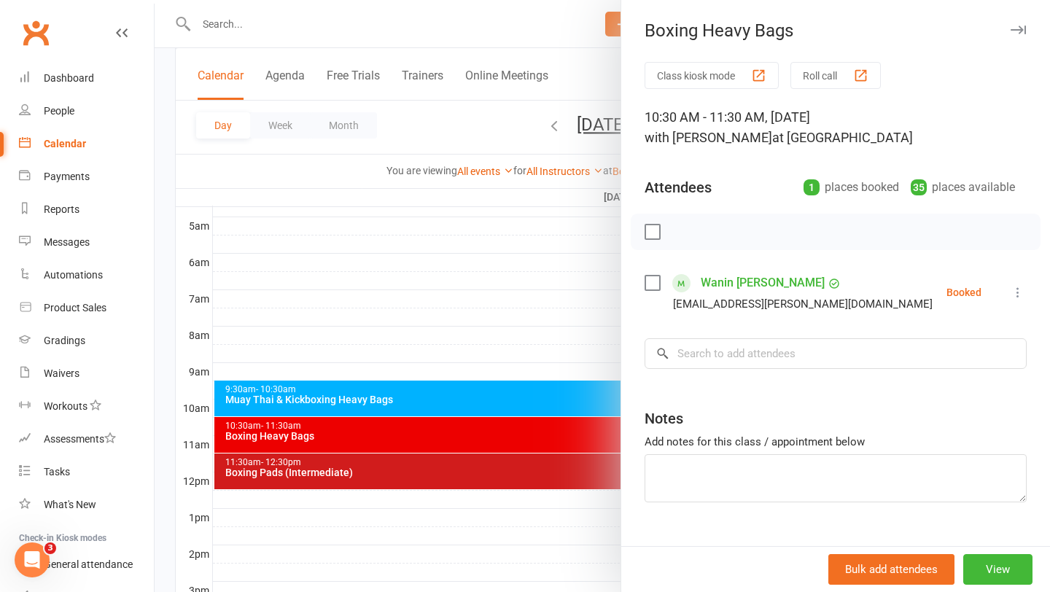
click at [521, 467] on div at bounding box center [602, 296] width 895 height 592
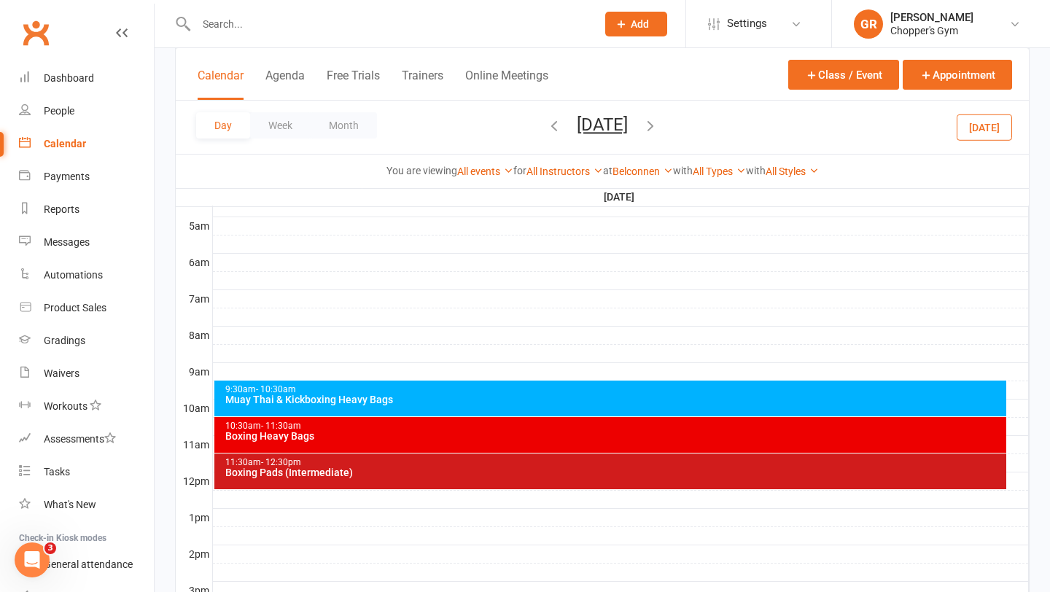
click at [503, 467] on div "Boxing Pads (Intermediate)" at bounding box center [614, 472] width 779 height 10
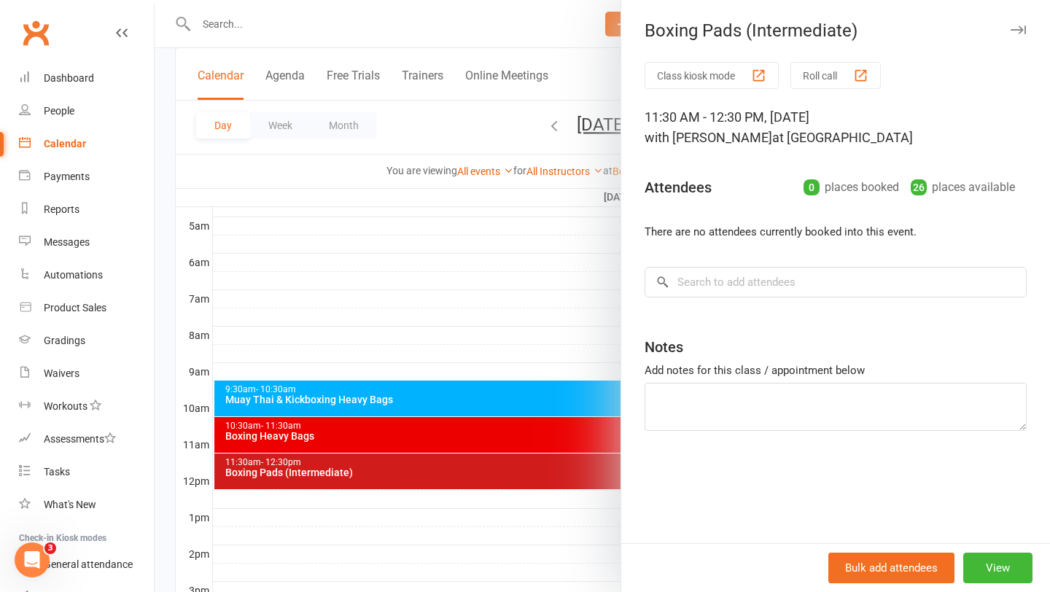
click at [529, 434] on div at bounding box center [602, 296] width 895 height 592
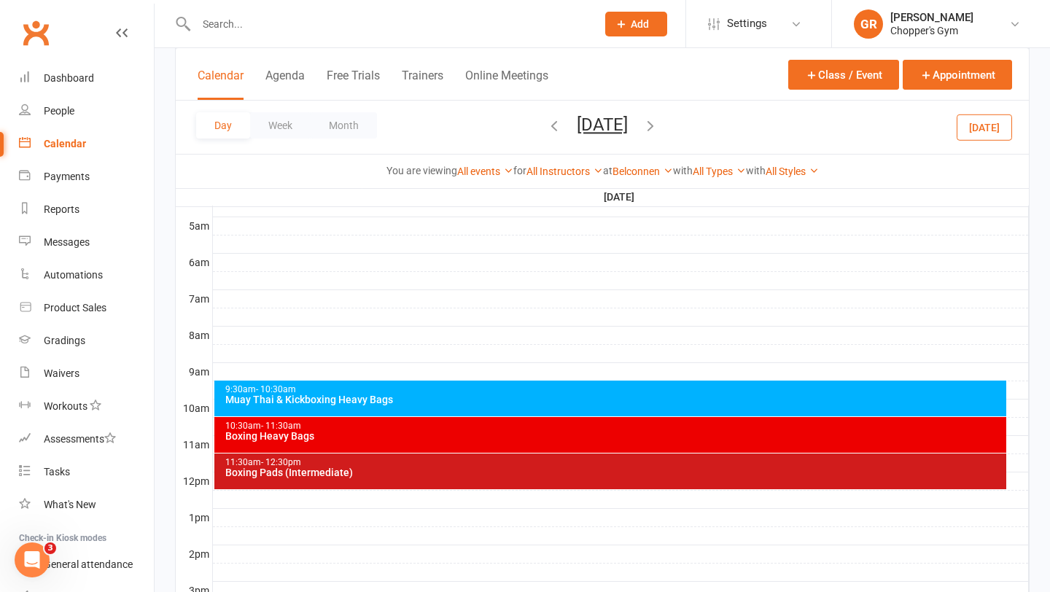
click at [529, 434] on div "Boxing Heavy Bags" at bounding box center [614, 436] width 779 height 10
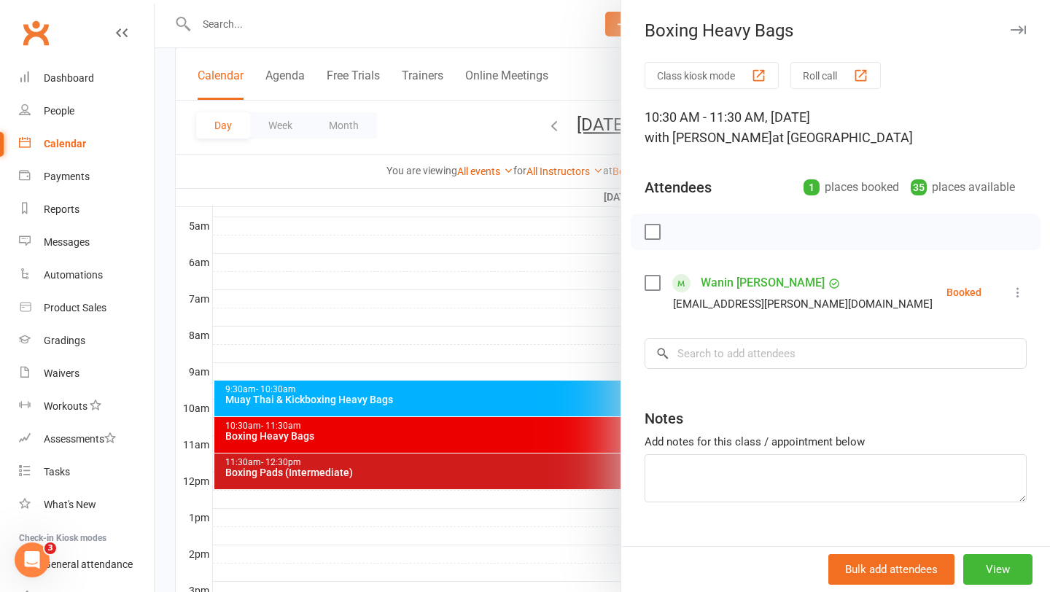
click at [722, 281] on link "Wanin Tessema" at bounding box center [763, 282] width 124 height 23
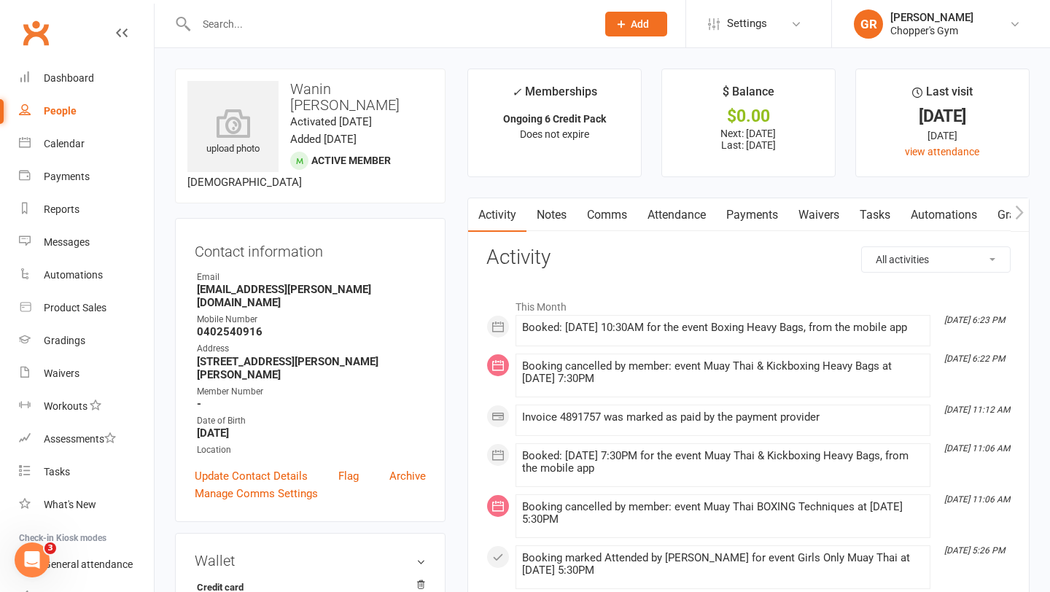
click at [674, 214] on link "Attendance" at bounding box center [676, 215] width 79 height 34
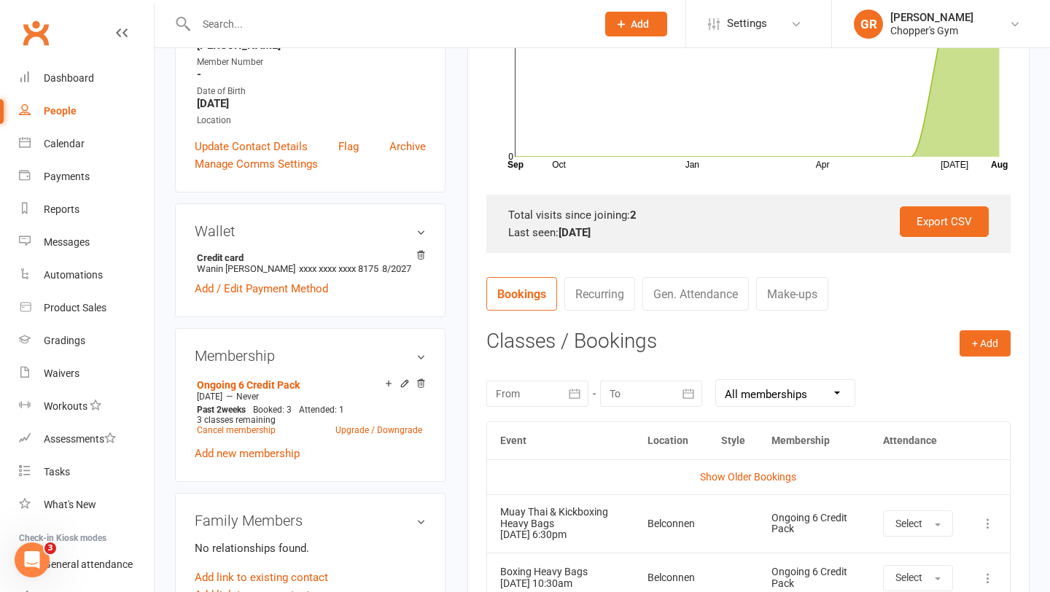
scroll to position [403, 0]
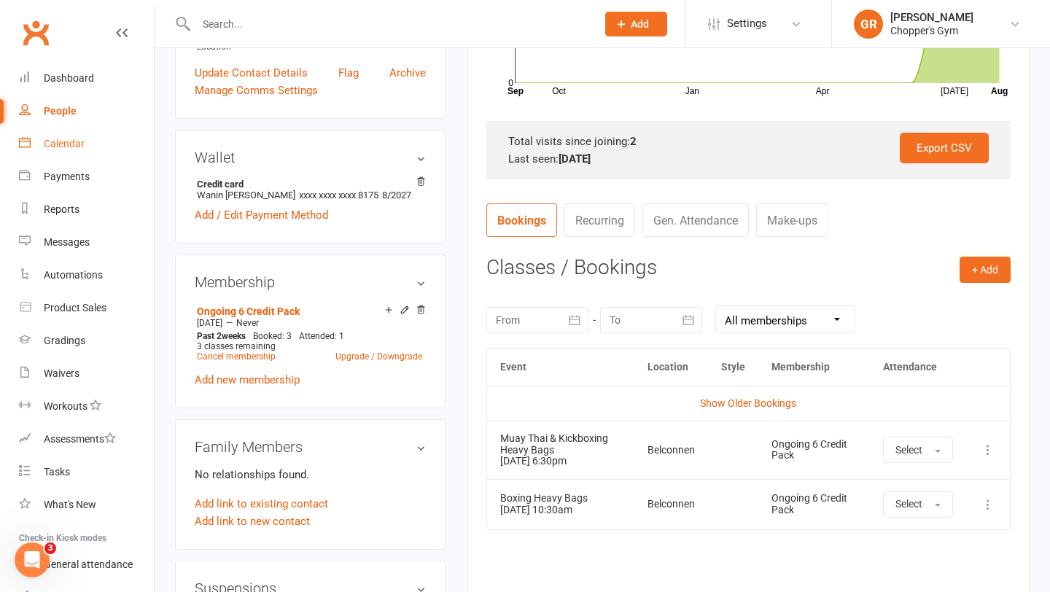
click at [73, 149] on div "Calendar" at bounding box center [64, 144] width 41 height 12
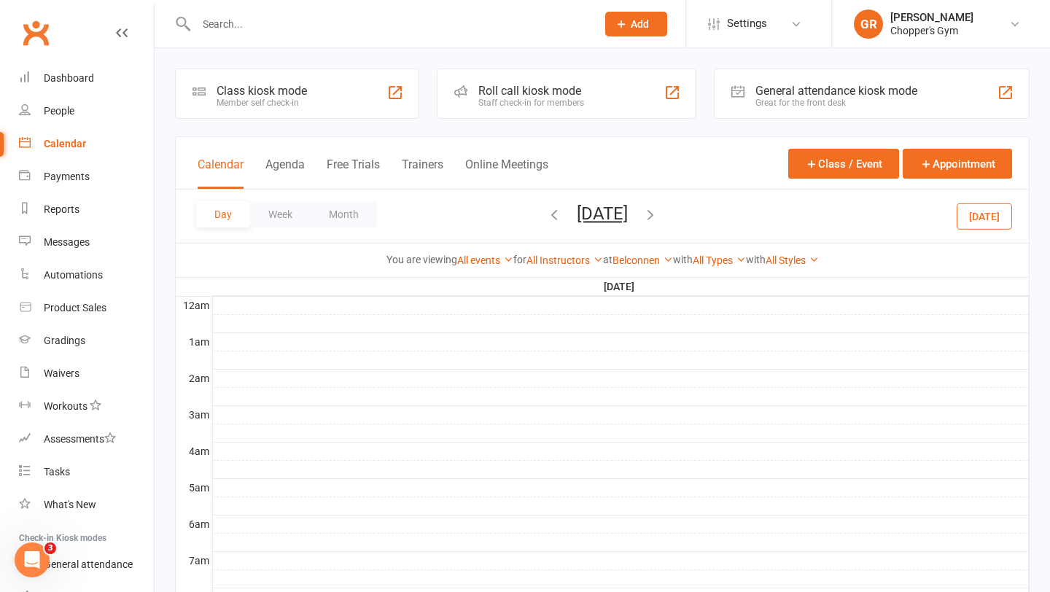
click at [967, 223] on button "Today" at bounding box center [983, 216] width 55 height 26
click at [653, 262] on link "Belconnen" at bounding box center [642, 260] width 61 height 12
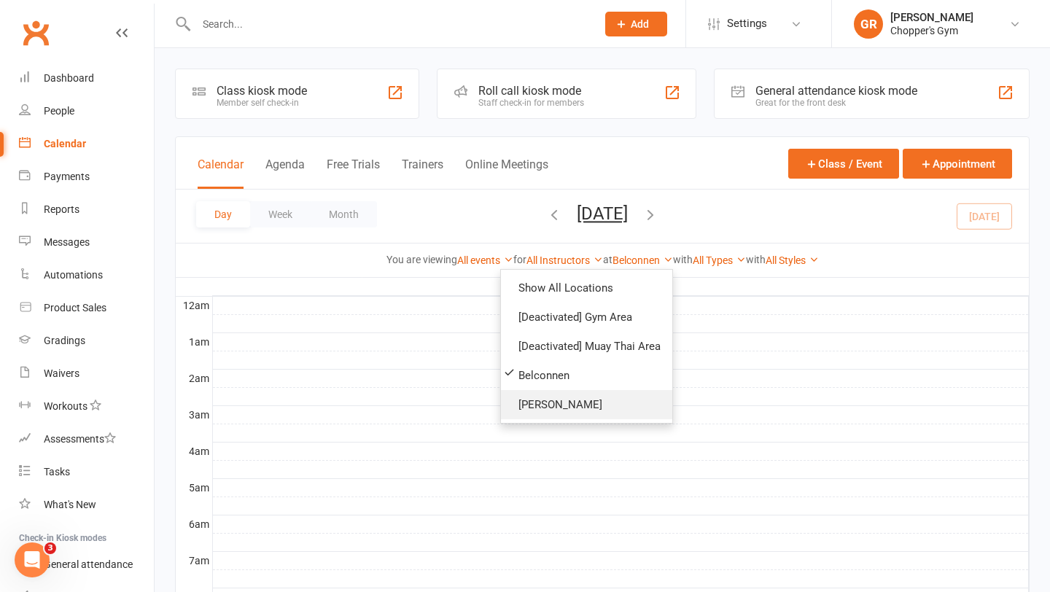
click at [572, 402] on link "[PERSON_NAME]" at bounding box center [586, 404] width 171 height 29
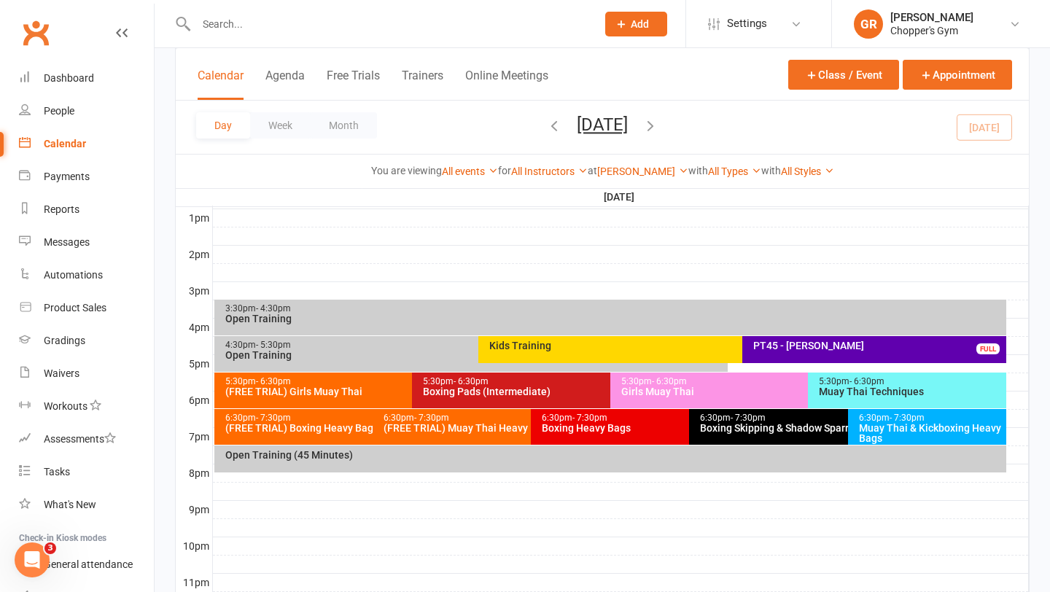
scroll to position [606, 0]
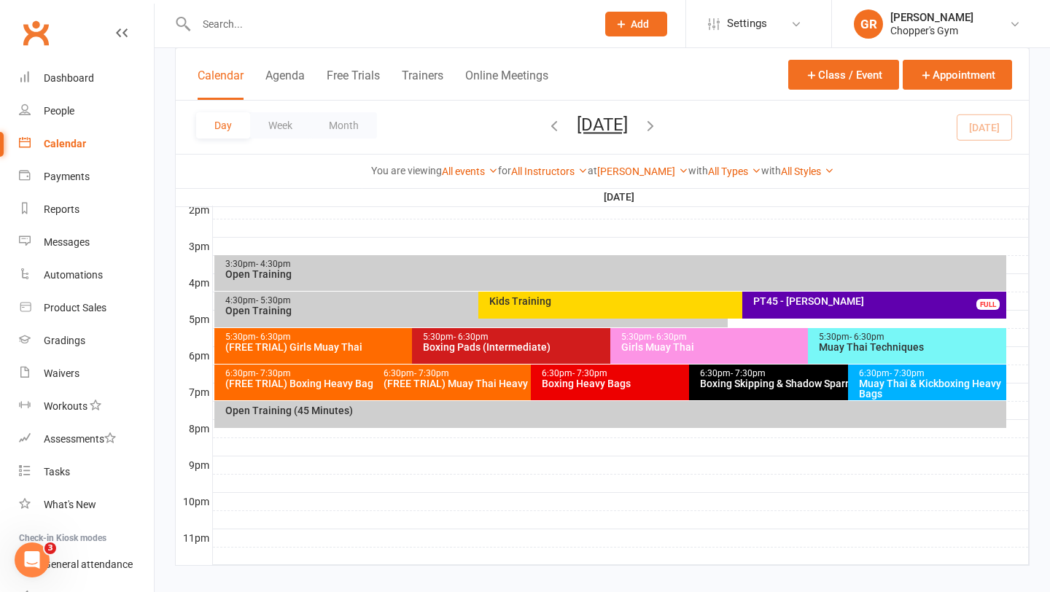
click at [685, 359] on div "5:30pm - 6:30pm Girls Muay Thai" at bounding box center [800, 346] width 381 height 36
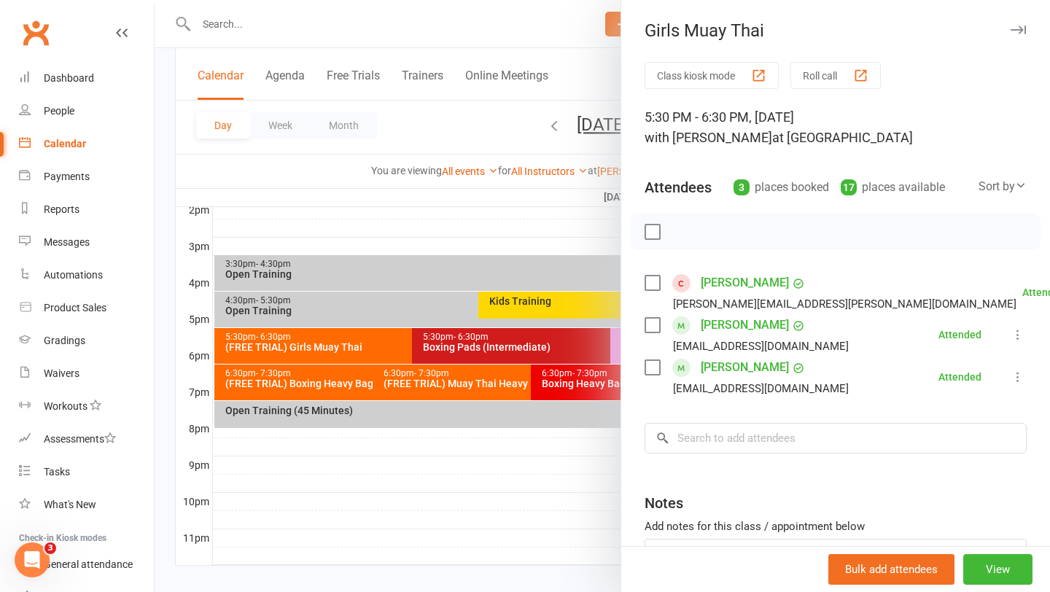
click at [712, 328] on link "Marianne Coquilleau" at bounding box center [745, 324] width 88 height 23
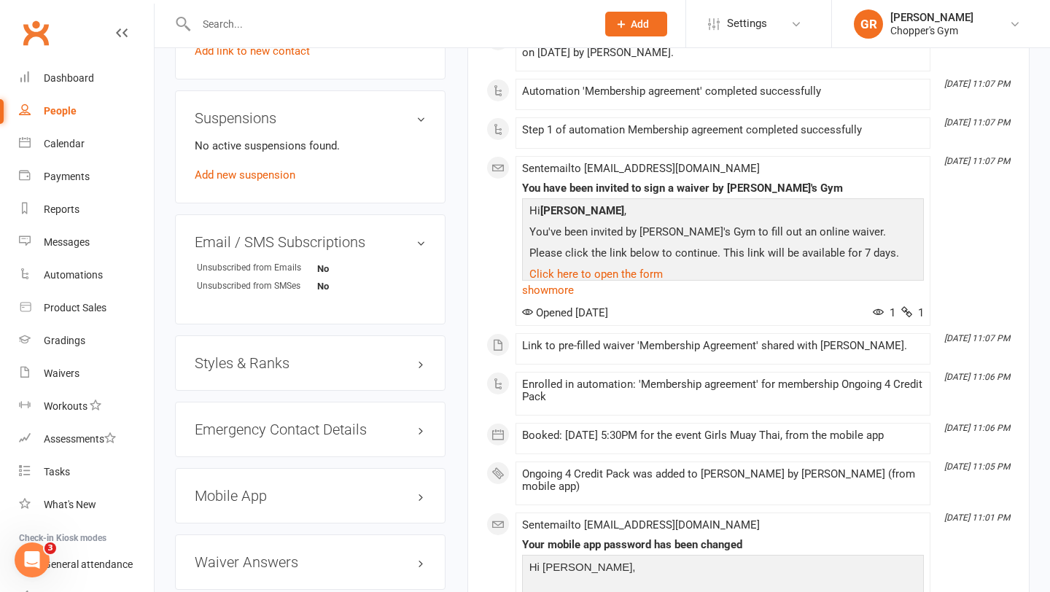
scroll to position [838, 0]
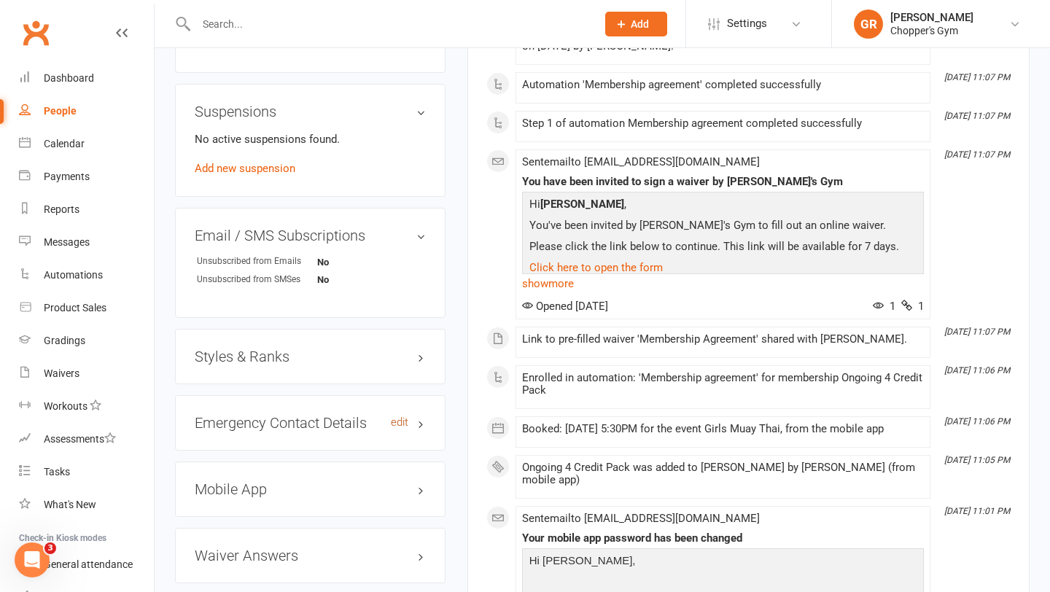
click at [397, 429] on link "edit" at bounding box center [399, 422] width 17 height 12
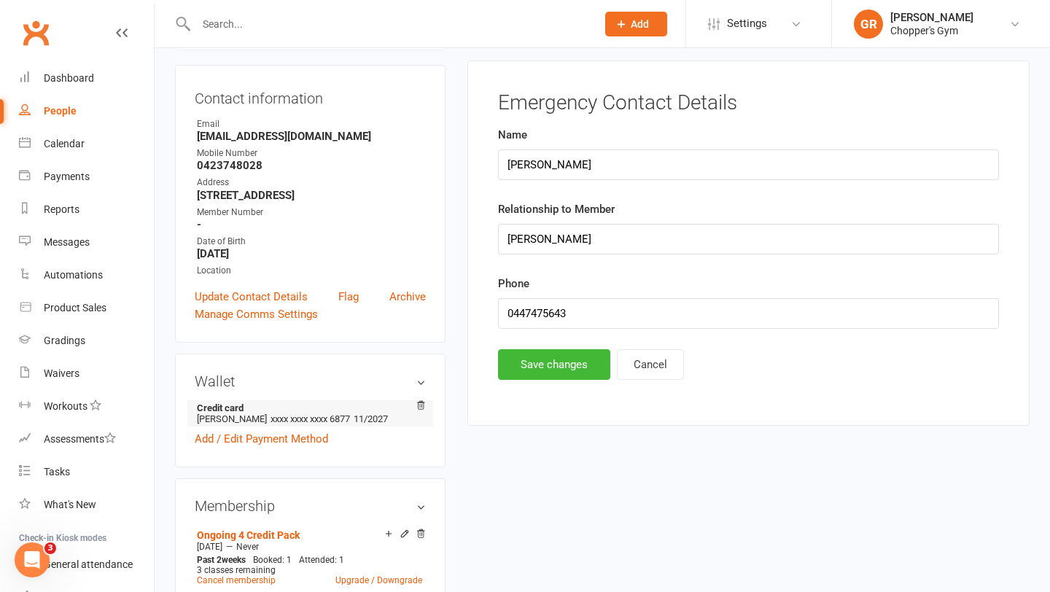
scroll to position [125, 0]
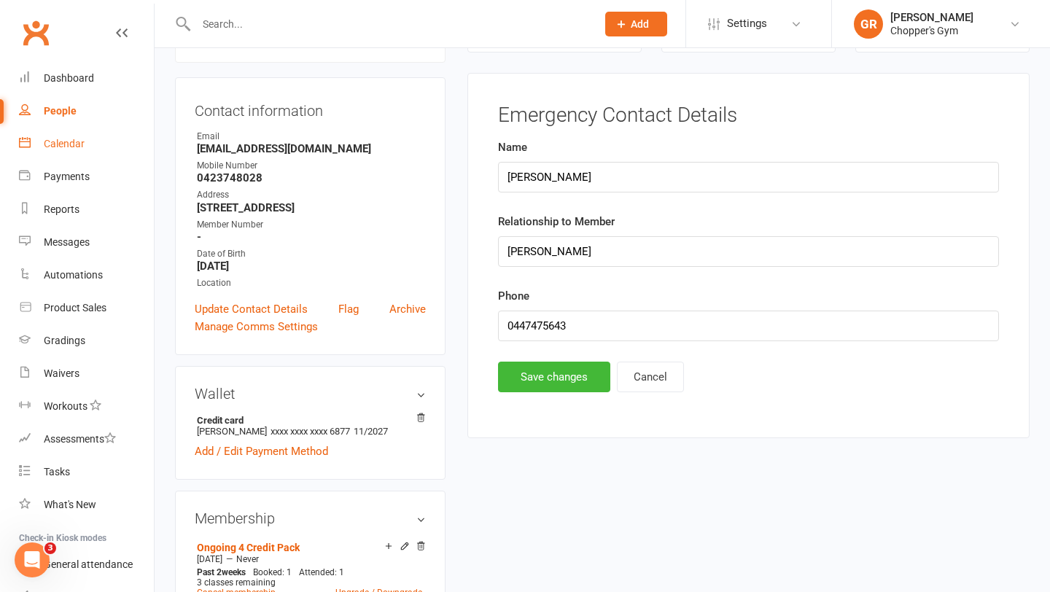
click at [66, 144] on div "Calendar" at bounding box center [64, 144] width 41 height 12
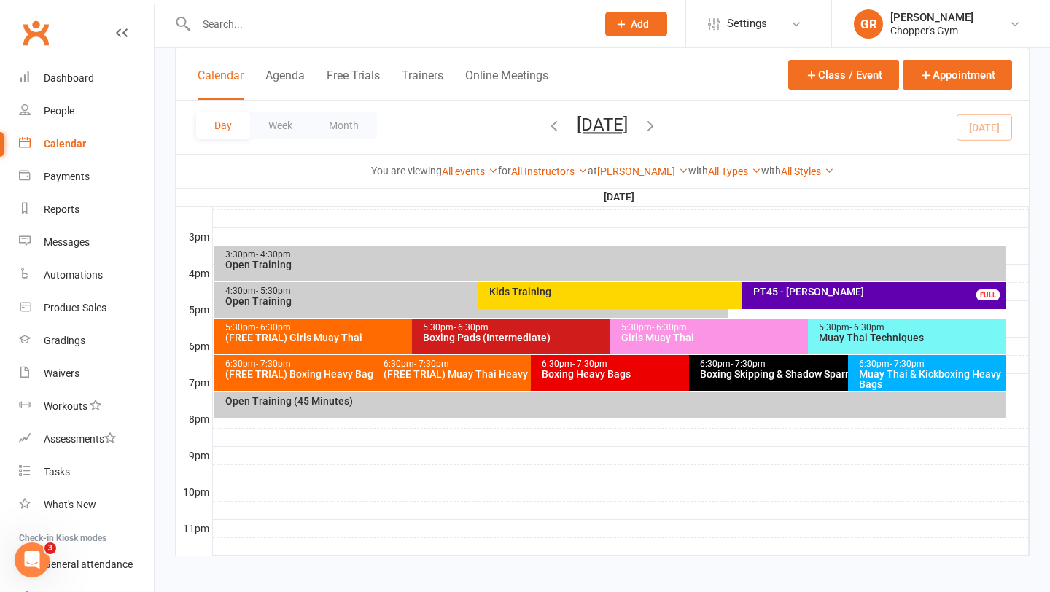
scroll to position [621, 0]
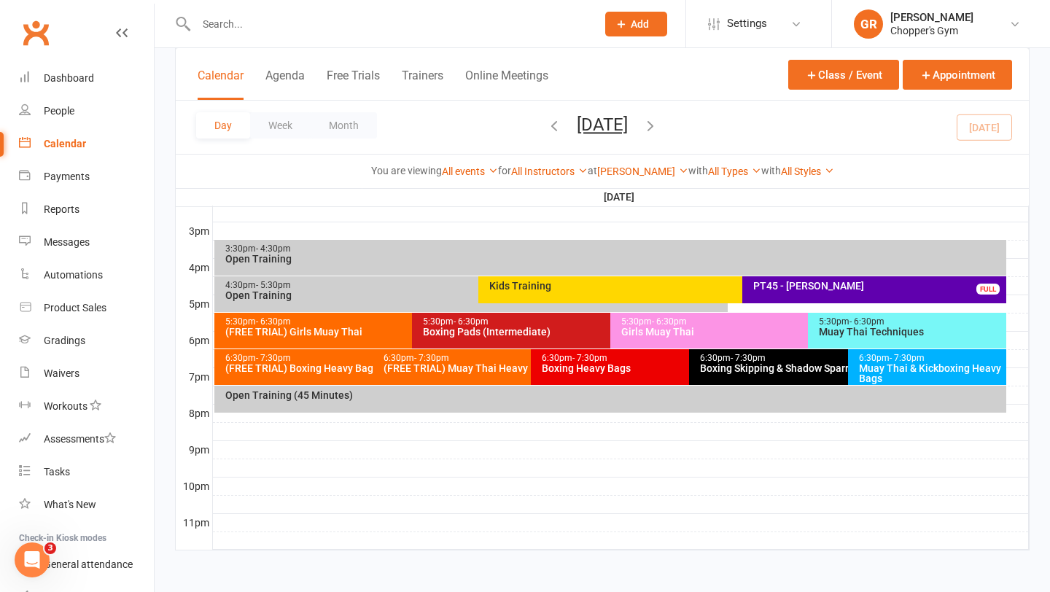
click at [519, 335] on div "Boxing Pads (Intermediate)" at bounding box center [606, 332] width 368 height 10
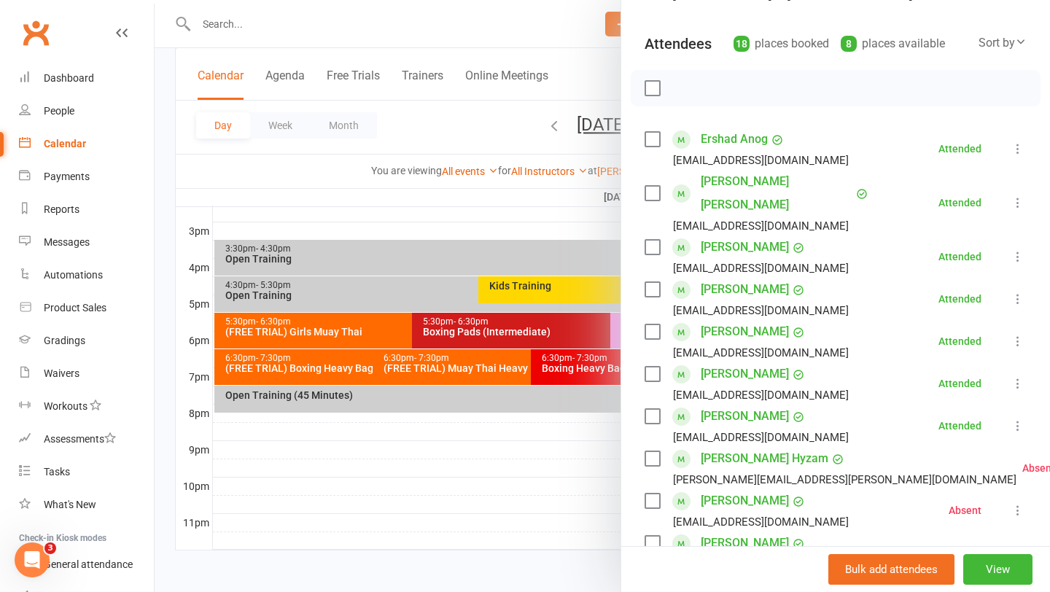
scroll to position [238, 0]
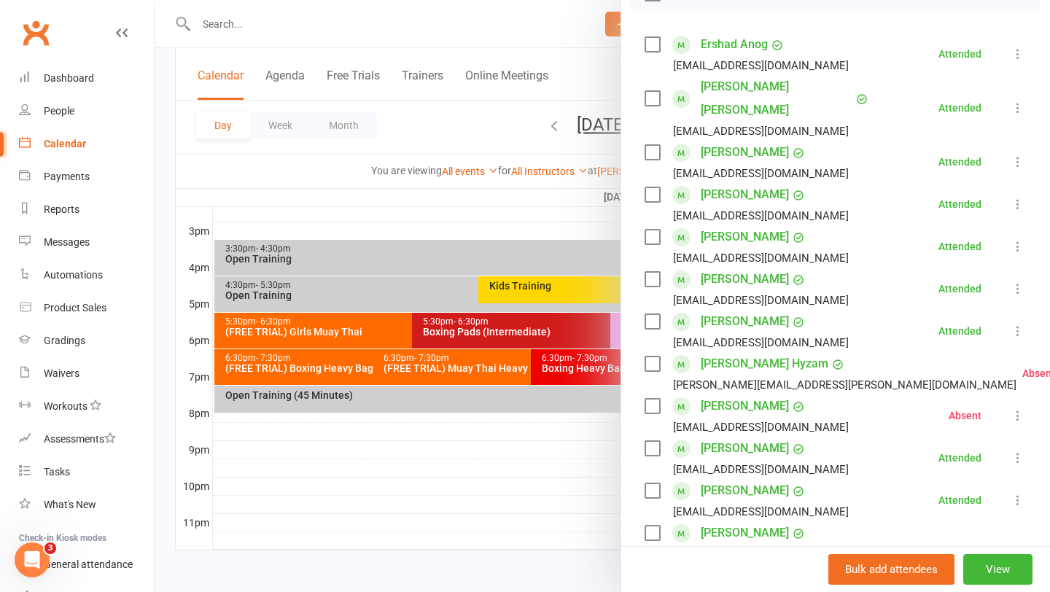
click at [545, 454] on div at bounding box center [602, 296] width 895 height 592
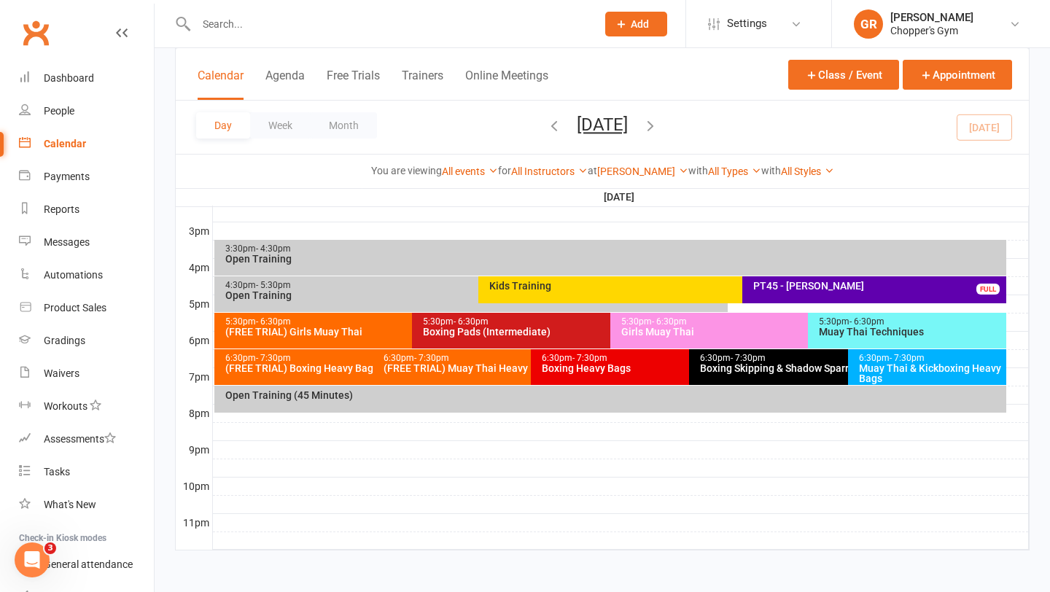
click at [497, 399] on div "Open Training (45 Minutes)" at bounding box center [614, 395] width 779 height 10
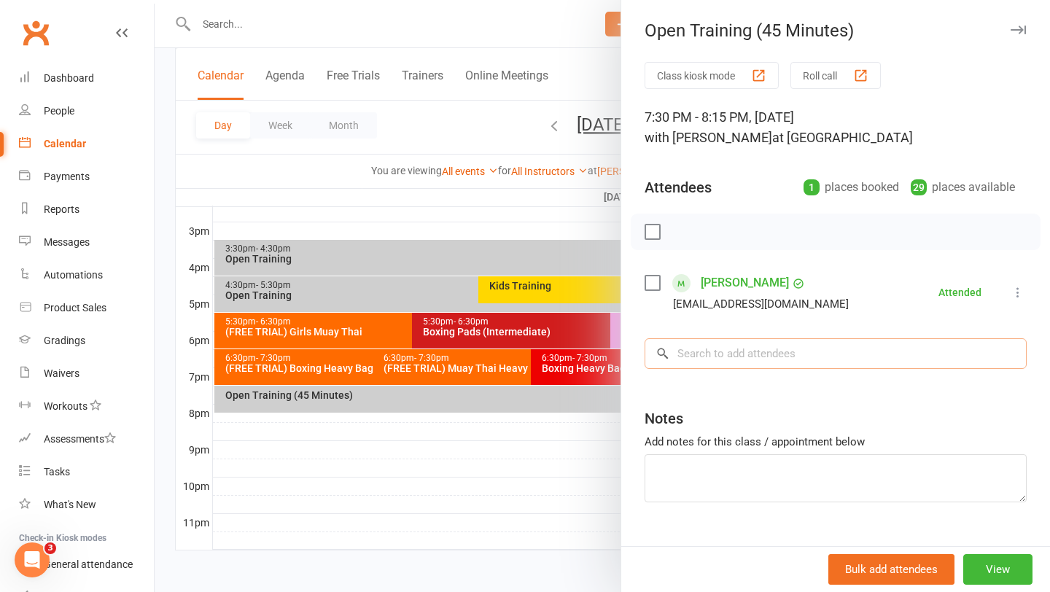
click at [717, 362] on input "search" at bounding box center [835, 353] width 382 height 31
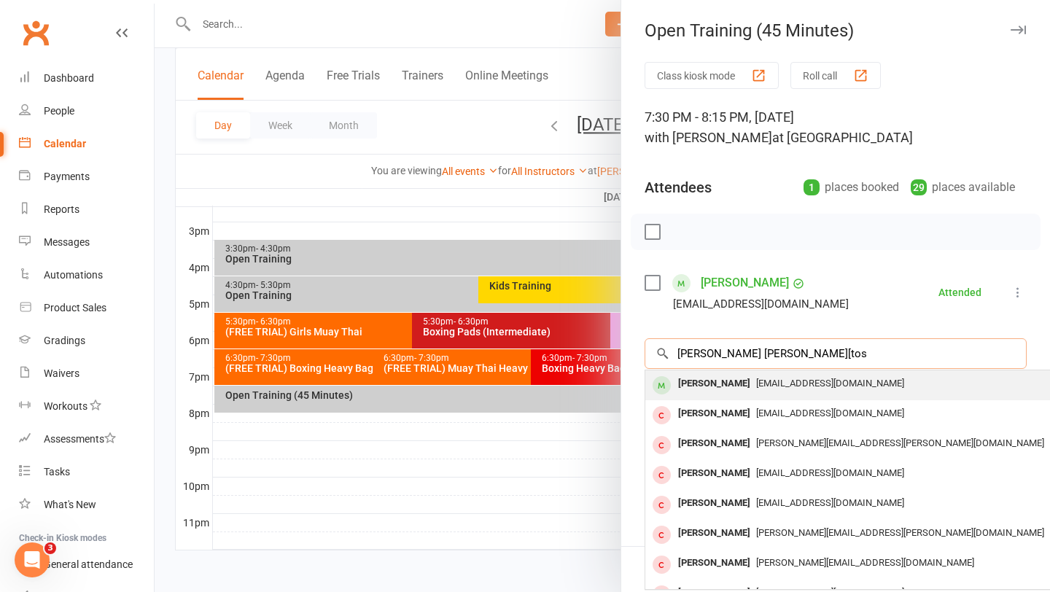
type input "josh ra[tos"
click at [714, 386] on div "Josh Raptis" at bounding box center [714, 383] width 84 height 21
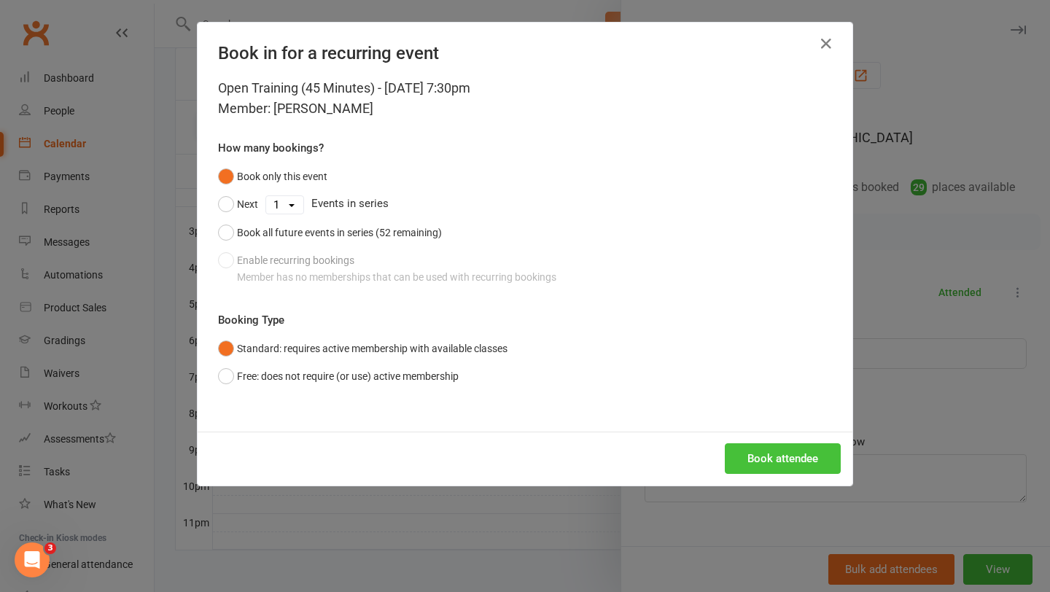
click at [771, 452] on button "Book attendee" at bounding box center [783, 458] width 116 height 31
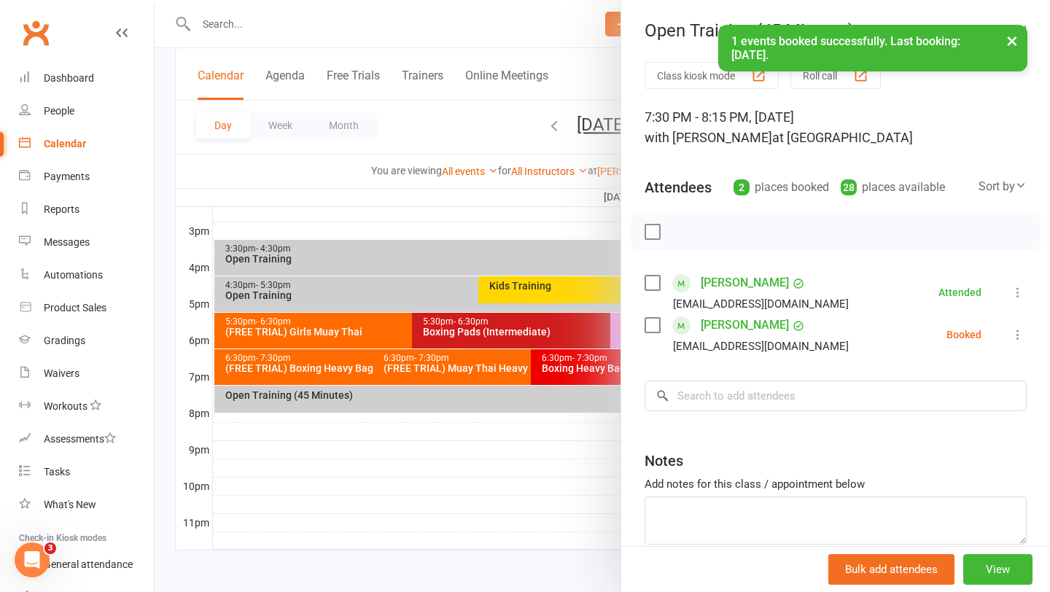
click at [648, 324] on label at bounding box center [651, 325] width 15 height 15
click at [687, 236] on icon "button" at bounding box center [685, 232] width 16 height 16
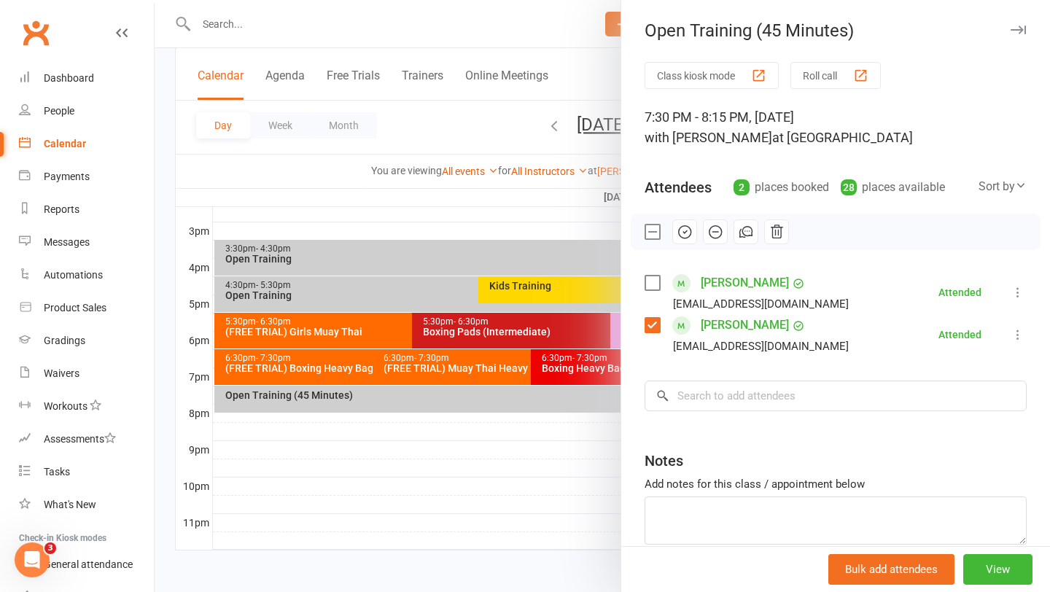
click at [515, 509] on div at bounding box center [602, 296] width 895 height 592
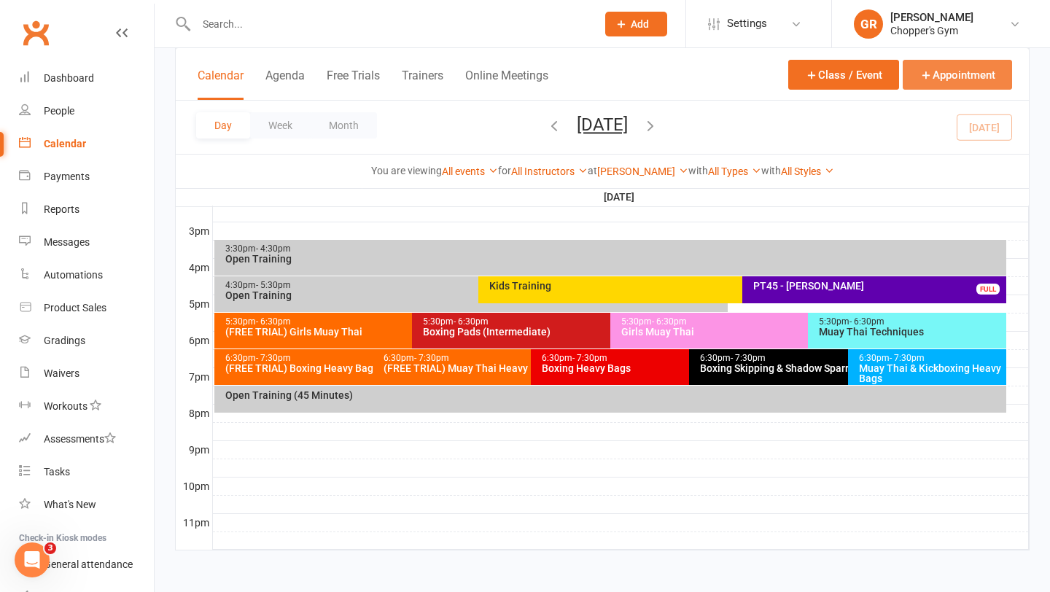
click at [962, 75] on button "Appointment" at bounding box center [957, 75] width 109 height 30
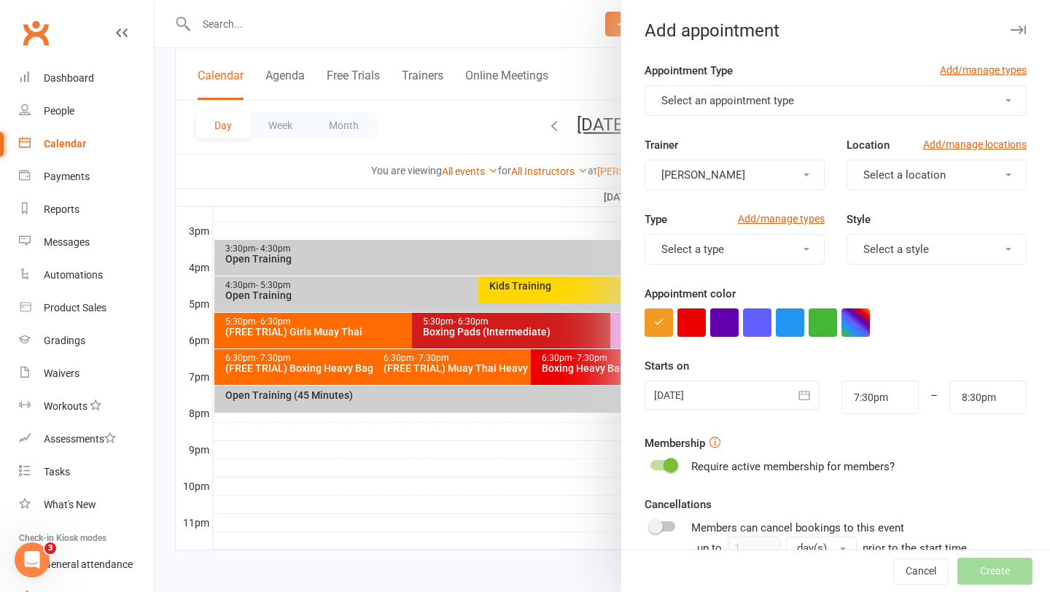
click at [863, 106] on button "Select an appointment type" at bounding box center [835, 100] width 382 height 31
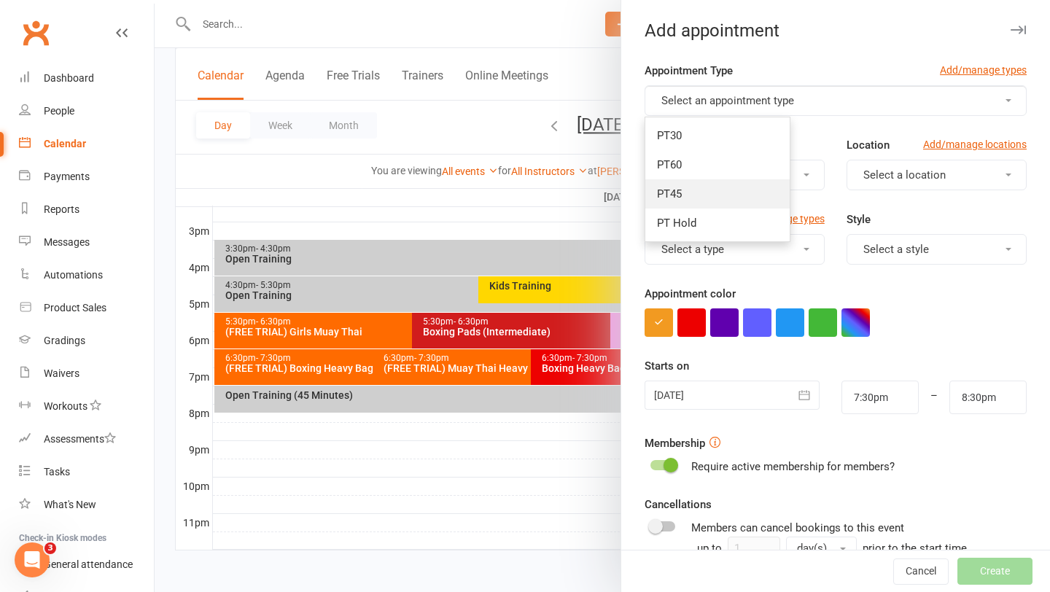
click at [720, 190] on link "PT45" at bounding box center [717, 193] width 144 height 29
type input "8:15pm"
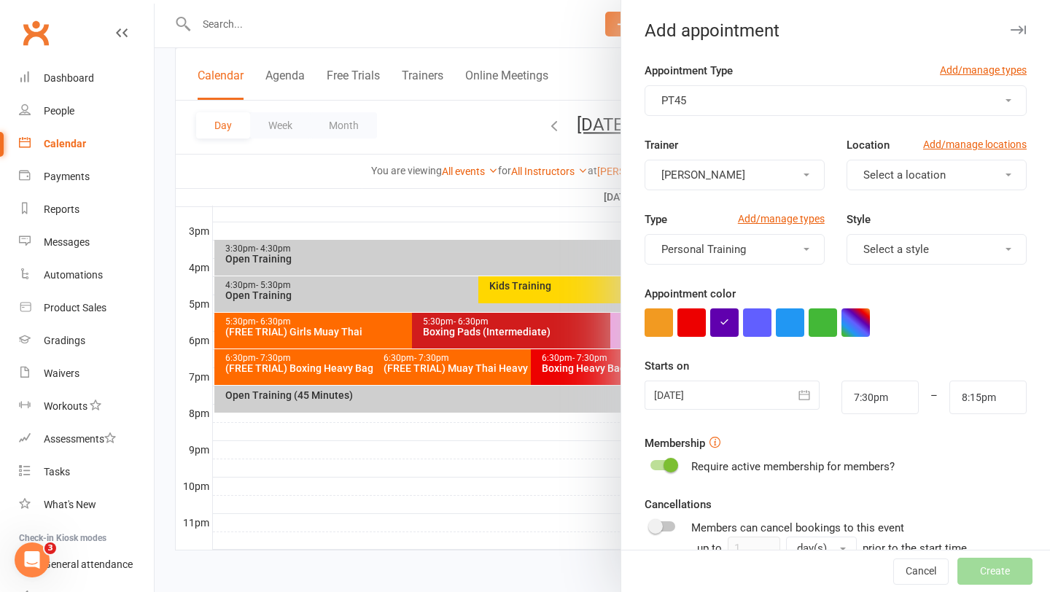
click at [775, 180] on button "[PERSON_NAME]" at bounding box center [734, 175] width 180 height 31
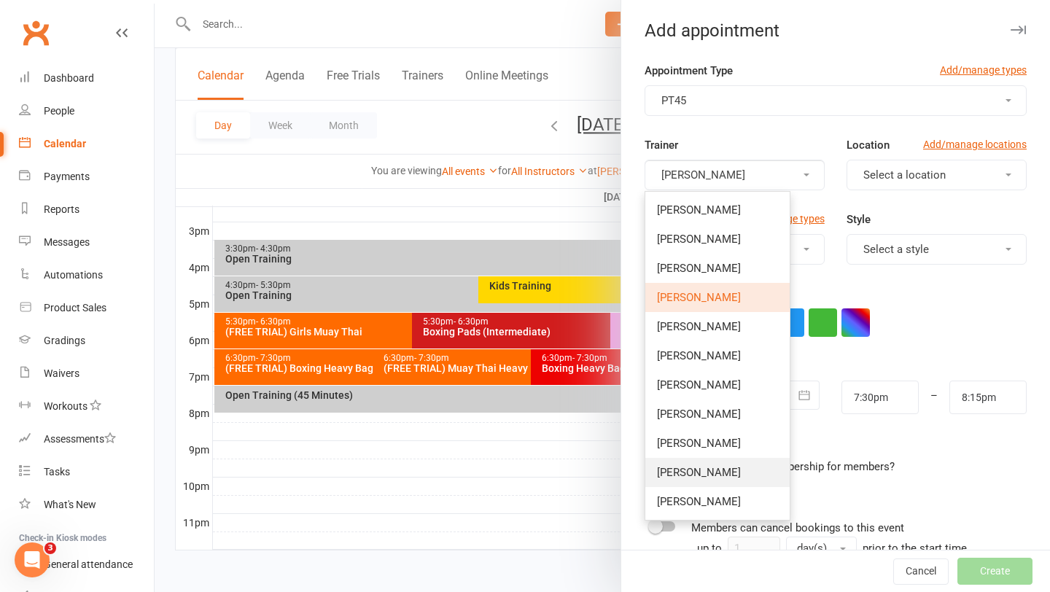
click at [699, 464] on link "Siddharth Dhawan" at bounding box center [717, 472] width 144 height 29
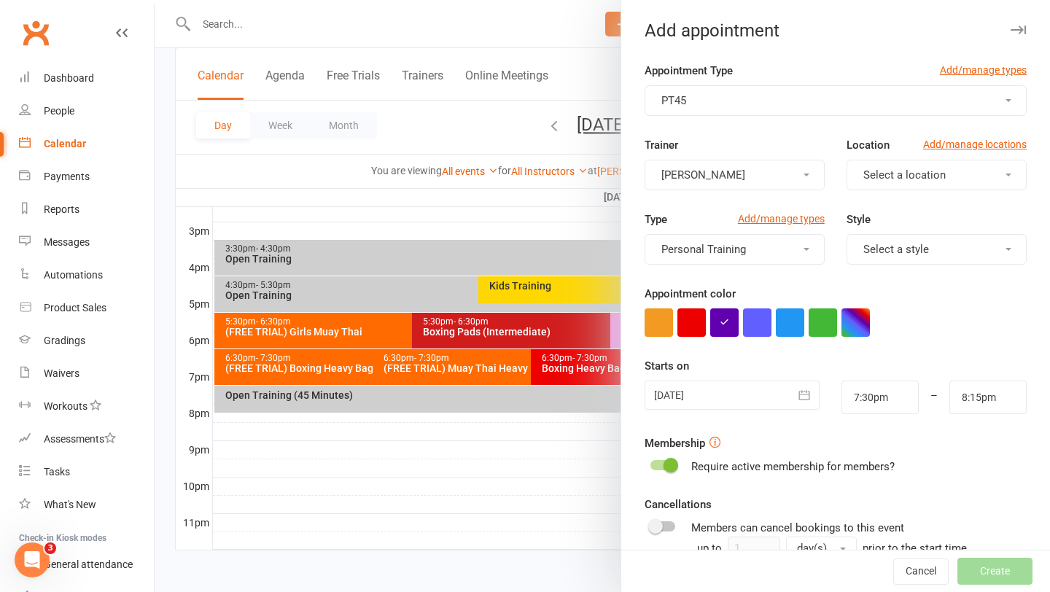
click at [985, 172] on button "Select a location" at bounding box center [936, 175] width 180 height 31
click at [895, 236] on span "[PERSON_NAME]" at bounding box center [901, 239] width 84 height 13
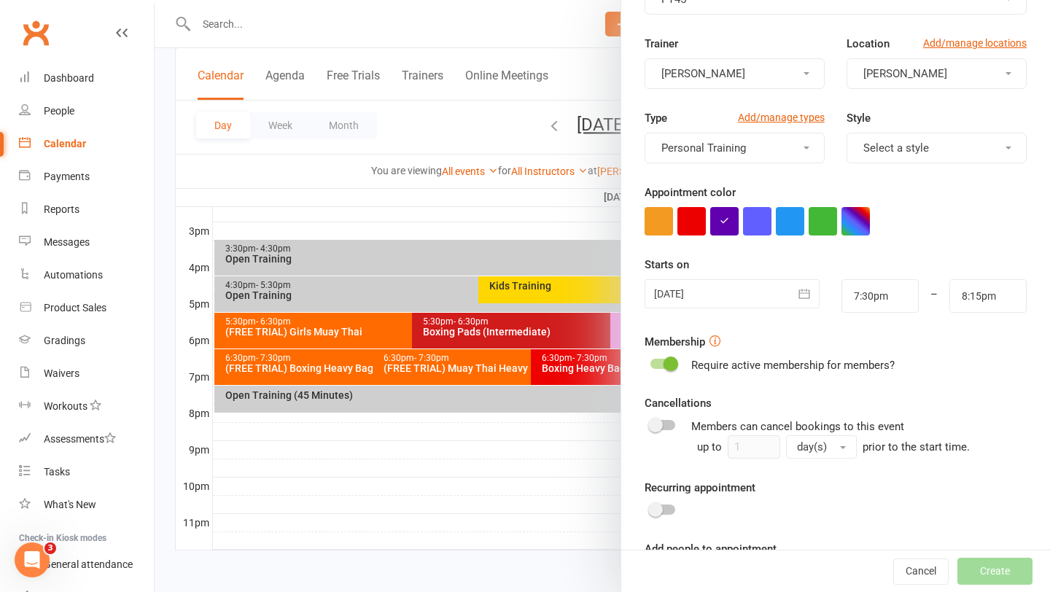
scroll to position [166, 0]
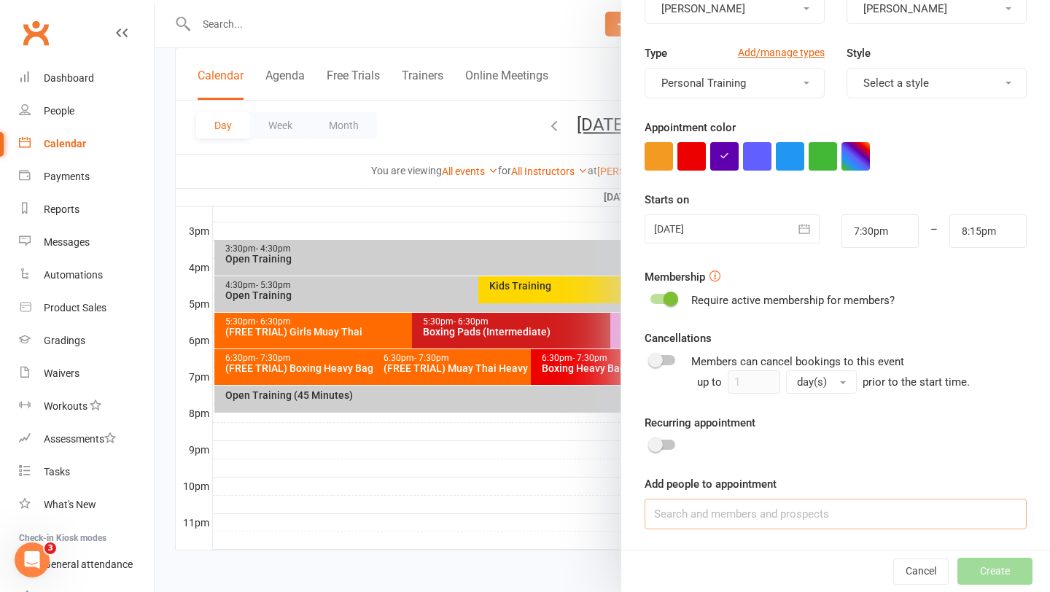
click at [700, 508] on input at bounding box center [835, 514] width 382 height 31
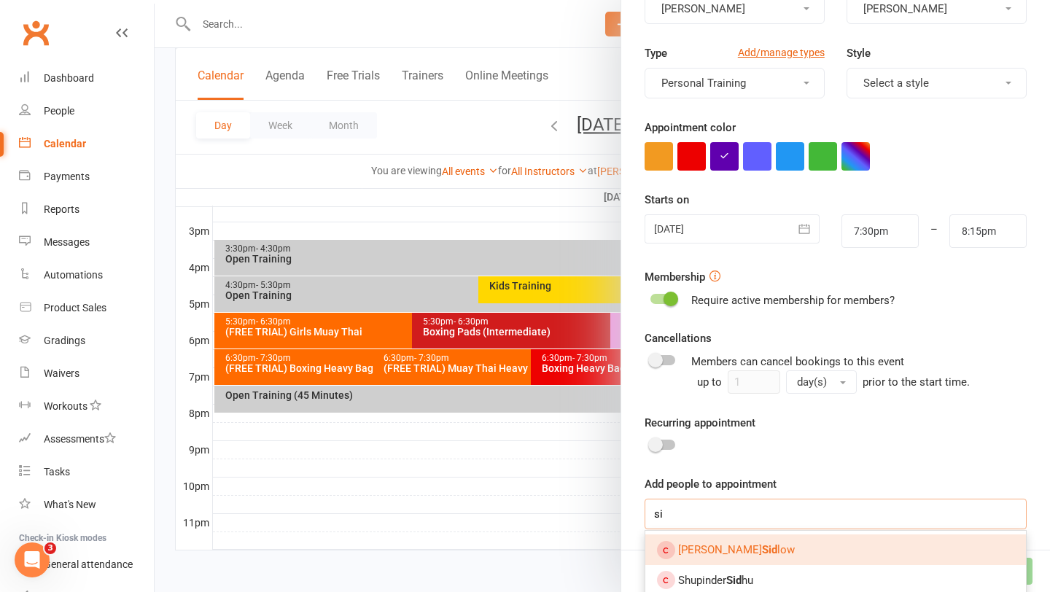
type input "s"
type input "anna ch"
click at [703, 550] on strong "Anna Ch" at bounding box center [720, 549] width 84 height 13
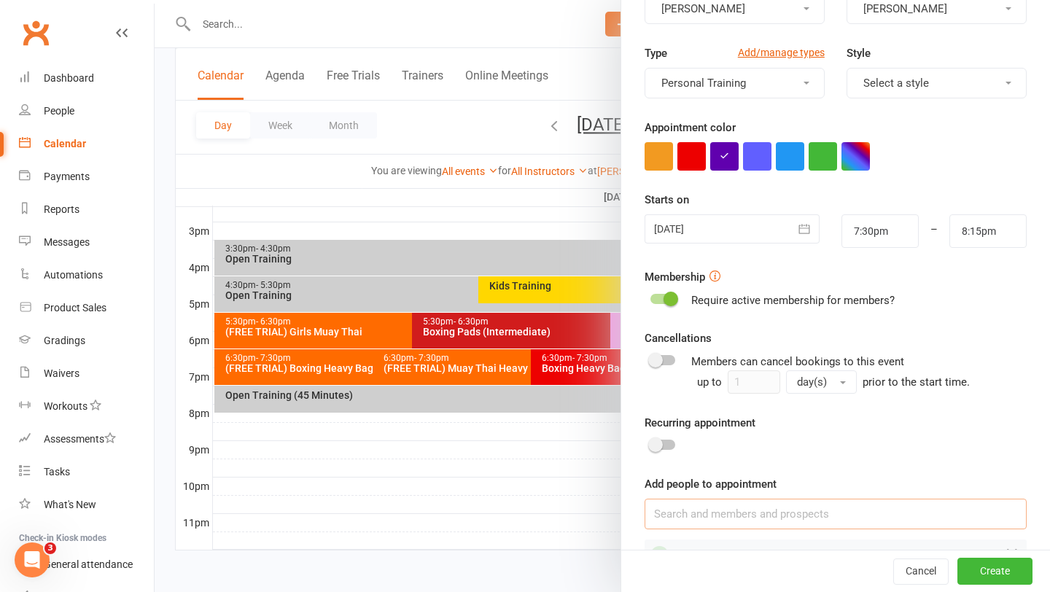
scroll to position [207, 0]
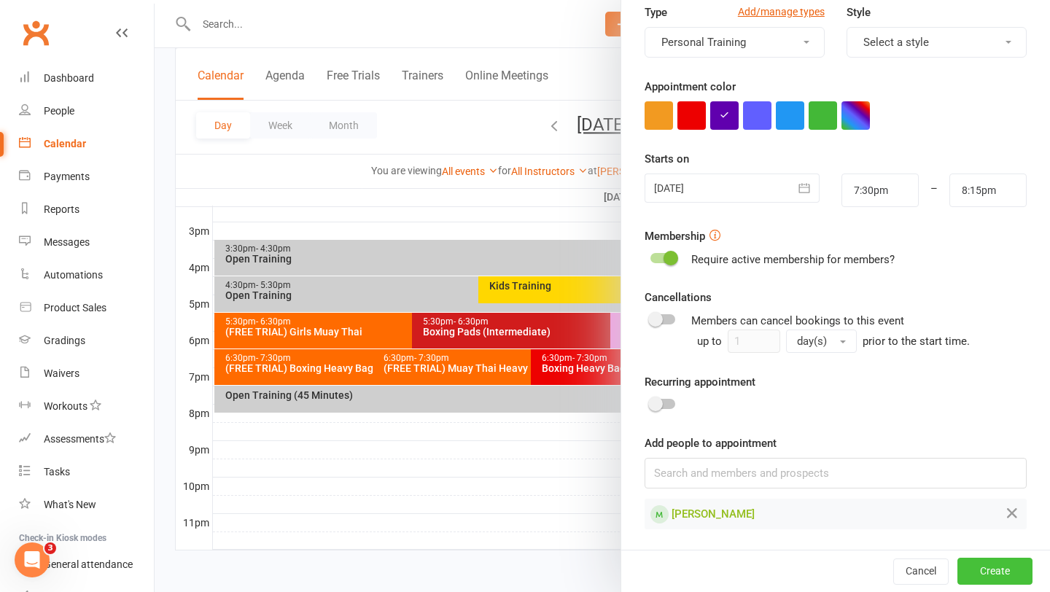
click at [985, 576] on button "Create" at bounding box center [994, 571] width 75 height 26
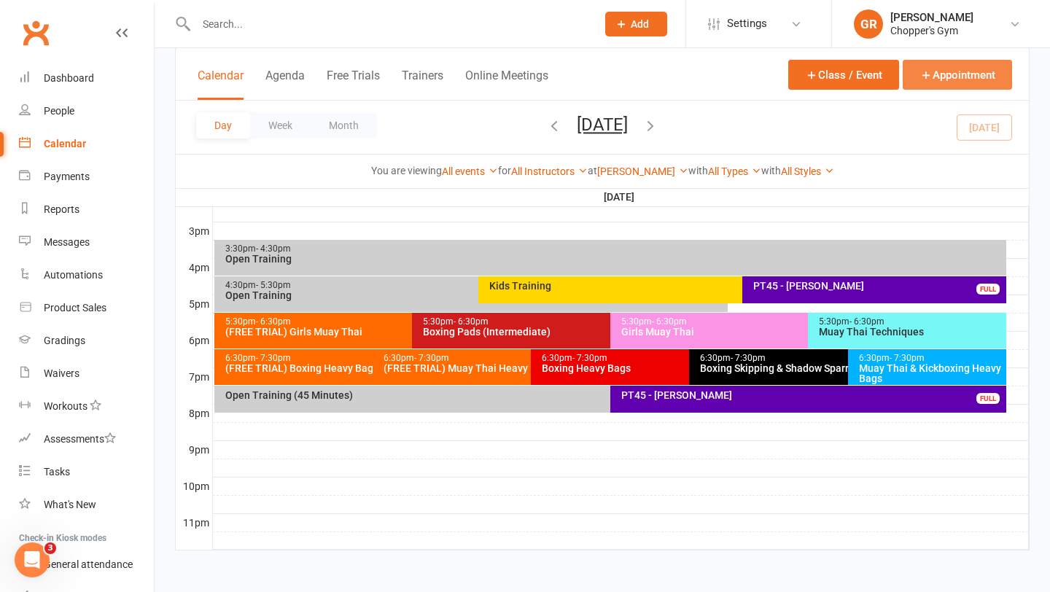
click at [959, 82] on button "Appointment" at bounding box center [957, 75] width 109 height 30
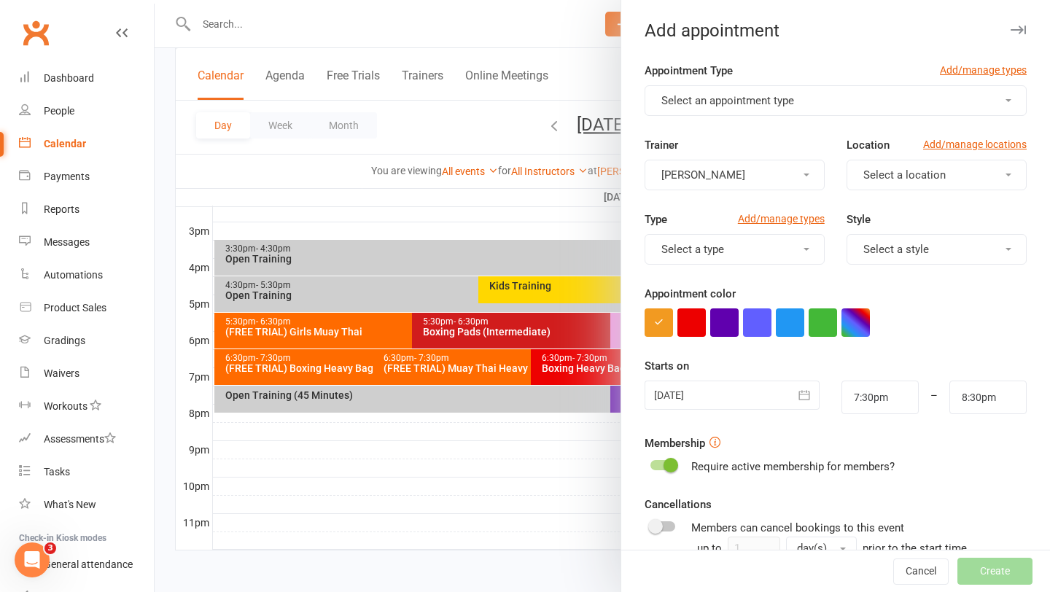
click at [839, 106] on button "Select an appointment type" at bounding box center [835, 100] width 382 height 31
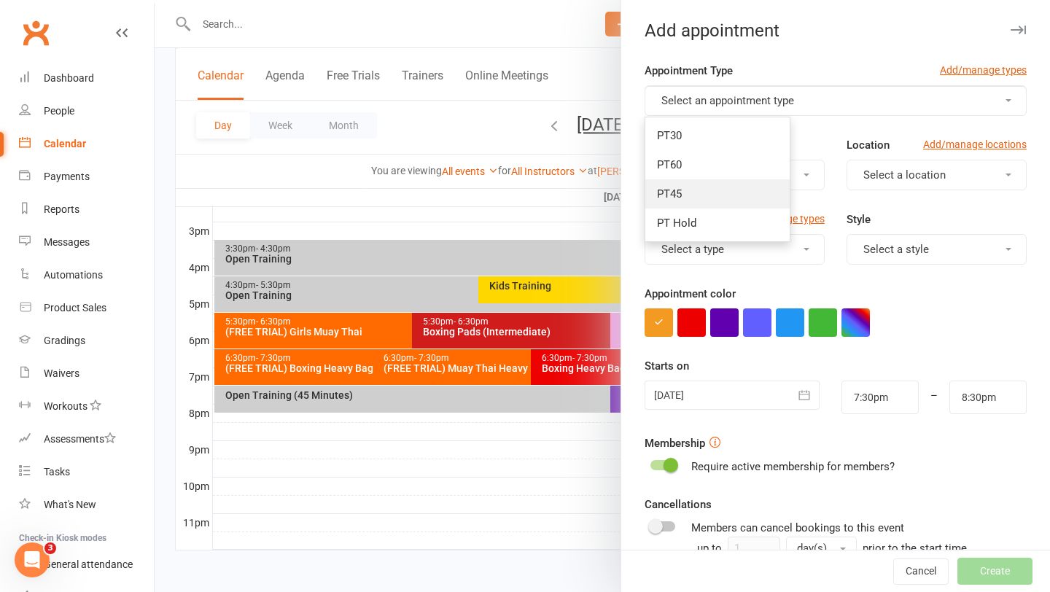
click at [738, 191] on link "PT45" at bounding box center [717, 193] width 144 height 29
type input "8:15pm"
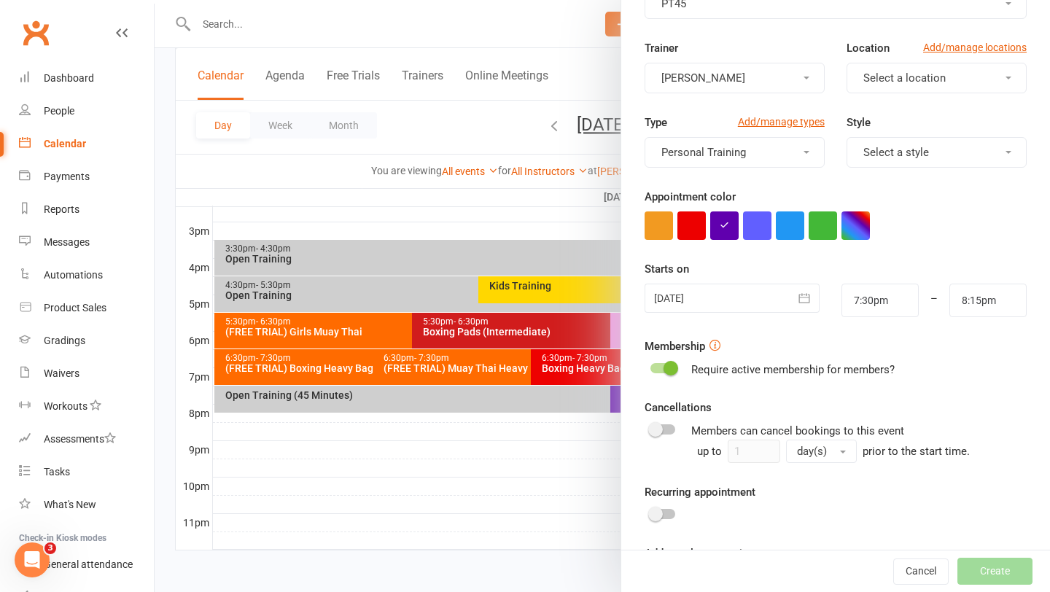
scroll to position [0, 0]
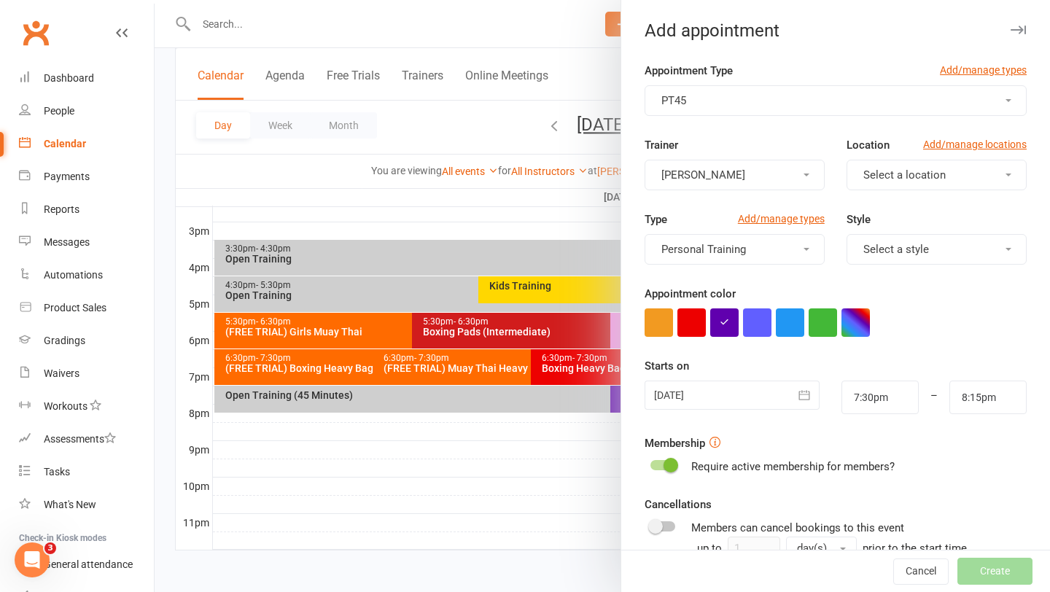
click at [949, 175] on button "Select a location" at bounding box center [936, 175] width 180 height 31
click at [905, 237] on link "[PERSON_NAME]" at bounding box center [919, 239] width 144 height 29
click at [756, 174] on button "[PERSON_NAME]" at bounding box center [734, 175] width 180 height 31
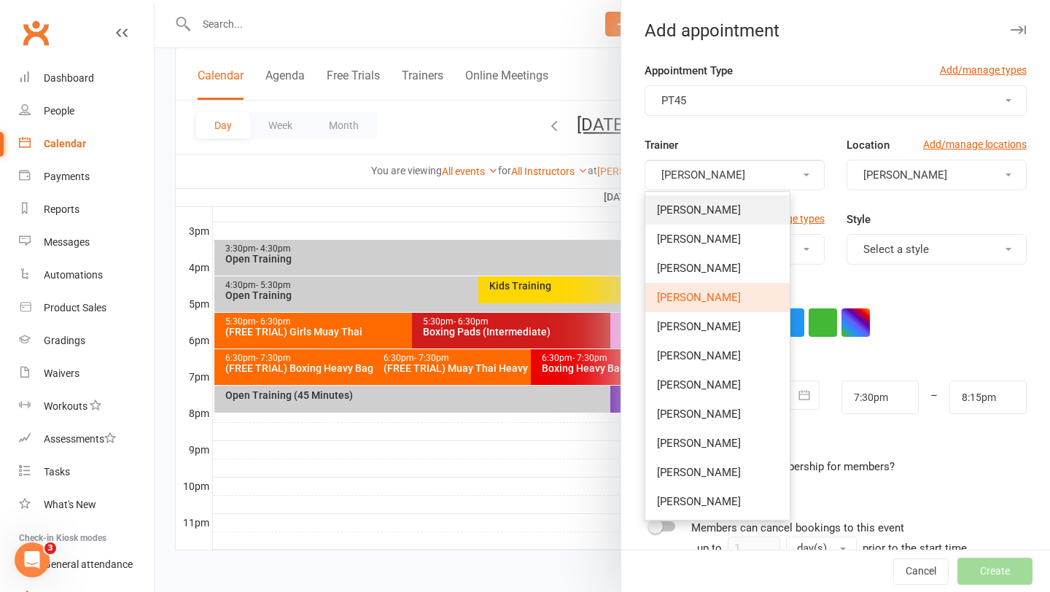
click at [715, 214] on span "Kaylie Cochrane" at bounding box center [699, 209] width 84 height 13
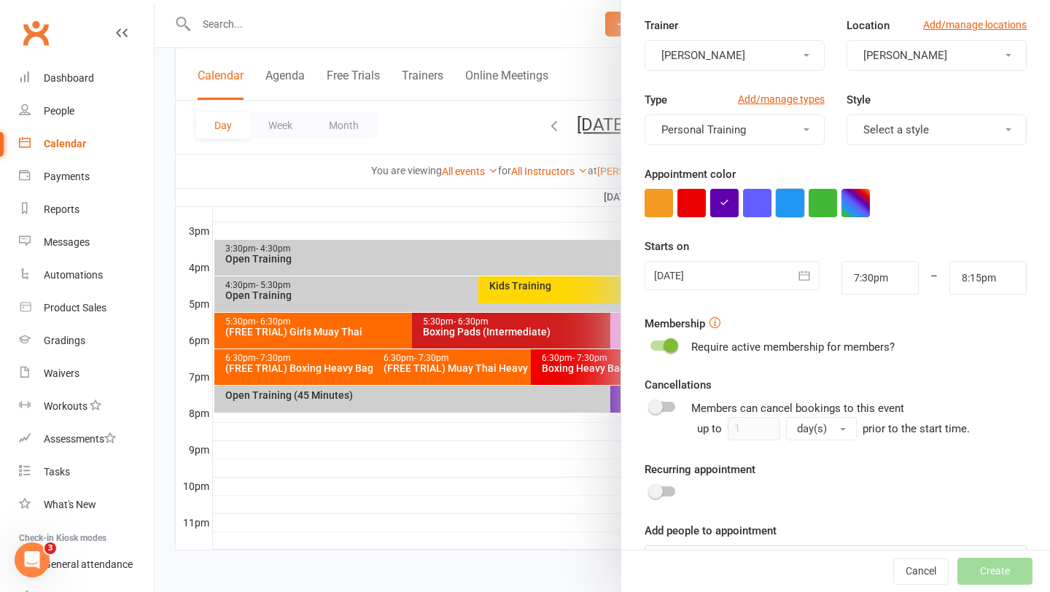
scroll to position [138, 0]
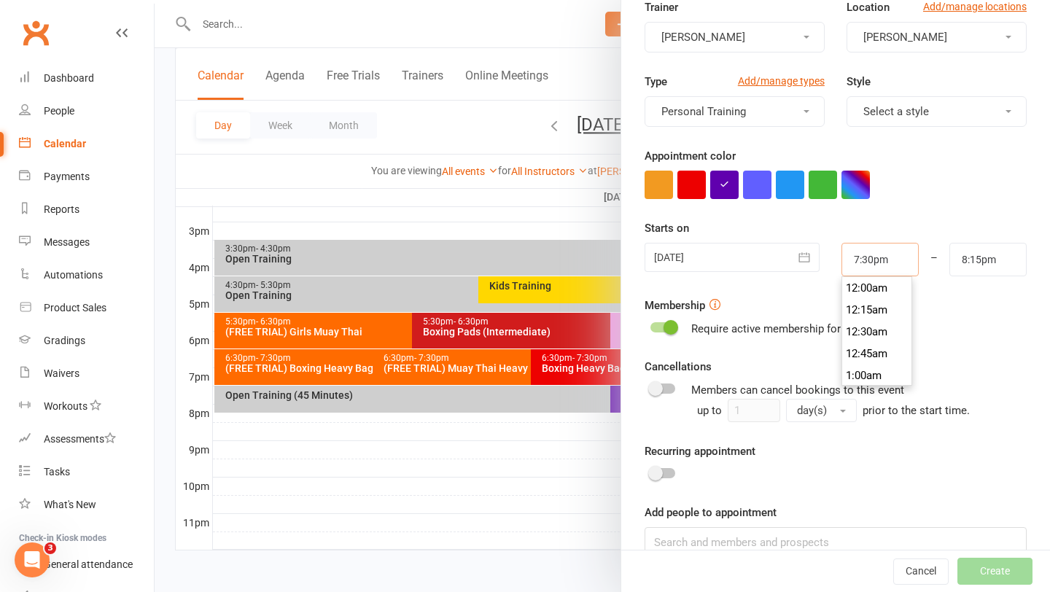
click at [874, 261] on input "7:30pm" at bounding box center [879, 260] width 77 height 34
type input "6:30pm"
click at [868, 312] on li "6:30pm" at bounding box center [877, 311] width 70 height 22
click at [983, 266] on input "8:15pm" at bounding box center [987, 260] width 77 height 34
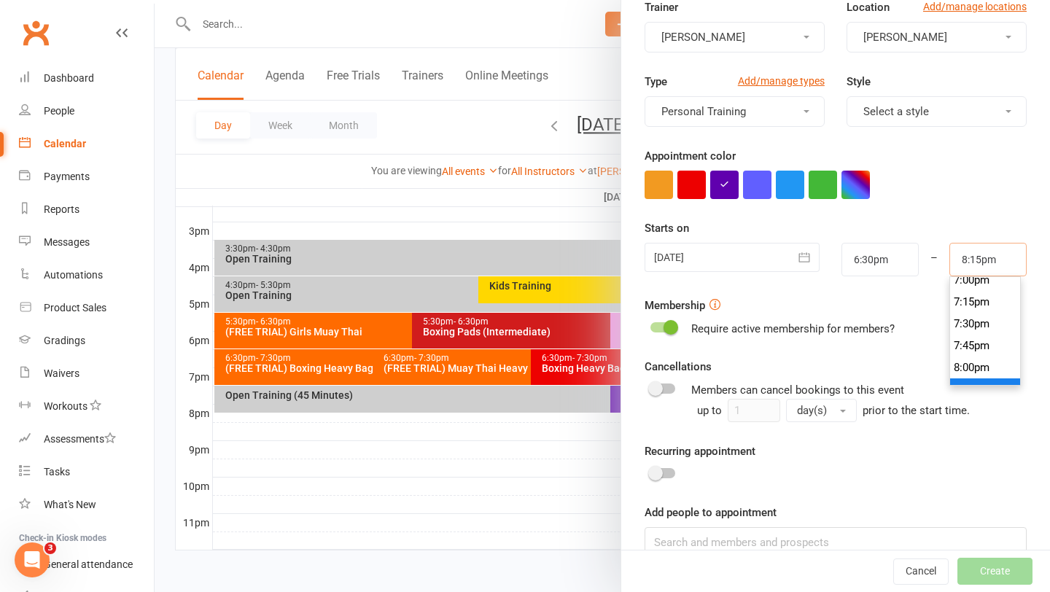
scroll to position [1666, 0]
type input "7:15pm"
click at [975, 312] on li "7:15pm" at bounding box center [985, 306] width 70 height 22
click at [978, 314] on li "7:15pm" at bounding box center [985, 310] width 70 height 22
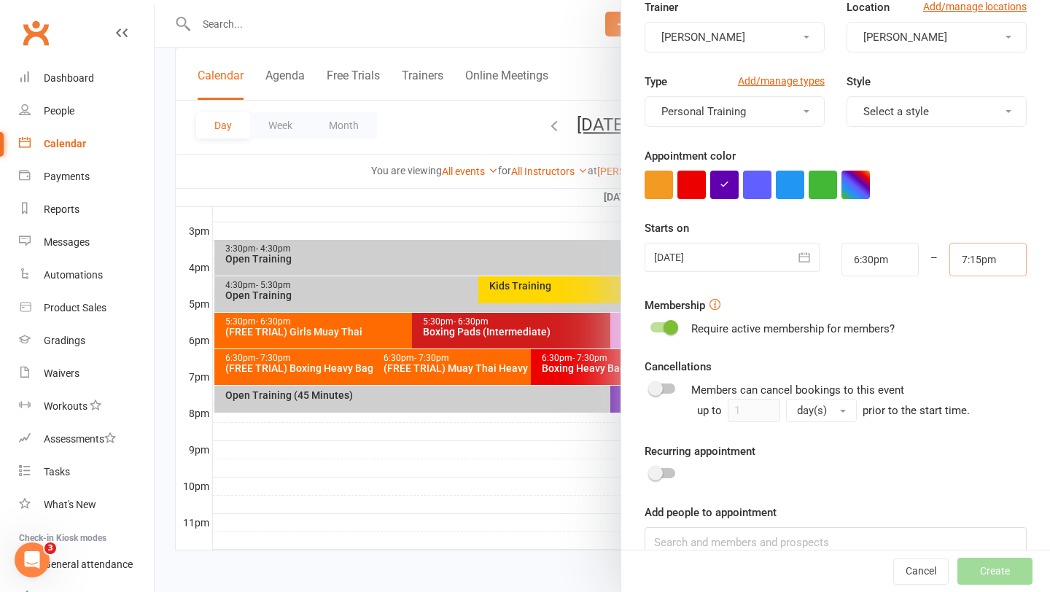
scroll to position [166, 0]
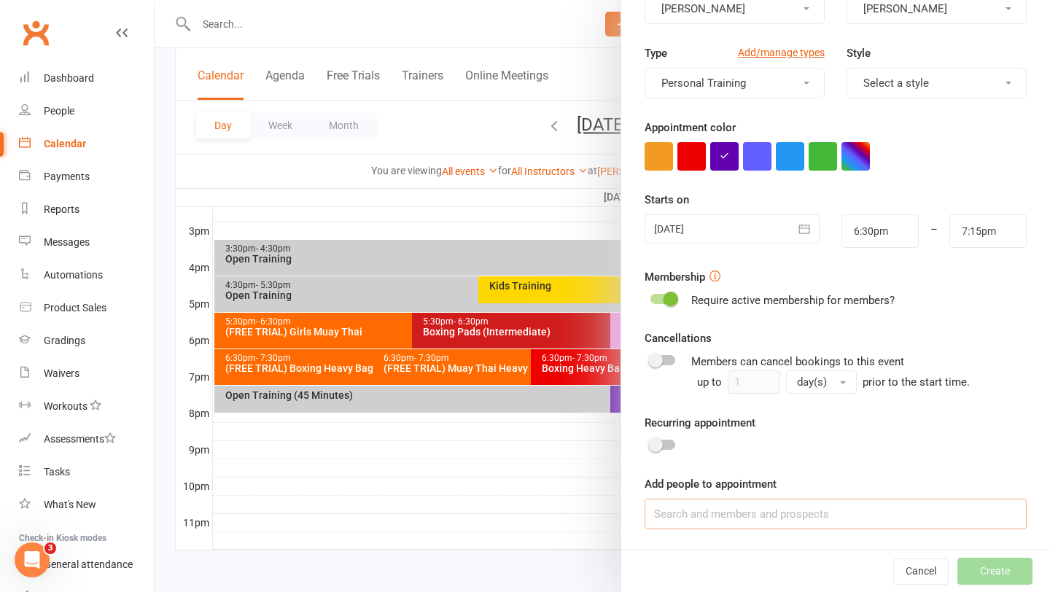
click at [813, 510] on input at bounding box center [835, 514] width 382 height 31
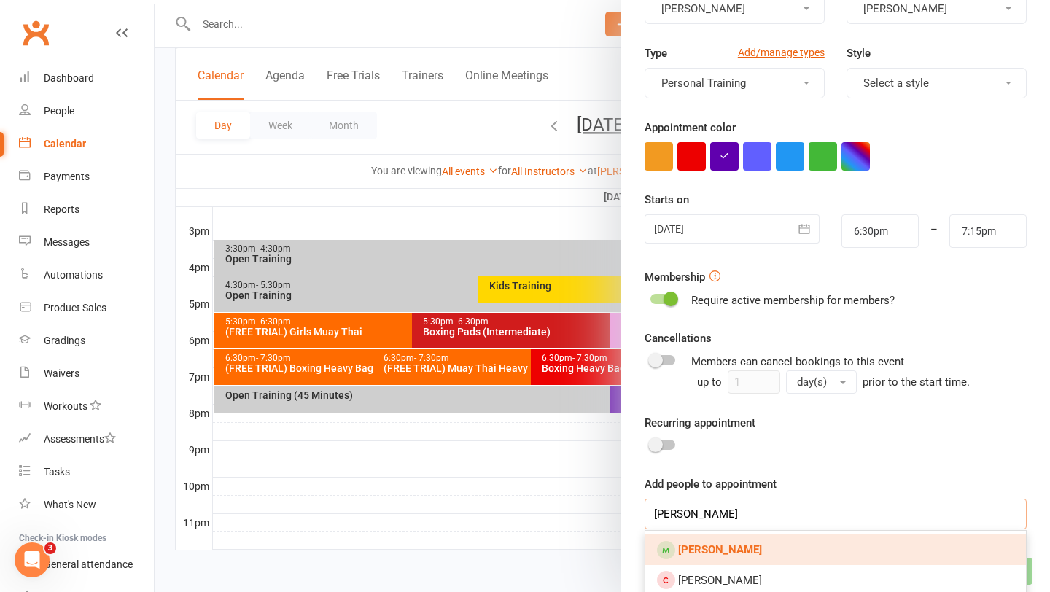
type input "bec fraser"
click at [760, 553] on link "Bec Fraser" at bounding box center [835, 549] width 381 height 31
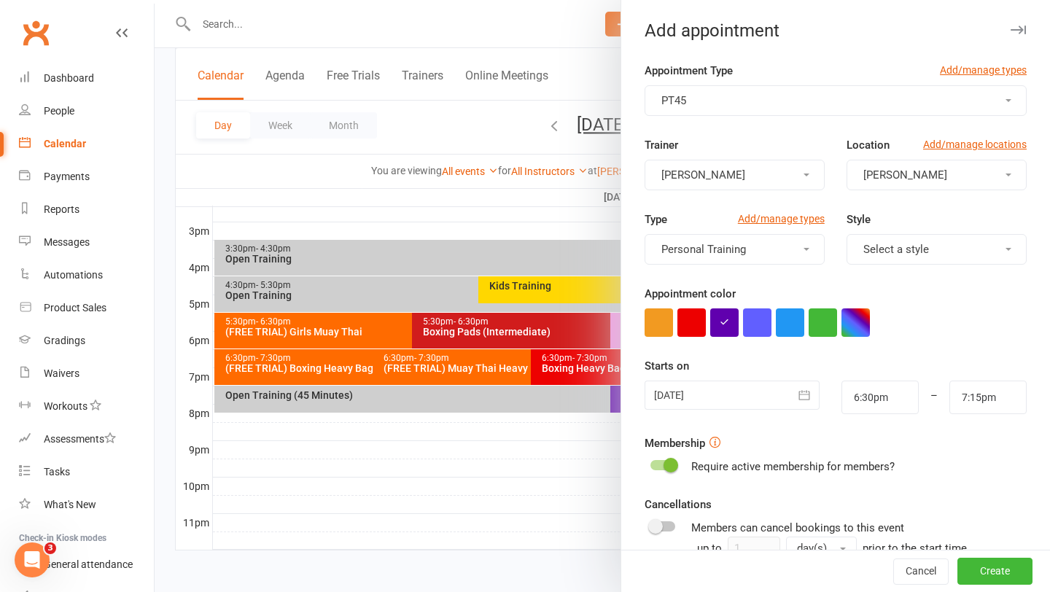
scroll to position [207, 0]
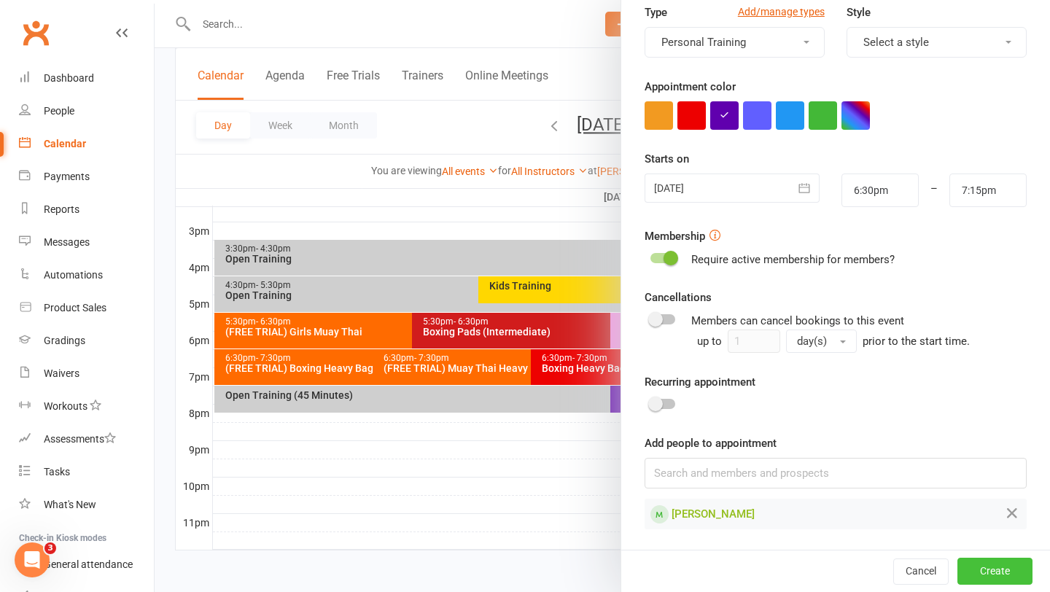
click at [993, 567] on button "Create" at bounding box center [994, 571] width 75 height 26
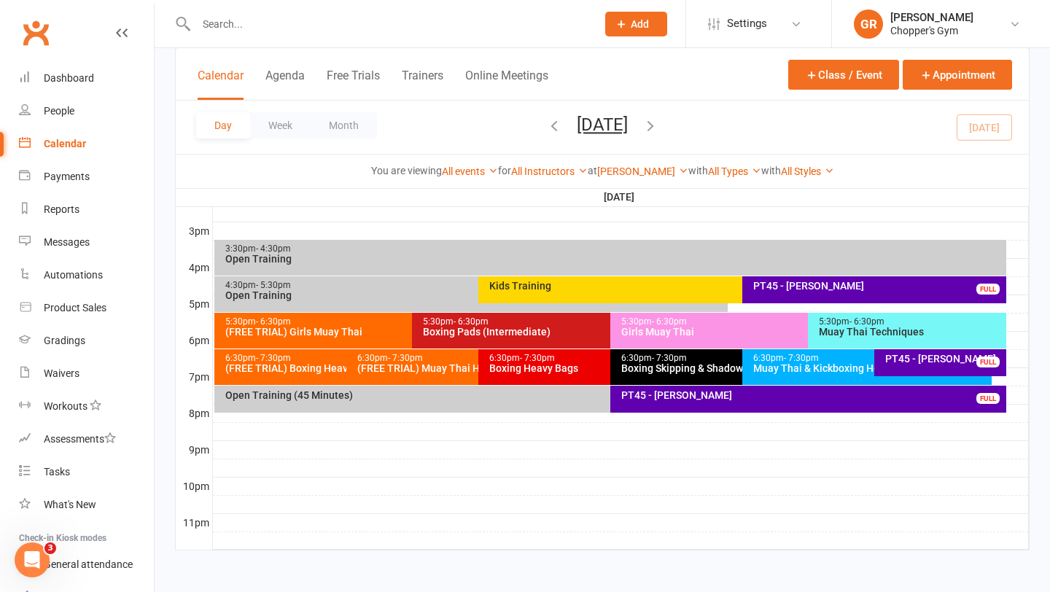
click at [928, 359] on div "PT45 - Bec Fraser" at bounding box center [943, 359] width 119 height 10
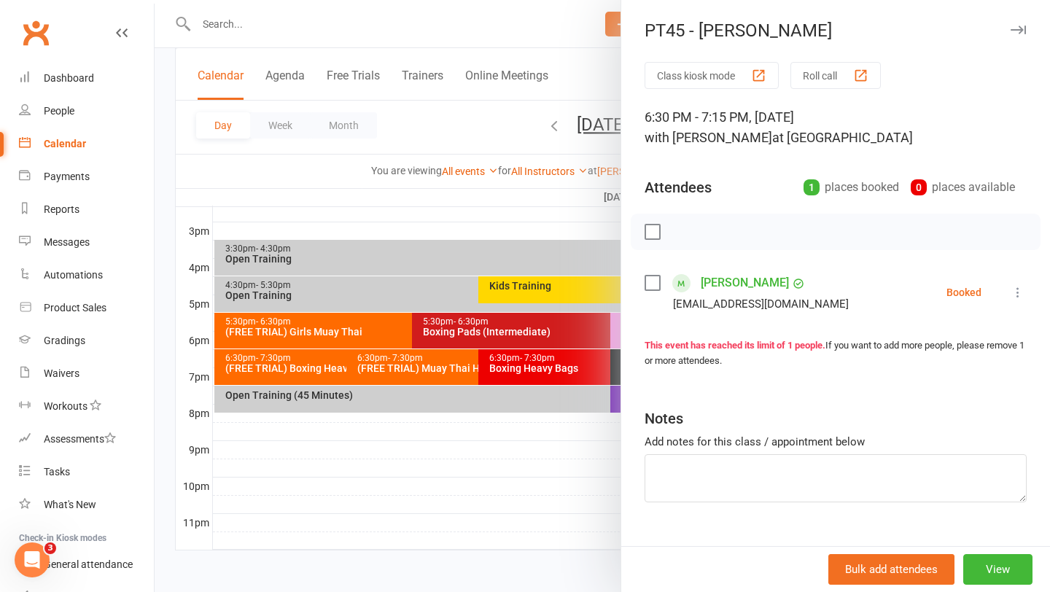
click at [652, 286] on label at bounding box center [651, 283] width 15 height 15
click at [681, 233] on icon "button" at bounding box center [685, 232] width 16 height 16
click at [599, 405] on div at bounding box center [602, 296] width 895 height 592
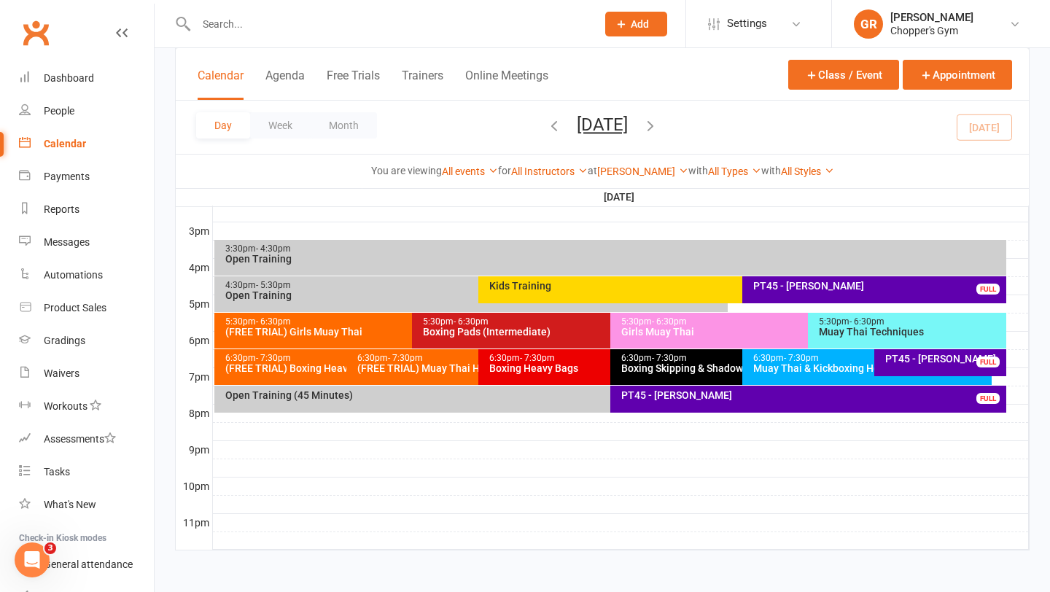
click at [645, 395] on div "PT45 - Anna Chang" at bounding box center [811, 395] width 383 height 10
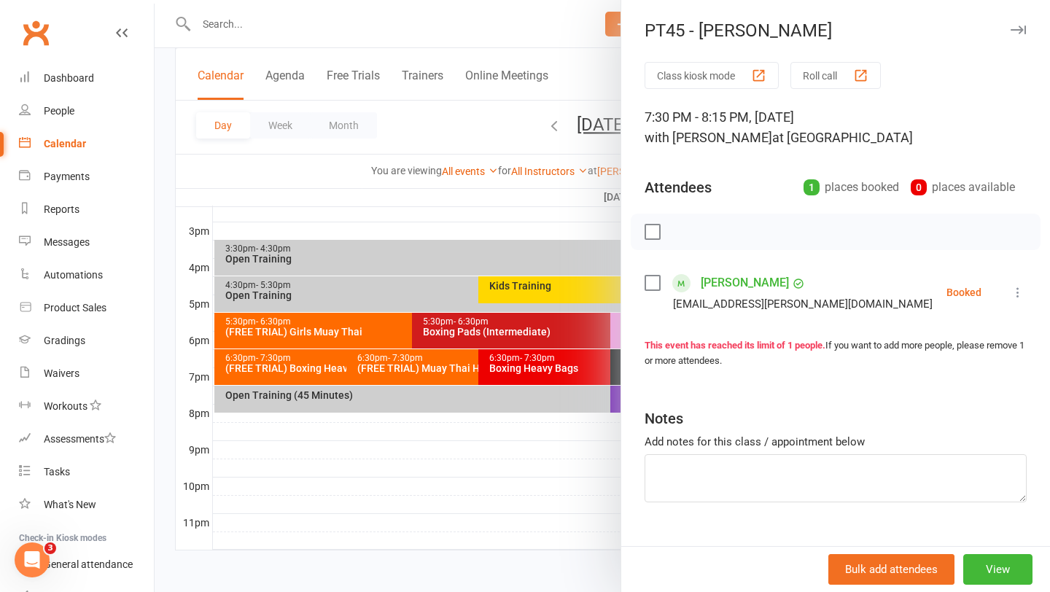
click at [654, 281] on label at bounding box center [651, 283] width 15 height 15
click at [688, 233] on icon "button" at bounding box center [685, 232] width 16 height 16
click at [528, 227] on div at bounding box center [602, 296] width 895 height 592
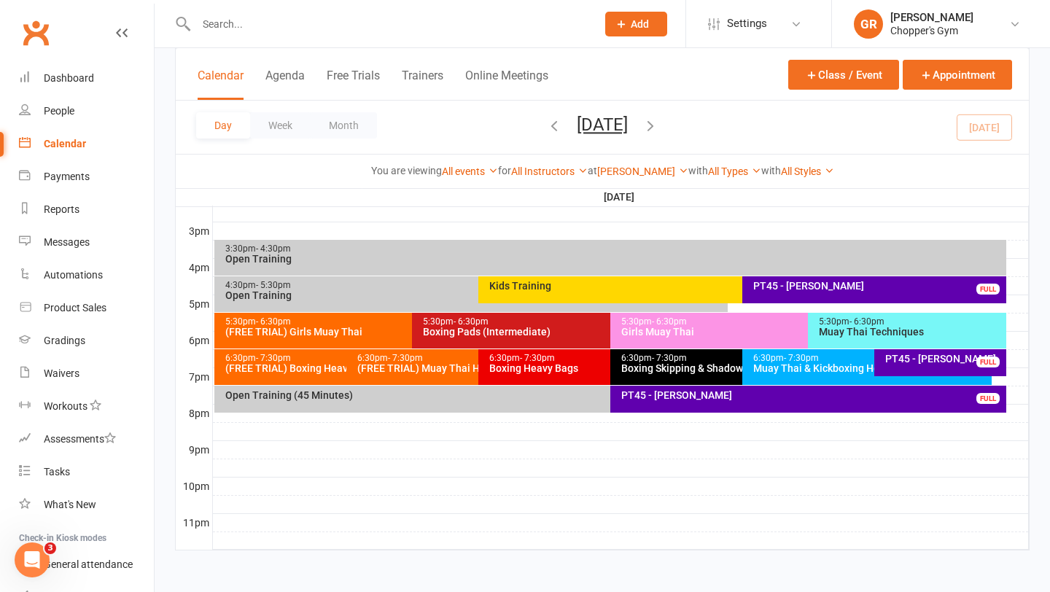
click at [919, 357] on div "PT45 - Bec Fraser" at bounding box center [943, 359] width 119 height 10
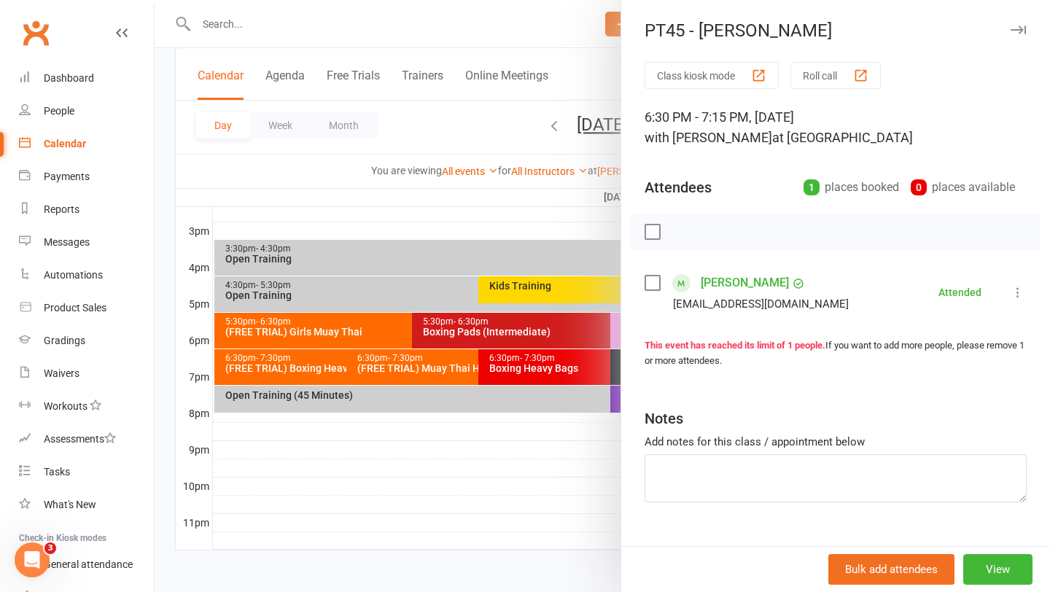
click at [728, 280] on link "Bec Fraser" at bounding box center [745, 282] width 88 height 23
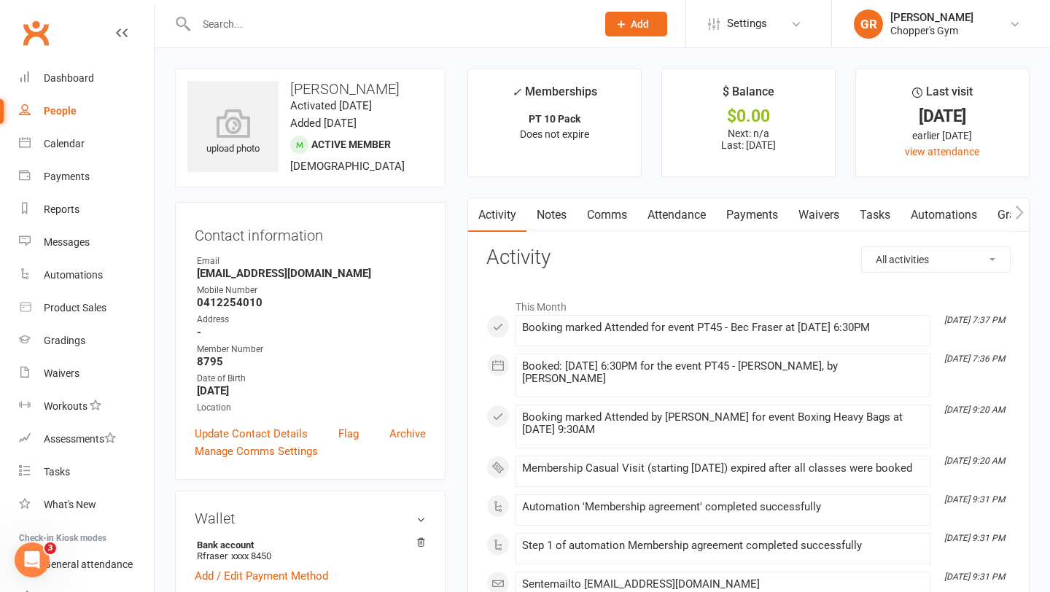
click at [690, 218] on link "Attendance" at bounding box center [676, 215] width 79 height 34
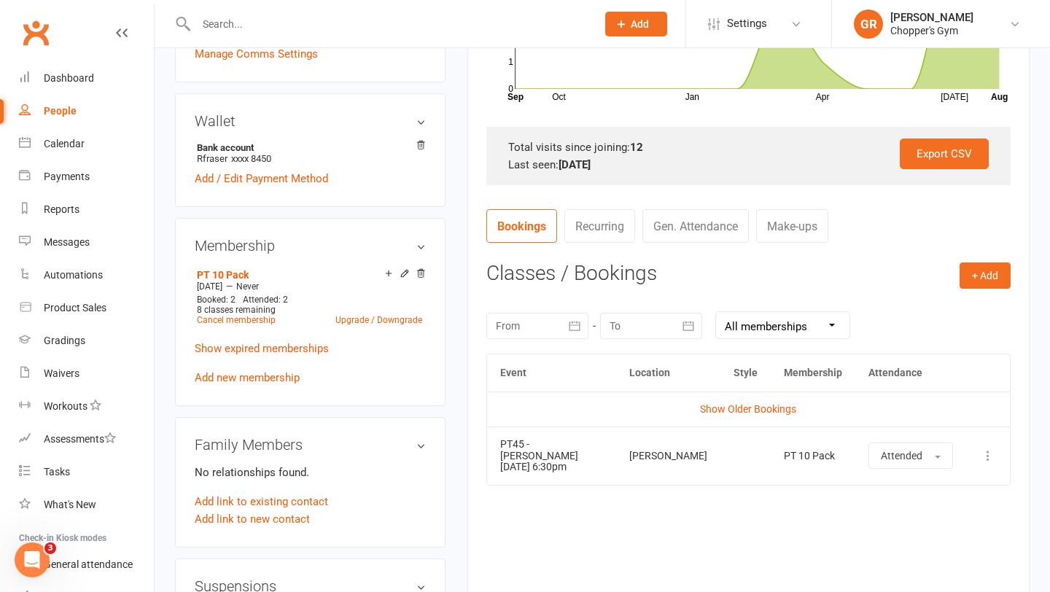
scroll to position [402, 0]
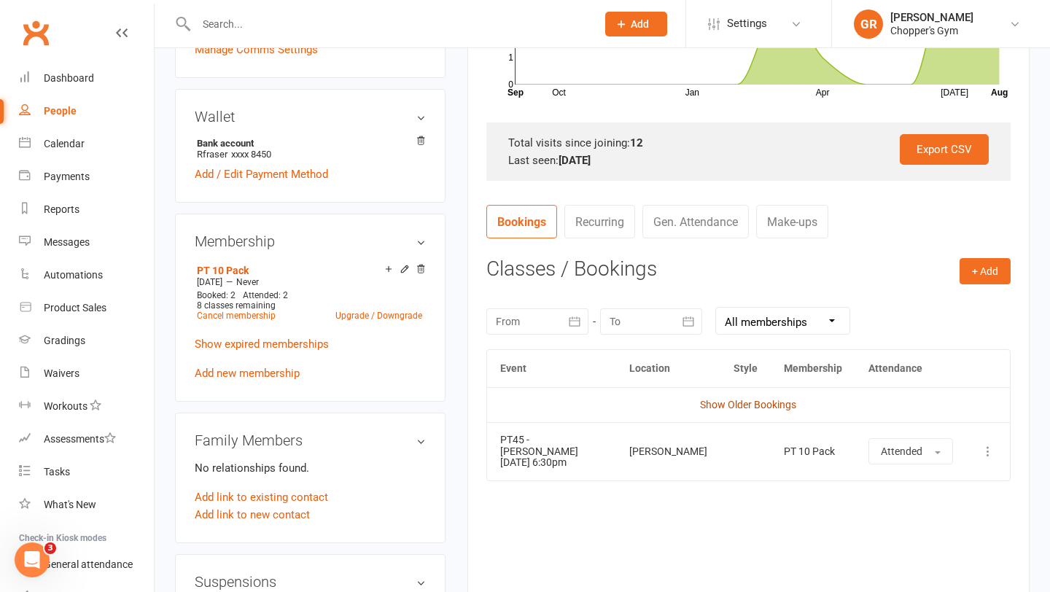
click at [747, 405] on link "Show Older Bookings" at bounding box center [748, 405] width 96 height 12
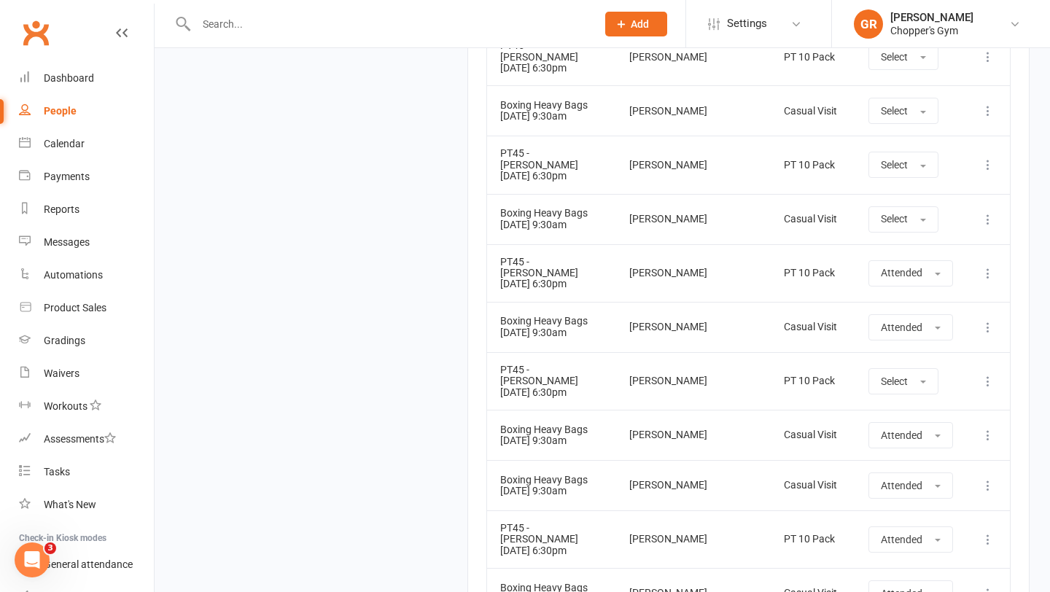
scroll to position [1699, 0]
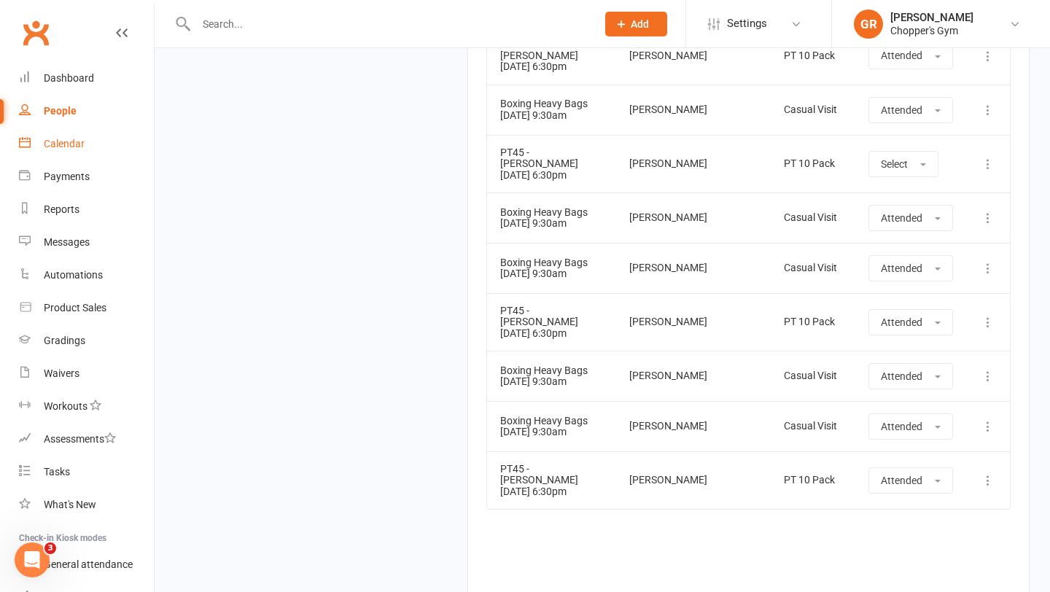
click at [53, 139] on div "Calendar" at bounding box center [64, 144] width 41 height 12
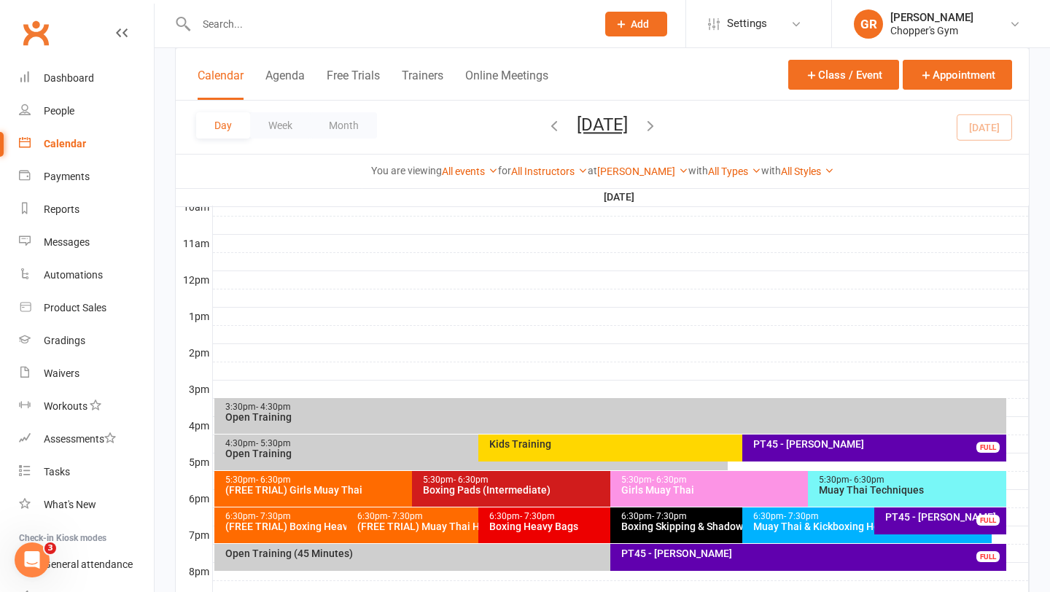
scroll to position [483, 0]
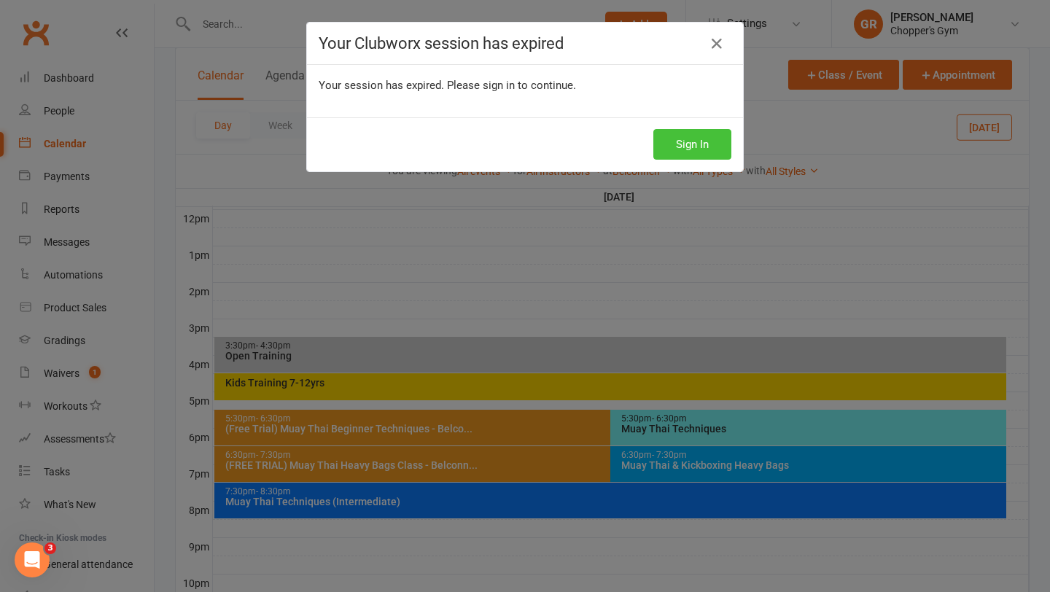
scroll to position [524, 0]
click at [663, 147] on button "Sign In" at bounding box center [692, 144] width 78 height 31
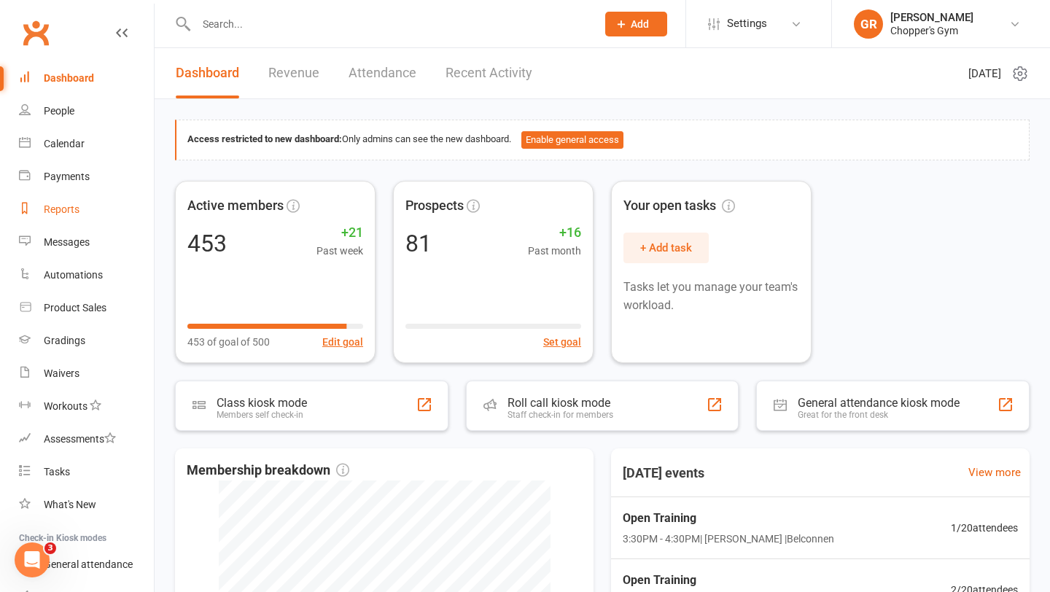
click at [70, 205] on div "Reports" at bounding box center [62, 209] width 36 height 12
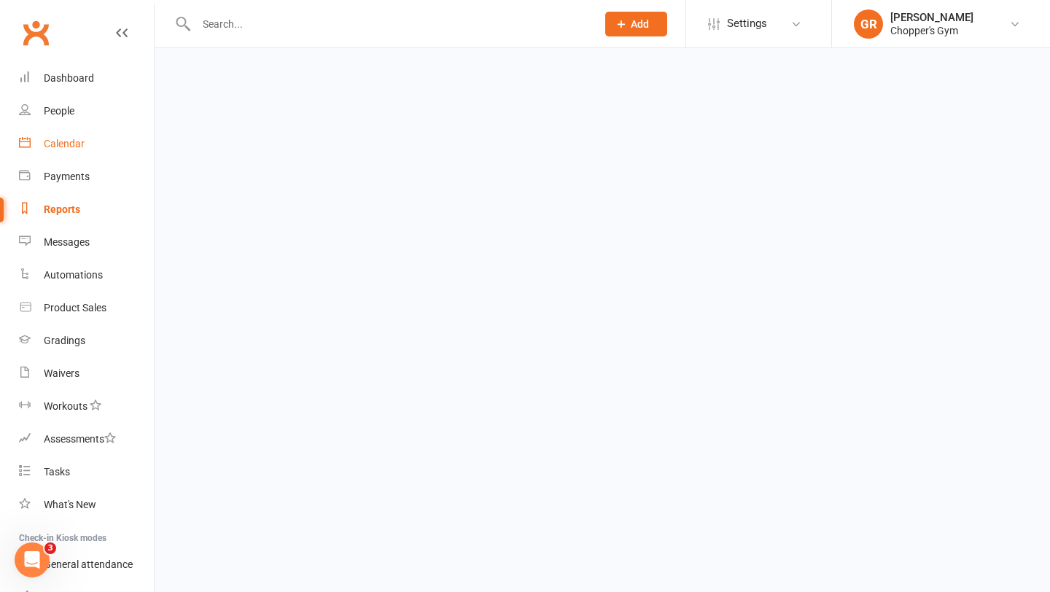
select select "100"
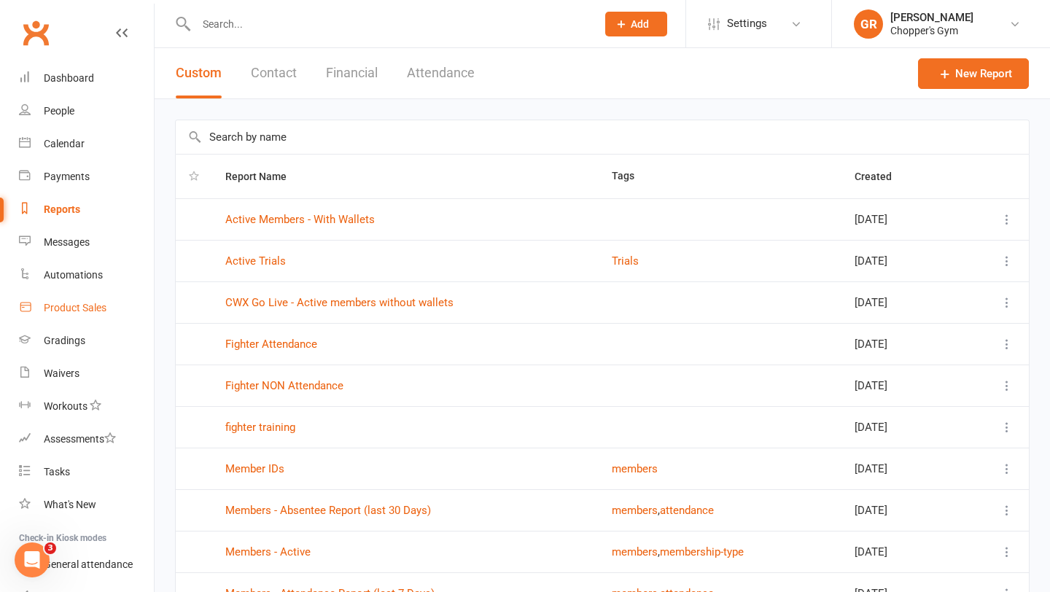
click at [90, 309] on div "Product Sales" at bounding box center [75, 308] width 63 height 12
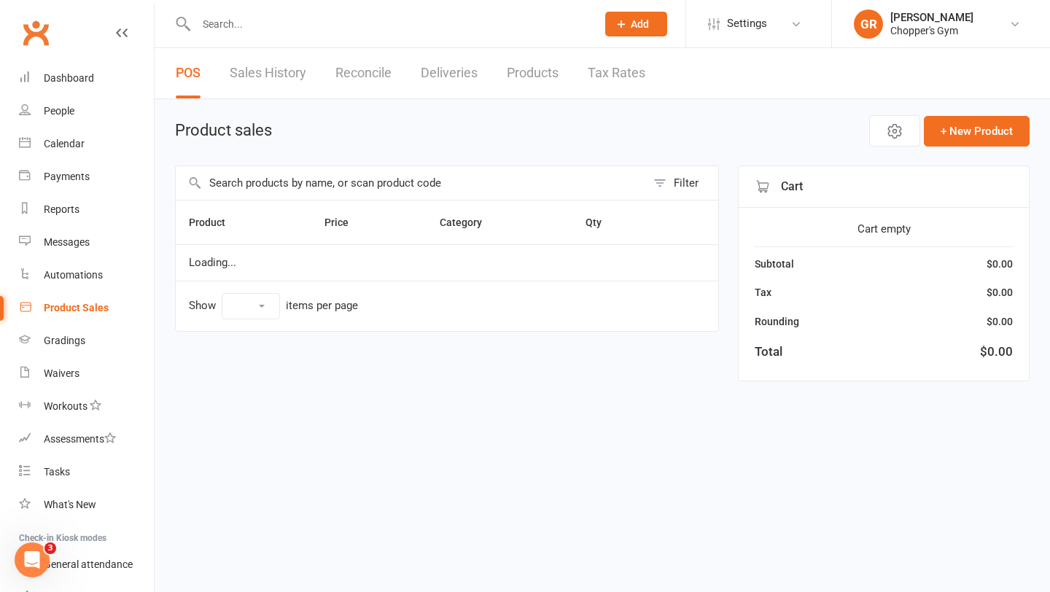
select select "100"
click at [527, 75] on link "Products" at bounding box center [533, 73] width 52 height 50
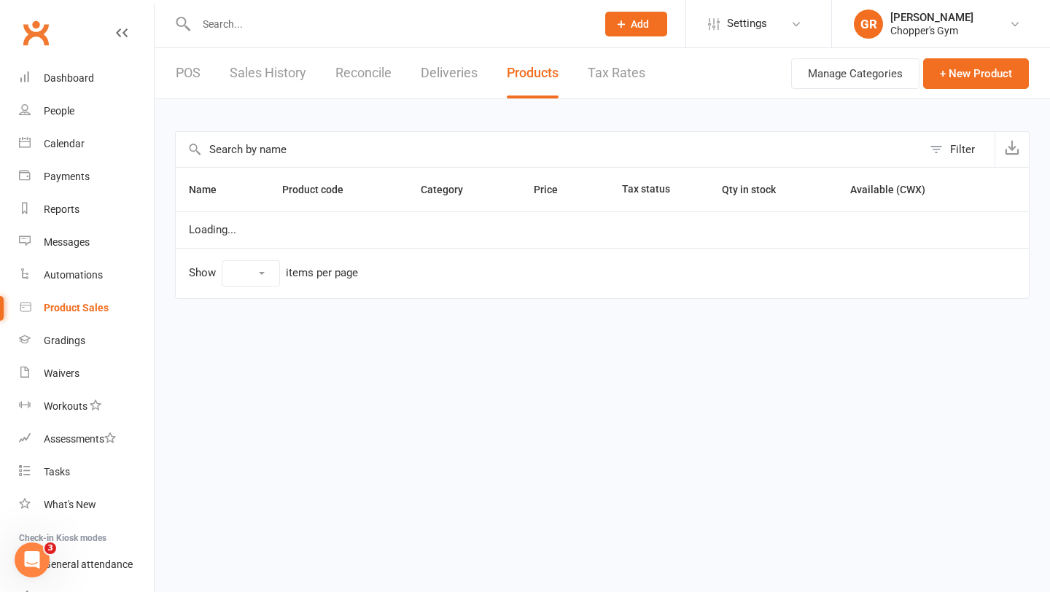
select select "100"
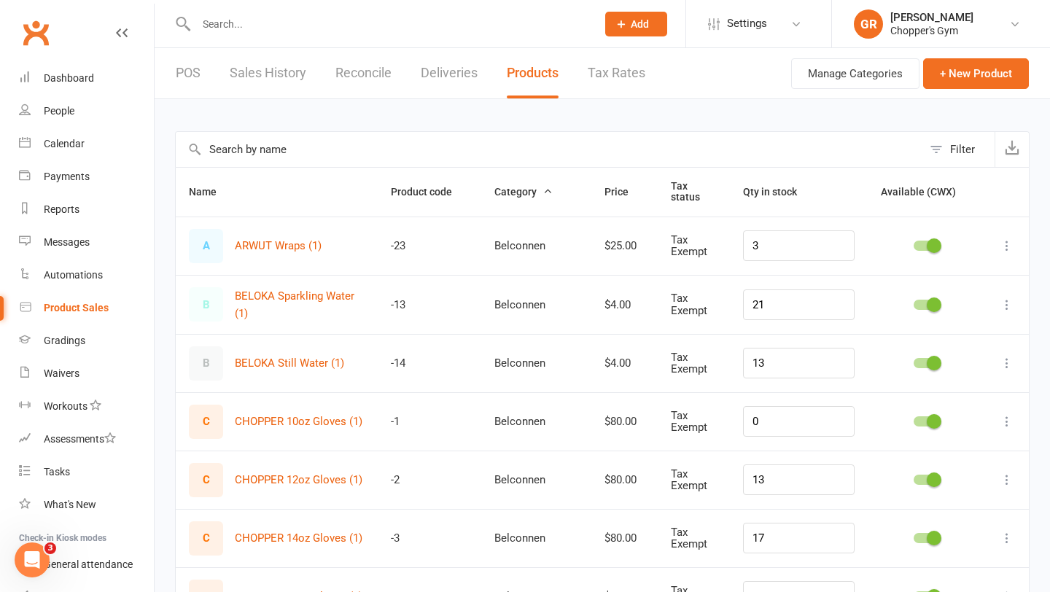
click at [335, 152] on input "text" at bounding box center [549, 149] width 747 height 35
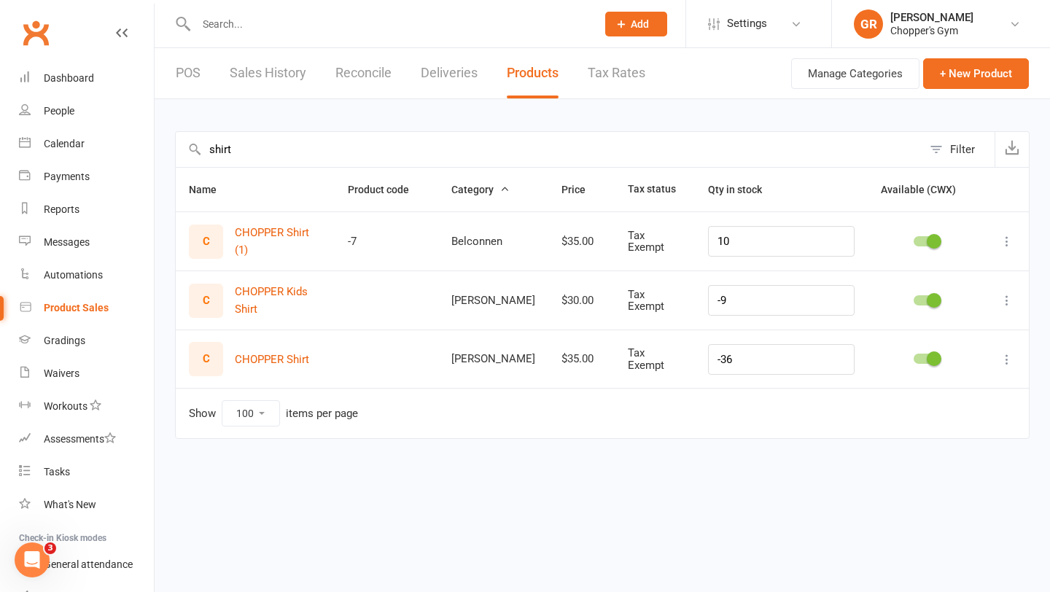
type input "shirt"
click at [1013, 238] on icon at bounding box center [1006, 241] width 15 height 15
click at [954, 271] on link "Edit product" at bounding box center [942, 268] width 144 height 29
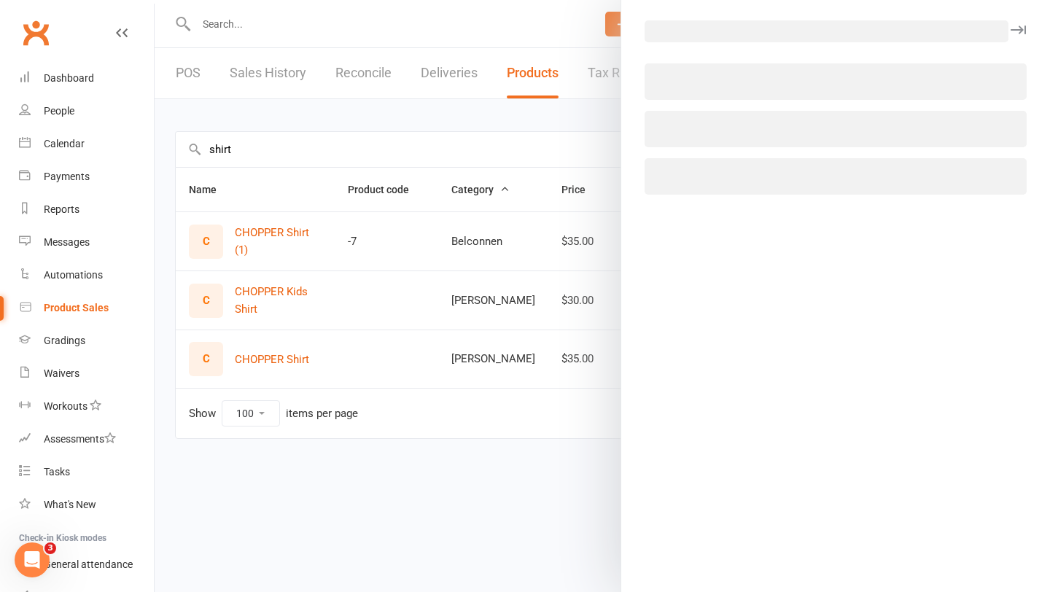
select select "3864"
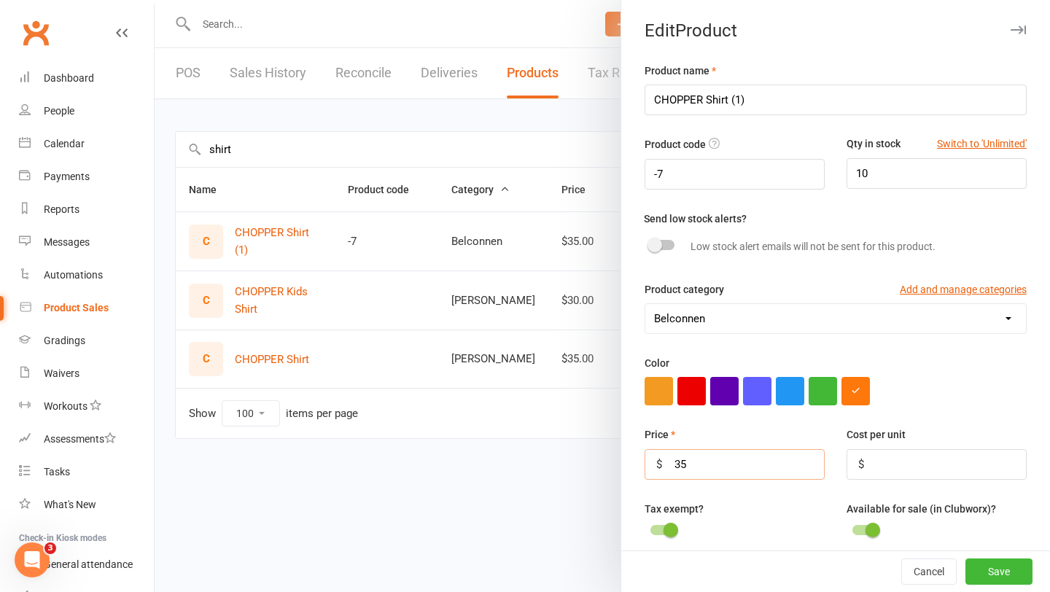
click at [718, 459] on input "35" at bounding box center [734, 464] width 180 height 31
type input "3"
type input "40"
click at [991, 567] on button "Save" at bounding box center [998, 571] width 67 height 26
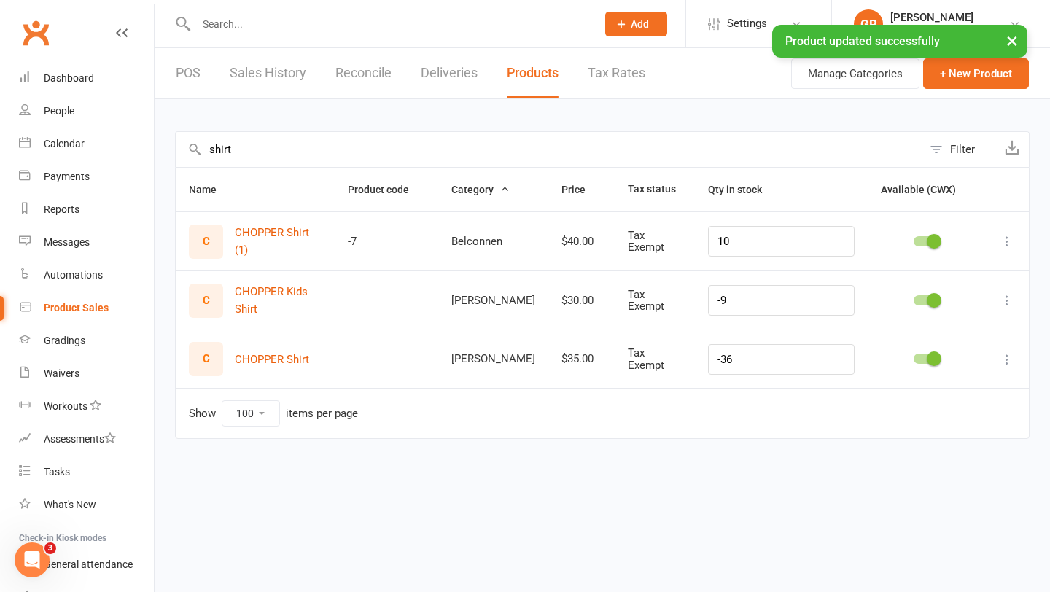
click at [1011, 298] on icon at bounding box center [1006, 300] width 15 height 15
click at [927, 333] on link "Edit product" at bounding box center [942, 327] width 144 height 29
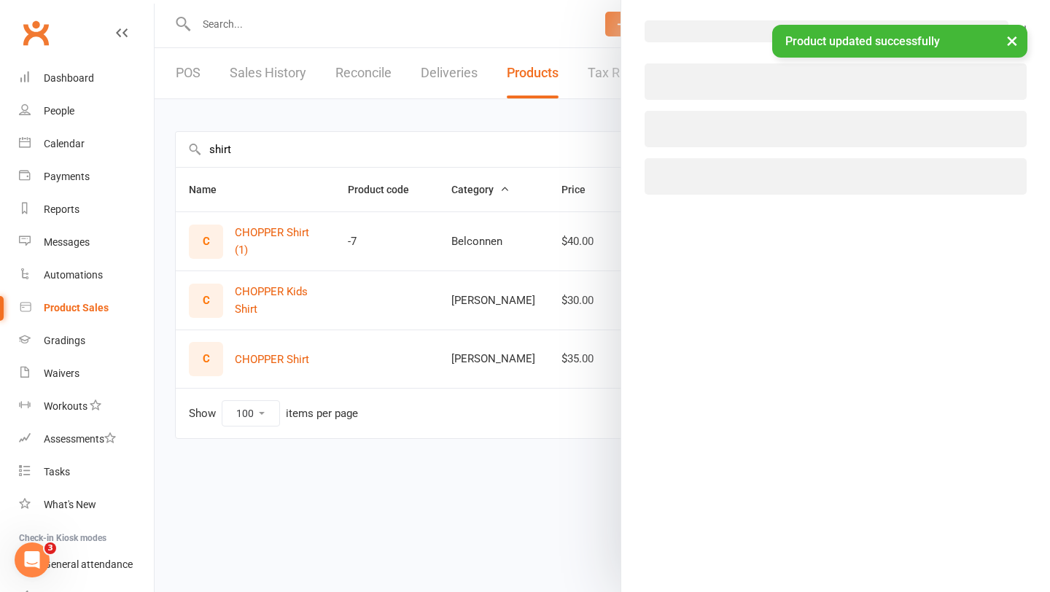
select select "3865"
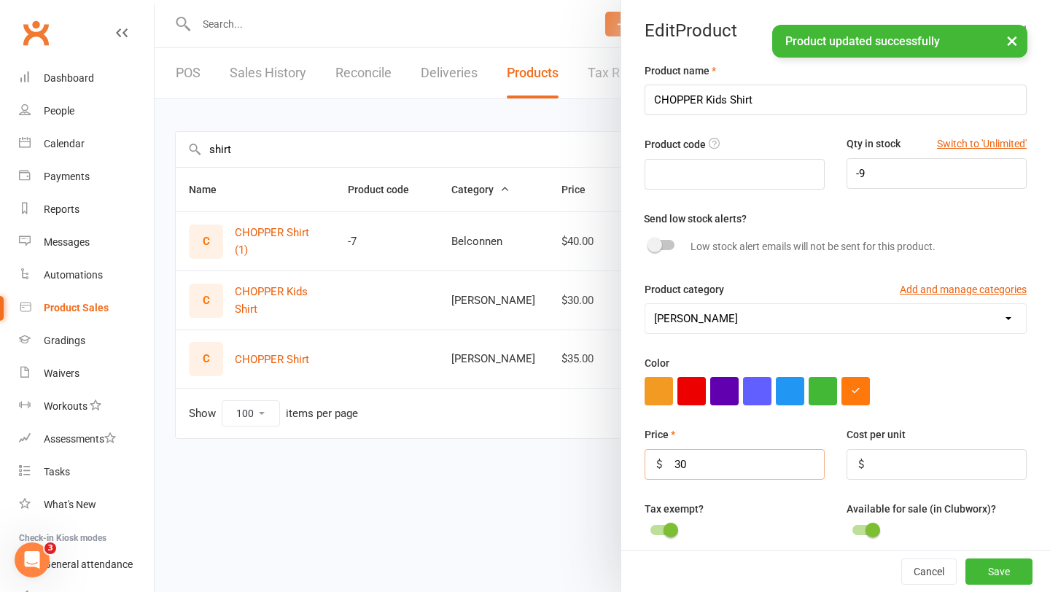
click at [698, 464] on input "30" at bounding box center [734, 464] width 180 height 31
type input "3"
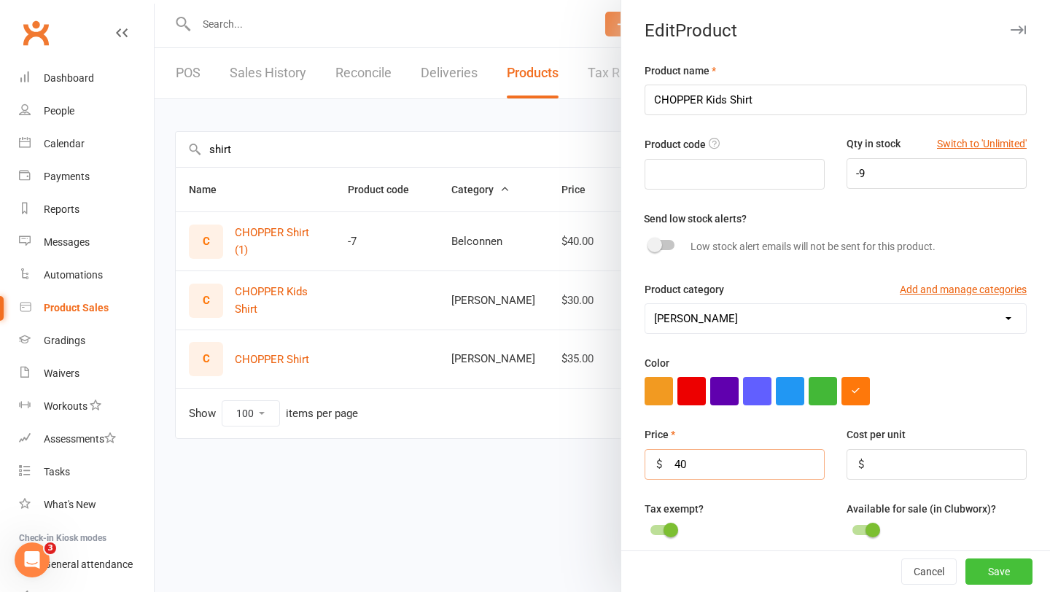
type input "40"
click at [985, 562] on button "Save" at bounding box center [998, 571] width 67 height 26
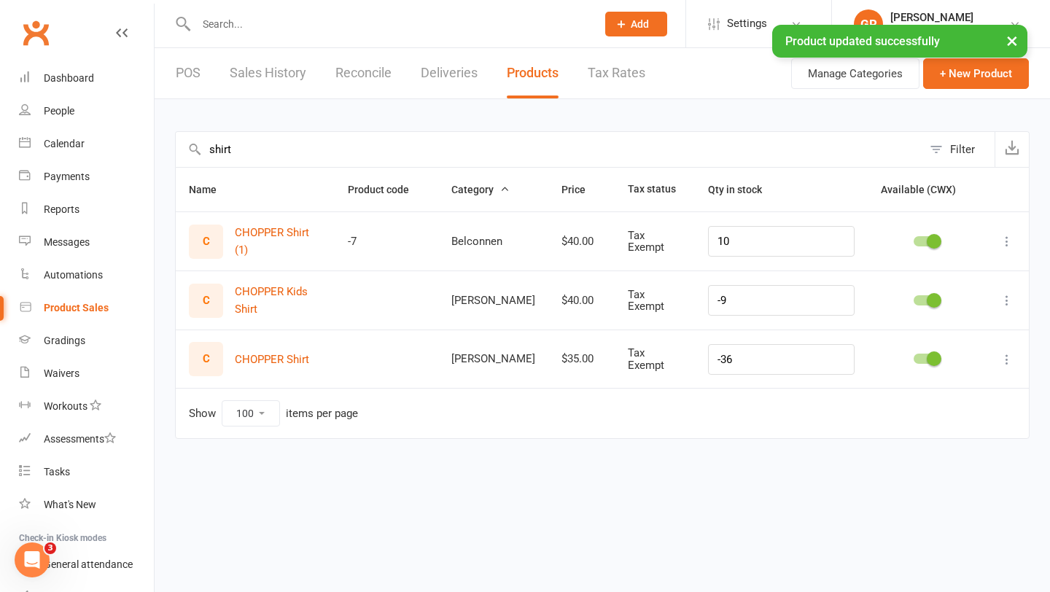
click at [1007, 359] on icon at bounding box center [1006, 359] width 15 height 15
click at [973, 380] on link "Edit product" at bounding box center [942, 385] width 144 height 29
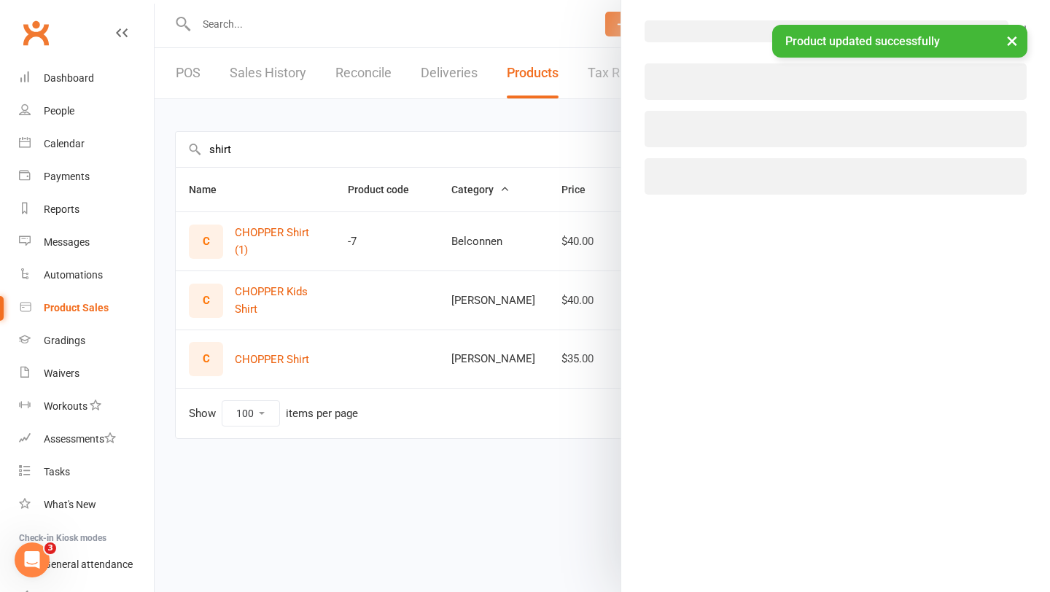
select select "3865"
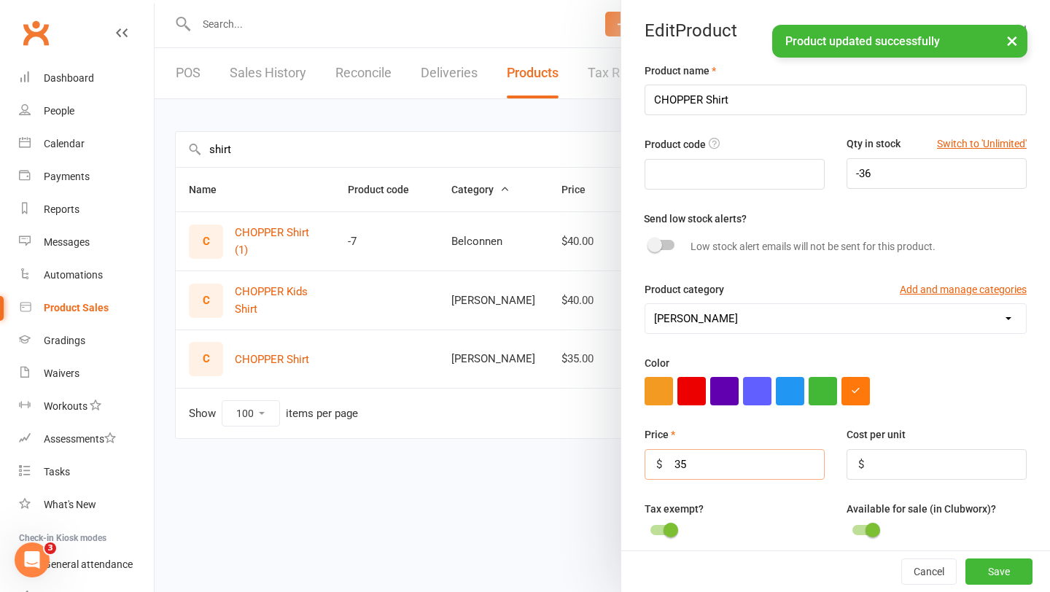
click at [718, 456] on input "35" at bounding box center [734, 464] width 180 height 31
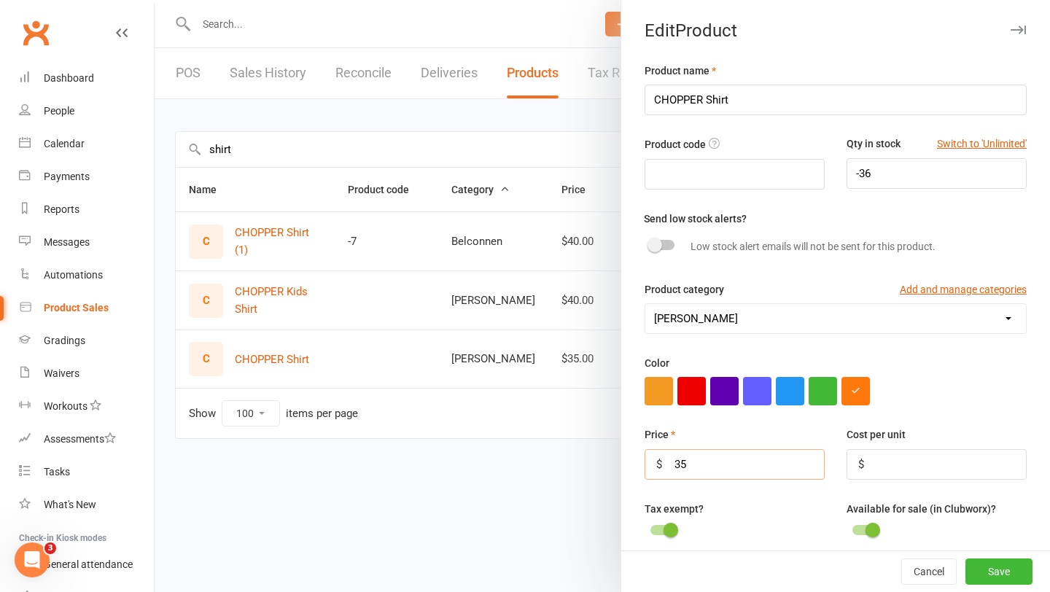
click at [718, 461] on input "35" at bounding box center [734, 464] width 180 height 31
type input "3"
type input "40"
click at [998, 574] on button "Save" at bounding box center [998, 571] width 67 height 26
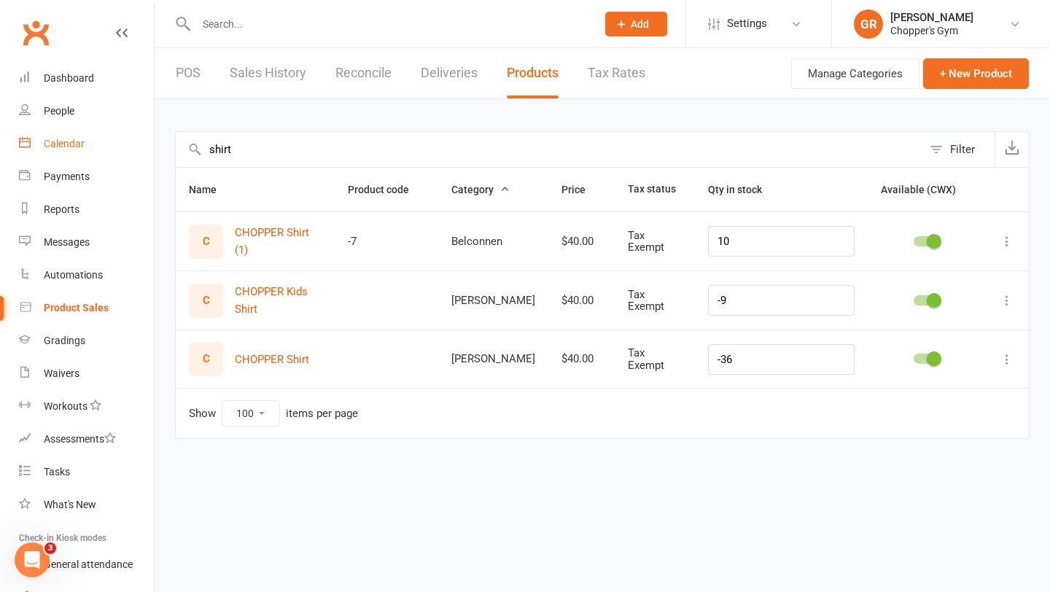
click at [66, 139] on div "Calendar" at bounding box center [64, 144] width 41 height 12
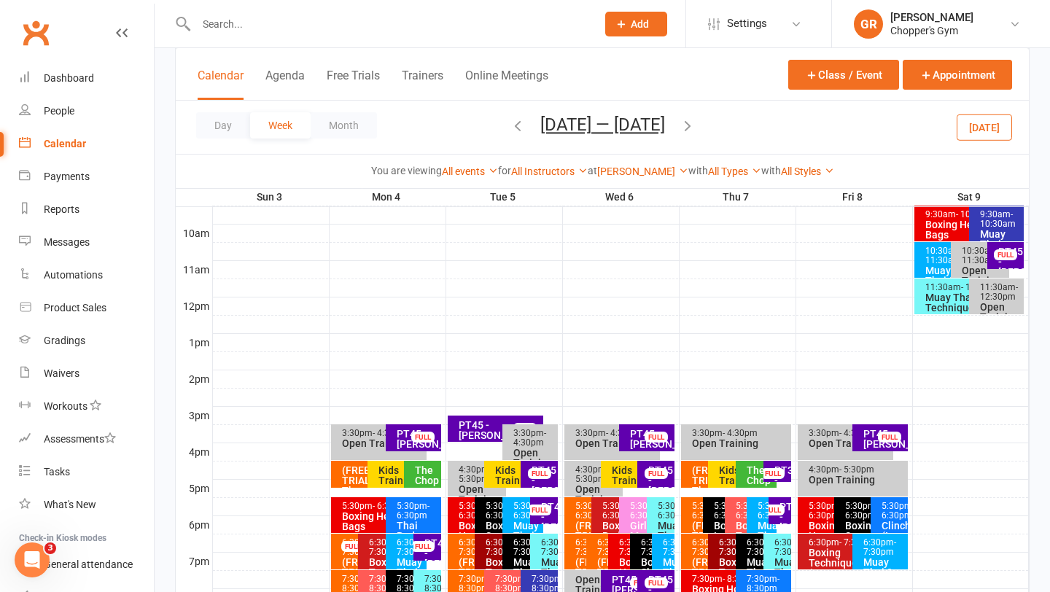
scroll to position [440, 0]
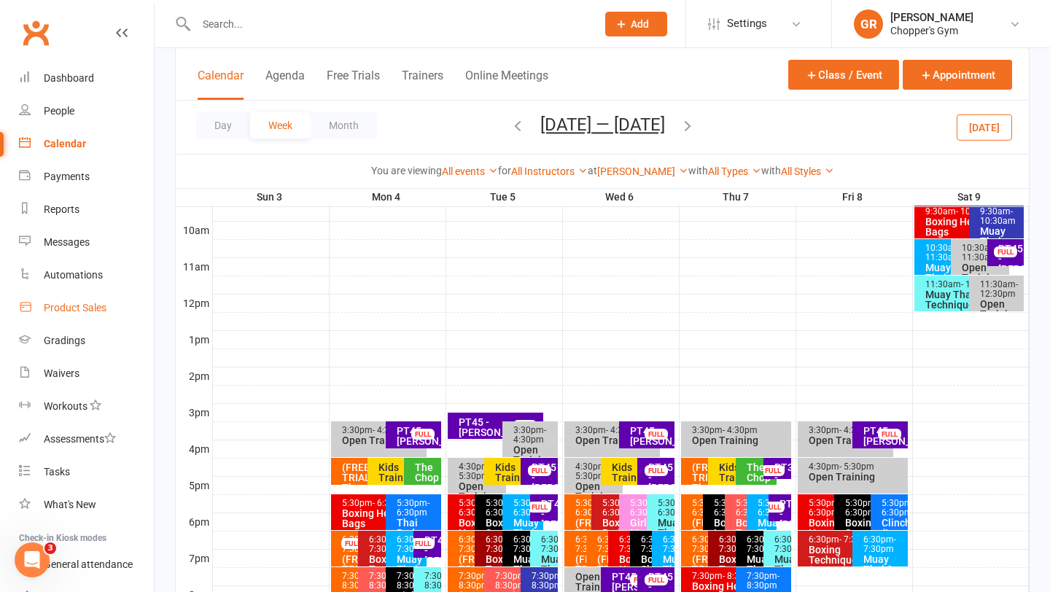
click at [81, 302] on div "Product Sales" at bounding box center [75, 308] width 63 height 12
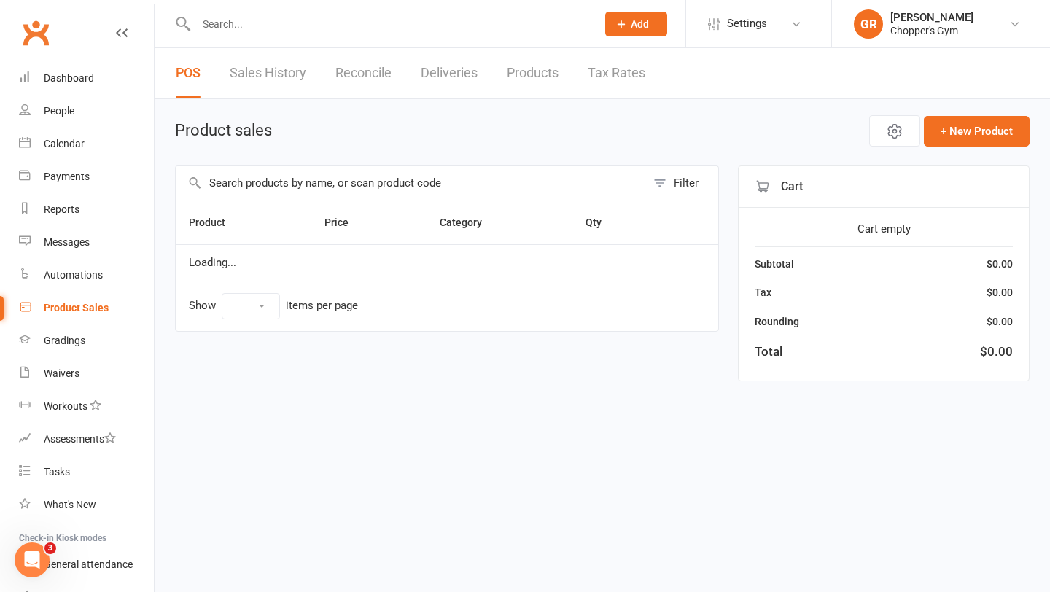
select select "100"
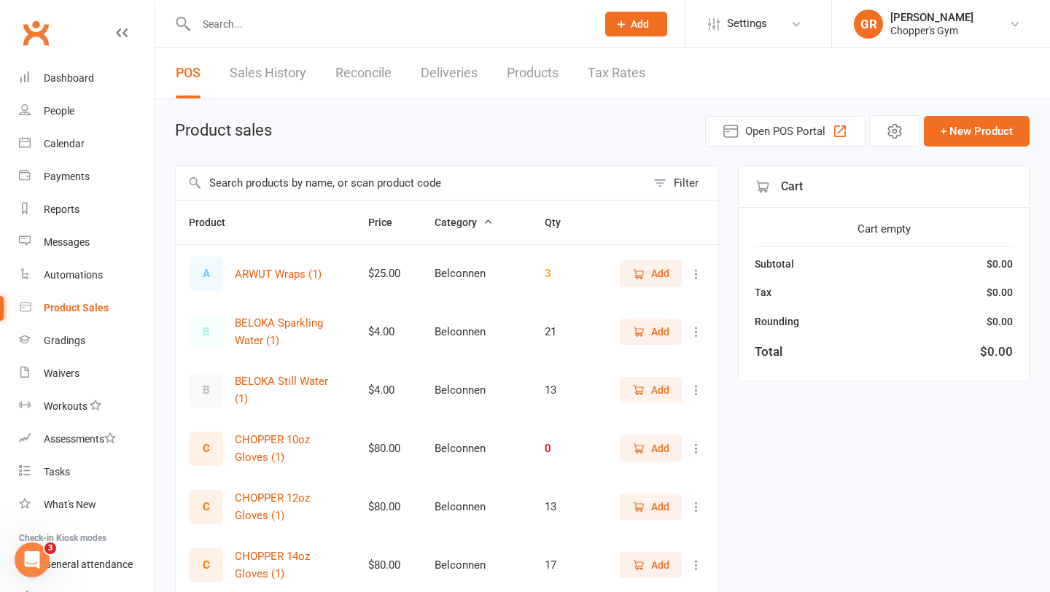
click at [271, 180] on input "text" at bounding box center [411, 183] width 470 height 34
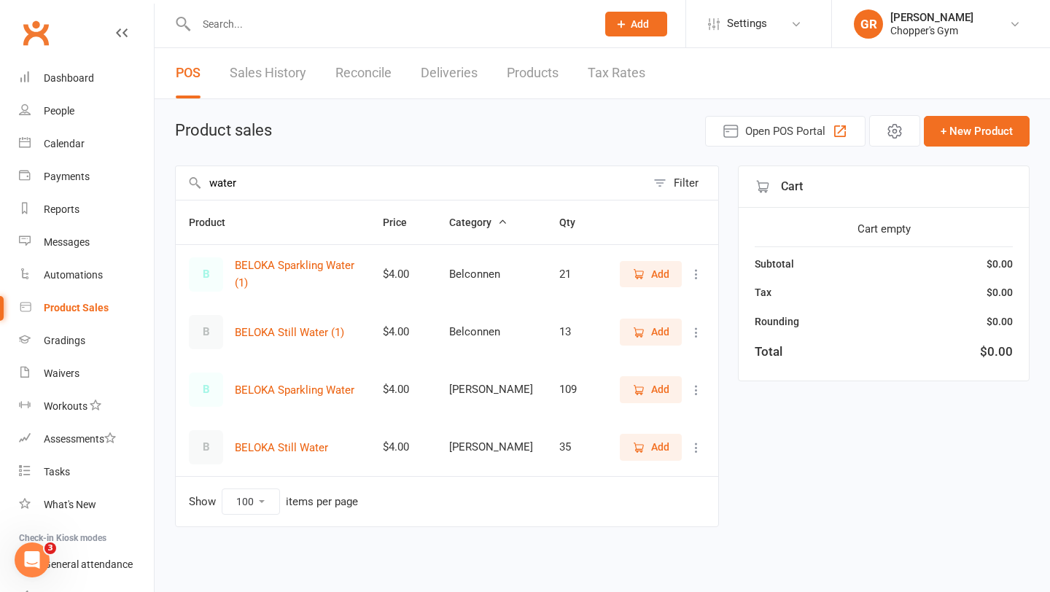
click at [658, 448] on span "Add" at bounding box center [660, 447] width 18 height 16
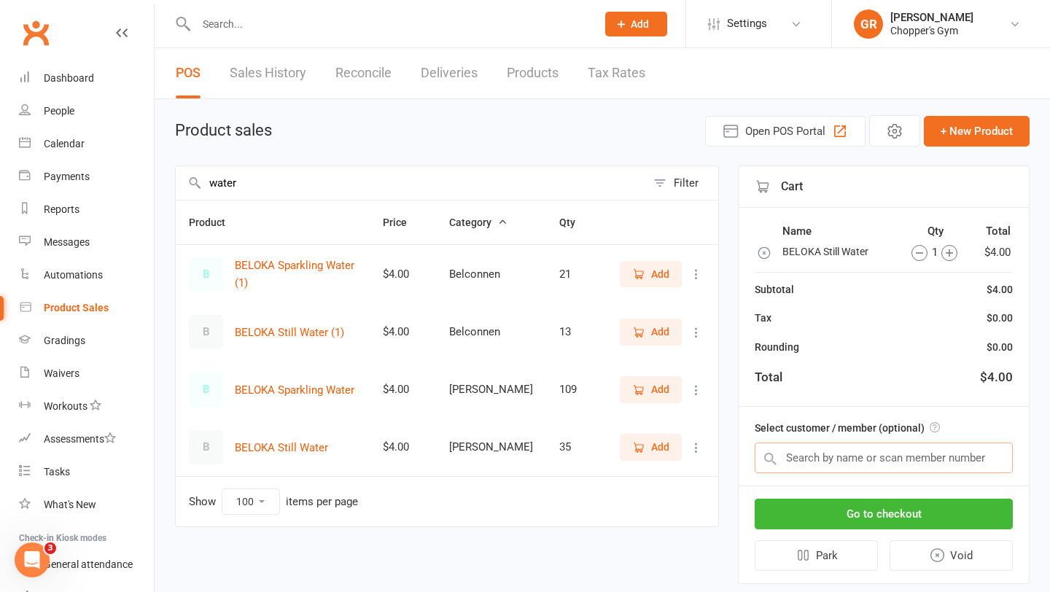
click at [800, 458] on input "text" at bounding box center [884, 458] width 258 height 31
click at [299, 179] on input "water" at bounding box center [411, 183] width 470 height 34
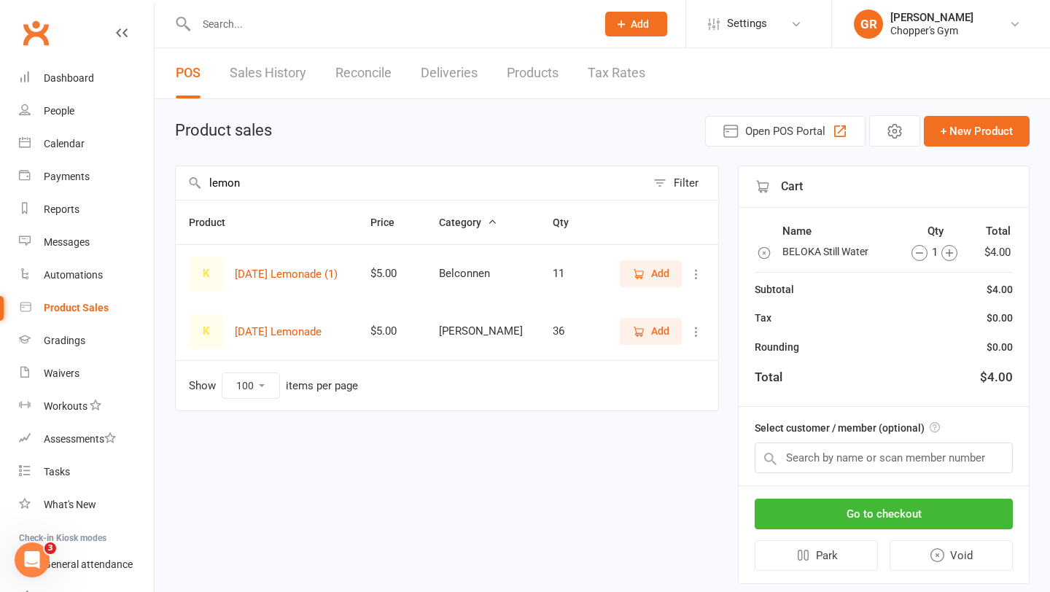
type input "lemon"
click at [649, 335] on span "Add" at bounding box center [650, 331] width 37 height 16
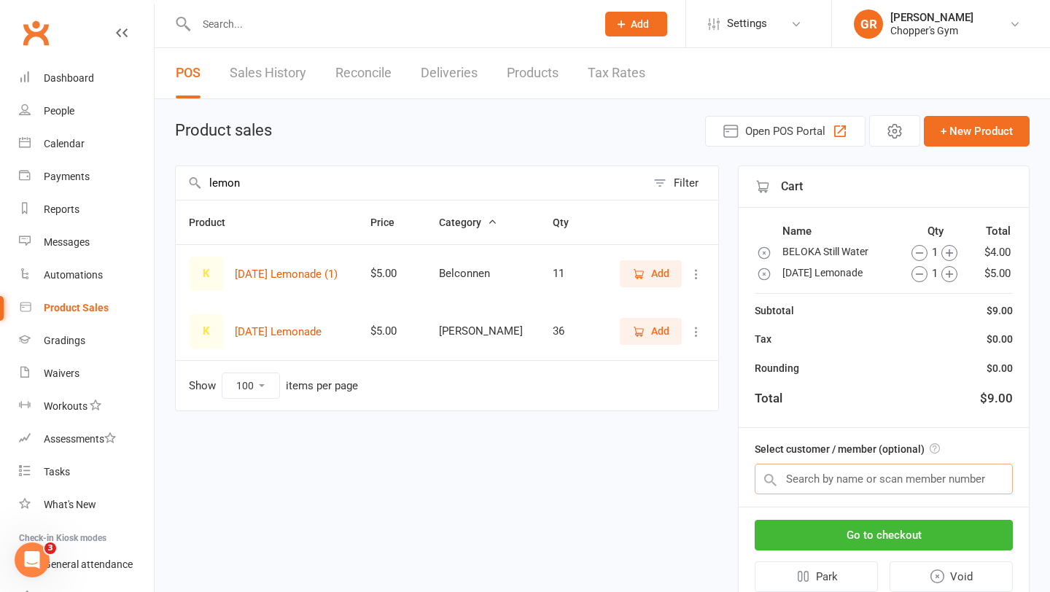
click at [837, 472] on input "text" at bounding box center [884, 479] width 258 height 31
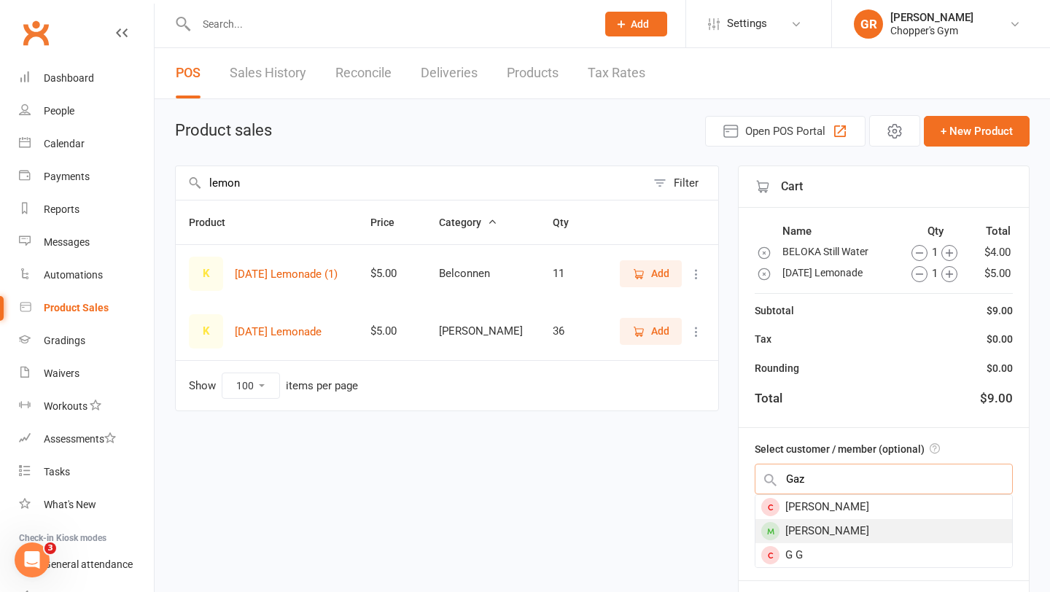
type input "Gaz"
click at [813, 523] on div "Gaz Rees" at bounding box center [883, 531] width 257 height 24
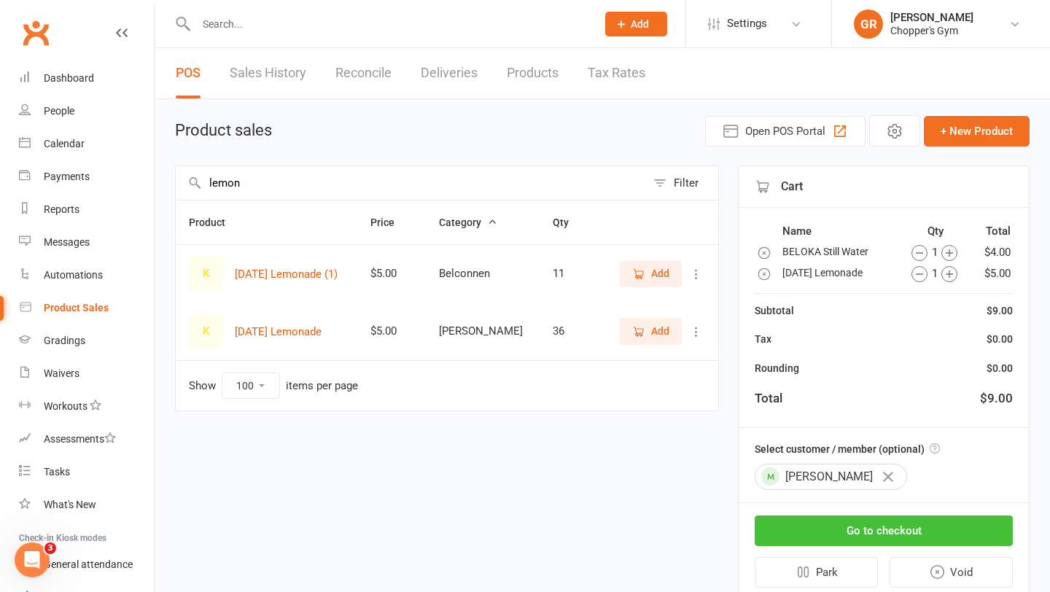
click at [852, 521] on button "Go to checkout" at bounding box center [884, 530] width 258 height 31
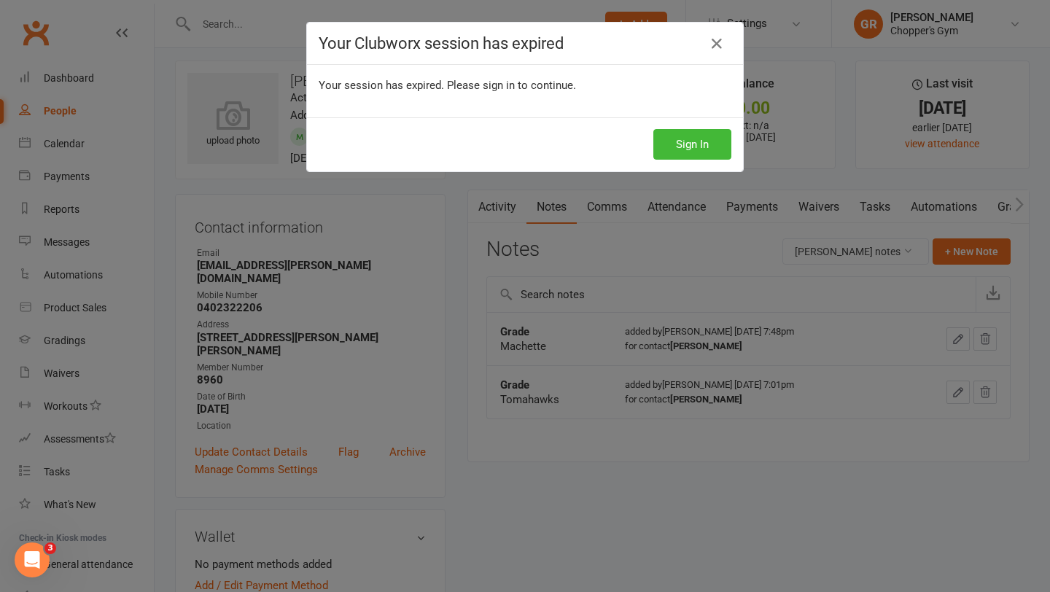
scroll to position [8, 0]
click at [687, 137] on button "Sign In" at bounding box center [692, 144] width 78 height 31
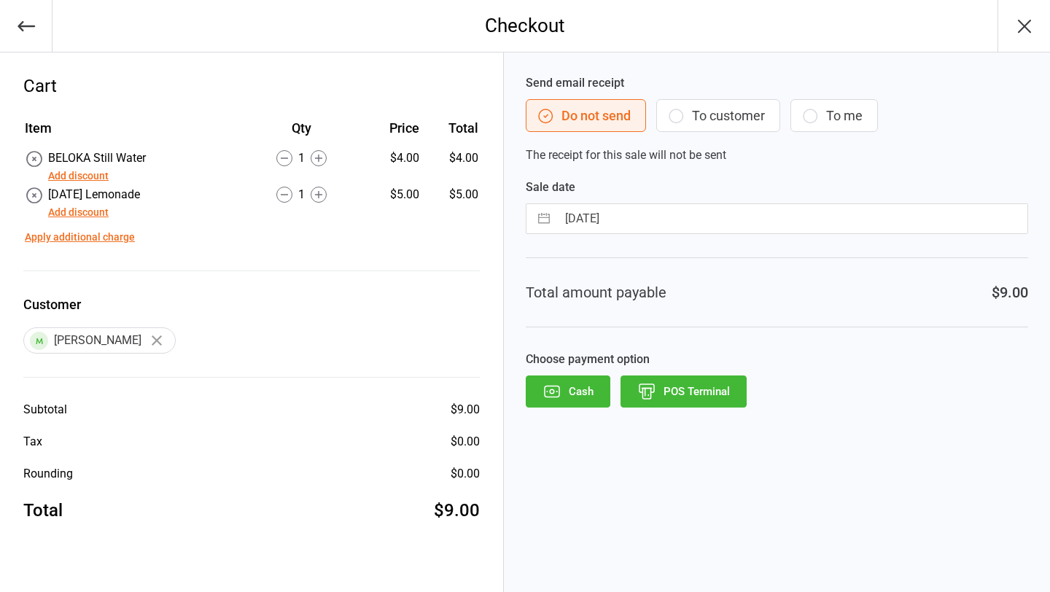
click at [98, 176] on button "Add discount" at bounding box center [78, 175] width 61 height 15
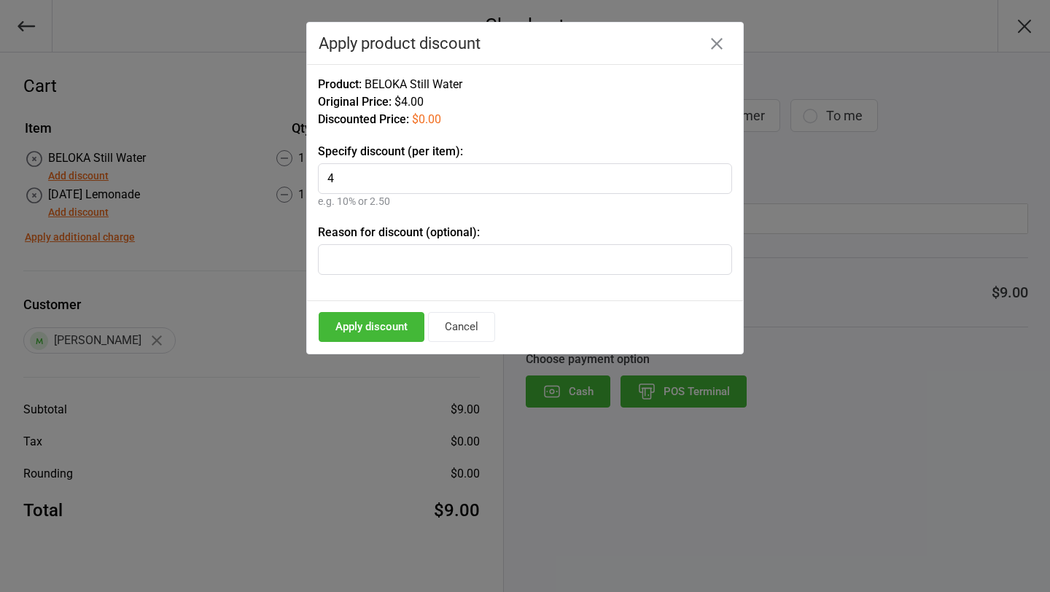
type input "4"
click at [358, 331] on button "Apply discount" at bounding box center [372, 327] width 106 height 30
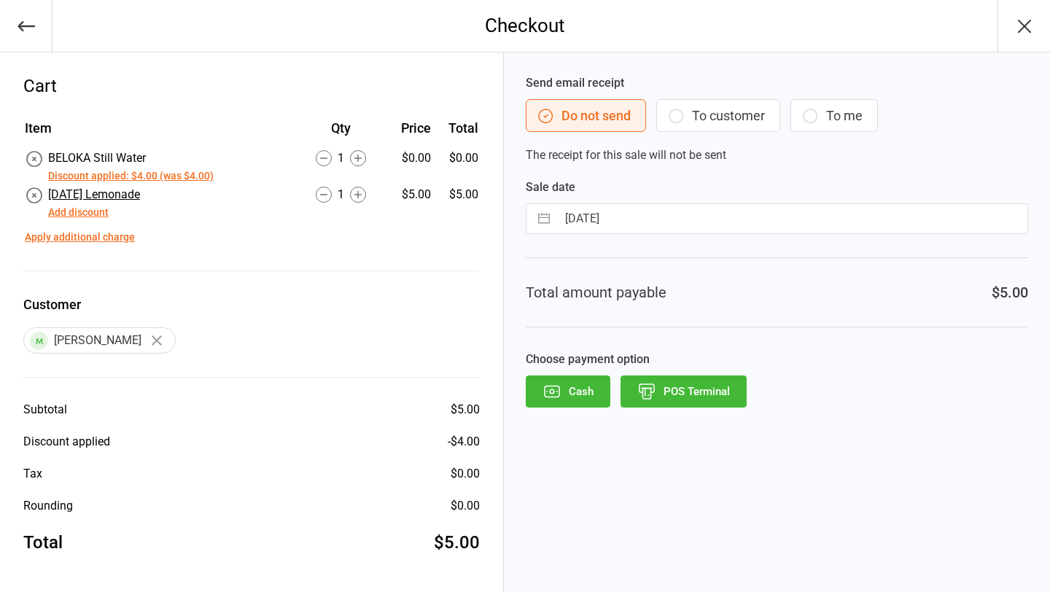
click at [122, 195] on span "[DATE] Lemonade" at bounding box center [94, 194] width 92 height 14
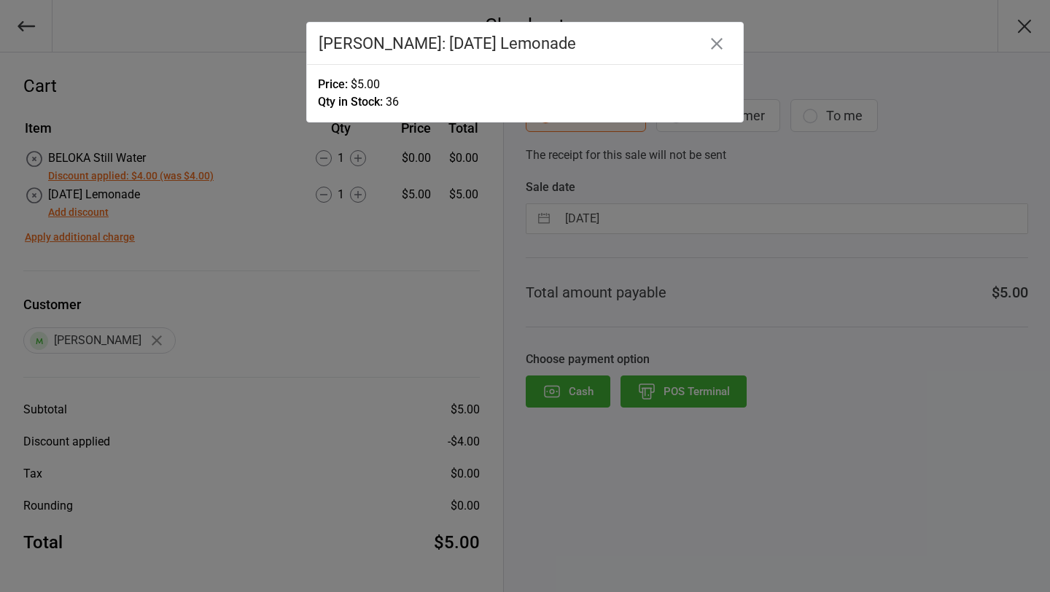
click at [203, 152] on div at bounding box center [525, 296] width 1050 height 592
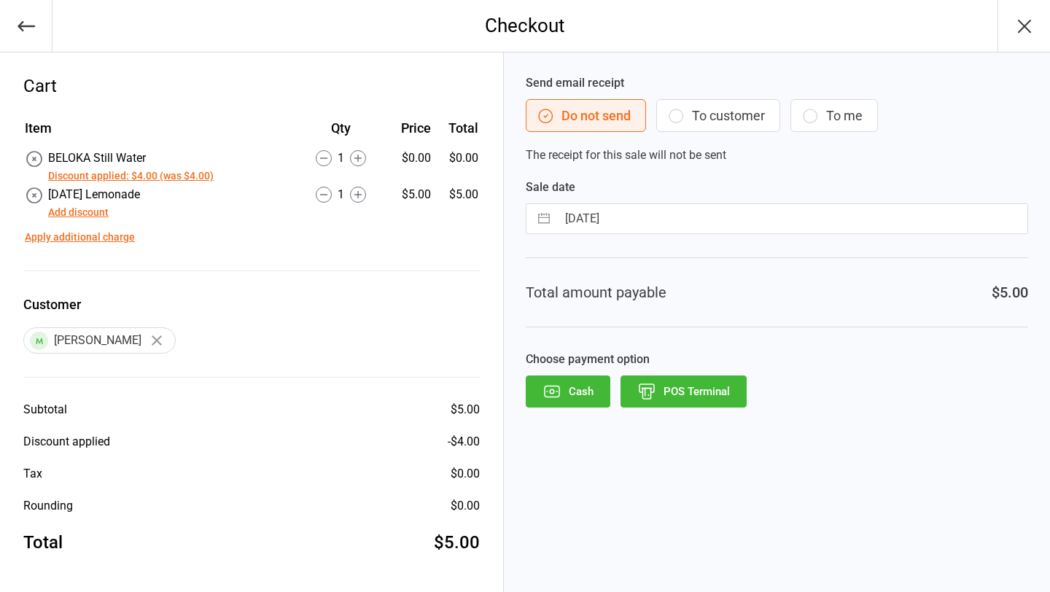
click at [84, 215] on button "Add discount" at bounding box center [78, 212] width 61 height 15
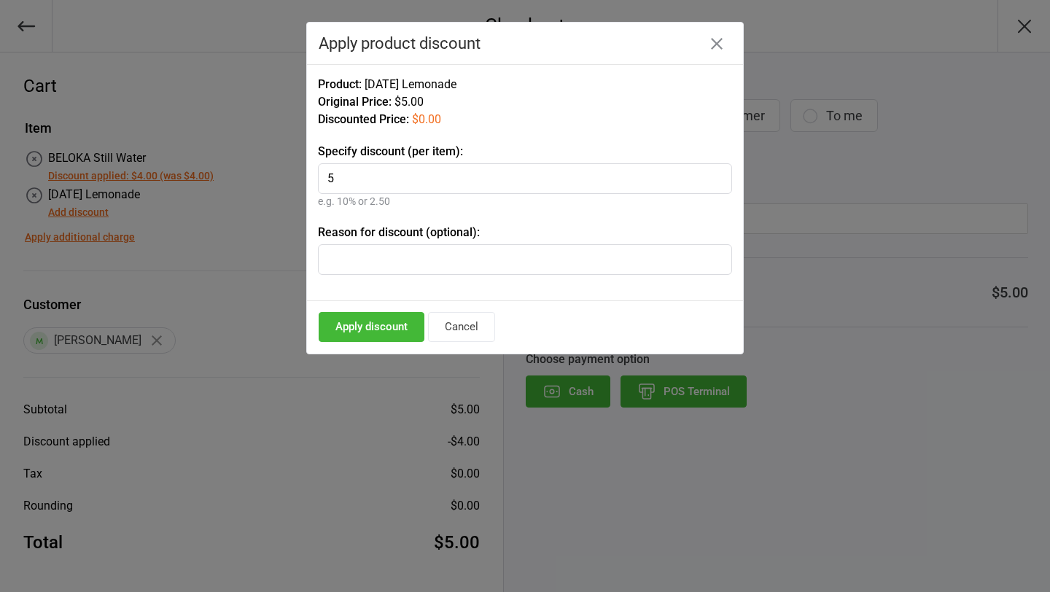
type input "5"
click at [375, 327] on button "Apply discount" at bounding box center [372, 327] width 106 height 30
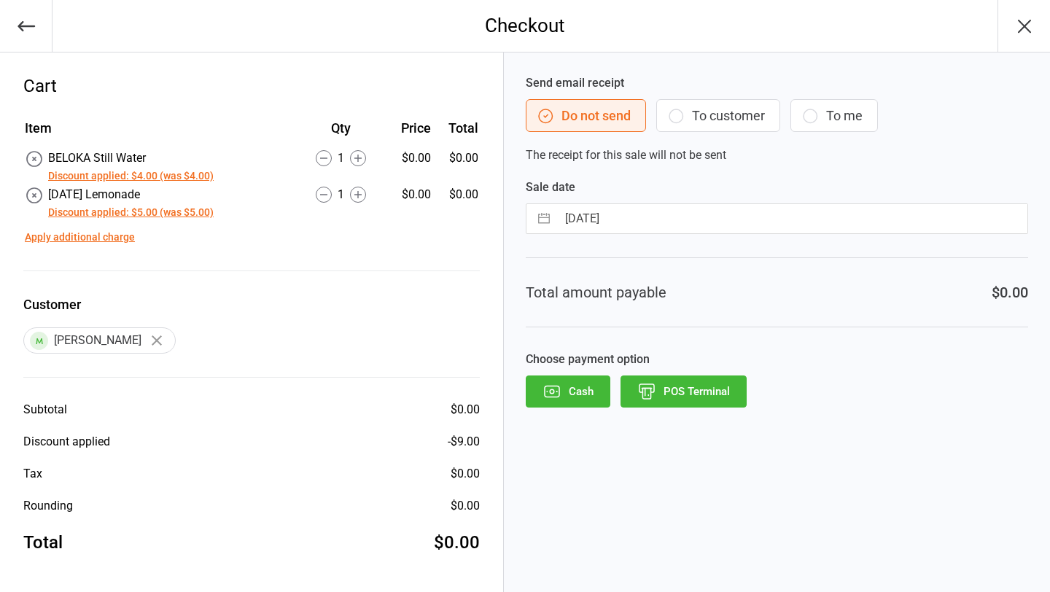
click at [654, 383] on icon "button" at bounding box center [646, 391] width 19 height 19
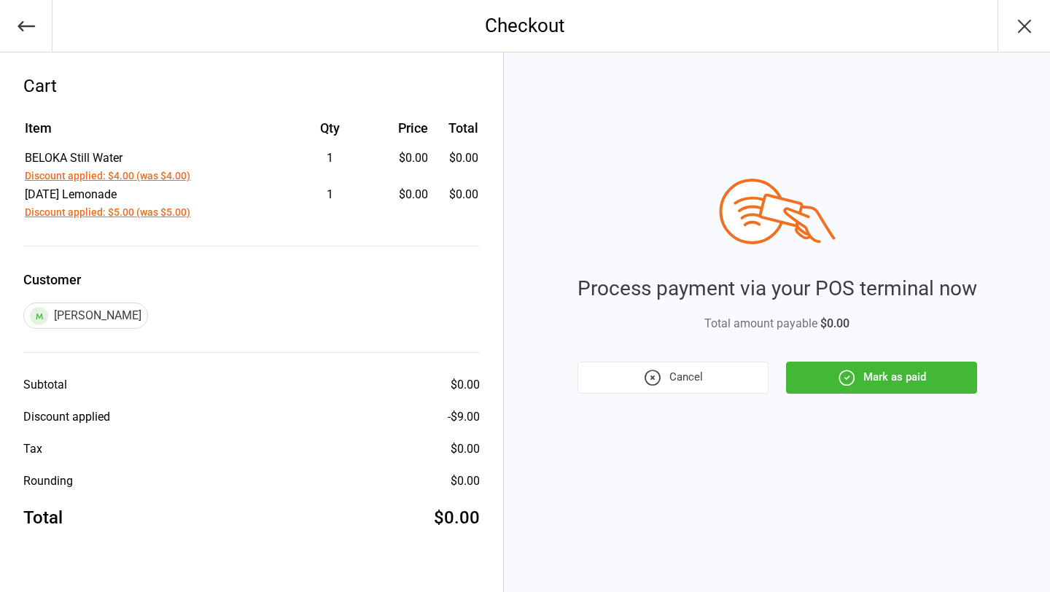
click at [854, 377] on icon "button" at bounding box center [846, 377] width 15 height 15
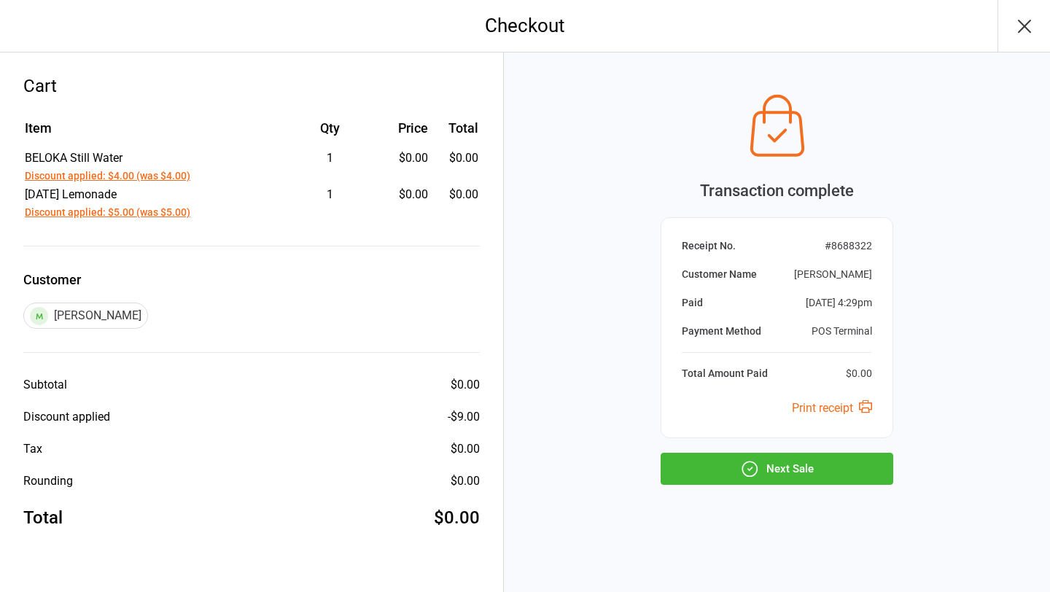
click at [816, 465] on button "Next Sale" at bounding box center [776, 469] width 233 height 32
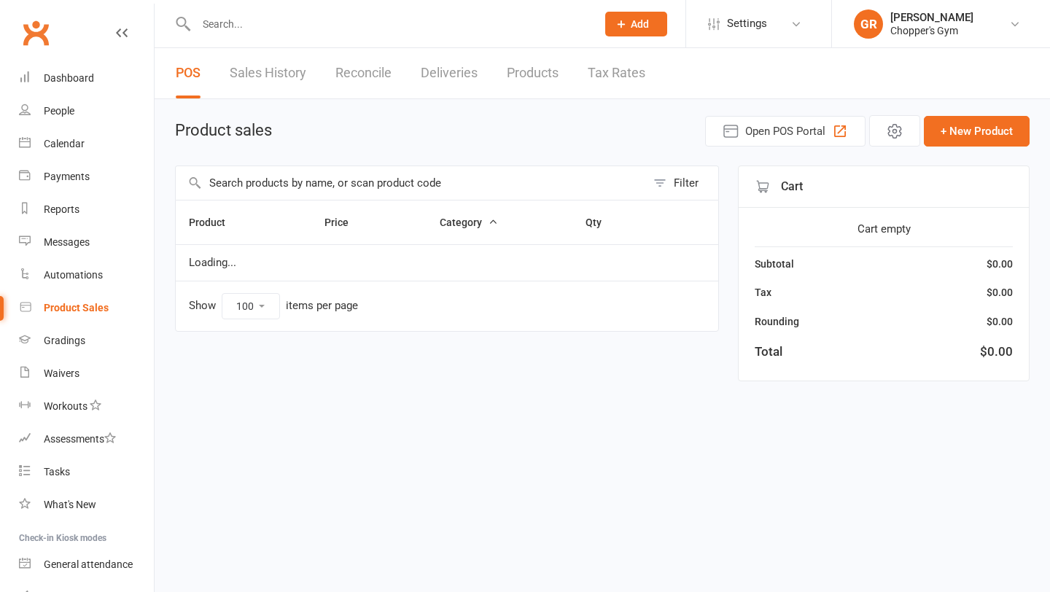
select select "100"
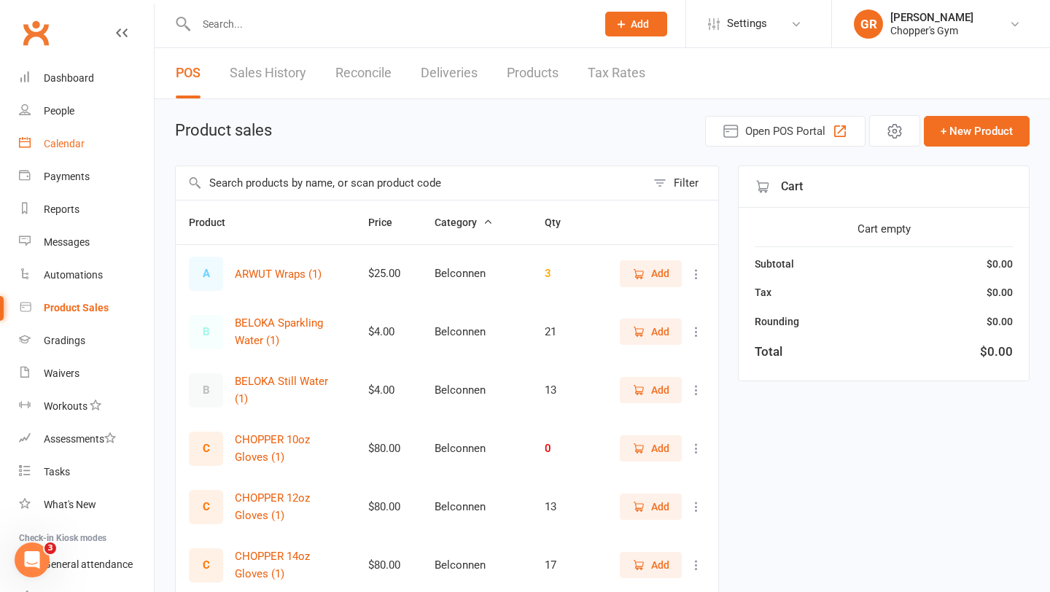
click at [66, 146] on div "Calendar" at bounding box center [64, 144] width 41 height 12
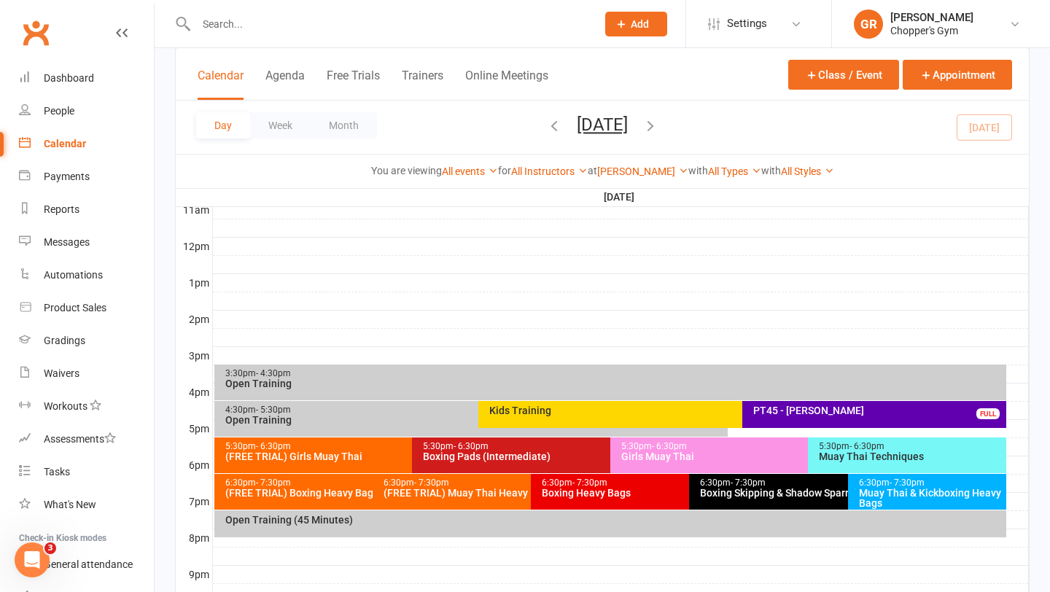
scroll to position [585, 0]
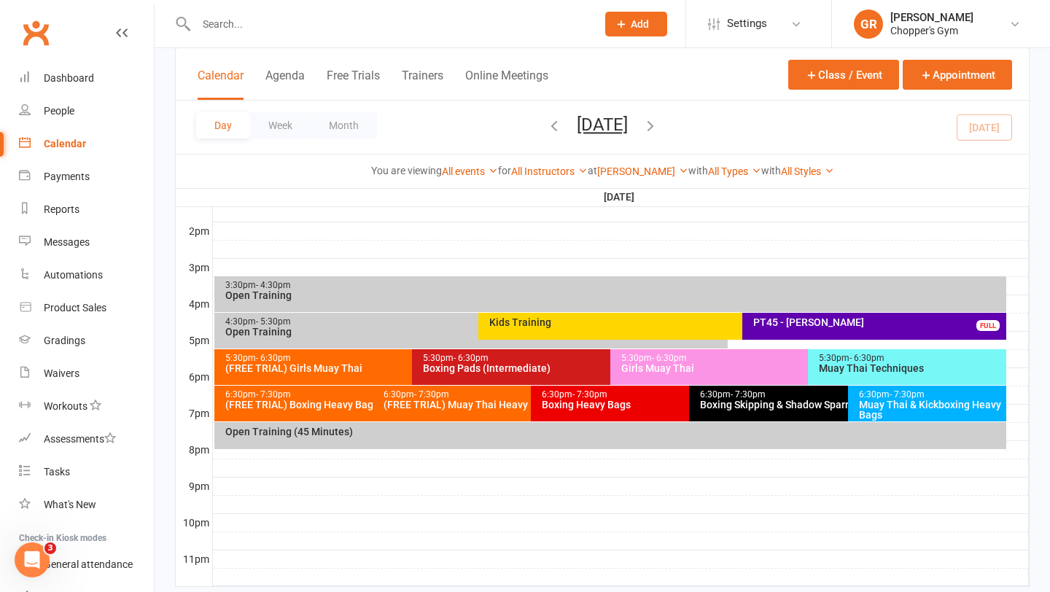
click at [544, 330] on div "Kids Training" at bounding box center [734, 326] width 513 height 27
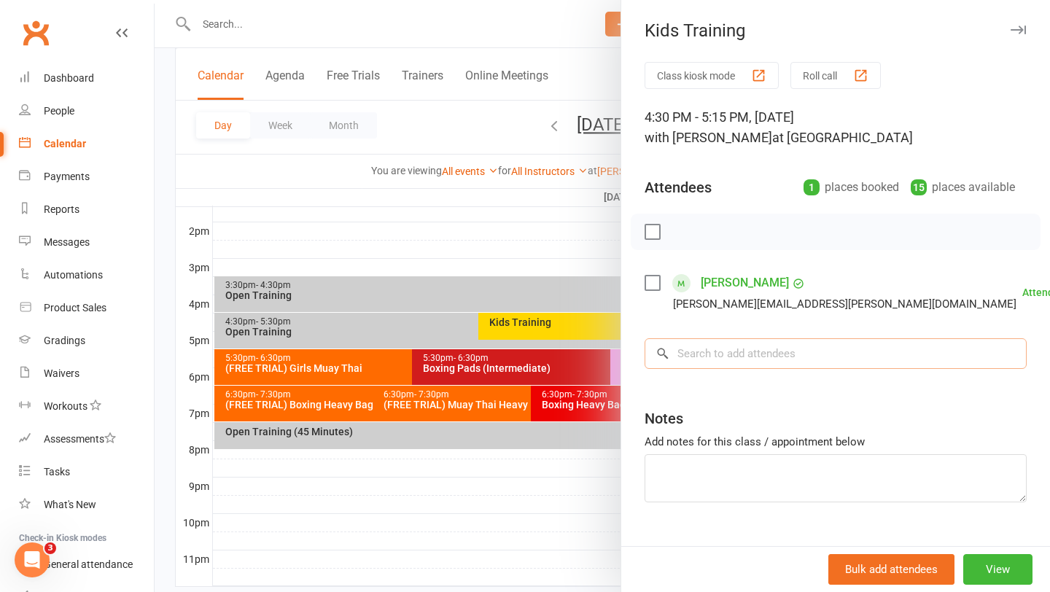
click at [701, 354] on input "search" at bounding box center [835, 353] width 382 height 31
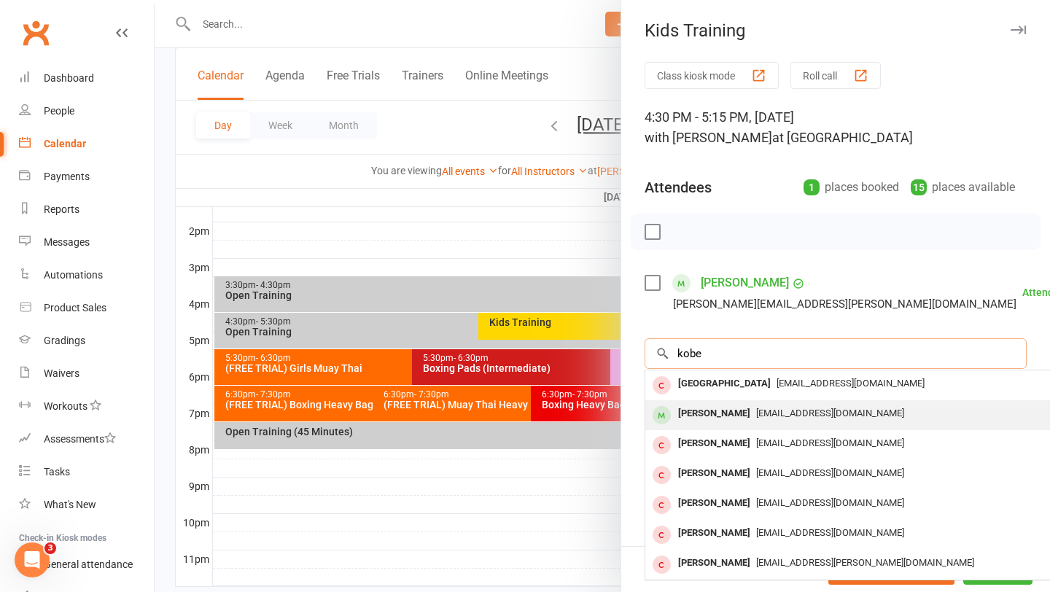
type input "kobe"
click at [756, 408] on span "thomascullen372@gmail.com" at bounding box center [830, 413] width 148 height 11
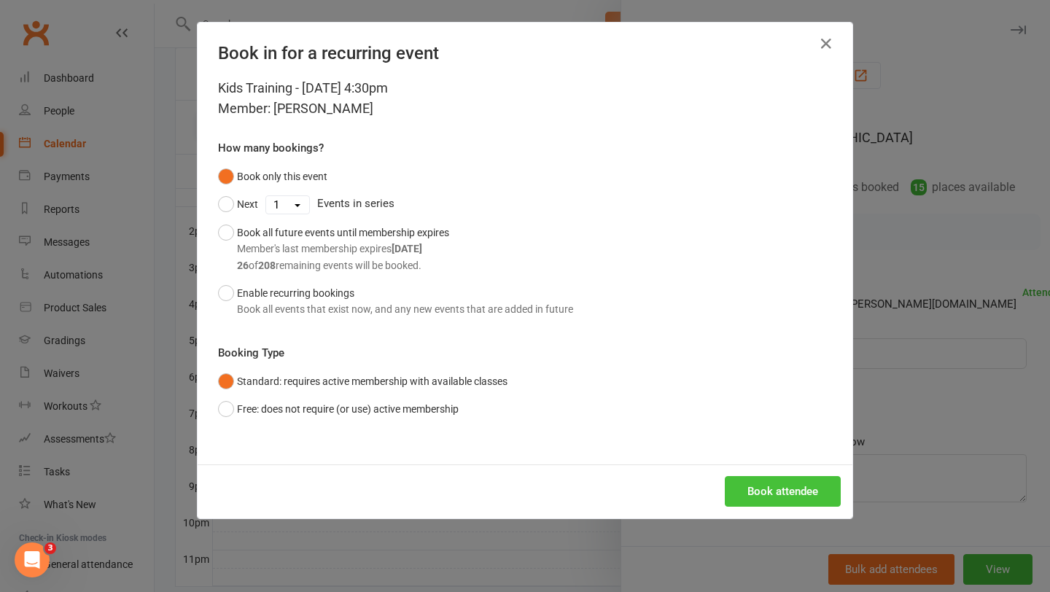
click at [784, 504] on button "Book attendee" at bounding box center [783, 491] width 116 height 31
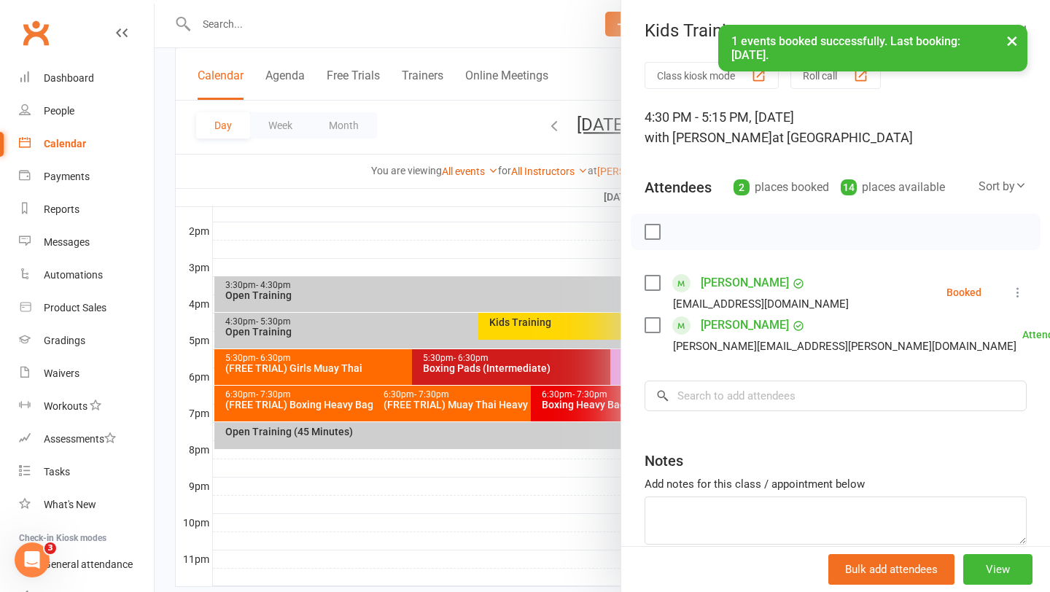
click at [652, 281] on label at bounding box center [651, 283] width 15 height 15
click at [680, 238] on icon "button" at bounding box center [685, 232] width 16 height 16
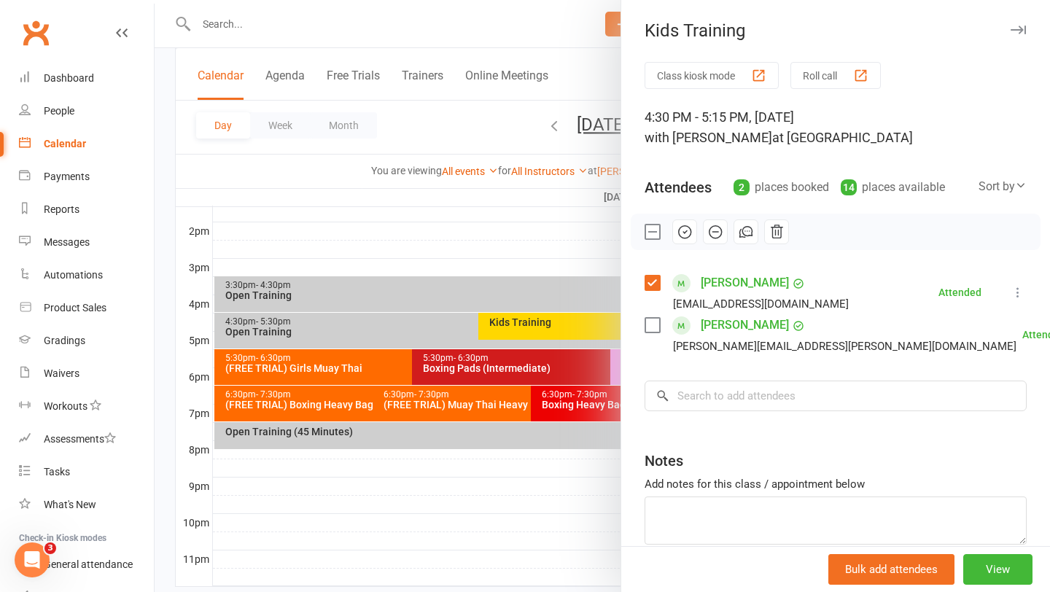
click at [474, 238] on div at bounding box center [602, 296] width 895 height 592
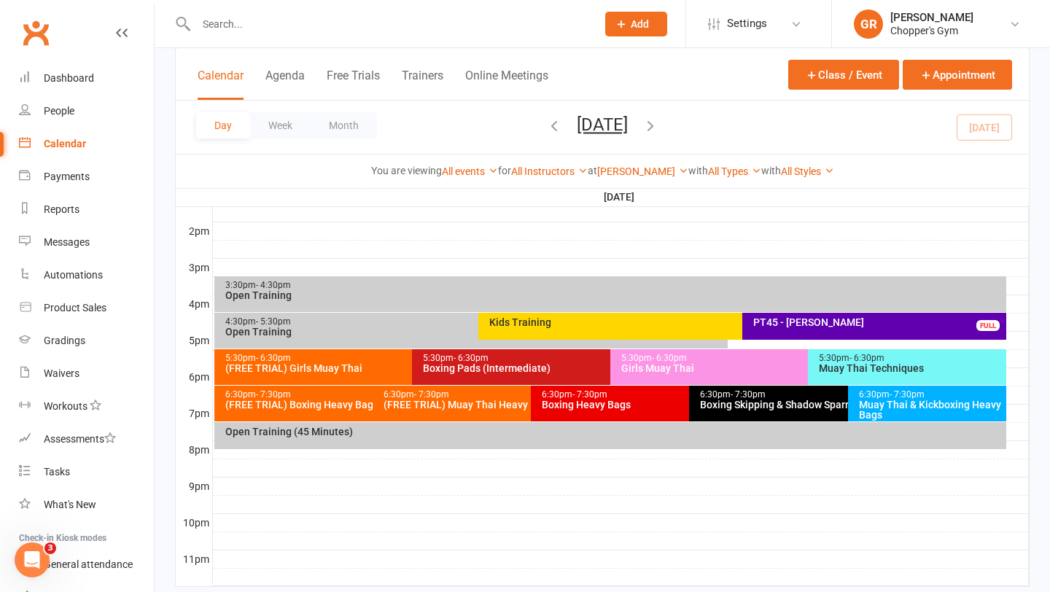
click at [316, 23] on input "text" at bounding box center [389, 24] width 394 height 20
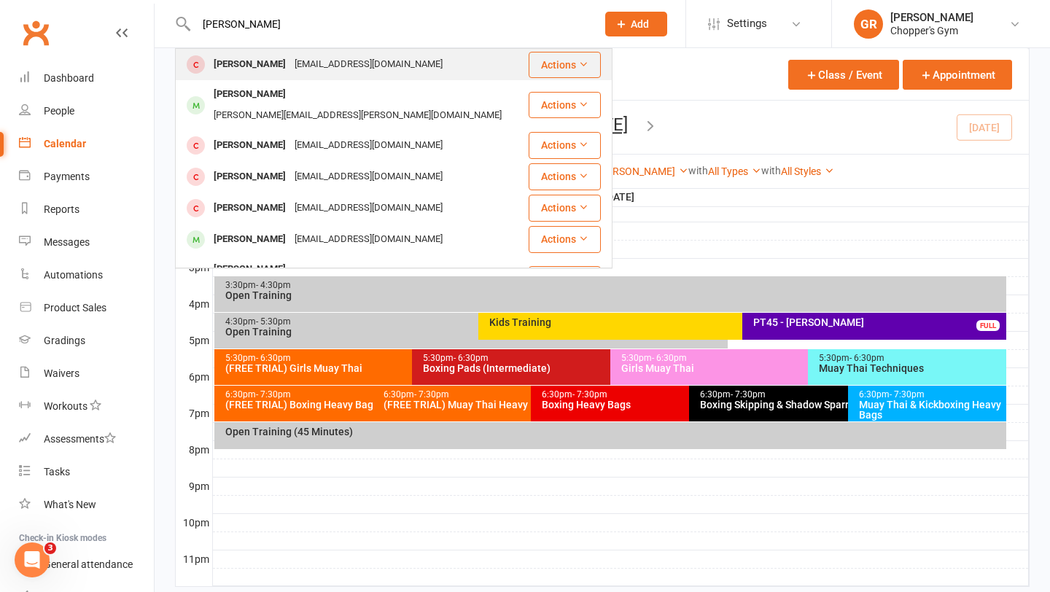
type input "liam nguy"
click at [290, 63] on div "[EMAIL_ADDRESS][DOMAIN_NAME]" at bounding box center [368, 64] width 157 height 21
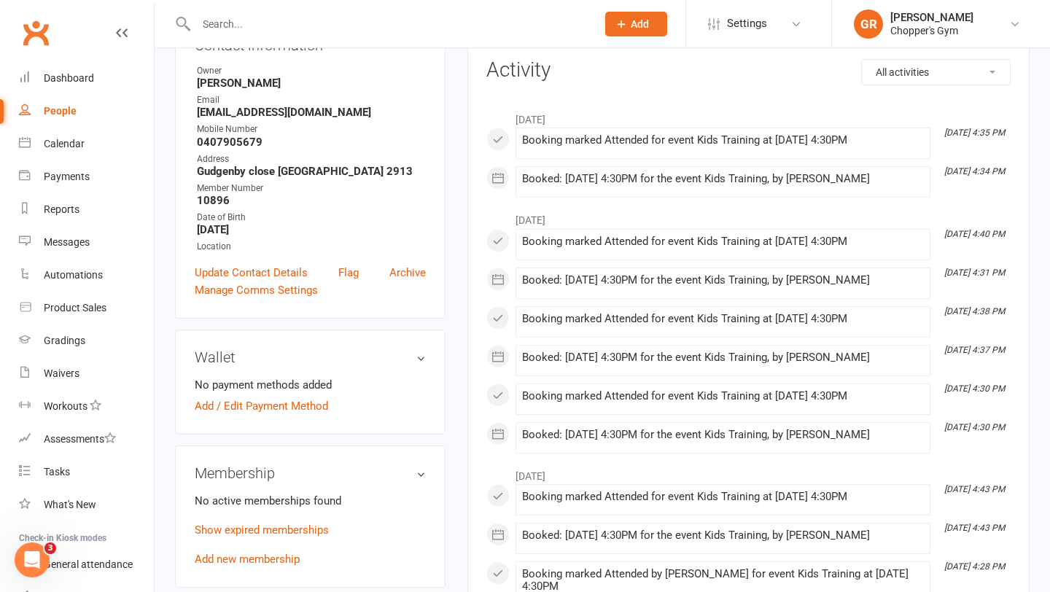
scroll to position [188, 0]
click at [268, 565] on link "Add new membership" at bounding box center [247, 558] width 105 height 13
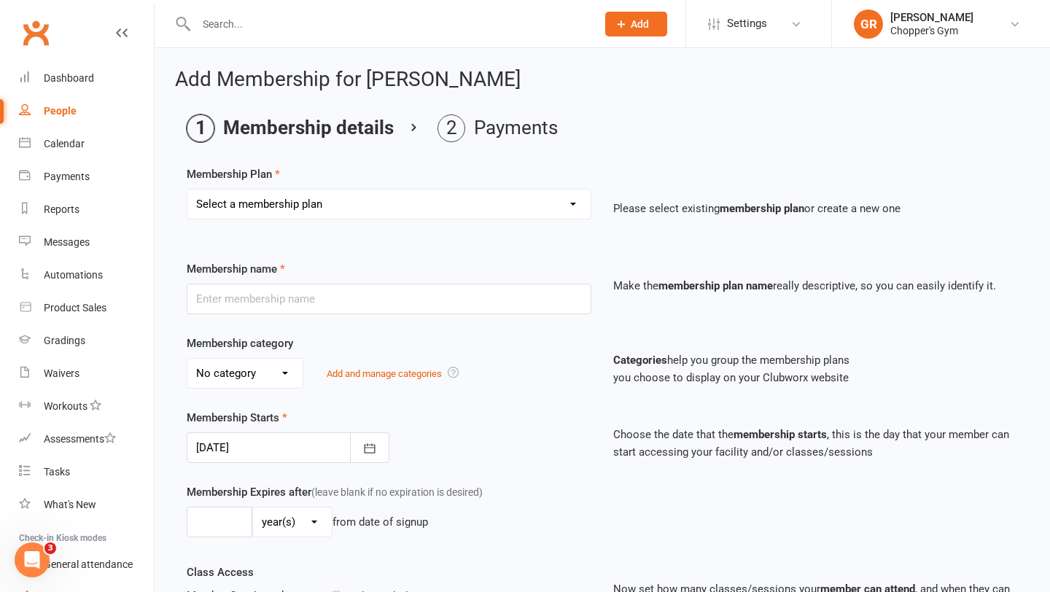
click at [569, 213] on select "Select a membership plan Create new Membership Plan Staff Membership Ongoing Un…" at bounding box center [388, 204] width 403 height 29
select select "8"
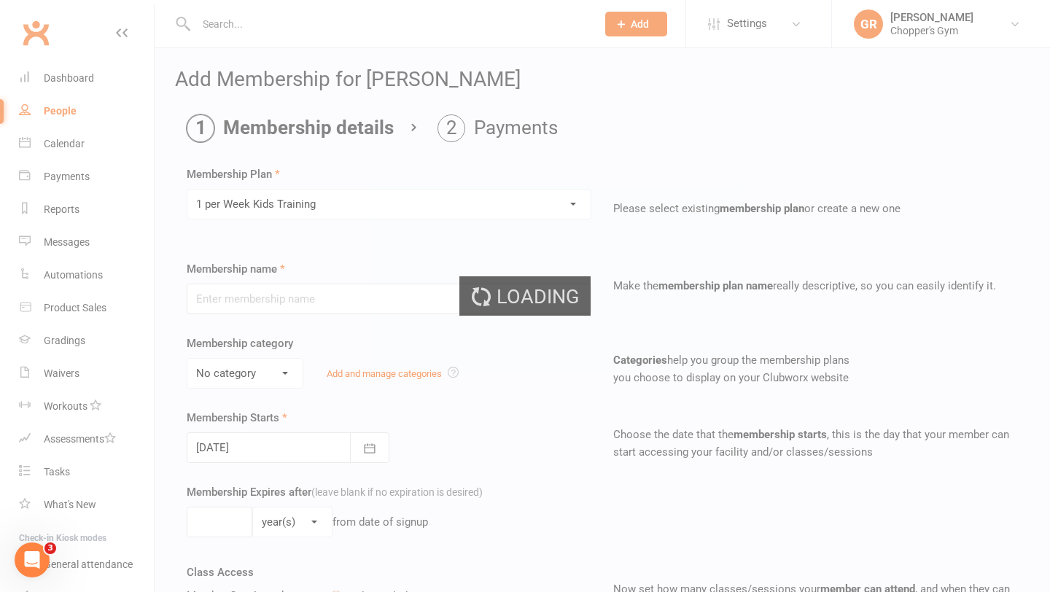
type input "1 per Week Kids Training"
select select "2"
type input "10"
select select "1"
type input "1"
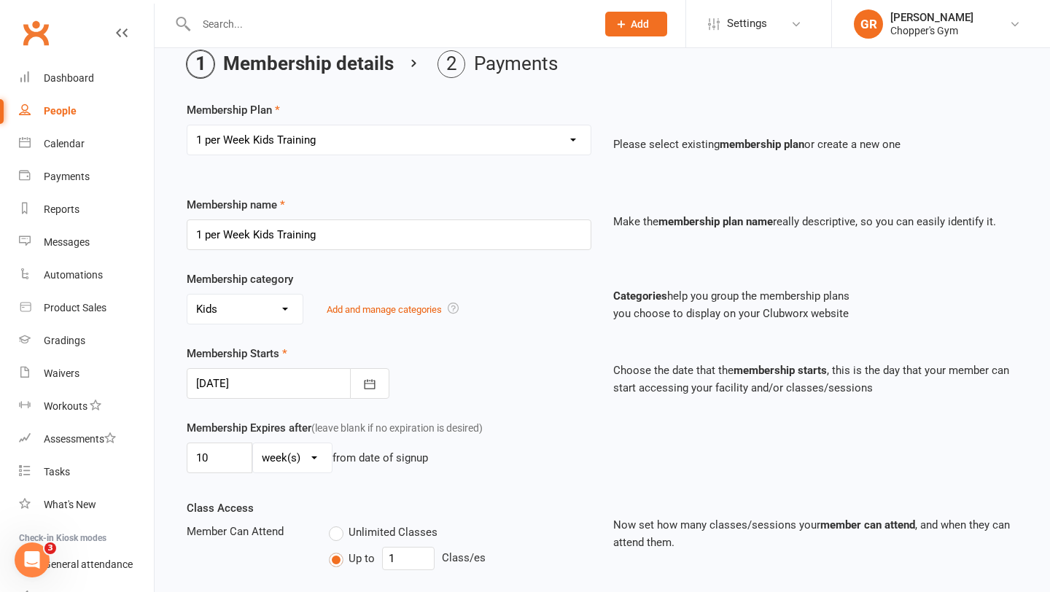
scroll to position [95, 0]
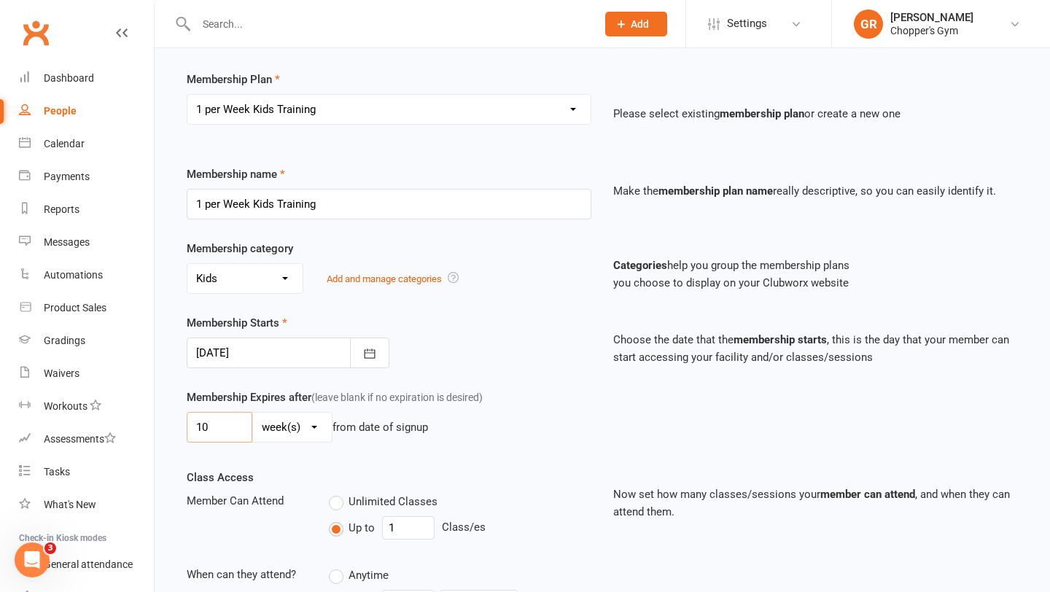
drag, startPoint x: 208, startPoint y: 425, endPoint x: 183, endPoint y: 425, distance: 25.5
click at [183, 425] on div "Membership Expires after (leave blank if no expiration is desired) 10 day(s) we…" at bounding box center [389, 419] width 426 height 60
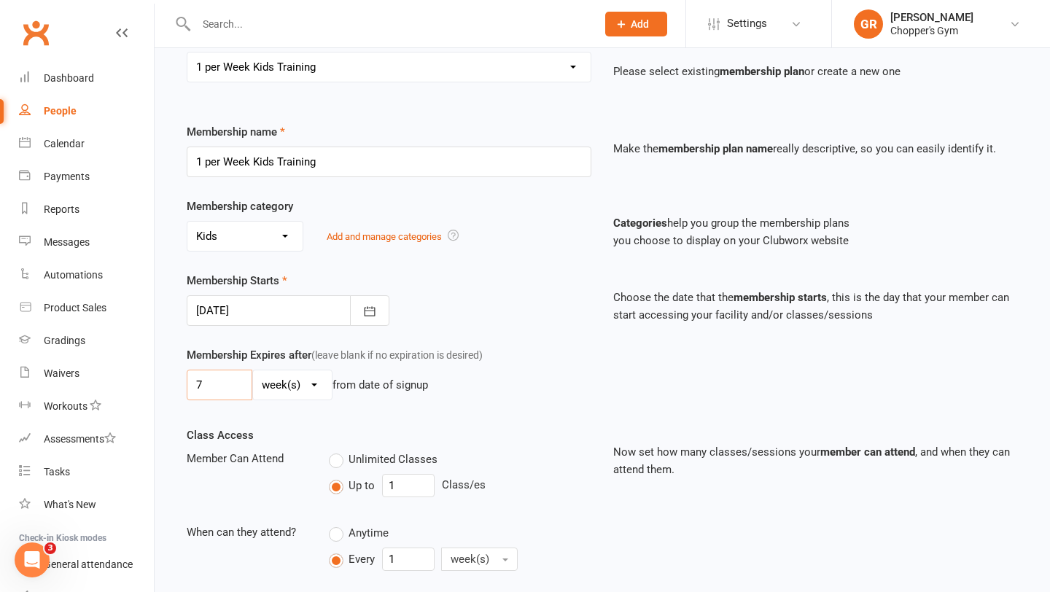
scroll to position [138, 0]
type input "7"
click at [370, 317] on icon "button" at bounding box center [369, 310] width 15 height 15
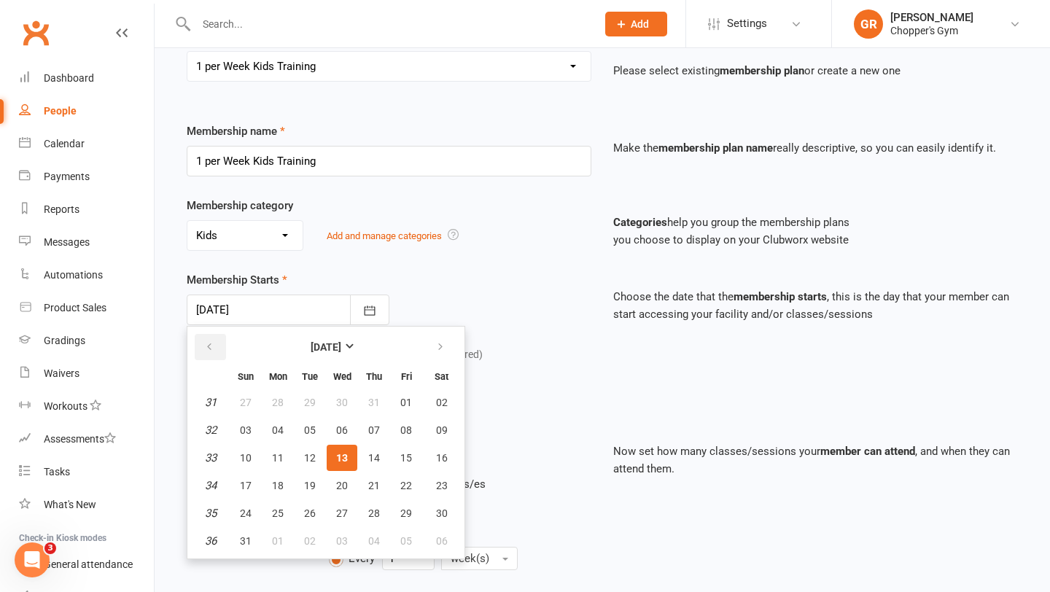
click at [217, 347] on button "button" at bounding box center [210, 347] width 31 height 26
click at [278, 488] on span "21" at bounding box center [278, 486] width 12 height 12
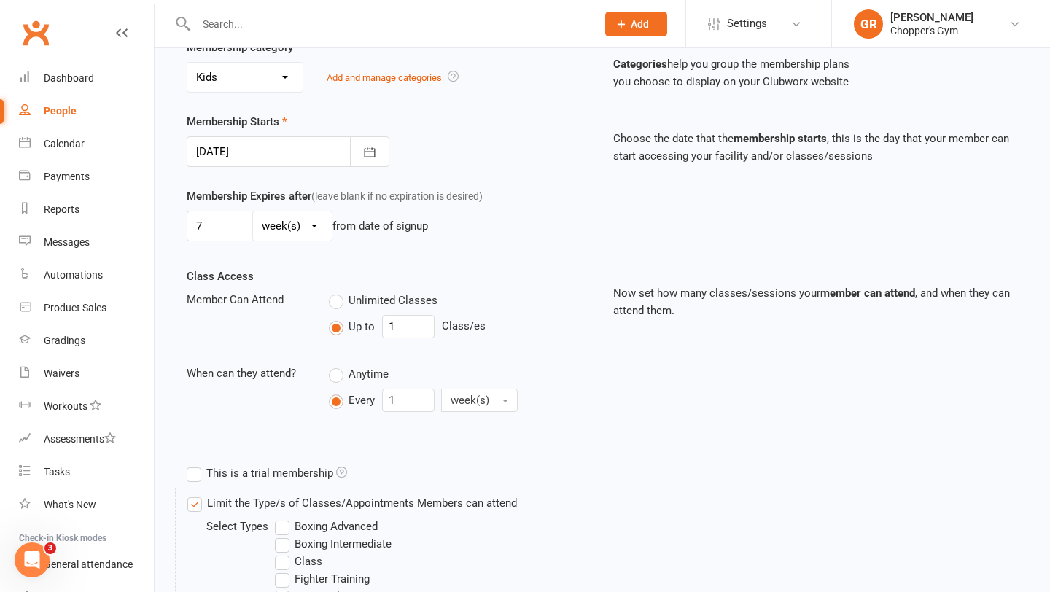
scroll to position [246, 0]
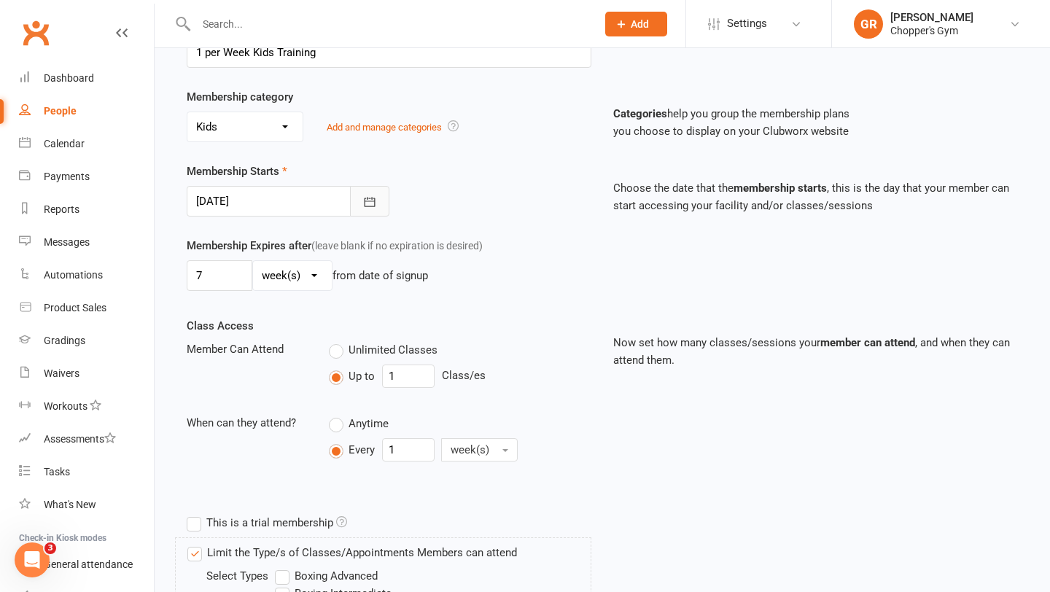
click at [367, 196] on icon "button" at bounding box center [369, 202] width 15 height 15
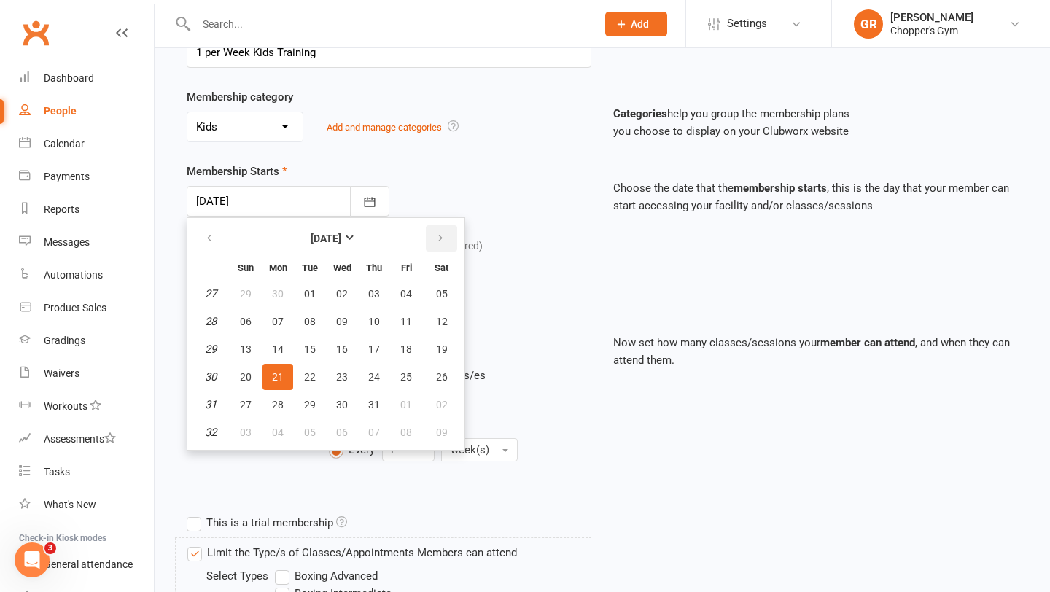
click at [444, 239] on button "button" at bounding box center [441, 238] width 31 height 26
click at [338, 348] on span "13" at bounding box center [342, 349] width 12 height 12
type input "[DATE]"
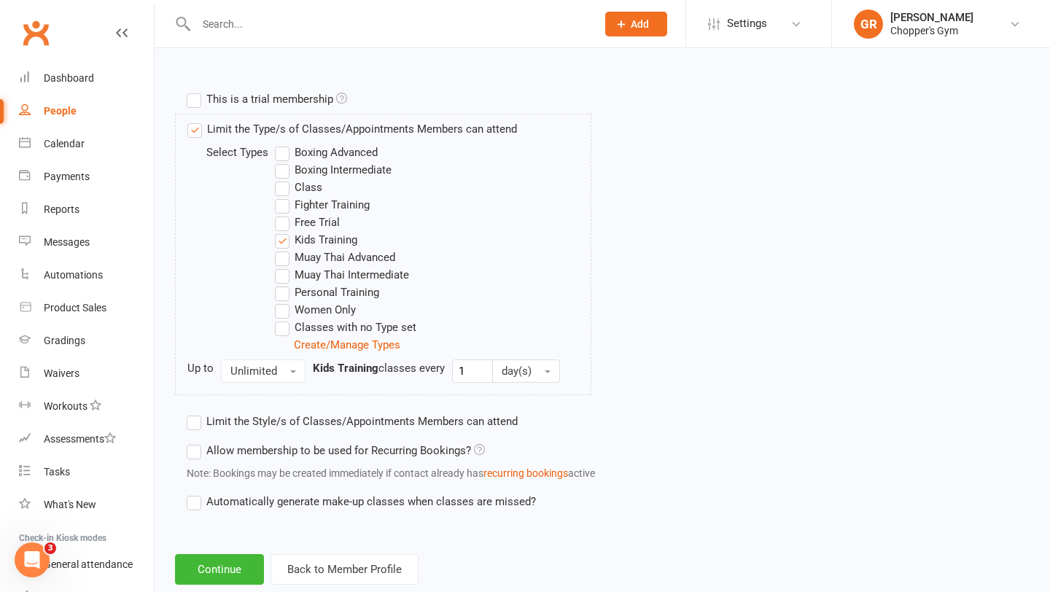
scroll to position [704, 0]
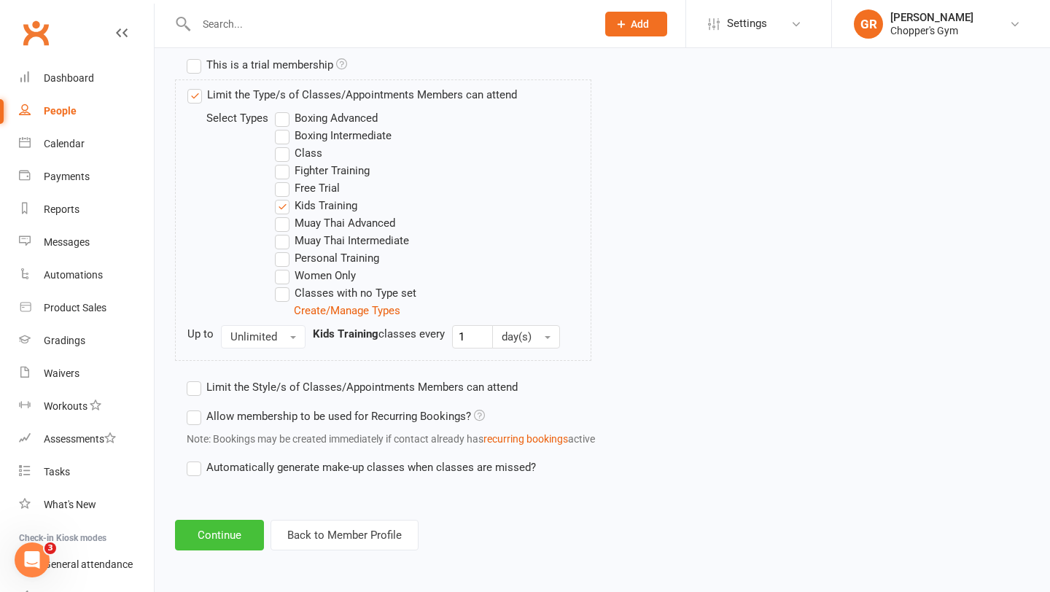
click at [216, 536] on button "Continue" at bounding box center [219, 535] width 89 height 31
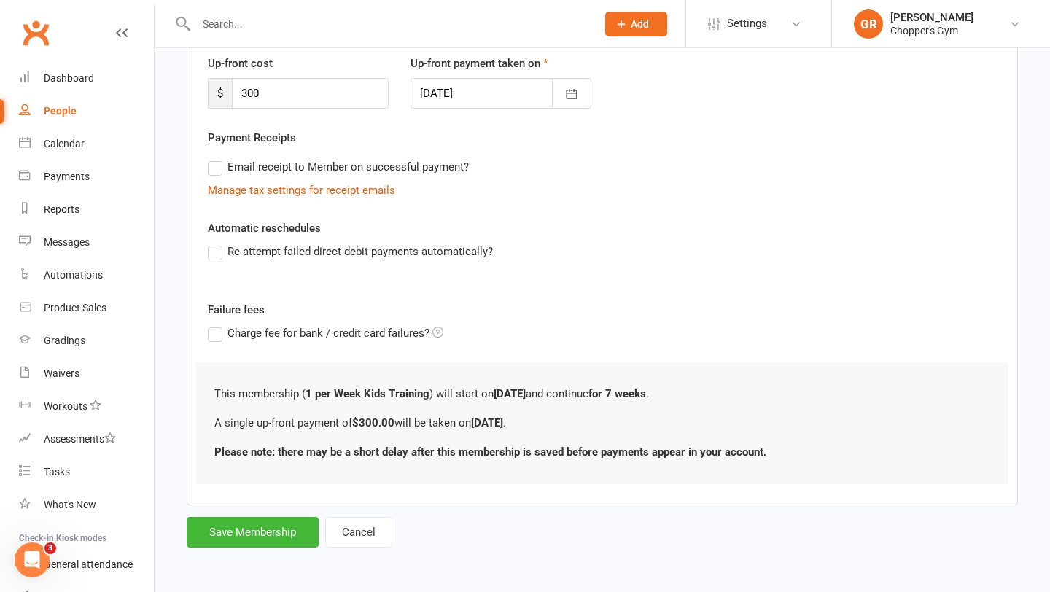
scroll to position [0, 0]
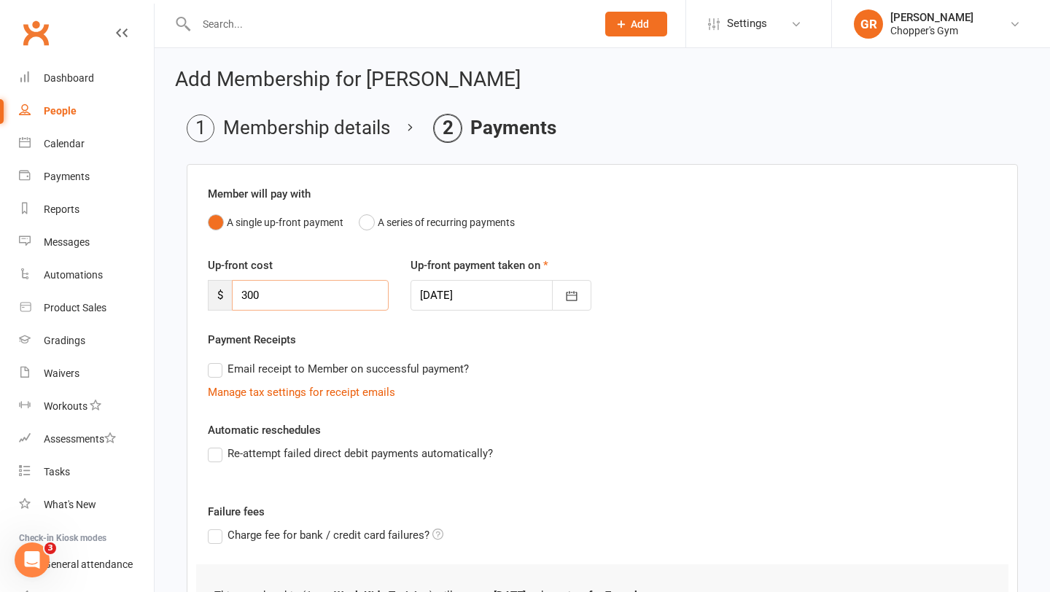
drag, startPoint x: 279, startPoint y: 295, endPoint x: 215, endPoint y: 295, distance: 64.2
click at [215, 295] on div "$ 300" at bounding box center [298, 295] width 181 height 31
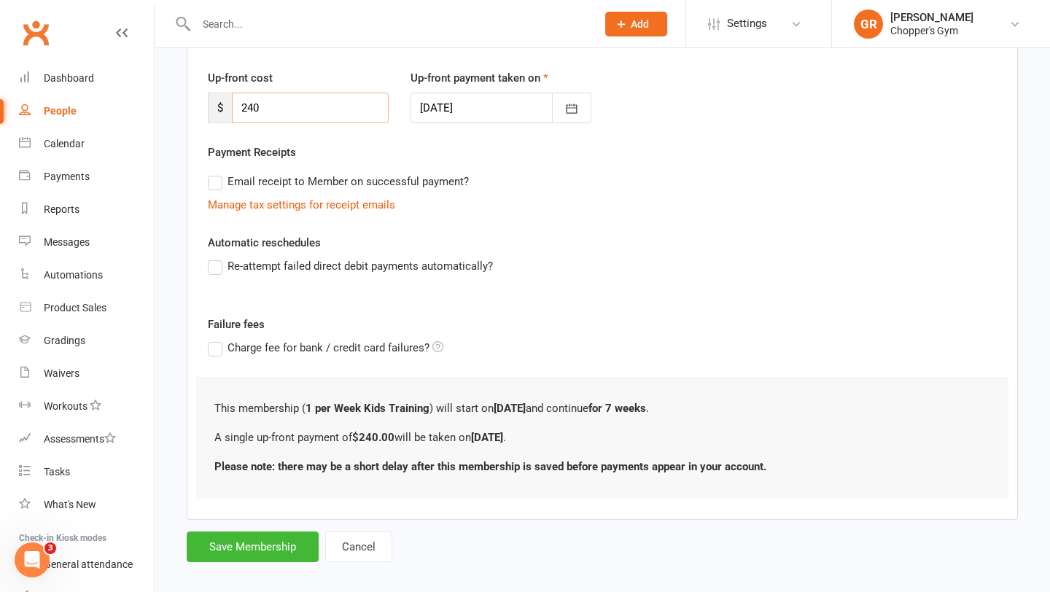
scroll to position [202, 0]
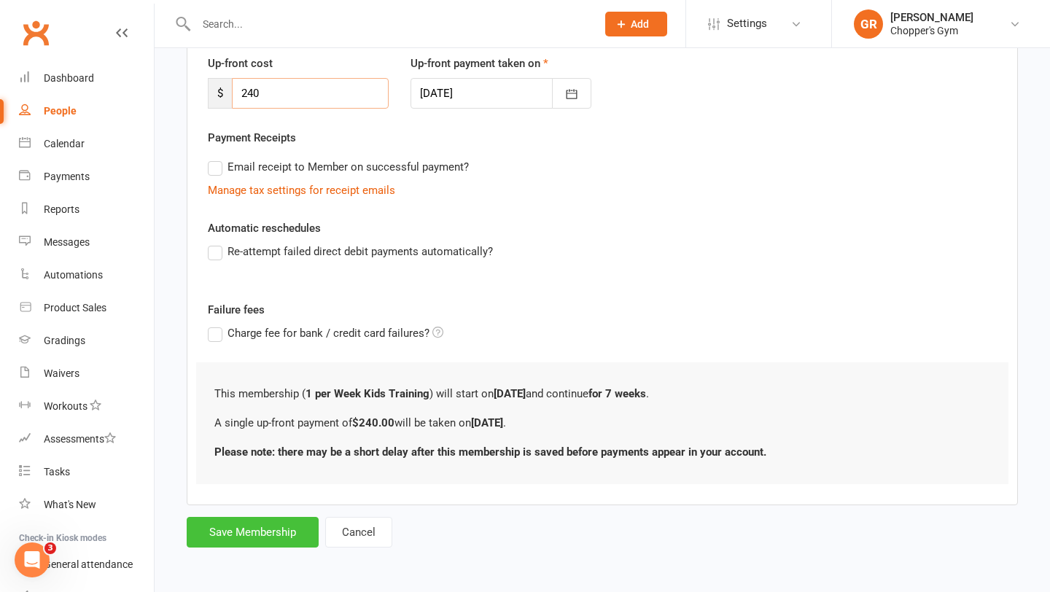
type input "240"
click at [240, 529] on button "Save Membership" at bounding box center [253, 532] width 132 height 31
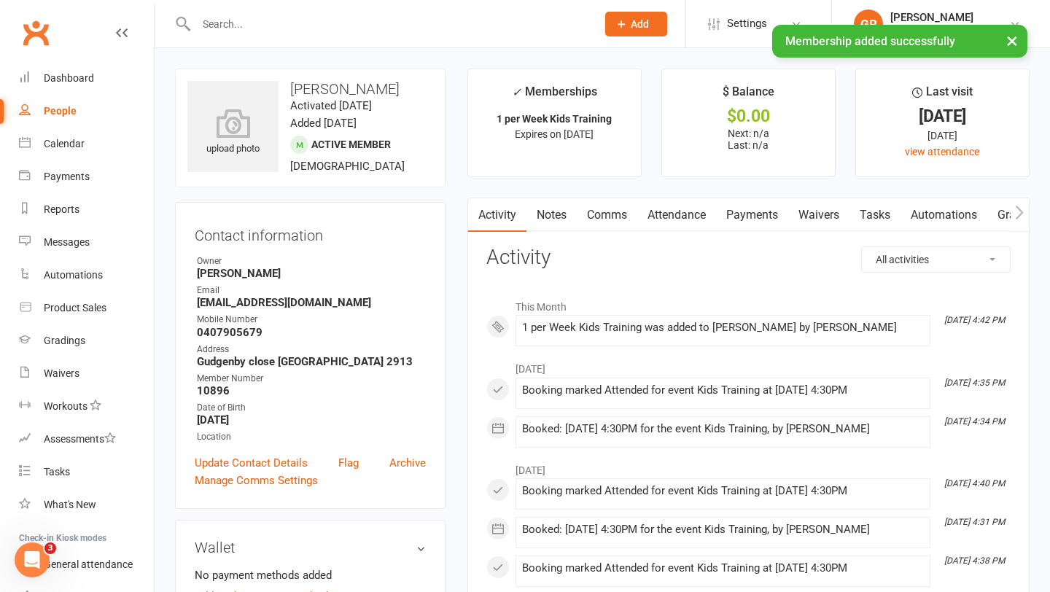
click at [296, 25] on div "× Membership added successfully" at bounding box center [515, 25] width 1031 height 0
click at [252, 19] on input "text" at bounding box center [389, 24] width 394 height 20
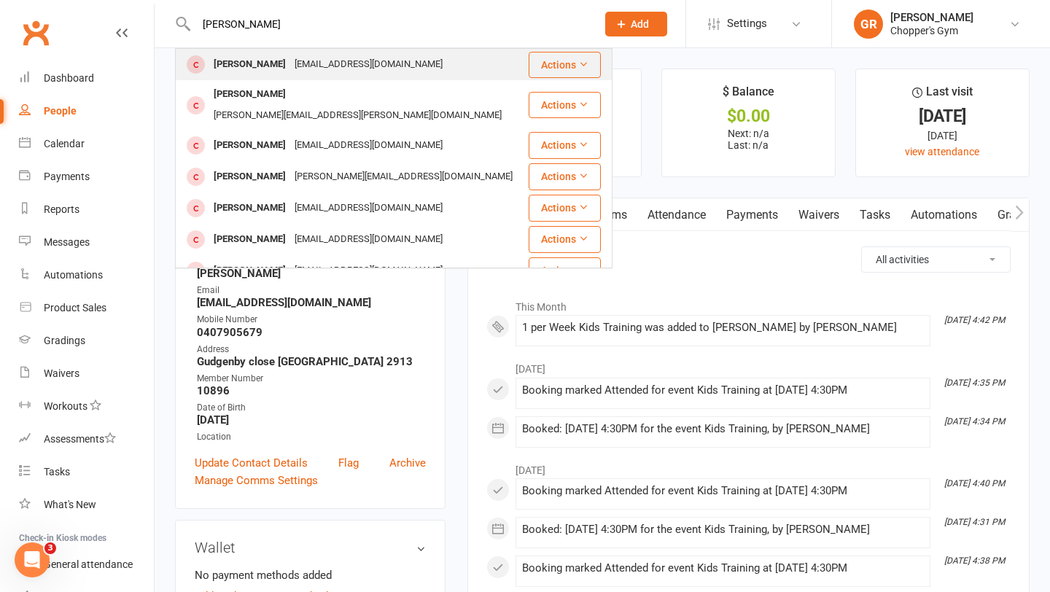
type input "chris nguy"
click at [290, 63] on div "tct.nguyen79@gmail.com" at bounding box center [368, 64] width 157 height 21
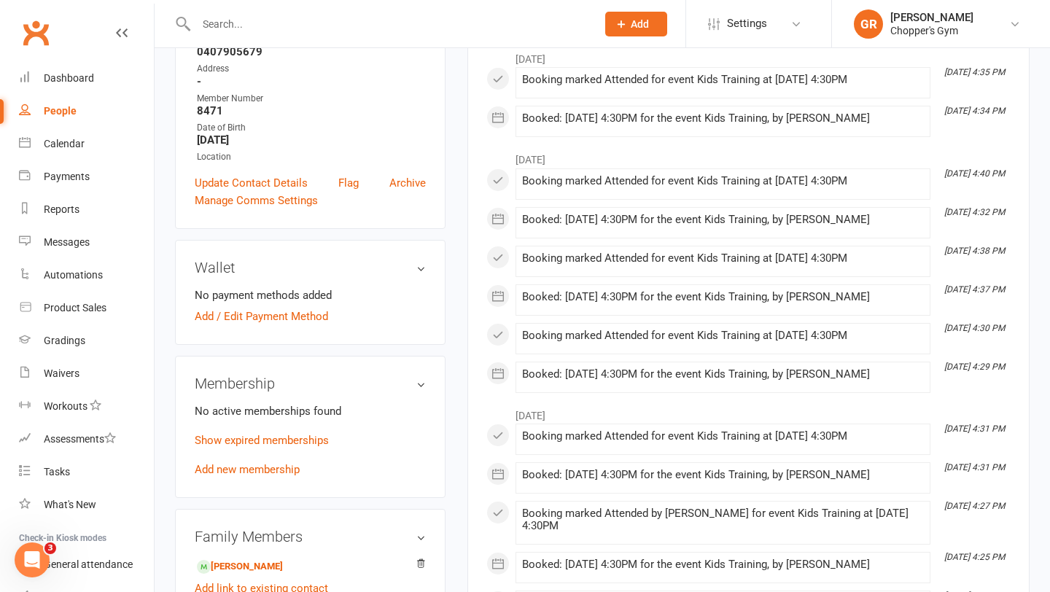
scroll to position [301, 0]
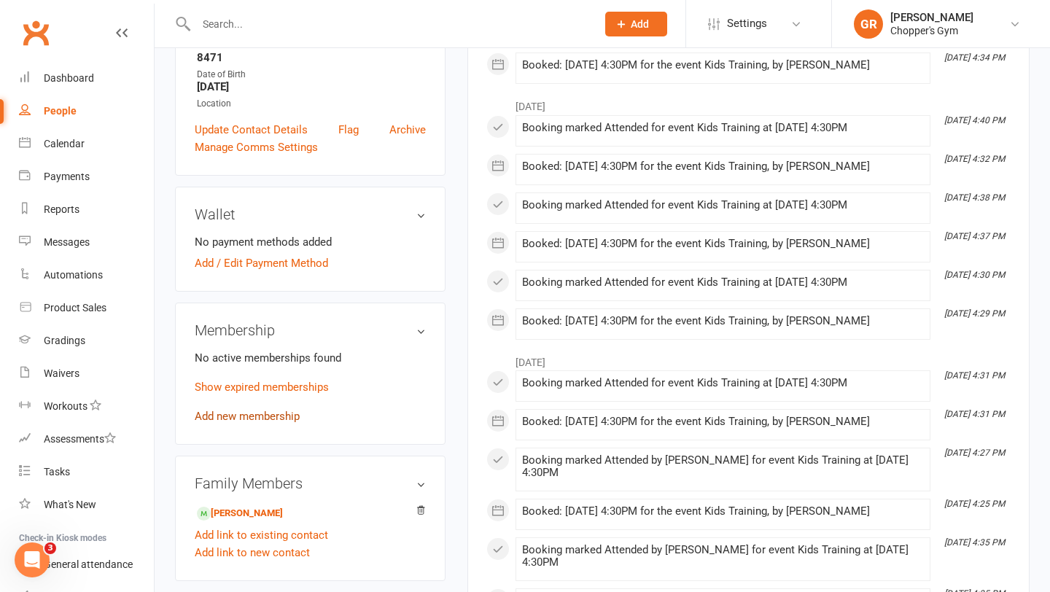
click at [268, 412] on link "Add new membership" at bounding box center [247, 416] width 105 height 13
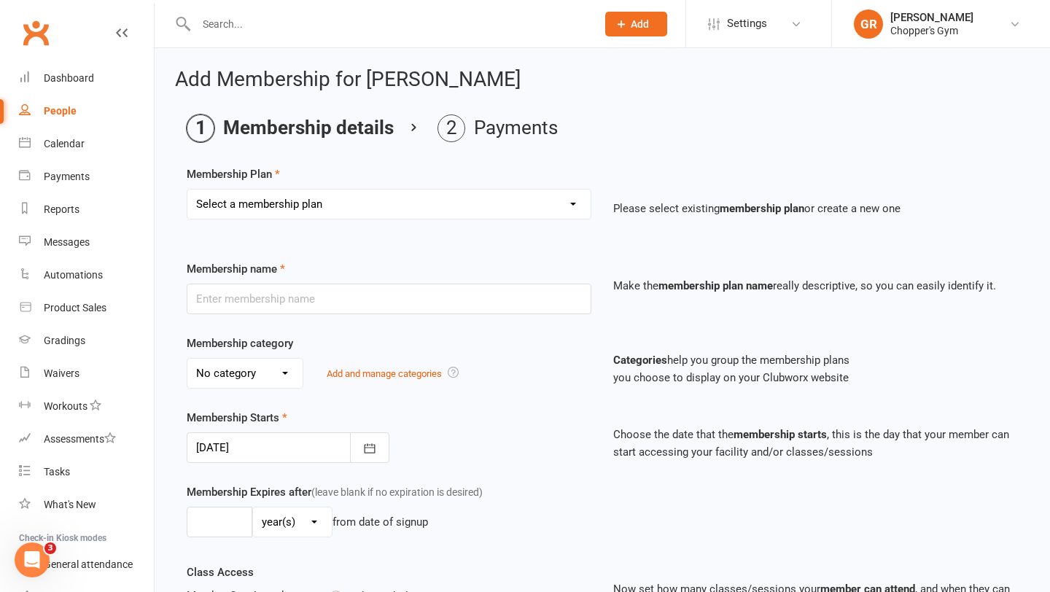
click at [578, 203] on select "Select a membership plan Create new Membership Plan Staff Membership Ongoing Un…" at bounding box center [388, 204] width 403 height 29
select select "8"
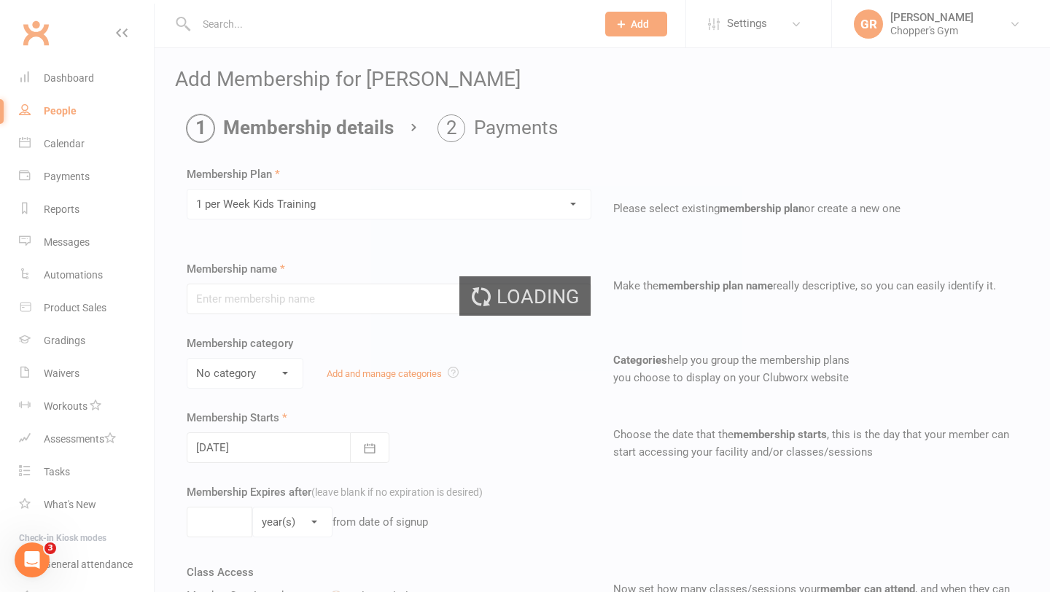
type input "1 per Week Kids Training"
select select "2"
type input "10"
select select "1"
type input "1"
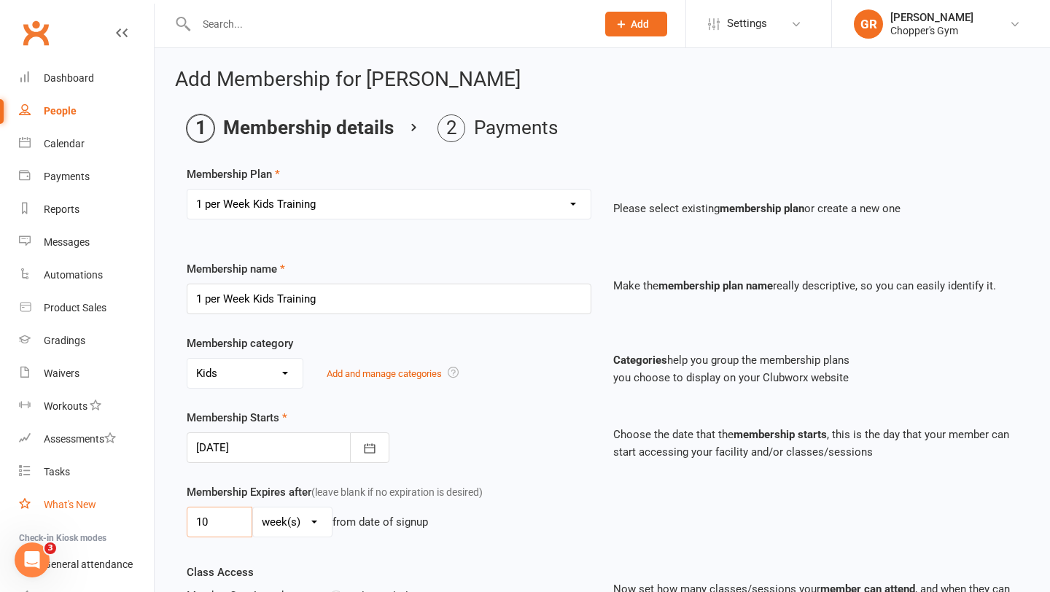
drag, startPoint x: 219, startPoint y: 524, endPoint x: 139, endPoint y: 519, distance: 80.4
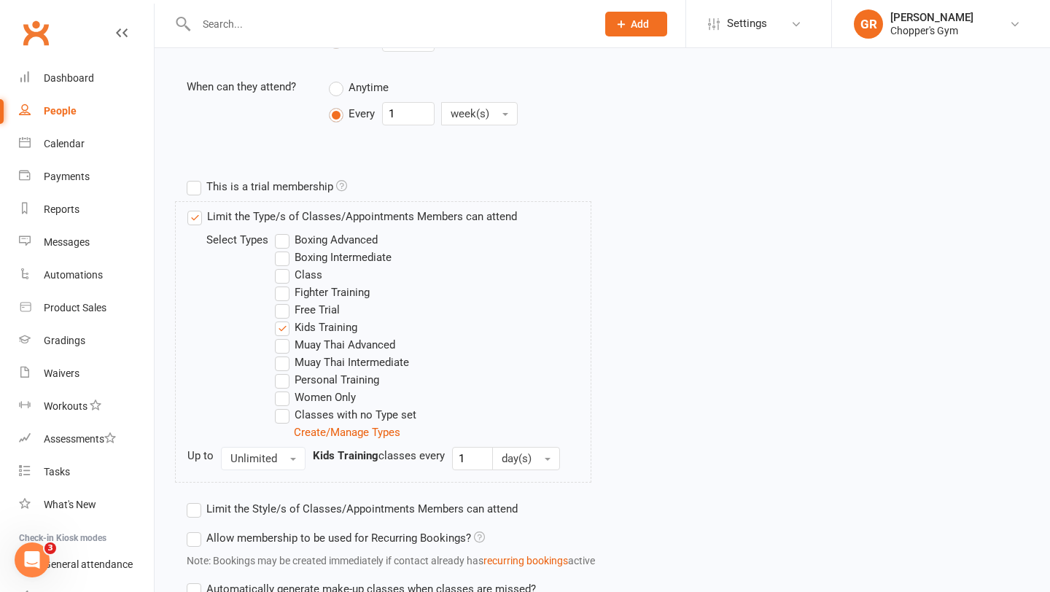
scroll to position [674, 0]
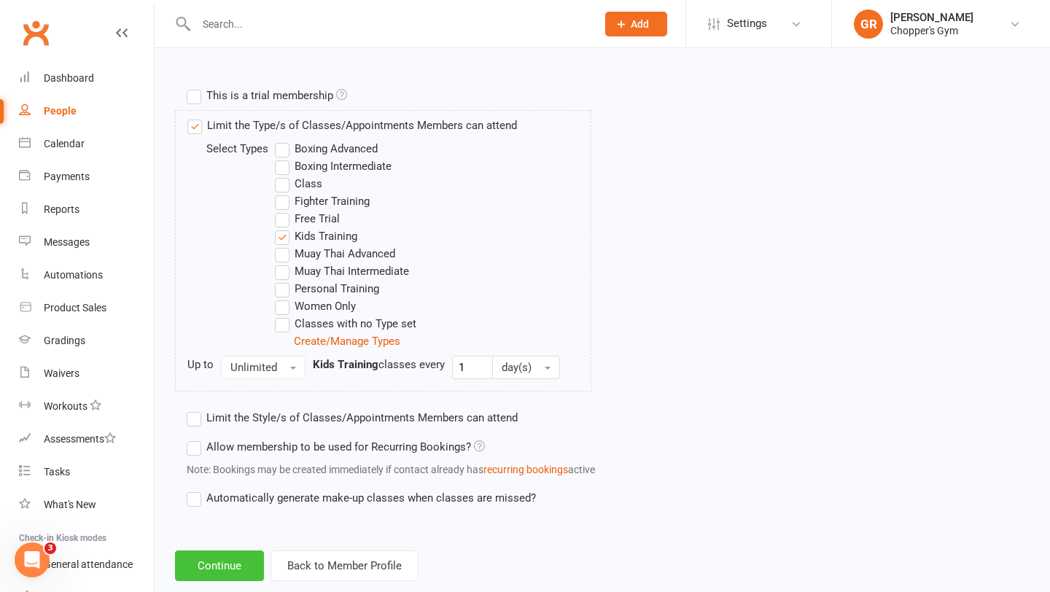
type input "7"
click at [233, 563] on button "Continue" at bounding box center [219, 565] width 89 height 31
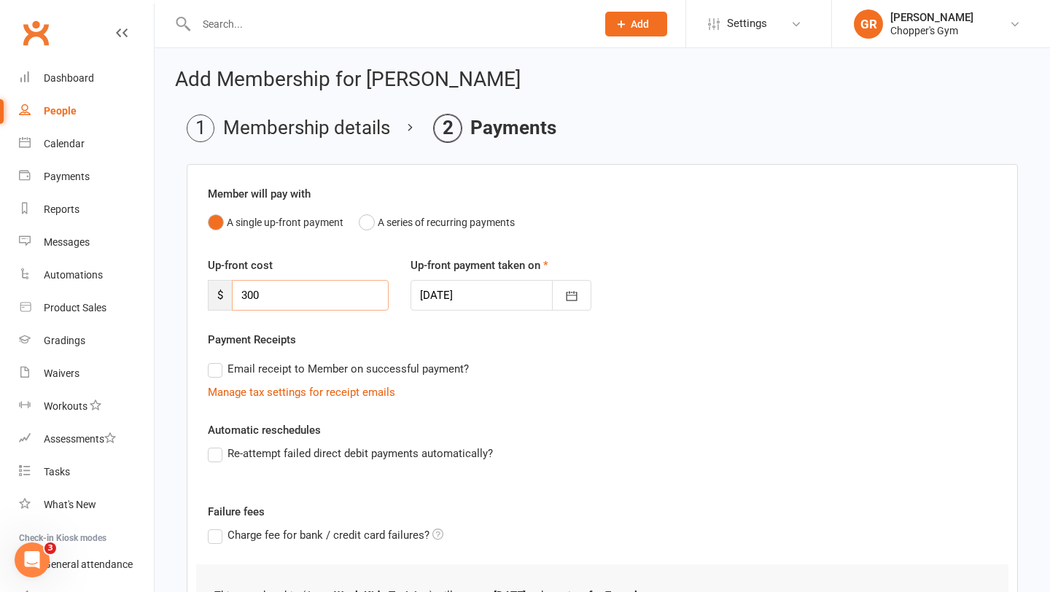
drag, startPoint x: 279, startPoint y: 288, endPoint x: 207, endPoint y: 291, distance: 72.2
click at [207, 291] on div "Up-front cost $ 300" at bounding box center [298, 284] width 203 height 54
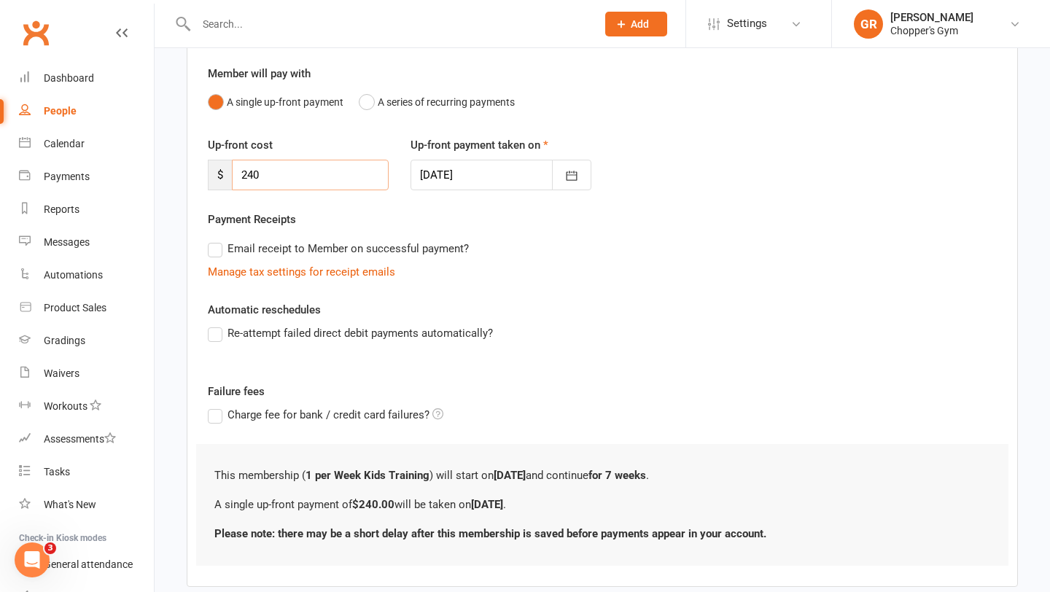
scroll to position [202, 0]
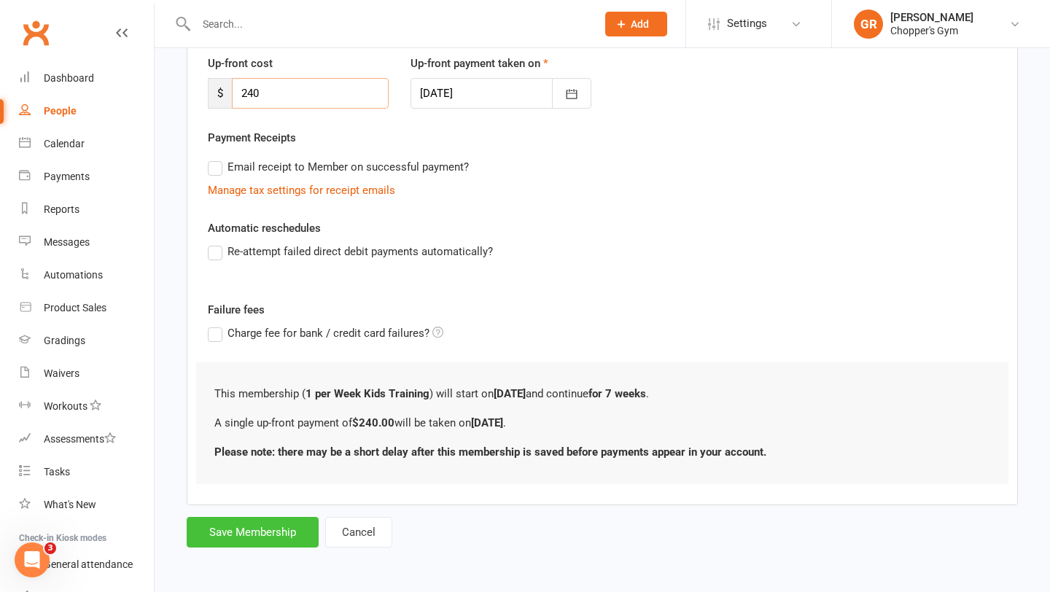
type input "240"
click at [243, 526] on button "Save Membership" at bounding box center [253, 532] width 132 height 31
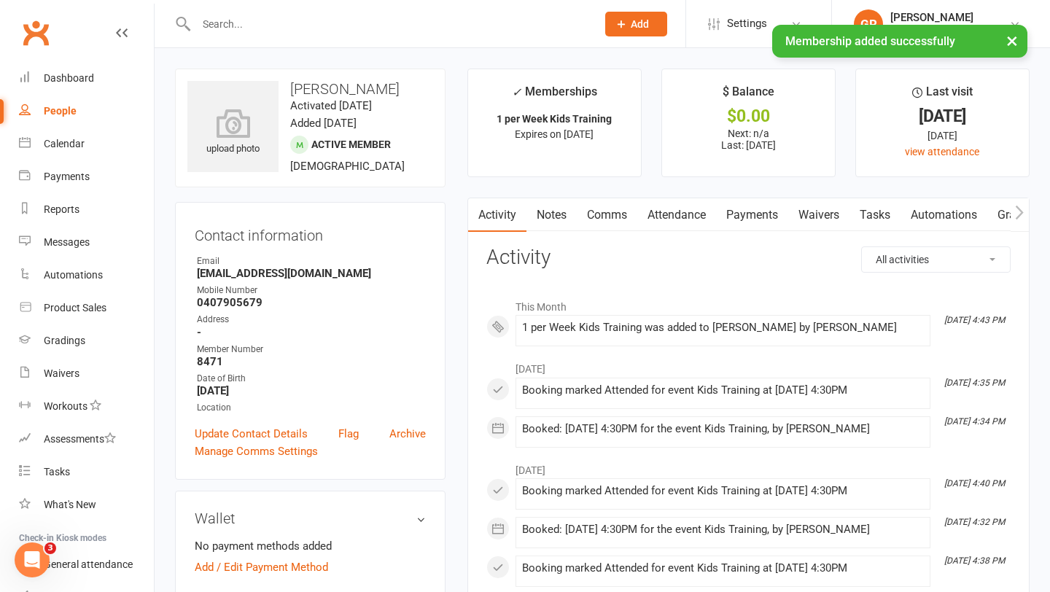
click at [763, 207] on link "Payments" at bounding box center [752, 215] width 72 height 34
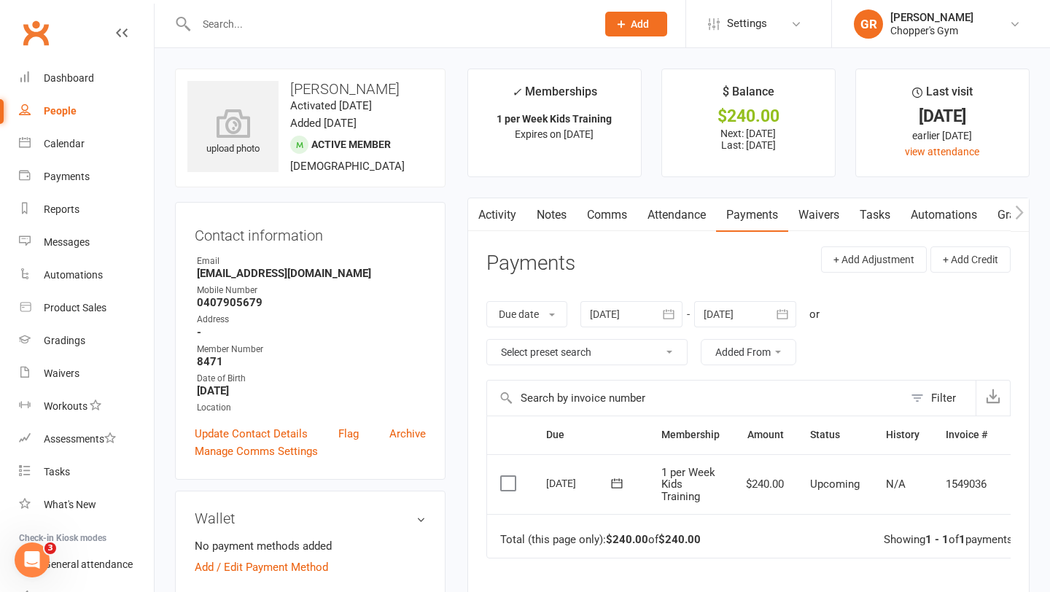
click at [513, 487] on label at bounding box center [510, 483] width 20 height 15
click at [510, 476] on input "checkbox" at bounding box center [504, 476] width 9 height 0
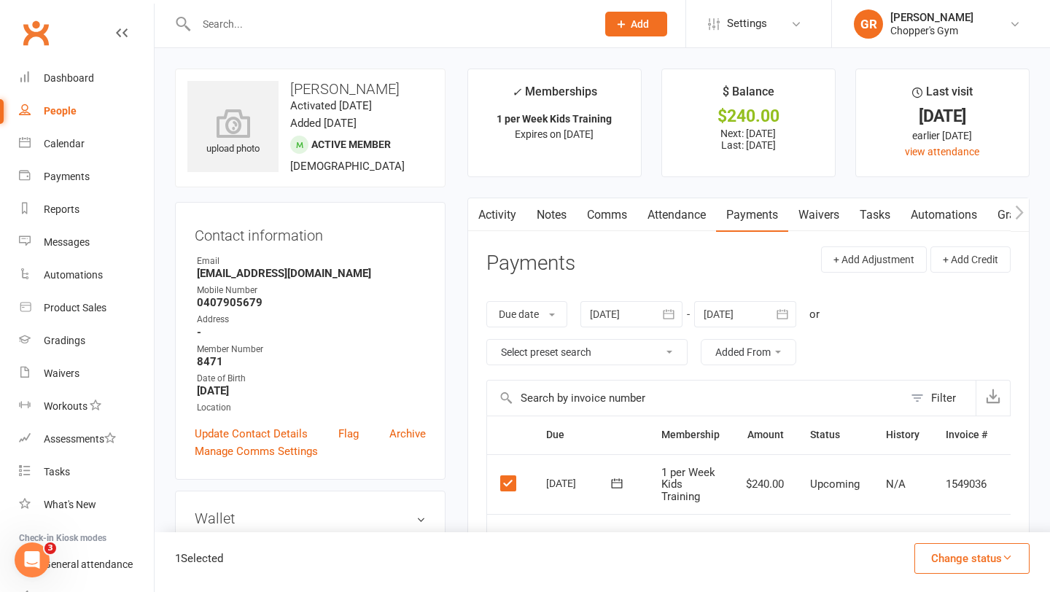
click at [997, 562] on button "Change status" at bounding box center [971, 558] width 115 height 31
click at [956, 456] on link "Paid (POS)" at bounding box center [956, 460] width 144 height 29
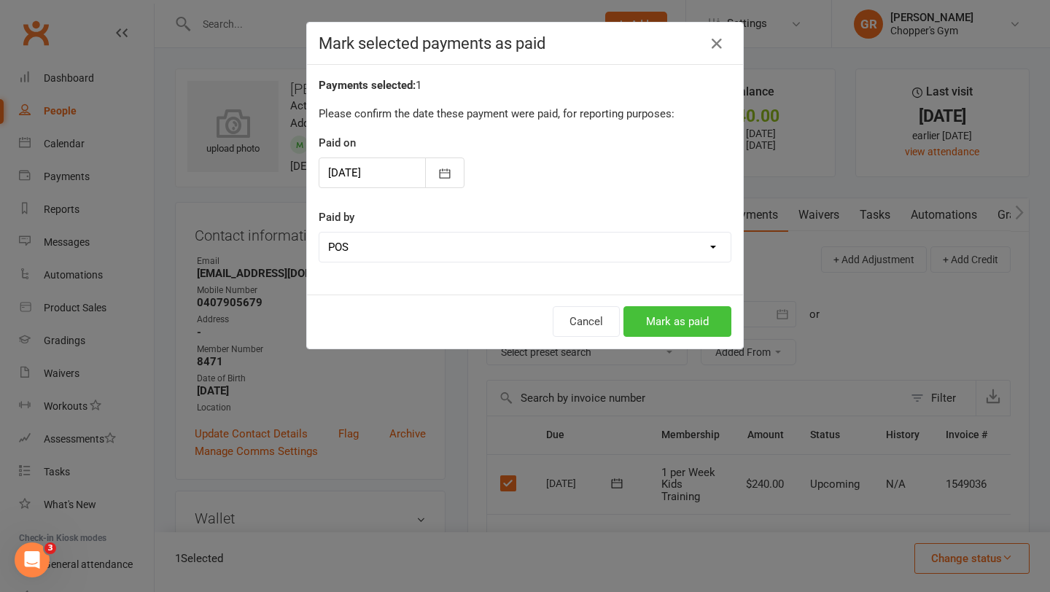
click at [681, 310] on button "Mark as paid" at bounding box center [677, 321] width 108 height 31
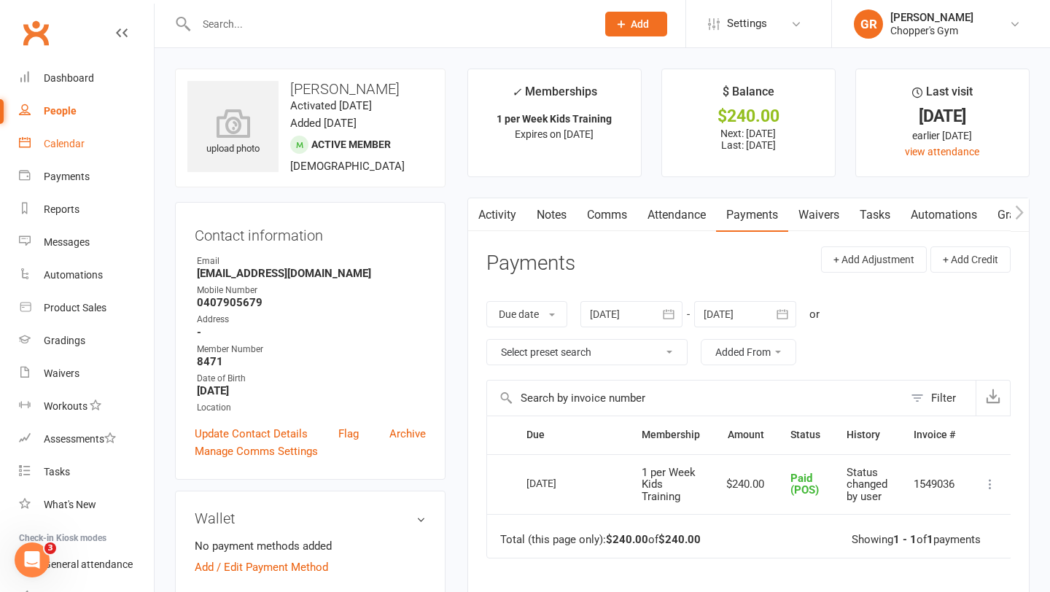
click at [77, 129] on link "Calendar" at bounding box center [86, 144] width 135 height 33
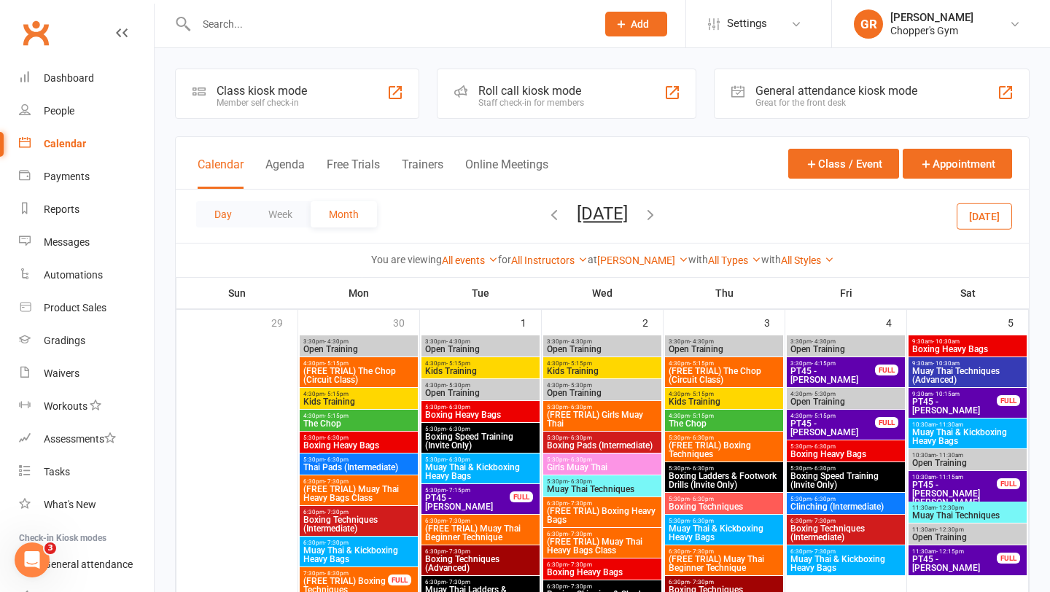
click at [220, 209] on button "Day" at bounding box center [223, 214] width 54 height 26
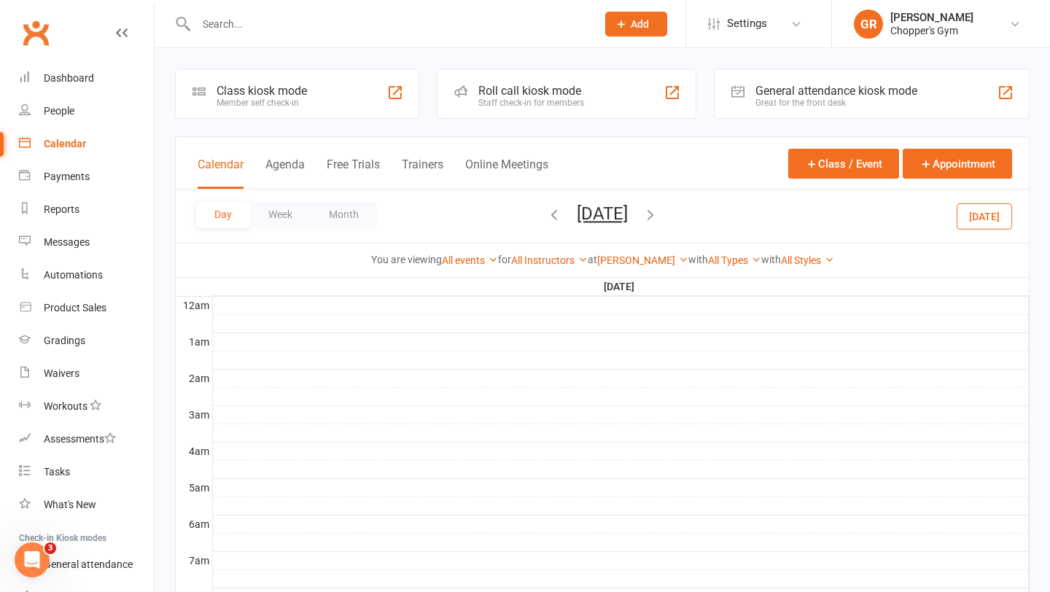
click at [657, 252] on div "[PERSON_NAME] Show All Locations [Deactivated] Gym Area [Deactivated] Muay Thai…" at bounding box center [642, 260] width 91 height 16
click at [649, 264] on link "[PERSON_NAME]" at bounding box center [642, 260] width 91 height 12
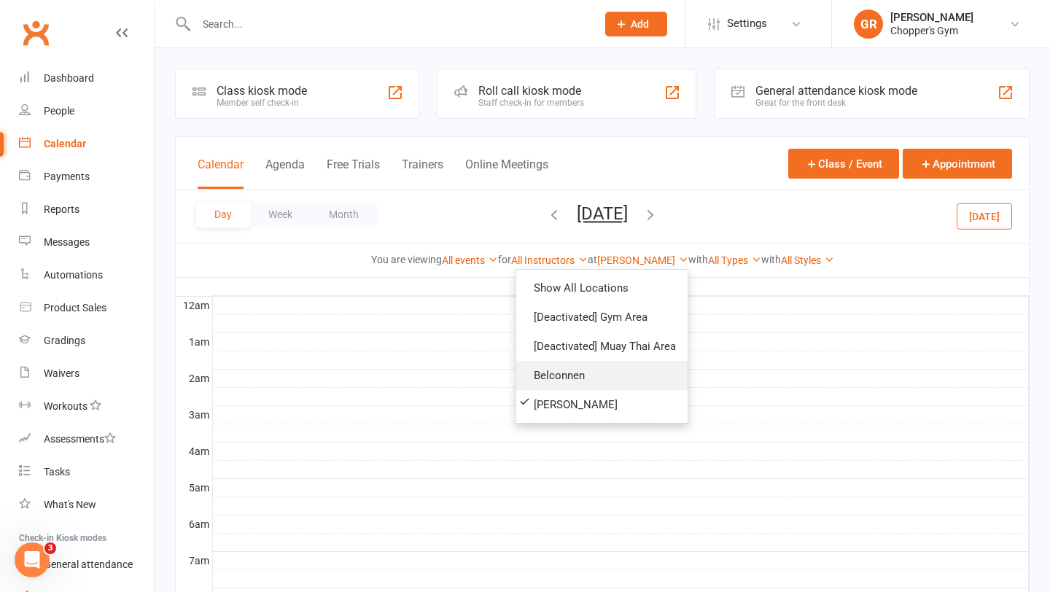
click at [564, 387] on link "Belconnen" at bounding box center [601, 375] width 171 height 29
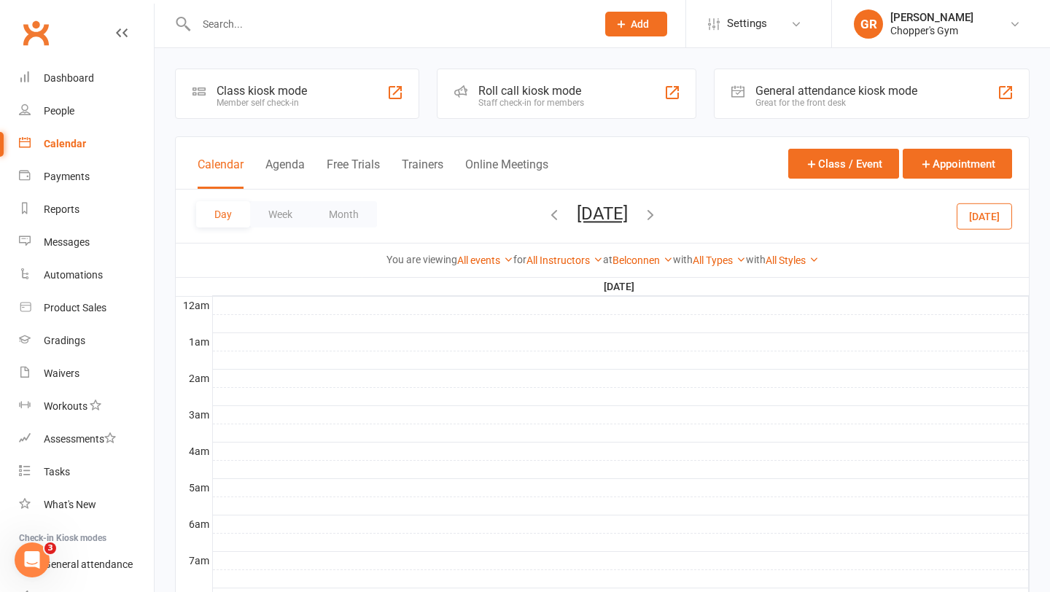
click at [997, 224] on button "[DATE]" at bounding box center [983, 216] width 55 height 26
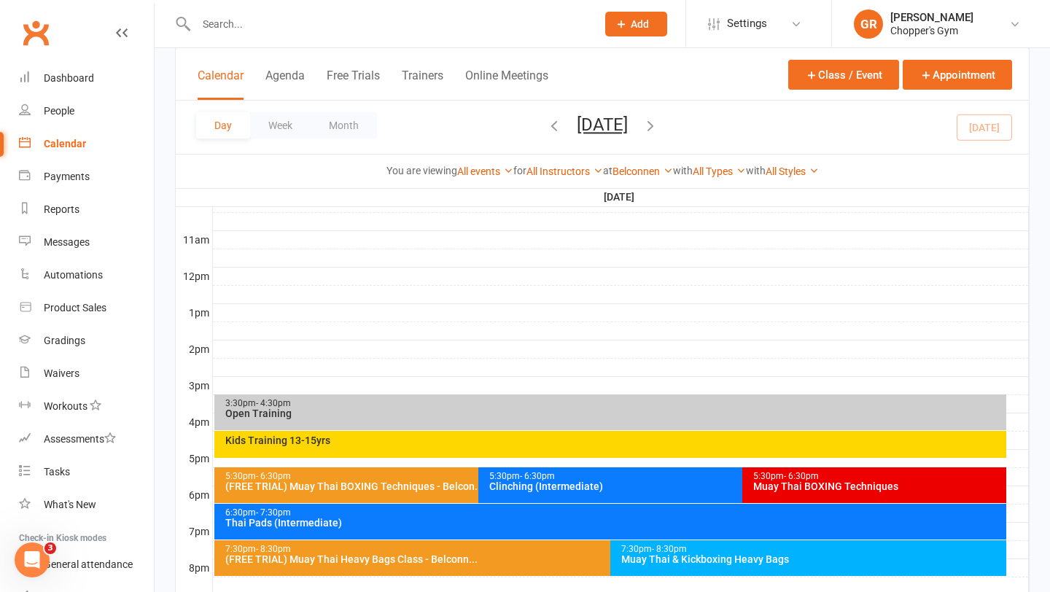
scroll to position [471, 0]
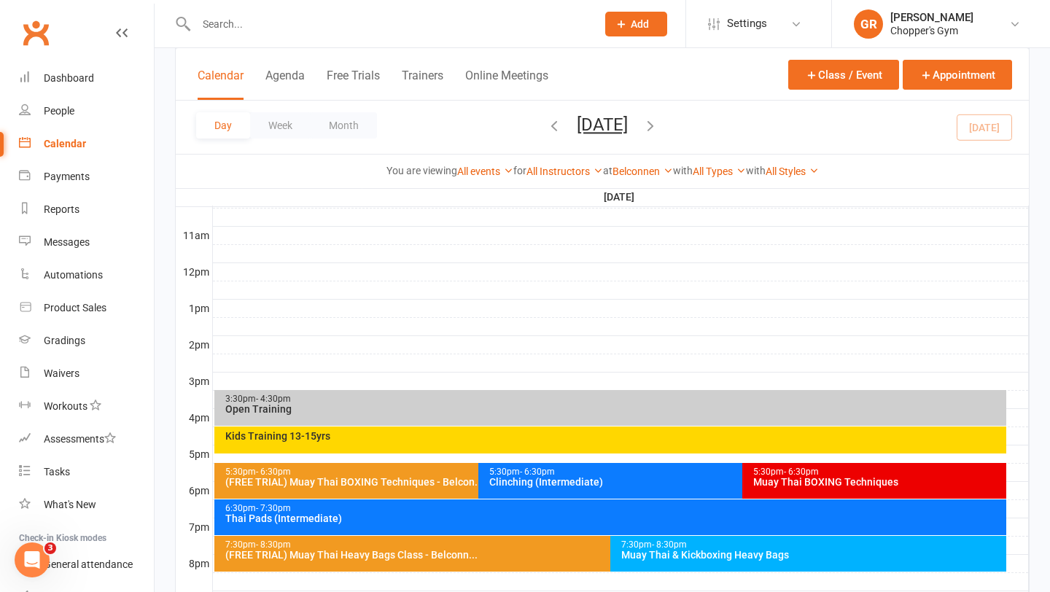
click at [590, 448] on div "Kids Training 13-15yrs" at bounding box center [610, 439] width 792 height 27
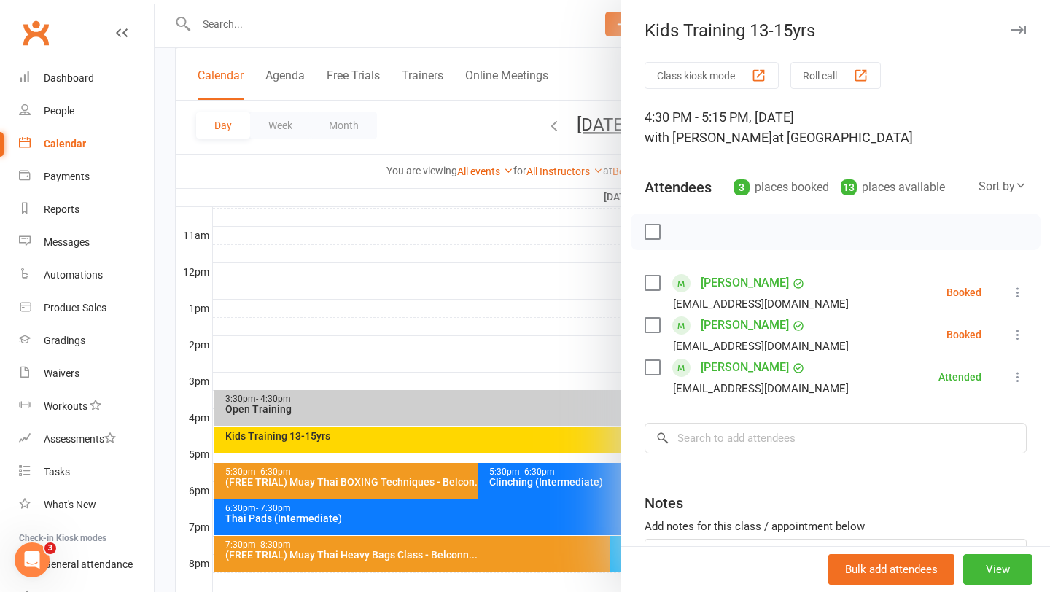
click at [720, 369] on link "[PERSON_NAME]" at bounding box center [745, 367] width 88 height 23
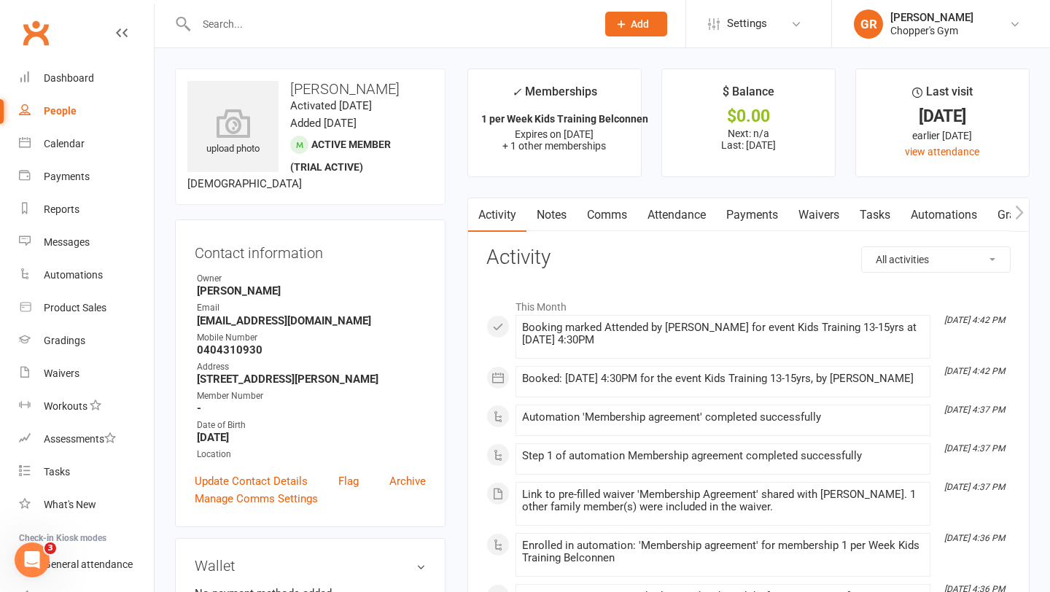
click at [747, 210] on link "Payments" at bounding box center [752, 215] width 72 height 34
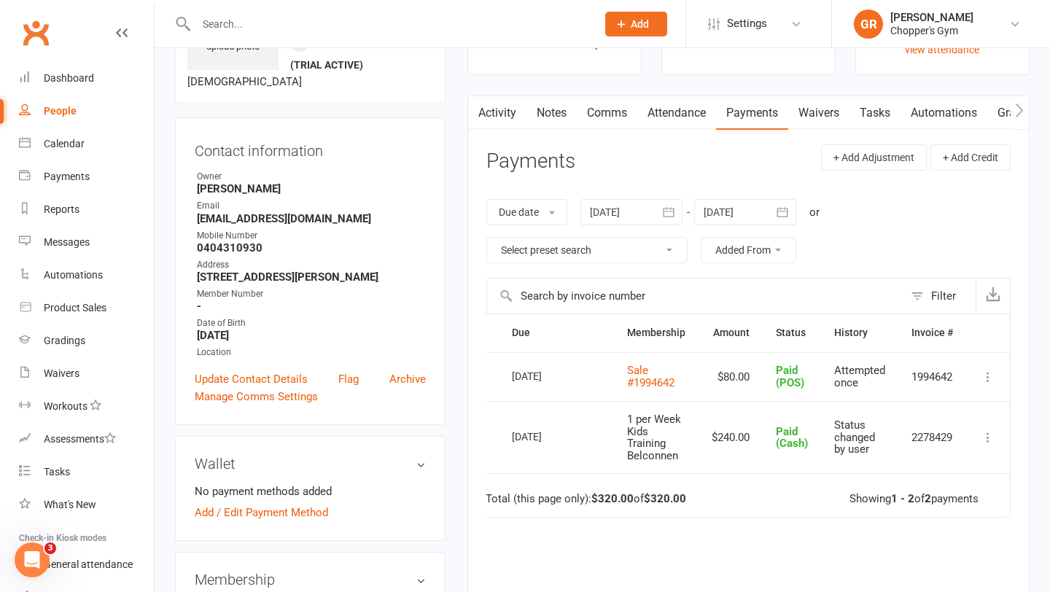
scroll to position [0, 17]
click at [997, 437] on button at bounding box center [987, 437] width 17 height 17
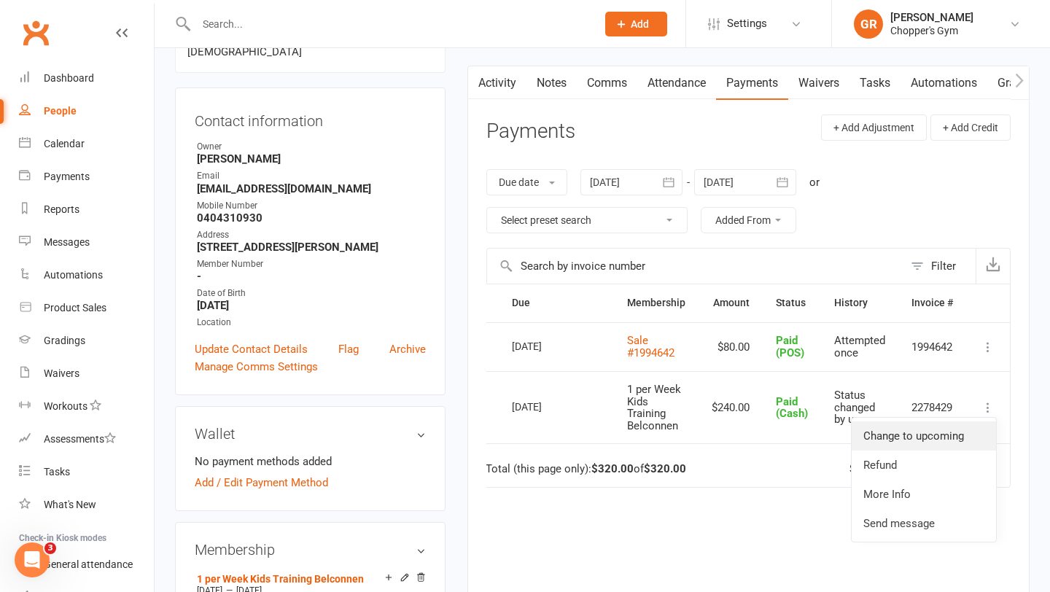
scroll to position [135, 0]
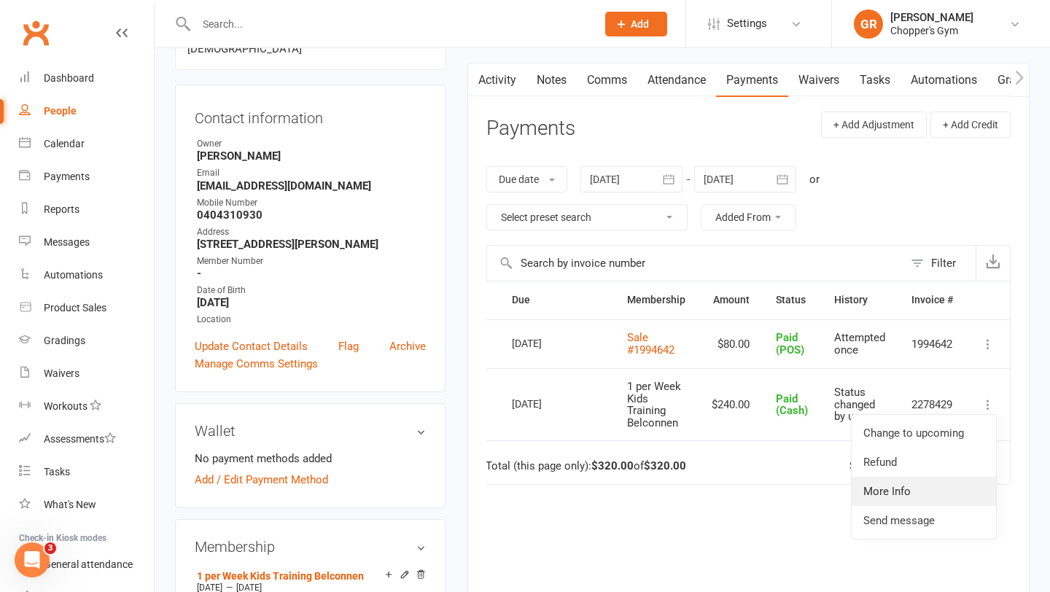
click at [917, 489] on link "More Info" at bounding box center [923, 491] width 144 height 29
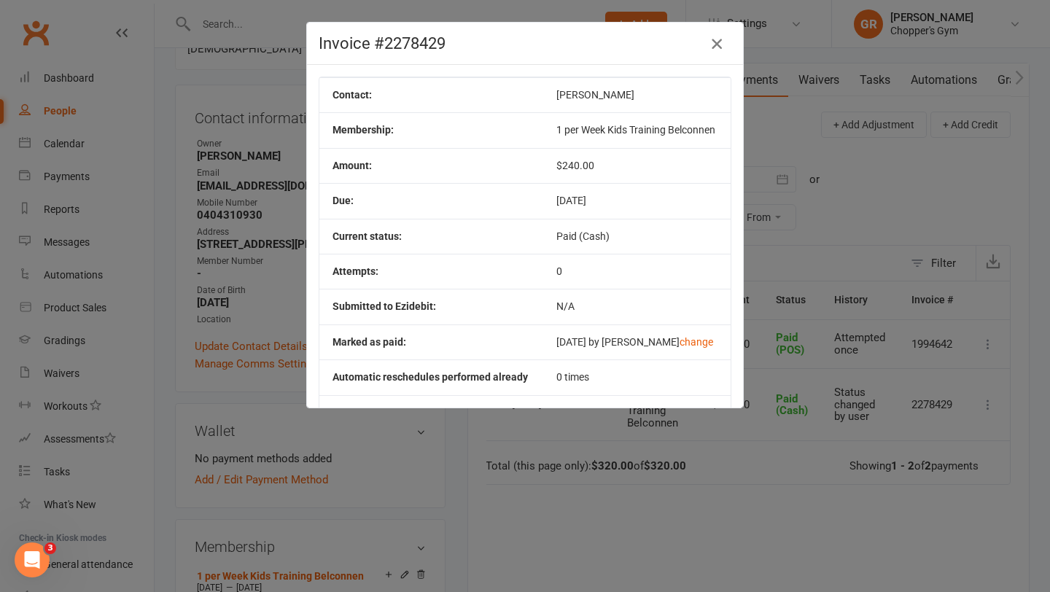
click at [715, 44] on icon "button" at bounding box center [716, 43] width 17 height 17
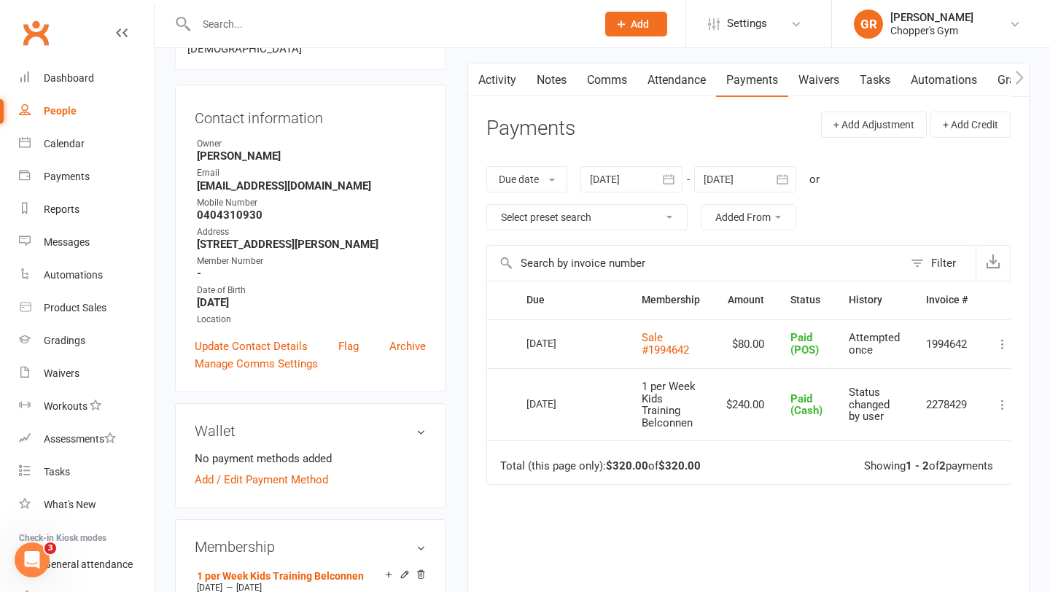
scroll to position [0, 17]
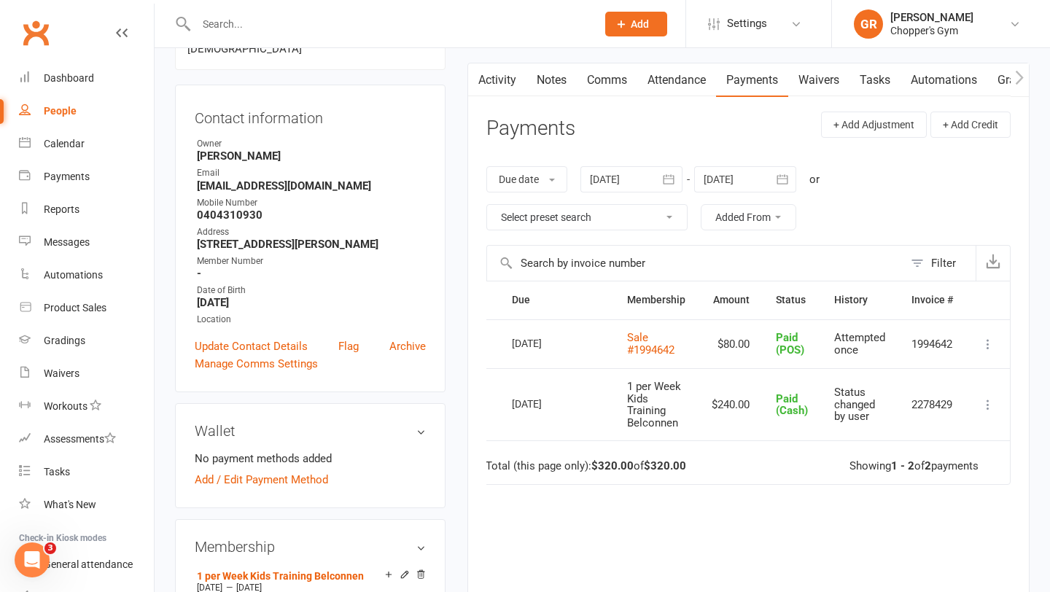
click at [989, 410] on icon at bounding box center [988, 404] width 15 height 15
click at [891, 525] on link "Send message" at bounding box center [923, 520] width 144 height 29
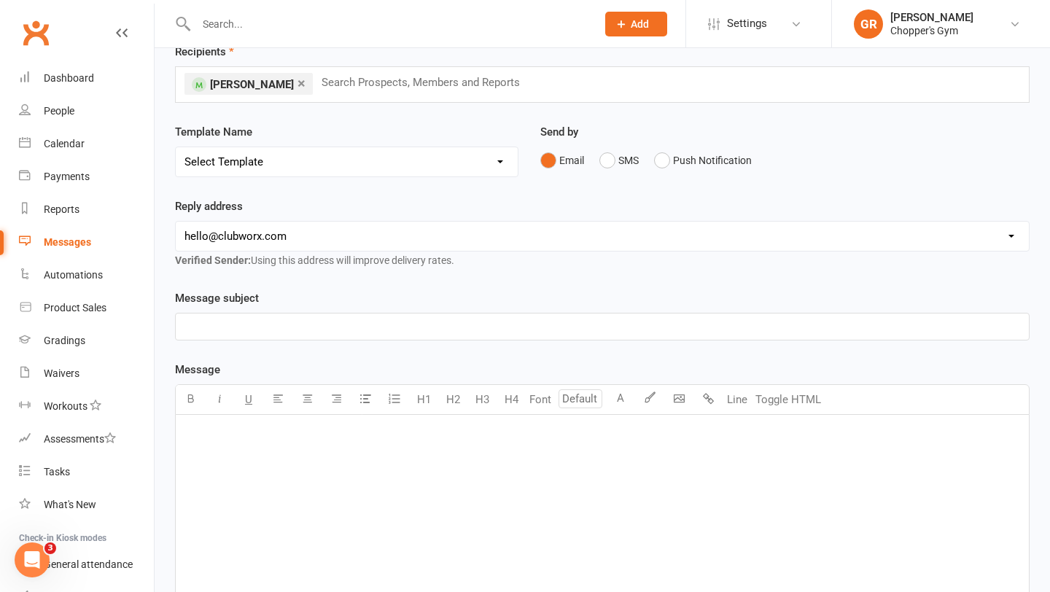
scroll to position [9, 0]
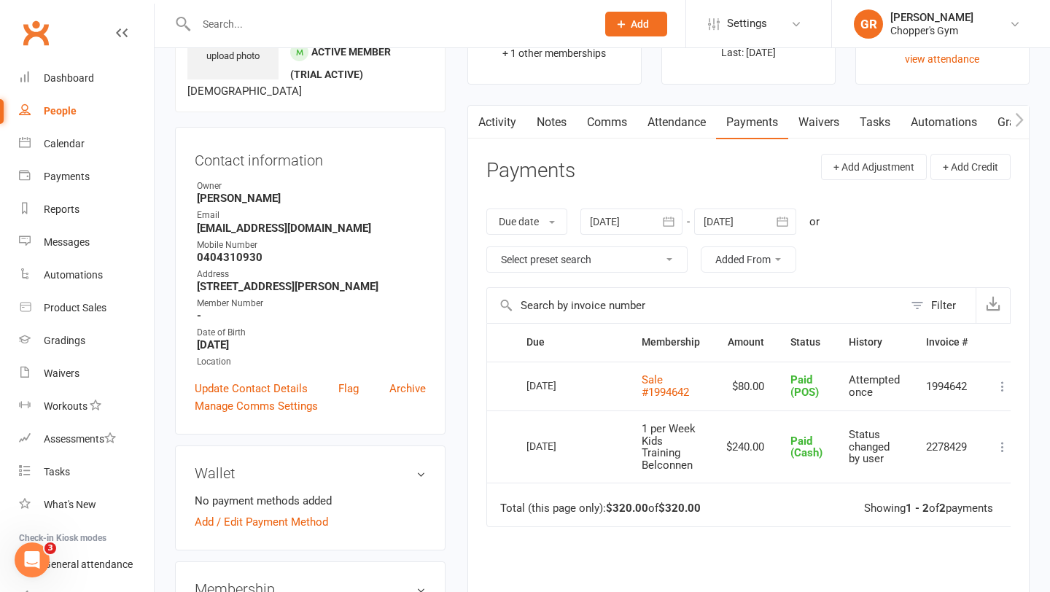
scroll to position [0, 17]
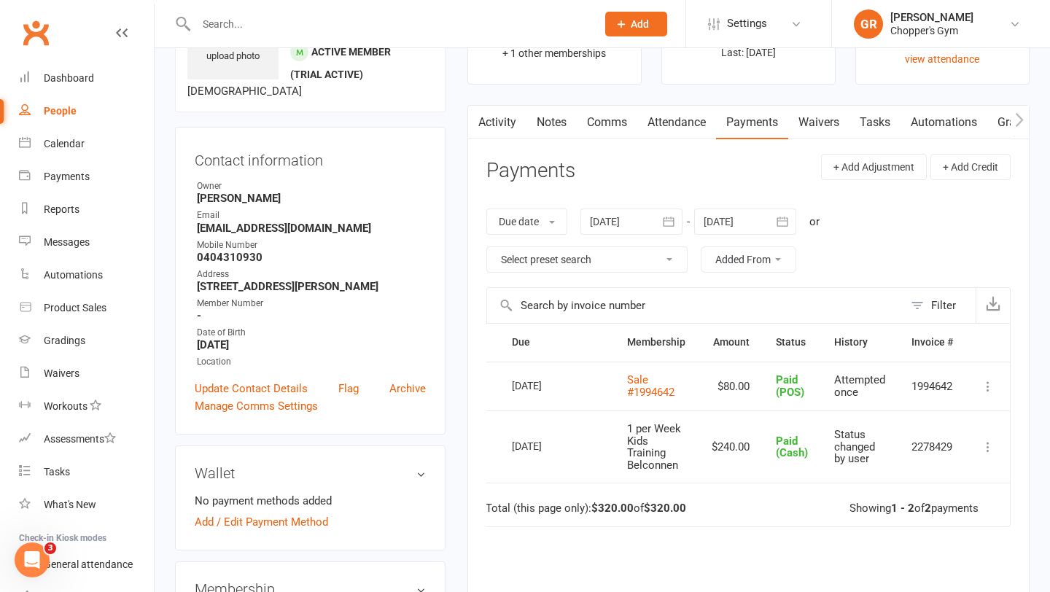
click at [987, 447] on icon at bounding box center [988, 447] width 15 height 15
click at [617, 458] on td "1 per Week Kids Training Belconnen" at bounding box center [656, 446] width 85 height 72
click at [65, 184] on link "Payments" at bounding box center [86, 176] width 135 height 33
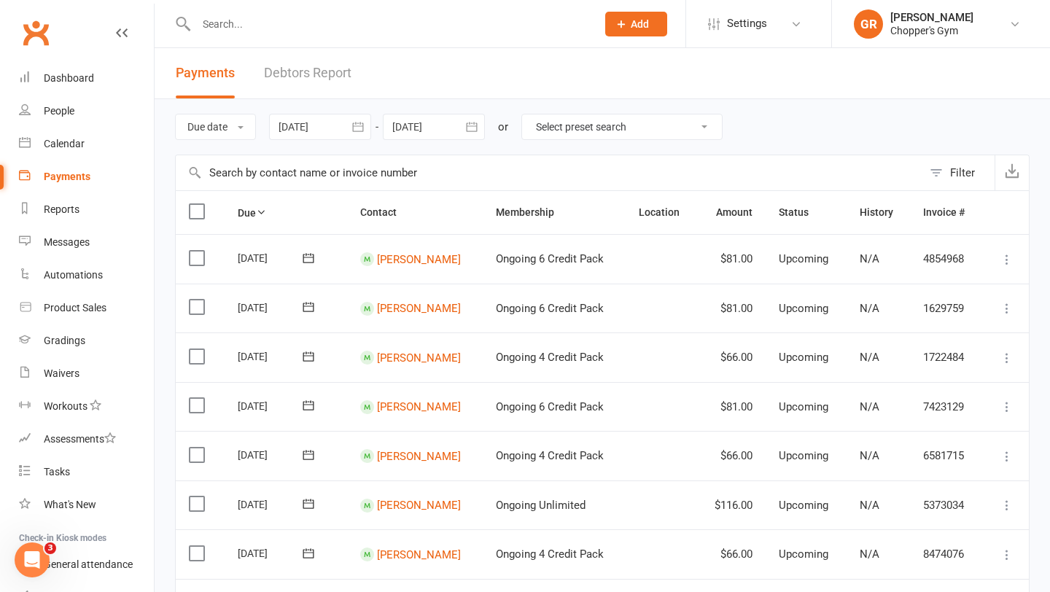
click at [677, 127] on select "Select preset search All failures All skipped payments All pending payments Suc…" at bounding box center [622, 126] width 200 height 25
click at [298, 77] on link "Debtors Report" at bounding box center [307, 73] width 87 height 50
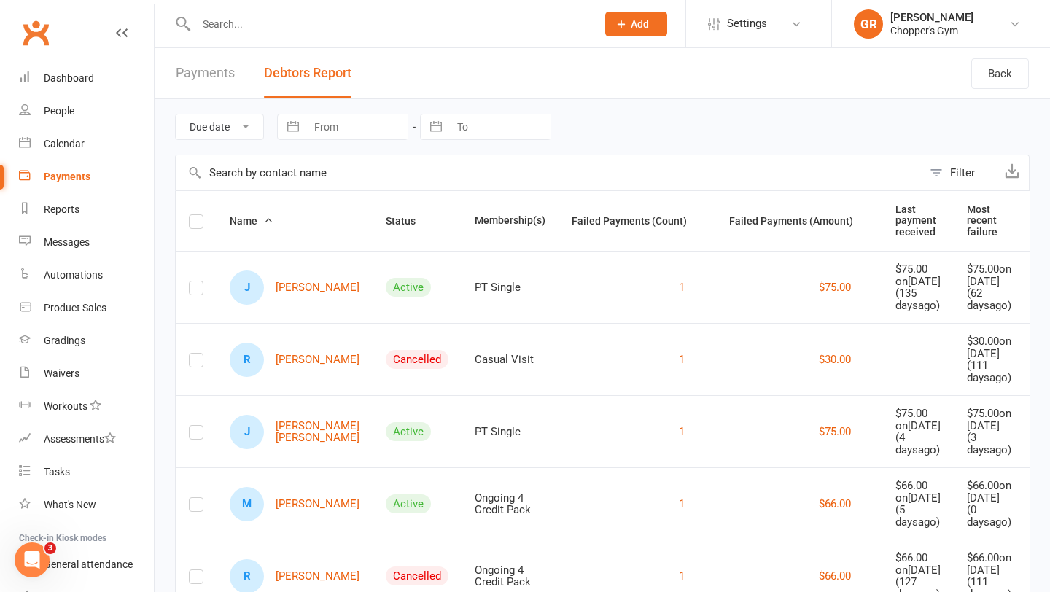
click at [220, 73] on link "Payments" at bounding box center [205, 73] width 59 height 50
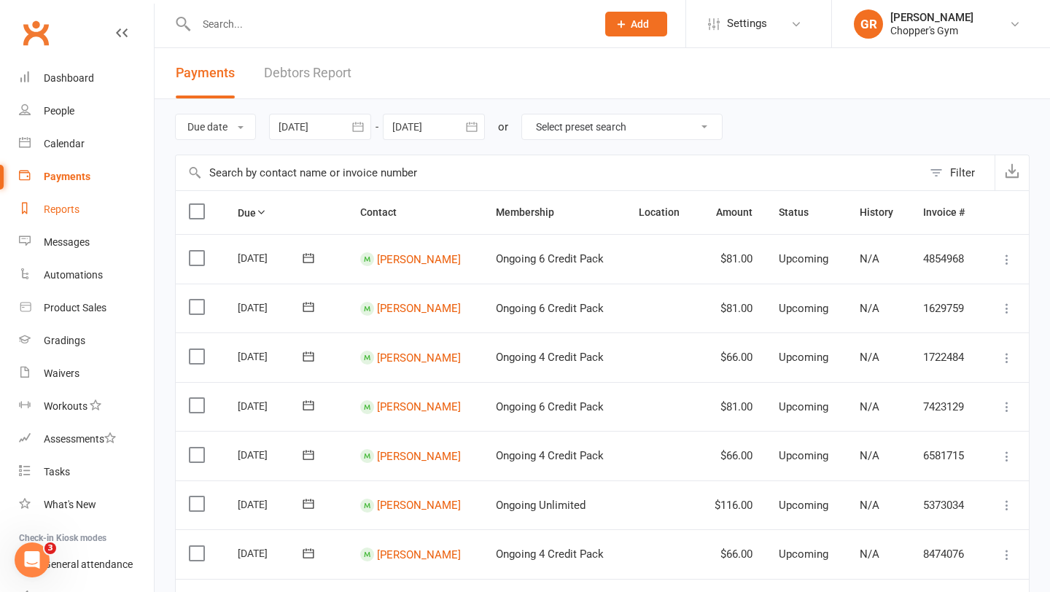
click at [64, 203] on div "Reports" at bounding box center [62, 209] width 36 height 12
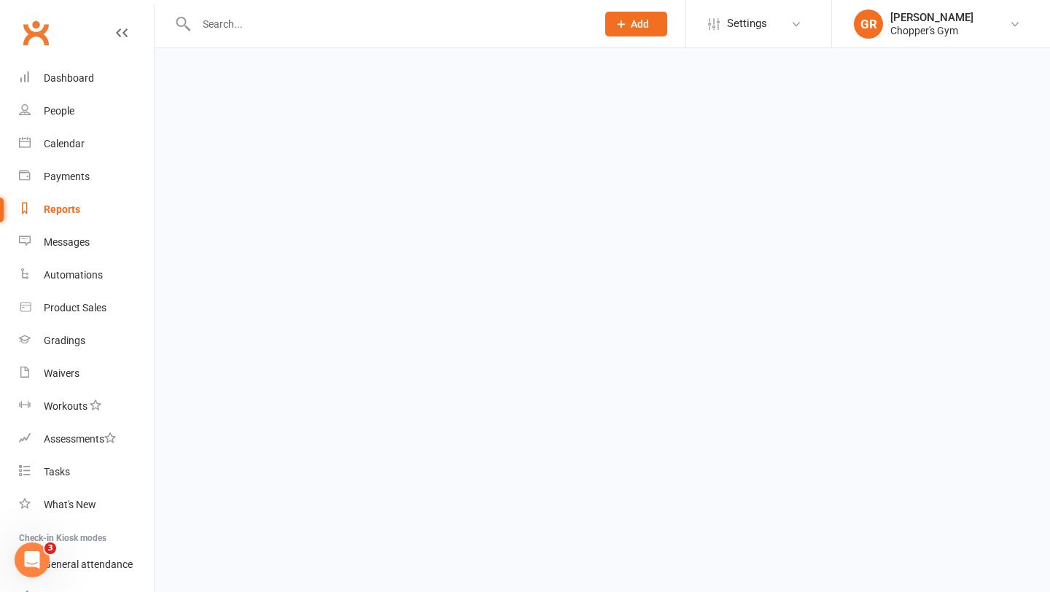
select select "100"
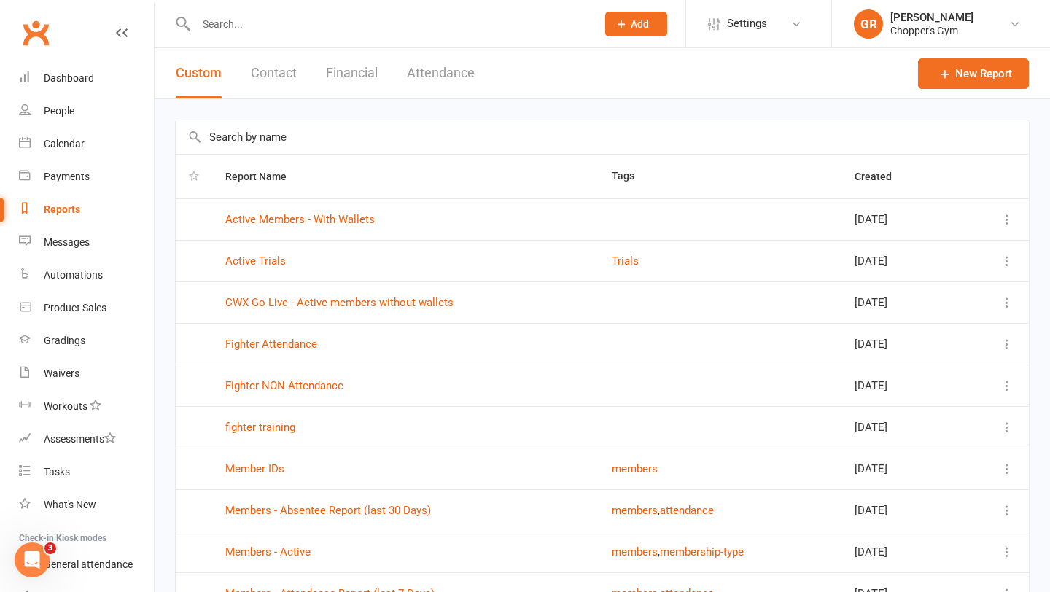
click at [354, 74] on button "Financial" at bounding box center [352, 73] width 52 height 50
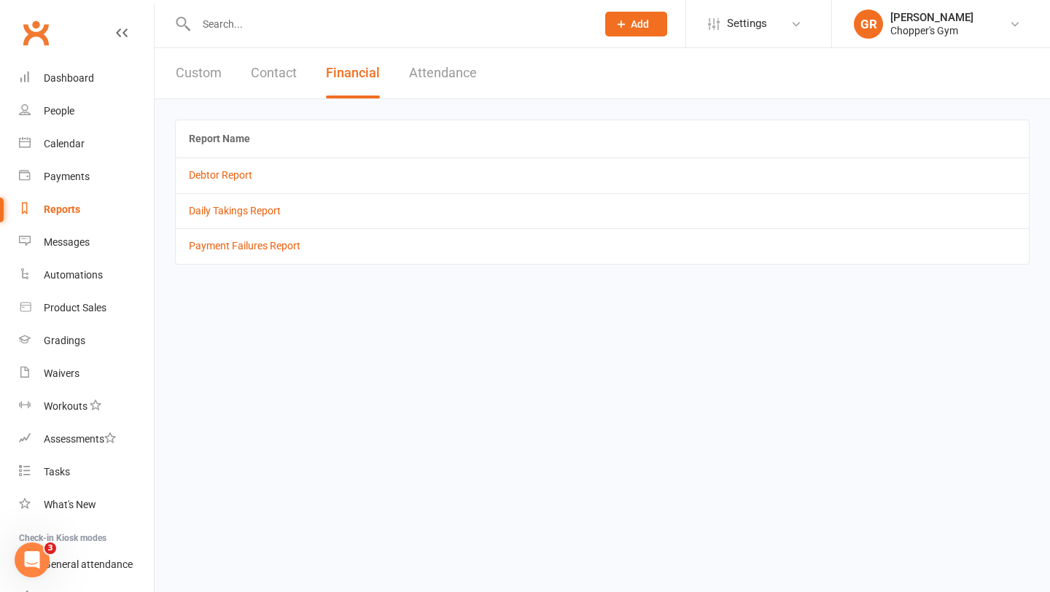
click at [195, 69] on button "Custom" at bounding box center [199, 73] width 46 height 50
select select "100"
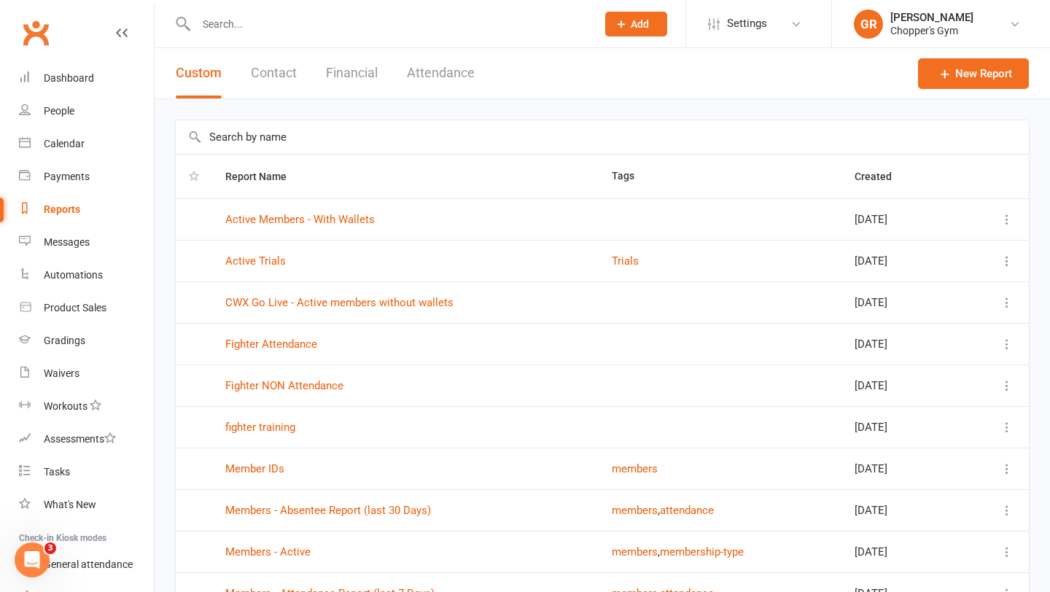
click at [322, 81] on div "Custom Contact Financial Attendance" at bounding box center [325, 73] width 341 height 50
click at [341, 75] on button "Financial" at bounding box center [352, 73] width 52 height 50
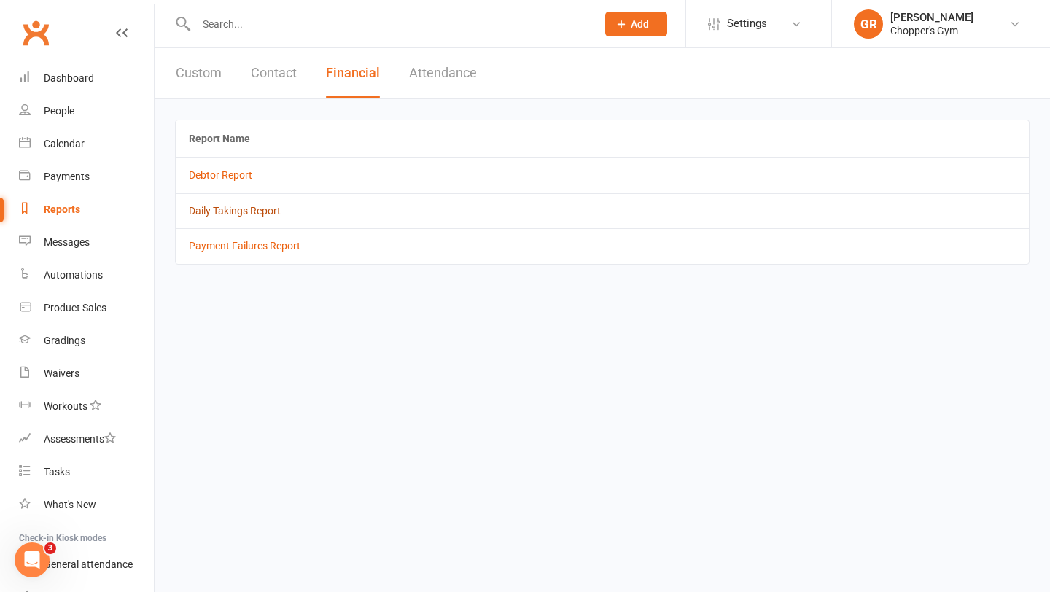
click at [235, 211] on link "Daily Takings Report" at bounding box center [235, 211] width 92 height 12
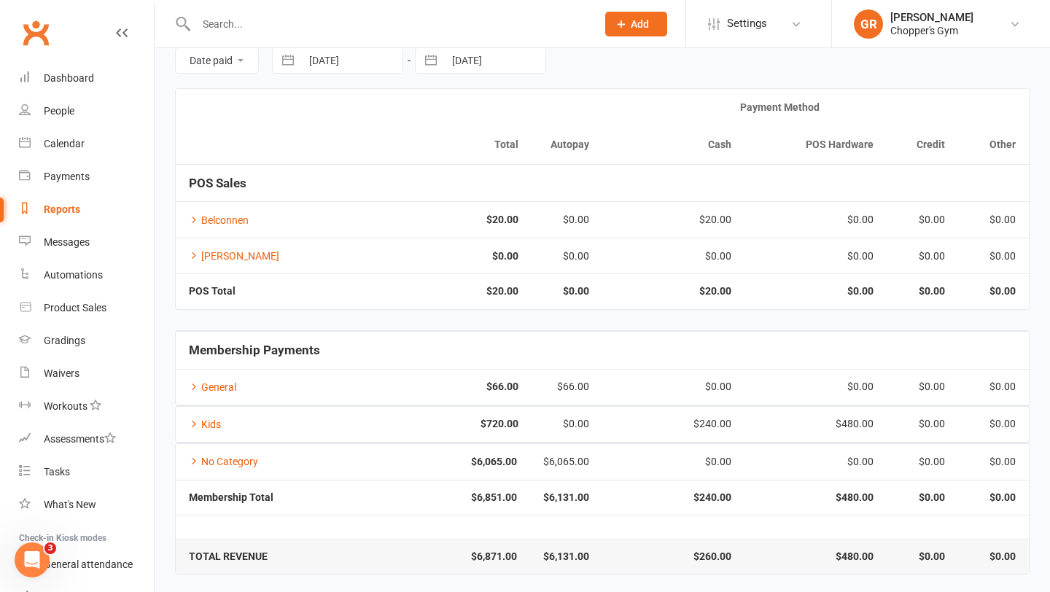
scroll to position [70, 0]
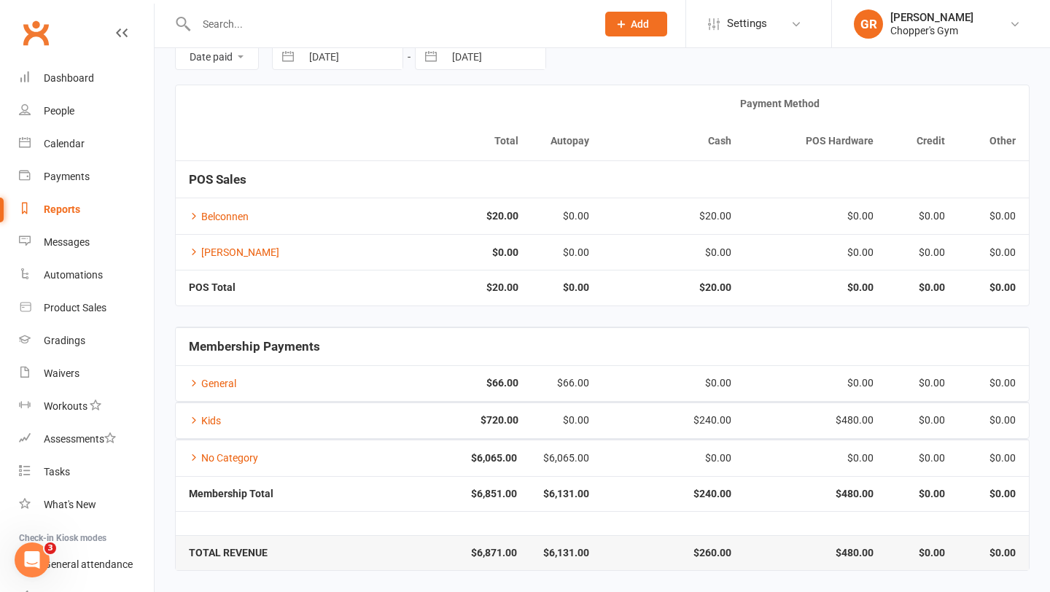
click at [301, 27] on input "text" at bounding box center [389, 24] width 394 height 20
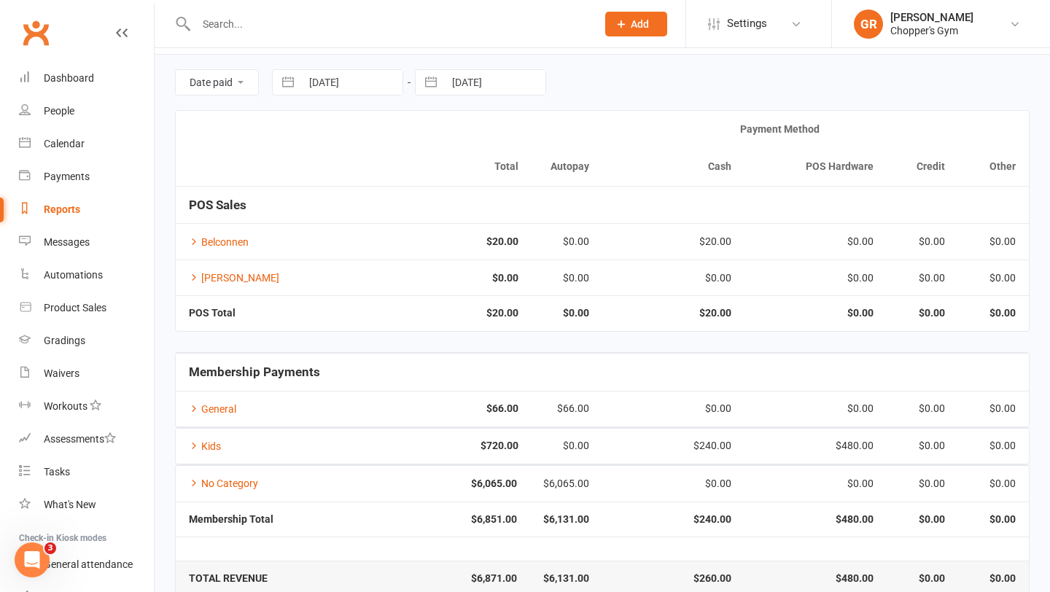
scroll to position [0, 0]
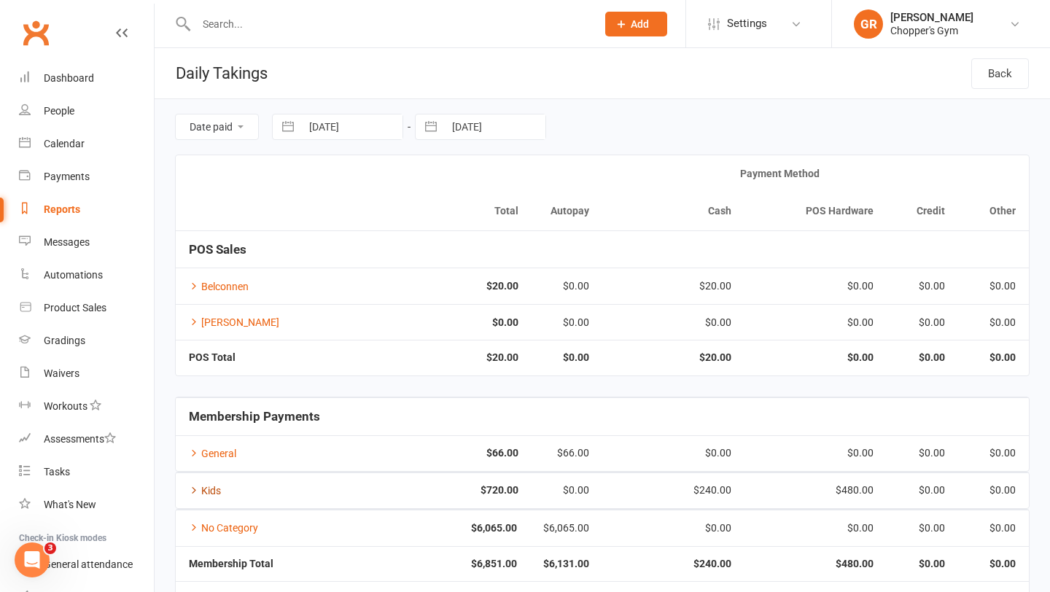
click at [198, 486] on link "Kids" at bounding box center [205, 491] width 32 height 12
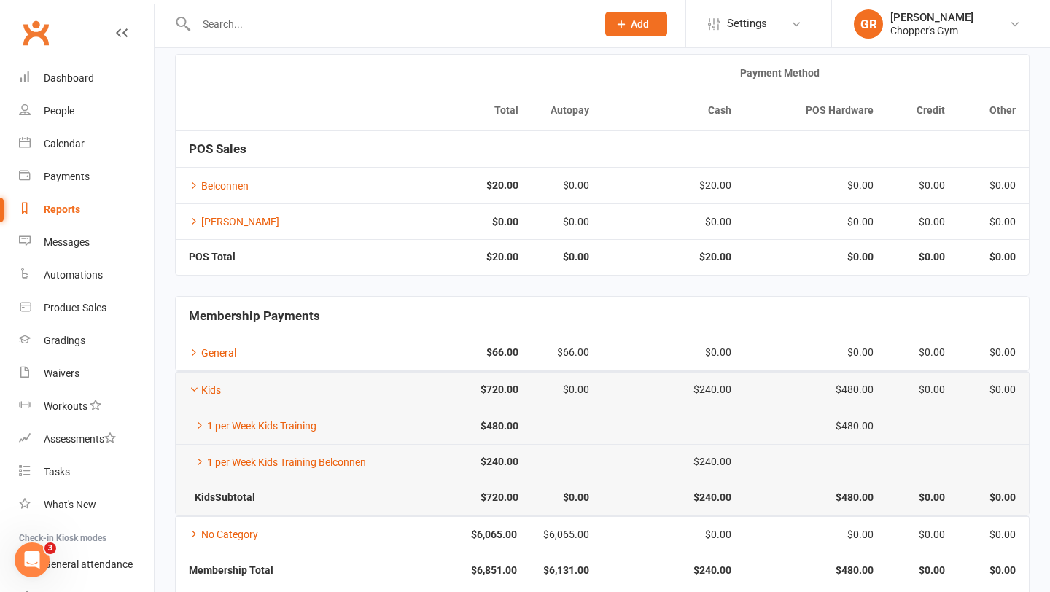
scroll to position [127, 0]
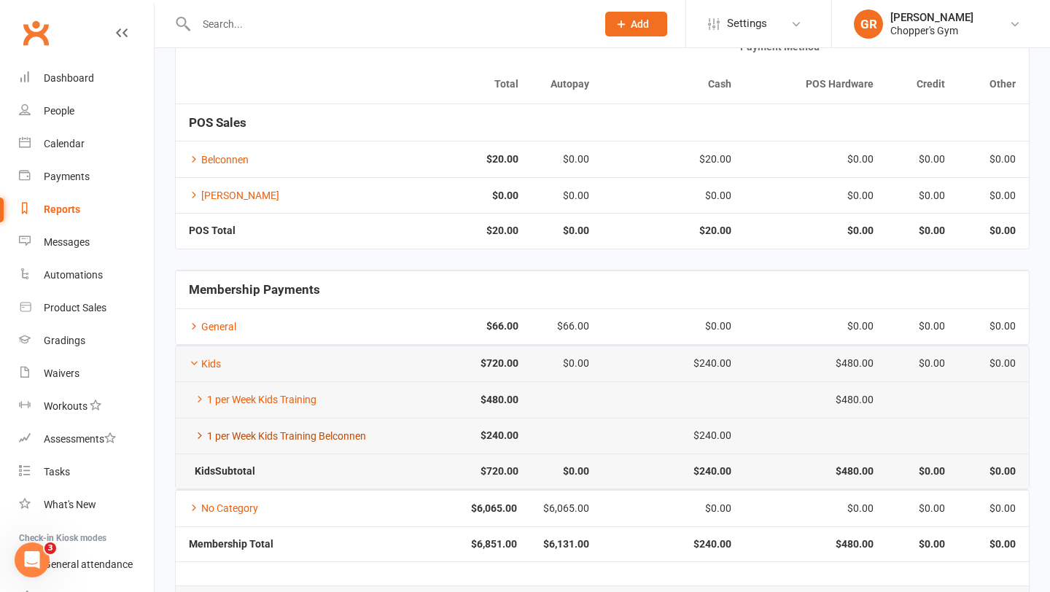
click at [230, 433] on link "1 per Week Kids Training Belconnen" at bounding box center [277, 436] width 177 height 12
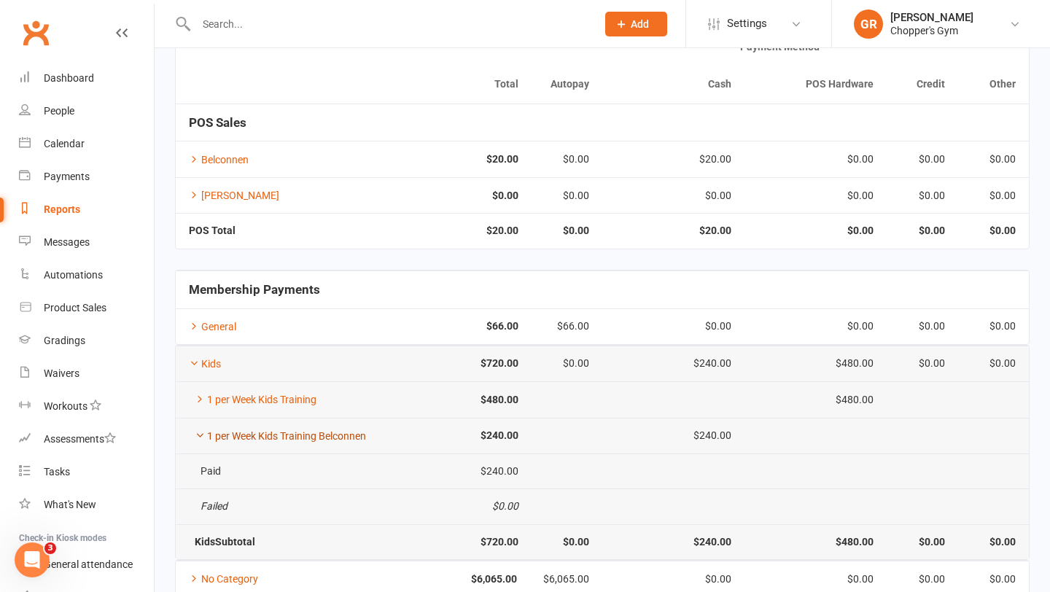
click at [203, 435] on icon at bounding box center [200, 435] width 10 height 10
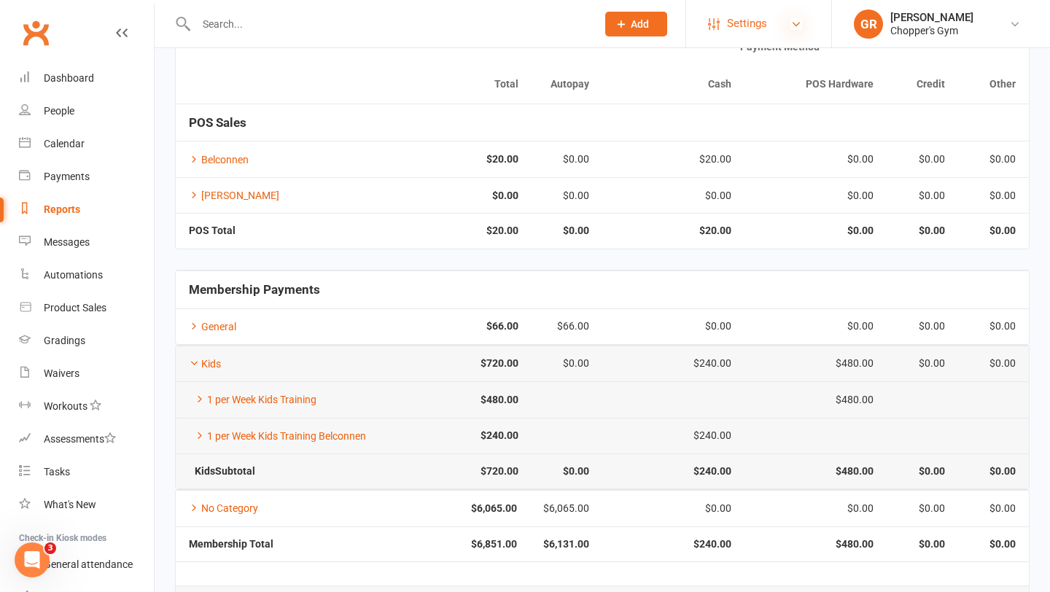
click at [791, 22] on icon at bounding box center [796, 24] width 12 height 12
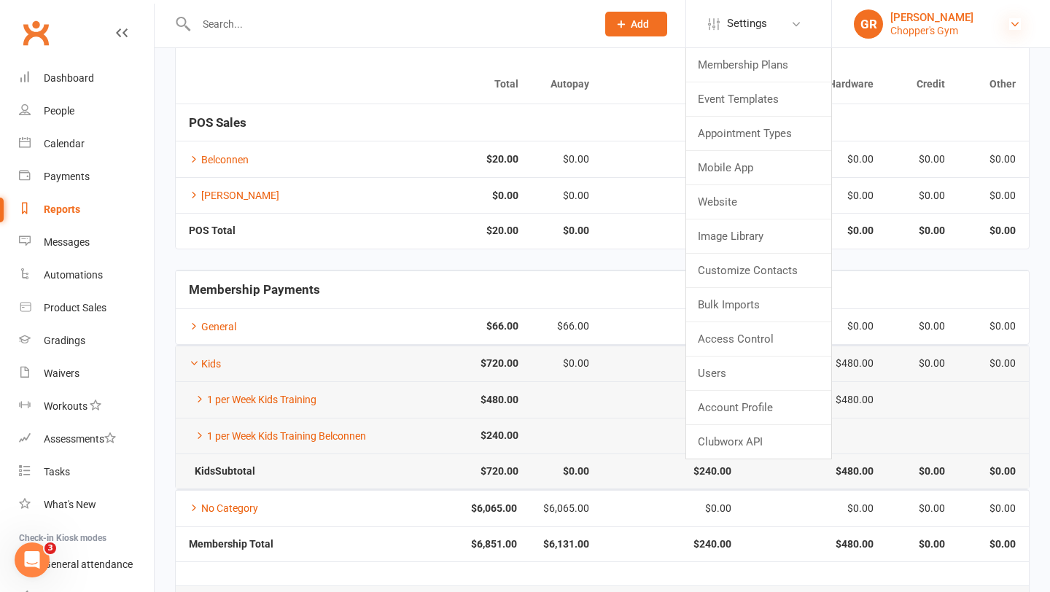
click at [1011, 26] on icon at bounding box center [1015, 24] width 12 height 12
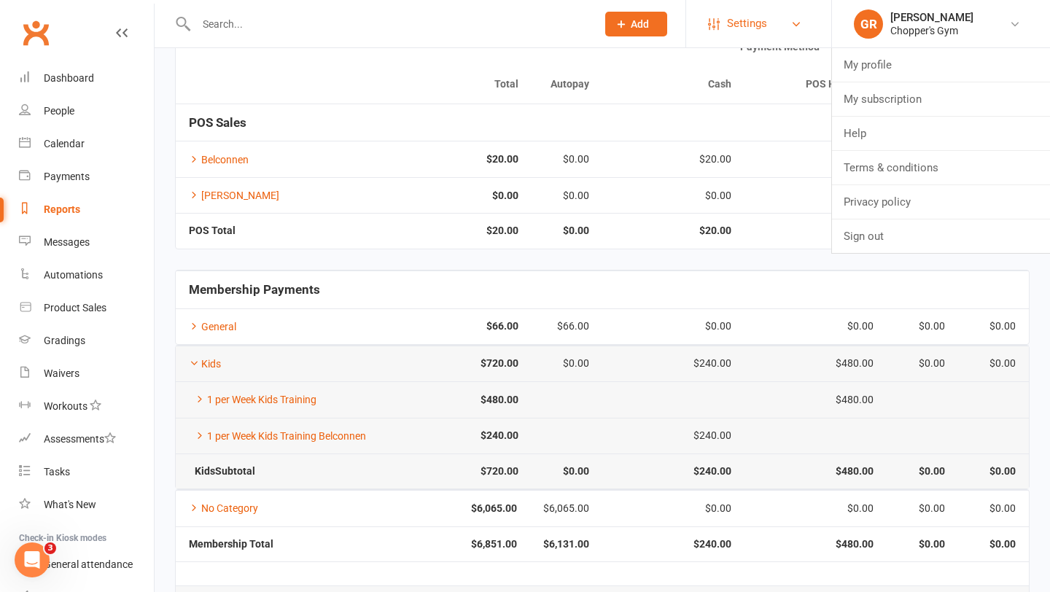
click at [789, 30] on link "Settings" at bounding box center [758, 23] width 101 height 33
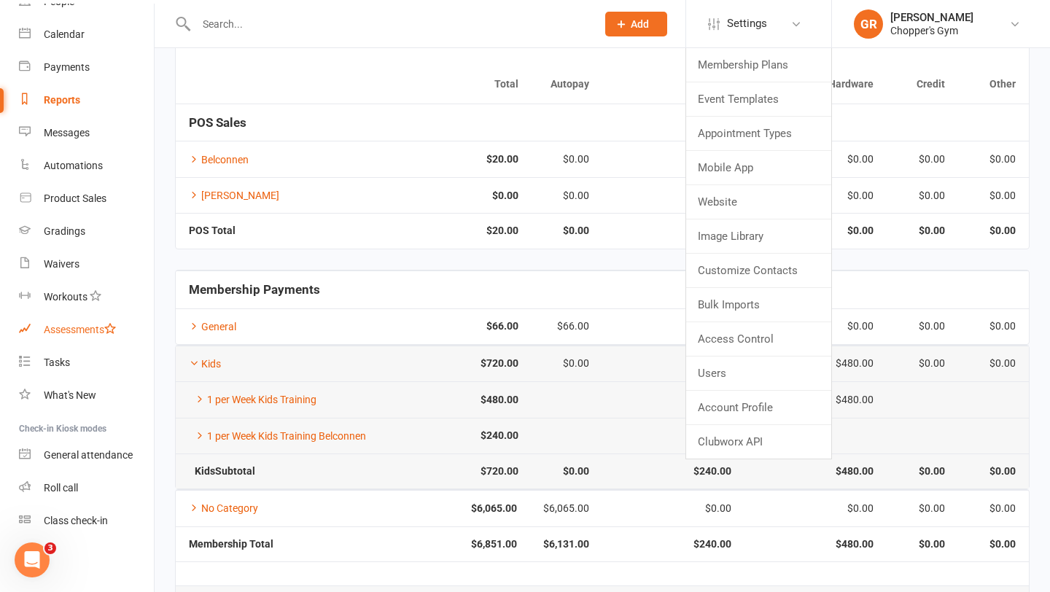
scroll to position [0, 0]
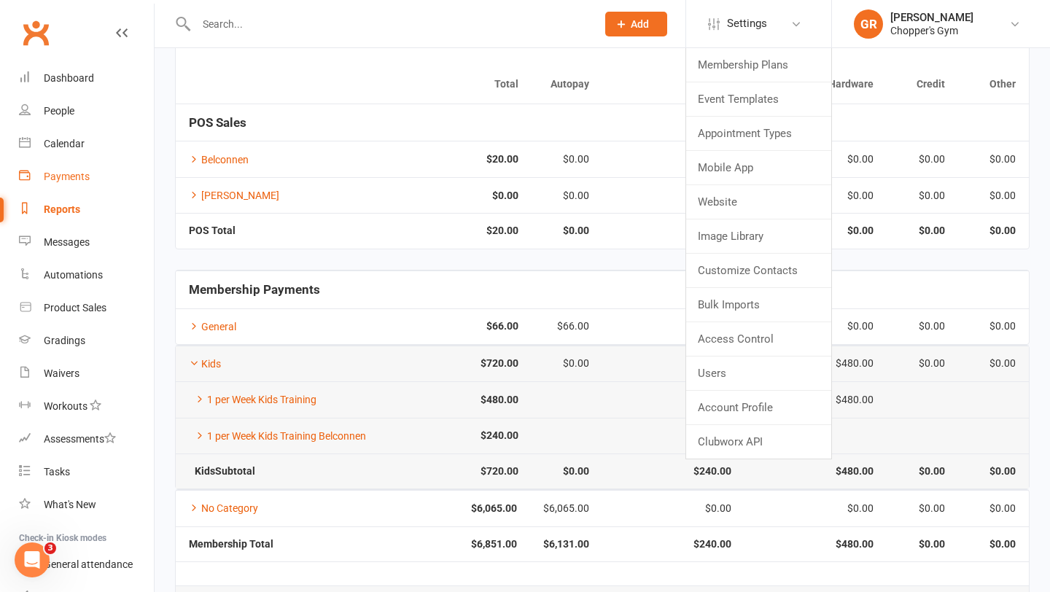
click at [59, 184] on link "Payments" at bounding box center [86, 176] width 135 height 33
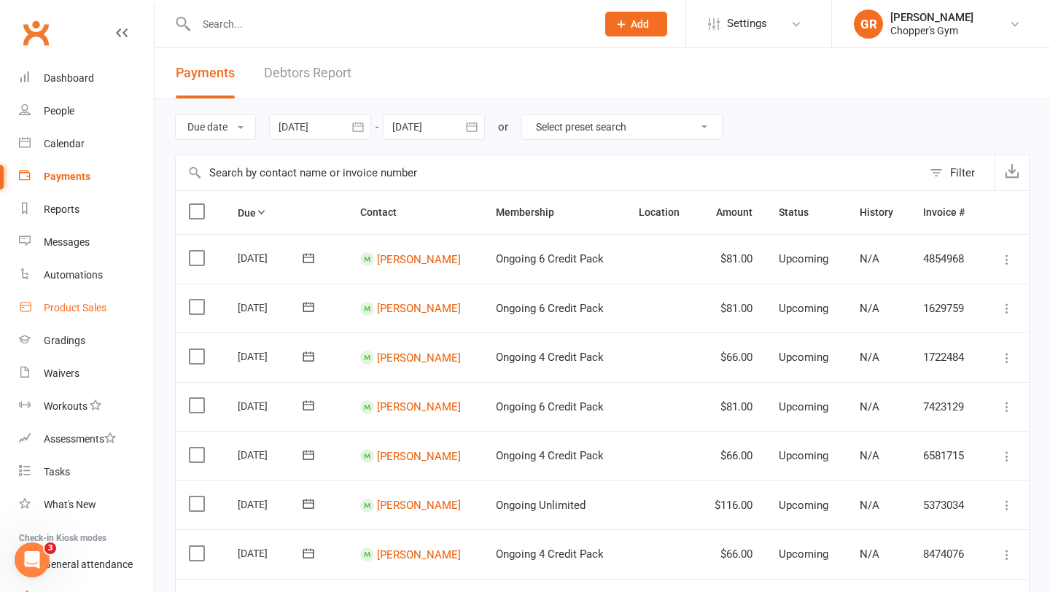
click at [87, 308] on div "Product Sales" at bounding box center [75, 308] width 63 height 12
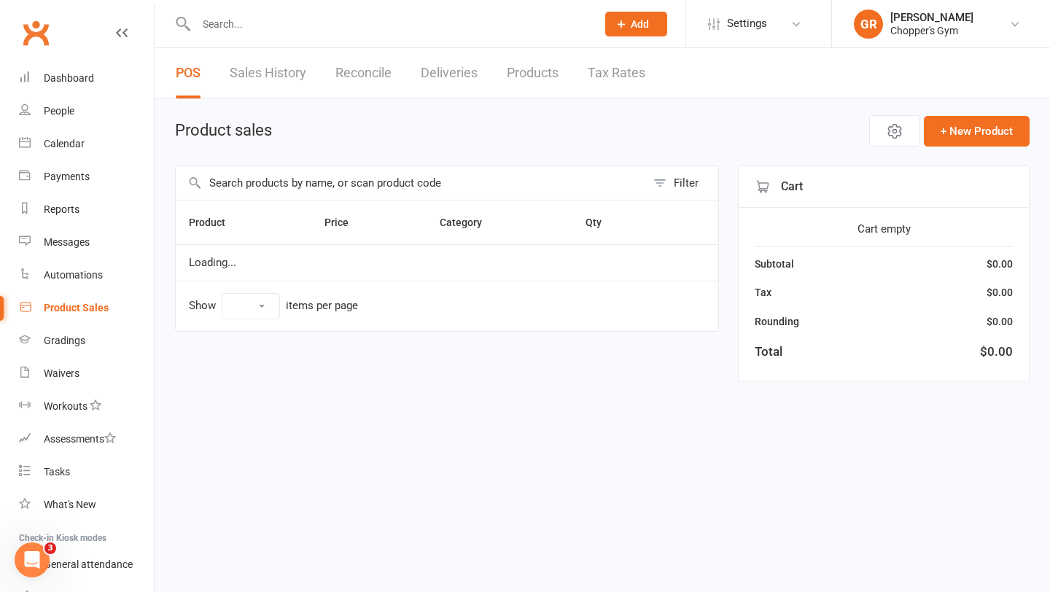
select select "100"
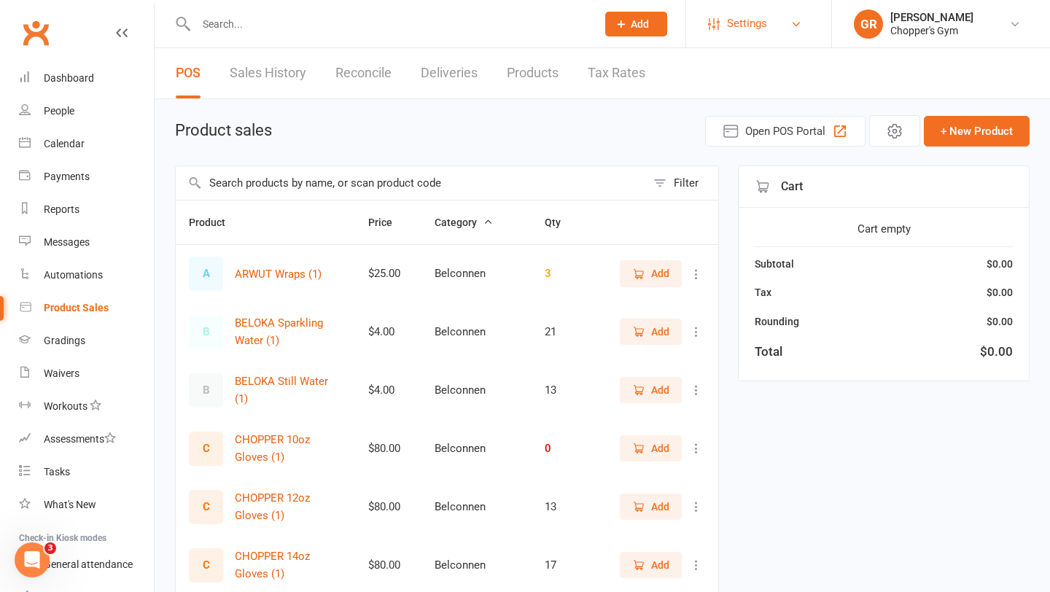
click at [771, 30] on link "Settings" at bounding box center [758, 23] width 101 height 33
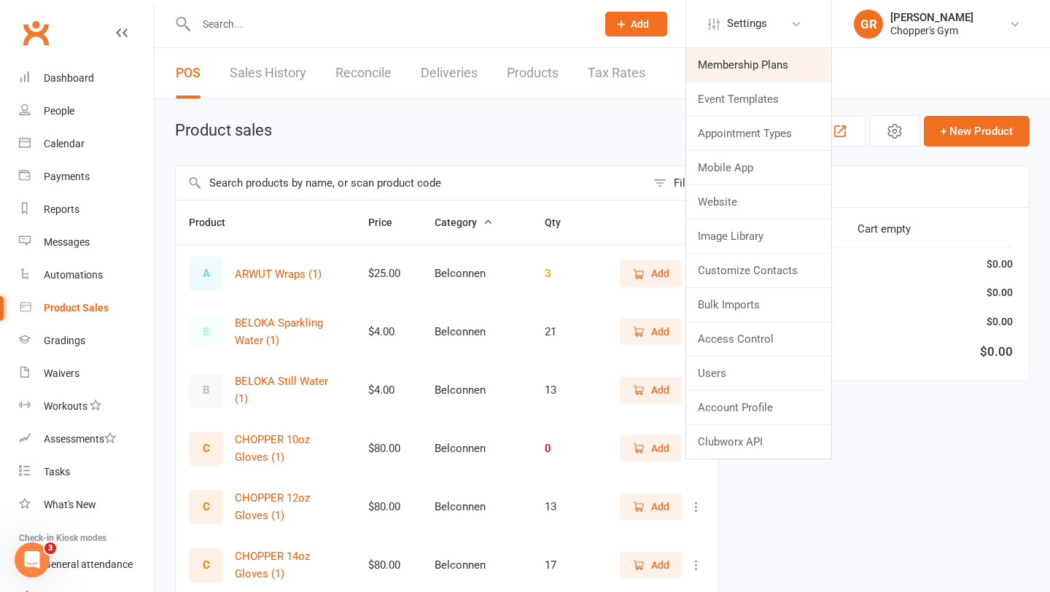
click at [749, 66] on link "Membership Plans" at bounding box center [758, 65] width 145 height 34
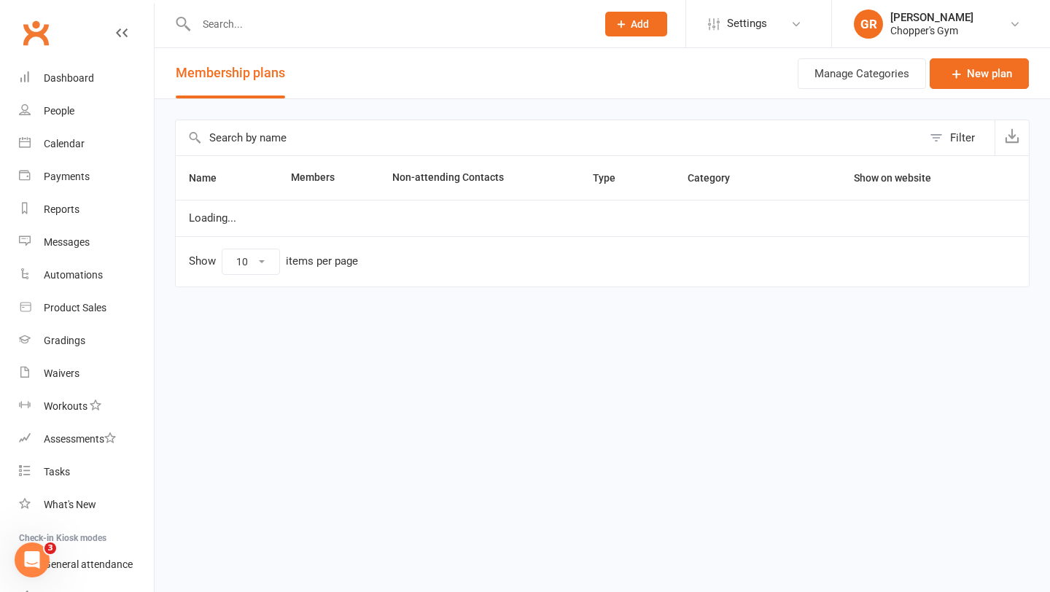
select select "25"
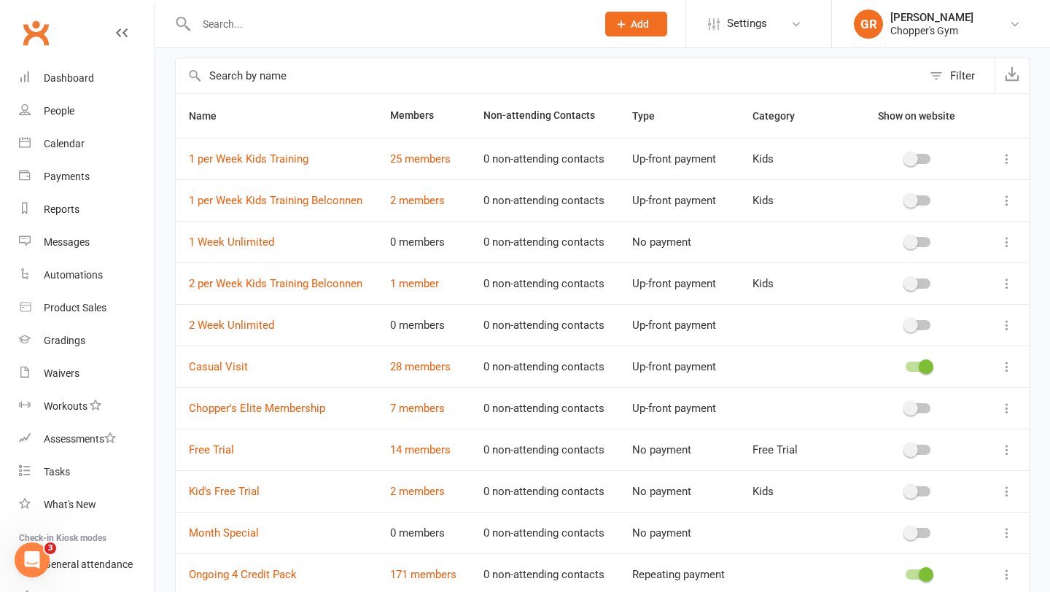
scroll to position [58, 0]
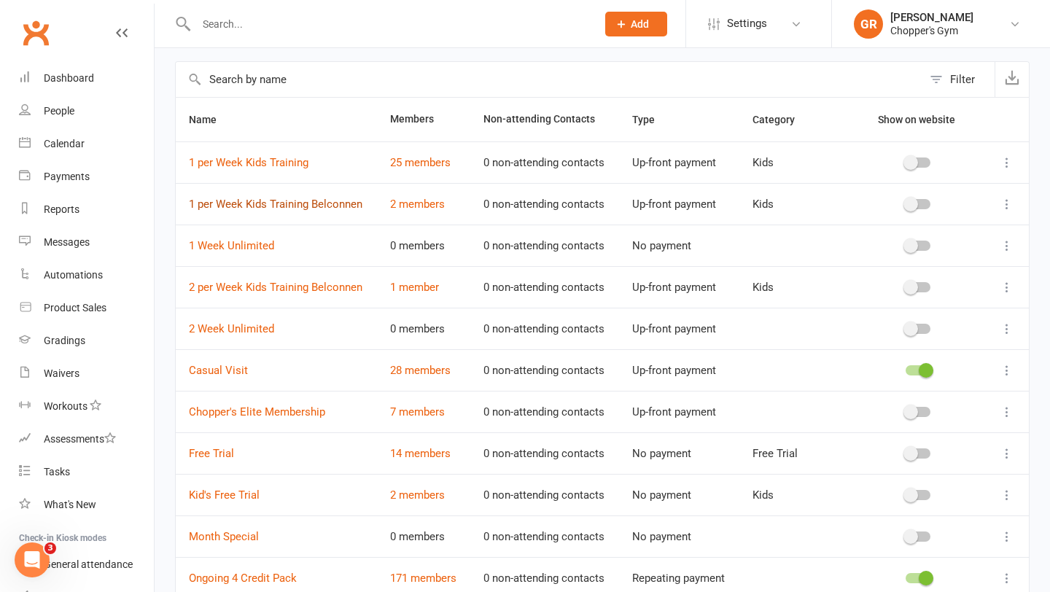
click at [262, 203] on link "1 per Week Kids Training Belconnen" at bounding box center [276, 204] width 174 height 13
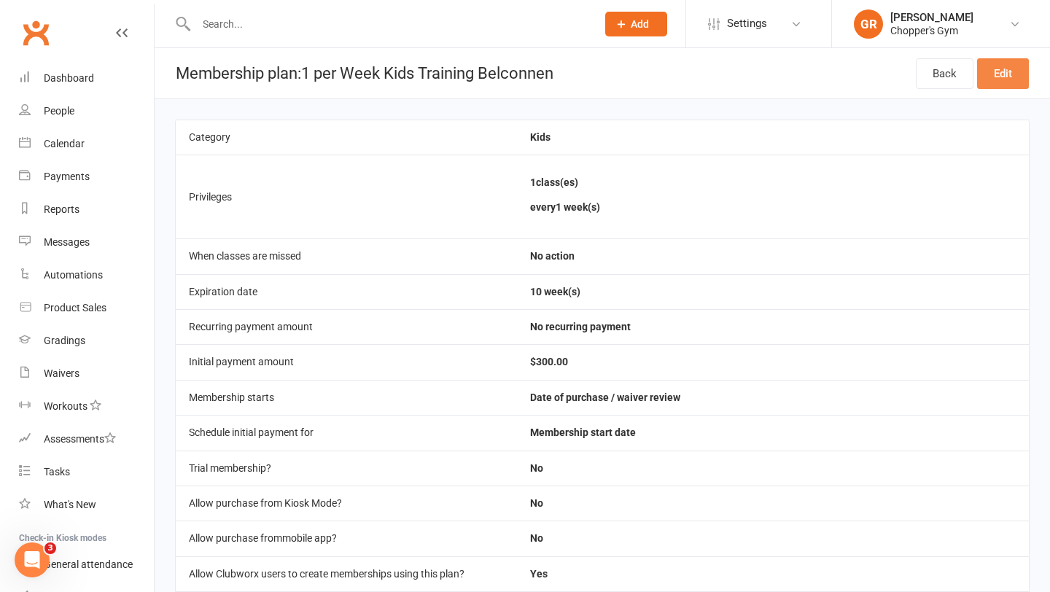
click at [1026, 70] on link "Edit" at bounding box center [1003, 73] width 52 height 31
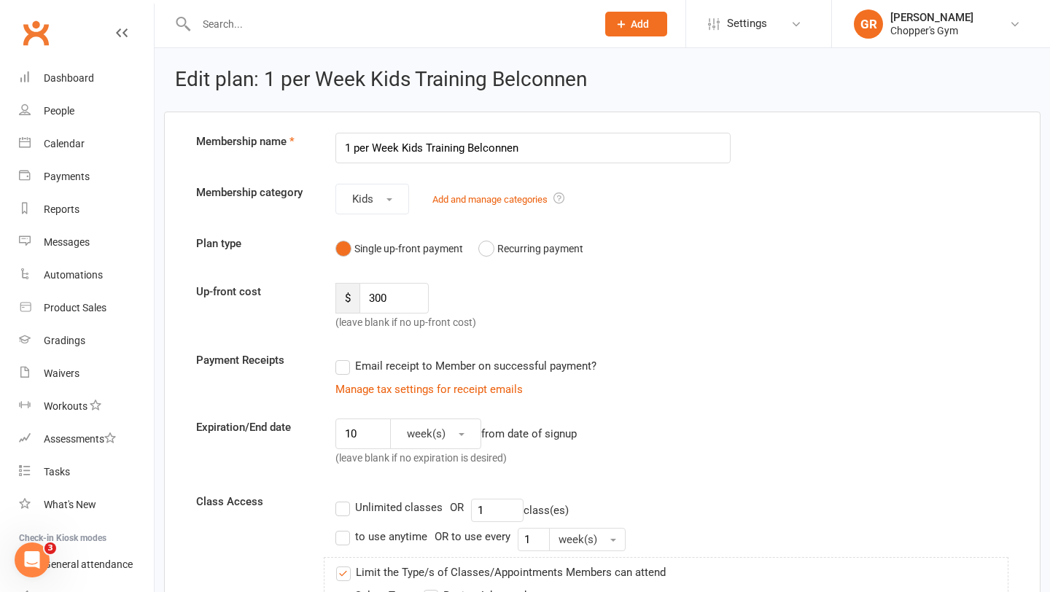
click at [346, 368] on label "Email receipt to Member on successful payment?" at bounding box center [465, 365] width 261 height 17
click at [345, 357] on input "Email receipt to Member on successful payment?" at bounding box center [339, 357] width 9 height 0
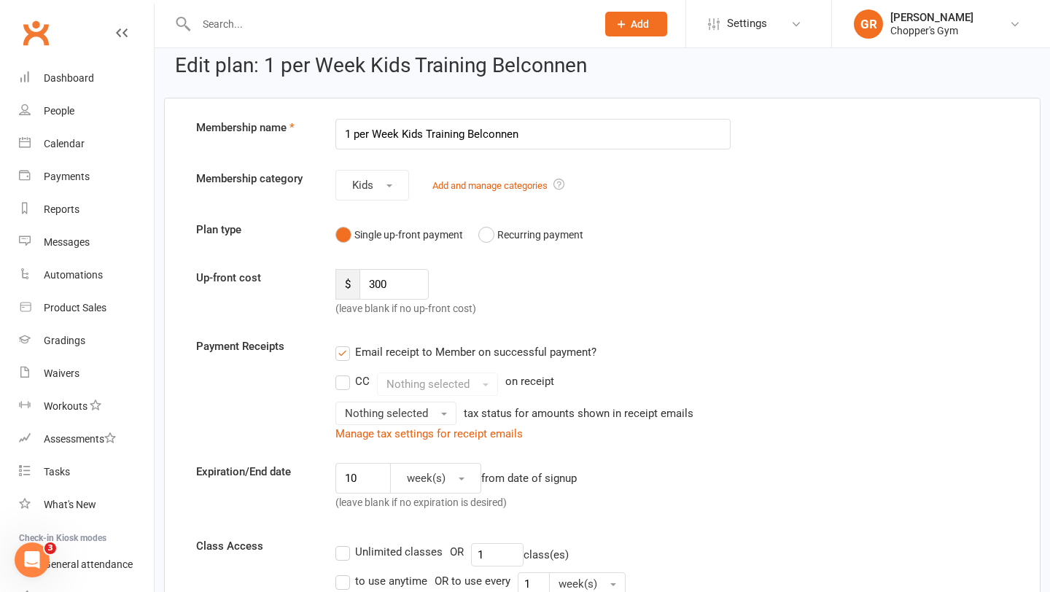
scroll to position [22, 0]
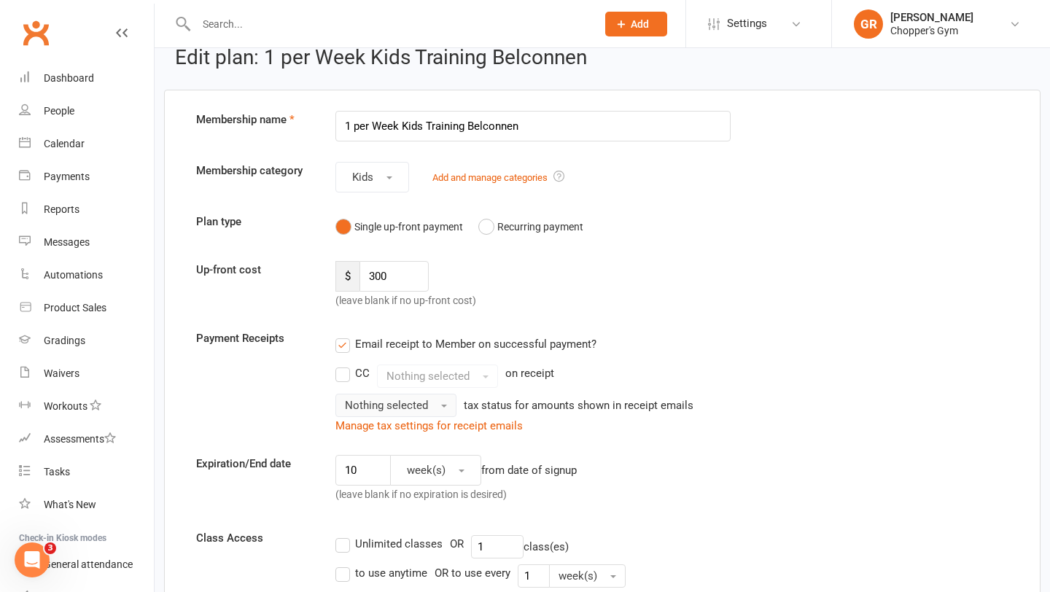
click at [445, 410] on button "Nothing selected" at bounding box center [395, 405] width 121 height 23
click at [589, 357] on div "Email receipt to Member on successful payment?" at bounding box center [527, 344] width 407 height 29
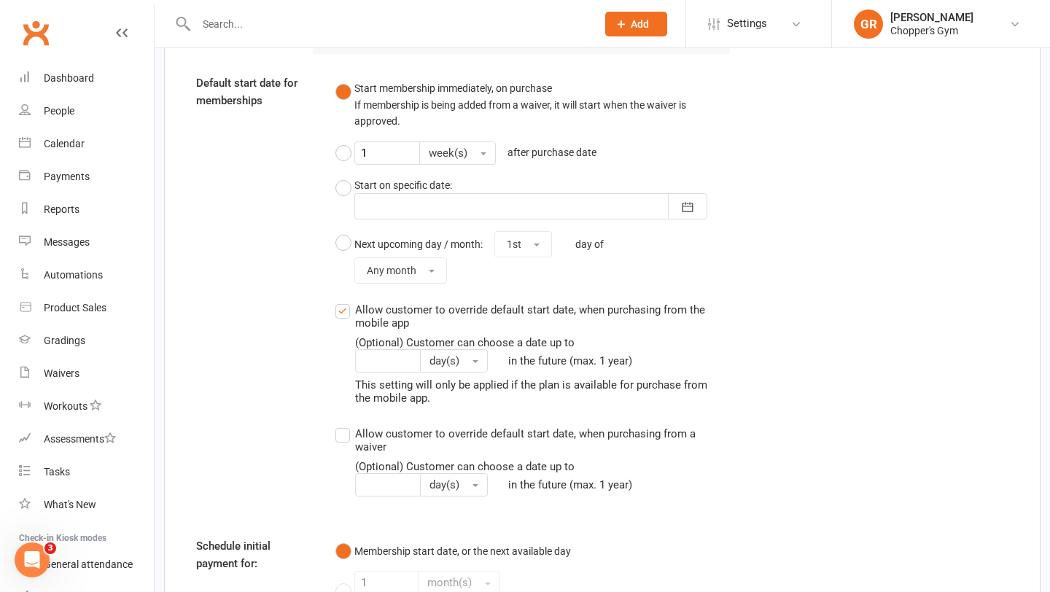
scroll to position [1638, 0]
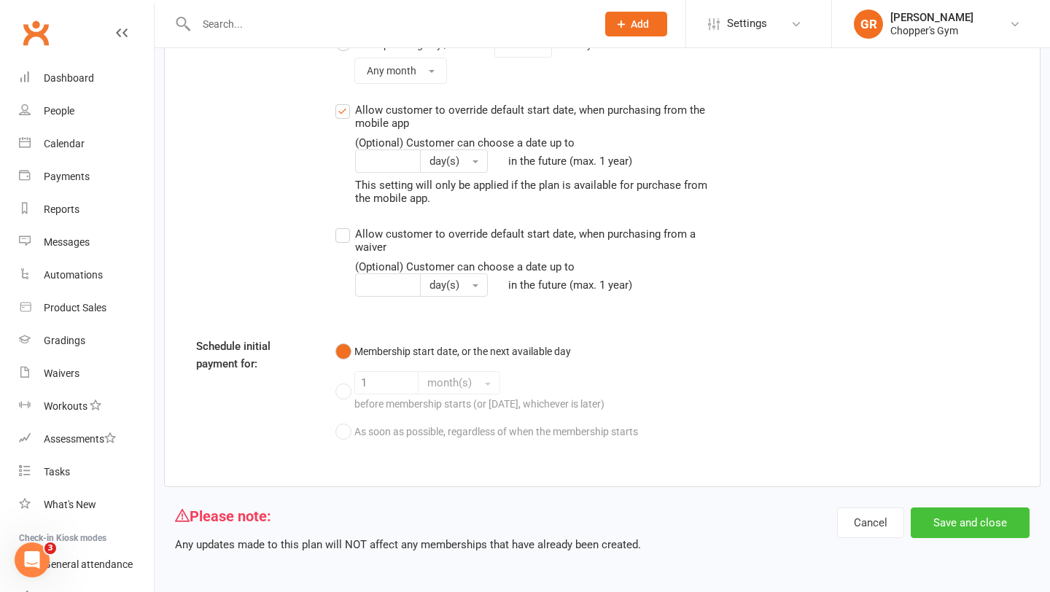
click at [966, 523] on button "Save and close" at bounding box center [970, 522] width 119 height 31
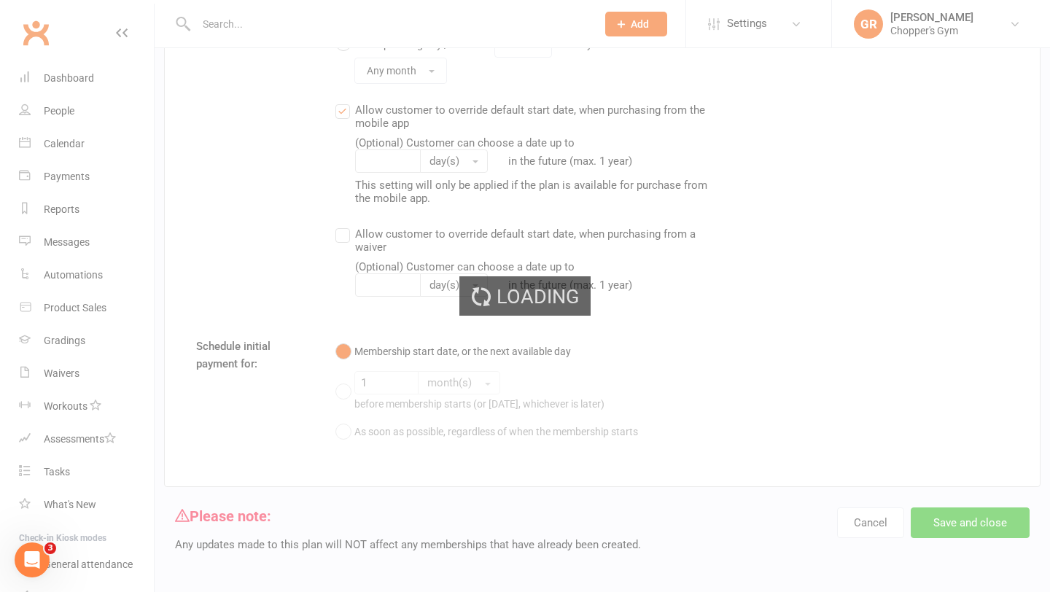
scroll to position [1666, 0]
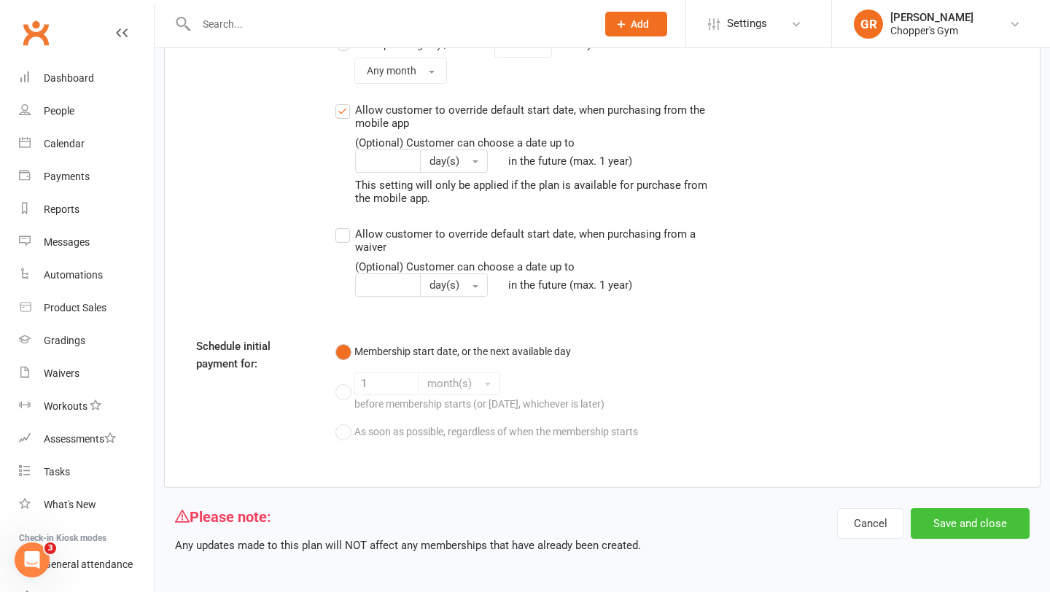
click at [948, 518] on button "Save and close" at bounding box center [970, 523] width 119 height 31
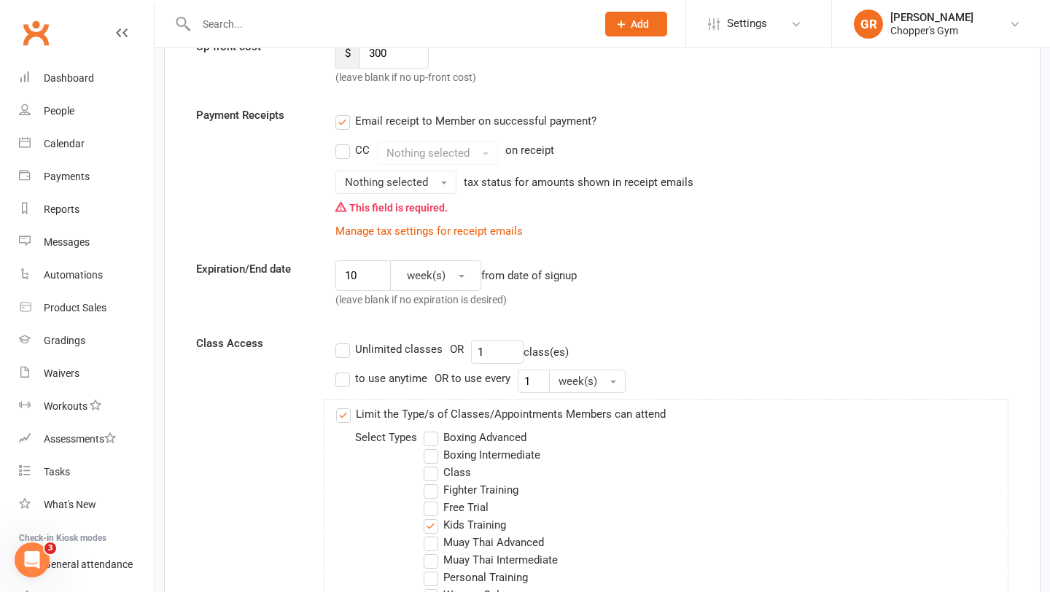
scroll to position [182, 0]
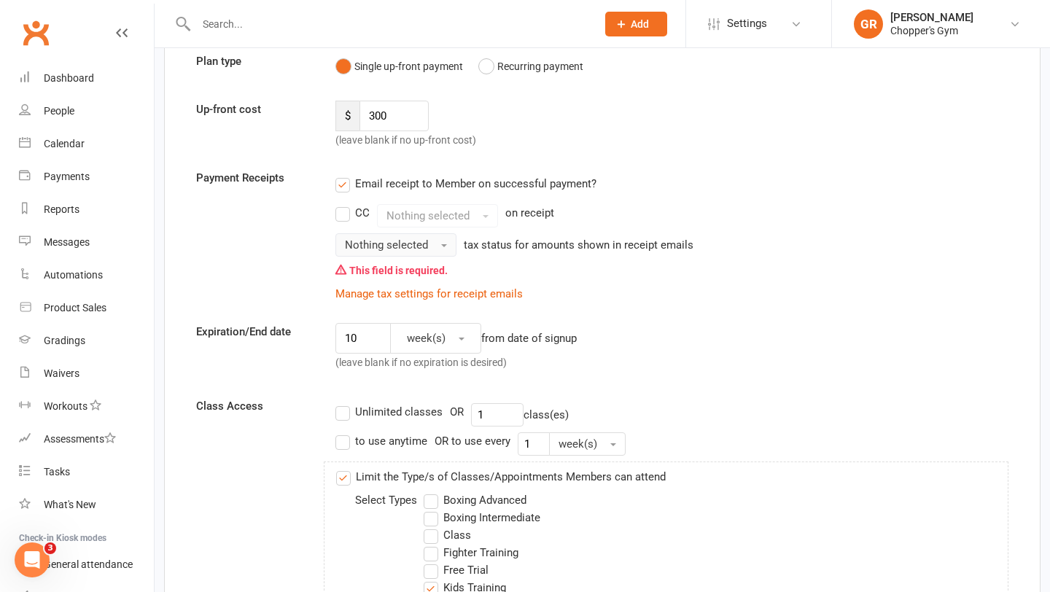
click at [417, 248] on span "Nothing selected" at bounding box center [386, 244] width 83 height 13
click at [402, 278] on link "Inc tax" at bounding box center [408, 276] width 144 height 29
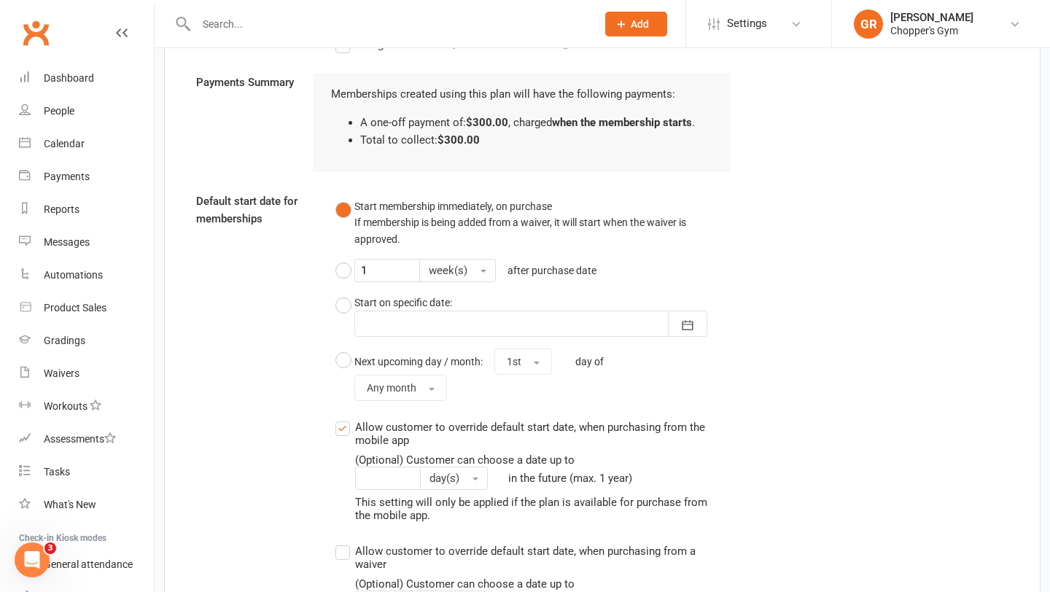
scroll to position [1666, 0]
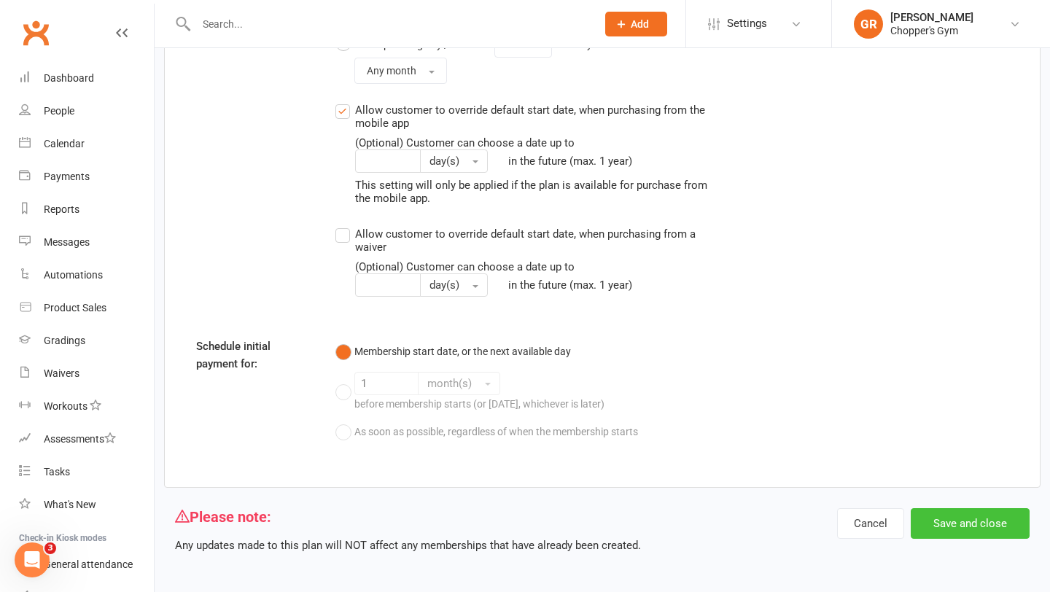
click at [964, 518] on button "Save and close" at bounding box center [970, 523] width 119 height 31
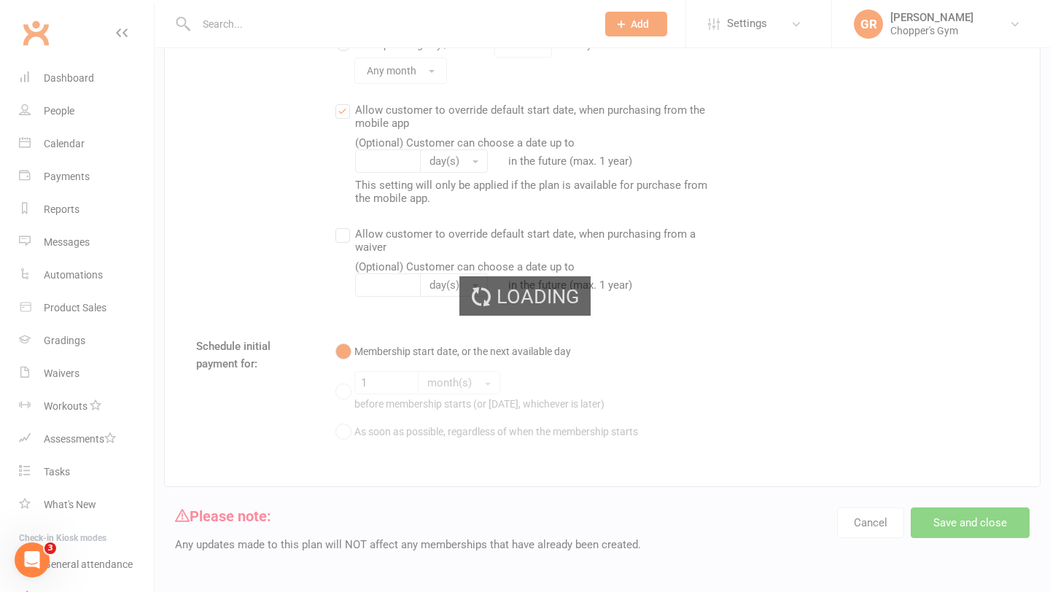
select select "25"
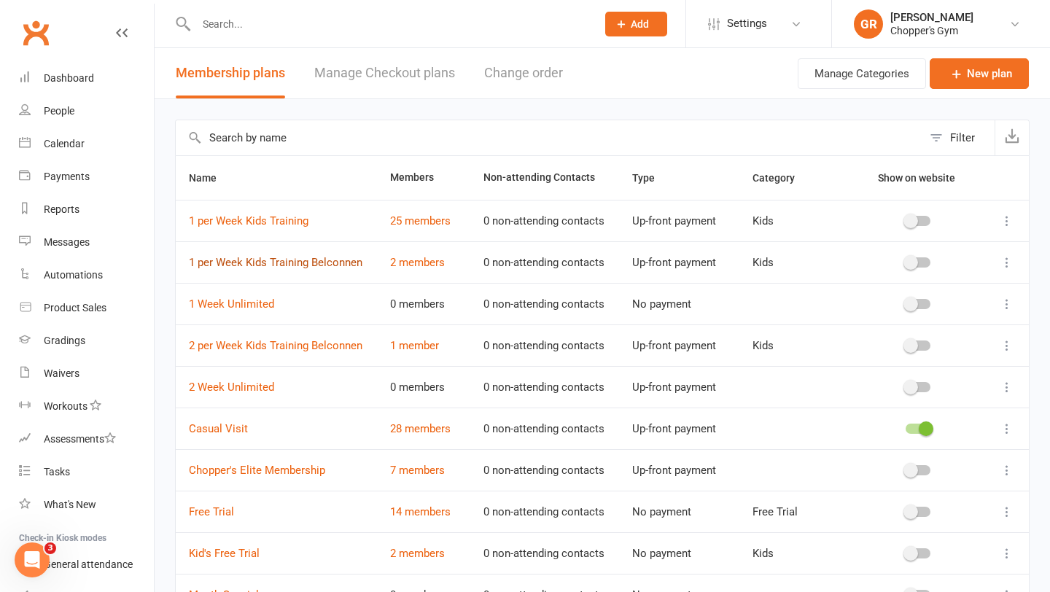
click at [243, 262] on link "1 per Week Kids Training Belconnen" at bounding box center [276, 262] width 174 height 13
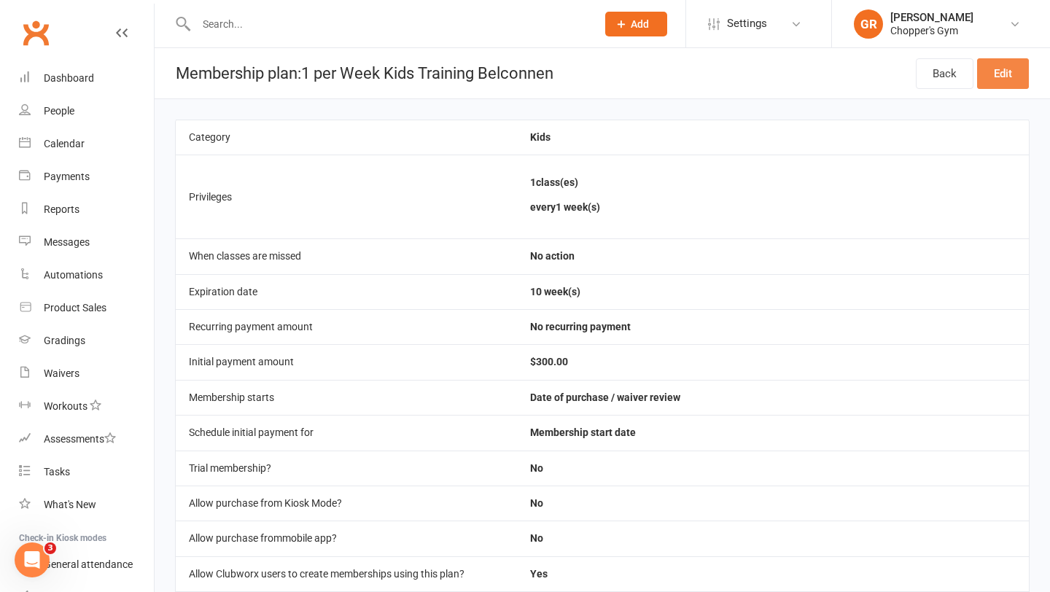
click at [1000, 72] on link "Edit" at bounding box center [1003, 73] width 52 height 31
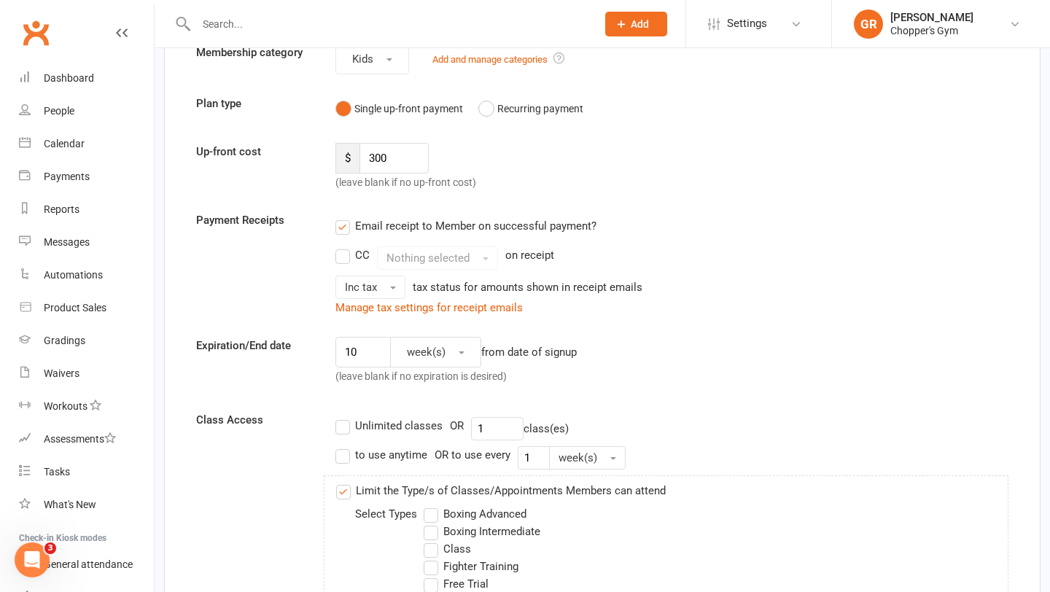
scroll to position [231, 0]
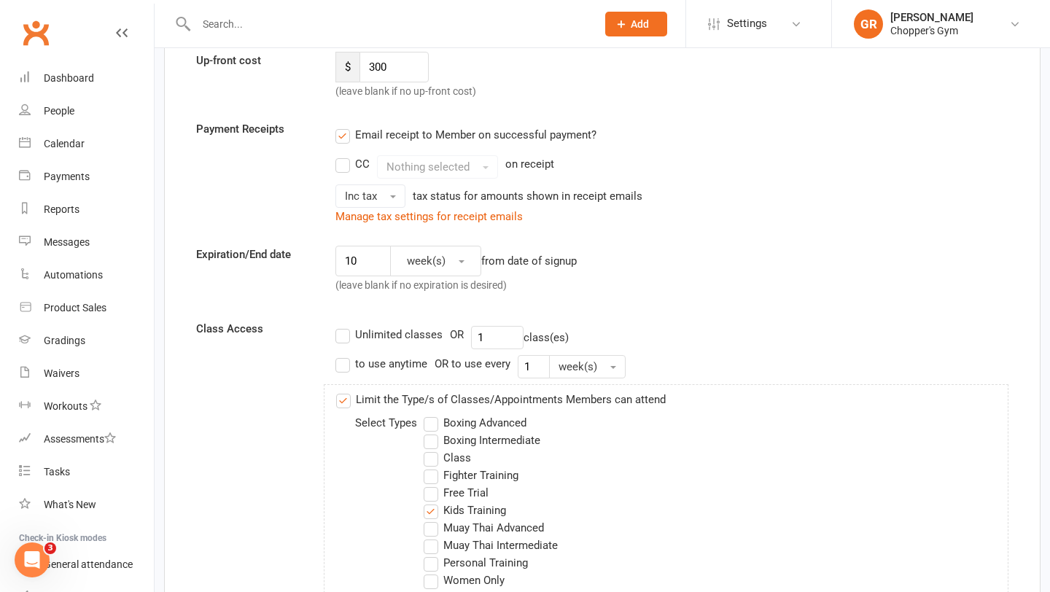
click at [345, 138] on label "Email receipt to Member on successful payment?" at bounding box center [465, 134] width 261 height 17
click at [345, 126] on input "Email receipt to Member on successful payment?" at bounding box center [339, 126] width 9 height 0
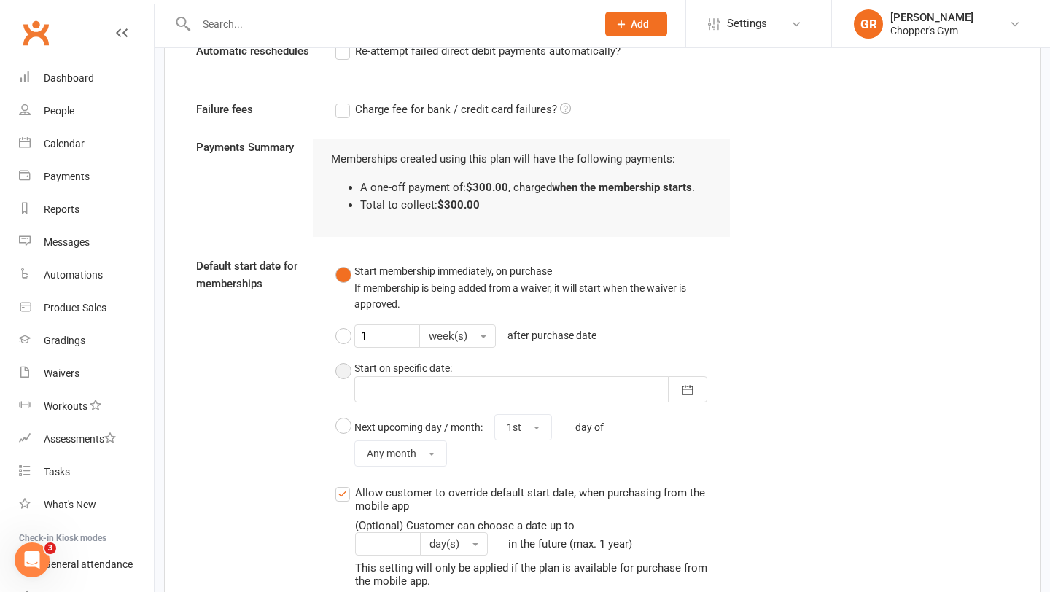
scroll to position [1580, 0]
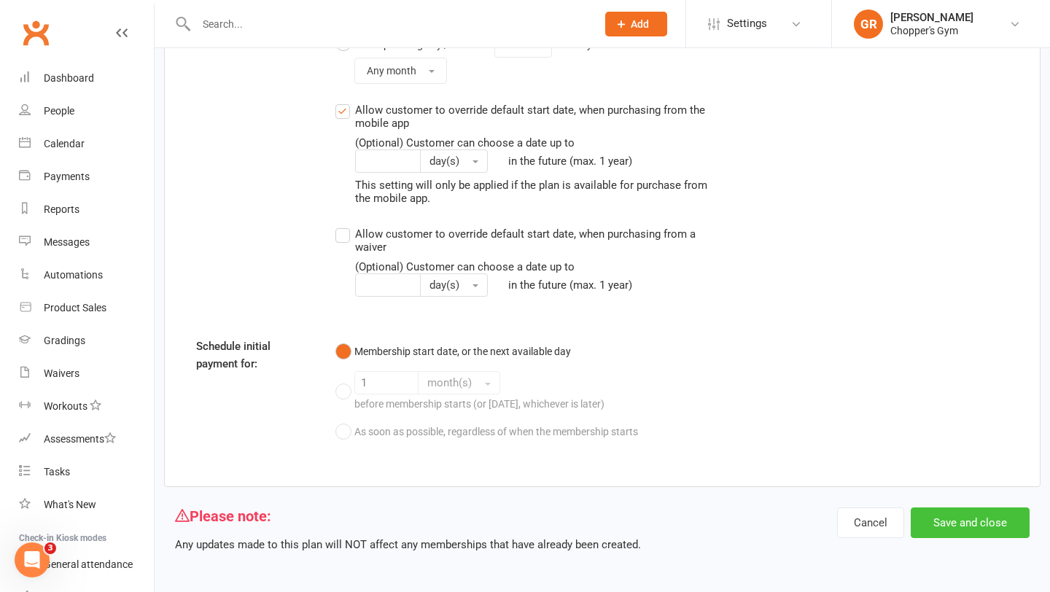
click at [937, 519] on button "Save and close" at bounding box center [970, 522] width 119 height 31
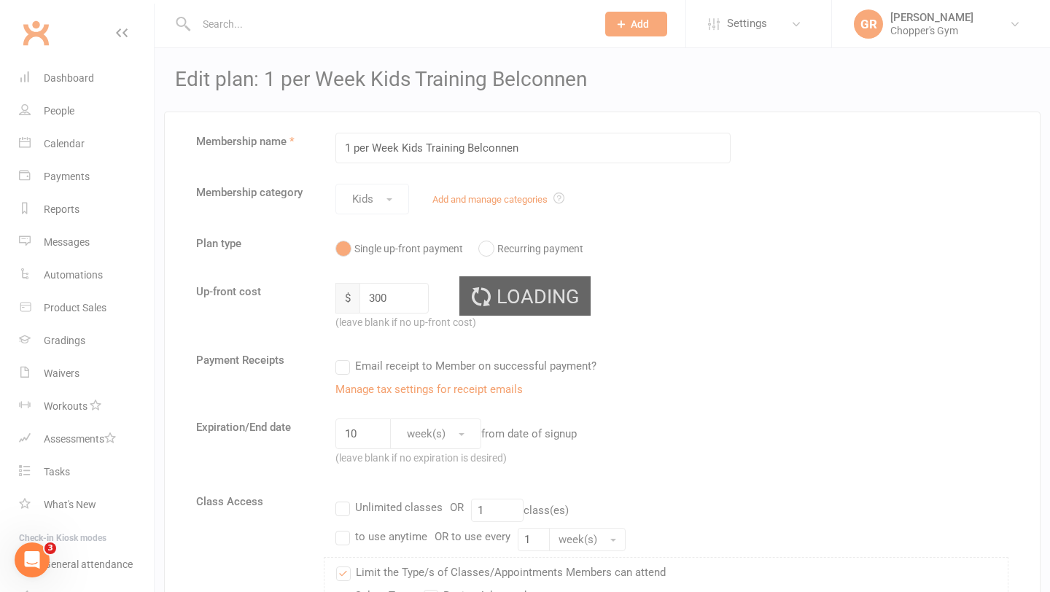
select select "25"
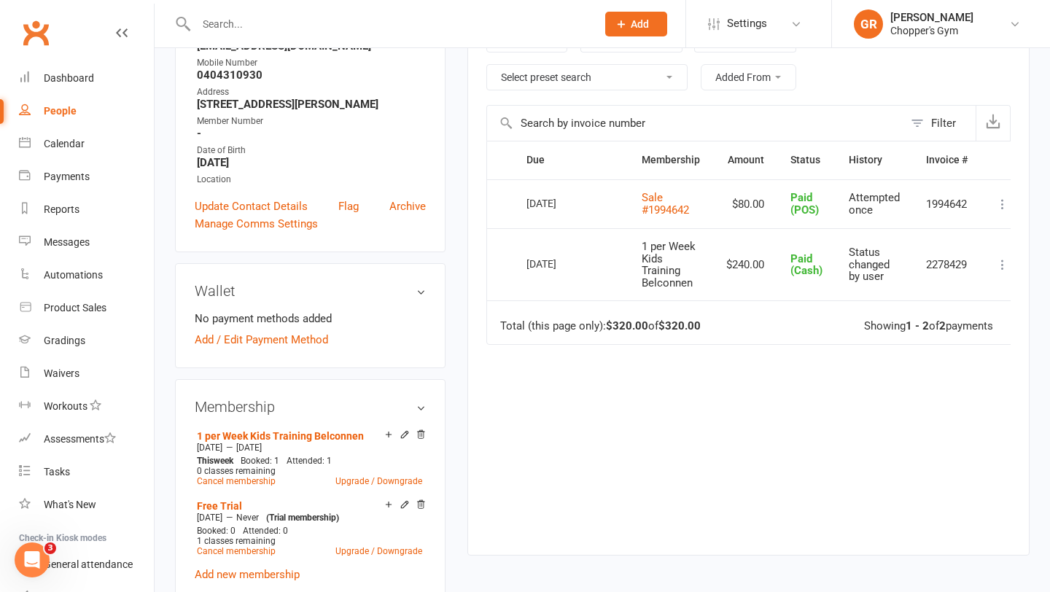
click at [1002, 269] on icon at bounding box center [1002, 264] width 15 height 15
click at [921, 357] on link "More Info" at bounding box center [938, 351] width 144 height 29
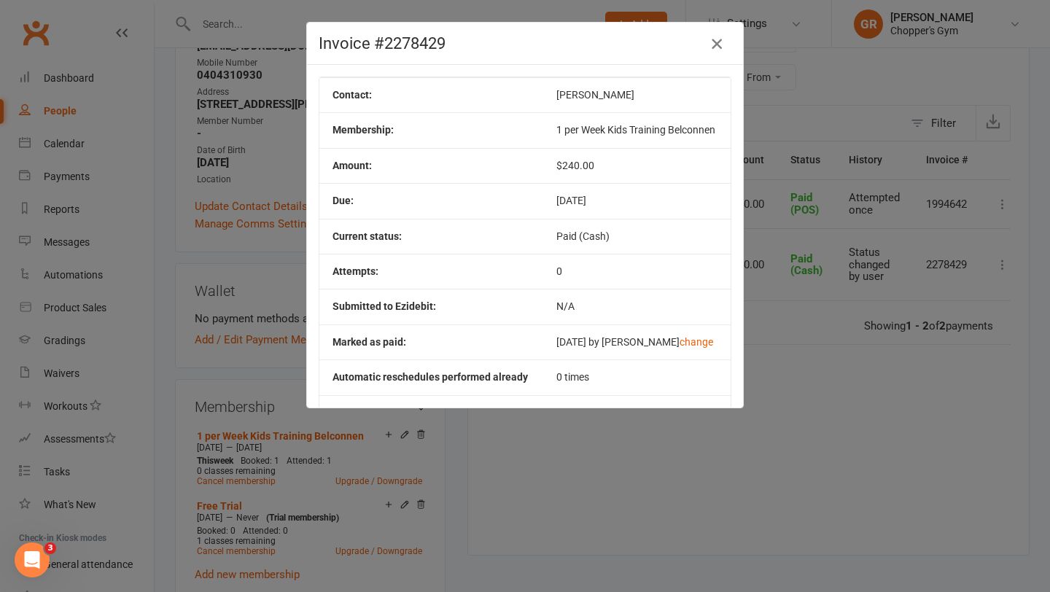
click at [717, 39] on icon "button" at bounding box center [716, 43] width 17 height 17
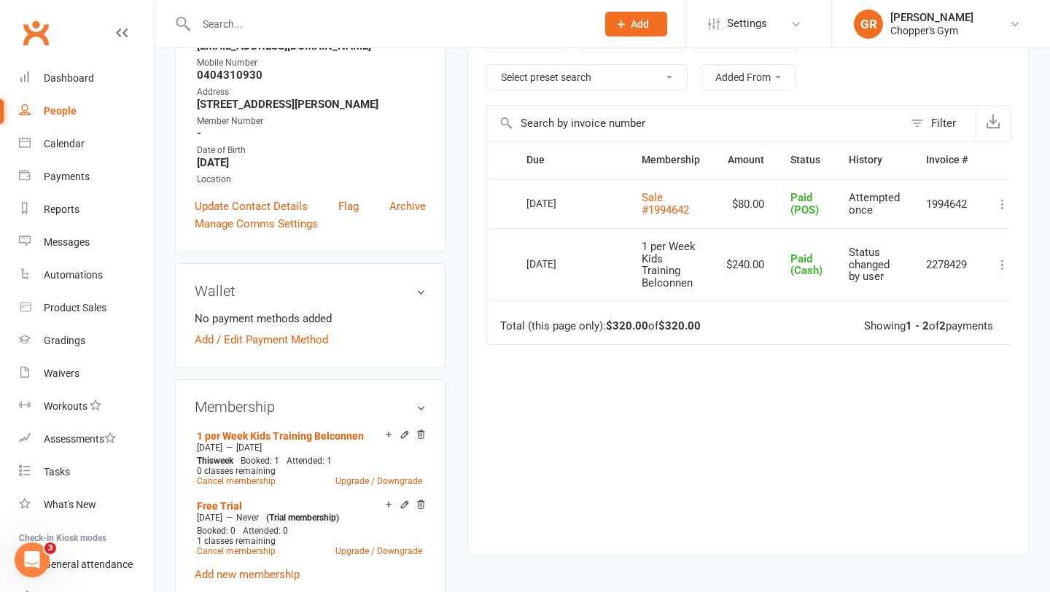
click at [997, 266] on icon at bounding box center [1002, 264] width 15 height 15
click at [938, 383] on link "Send message" at bounding box center [938, 380] width 144 height 29
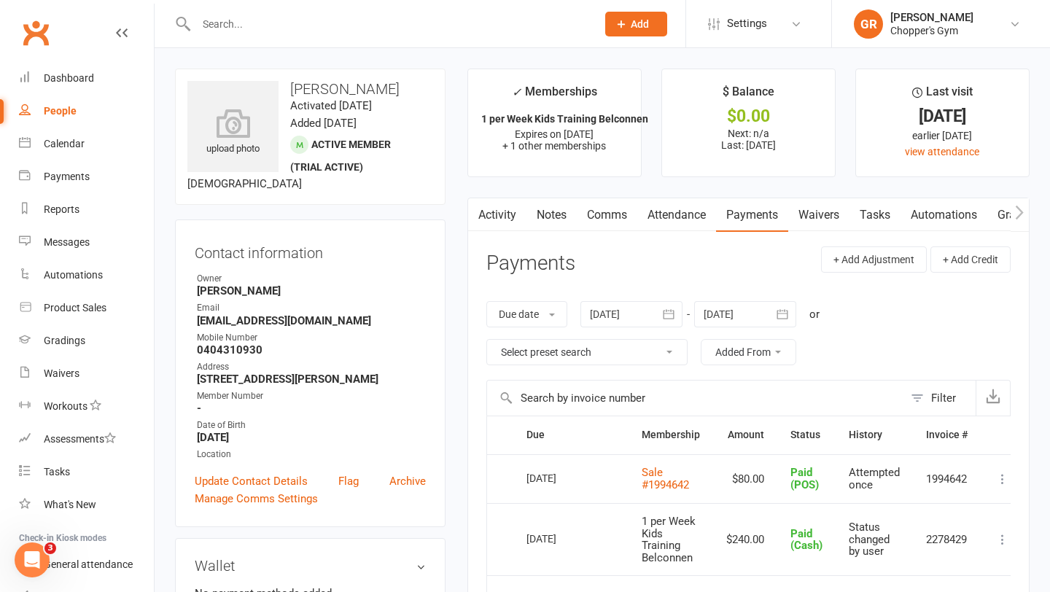
scroll to position [49, 0]
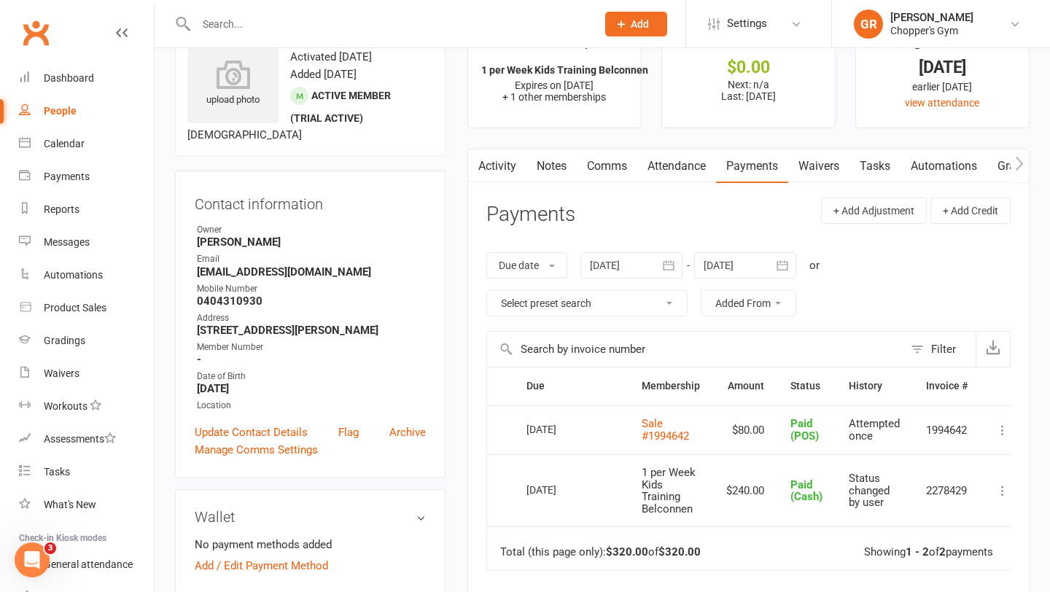
click at [796, 486] on span "Paid (Cash)" at bounding box center [806, 491] width 32 height 26
click at [674, 491] on span "1 per Week Kids Training Belconnen" at bounding box center [669, 491] width 54 height 50
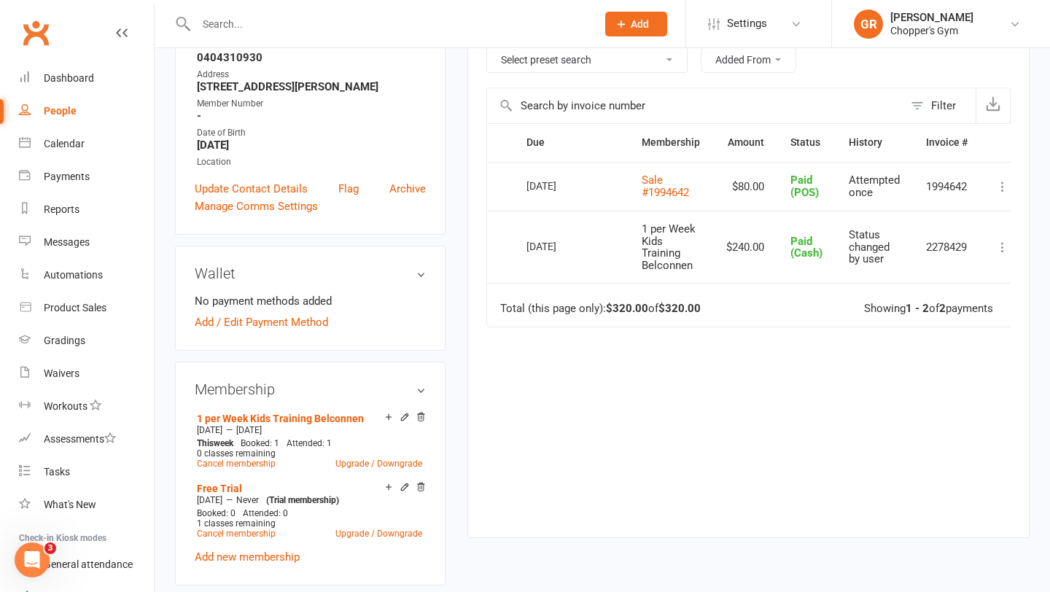
scroll to position [305, 0]
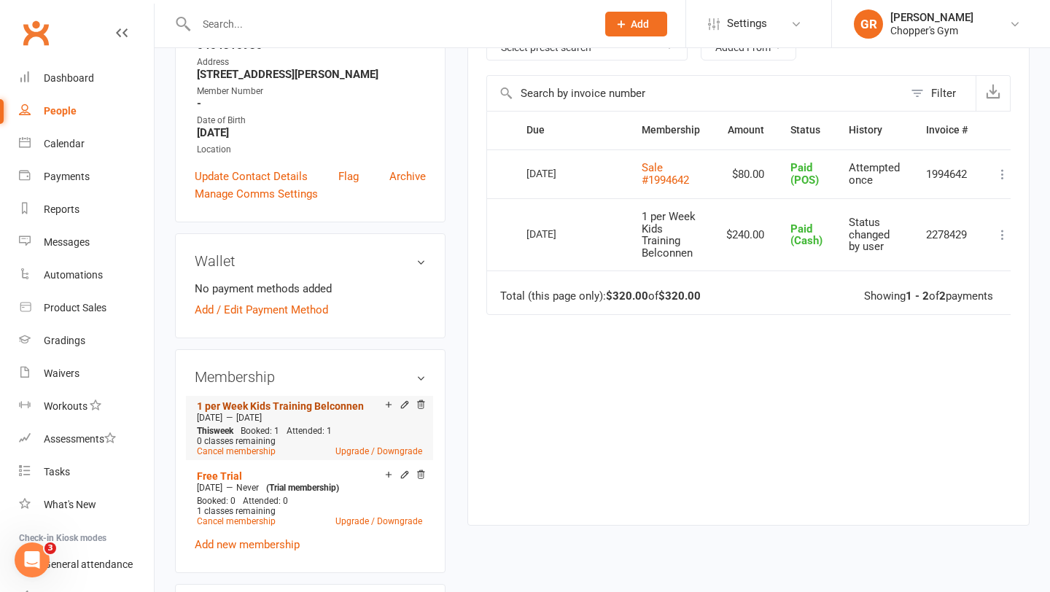
click at [289, 400] on link "1 per Week Kids Training Belconnen" at bounding box center [280, 406] width 167 height 12
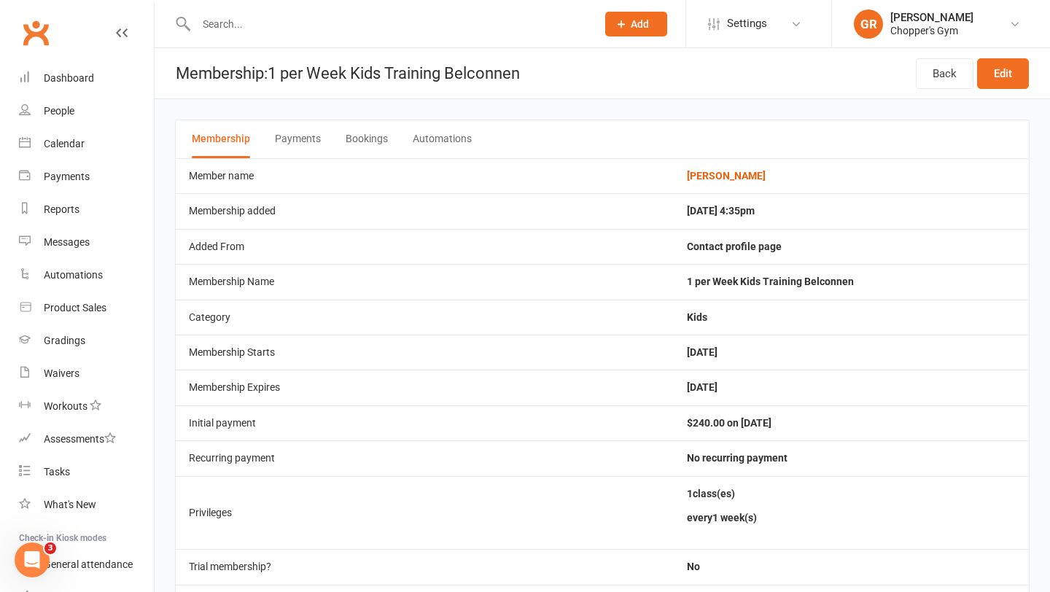
click at [292, 144] on button "Payments" at bounding box center [298, 139] width 46 height 38
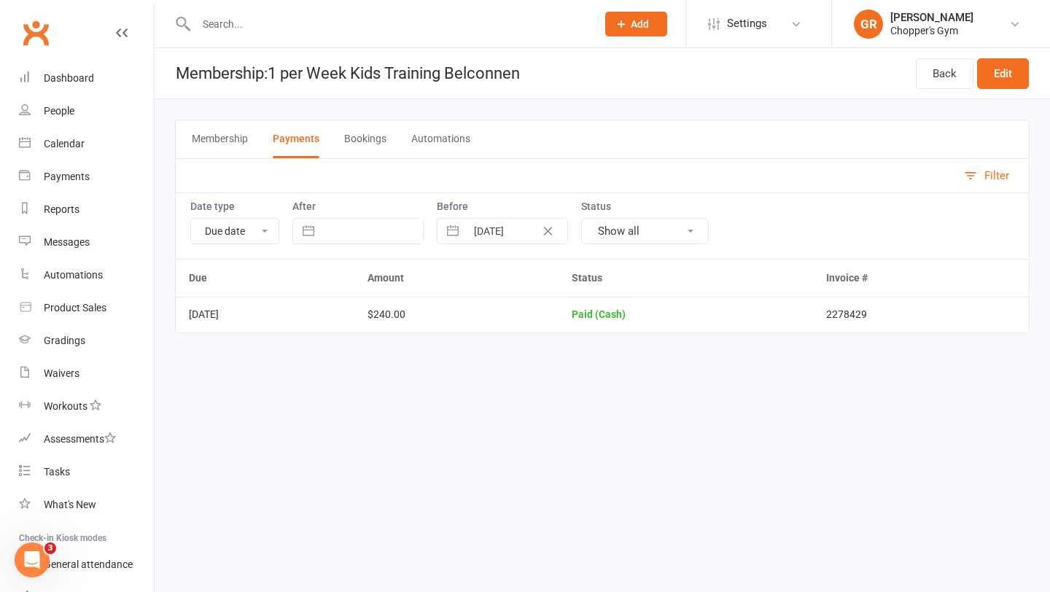
click at [647, 317] on div "Paid (Cash)" at bounding box center [686, 314] width 229 height 11
click at [851, 317] on td "2278429" at bounding box center [921, 314] width 216 height 35
click at [889, 320] on td "2278429" at bounding box center [921, 314] width 216 height 35
click at [382, 133] on button "Bookings" at bounding box center [365, 139] width 42 height 38
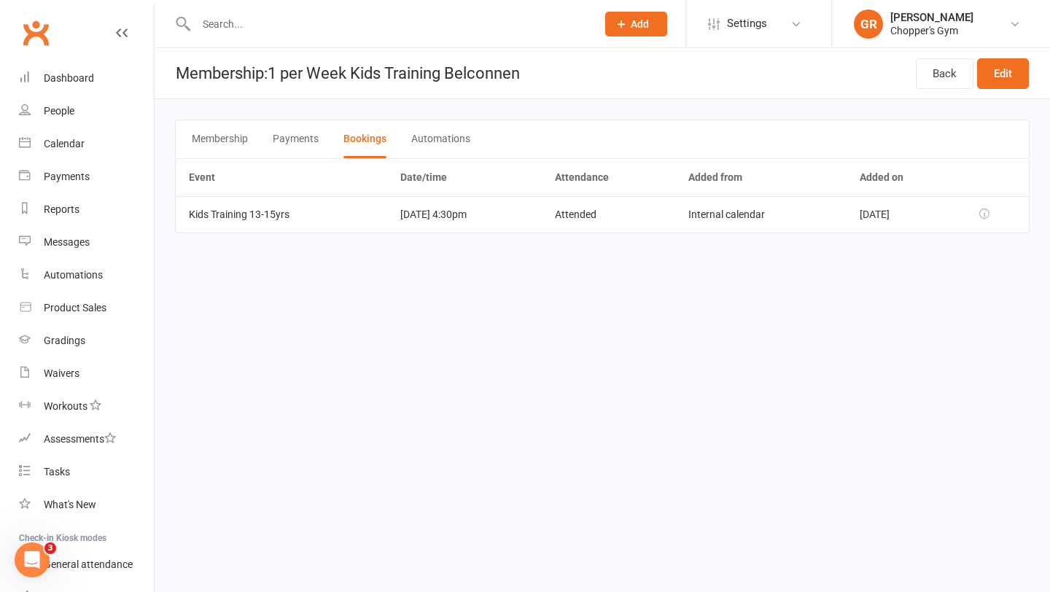
click at [443, 142] on button "Automations" at bounding box center [440, 139] width 59 height 38
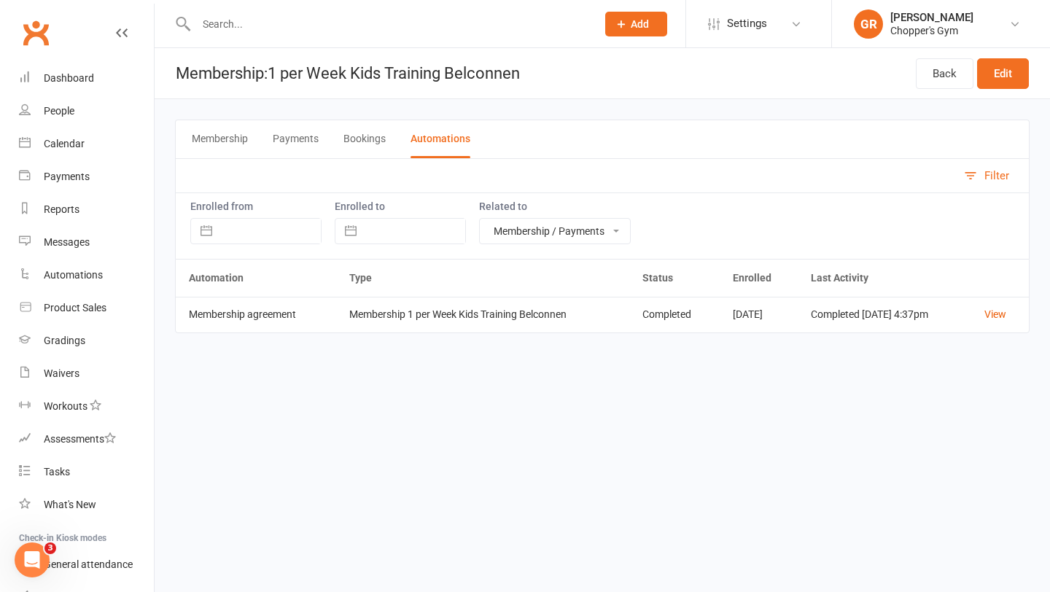
click at [228, 141] on button "Membership" at bounding box center [220, 139] width 56 height 38
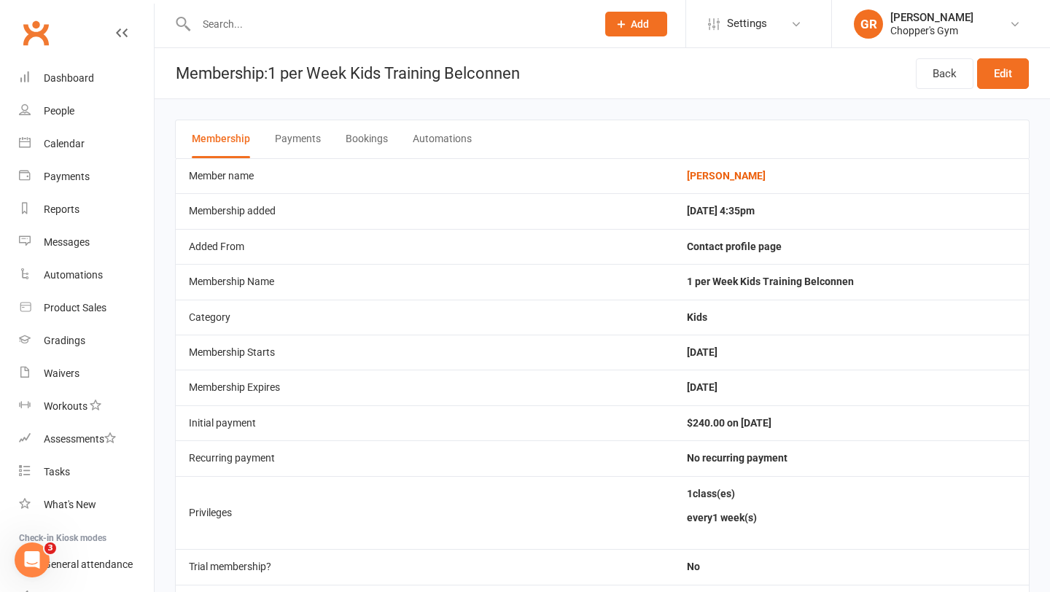
click at [287, 139] on button "Payments" at bounding box center [298, 139] width 46 height 38
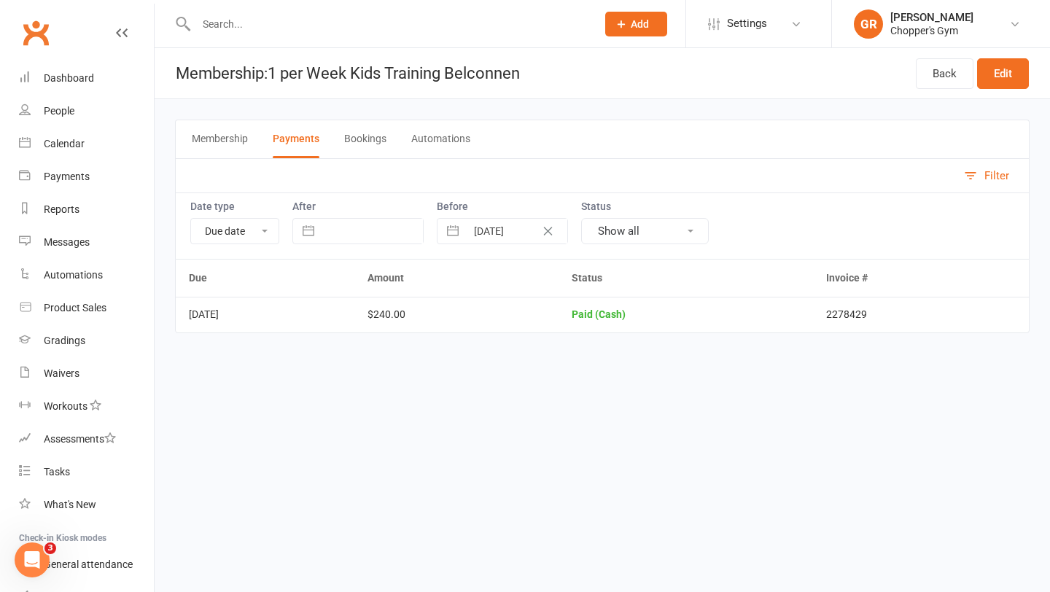
click at [227, 318] on td "Jul 21, 2025" at bounding box center [265, 314] width 179 height 35
click at [990, 85] on link "Edit" at bounding box center [1003, 73] width 52 height 31
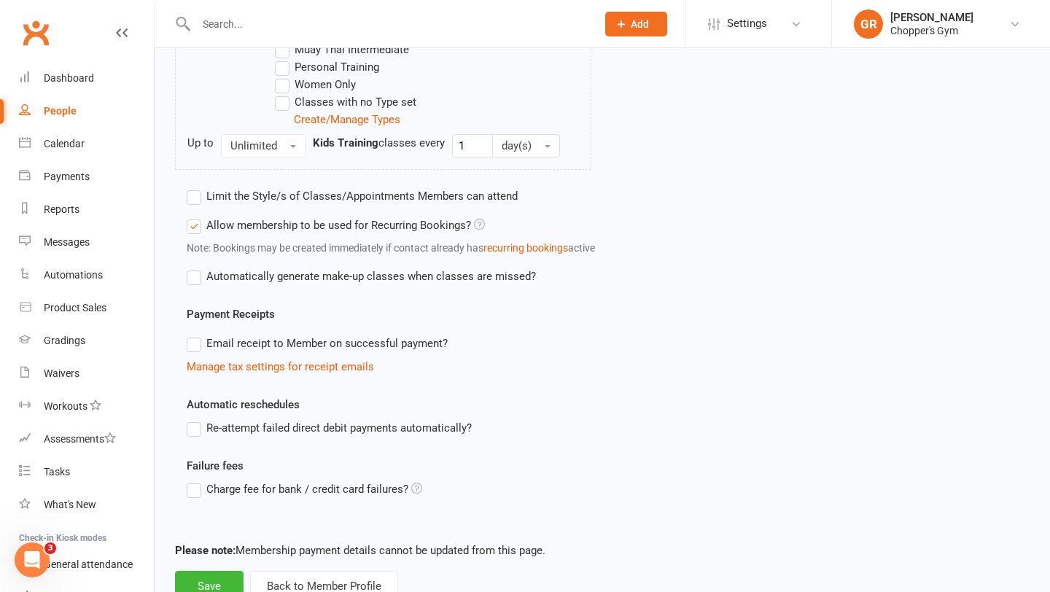
scroll to position [768, 0]
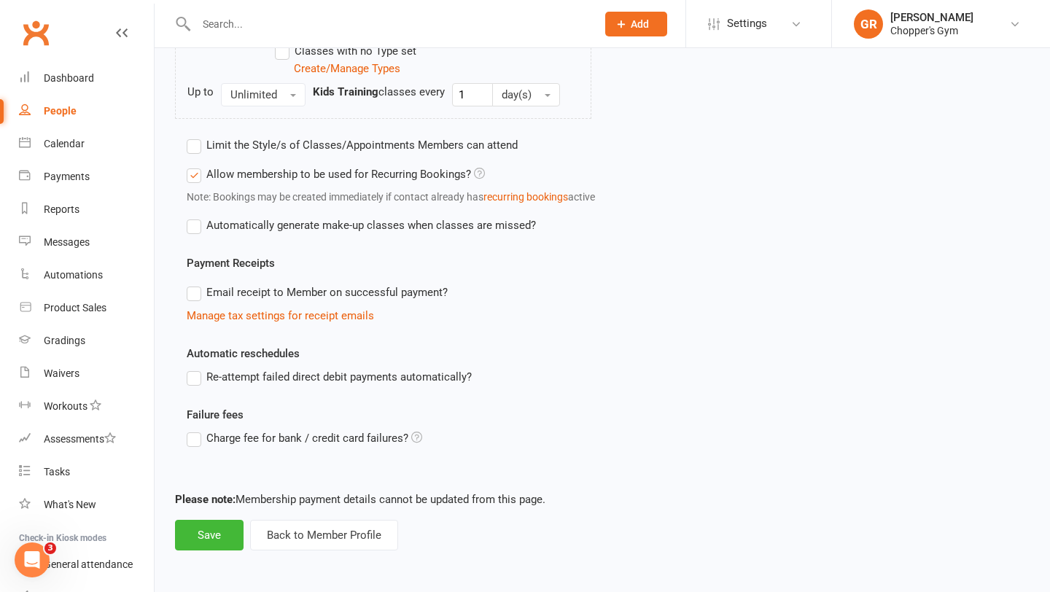
click at [192, 300] on label "Email receipt to Member on successful payment?" at bounding box center [317, 292] width 261 height 17
click at [192, 284] on input "Email receipt to Member on successful payment?" at bounding box center [191, 284] width 9 height 0
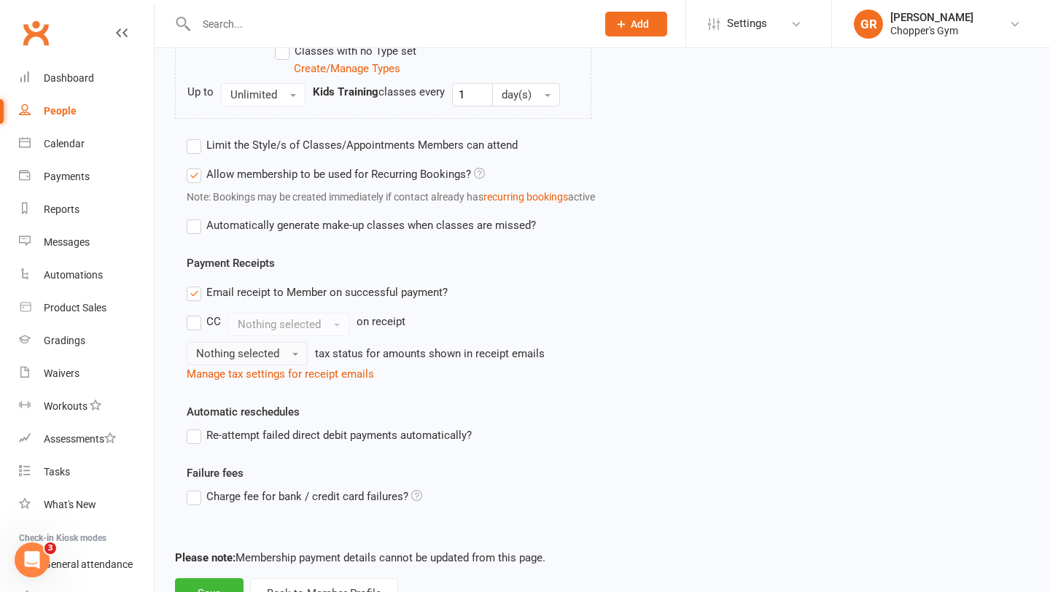
click at [273, 352] on span "Nothing selected" at bounding box center [237, 353] width 83 height 13
click at [254, 386] on link "Inc tax" at bounding box center [259, 384] width 144 height 29
click at [209, 585] on button "Save" at bounding box center [209, 593] width 69 height 31
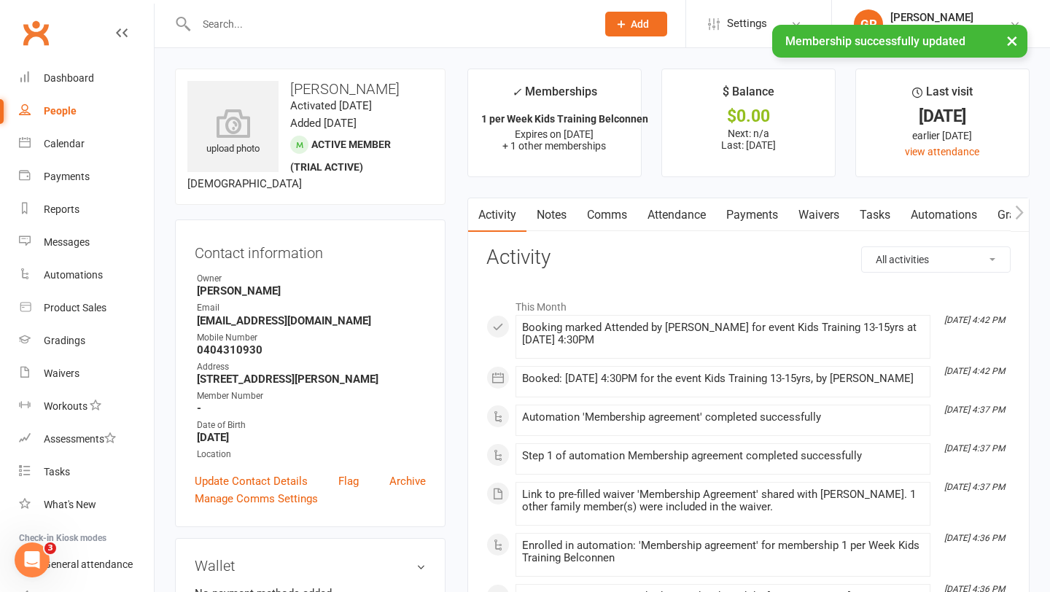
click at [736, 213] on link "Payments" at bounding box center [752, 215] width 72 height 34
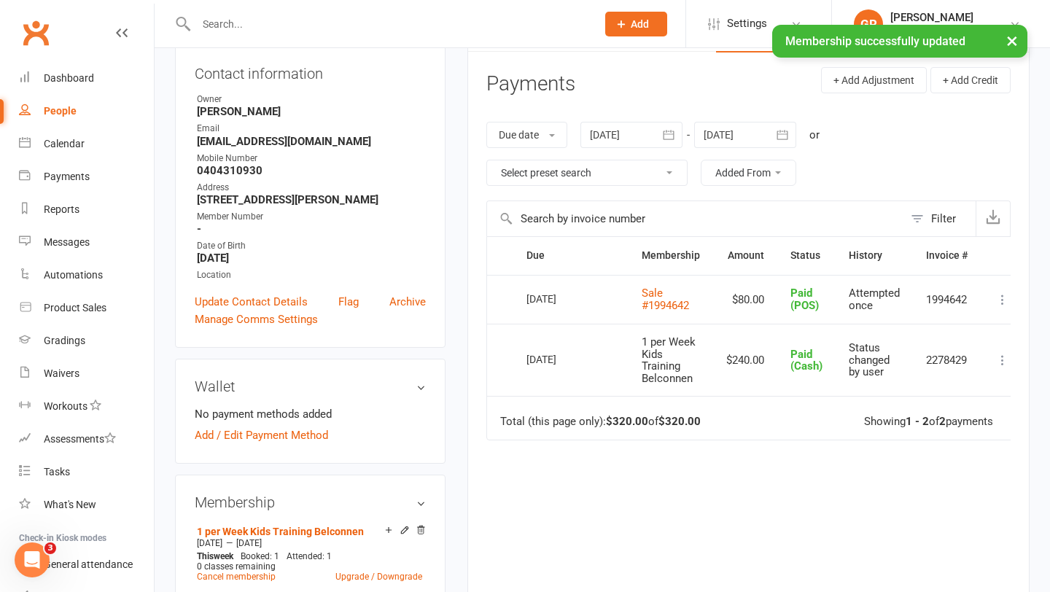
scroll to position [304, 0]
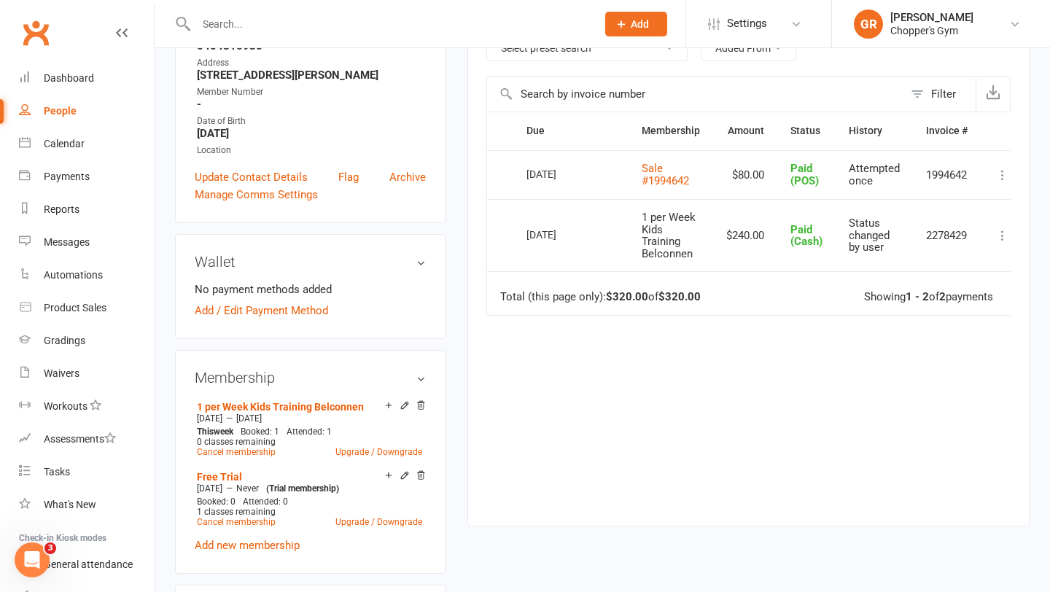
click at [1002, 230] on icon at bounding box center [1002, 235] width 15 height 15
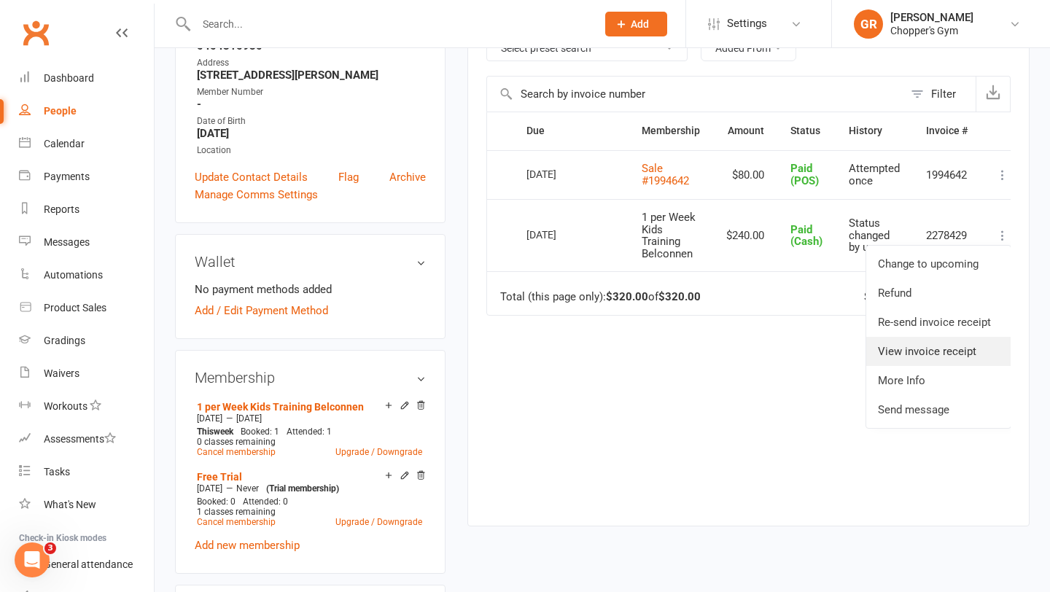
click at [951, 348] on link "View invoice receipt" at bounding box center [938, 351] width 144 height 29
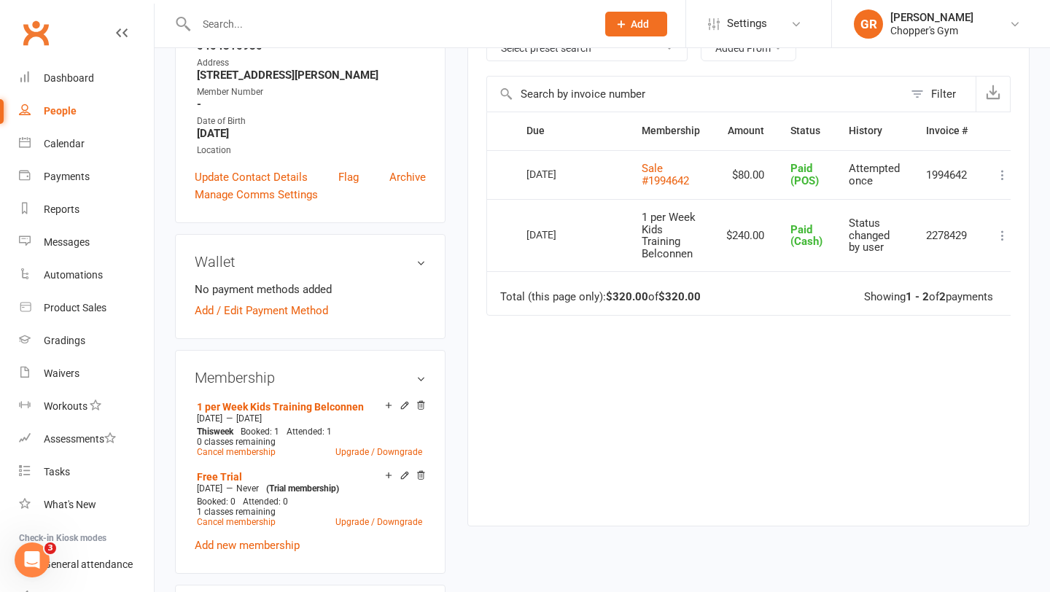
click at [1005, 235] on icon at bounding box center [1002, 235] width 15 height 15
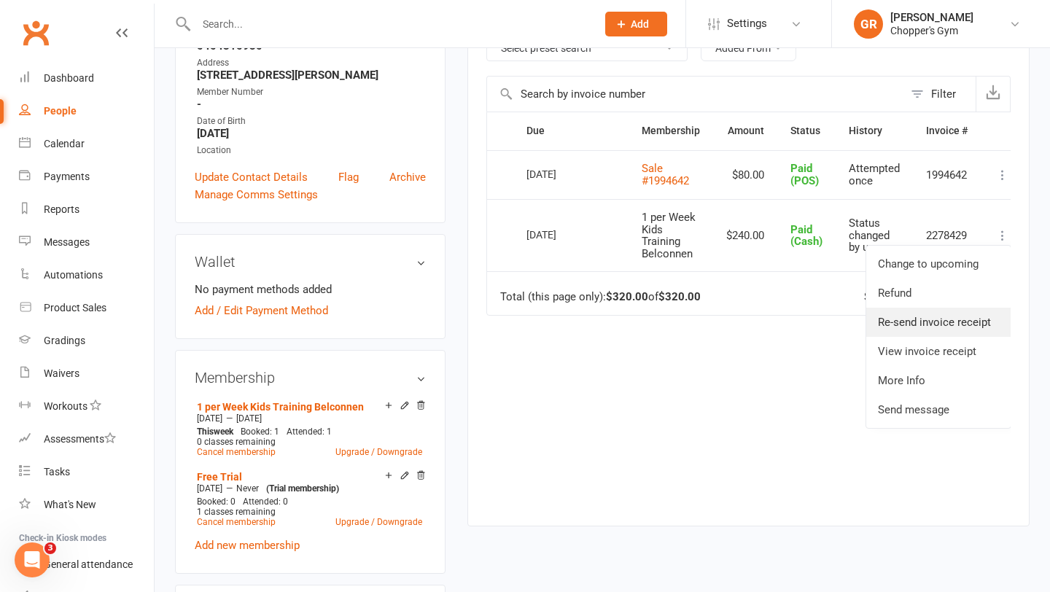
click at [977, 327] on link "Re-send invoice receipt" at bounding box center [938, 322] width 144 height 29
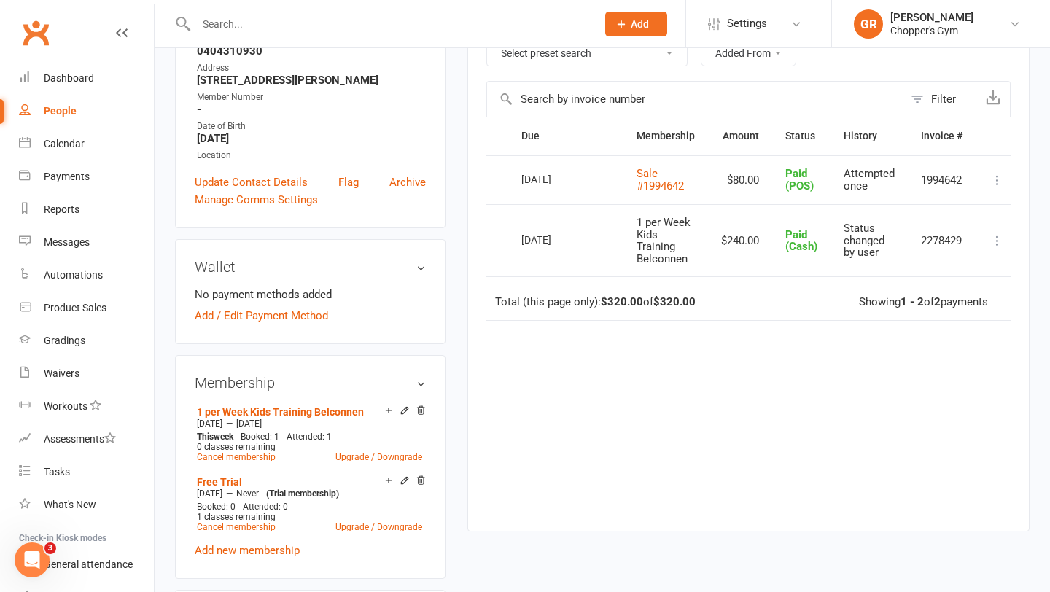
scroll to position [300, 0]
click at [420, 479] on icon at bounding box center [421, 480] width 10 height 10
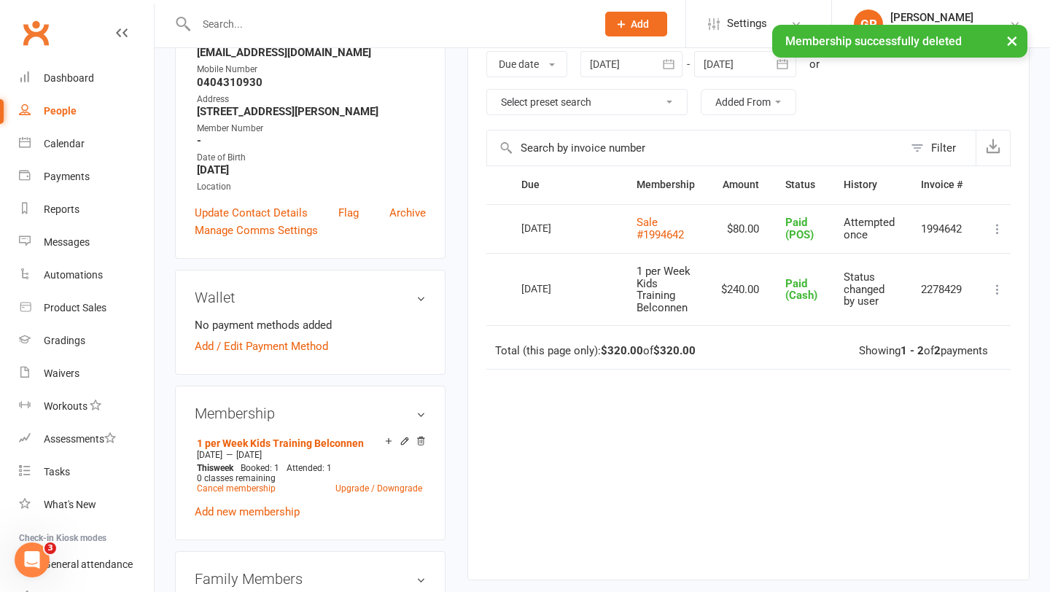
scroll to position [262, 0]
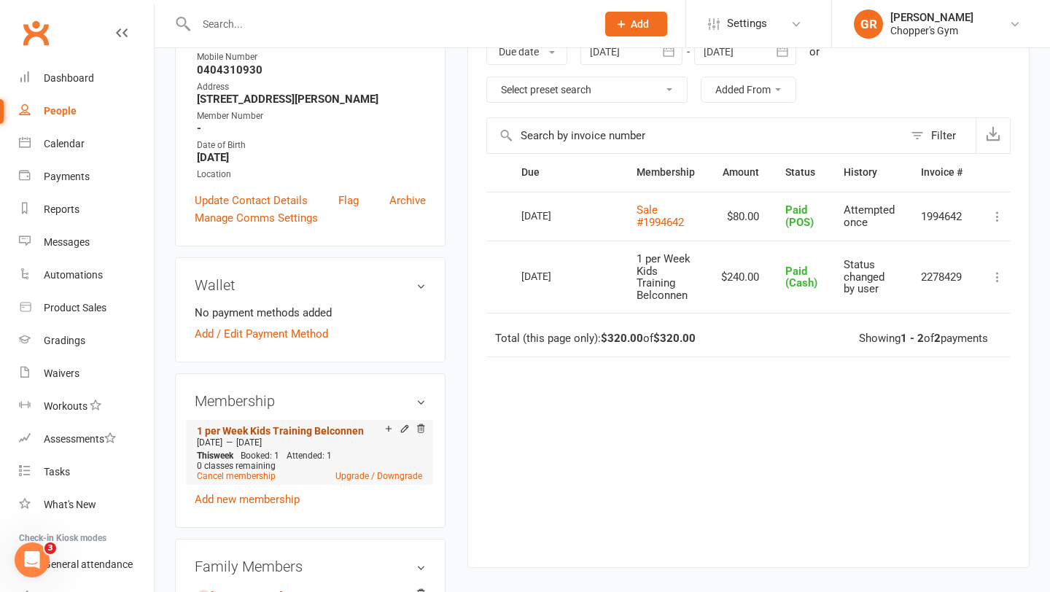
click at [250, 432] on link "1 per Week Kids Training Belconnen" at bounding box center [280, 431] width 167 height 12
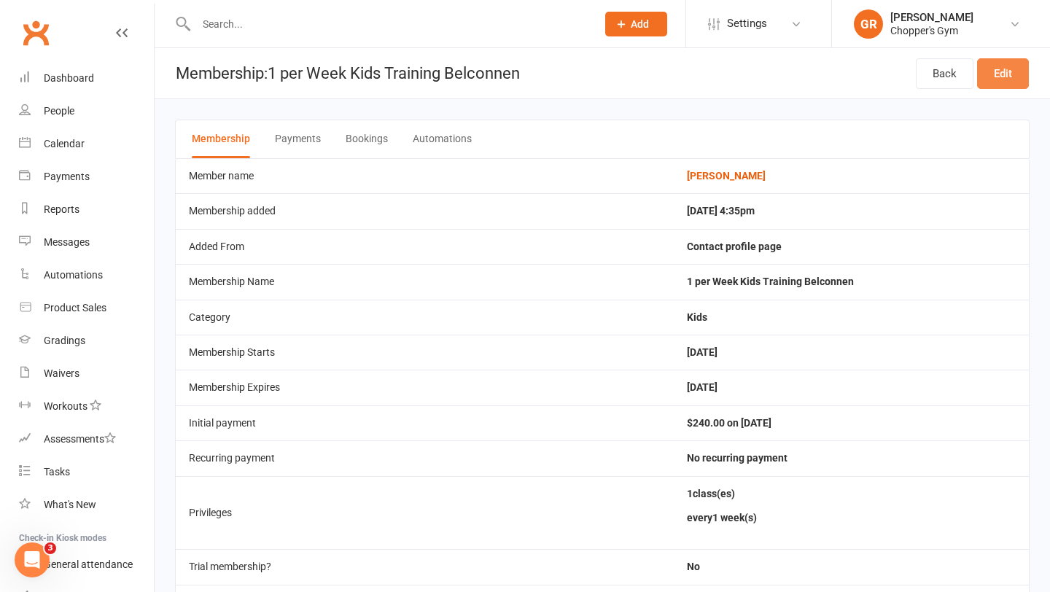
click at [1014, 81] on link "Edit" at bounding box center [1003, 73] width 52 height 31
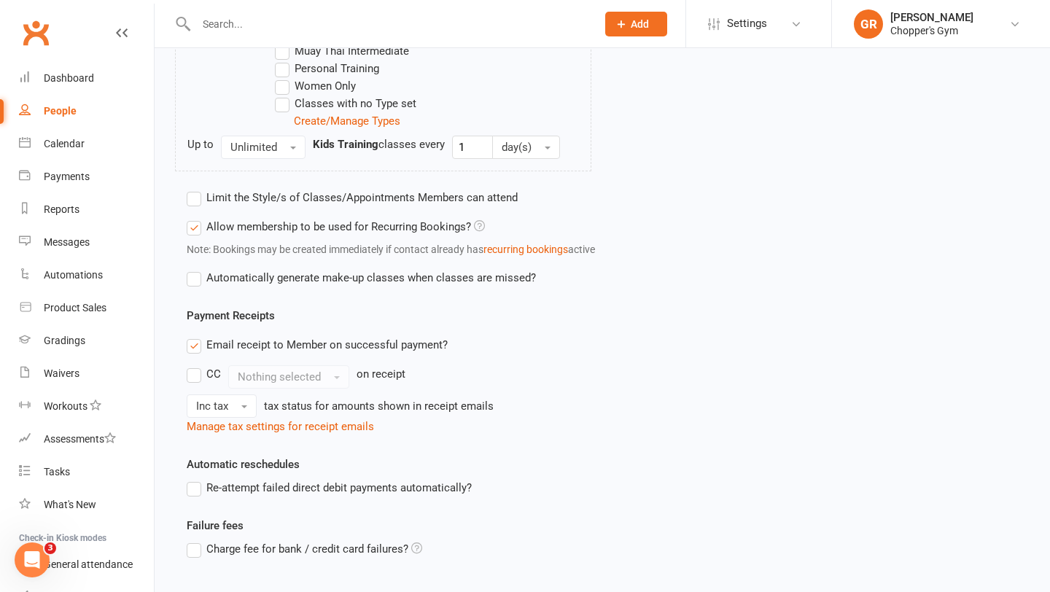
scroll to position [827, 0]
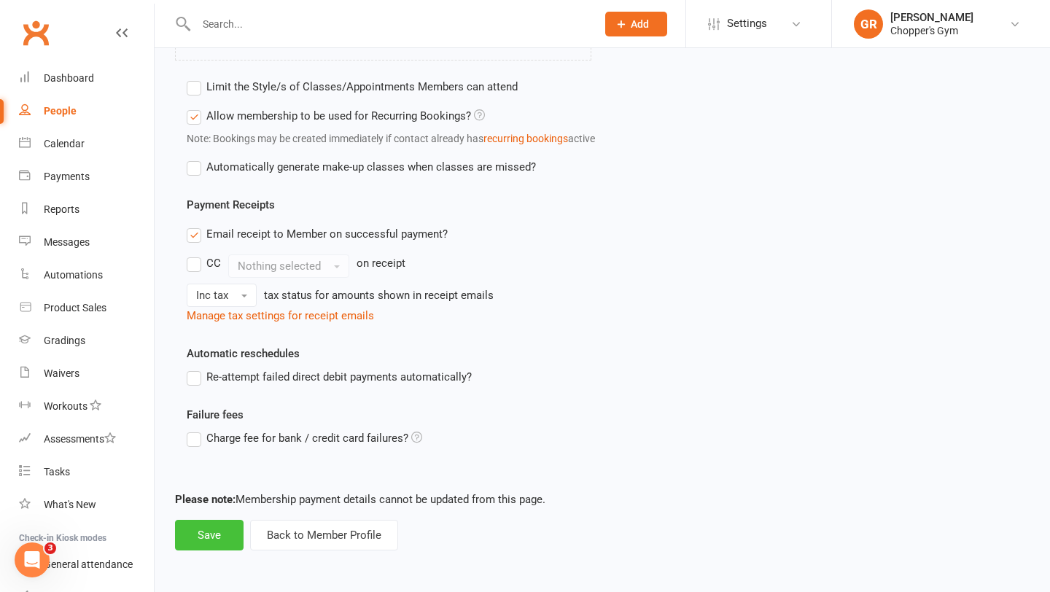
click at [192, 531] on button "Save" at bounding box center [209, 535] width 69 height 31
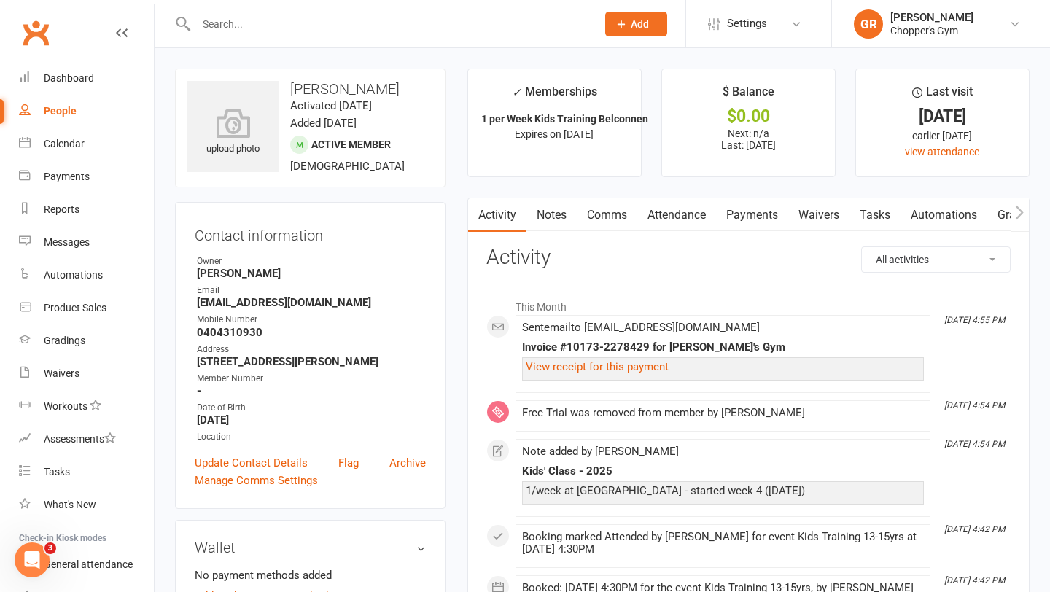
click at [749, 211] on link "Payments" at bounding box center [752, 215] width 72 height 34
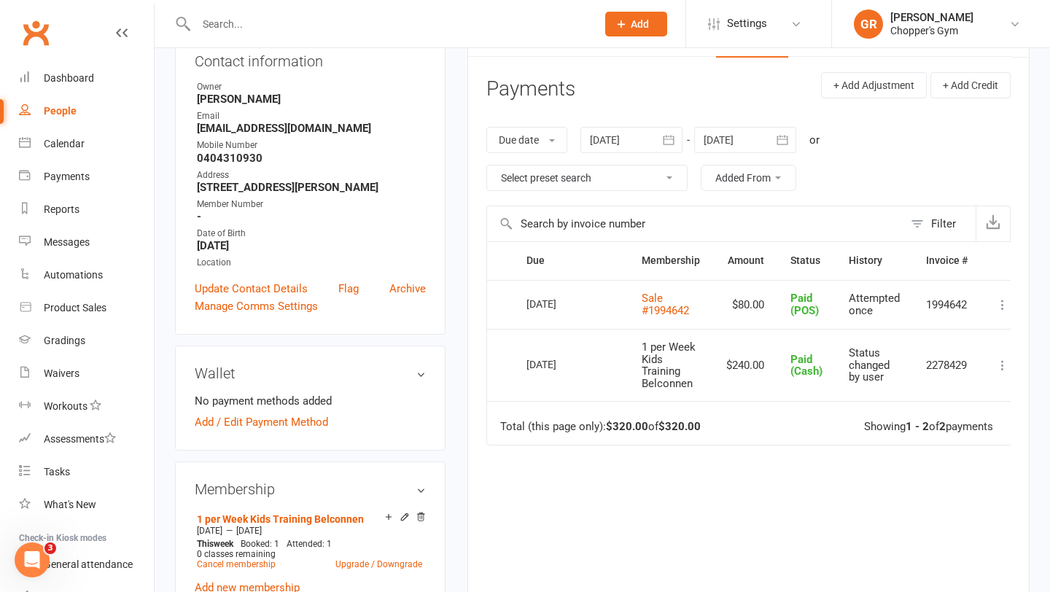
scroll to position [187, 0]
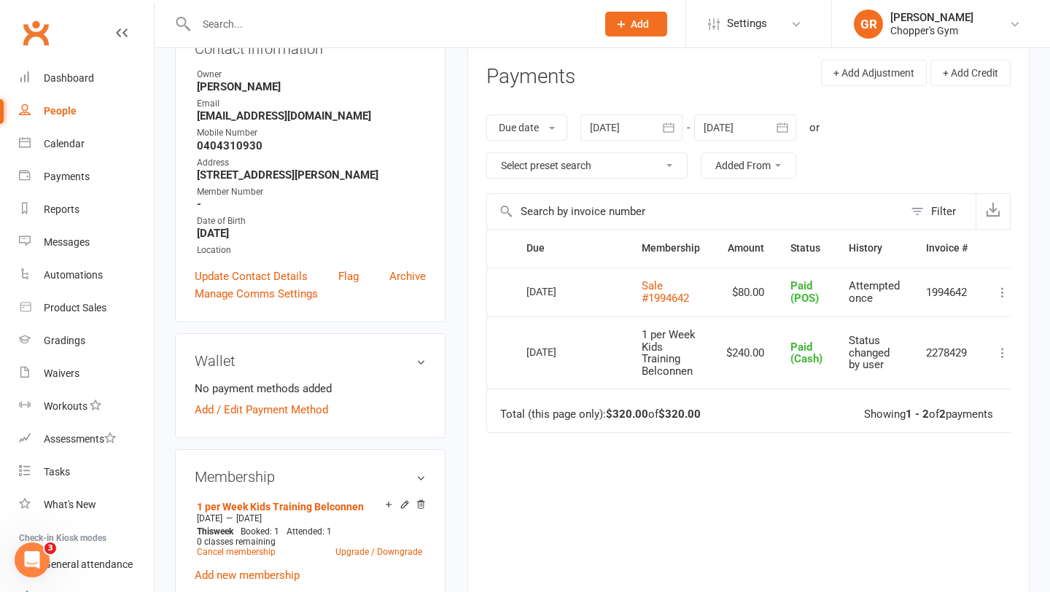
click at [1005, 357] on icon at bounding box center [1002, 353] width 15 height 15
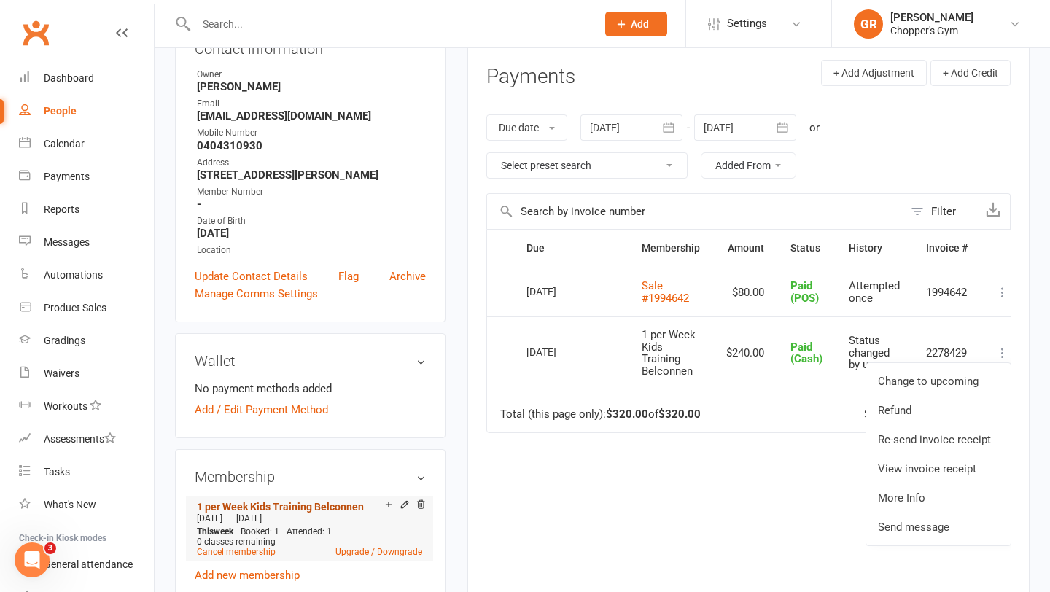
click at [307, 505] on link "1 per Week Kids Training Belconnen" at bounding box center [280, 507] width 167 height 12
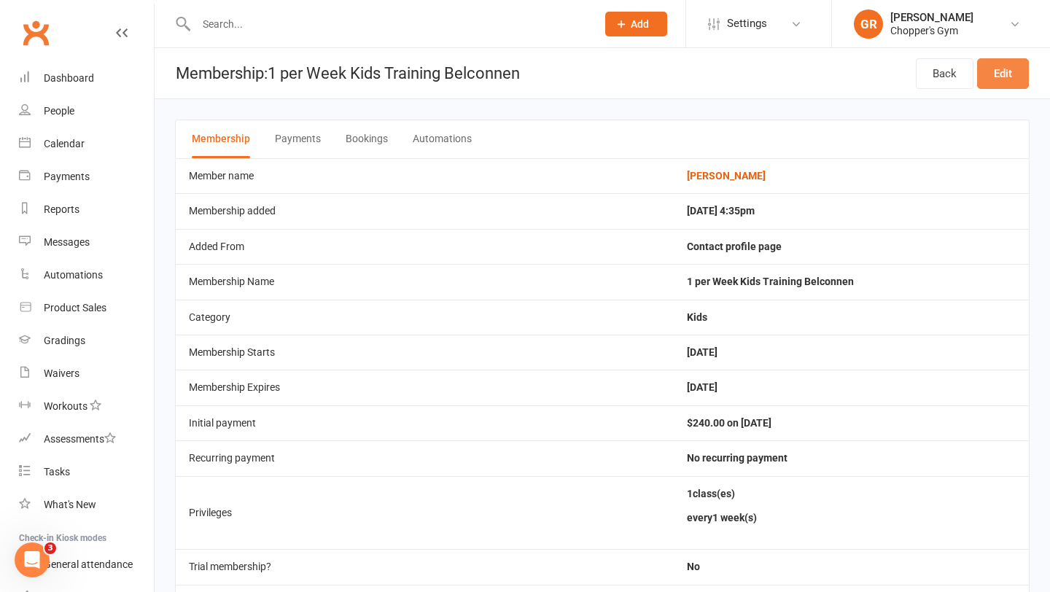
click at [1000, 71] on link "Edit" at bounding box center [1003, 73] width 52 height 31
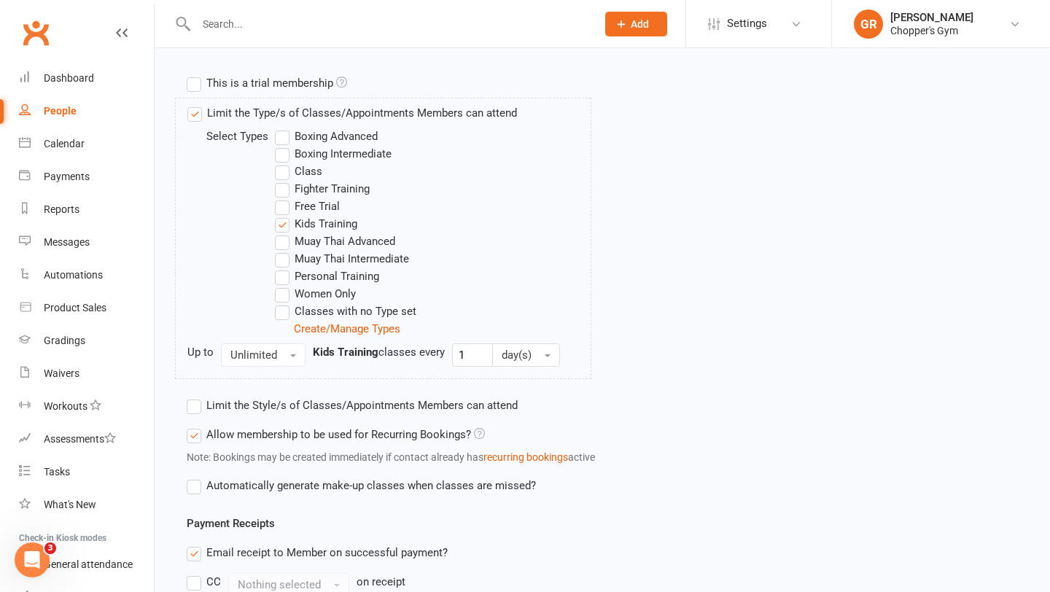
scroll to position [601, 0]
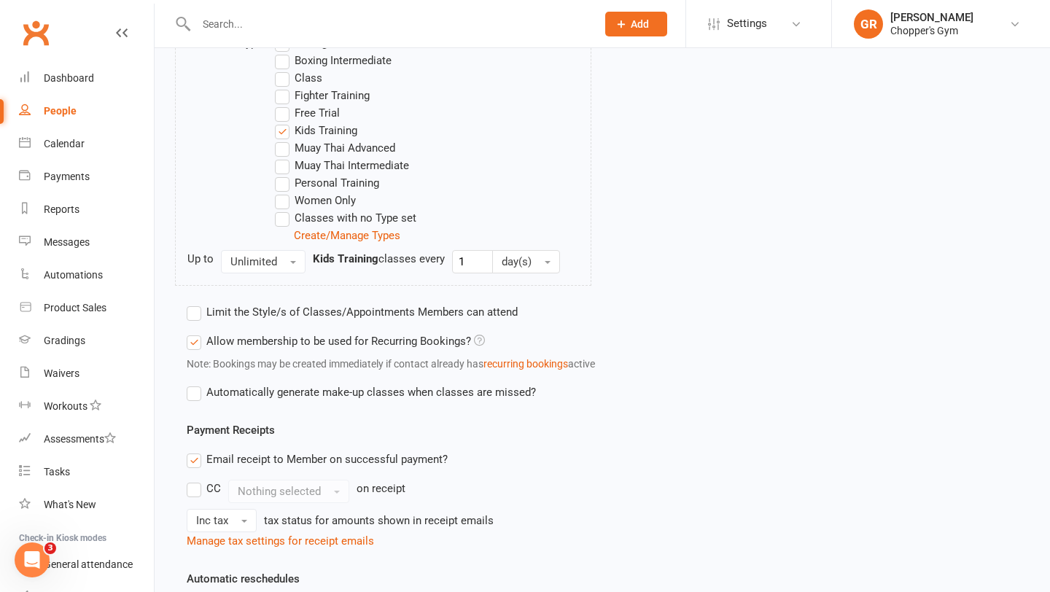
click at [195, 462] on label "Email receipt to Member on successful payment?" at bounding box center [317, 459] width 261 height 17
click at [195, 451] on input "Email receipt to Member on successful payment?" at bounding box center [191, 451] width 9 height 0
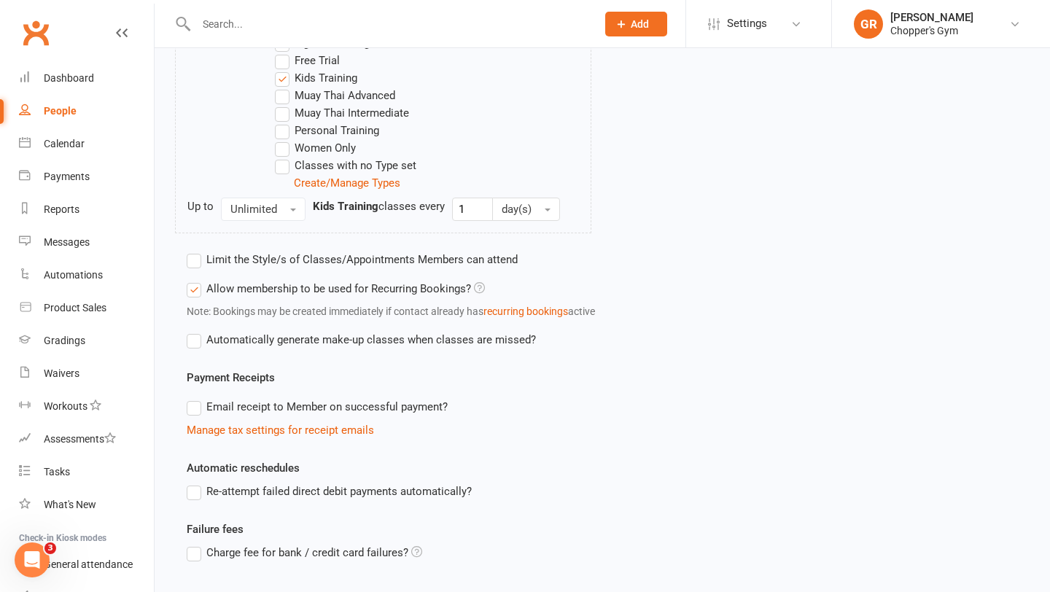
scroll to position [768, 0]
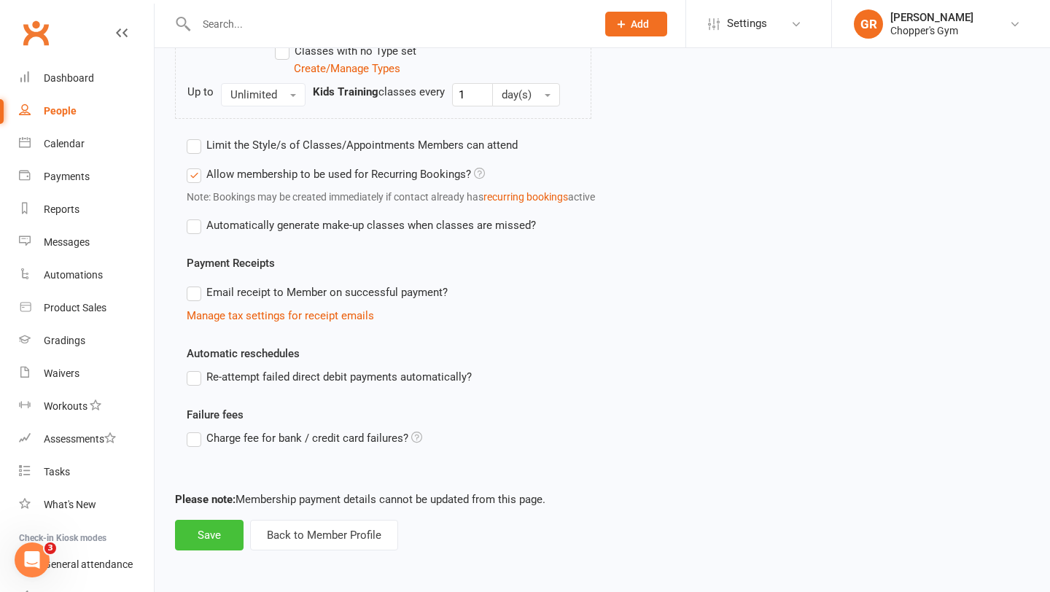
click at [225, 534] on button "Save" at bounding box center [209, 535] width 69 height 31
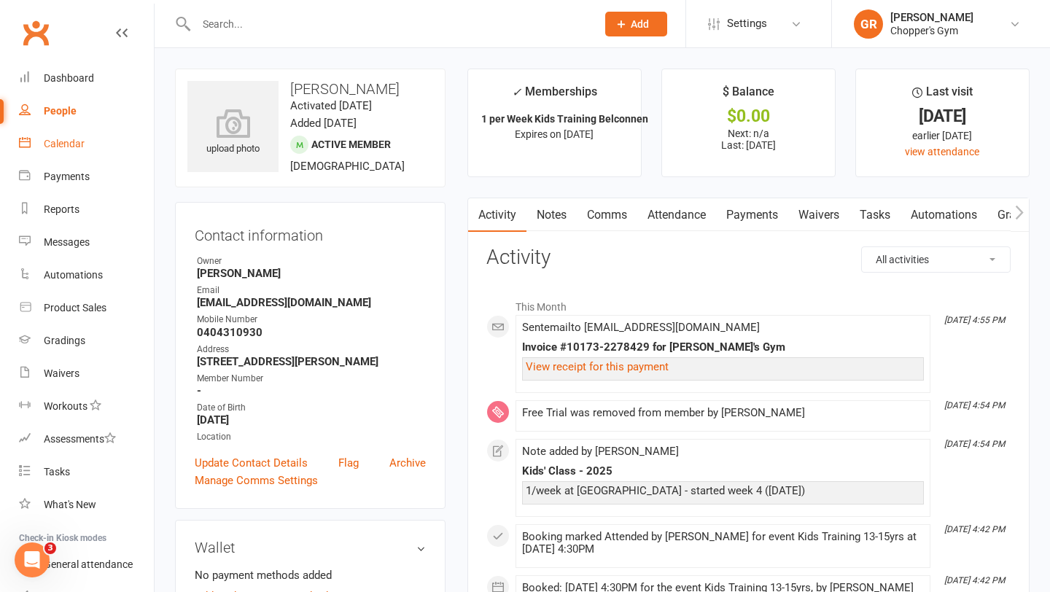
click at [60, 146] on div "Calendar" at bounding box center [64, 144] width 41 height 12
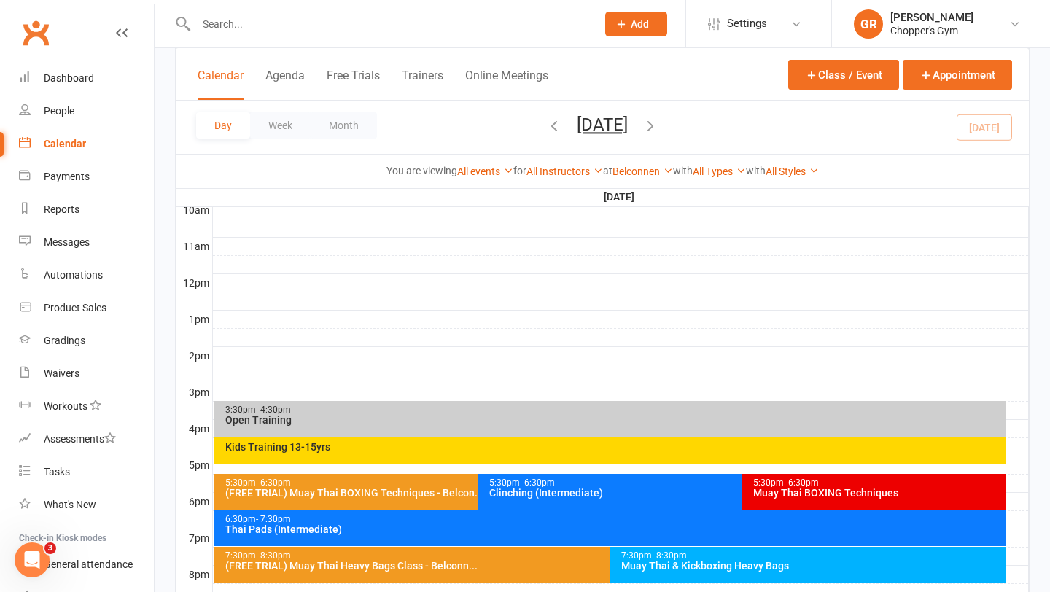
scroll to position [463, 0]
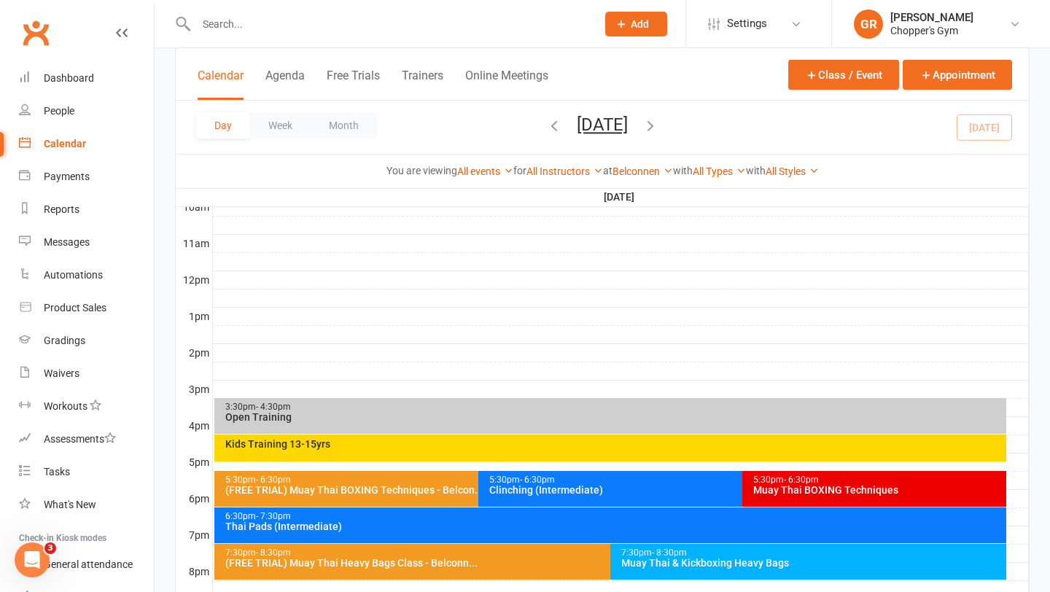
click at [509, 447] on div "Kids Training 13-15yrs" at bounding box center [614, 444] width 779 height 10
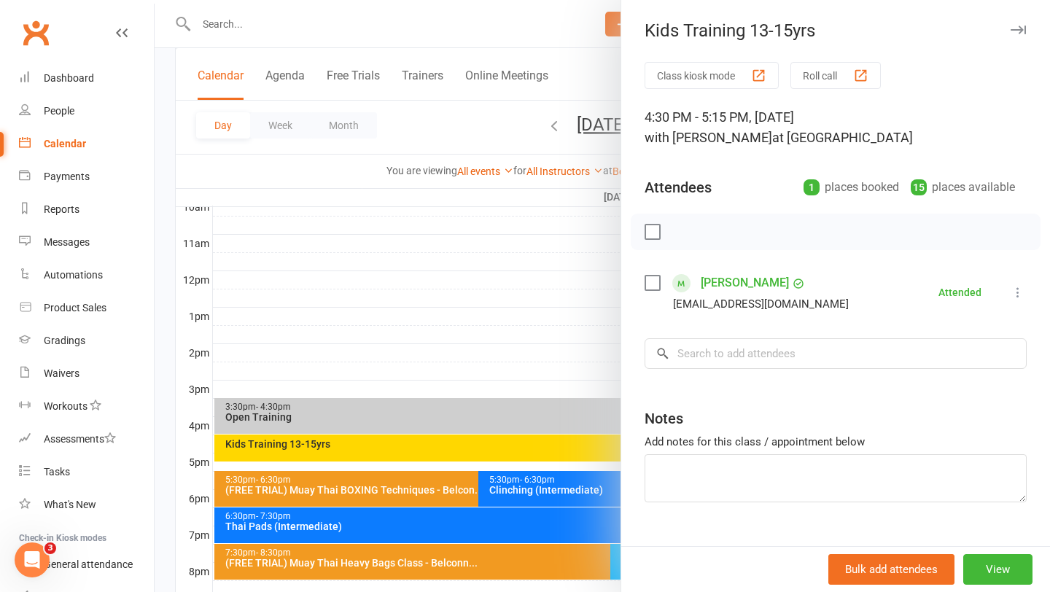
click at [446, 346] on div at bounding box center [602, 296] width 895 height 592
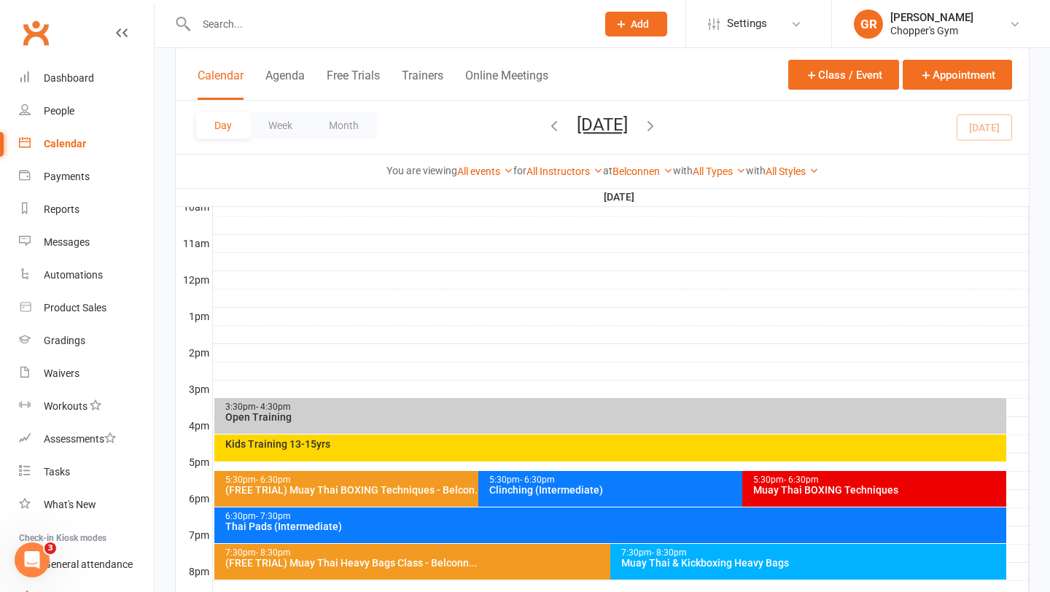
click at [389, 494] on div "(FREE TRIAL) Muay Thai BOXING Techniques - Belcon..." at bounding box center [475, 490] width 500 height 10
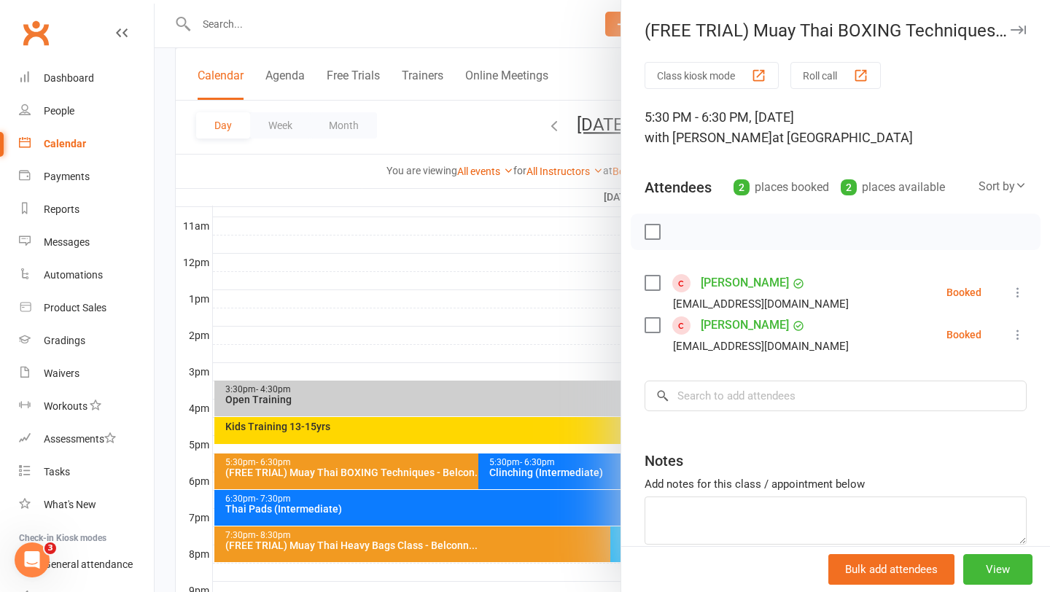
scroll to position [486, 0]
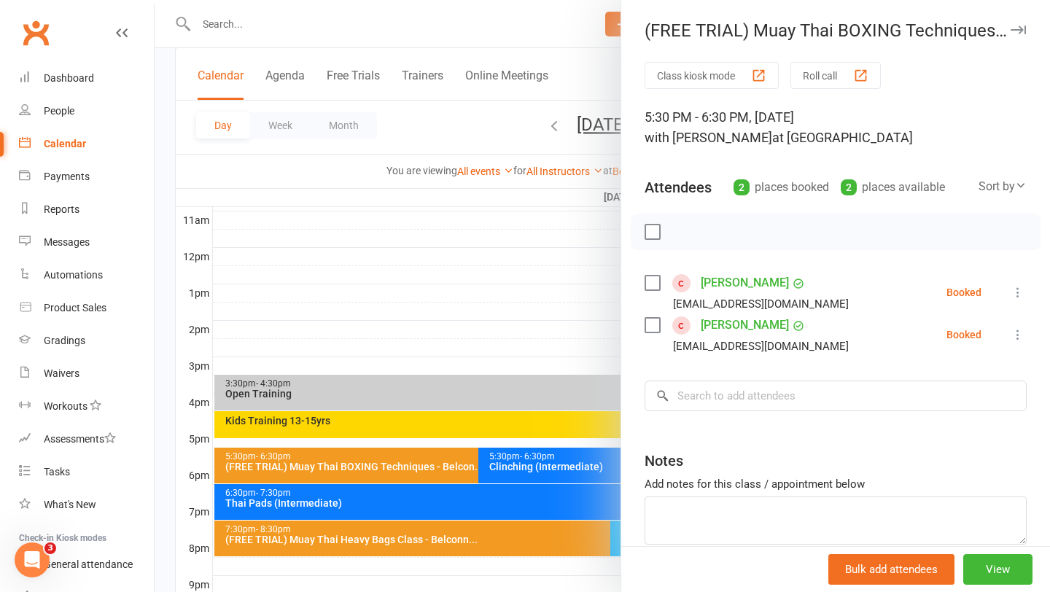
click at [718, 289] on link "Harrison Shenton" at bounding box center [745, 282] width 88 height 23
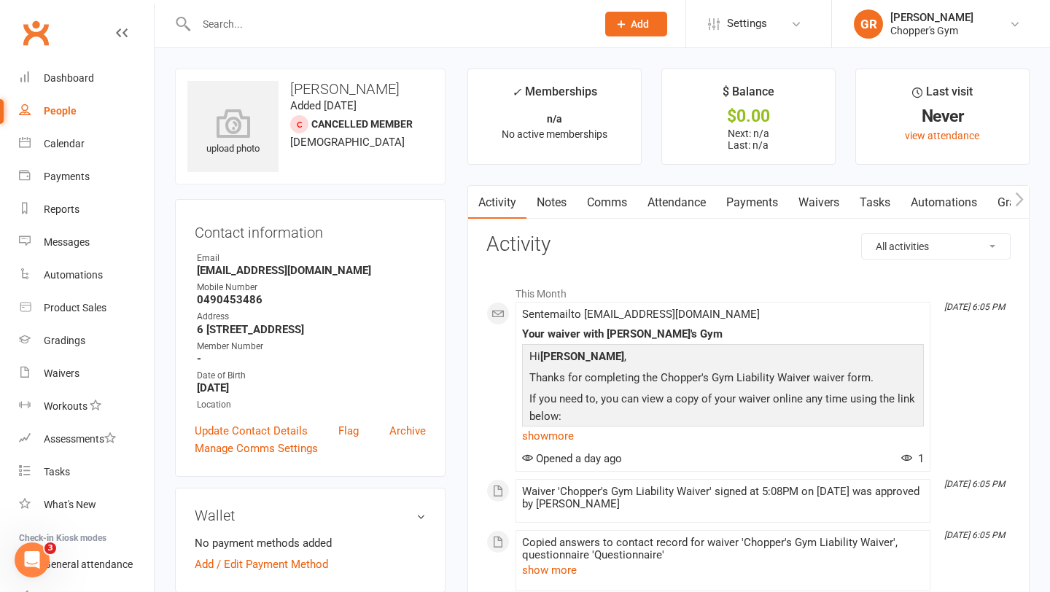
click at [753, 192] on link "Payments" at bounding box center [752, 203] width 72 height 34
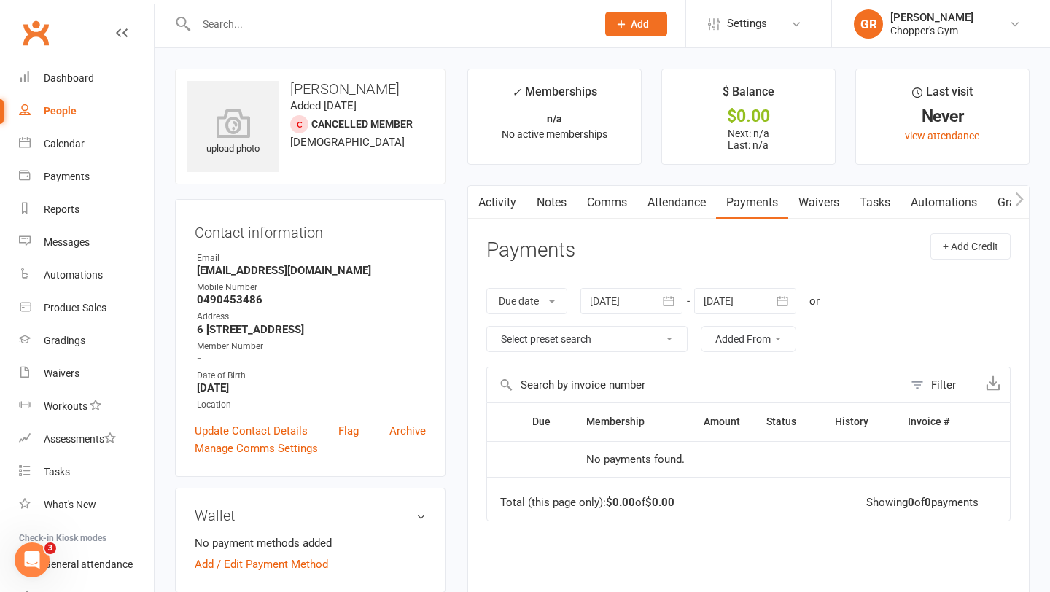
click at [674, 203] on link "Attendance" at bounding box center [676, 203] width 79 height 34
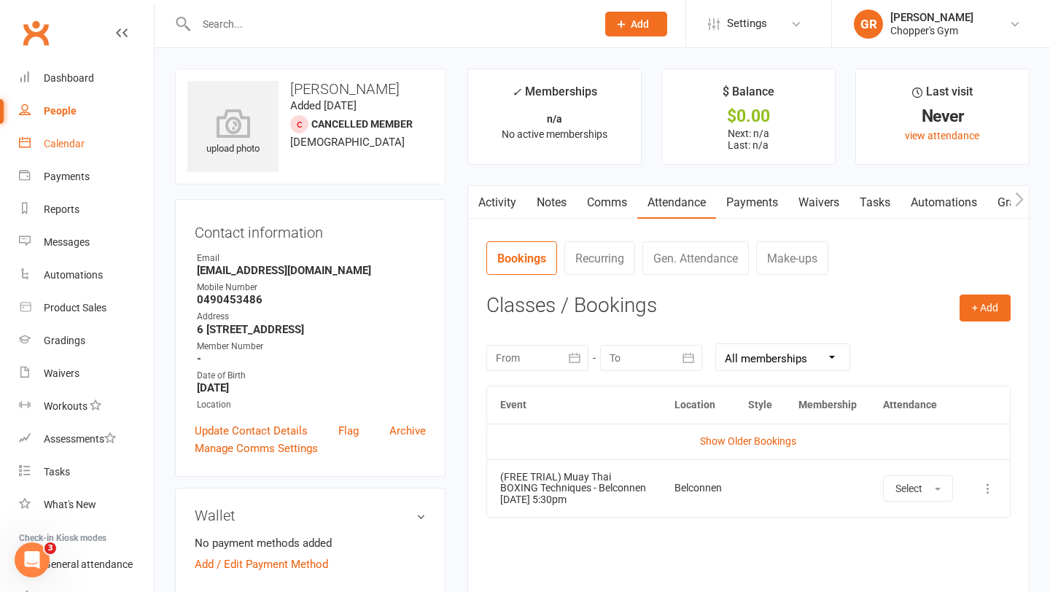
click at [63, 150] on link "Calendar" at bounding box center [86, 144] width 135 height 33
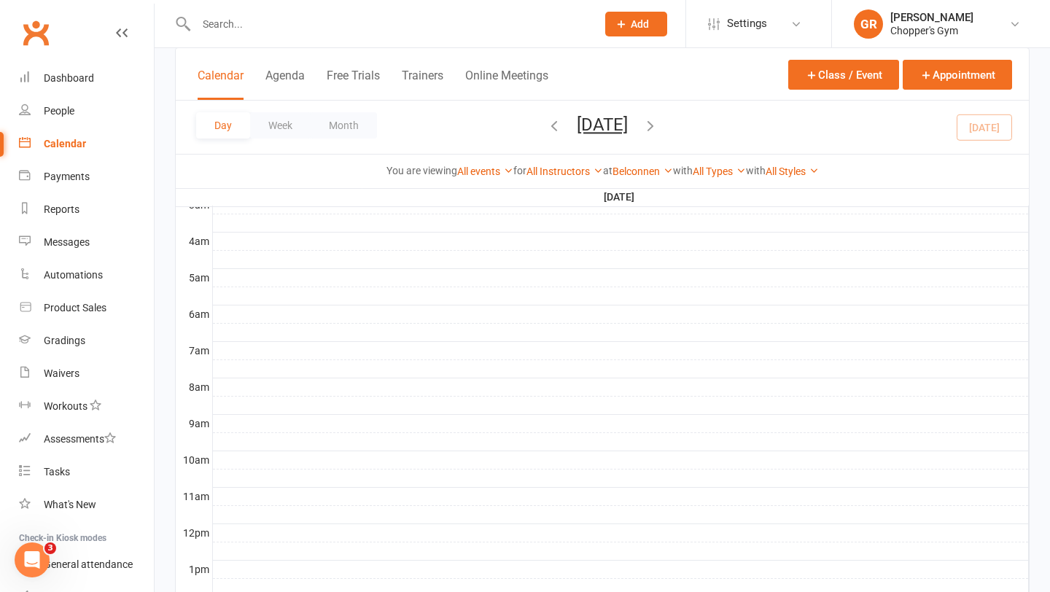
scroll to position [416, 0]
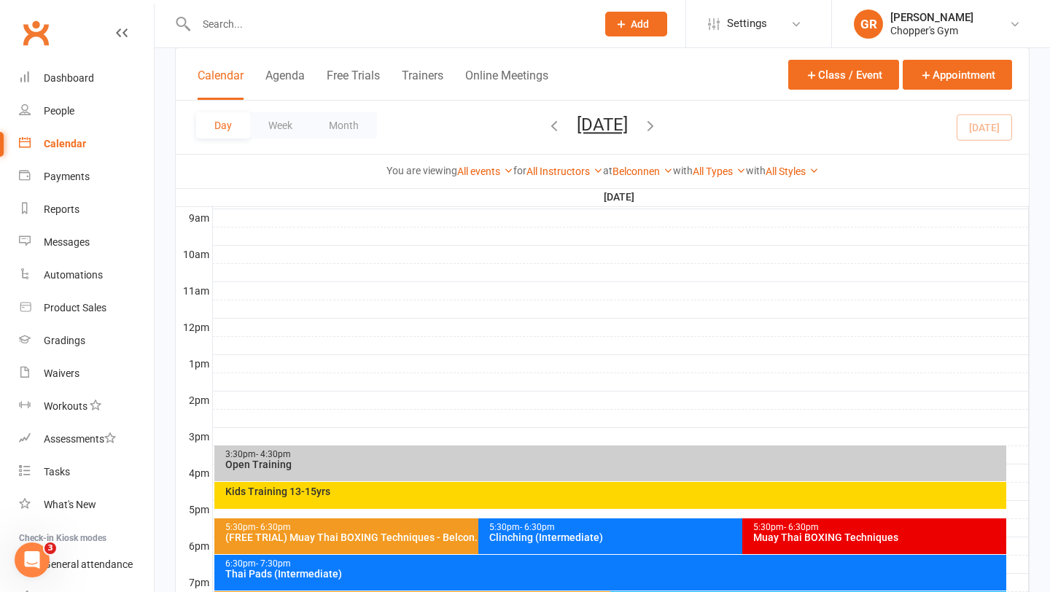
click at [487, 493] on div "Kids Training 13-15yrs" at bounding box center [614, 491] width 779 height 10
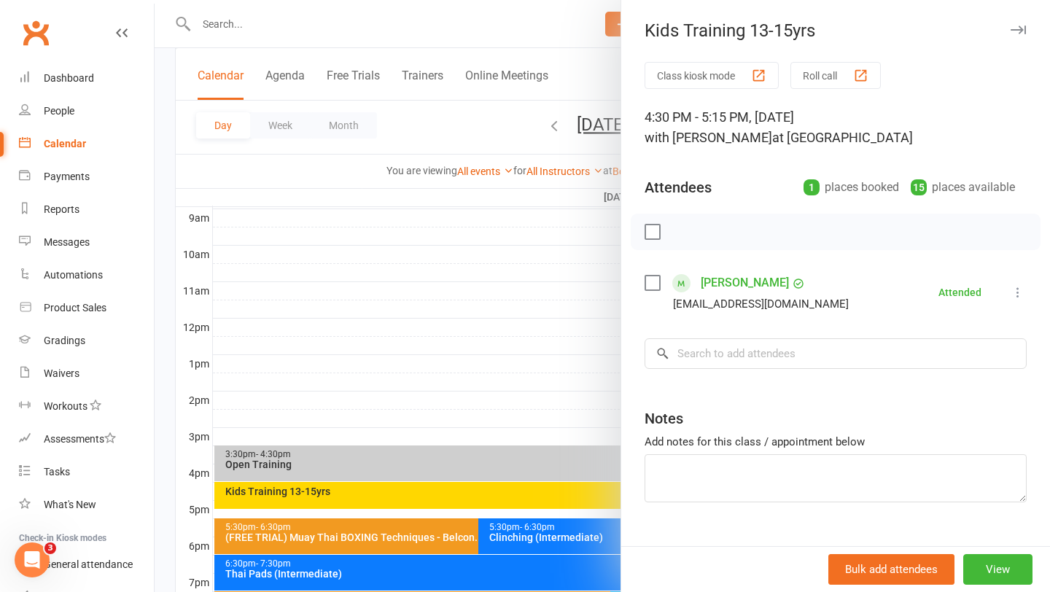
click at [533, 364] on div at bounding box center [602, 296] width 895 height 592
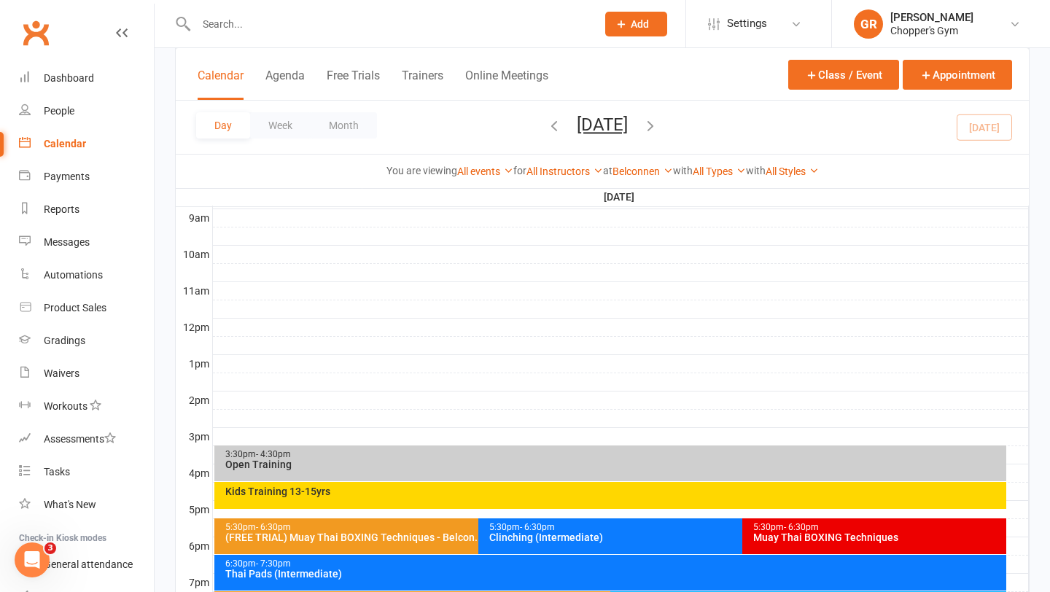
click at [546, 133] on icon "button" at bounding box center [554, 125] width 16 height 16
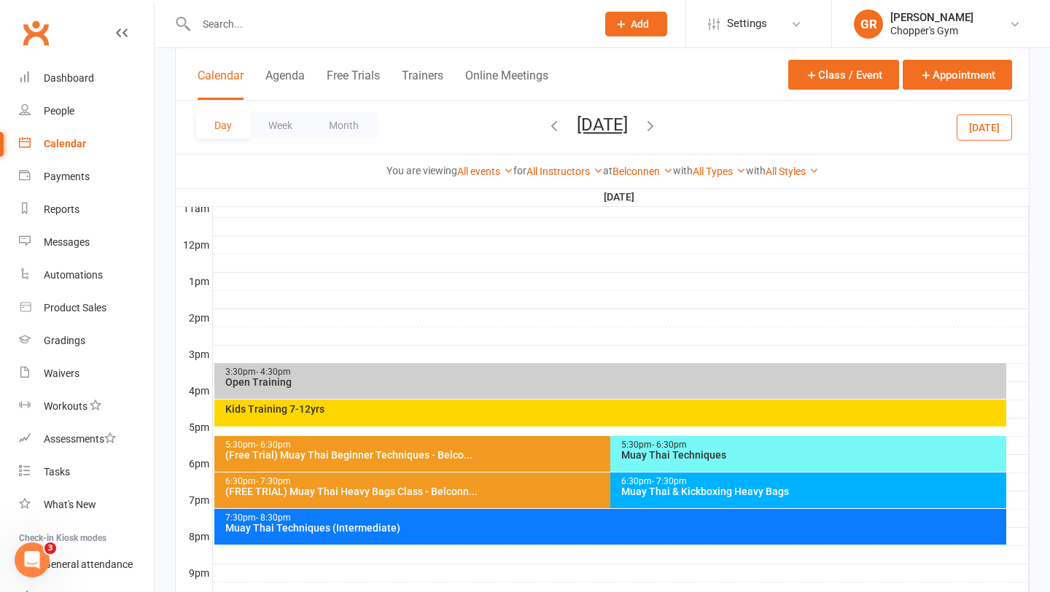
scroll to position [501, 0]
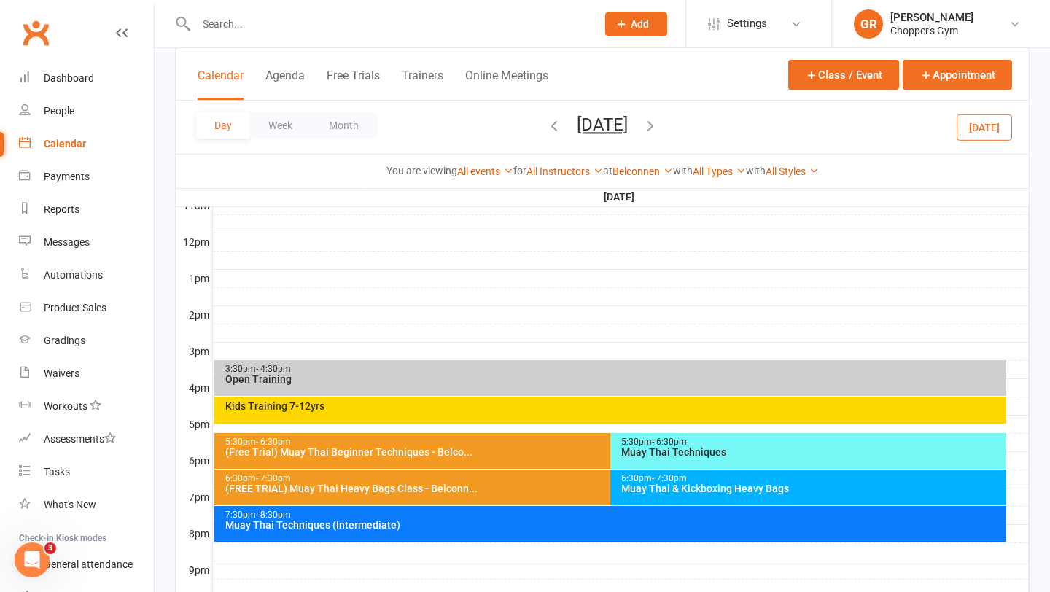
click at [484, 410] on div "Kids Training 7-12yrs" at bounding box center [614, 406] width 779 height 10
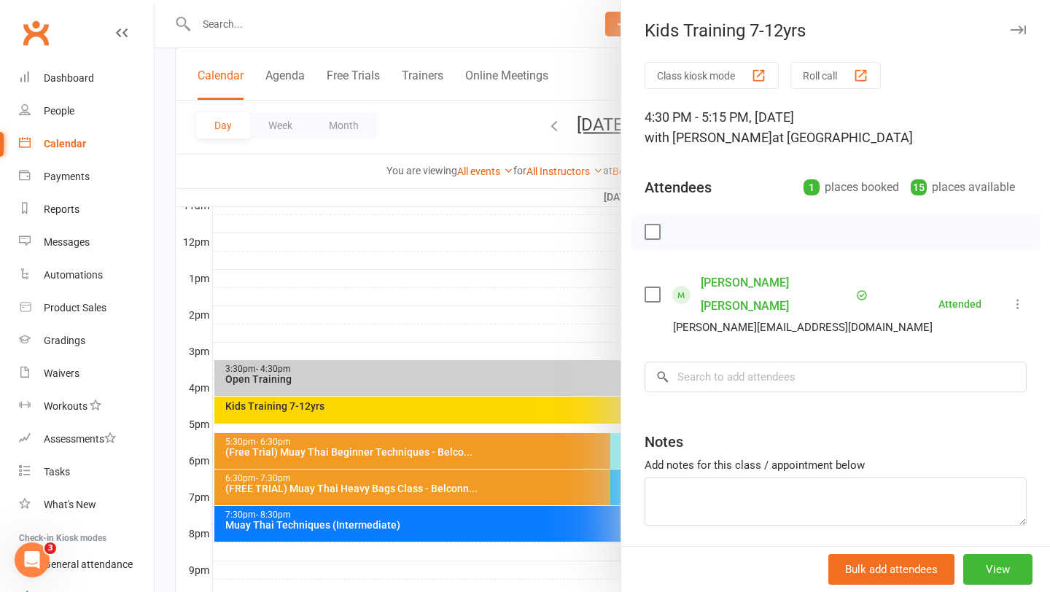
click at [542, 360] on div at bounding box center [602, 296] width 895 height 592
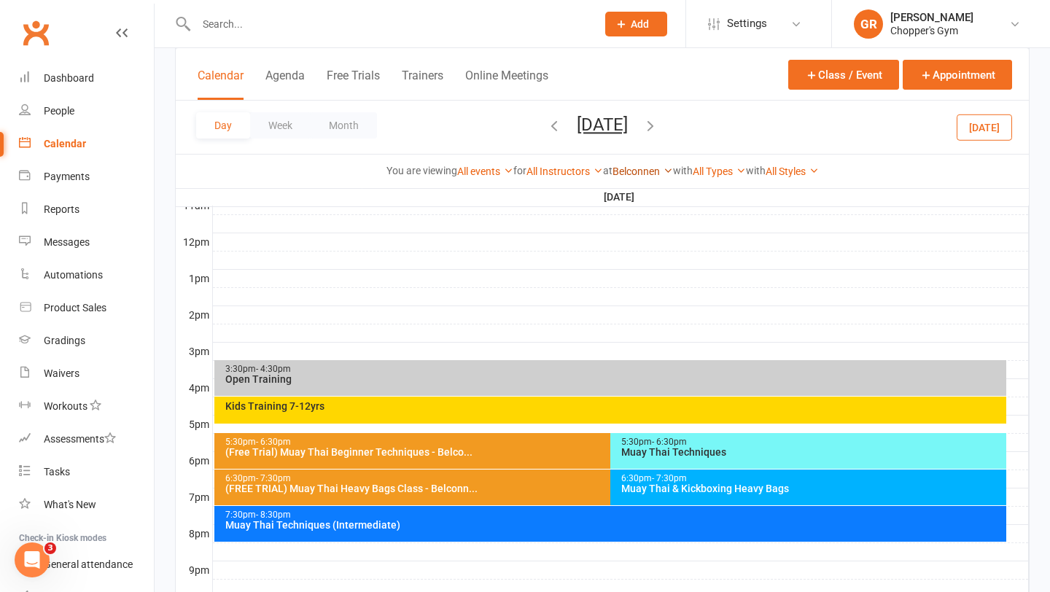
click at [655, 165] on link "Belconnen" at bounding box center [642, 171] width 61 height 12
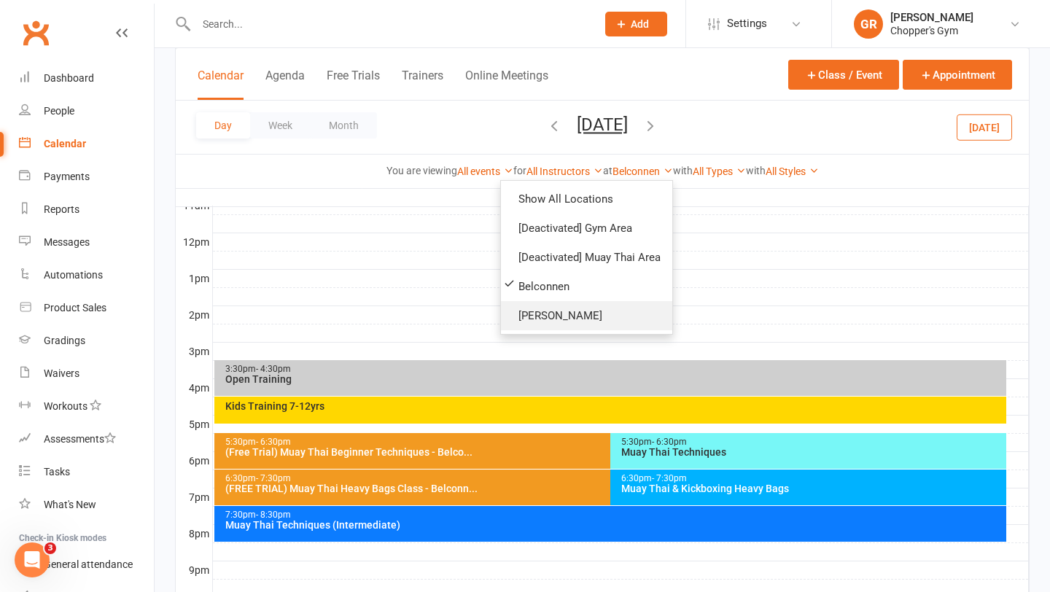
click at [551, 311] on link "[PERSON_NAME]" at bounding box center [586, 315] width 171 height 29
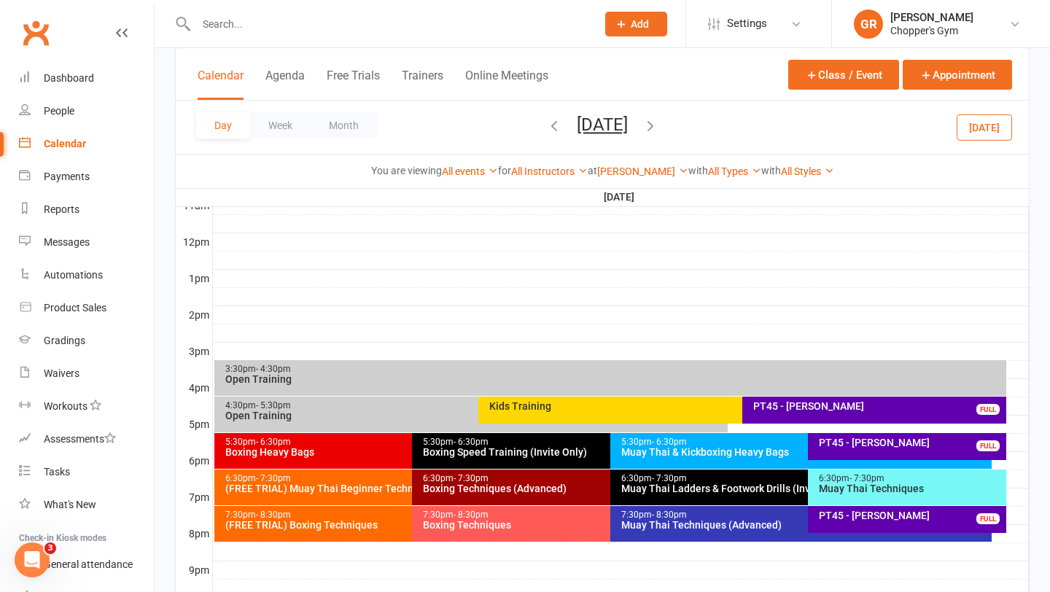
click at [425, 414] on div "Open Training" at bounding box center [475, 415] width 500 height 10
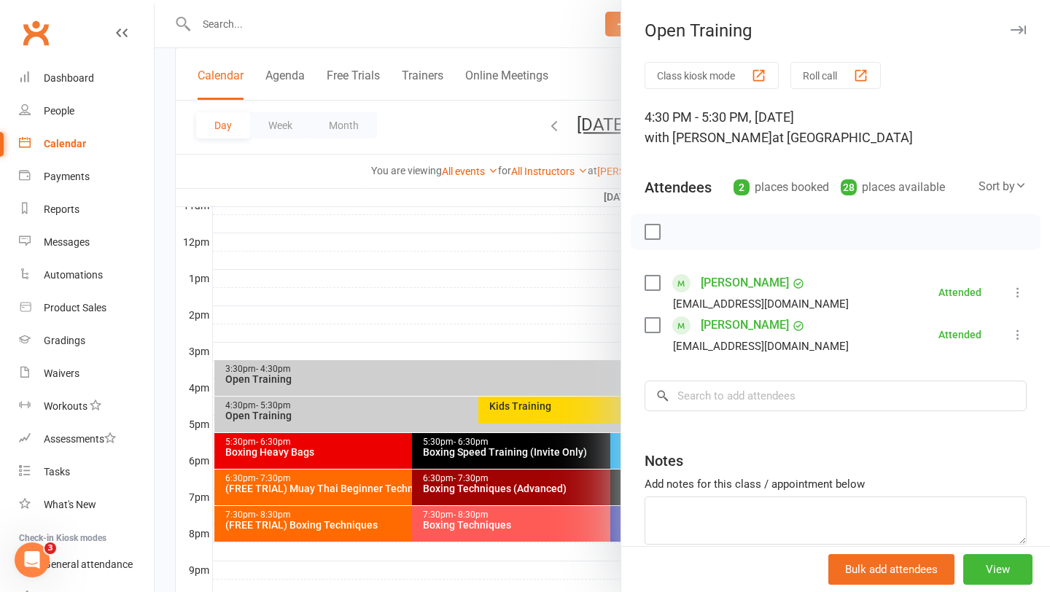
click at [381, 435] on div at bounding box center [602, 296] width 895 height 592
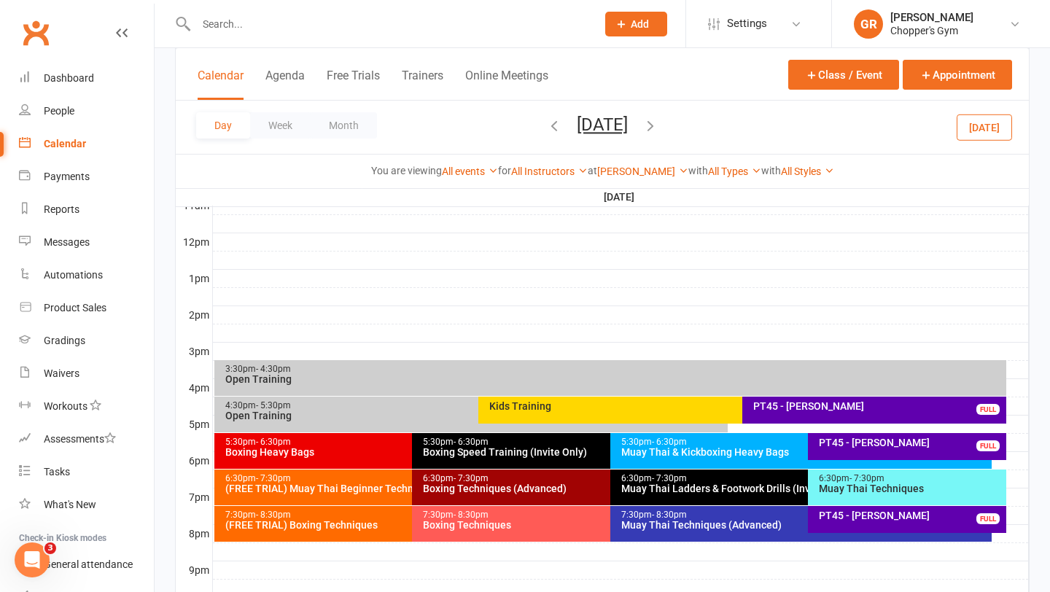
click at [978, 136] on button "Today" at bounding box center [983, 127] width 55 height 26
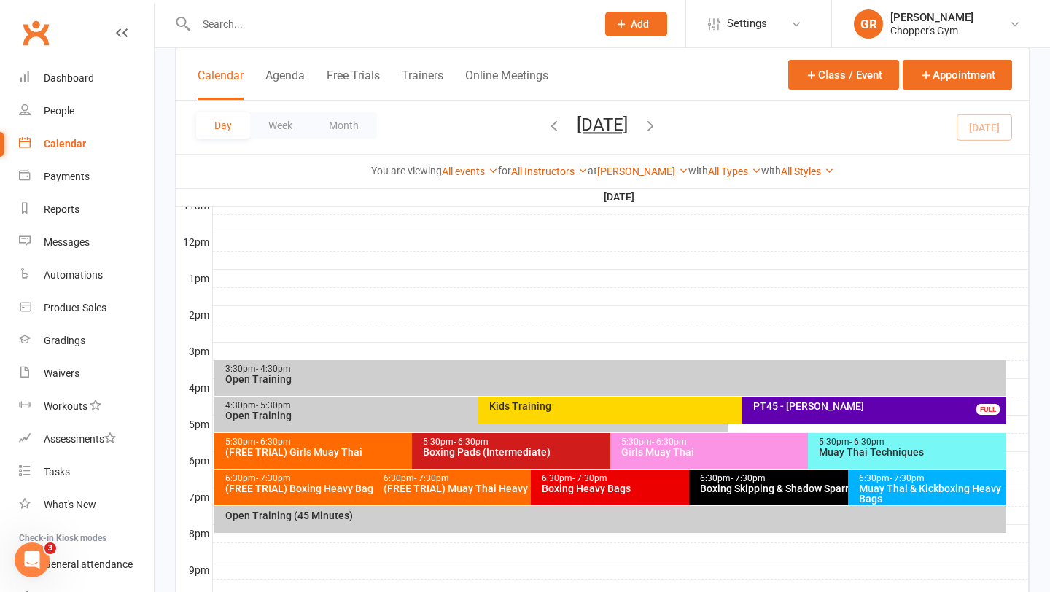
click at [504, 456] on div "Boxing Pads (Intermediate)" at bounding box center [606, 452] width 368 height 10
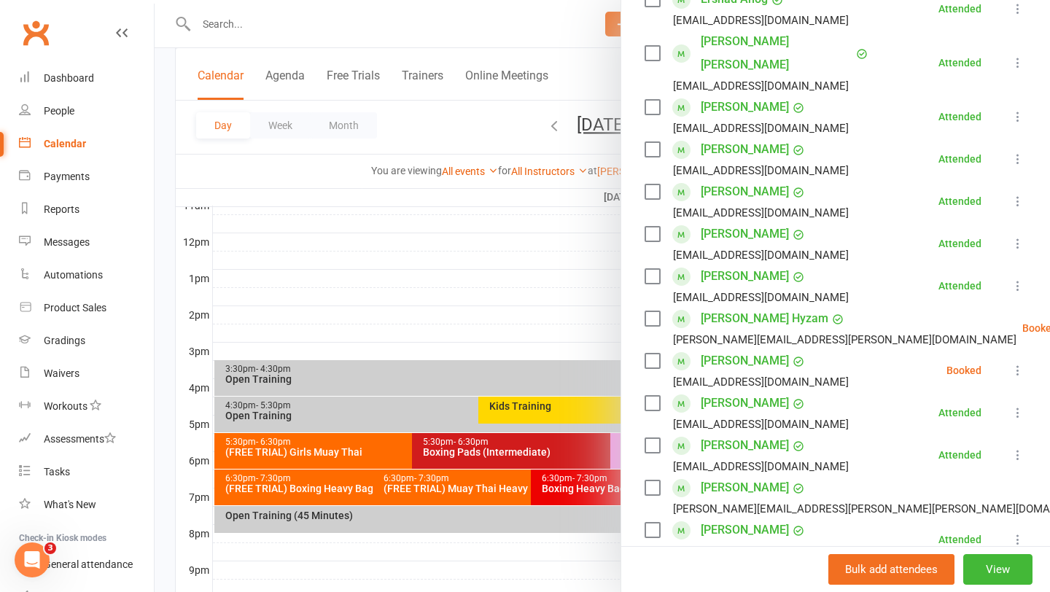
scroll to position [290, 0]
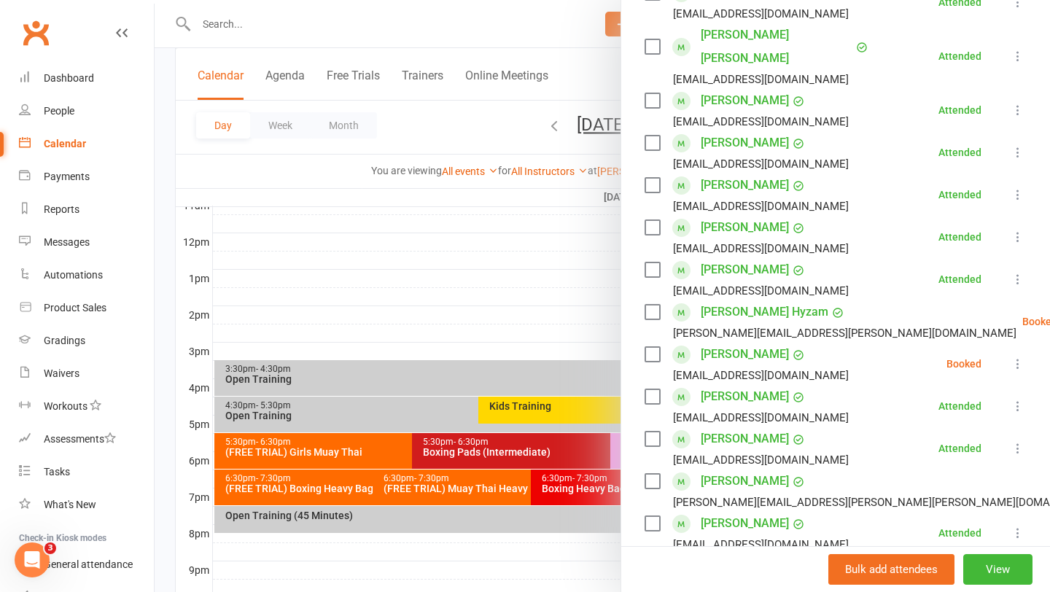
click at [510, 278] on div at bounding box center [602, 296] width 895 height 592
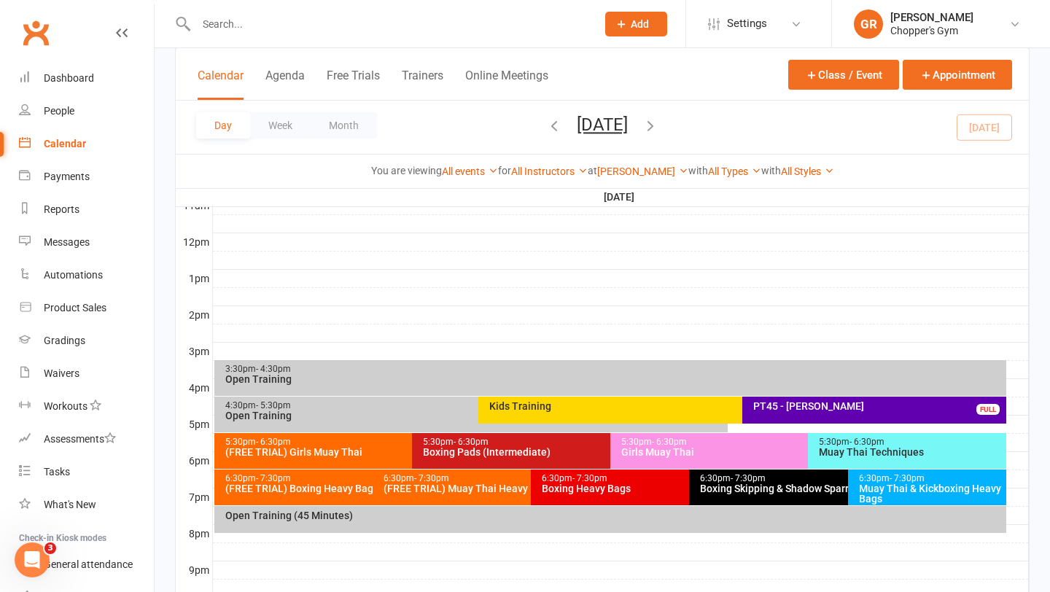
click at [870, 449] on div "Muay Thai Techniques" at bounding box center [910, 452] width 185 height 10
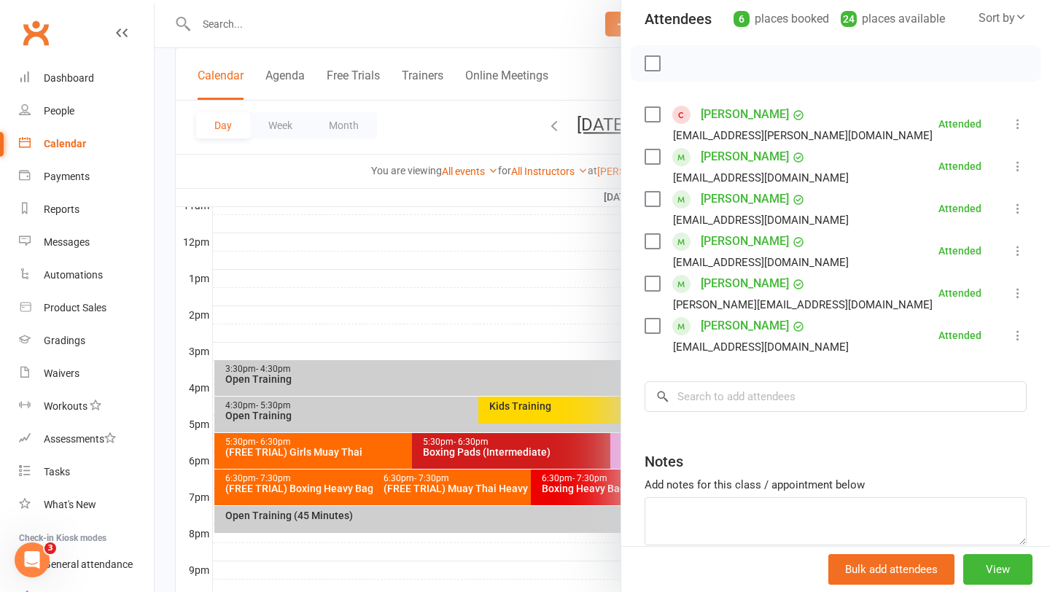
scroll to position [170, 0]
click at [530, 296] on div at bounding box center [602, 296] width 895 height 592
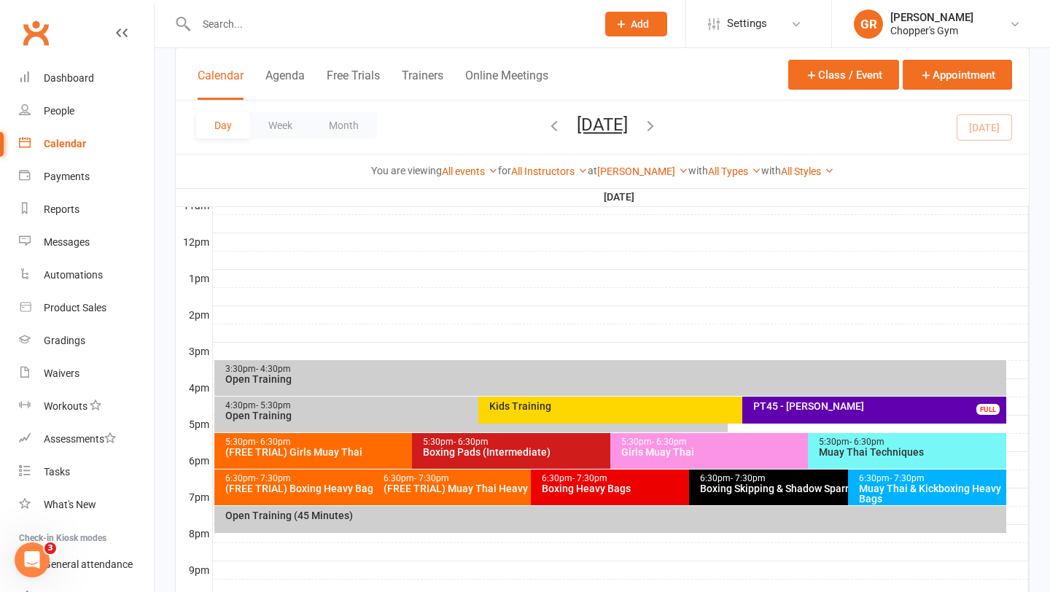
click at [662, 451] on div "Girls Muay Thai" at bounding box center [804, 452] width 368 height 10
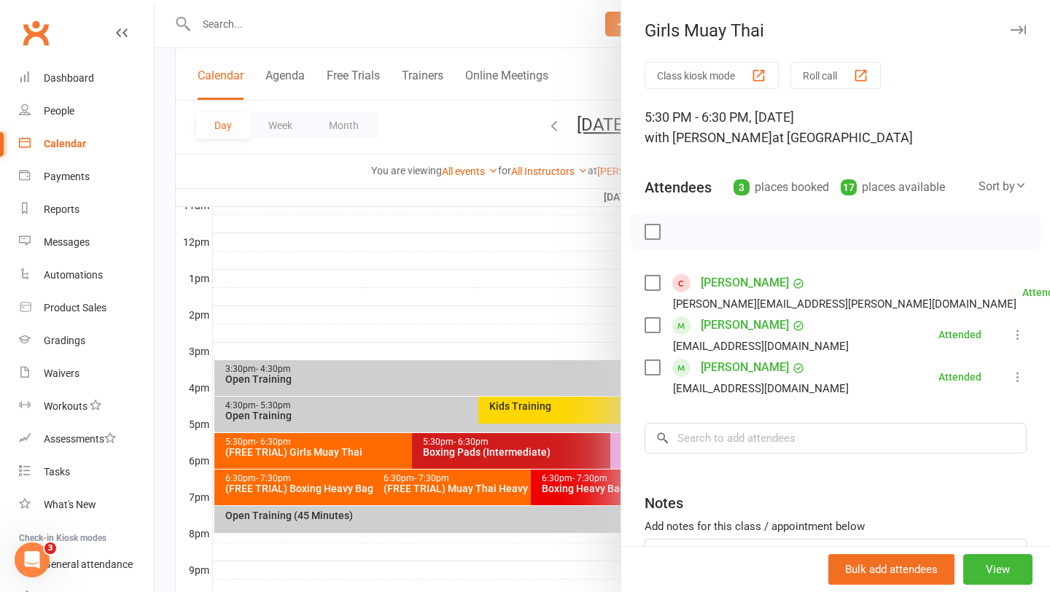
click at [534, 440] on div at bounding box center [602, 296] width 895 height 592
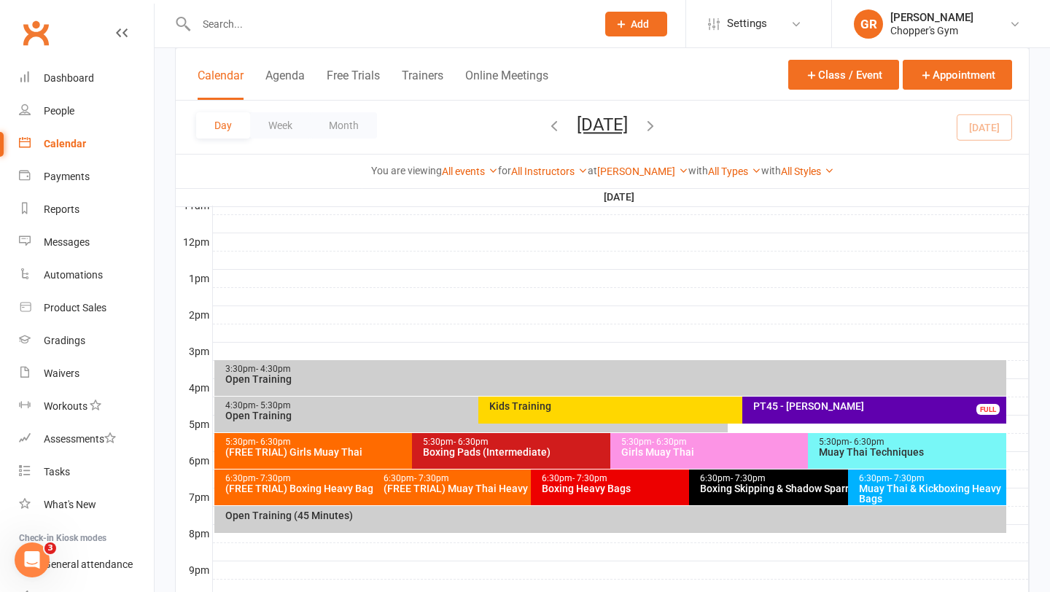
click at [517, 451] on div "Boxing Pads (Intermediate)" at bounding box center [606, 452] width 368 height 10
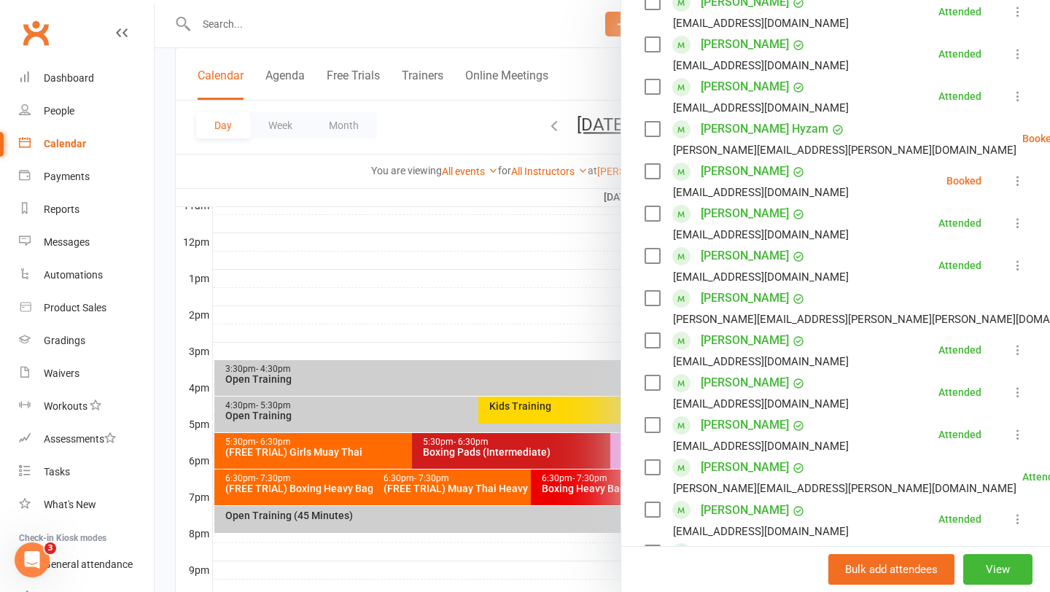
scroll to position [471, 0]
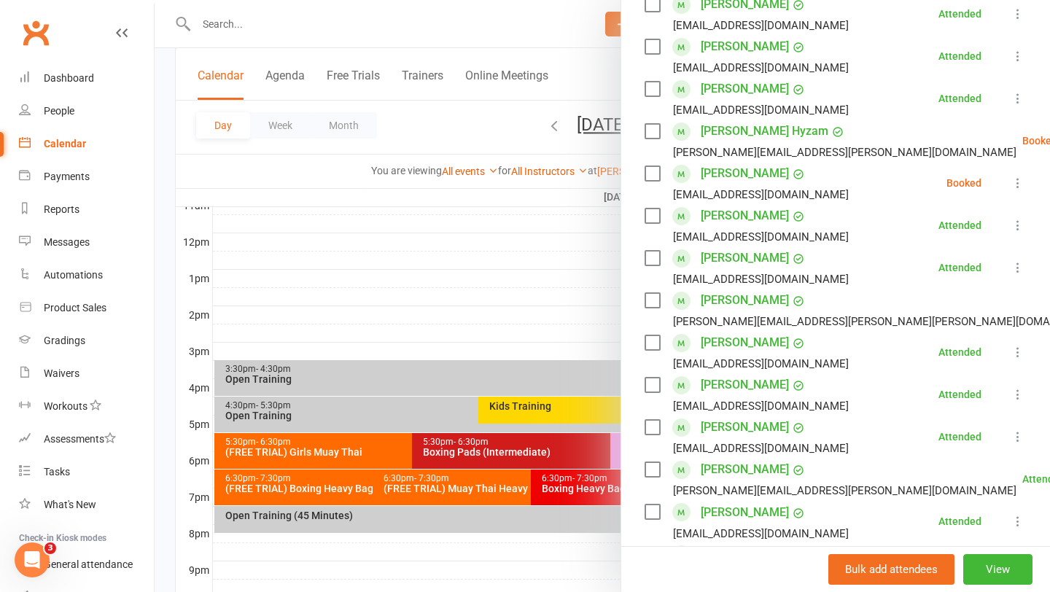
click at [517, 284] on div at bounding box center [602, 296] width 895 height 592
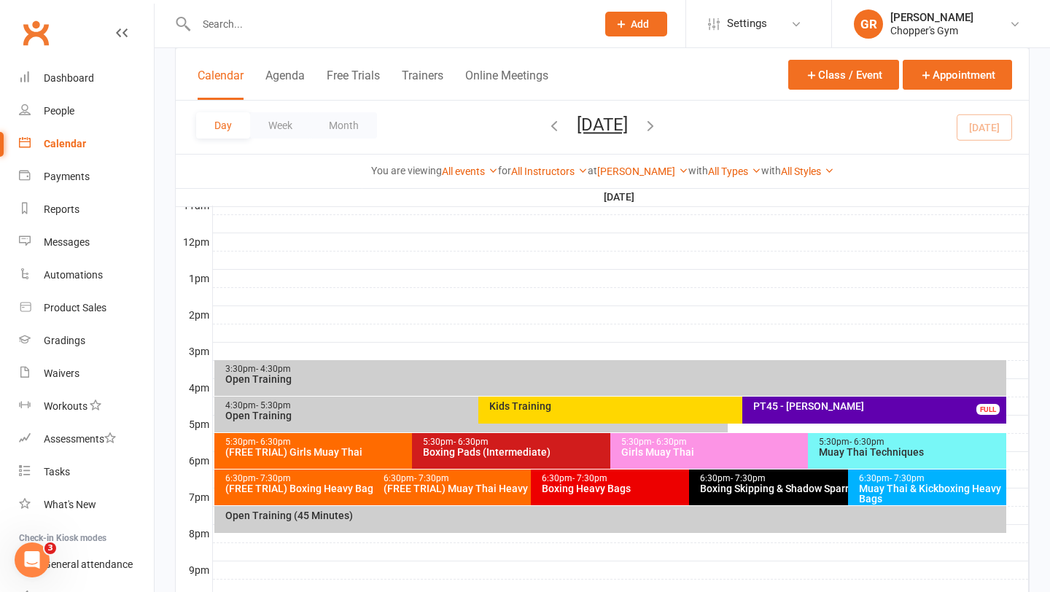
click at [364, 478] on div "6:30pm - 7:30pm" at bounding box center [369, 478] width 289 height 9
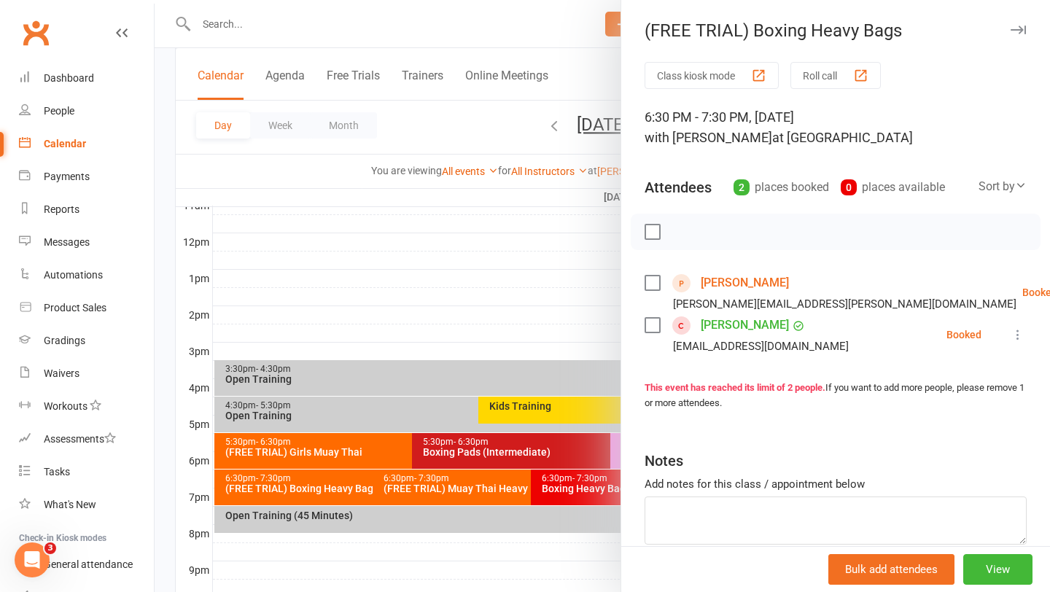
click at [464, 486] on div at bounding box center [602, 296] width 895 height 592
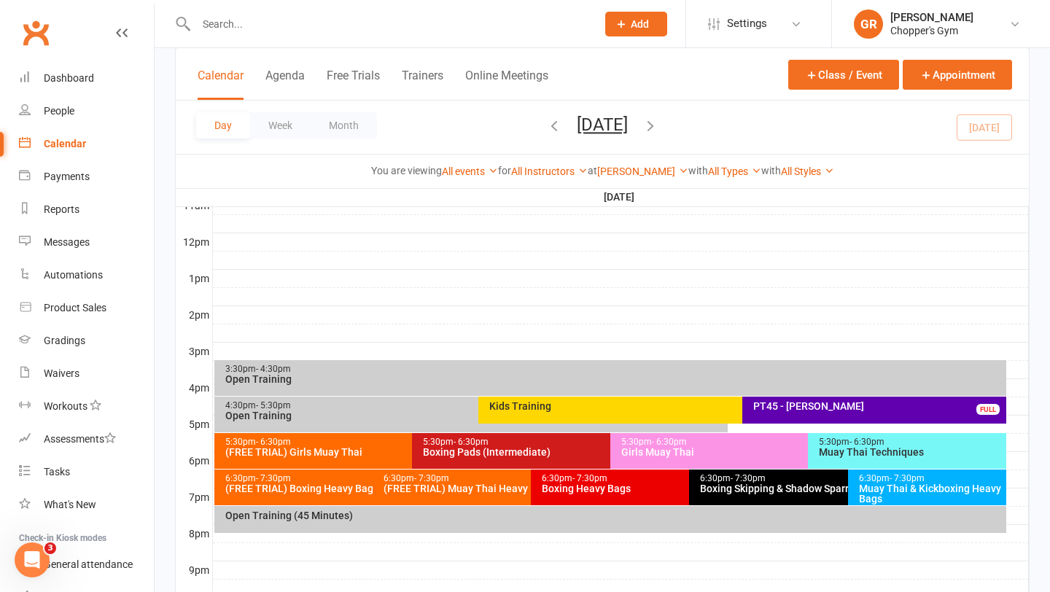
click at [464, 486] on div "(FREE TRIAL) Muay Thai Heavy Bags Class" at bounding box center [527, 488] width 289 height 10
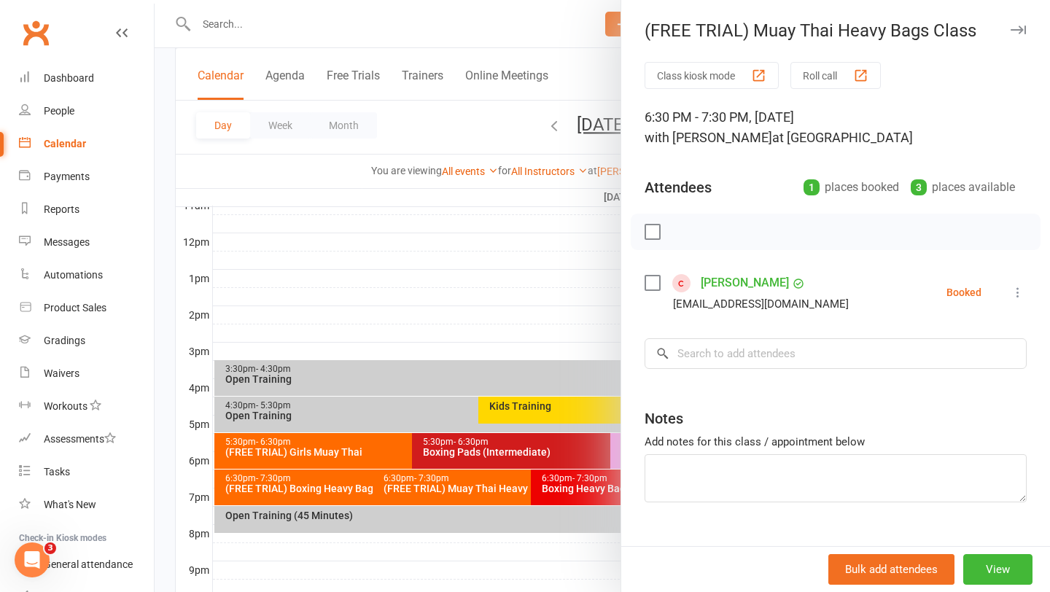
click at [340, 484] on div at bounding box center [602, 296] width 895 height 592
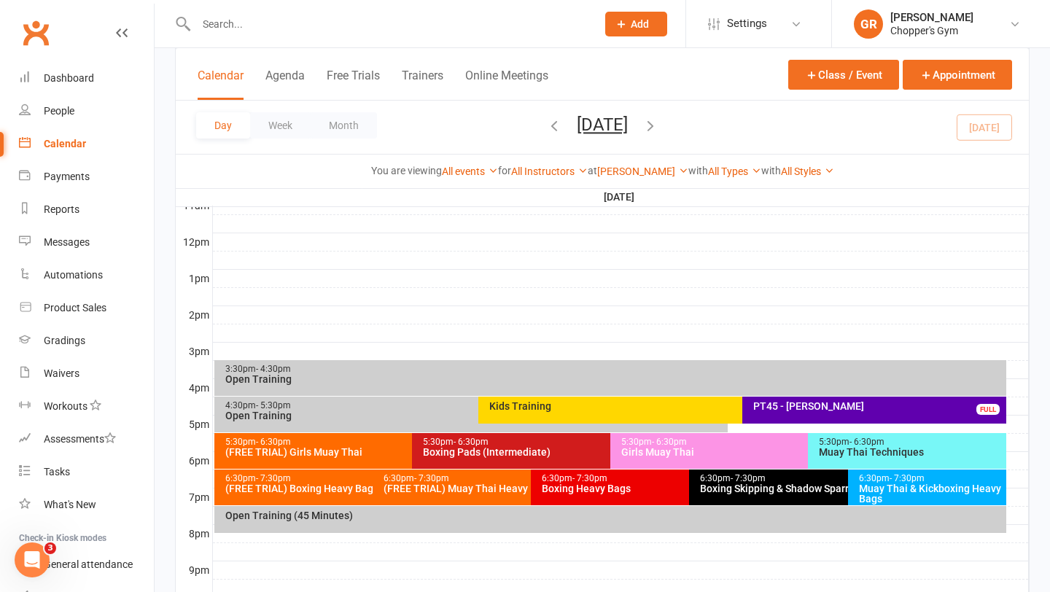
click at [340, 484] on div "(FREE TRIAL) Boxing Heavy Bags" at bounding box center [369, 488] width 289 height 10
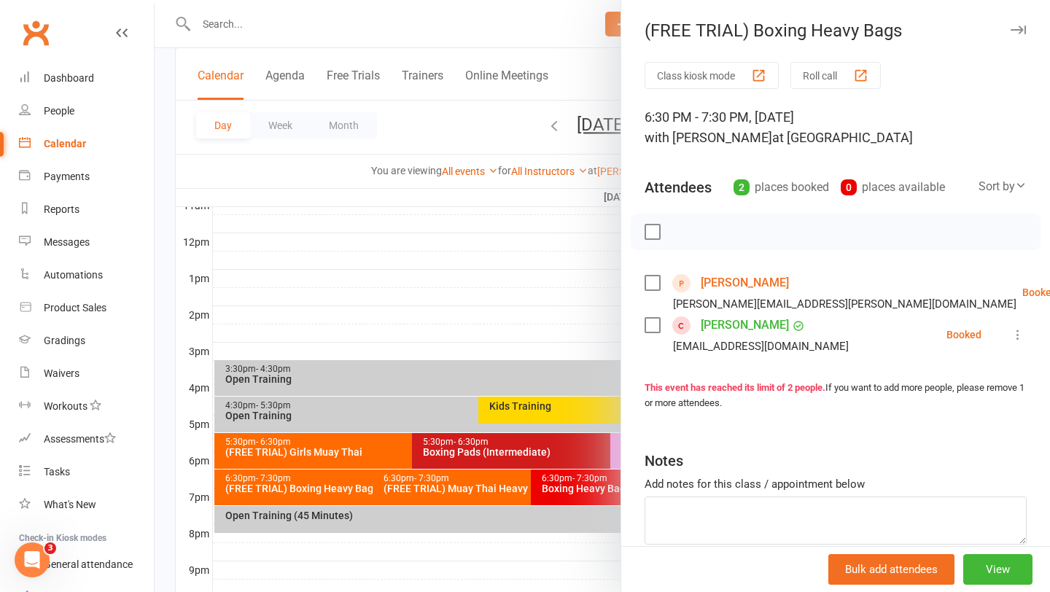
click at [745, 280] on link "Nick Dench" at bounding box center [745, 282] width 88 height 23
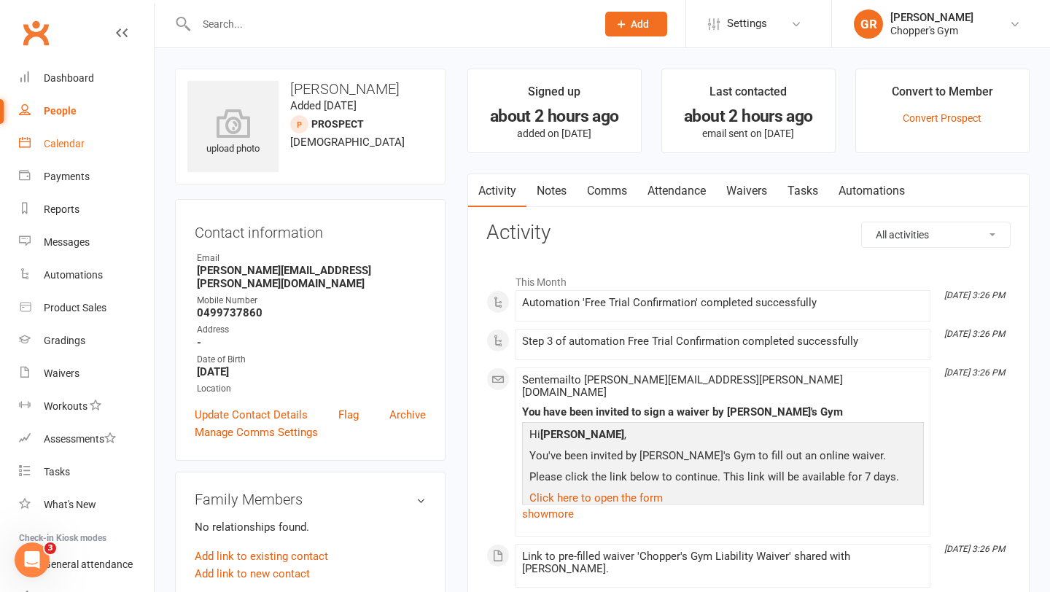
click div "Calendar"
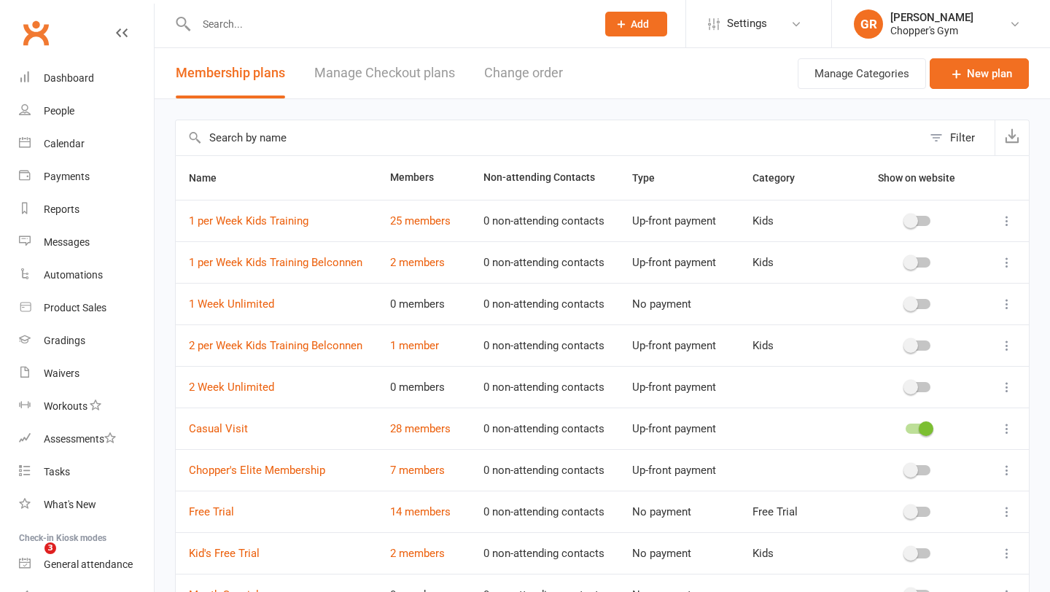
select select "25"
click at [296, 29] on input "text" at bounding box center [389, 24] width 394 height 20
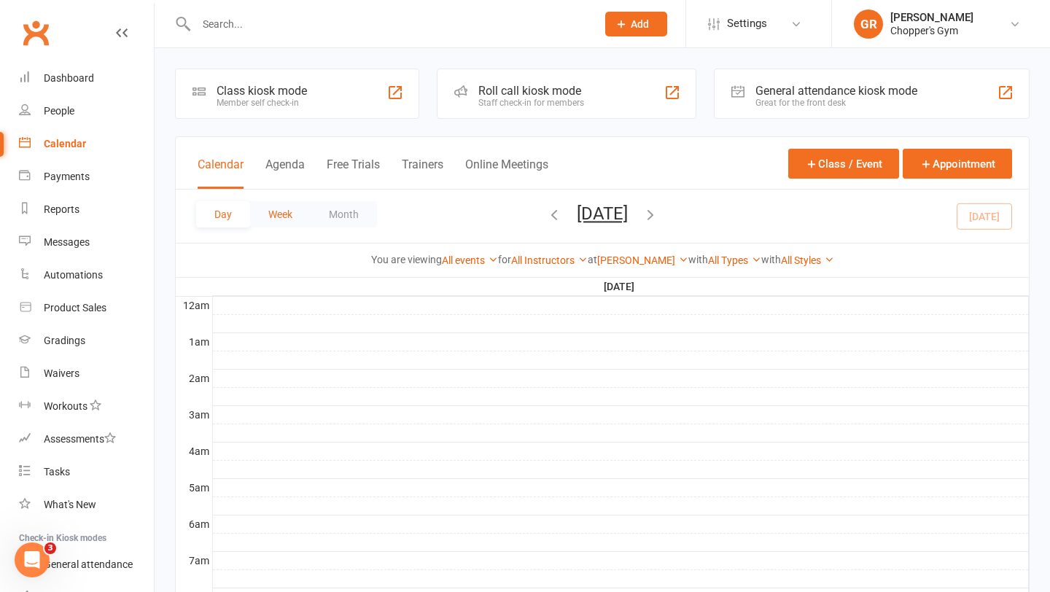
click at [288, 213] on button "Week" at bounding box center [280, 214] width 61 height 26
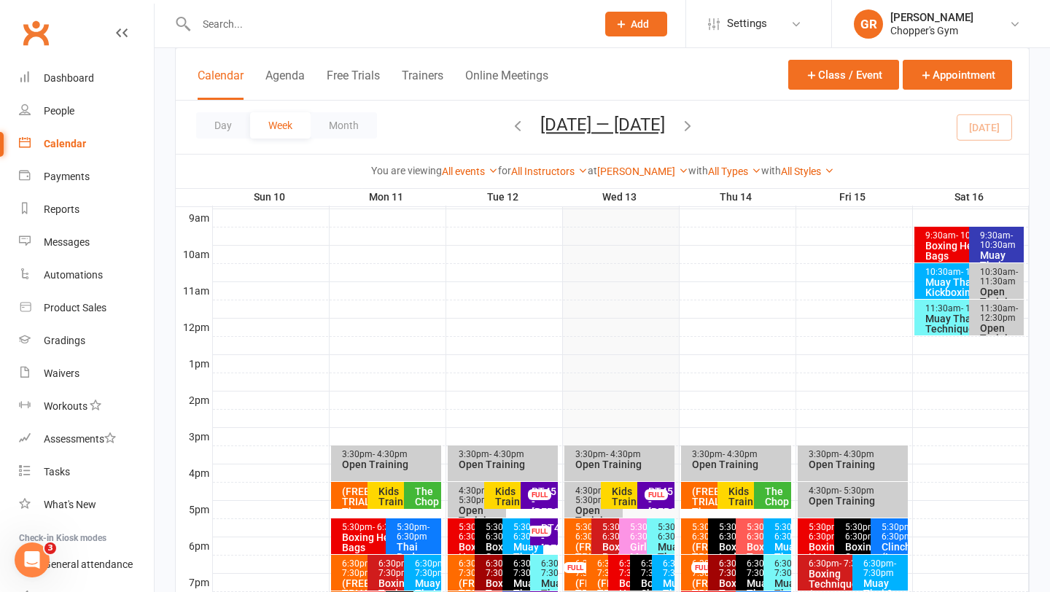
scroll to position [466, 0]
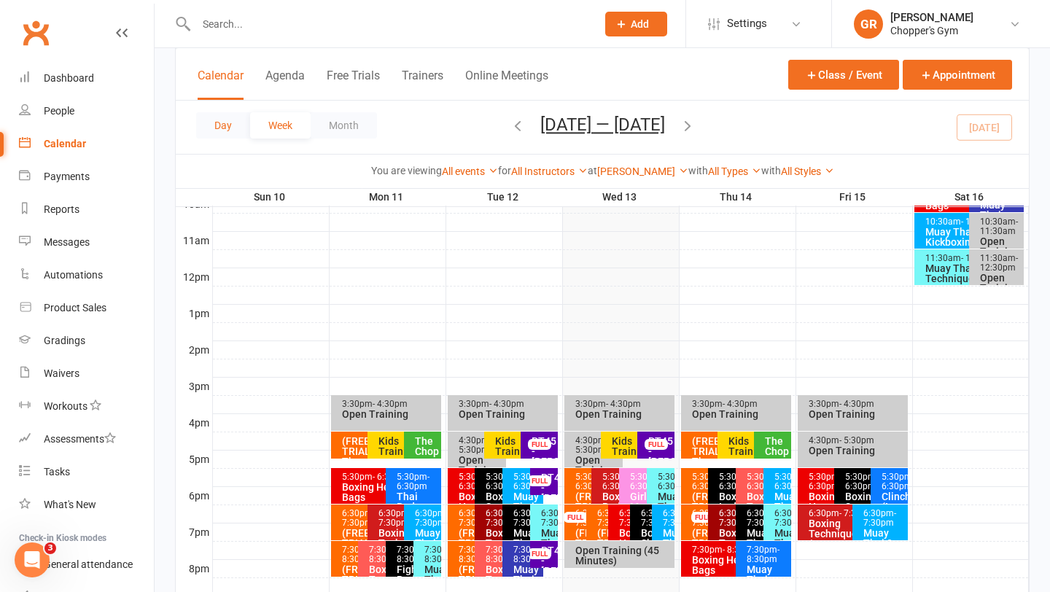
click at [218, 128] on button "Day" at bounding box center [223, 125] width 54 height 26
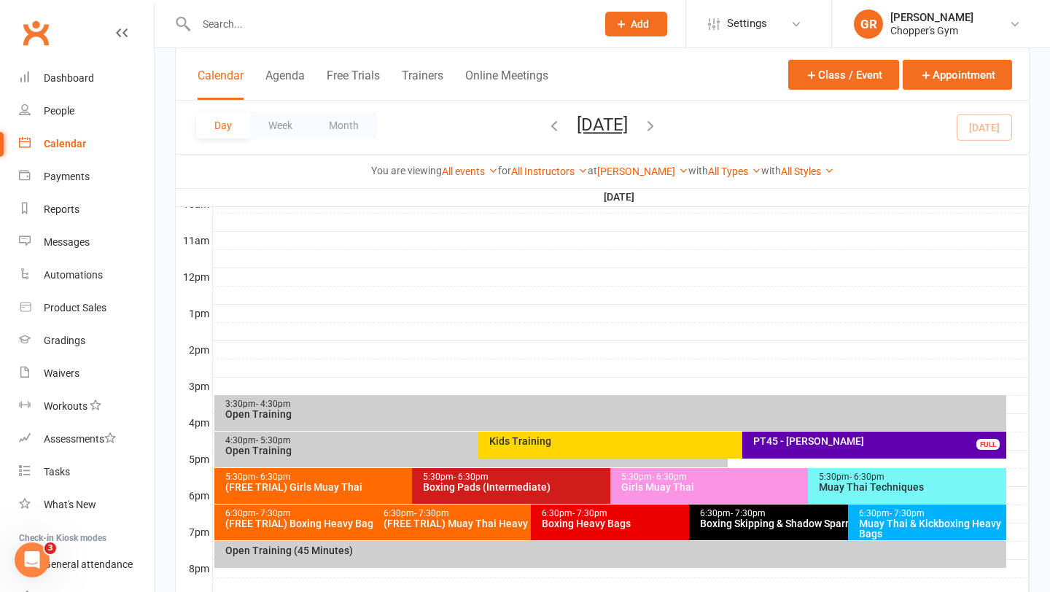
scroll to position [474, 0]
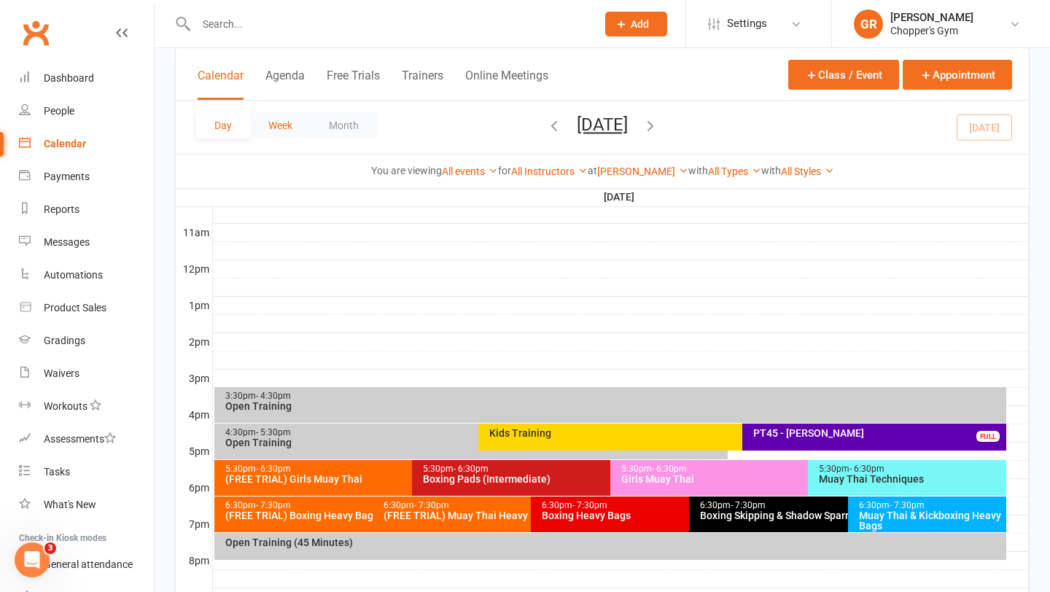
click at [283, 117] on button "Week" at bounding box center [280, 125] width 61 height 26
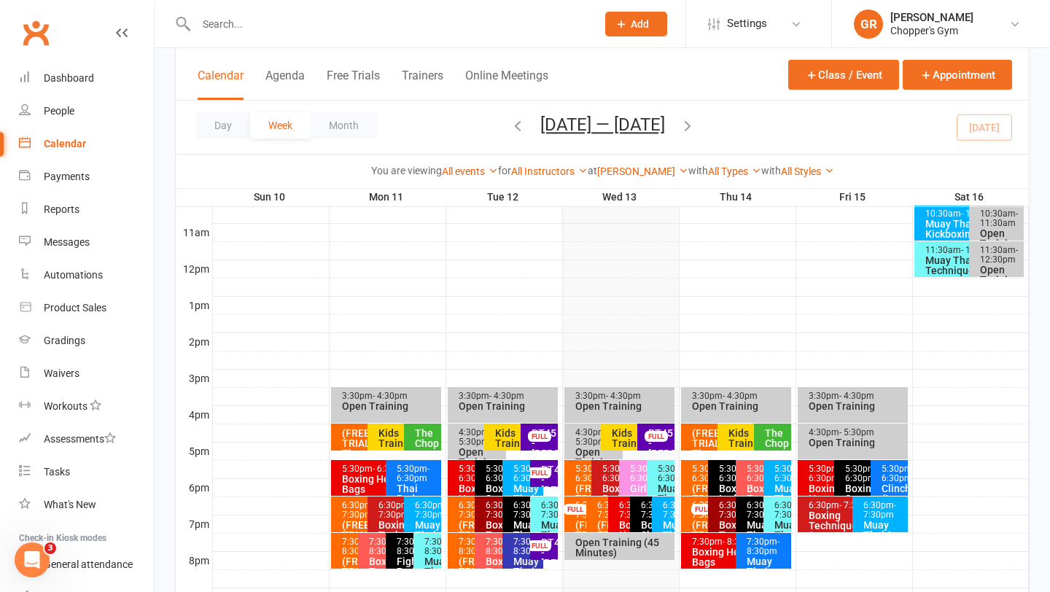
click at [526, 130] on span "[DATE] — [DATE] [DATE] Sun Mon Tue Wed Thu Fri Sat 27 28 29 30 31 01 02 03 04 0…" at bounding box center [603, 127] width 154 height 26
click at [513, 128] on icon "button" at bounding box center [518, 125] width 16 height 16
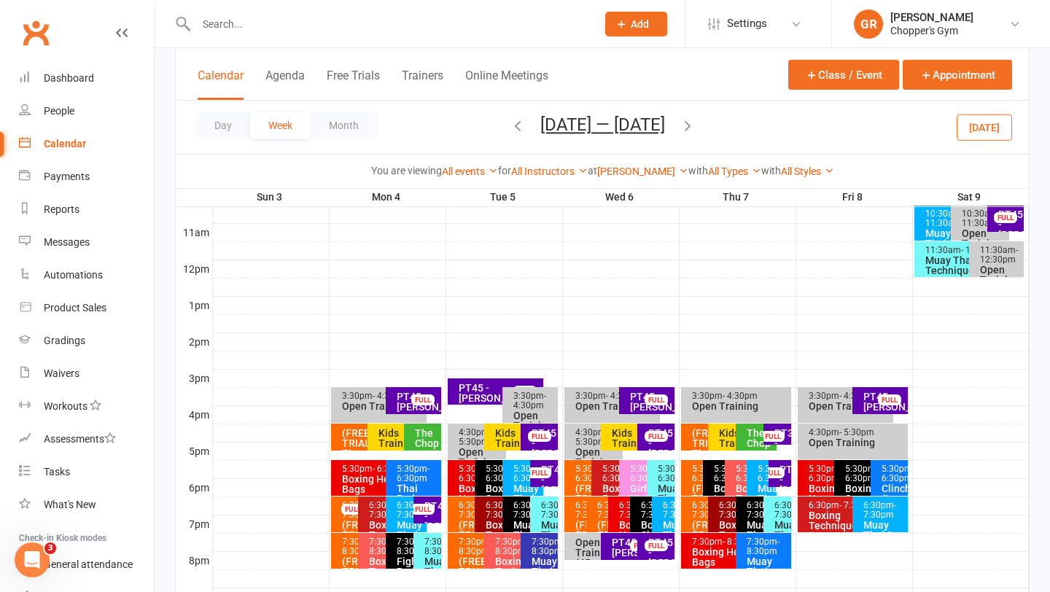
scroll to position [489, 0]
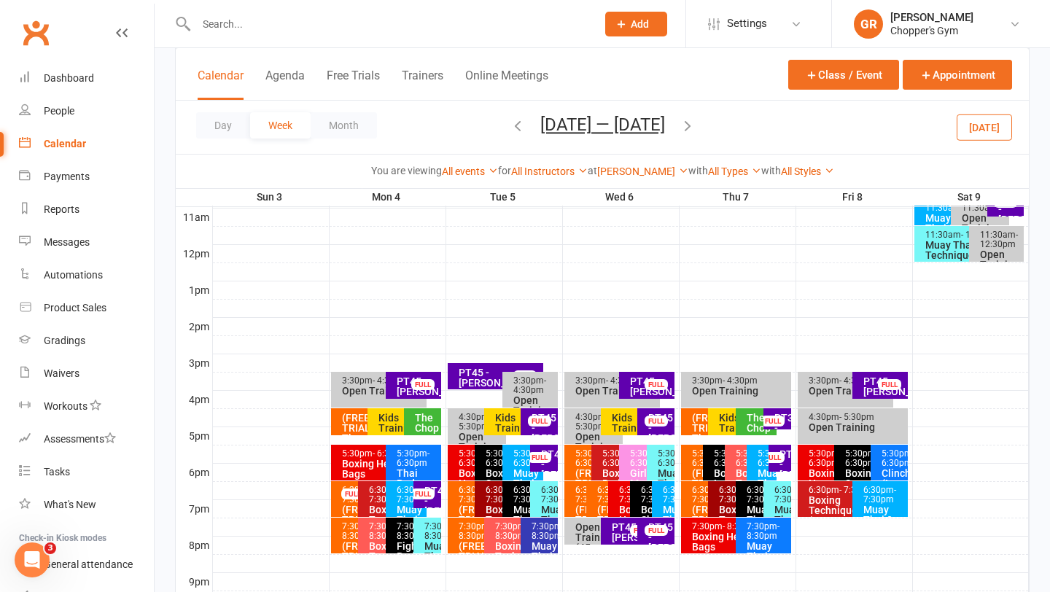
click at [653, 542] on div "PT45 - [PERSON_NAME]" at bounding box center [658, 537] width 23 height 31
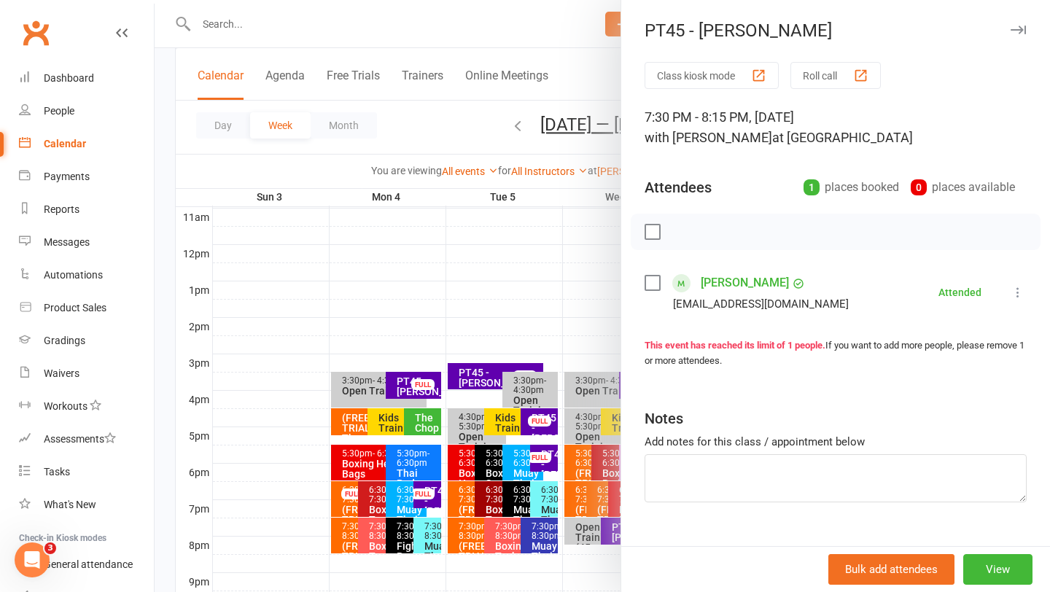
click at [585, 502] on div at bounding box center [602, 296] width 895 height 592
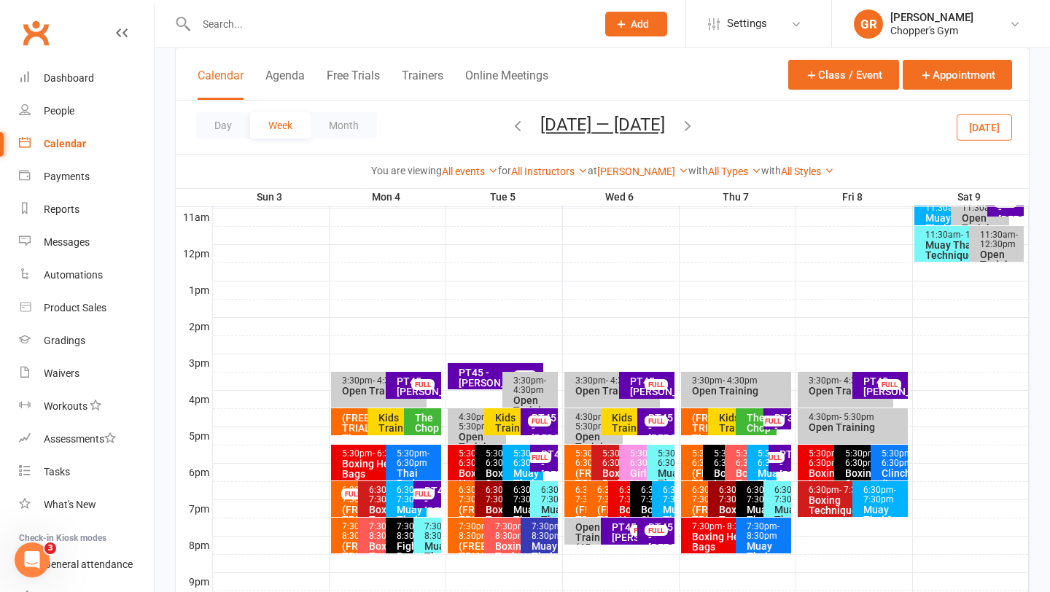
click at [650, 428] on div "PT45 - [PERSON_NAME]" at bounding box center [658, 428] width 23 height 31
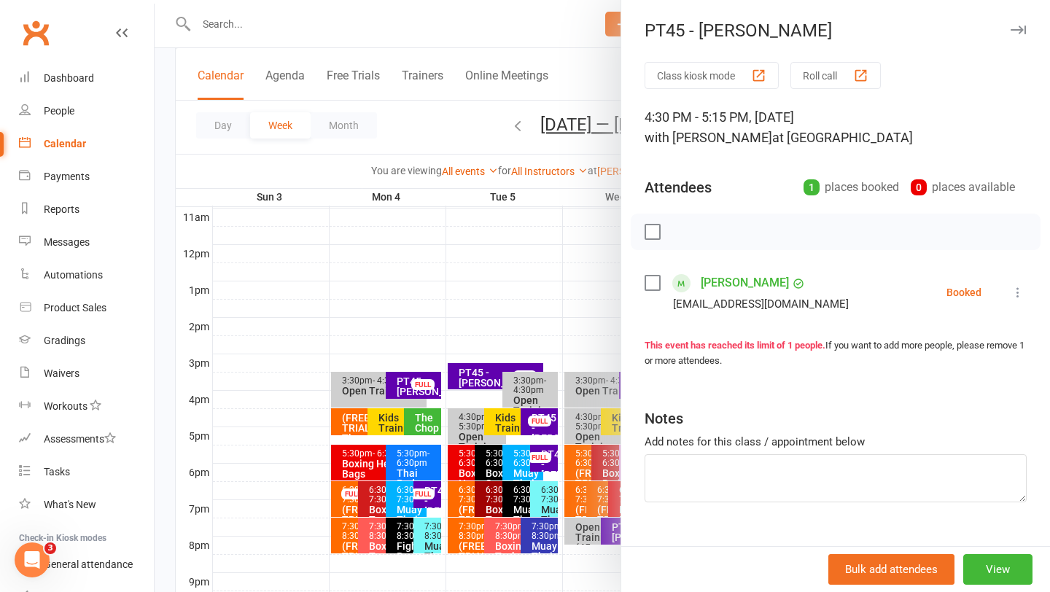
click at [585, 332] on div at bounding box center [602, 296] width 895 height 592
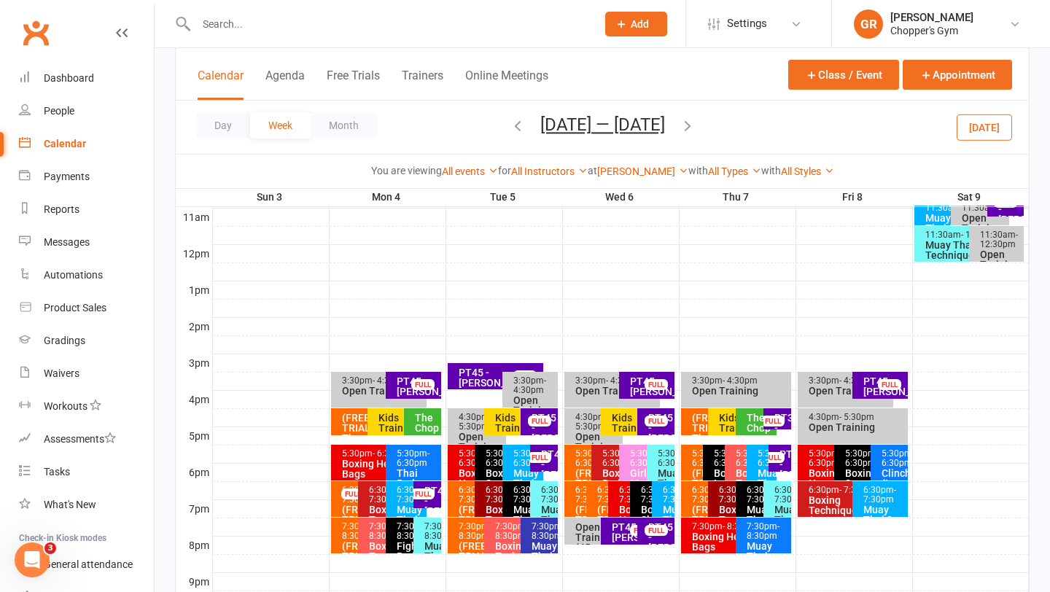
click at [521, 124] on icon "button" at bounding box center [518, 125] width 16 height 16
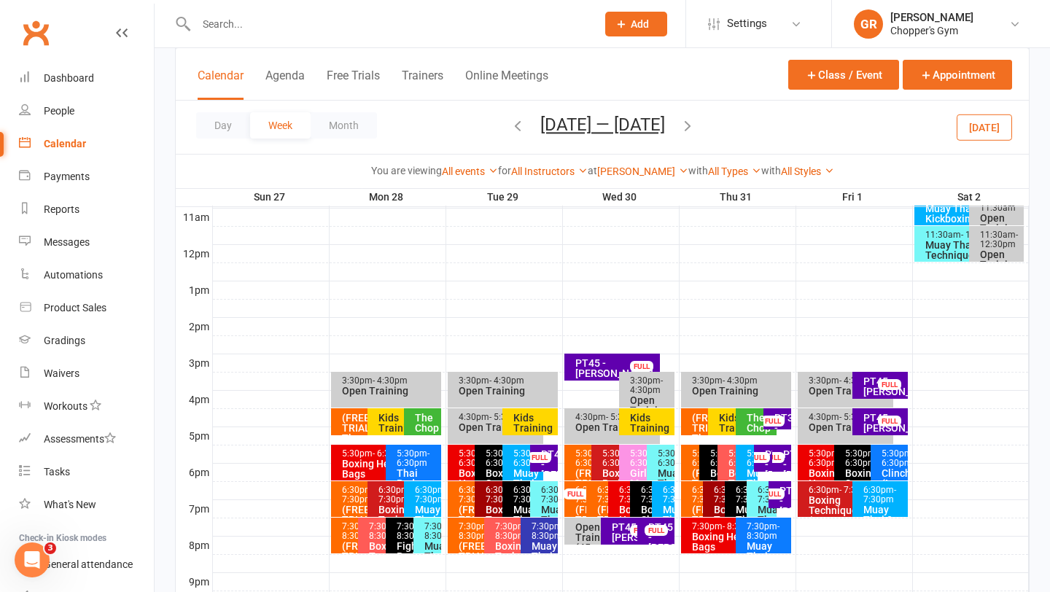
click at [644, 536] on div "PT45 - [PERSON_NAME] FULL" at bounding box center [655, 531] width 36 height 27
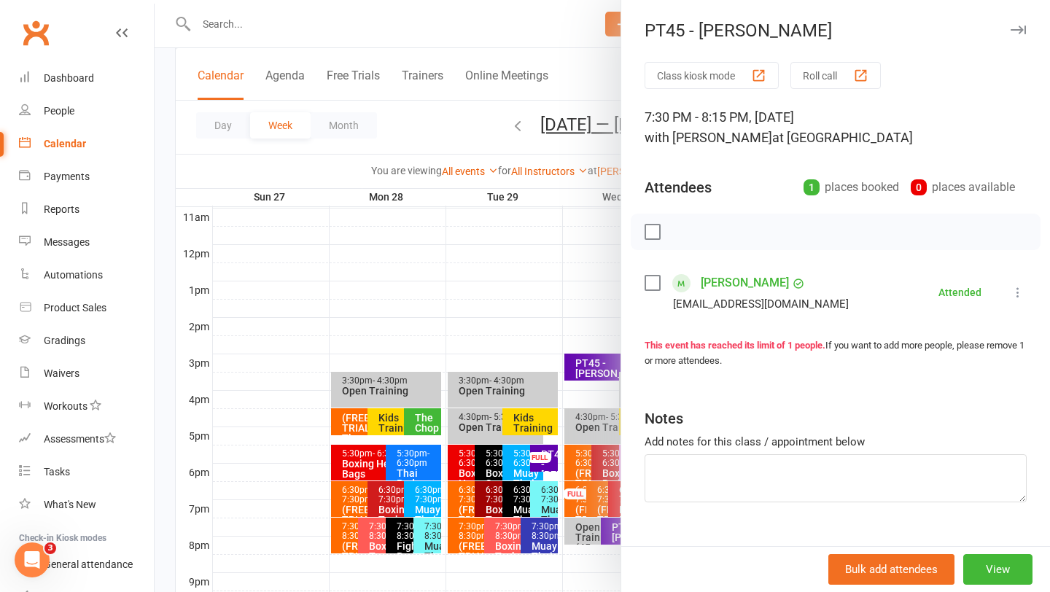
click at [584, 470] on div at bounding box center [602, 296] width 895 height 592
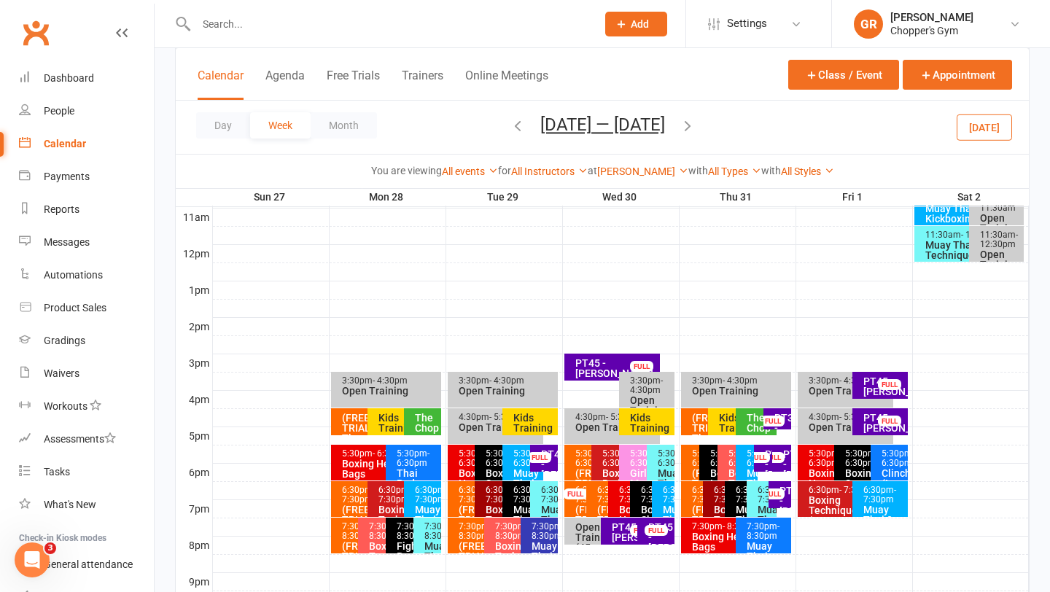
click at [782, 491] on div "FULL" at bounding box center [772, 493] width 23 height 11
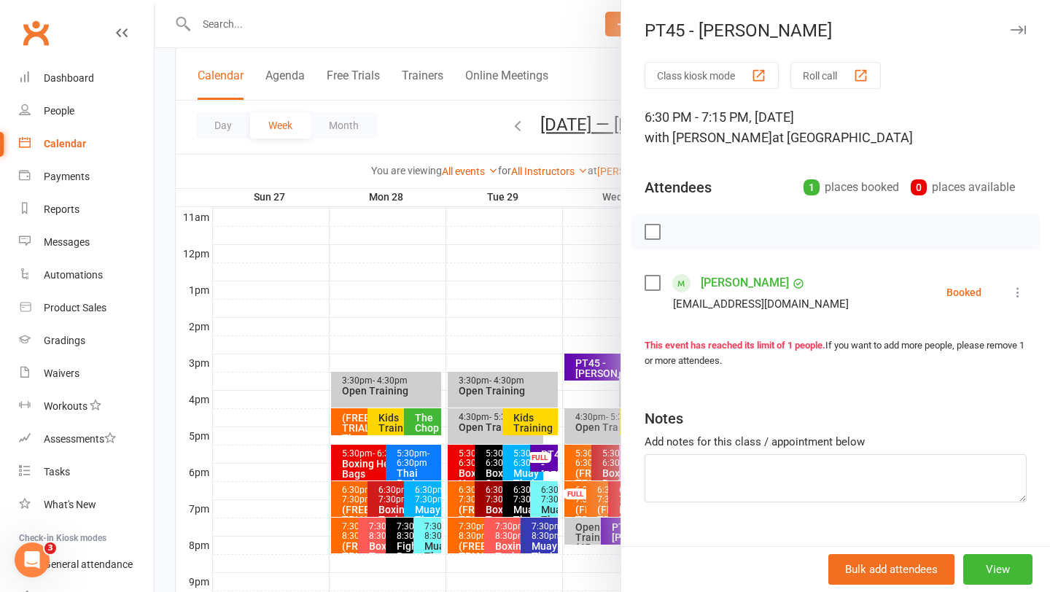
click at [591, 496] on div at bounding box center [602, 296] width 895 height 592
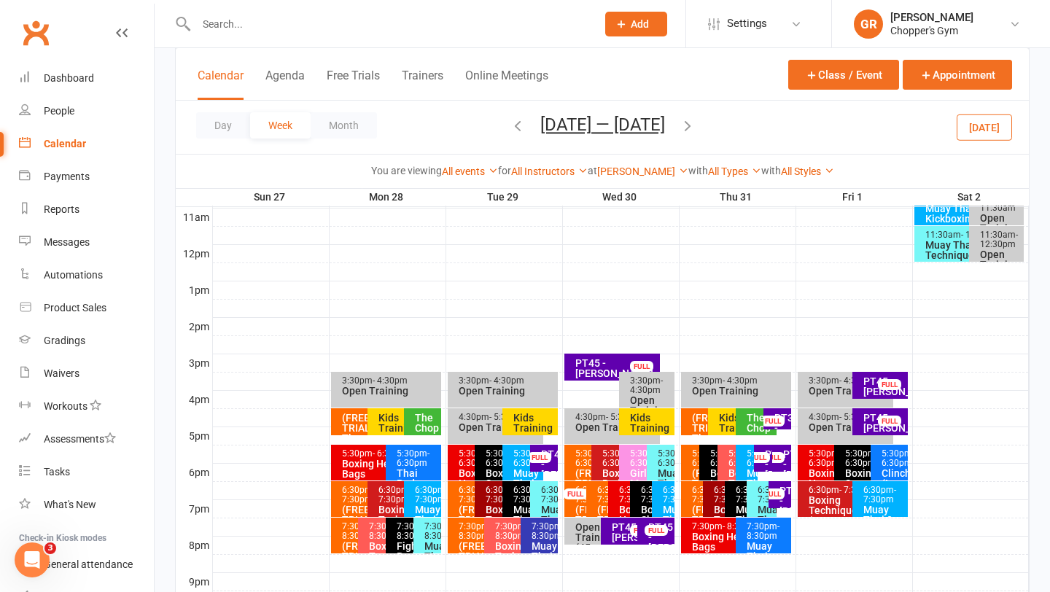
click at [761, 469] on div "PT45 - [PERSON_NAME] [PERSON_NAME] FULL" at bounding box center [765, 458] width 22 height 27
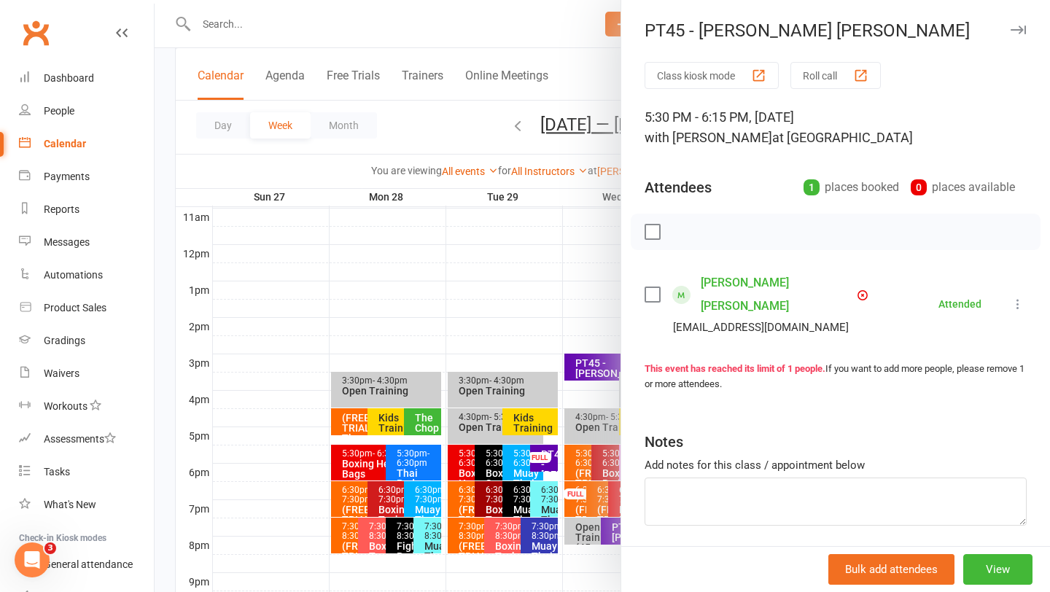
click at [596, 301] on div at bounding box center [602, 296] width 895 height 592
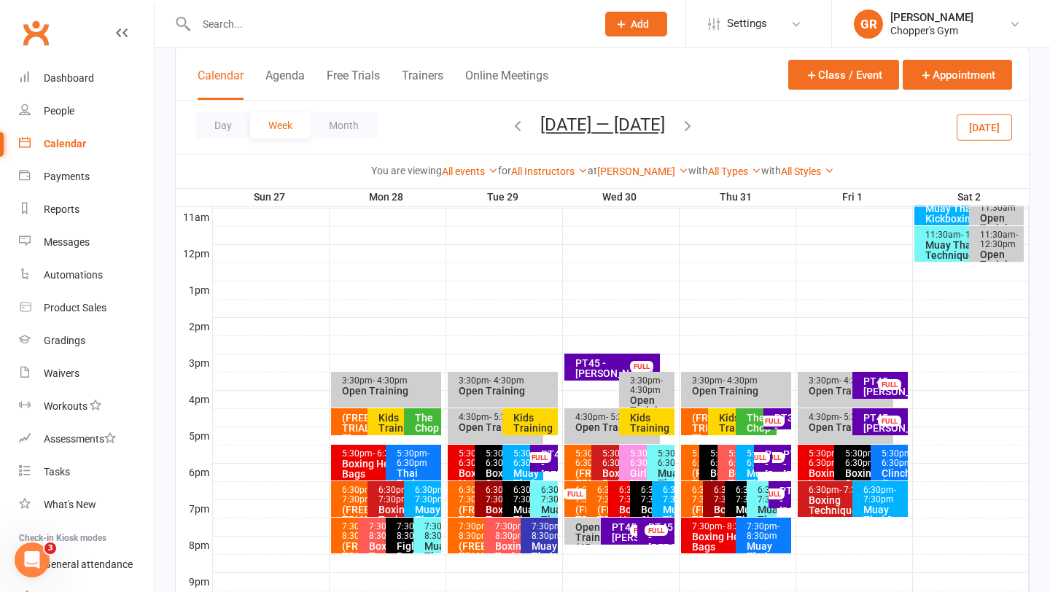
click at [543, 467] on div "PT45 - [PERSON_NAME]" at bounding box center [547, 464] width 15 height 31
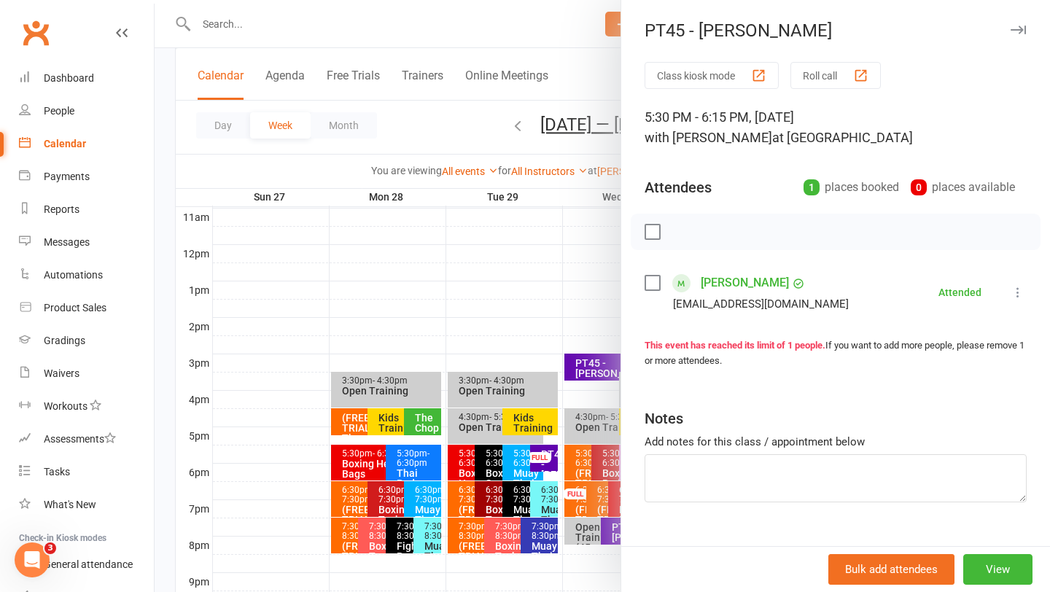
click at [569, 278] on div at bounding box center [602, 296] width 895 height 592
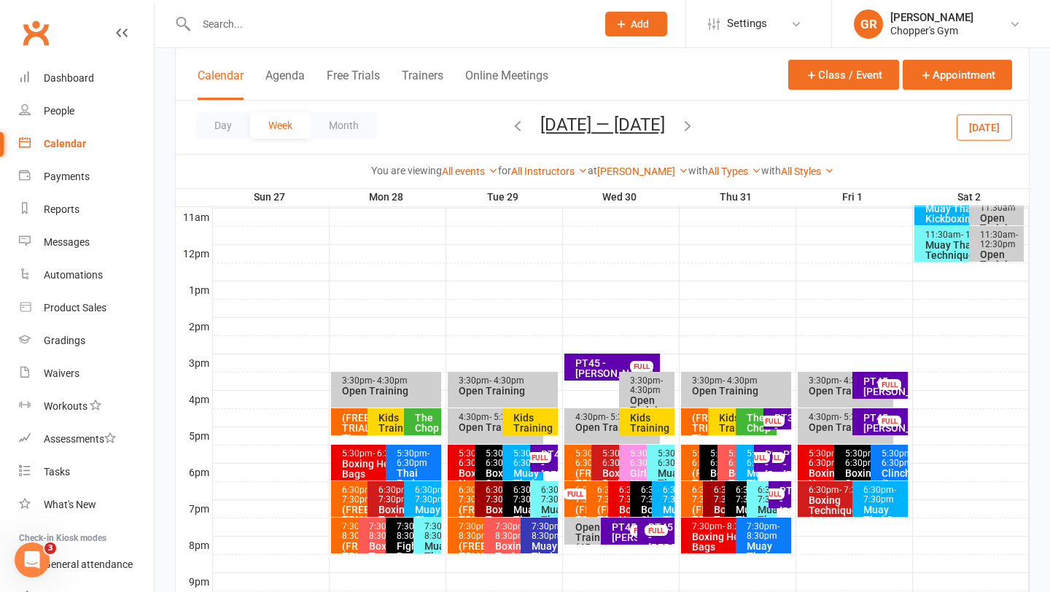
click at [510, 130] on icon "button" at bounding box center [518, 125] width 16 height 16
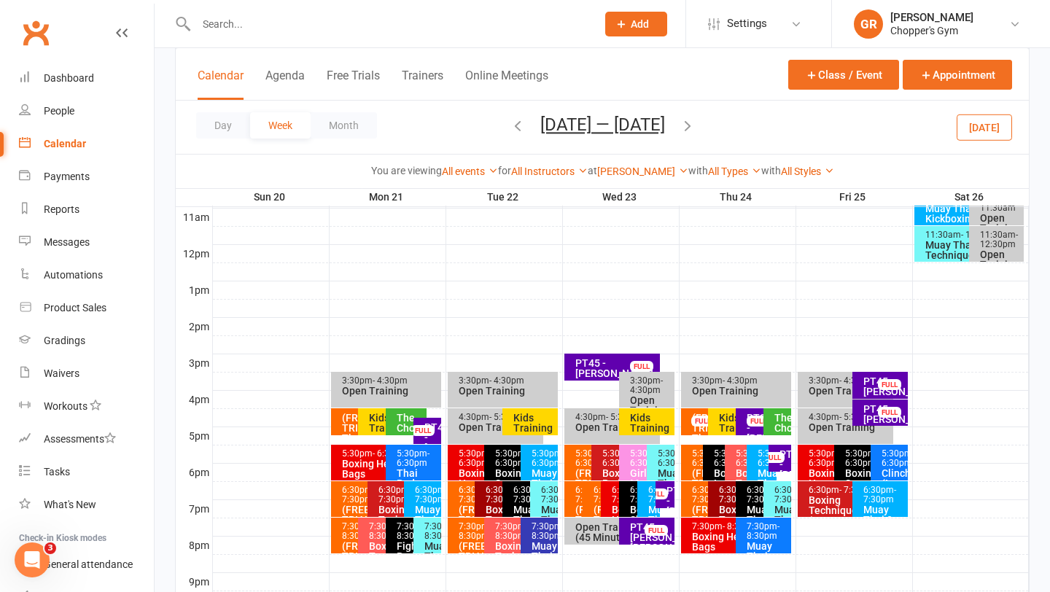
click at [664, 496] on div "FULL" at bounding box center [655, 493] width 23 height 11
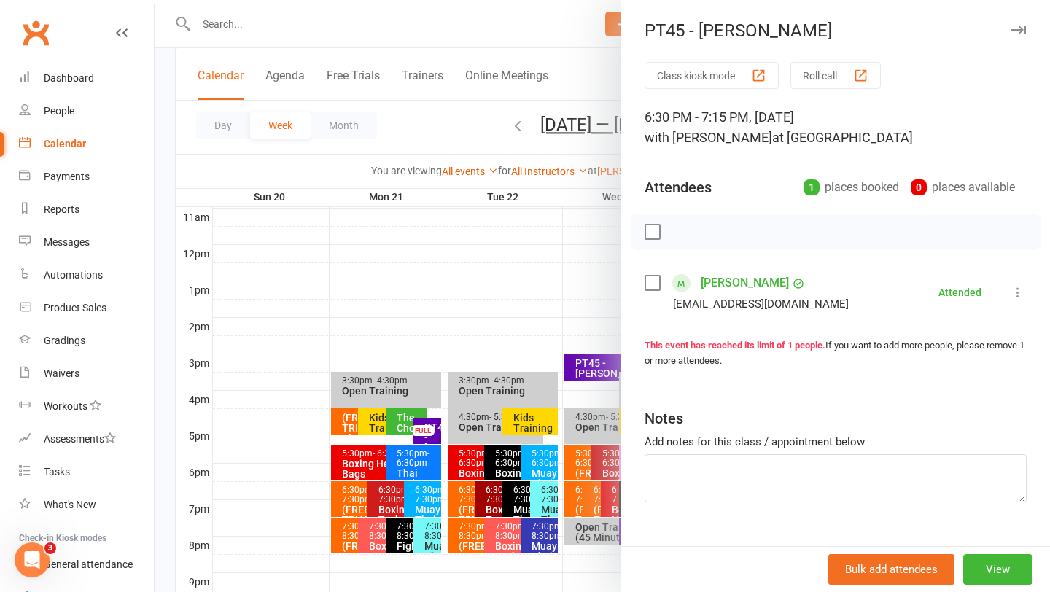
click at [709, 278] on link "[PERSON_NAME]" at bounding box center [745, 282] width 88 height 23
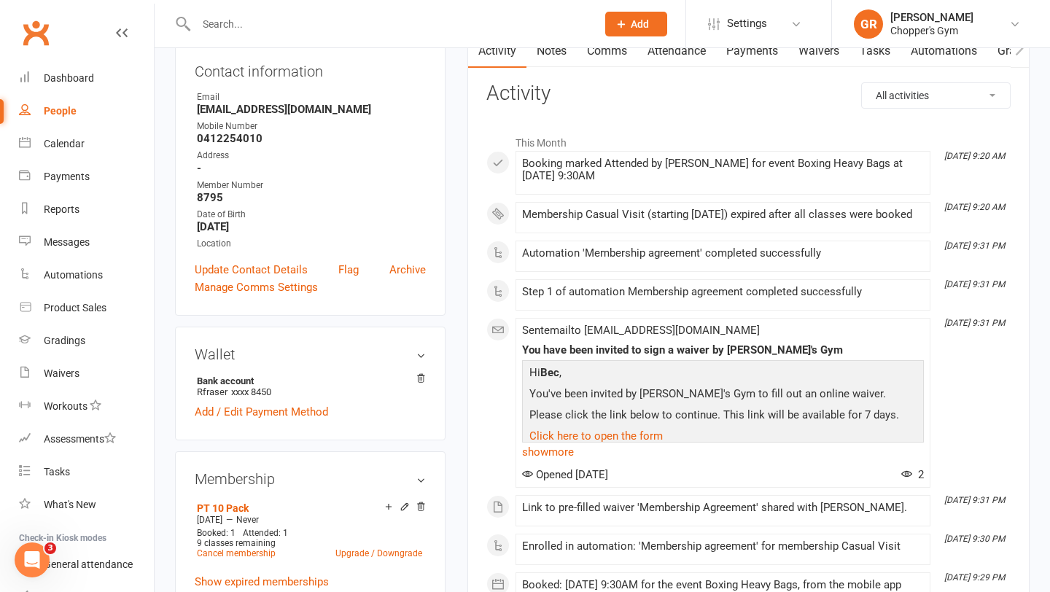
scroll to position [165, 0]
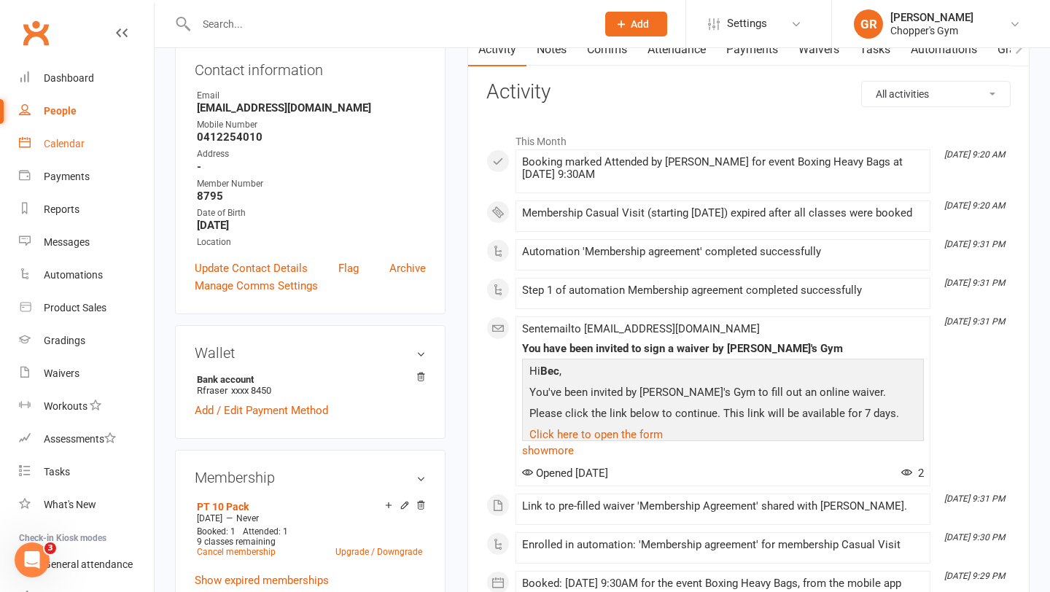
click at [76, 144] on div "Calendar" at bounding box center [64, 144] width 41 height 12
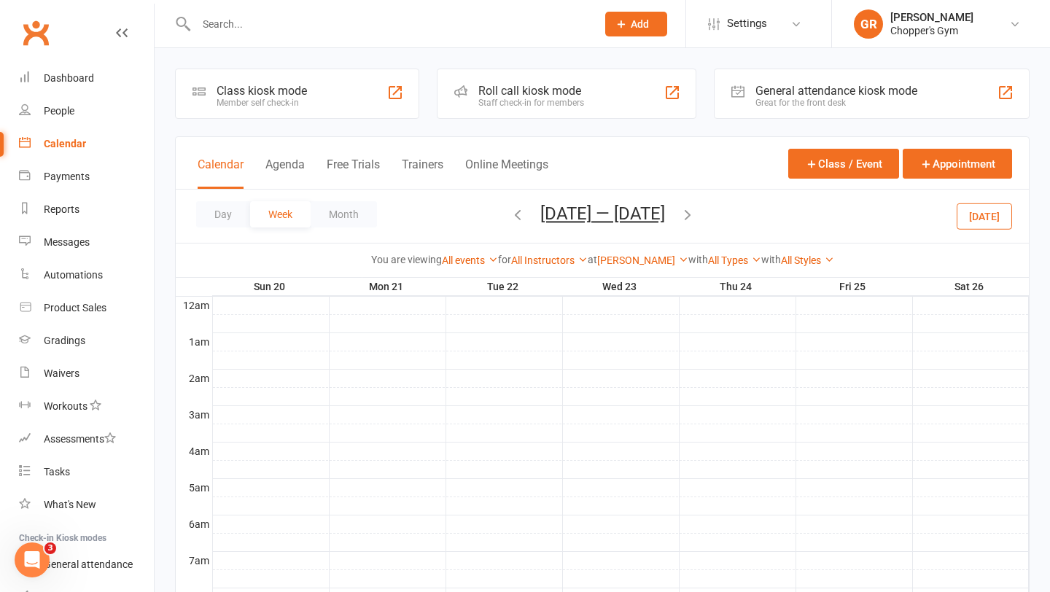
click at [978, 217] on button "[DATE]" at bounding box center [983, 216] width 55 height 26
click at [219, 219] on button "Day" at bounding box center [223, 214] width 54 height 26
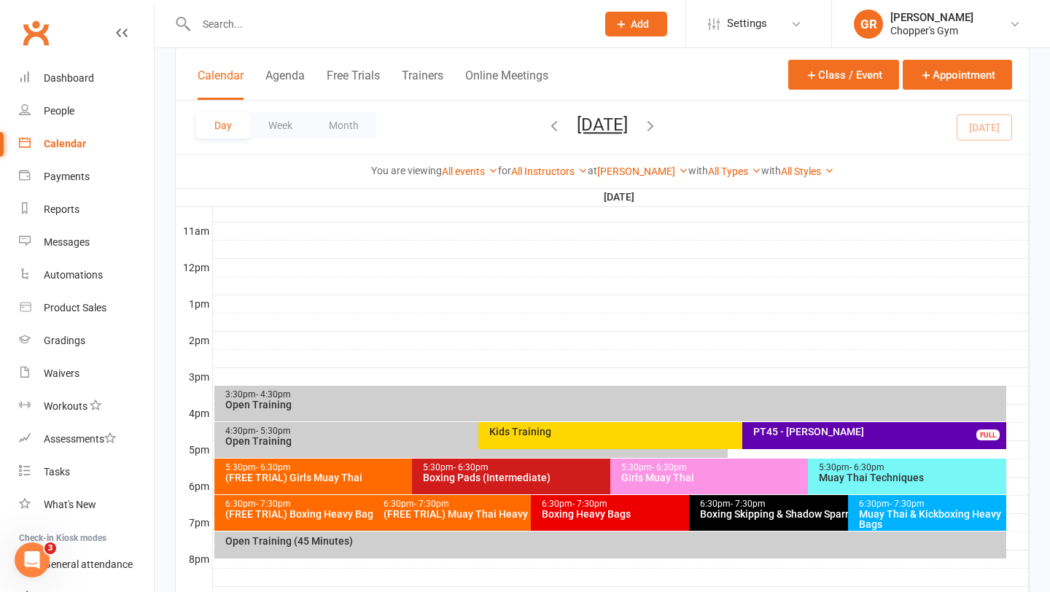
scroll to position [491, 0]
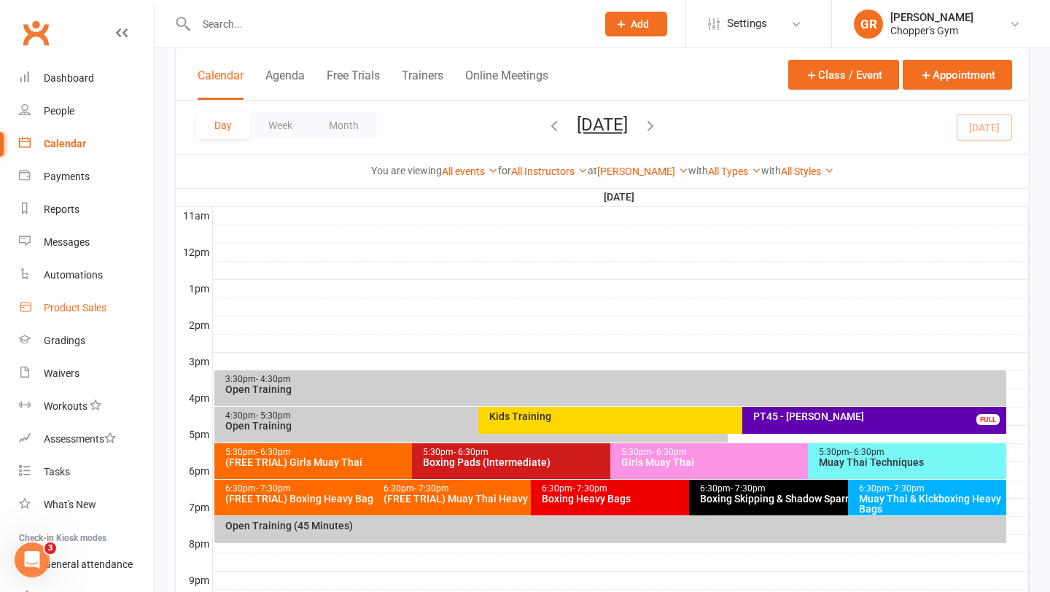
click at [68, 311] on div "Product Sales" at bounding box center [75, 308] width 63 height 12
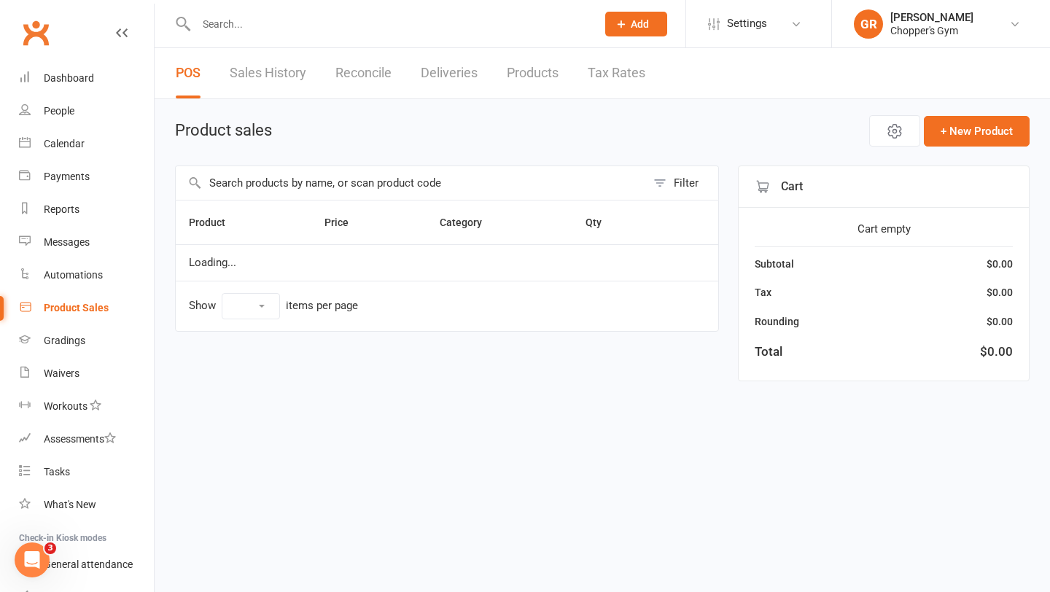
select select "100"
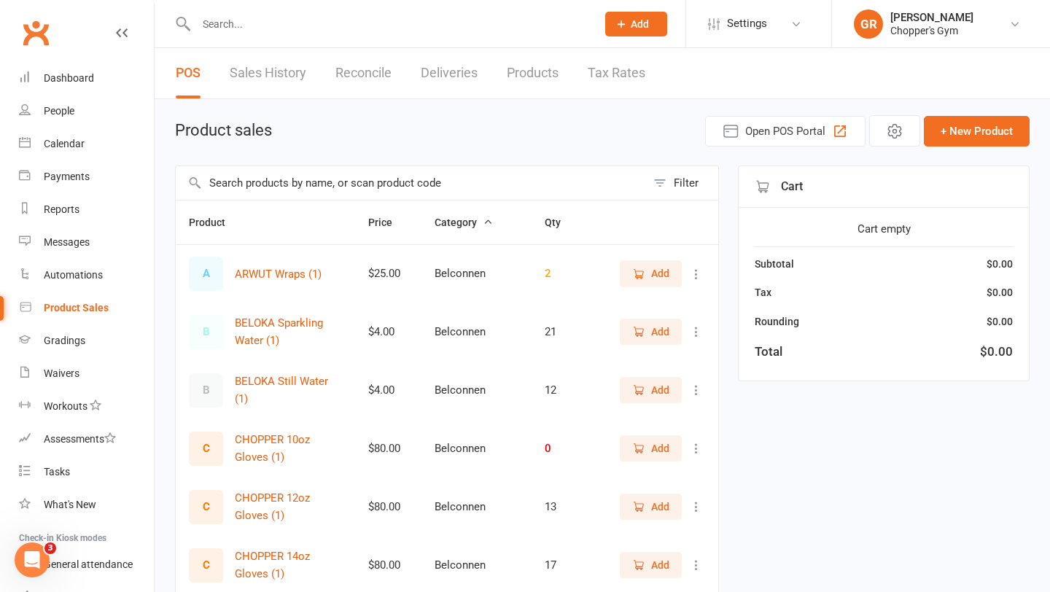
click at [445, 181] on input "text" at bounding box center [411, 183] width 470 height 34
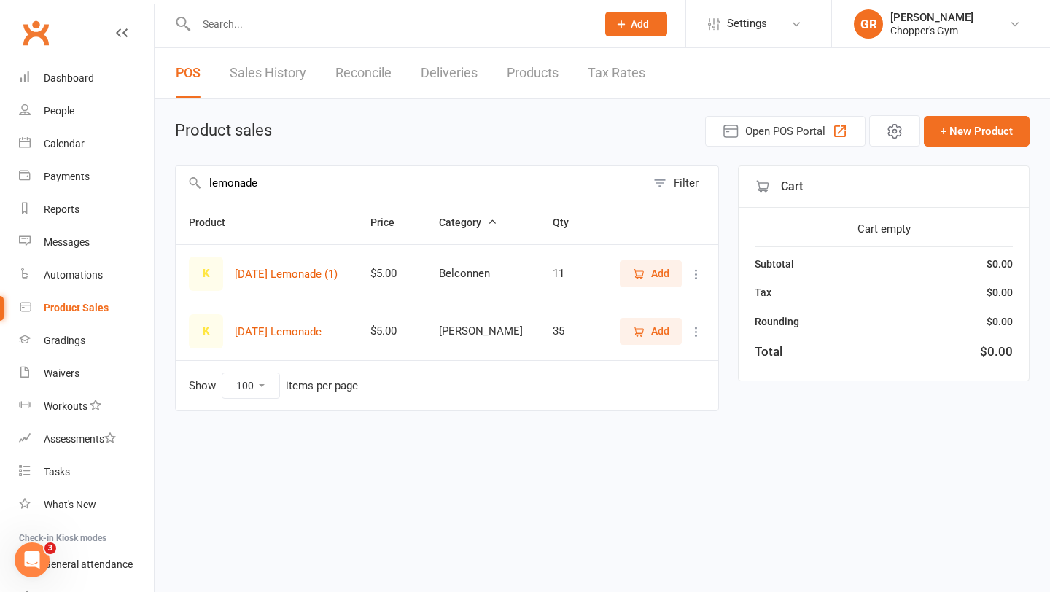
type input "lemonade"
click at [666, 336] on span "Add" at bounding box center [660, 331] width 18 height 16
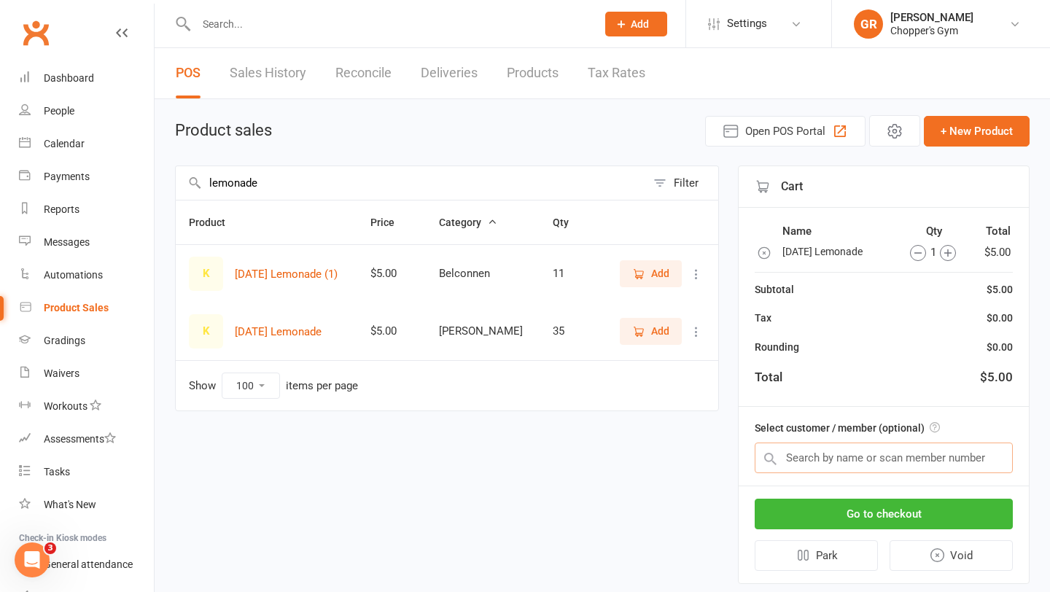
click at [848, 462] on input "text" at bounding box center [884, 458] width 258 height 31
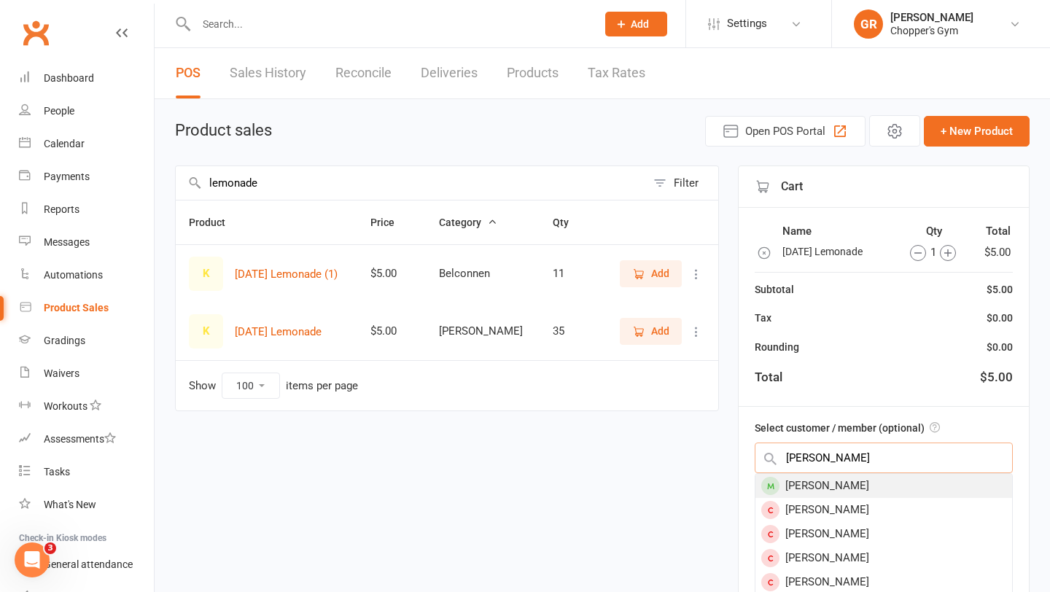
type input "josh rapt"
click at [844, 486] on div "Josh Raptis" at bounding box center [883, 486] width 257 height 24
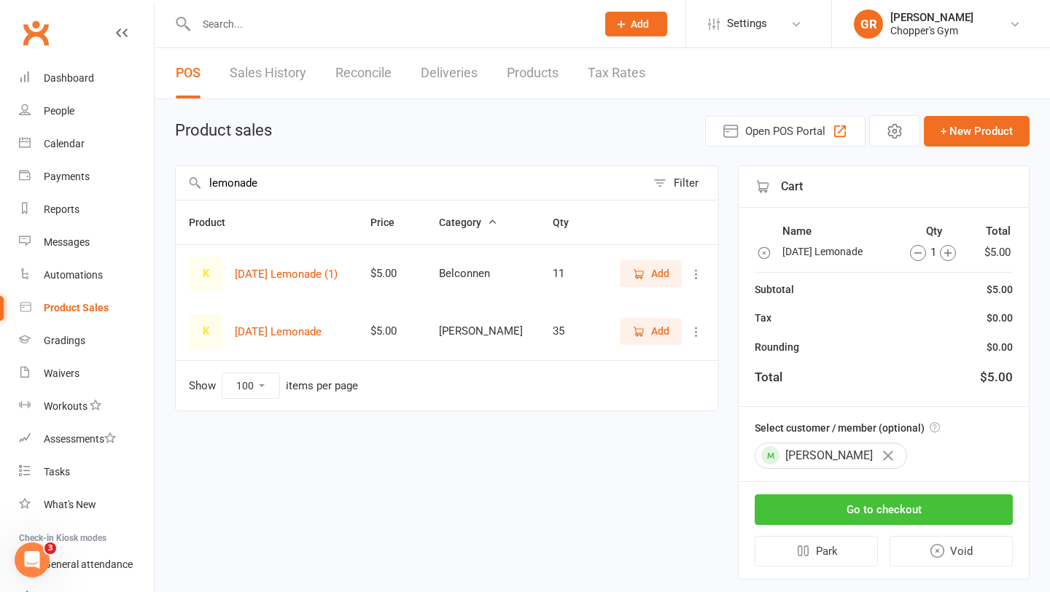
click at [841, 510] on button "Go to checkout" at bounding box center [884, 509] width 258 height 31
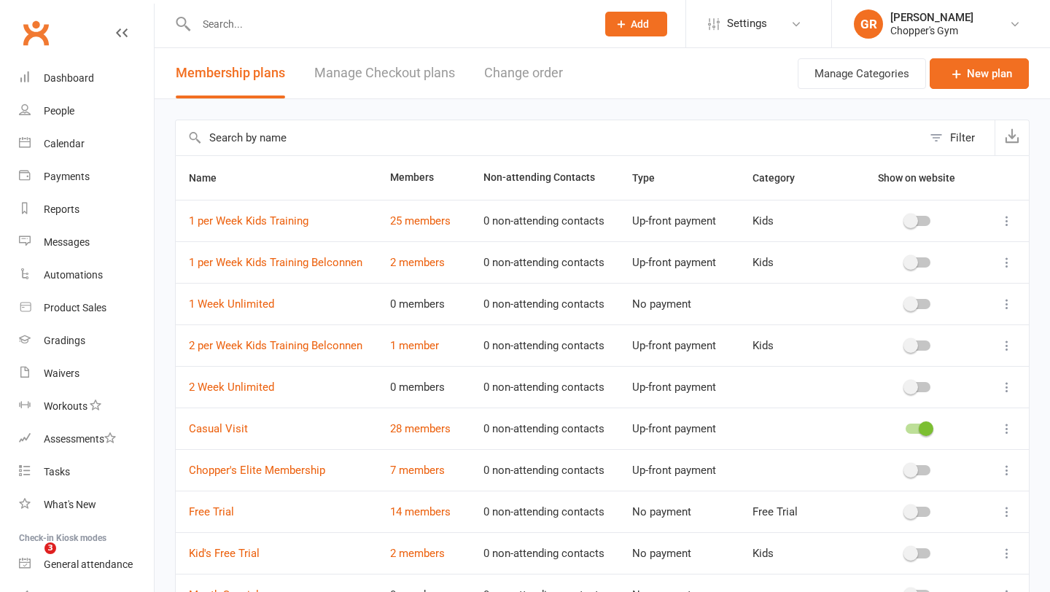
select select "25"
click at [63, 142] on div "Calendar" at bounding box center [64, 144] width 41 height 12
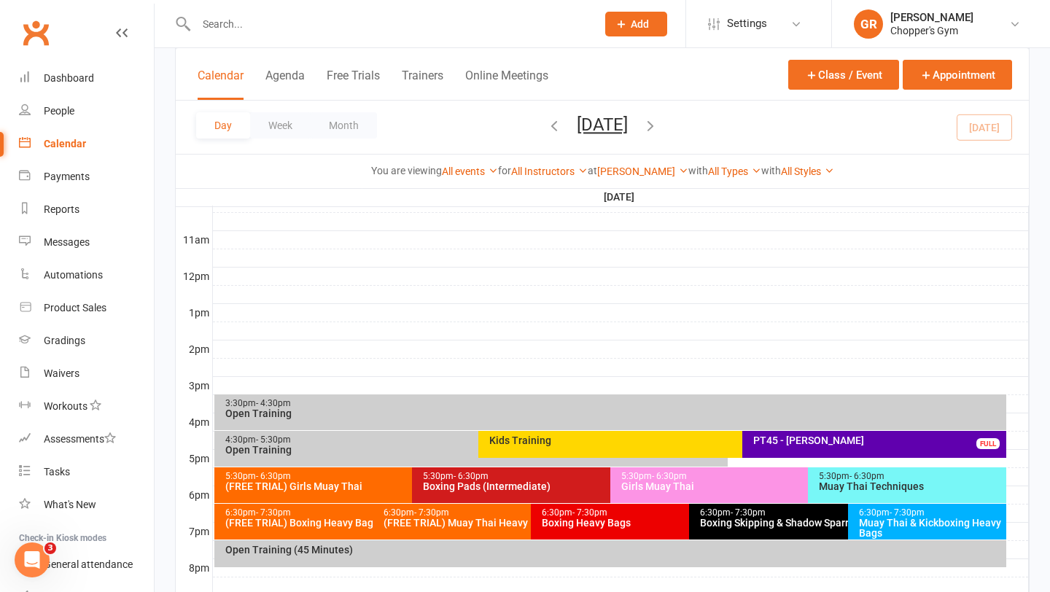
scroll to position [473, 0]
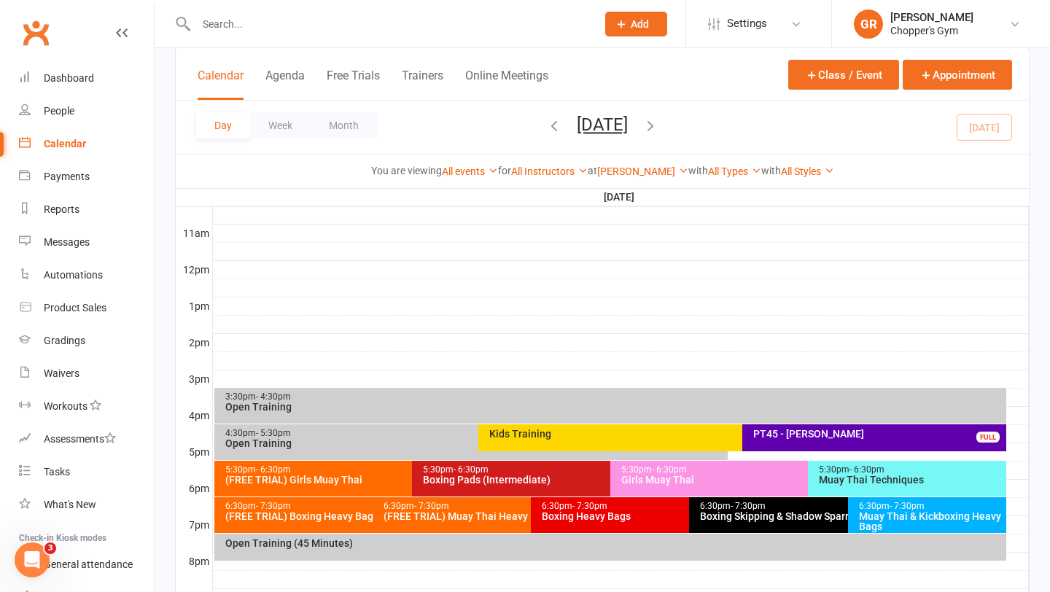
click at [273, 35] on div at bounding box center [380, 23] width 411 height 47
click at [263, 28] on input "text" at bounding box center [389, 24] width 394 height 20
type input "[PERSON_NAME]"
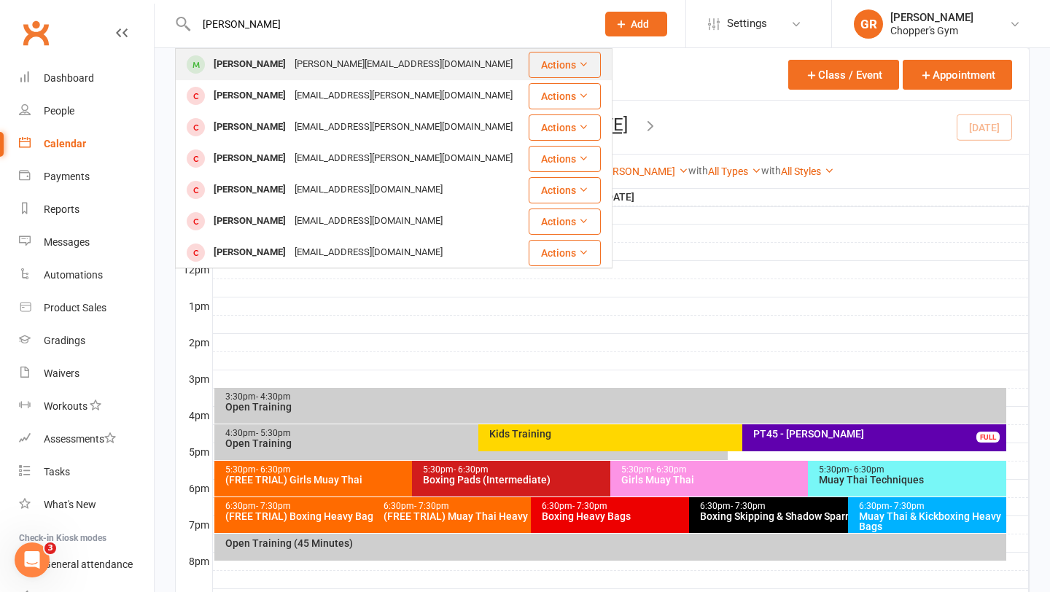
click at [232, 61] on div "[PERSON_NAME]" at bounding box center [249, 64] width 81 height 21
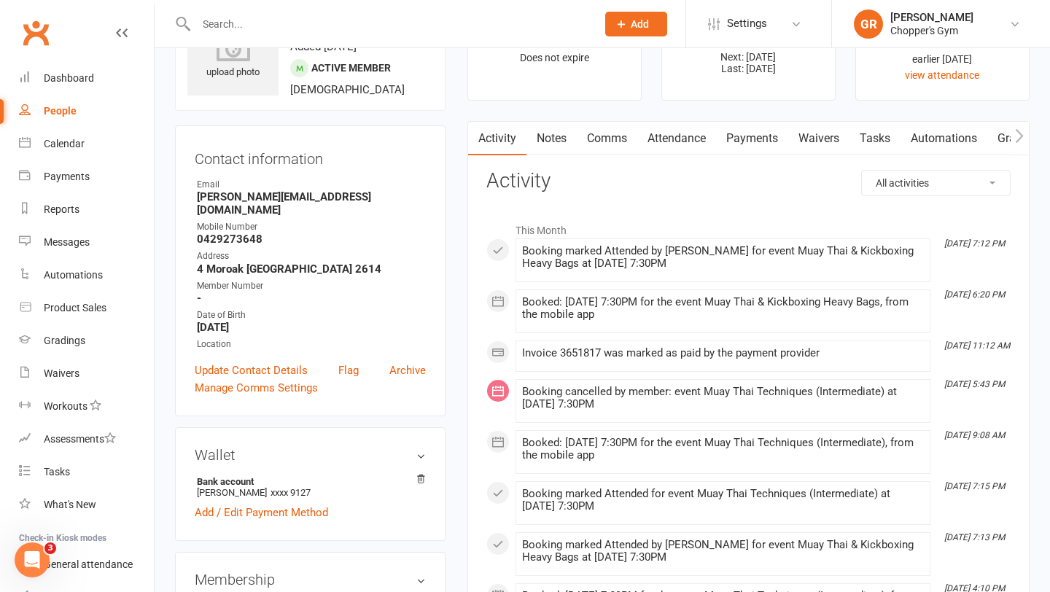
scroll to position [49, 0]
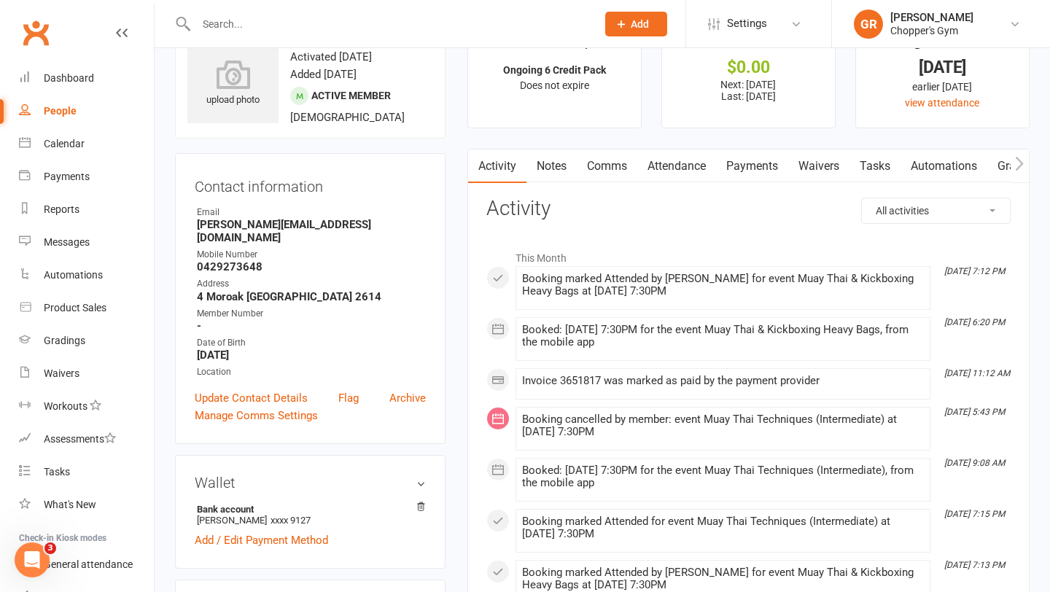
click at [752, 171] on link "Payments" at bounding box center [752, 166] width 72 height 34
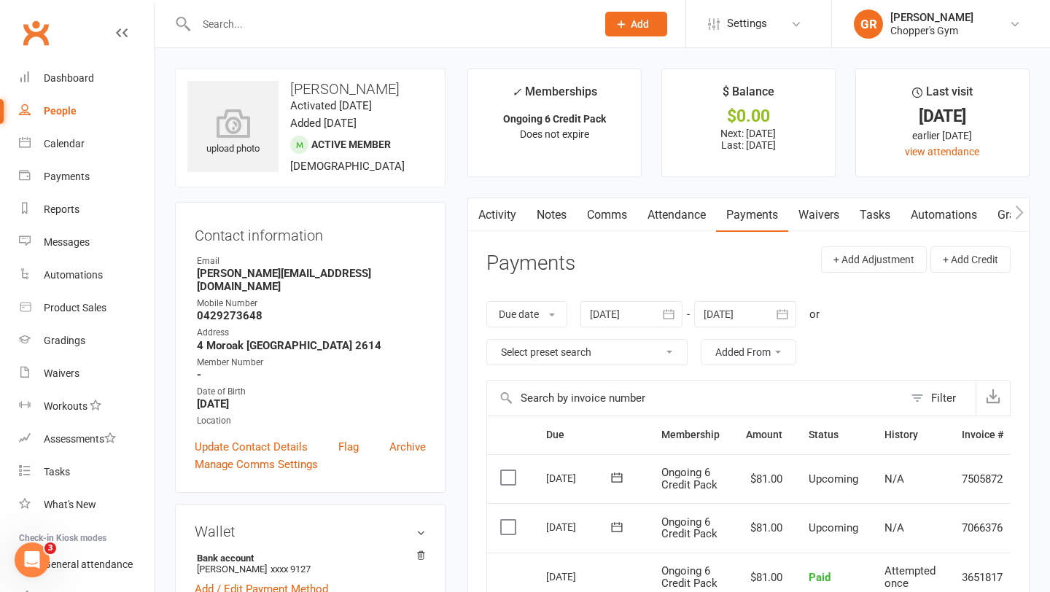
click at [362, 24] on input "text" at bounding box center [389, 24] width 394 height 20
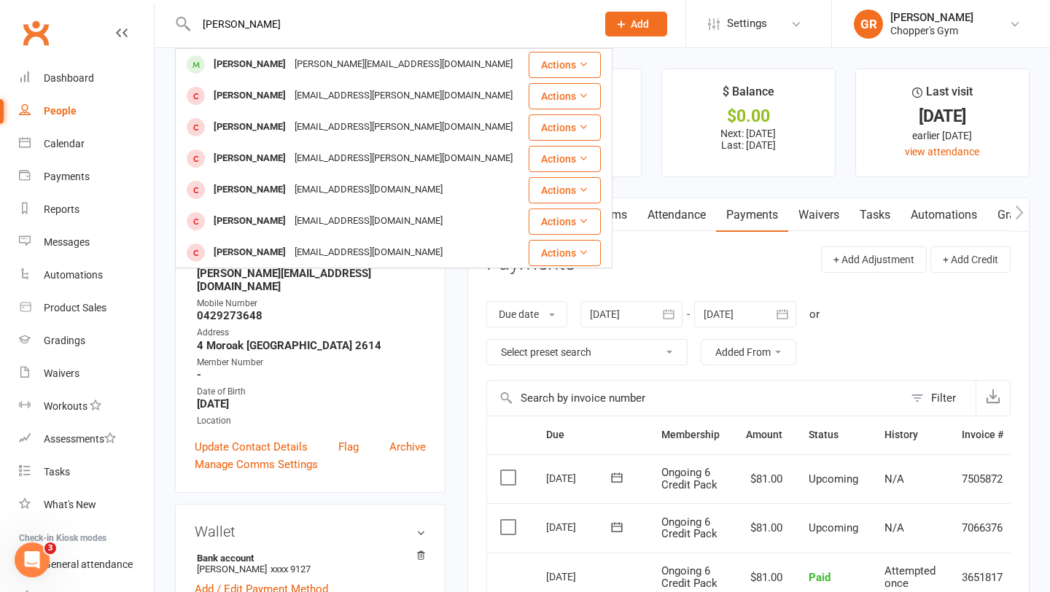
type input "toby smith"
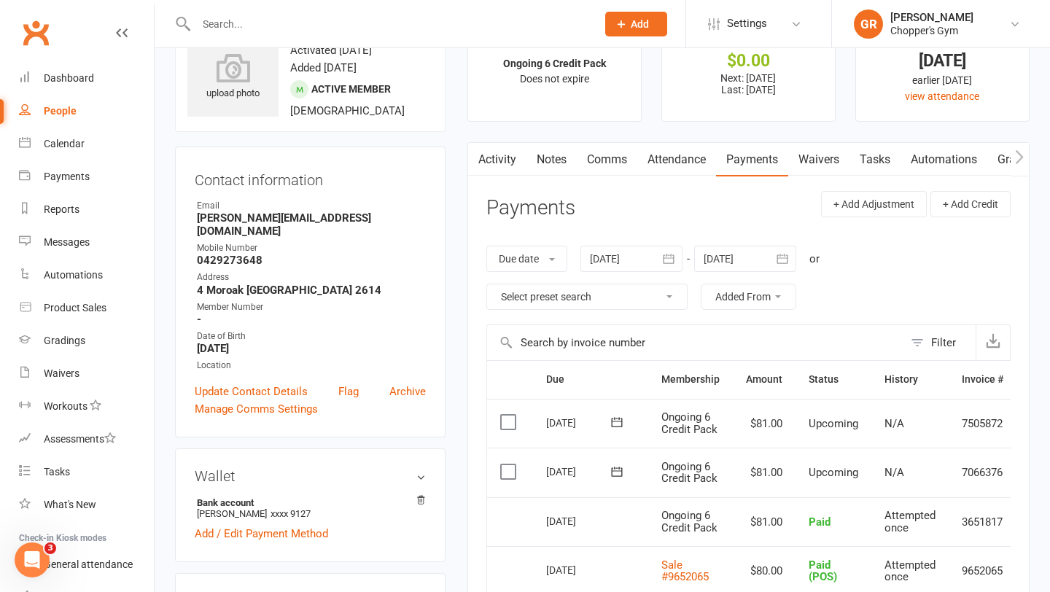
scroll to position [15, 0]
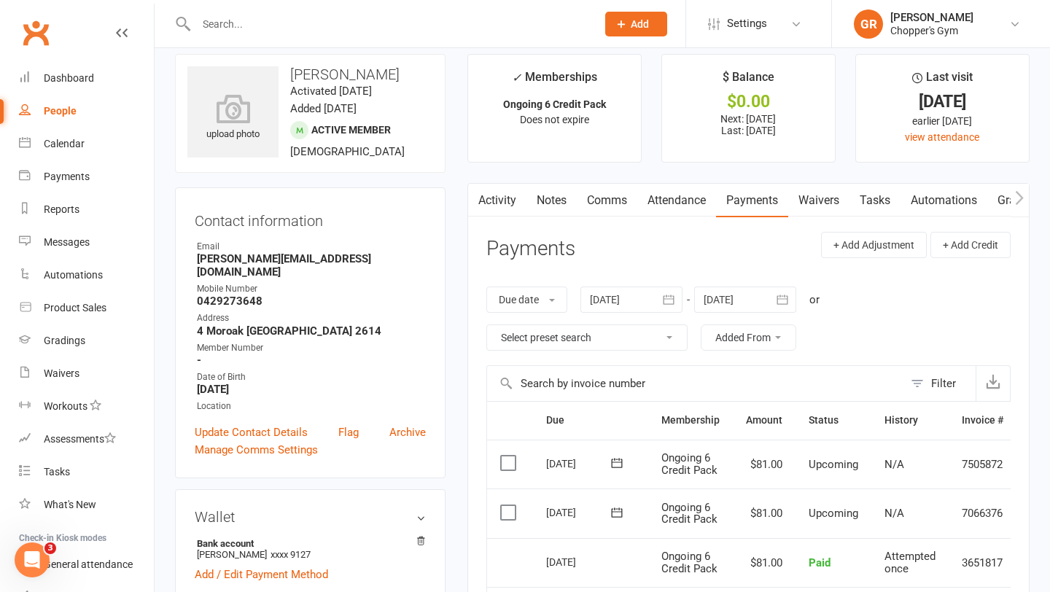
click at [678, 195] on link "Attendance" at bounding box center [676, 201] width 79 height 34
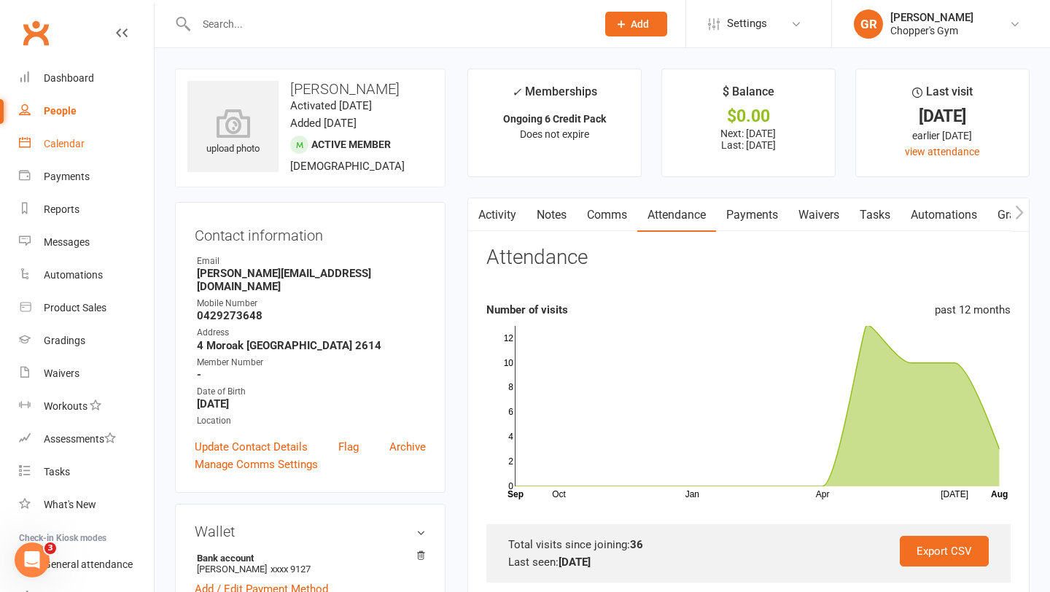
click at [71, 147] on div "Calendar" at bounding box center [64, 144] width 41 height 12
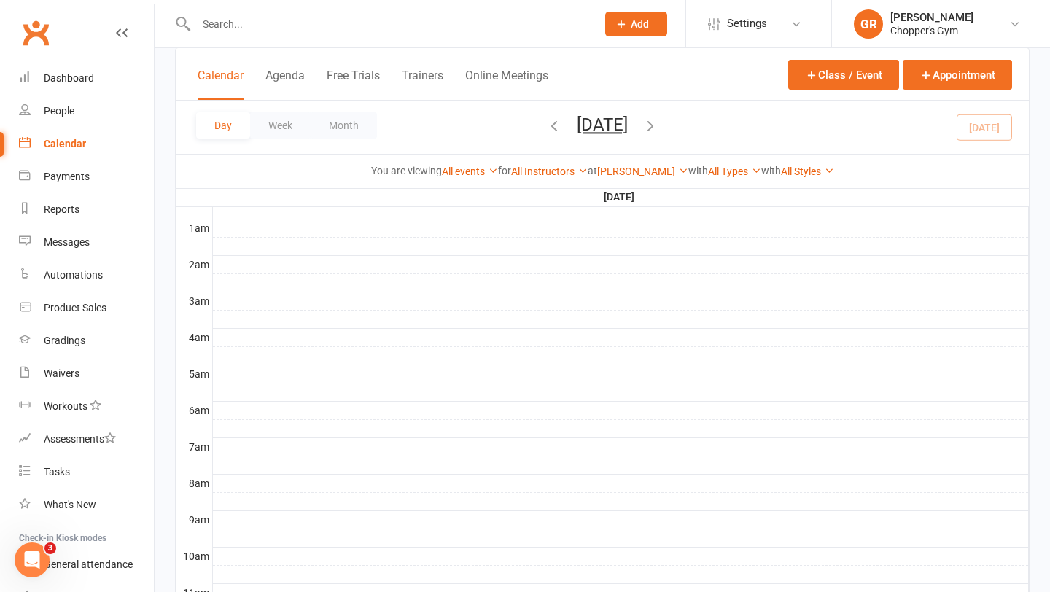
scroll to position [569, 0]
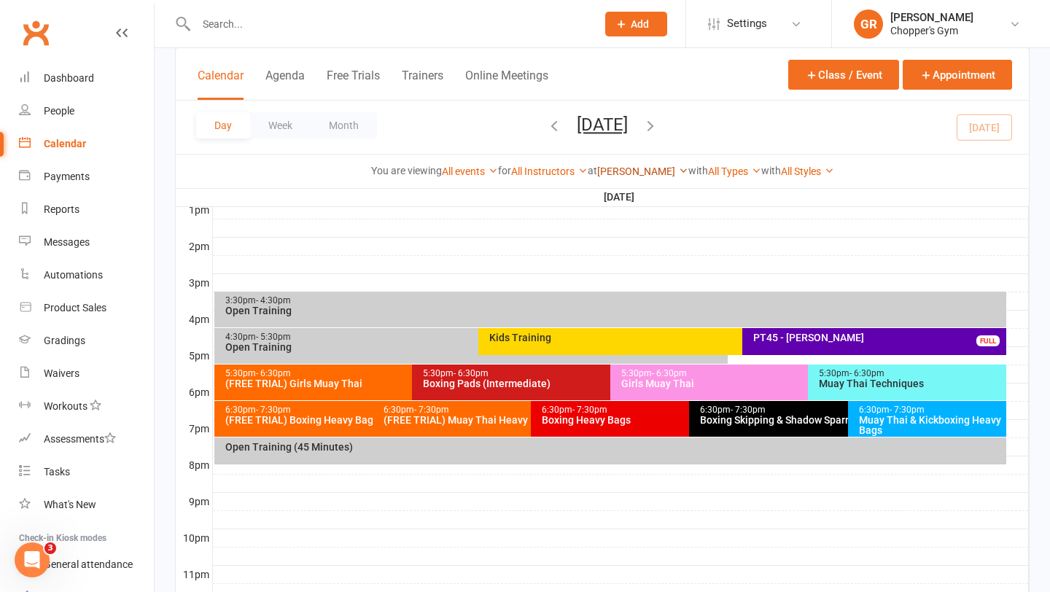
click at [651, 174] on link "Dickson" at bounding box center [642, 171] width 91 height 12
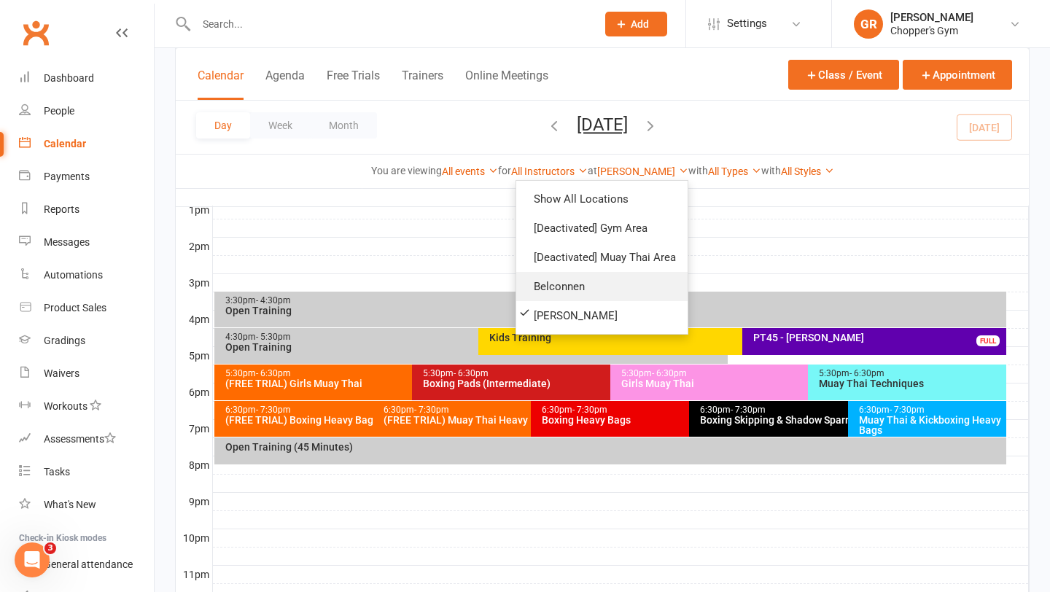
click at [577, 284] on link "Belconnen" at bounding box center [601, 286] width 171 height 29
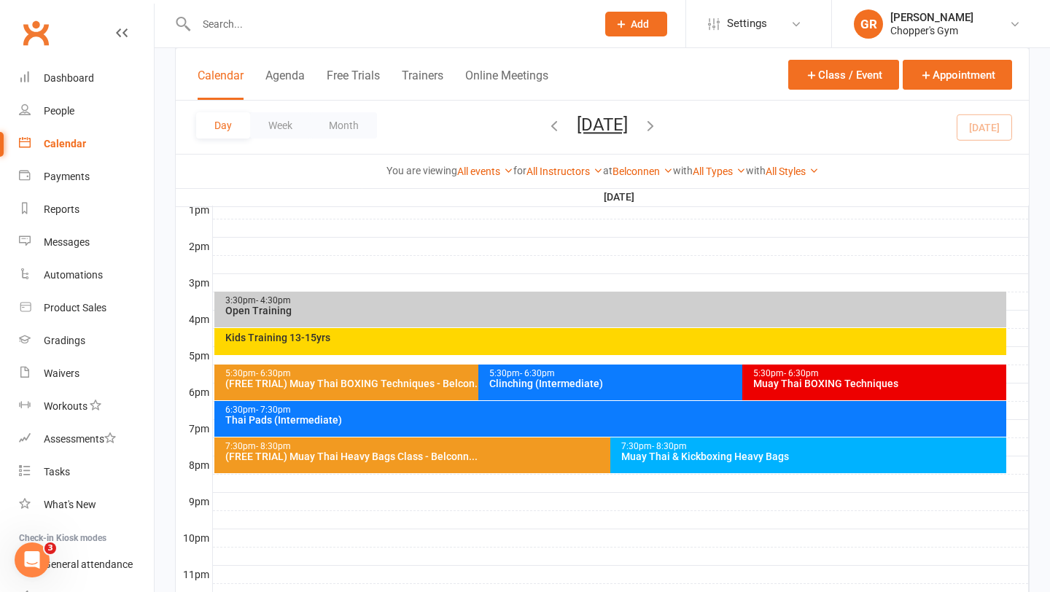
click at [641, 456] on div "Muay Thai & Kickboxing Heavy Bags" at bounding box center [811, 456] width 383 height 10
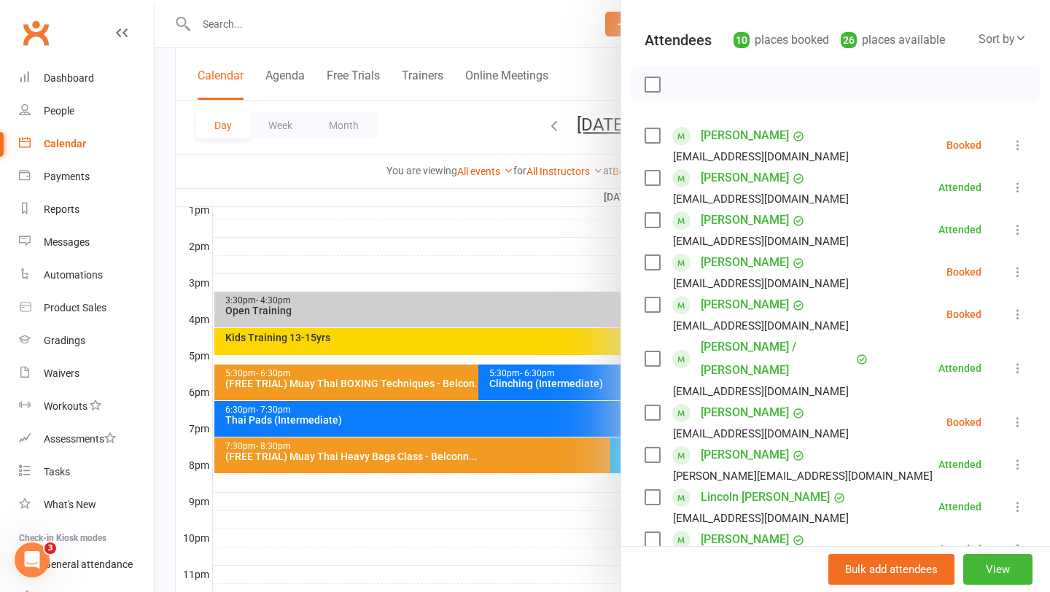
scroll to position [149, 0]
click at [735, 442] on link "Toby Smith" at bounding box center [745, 453] width 88 height 23
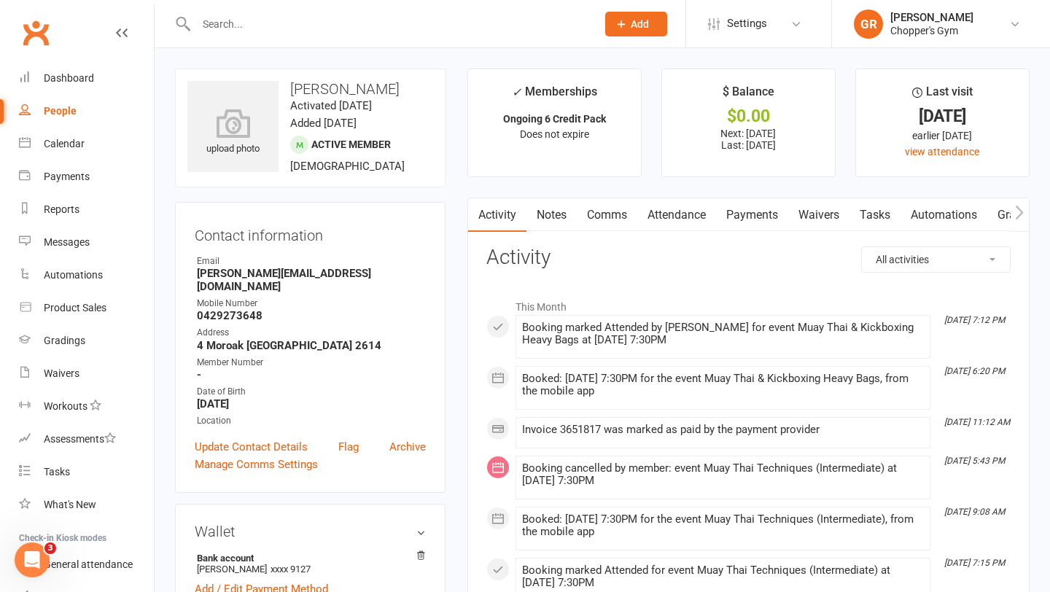
click at [765, 214] on link "Payments" at bounding box center [752, 215] width 72 height 34
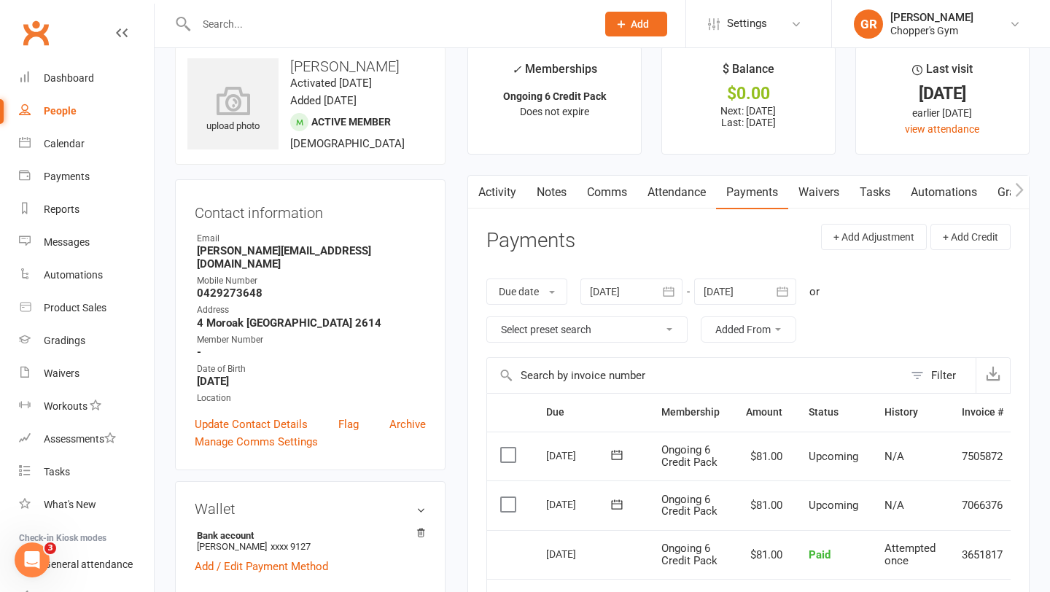
scroll to position [21, 0]
click at [685, 197] on link "Attendance" at bounding box center [676, 194] width 79 height 34
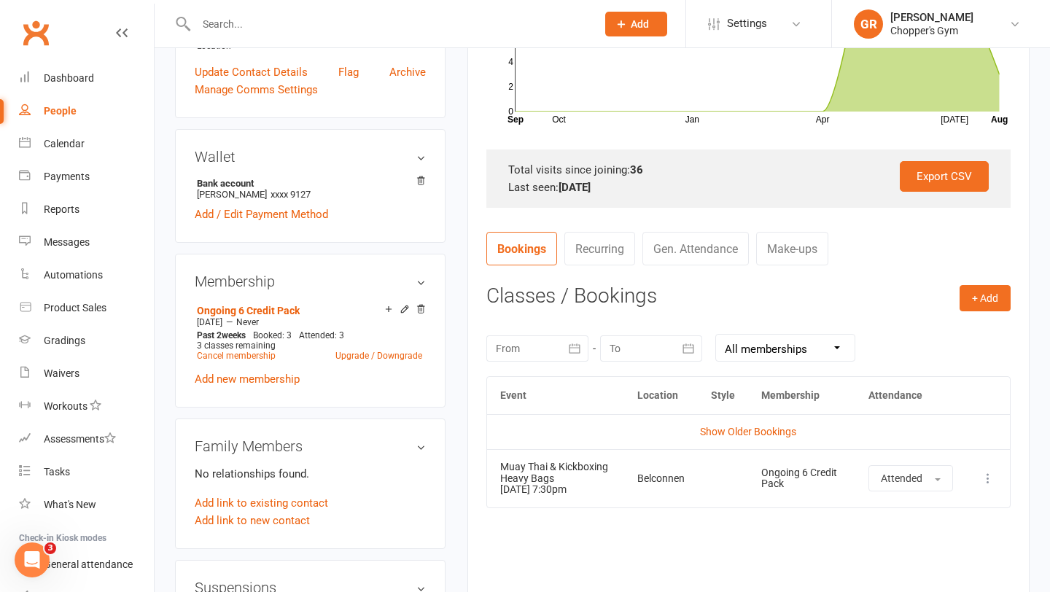
scroll to position [376, 0]
click at [722, 428] on link "Show Older Bookings" at bounding box center [748, 430] width 96 height 12
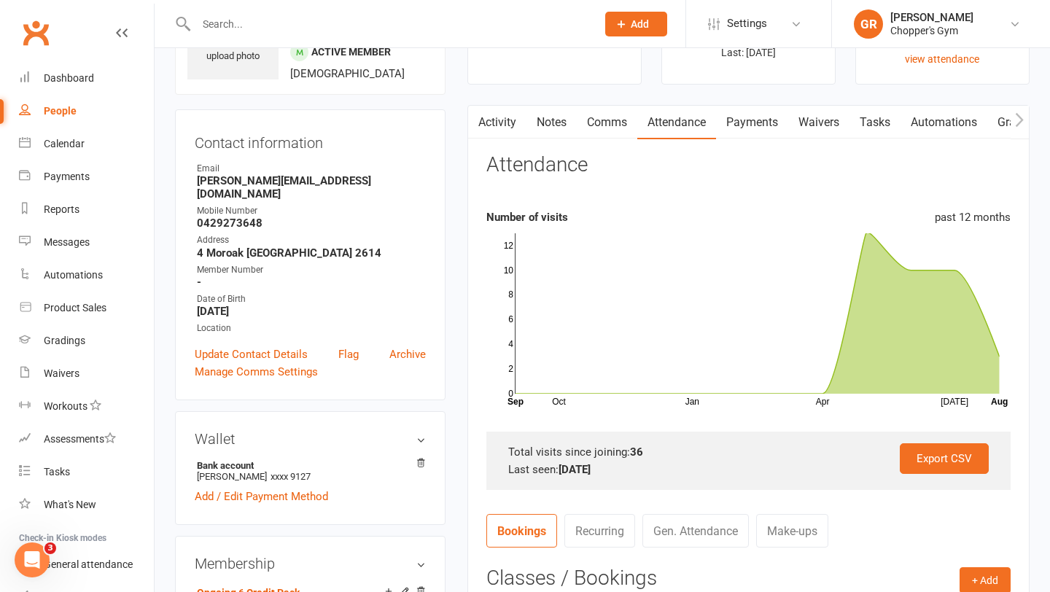
scroll to position [85, 0]
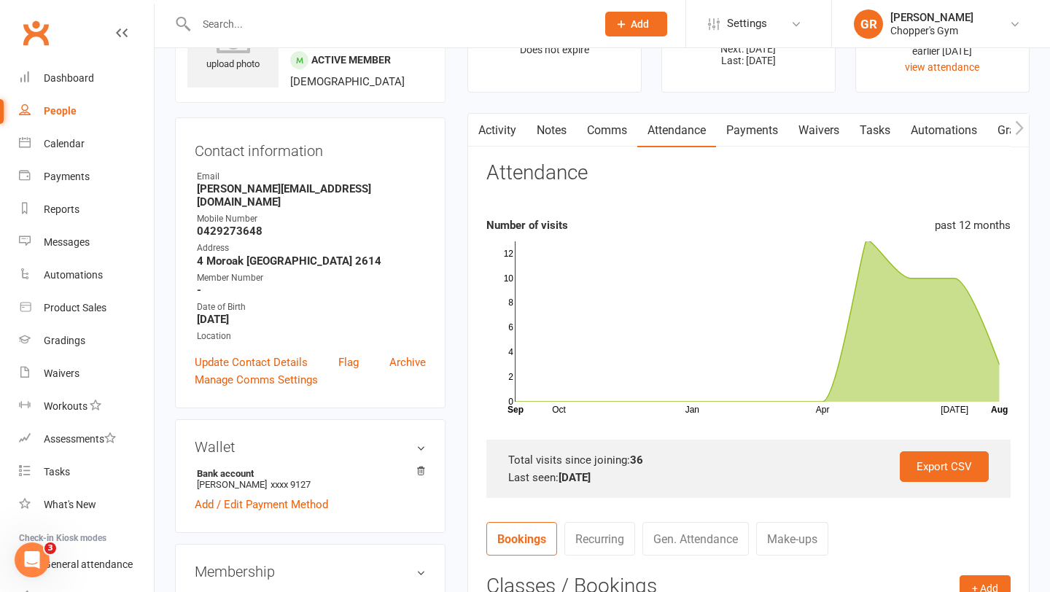
click at [743, 134] on link "Payments" at bounding box center [752, 131] width 72 height 34
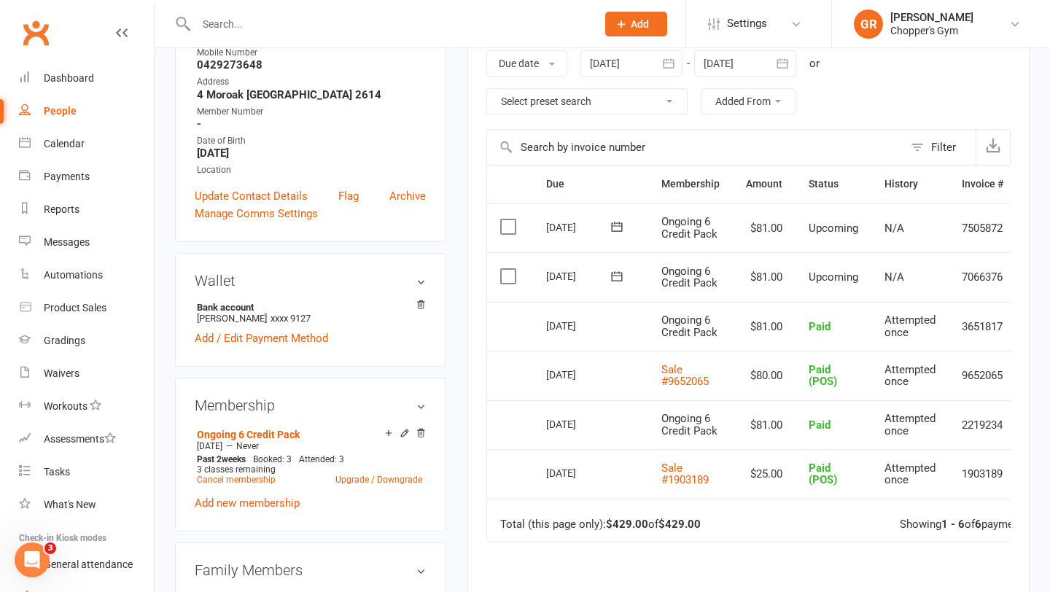
scroll to position [252, 0]
click at [634, 71] on div at bounding box center [631, 62] width 102 height 26
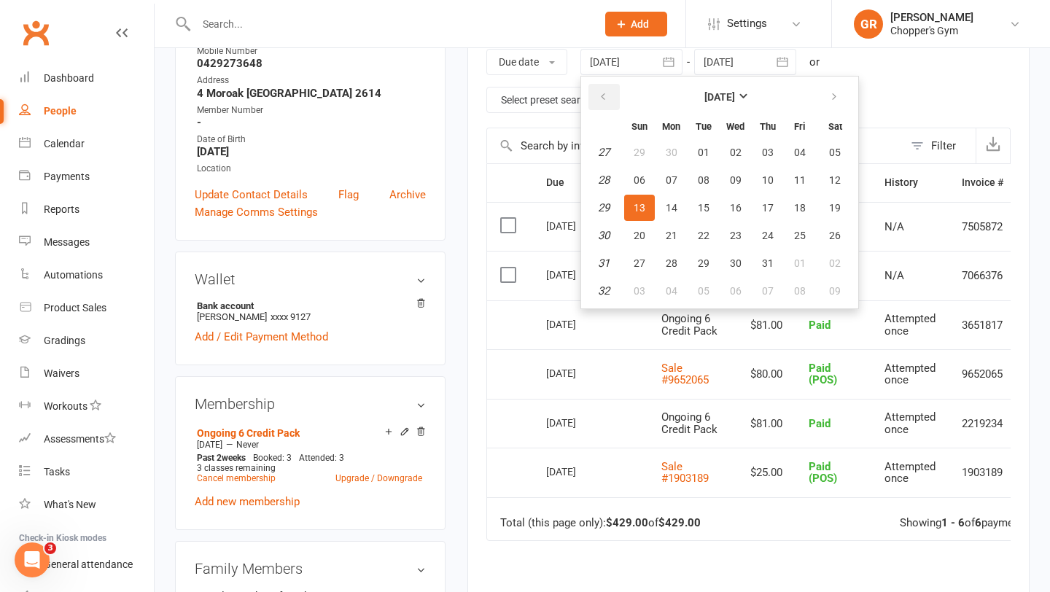
click at [608, 96] on icon "button" at bounding box center [603, 97] width 10 height 12
click at [707, 152] on span "01" at bounding box center [704, 153] width 12 height 12
type input "01 Apr 2025"
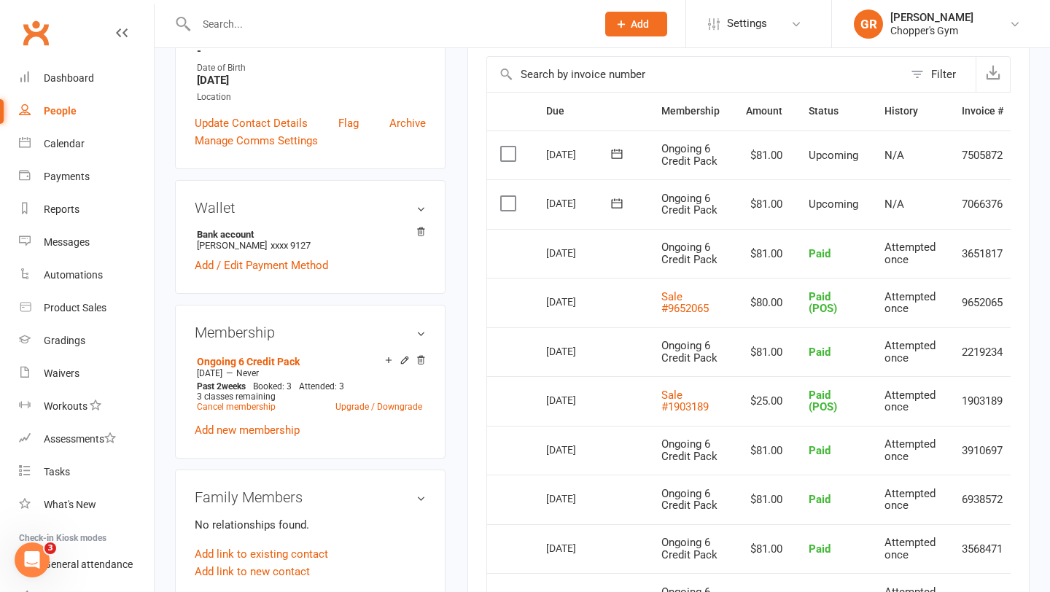
scroll to position [321, 0]
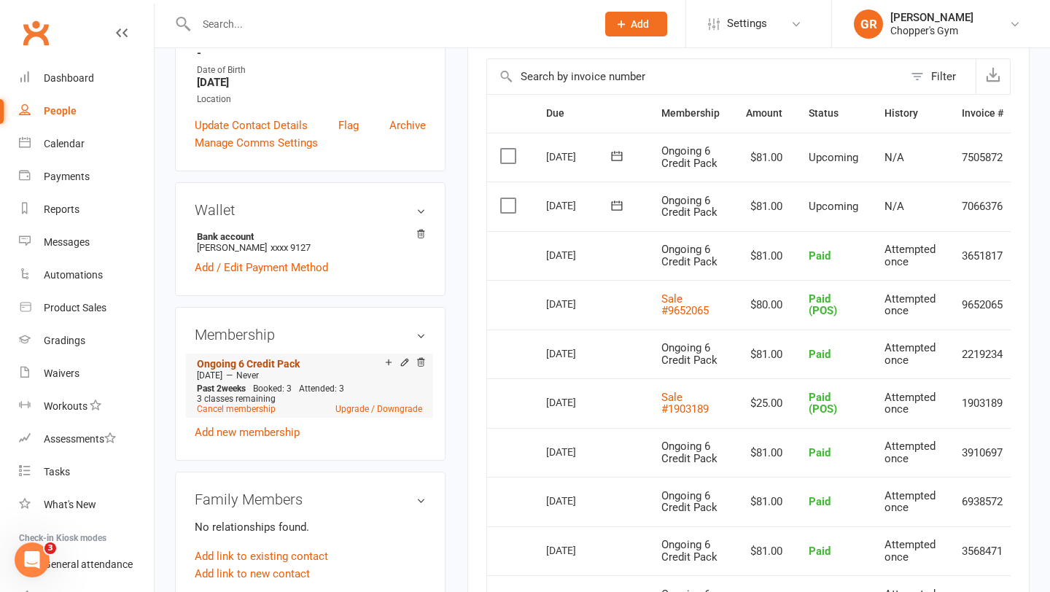
click at [271, 358] on link "Ongoing 6 Credit Pack" at bounding box center [248, 364] width 103 height 12
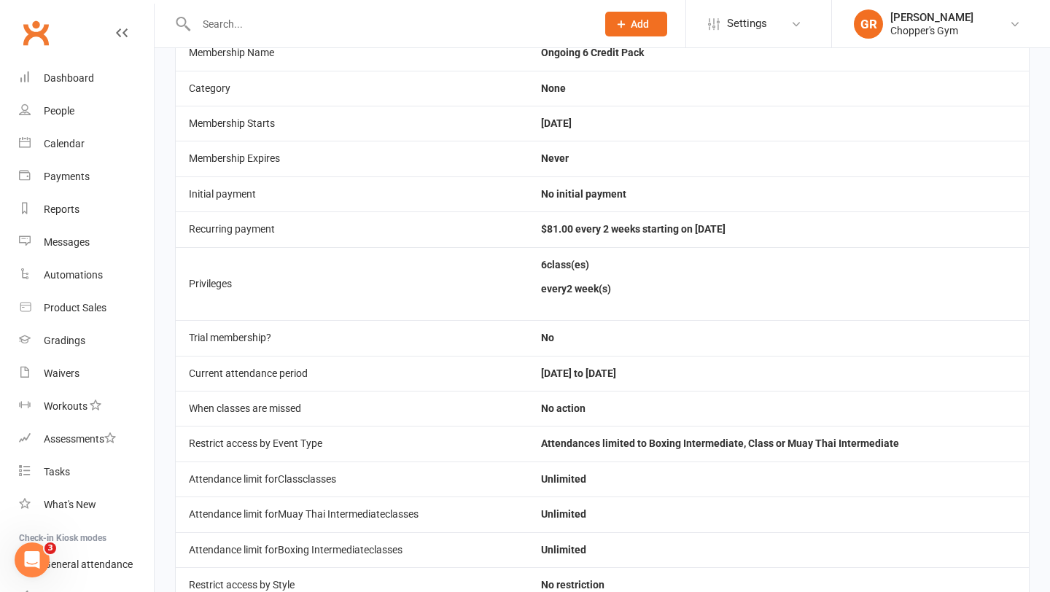
scroll to position [244, 0]
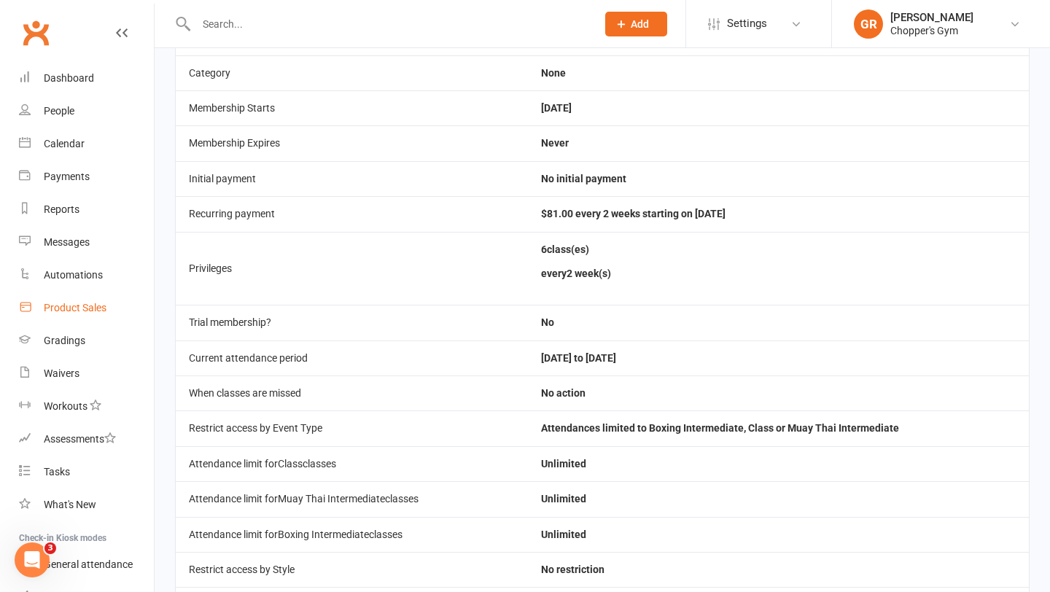
click at [71, 305] on div "Product Sales" at bounding box center [75, 308] width 63 height 12
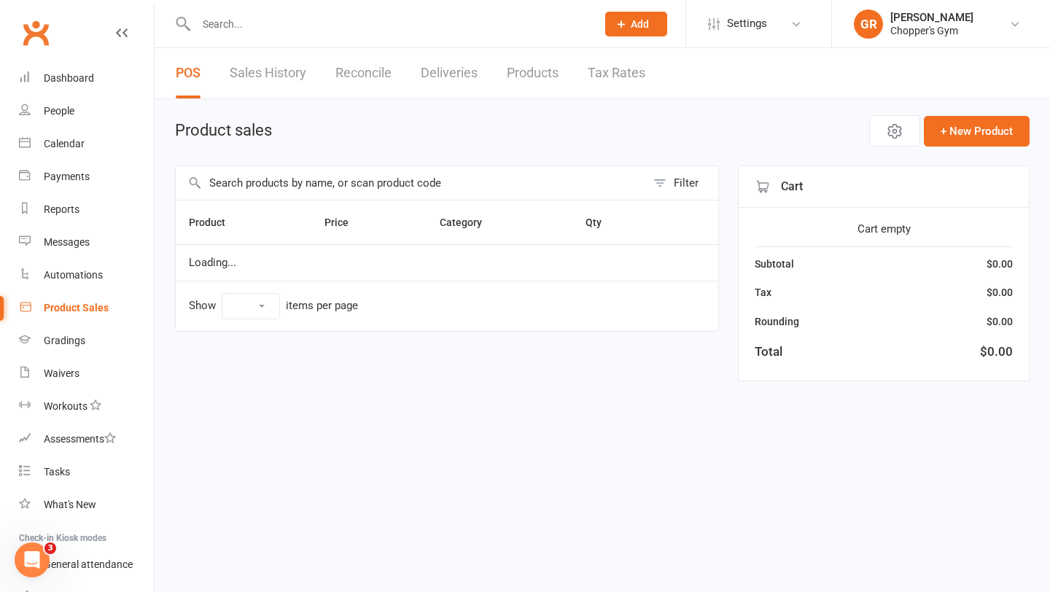
select select "100"
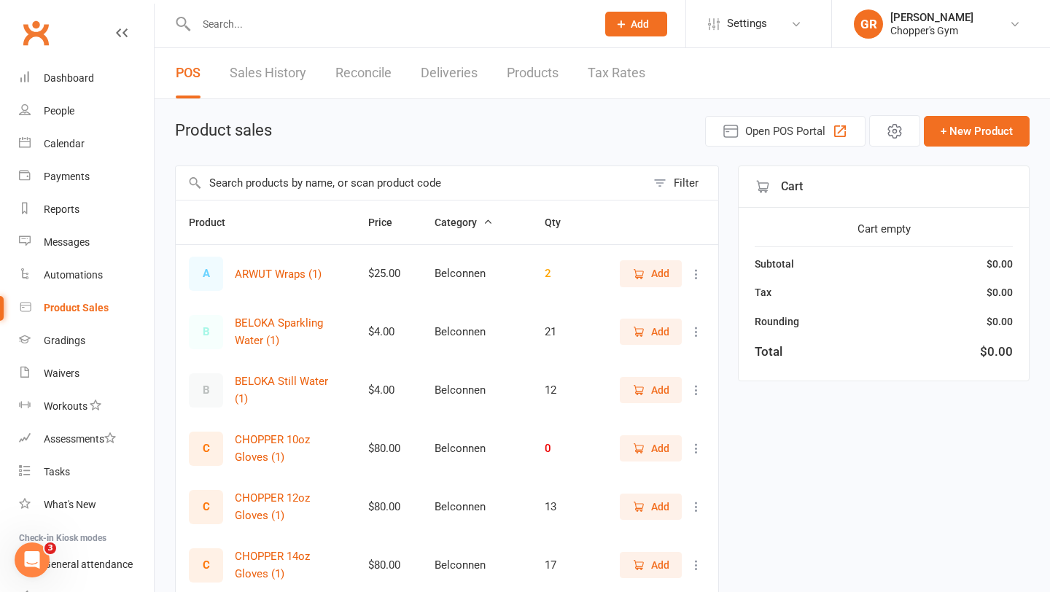
click at [270, 182] on input "text" at bounding box center [411, 183] width 470 height 34
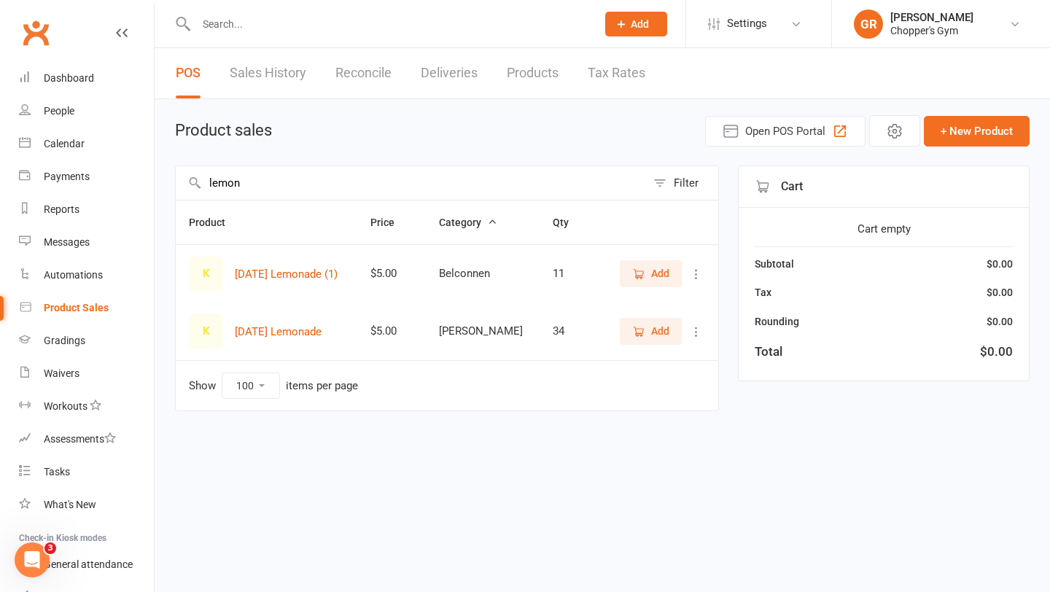
click at [643, 327] on icon "button" at bounding box center [638, 331] width 13 height 13
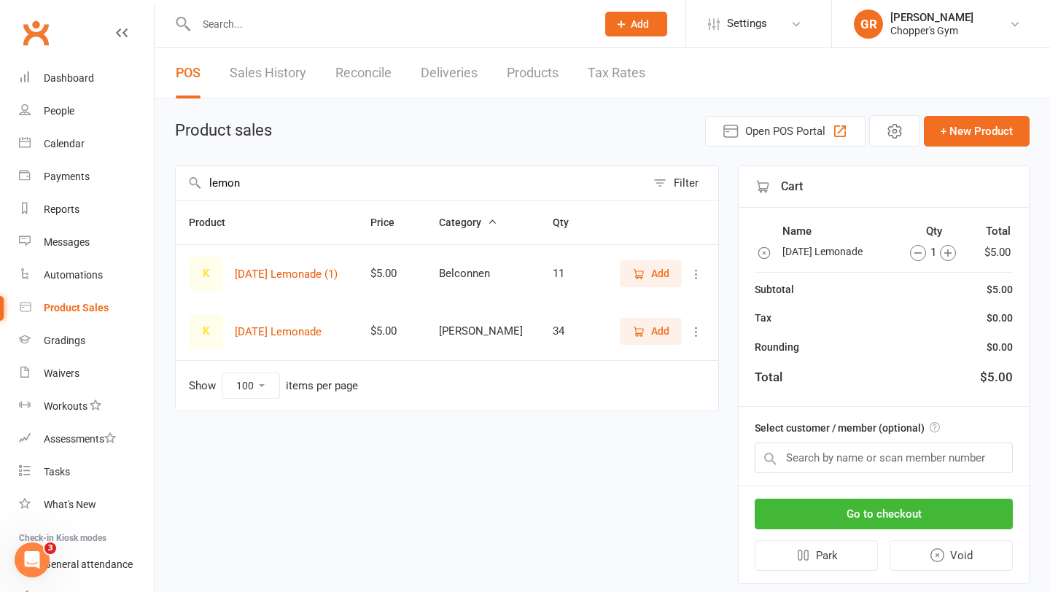
click at [322, 190] on input "lemon" at bounding box center [411, 183] width 470 height 34
type input "ginger"
click at [658, 333] on span "Add" at bounding box center [660, 331] width 18 height 16
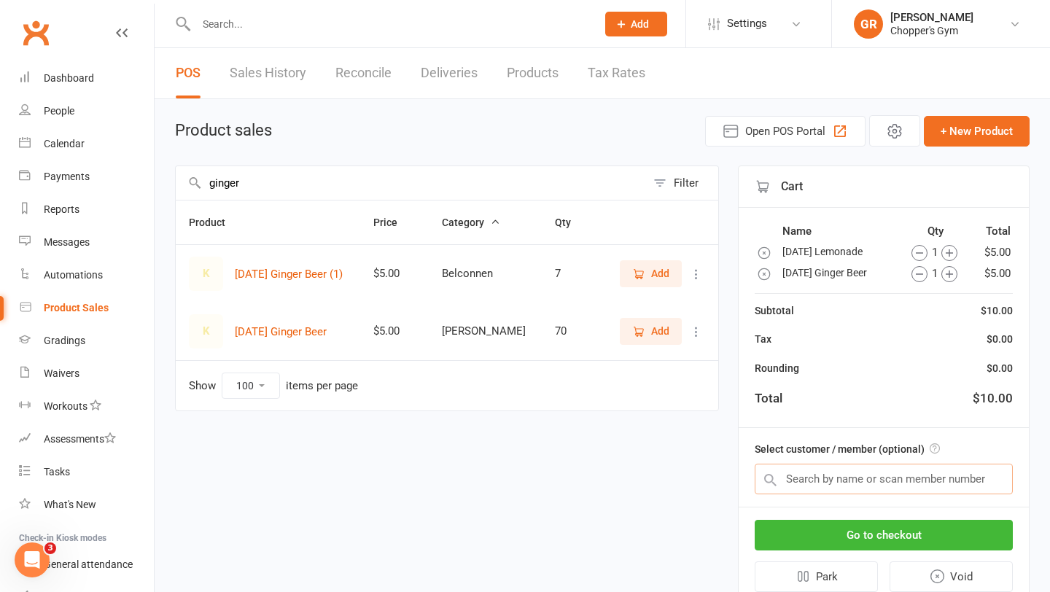
click at [841, 486] on input "text" at bounding box center [884, 479] width 258 height 31
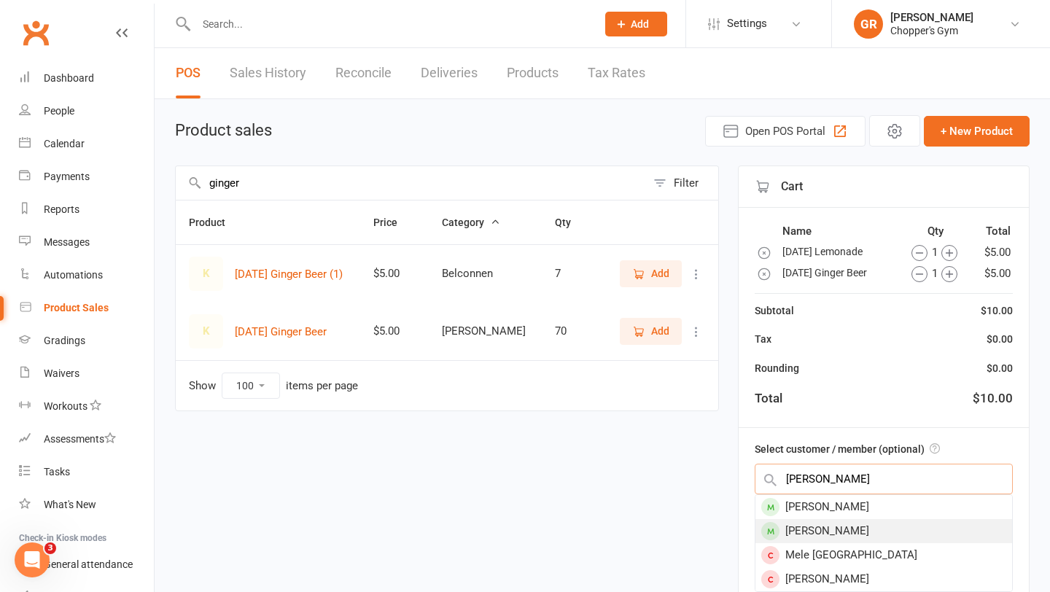
type input "romero"
click at [827, 526] on div "Roberto Romero" at bounding box center [883, 531] width 257 height 24
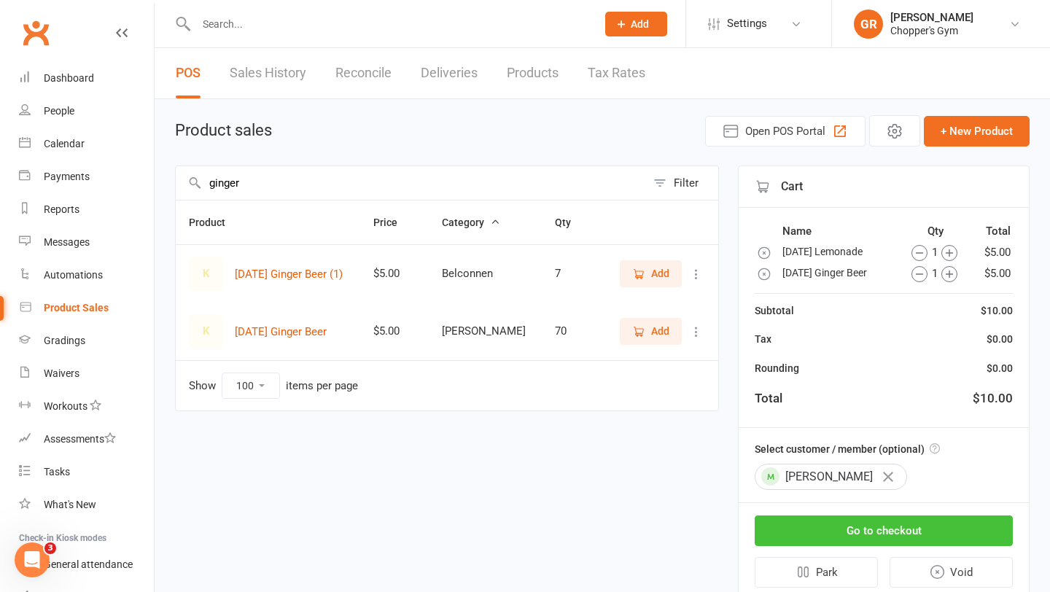
click at [849, 526] on button "Go to checkout" at bounding box center [884, 530] width 258 height 31
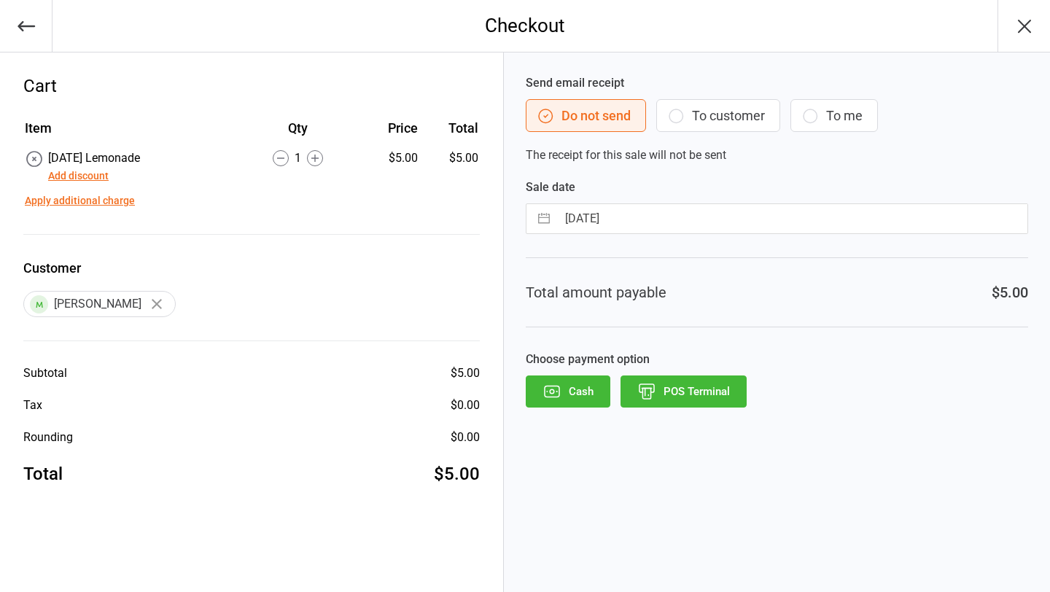
click at [685, 393] on button "POS Terminal" at bounding box center [683, 391] width 126 height 32
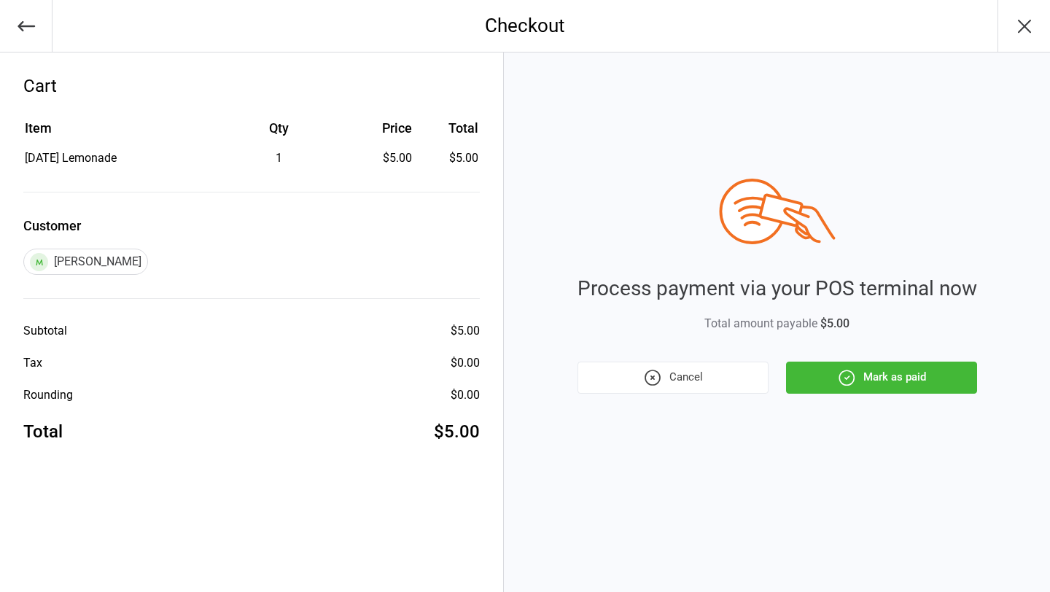
click at [851, 384] on icon "button" at bounding box center [846, 377] width 19 height 19
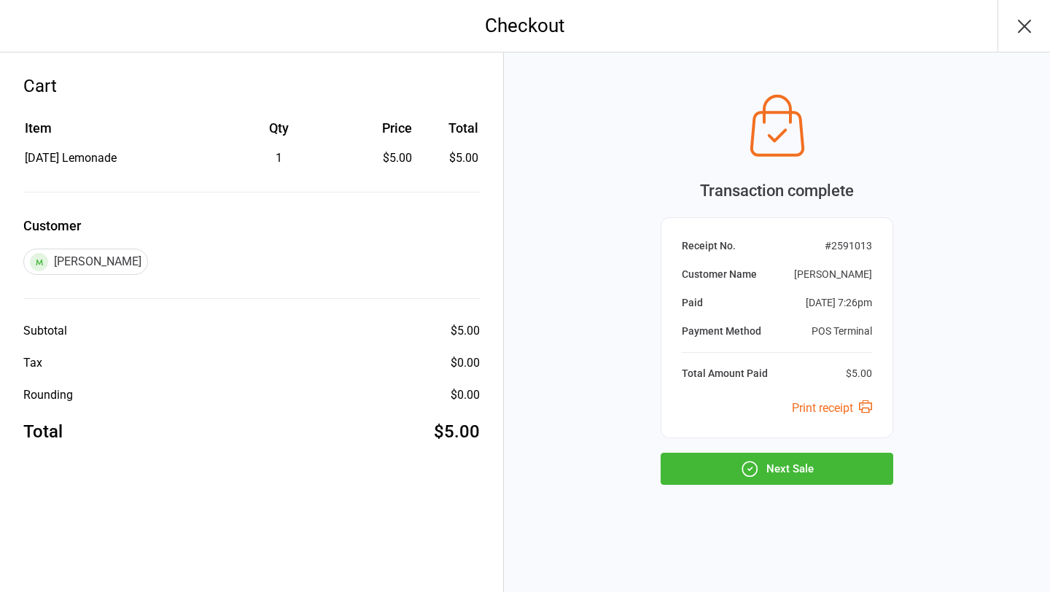
click at [825, 471] on button "Next Sale" at bounding box center [776, 469] width 233 height 32
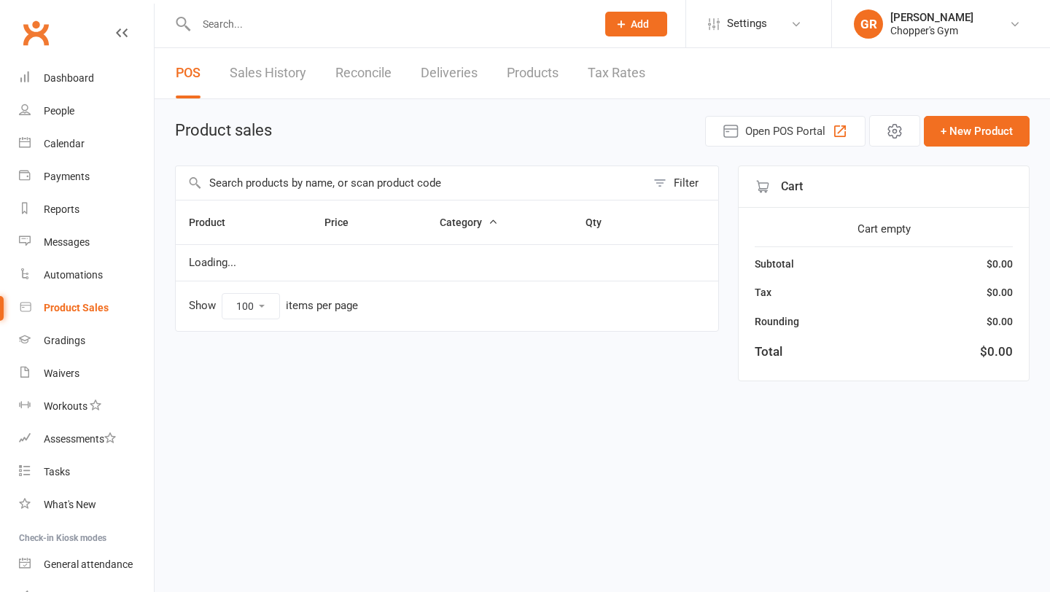
select select "100"
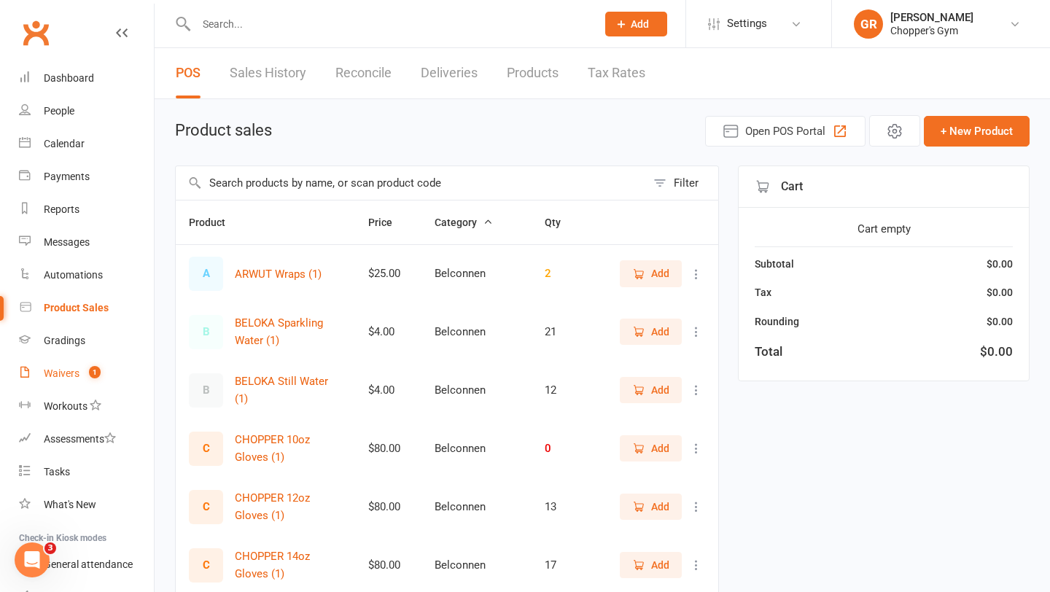
click at [82, 373] on count-badge "1" at bounding box center [91, 373] width 19 height 12
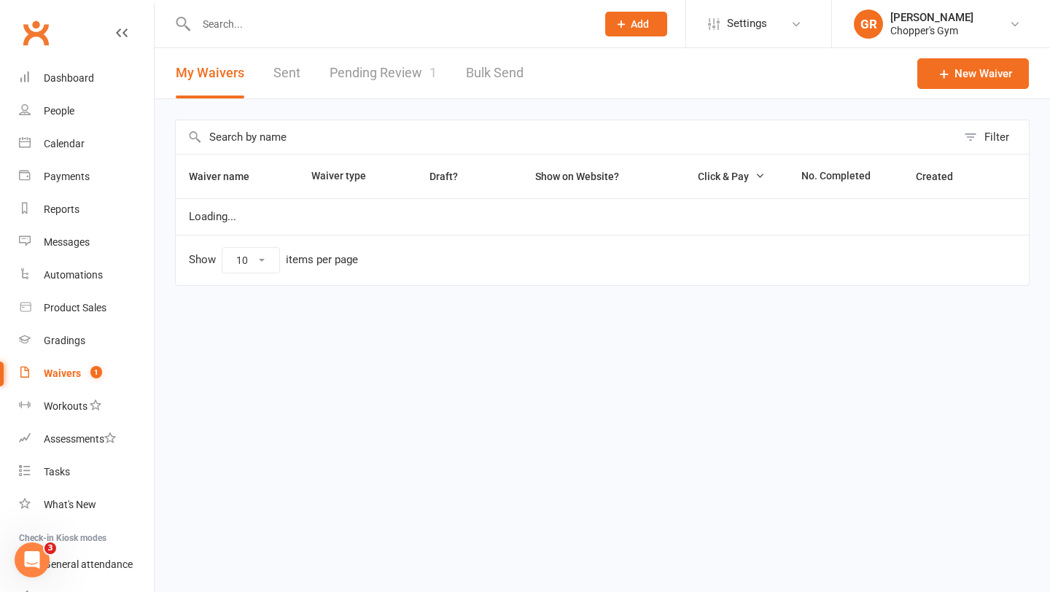
click at [368, 65] on link "Pending Review 1" at bounding box center [383, 73] width 107 height 50
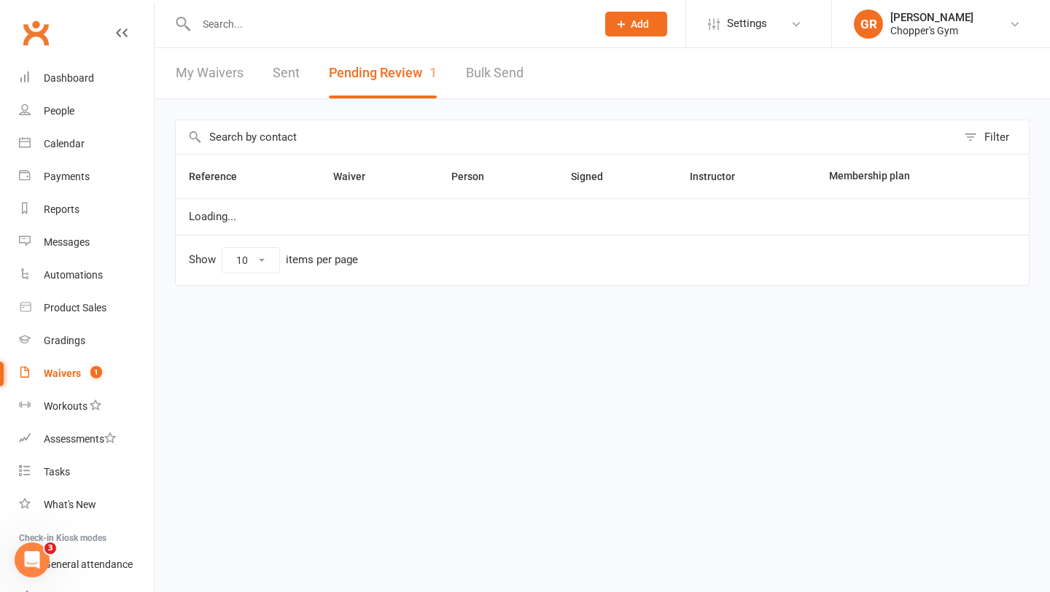
select select "50"
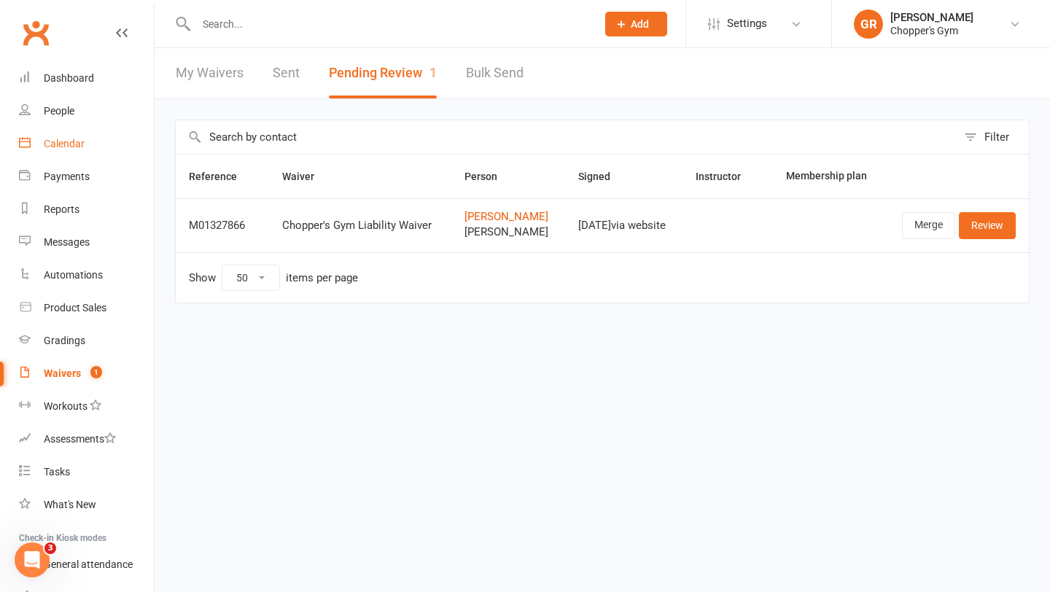
click at [76, 138] on div "Calendar" at bounding box center [64, 144] width 41 height 12
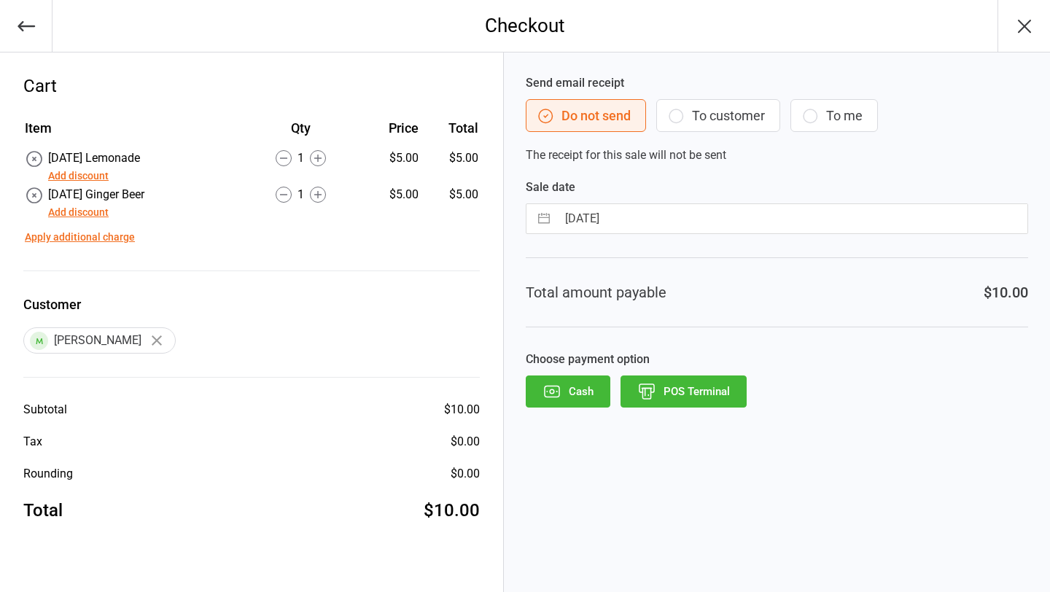
click at [685, 395] on button "POS Terminal" at bounding box center [683, 391] width 126 height 32
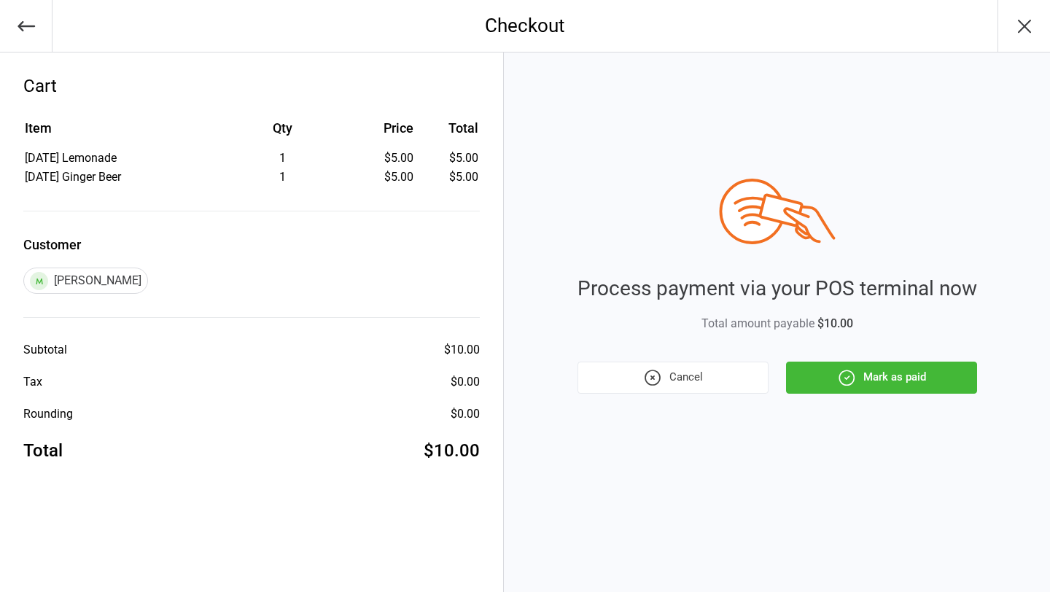
click at [884, 376] on button "Mark as paid" at bounding box center [881, 378] width 191 height 32
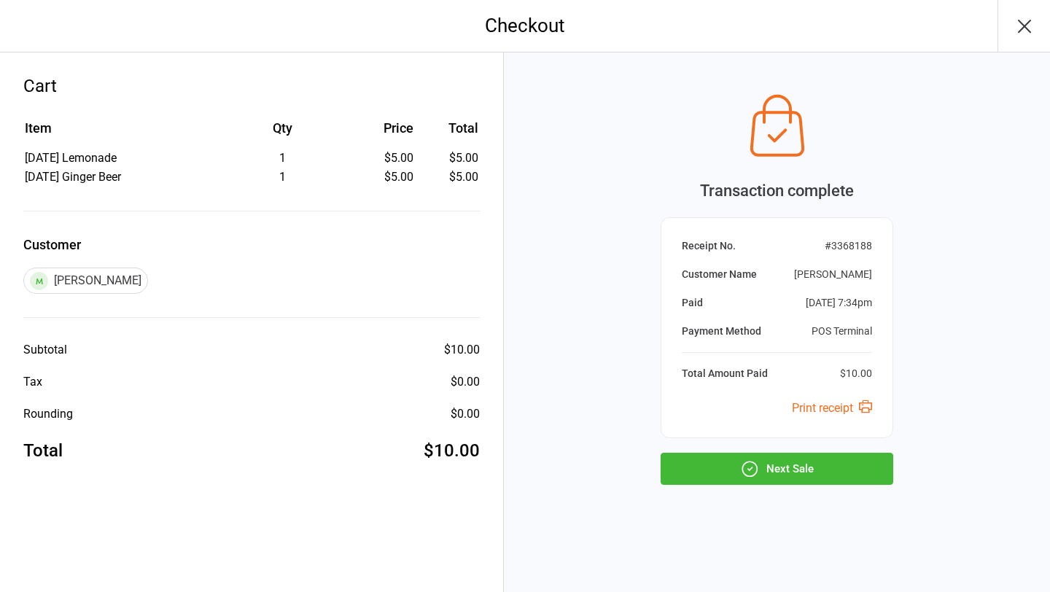
click at [806, 474] on button "Next Sale" at bounding box center [776, 469] width 233 height 32
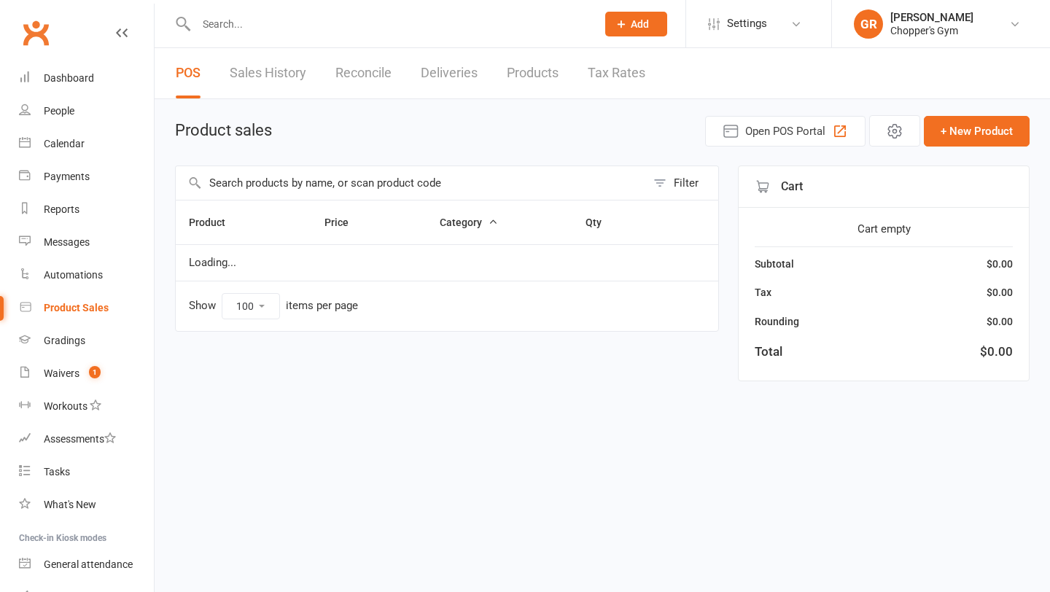
select select "100"
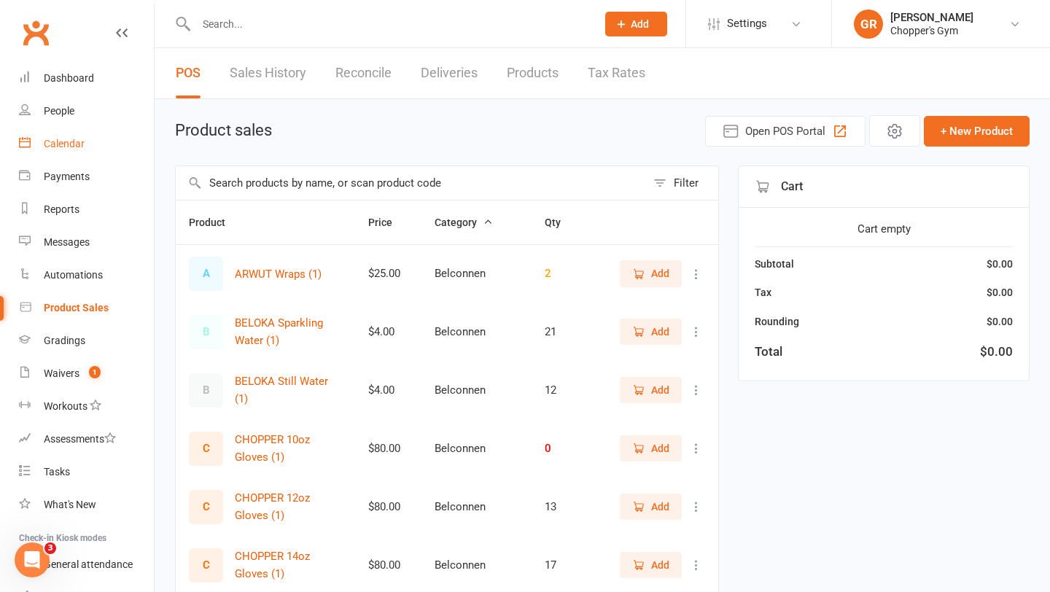
click at [50, 149] on div "Calendar" at bounding box center [64, 144] width 41 height 12
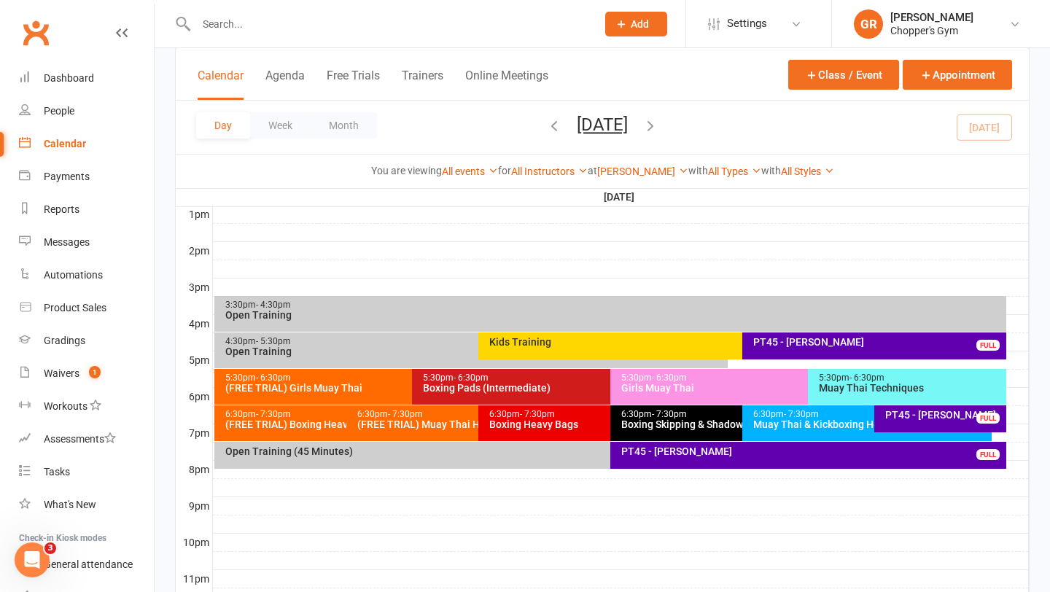
scroll to position [599, 0]
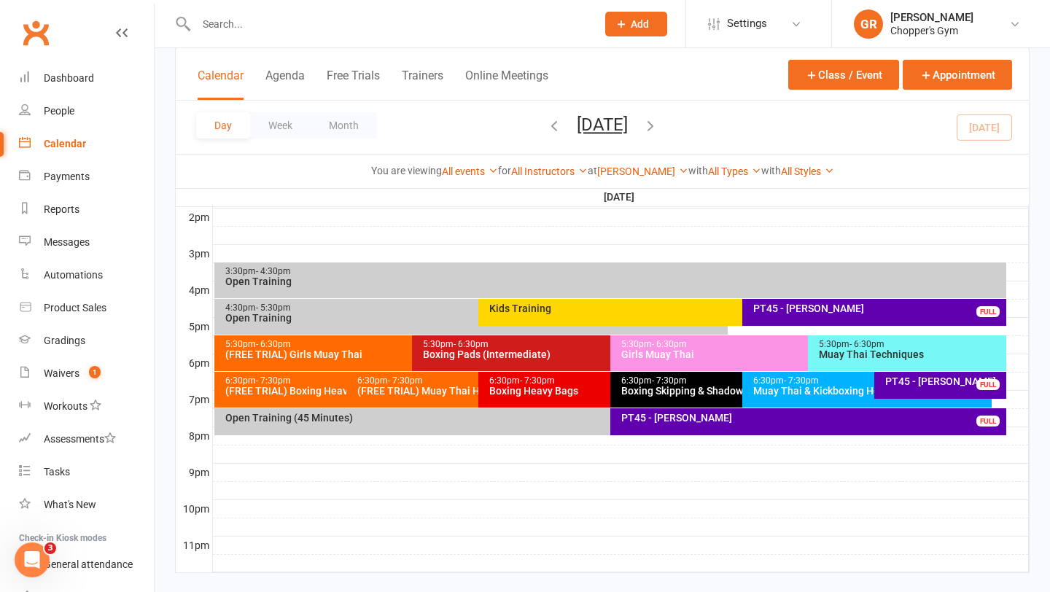
click at [505, 428] on div "Open Training (45 Minutes)" at bounding box center [603, 421] width 778 height 27
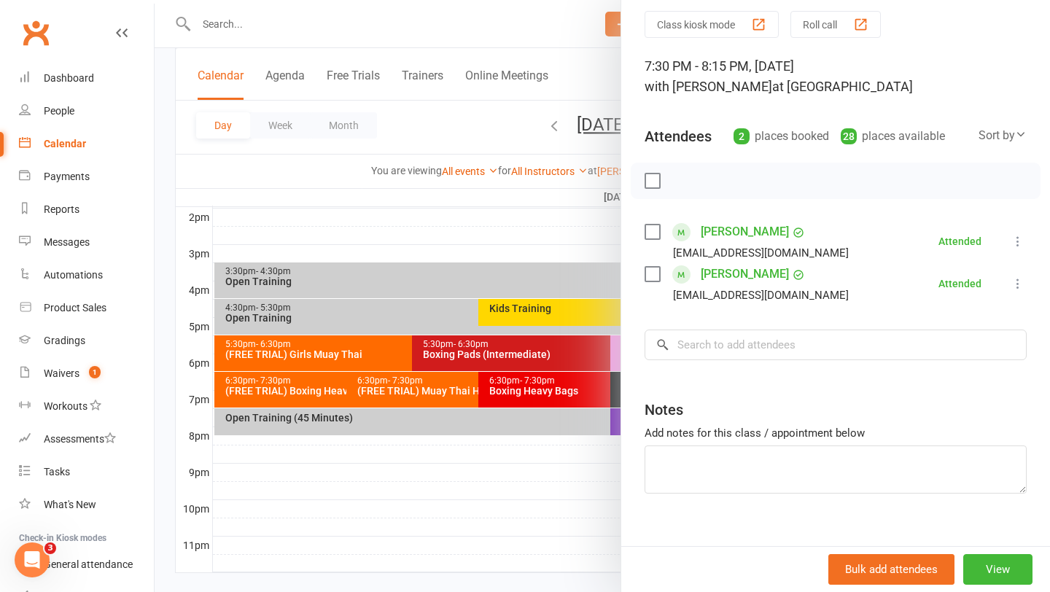
scroll to position [58, 0]
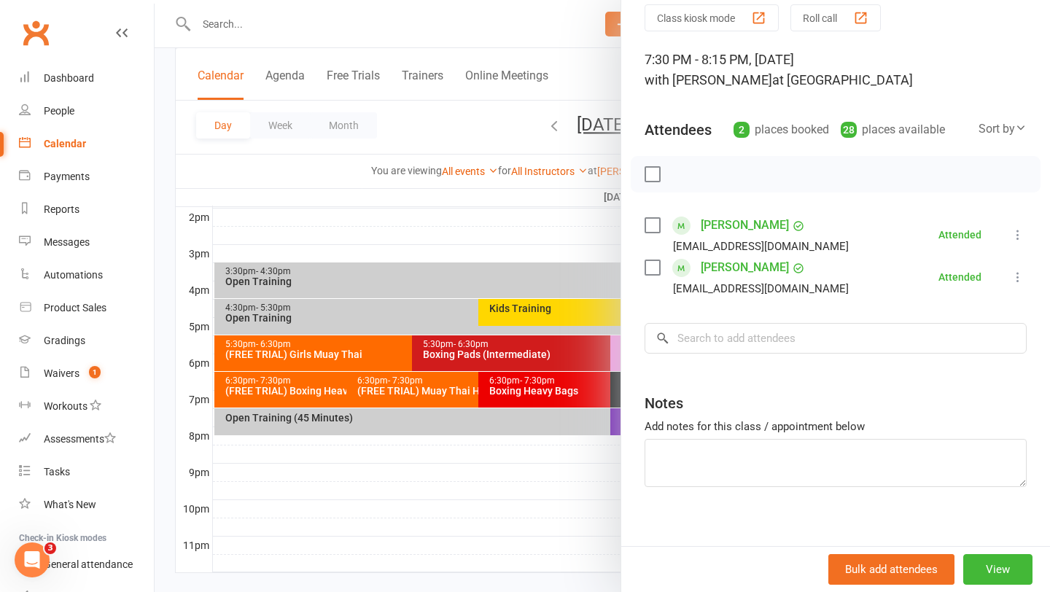
click at [526, 533] on div at bounding box center [602, 296] width 895 height 592
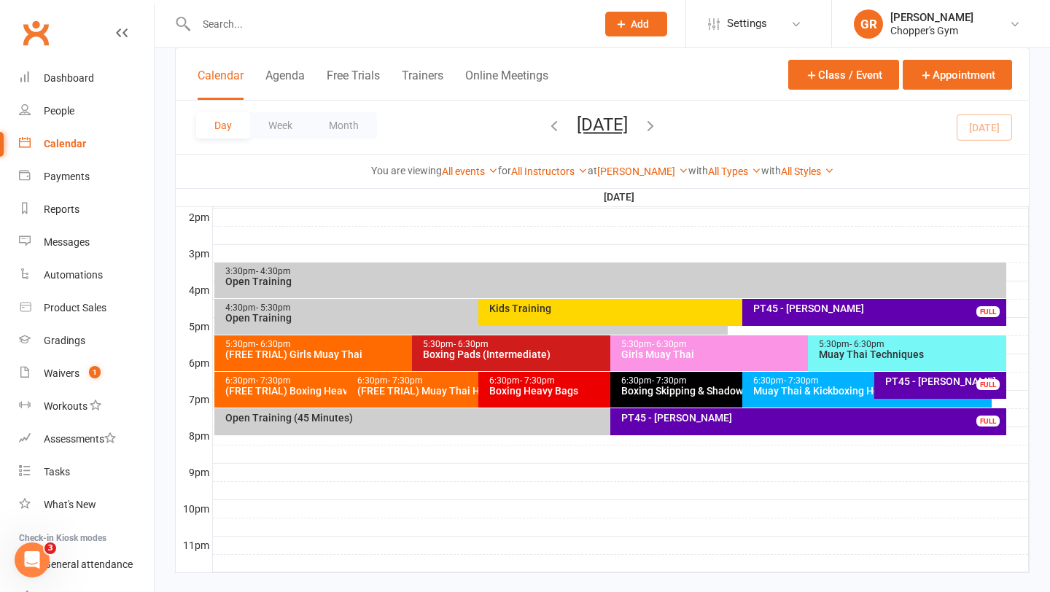
click at [566, 425] on div "Open Training (45 Minutes)" at bounding box center [603, 421] width 778 height 27
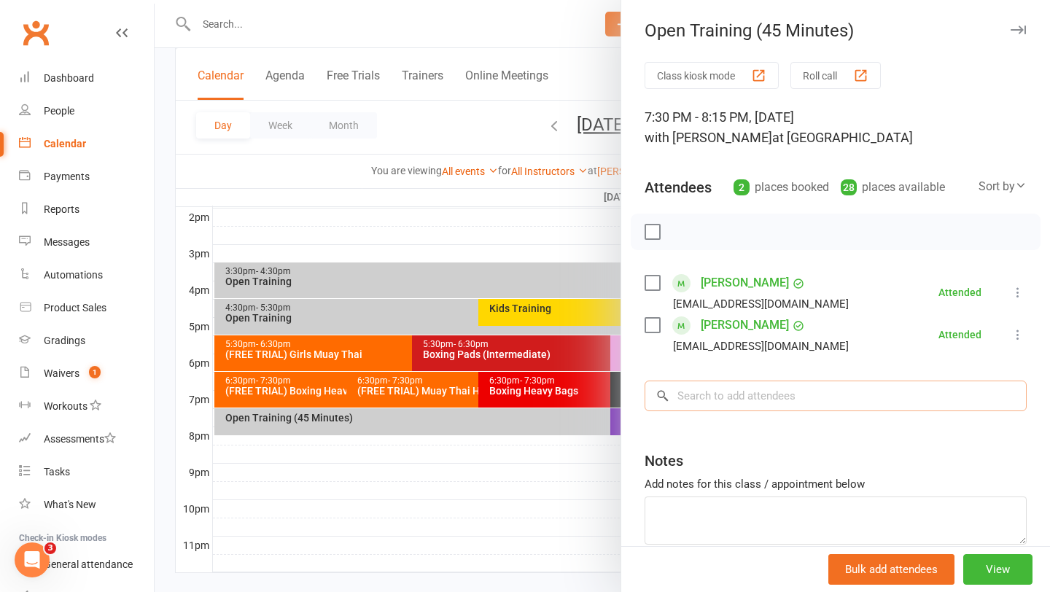
click at [764, 392] on input "search" at bounding box center [835, 396] width 382 height 31
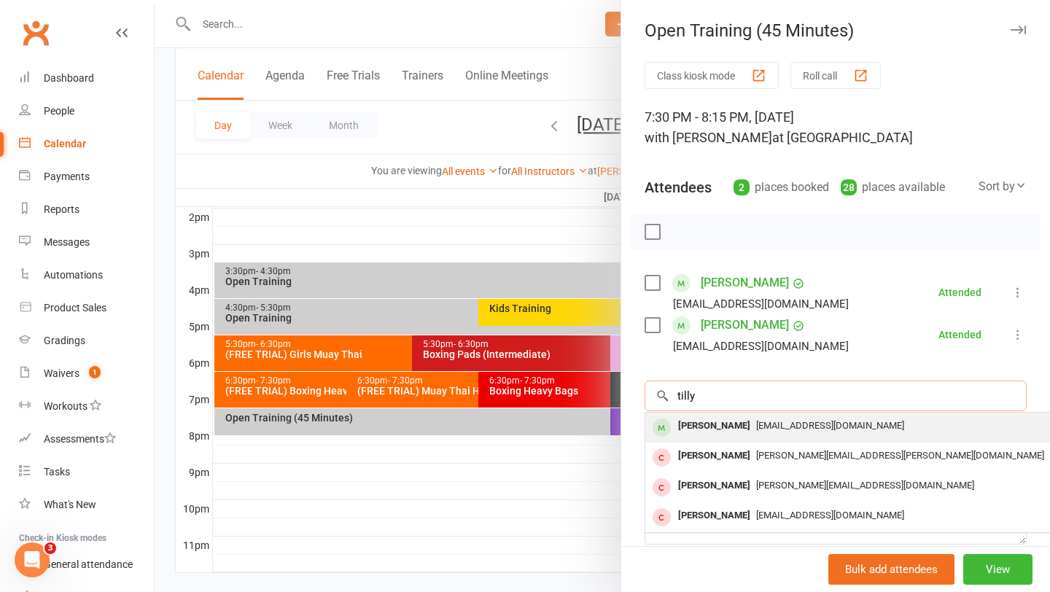
type input "tilly"
click at [756, 420] on span "[EMAIL_ADDRESS][DOMAIN_NAME]" at bounding box center [830, 425] width 148 height 11
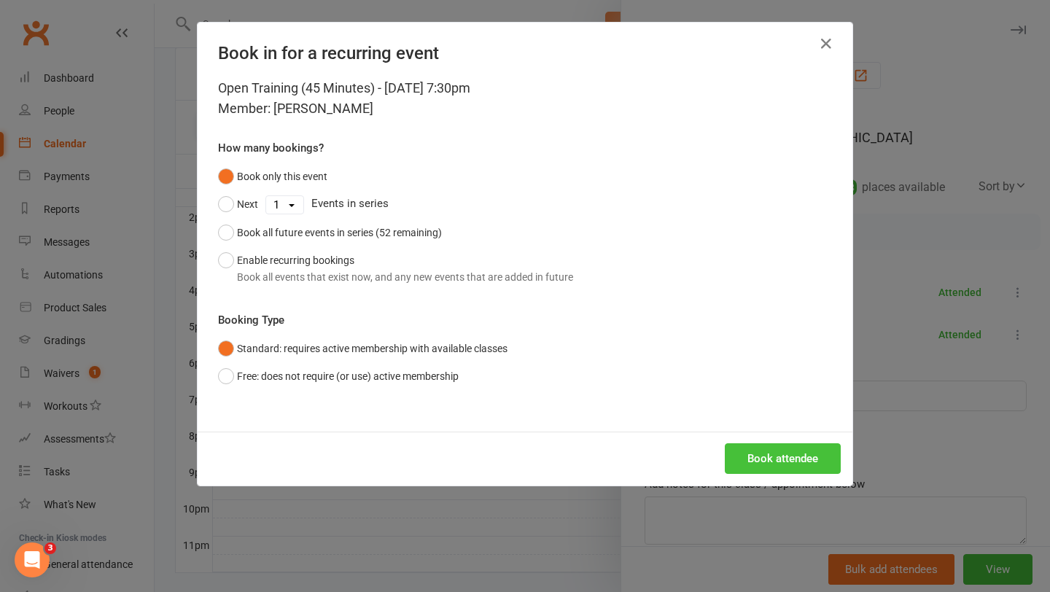
click at [754, 459] on button "Book attendee" at bounding box center [783, 458] width 116 height 31
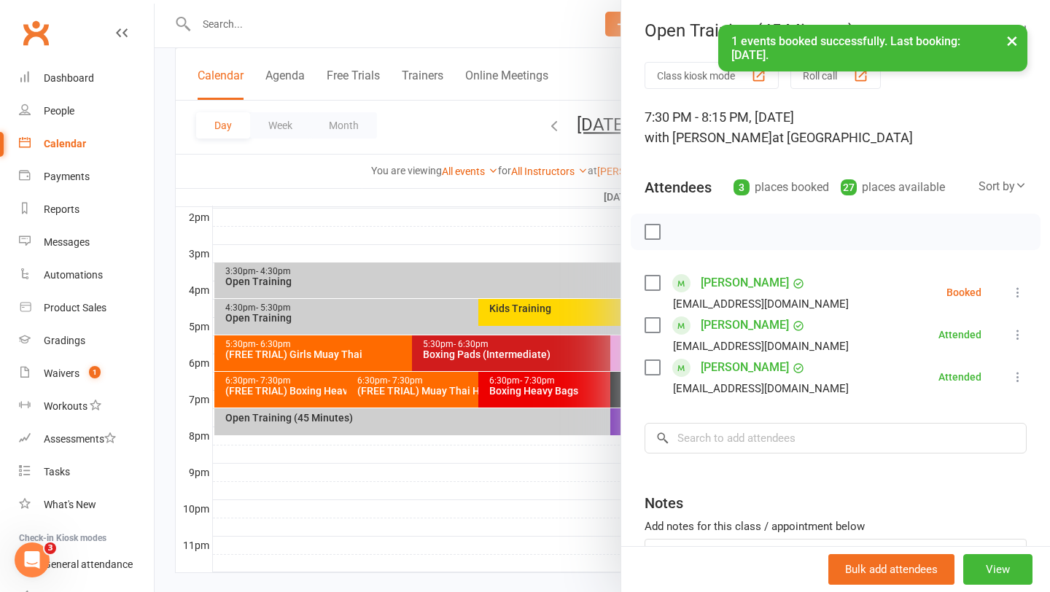
click at [648, 287] on label at bounding box center [651, 283] width 15 height 15
click at [685, 230] on icon "button" at bounding box center [685, 232] width 16 height 16
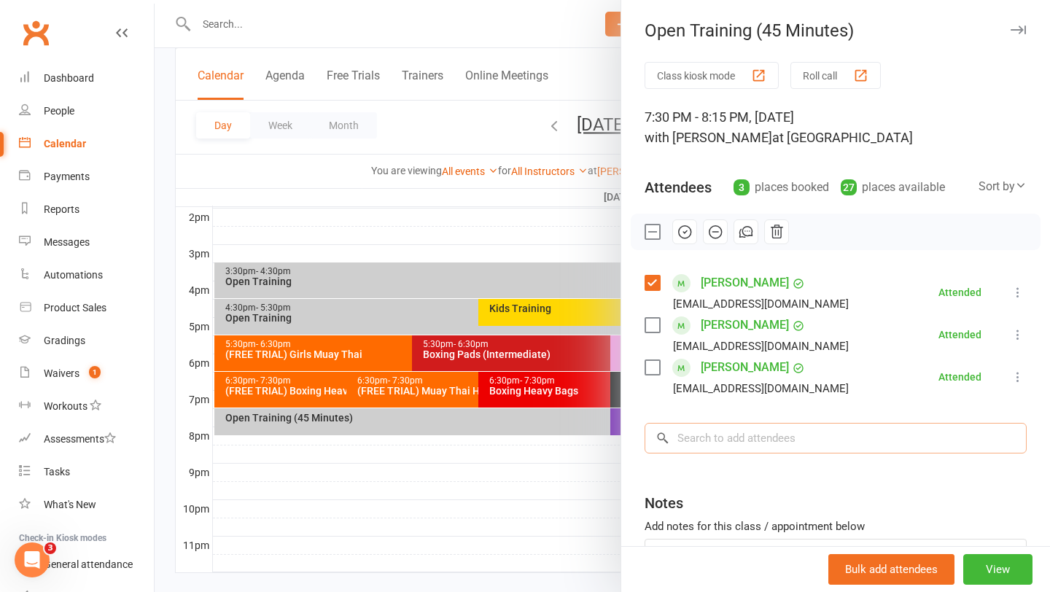
click at [714, 432] on input "search" at bounding box center [835, 438] width 382 height 31
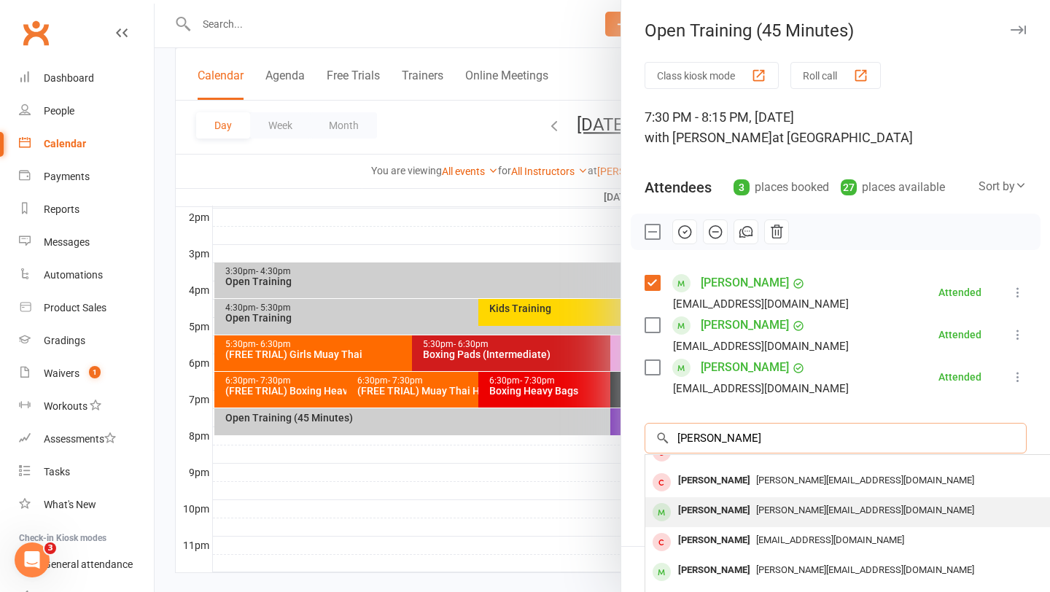
scroll to position [31, 0]
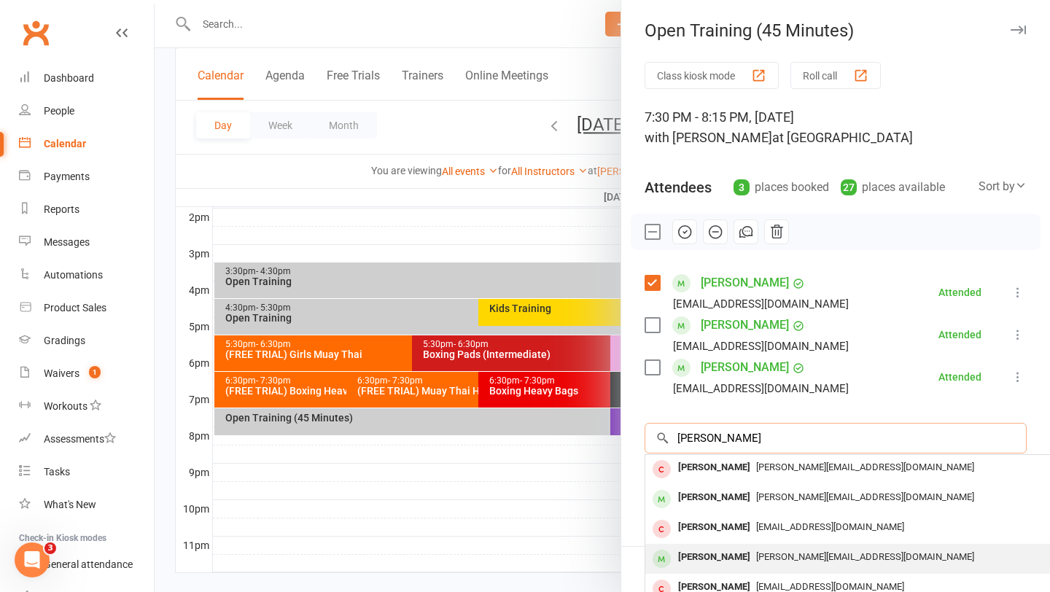
type input "mitch"
click at [717, 547] on div "[PERSON_NAME]" at bounding box center [714, 557] width 84 height 21
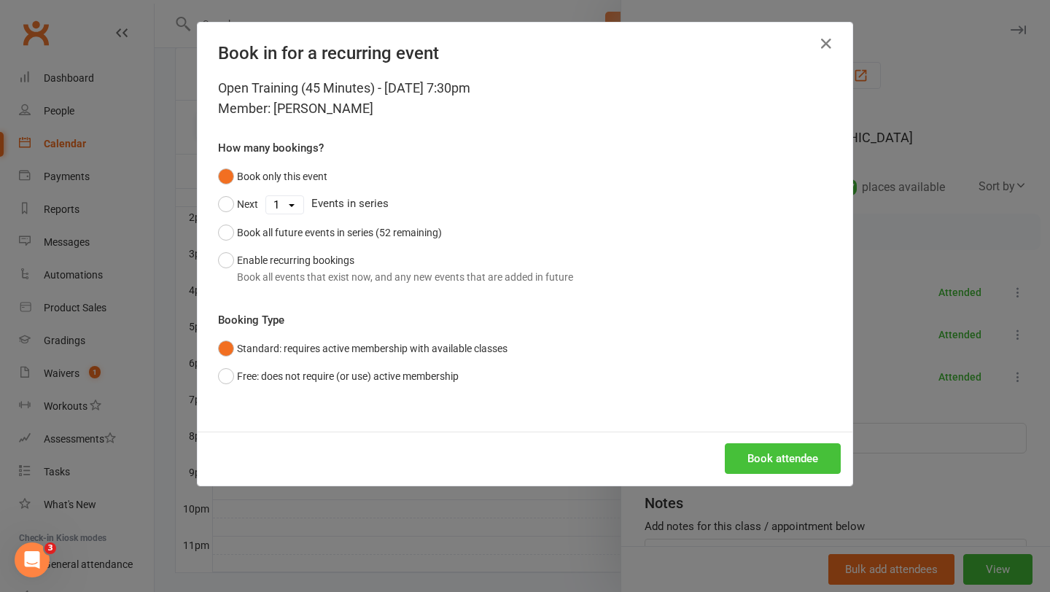
click at [769, 459] on button "Book attendee" at bounding box center [783, 458] width 116 height 31
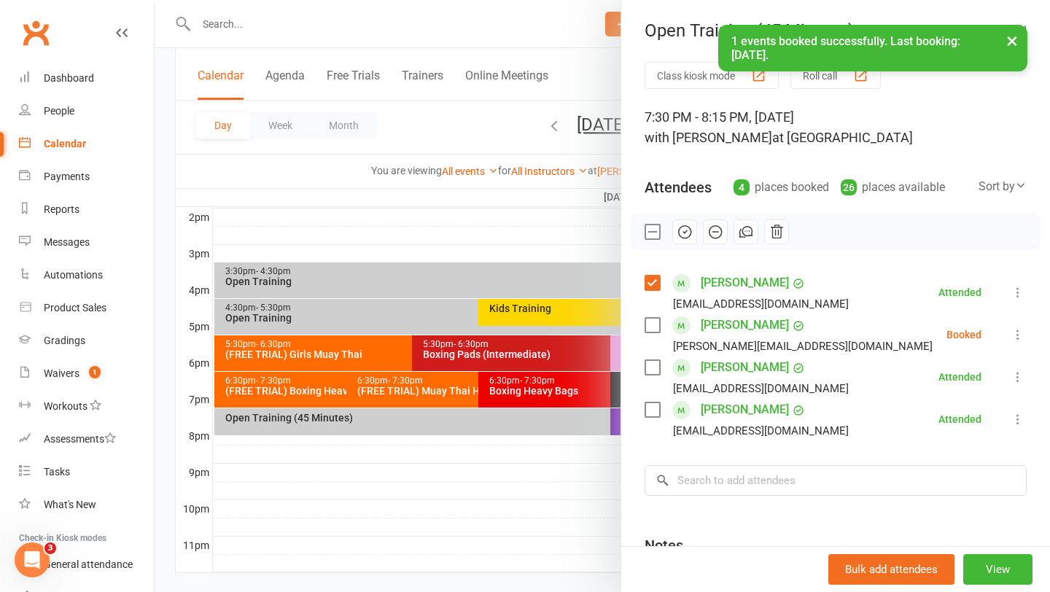
click at [652, 324] on label at bounding box center [651, 325] width 15 height 15
click at [684, 235] on icon "button" at bounding box center [685, 232] width 16 height 16
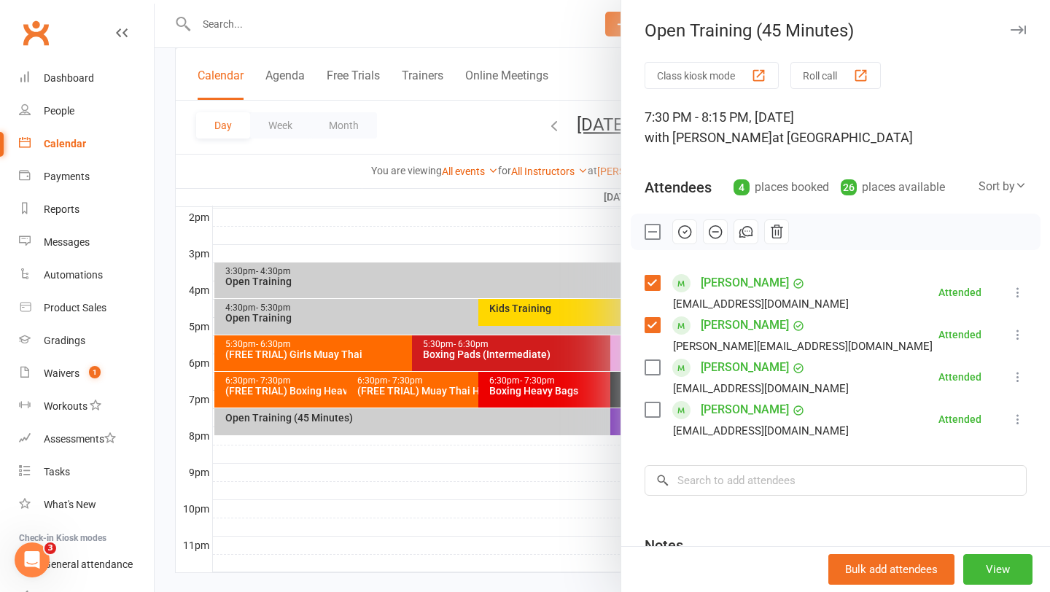
click at [458, 232] on div at bounding box center [602, 296] width 895 height 592
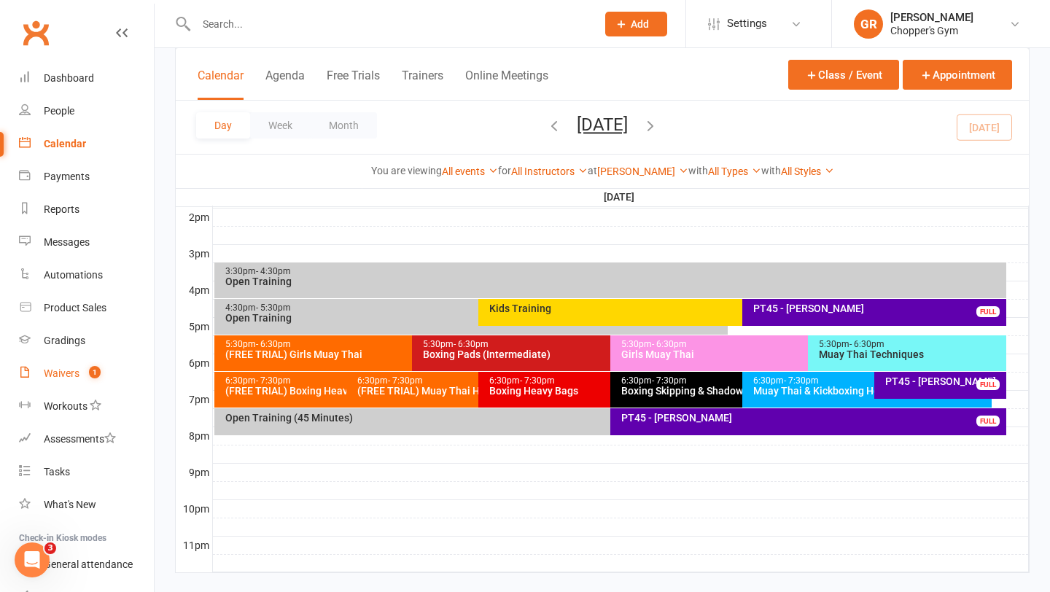
click at [69, 367] on div "Waivers" at bounding box center [62, 373] width 36 height 12
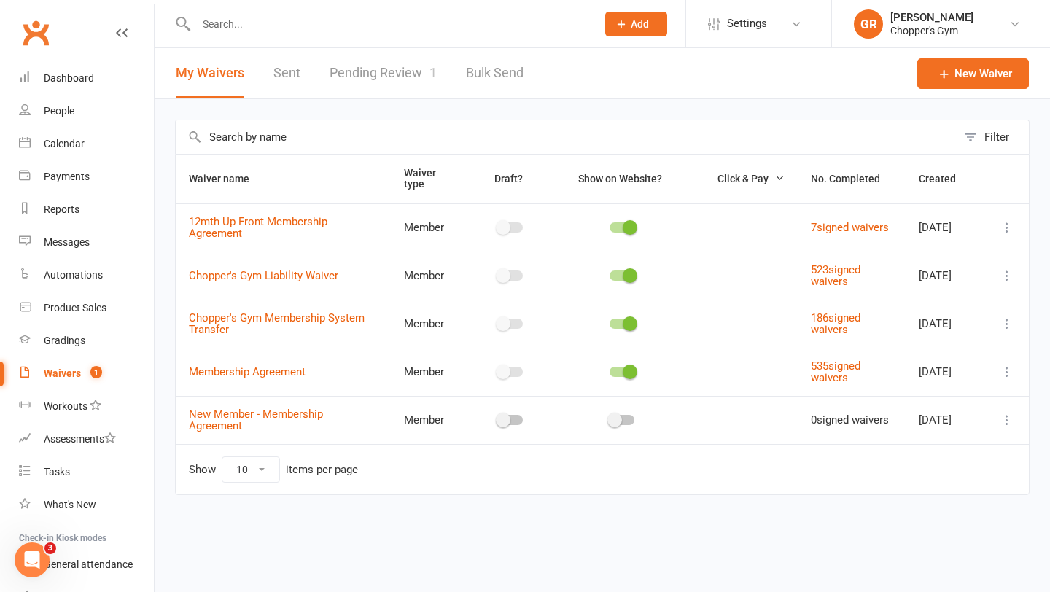
click at [343, 79] on link "Pending Review 1" at bounding box center [383, 73] width 107 height 50
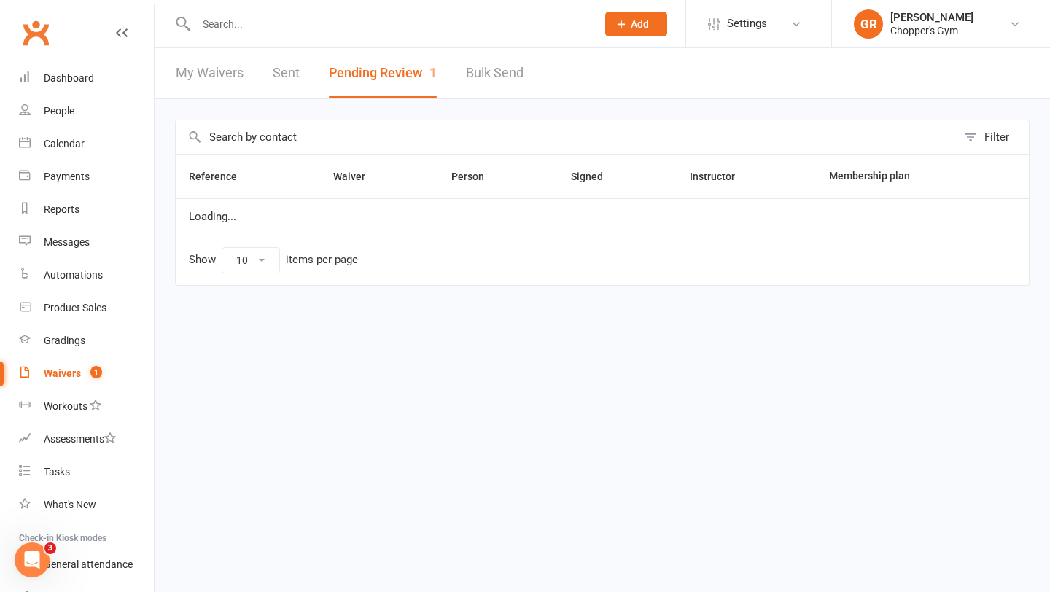
select select "50"
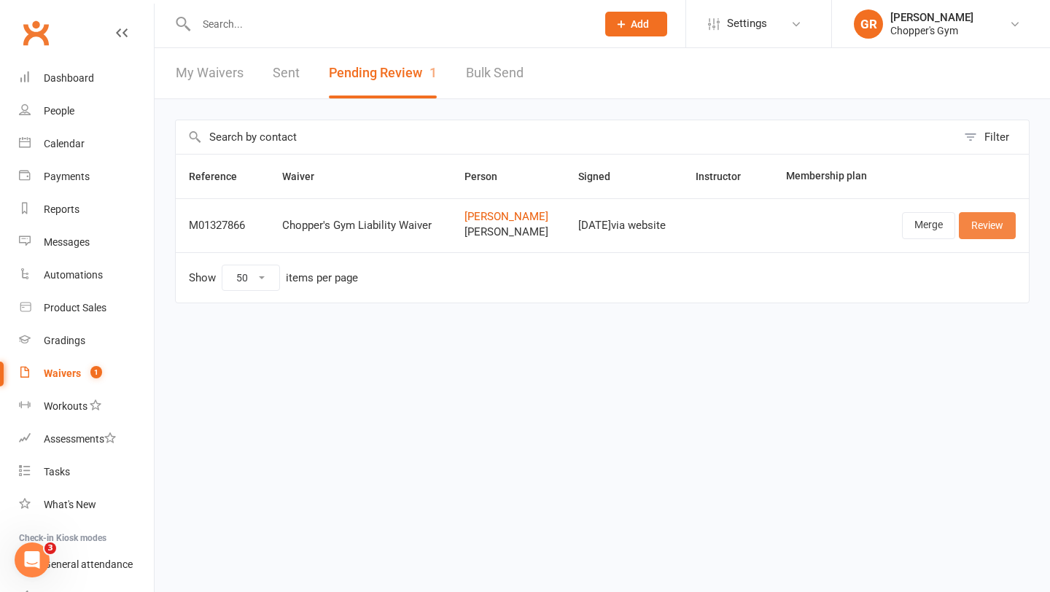
click at [987, 233] on link "Review" at bounding box center [987, 225] width 57 height 26
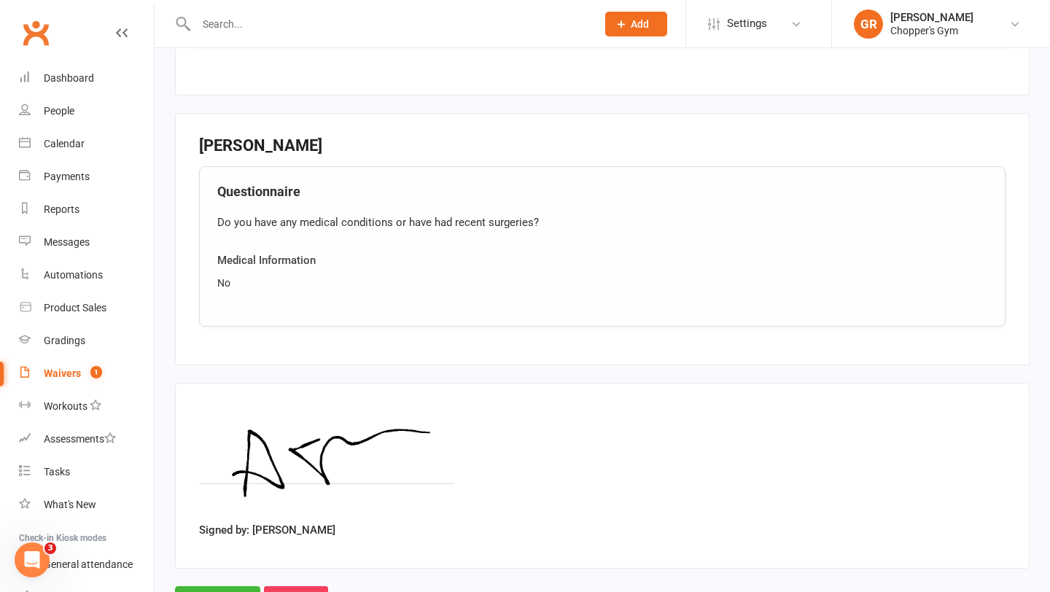
scroll to position [1528, 0]
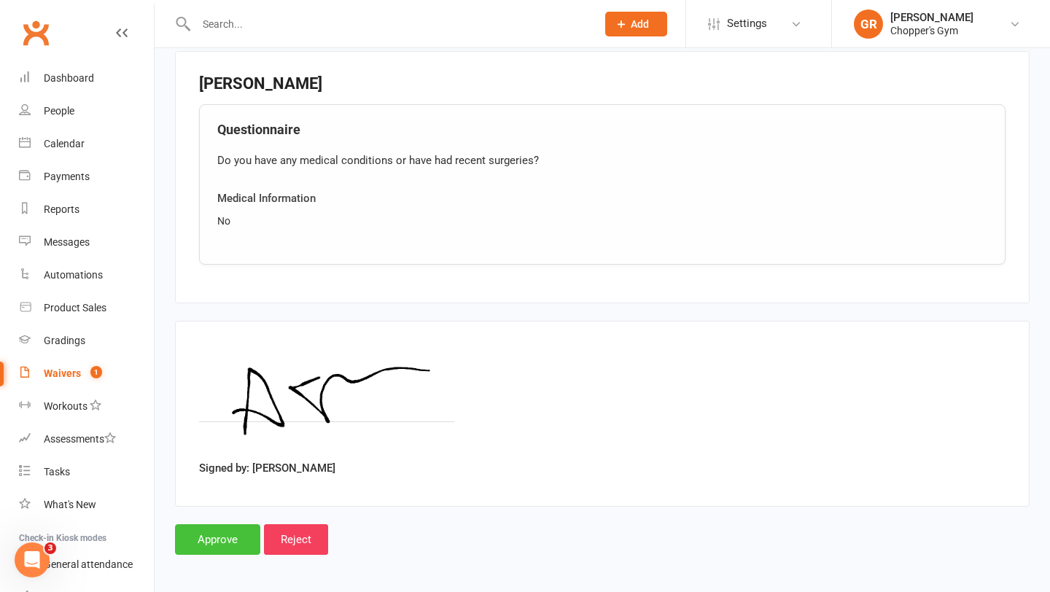
click at [227, 534] on input "Approve" at bounding box center [217, 539] width 85 height 31
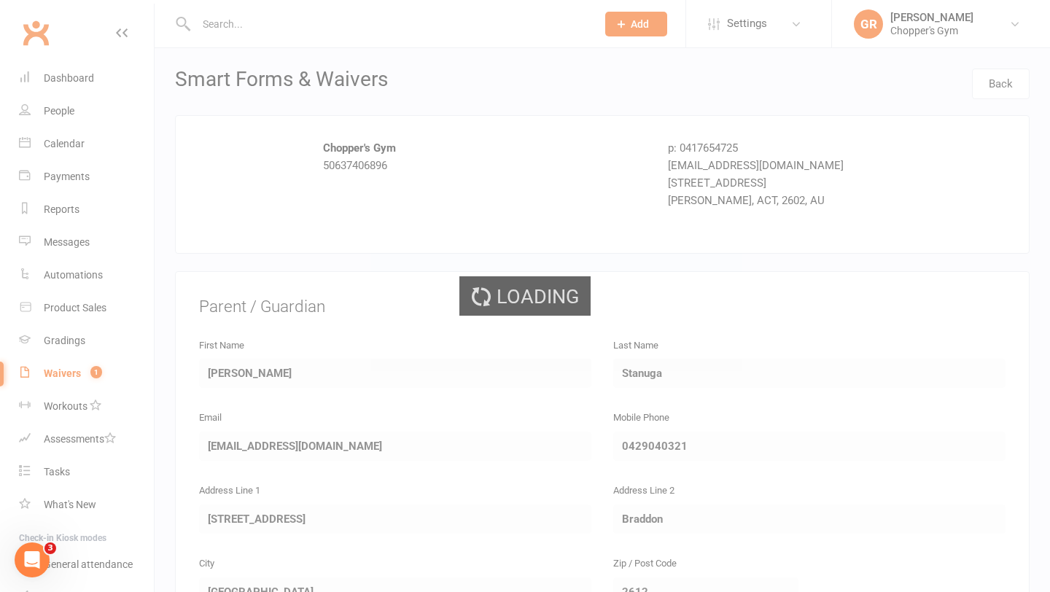
select select "50"
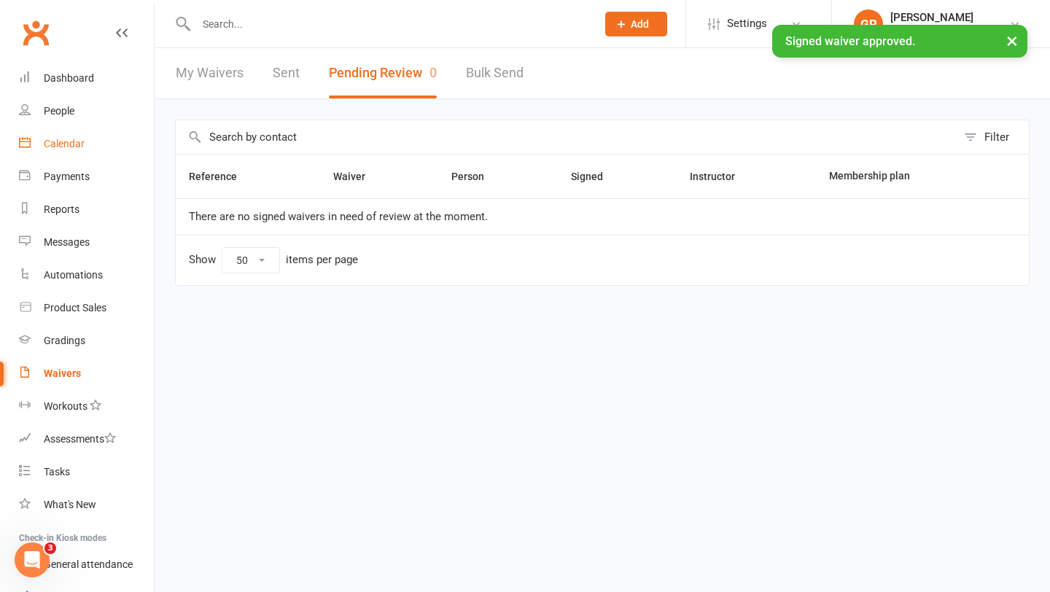
click at [71, 138] on div "Calendar" at bounding box center [64, 144] width 41 height 12
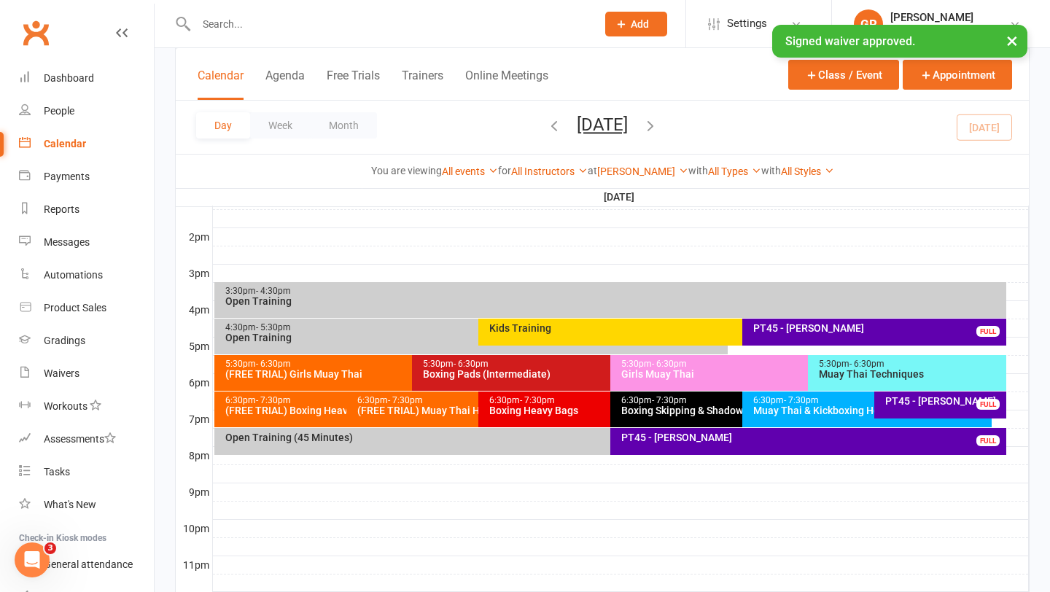
scroll to position [582, 0]
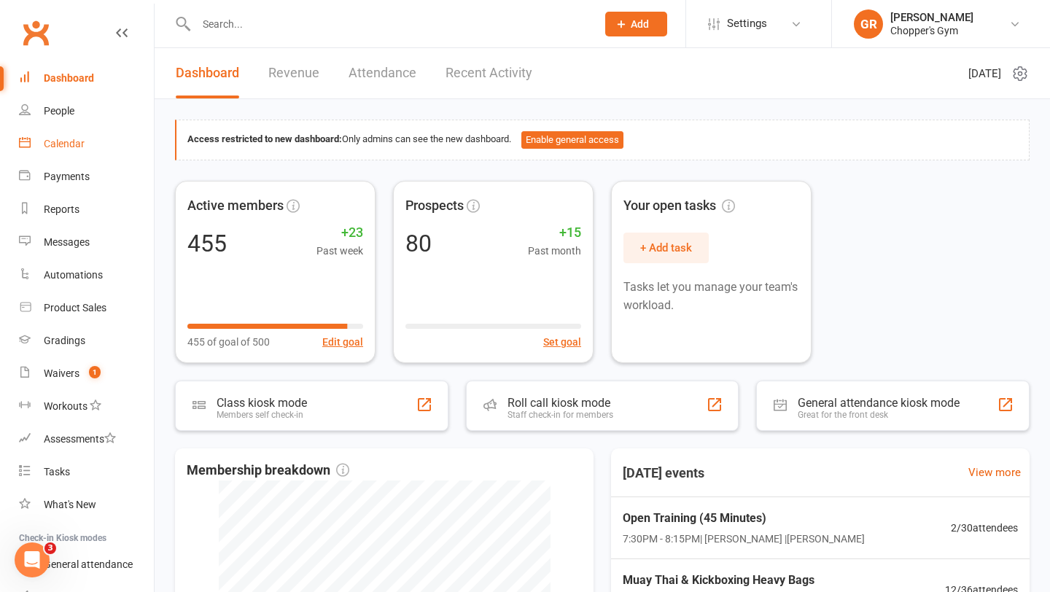
click at [73, 143] on div "Calendar" at bounding box center [64, 144] width 41 height 12
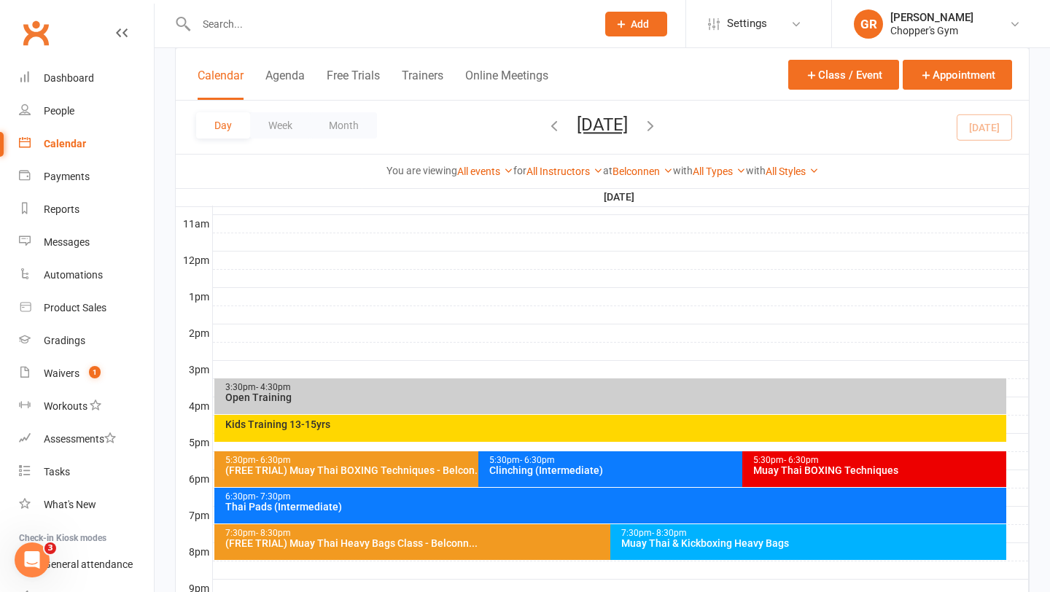
scroll to position [489, 0]
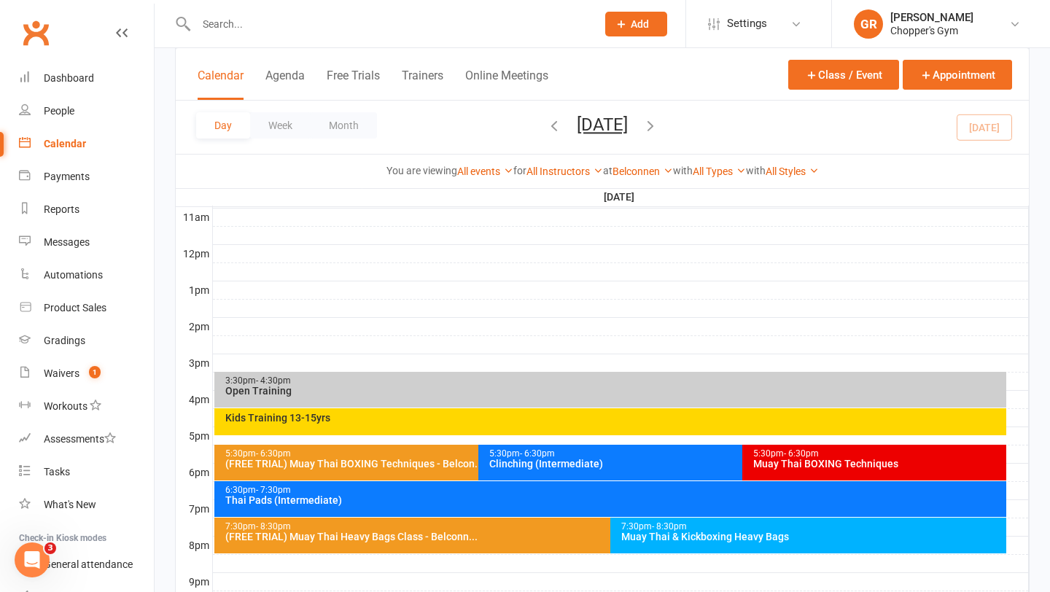
click at [650, 180] on div "You are viewing All events All events Empty events Full events Non-empty events…" at bounding box center [602, 171] width 853 height 34
click at [650, 174] on link "Belconnen" at bounding box center [642, 171] width 61 height 12
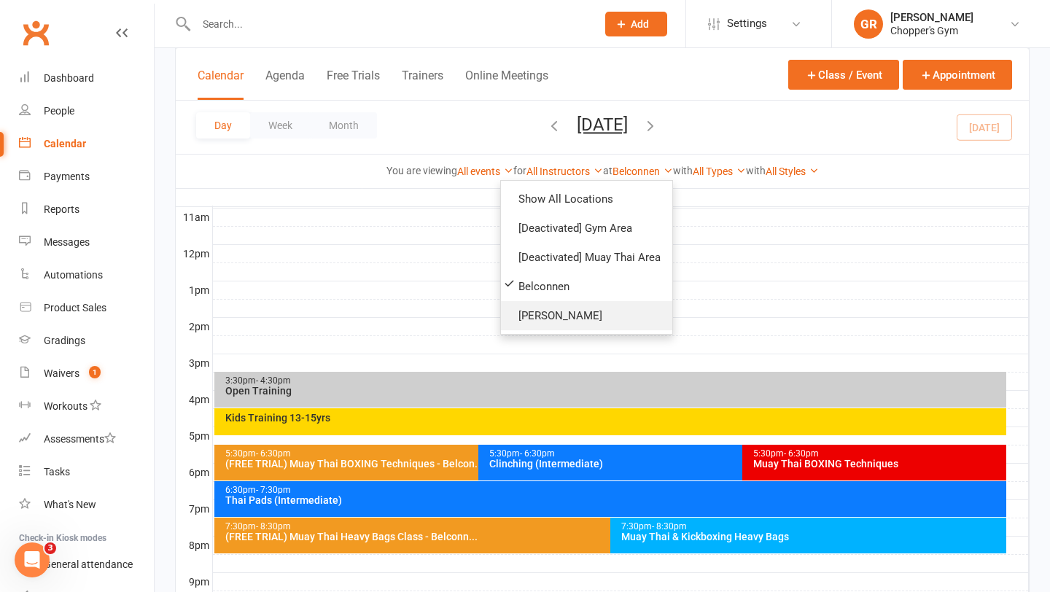
click at [552, 308] on link "[PERSON_NAME]" at bounding box center [586, 315] width 171 height 29
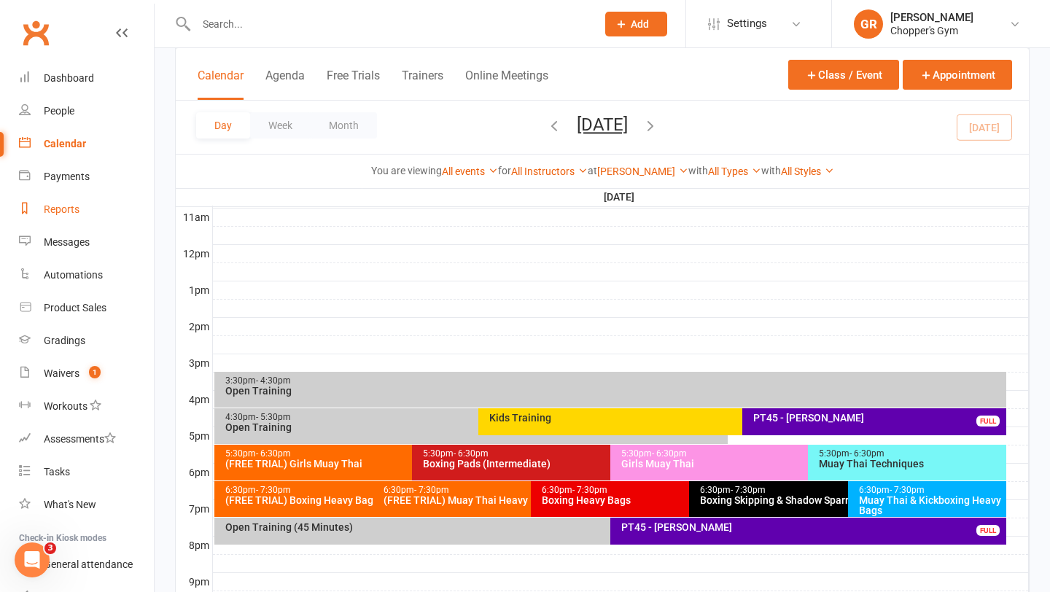
click at [73, 205] on div "Reports" at bounding box center [62, 209] width 36 height 12
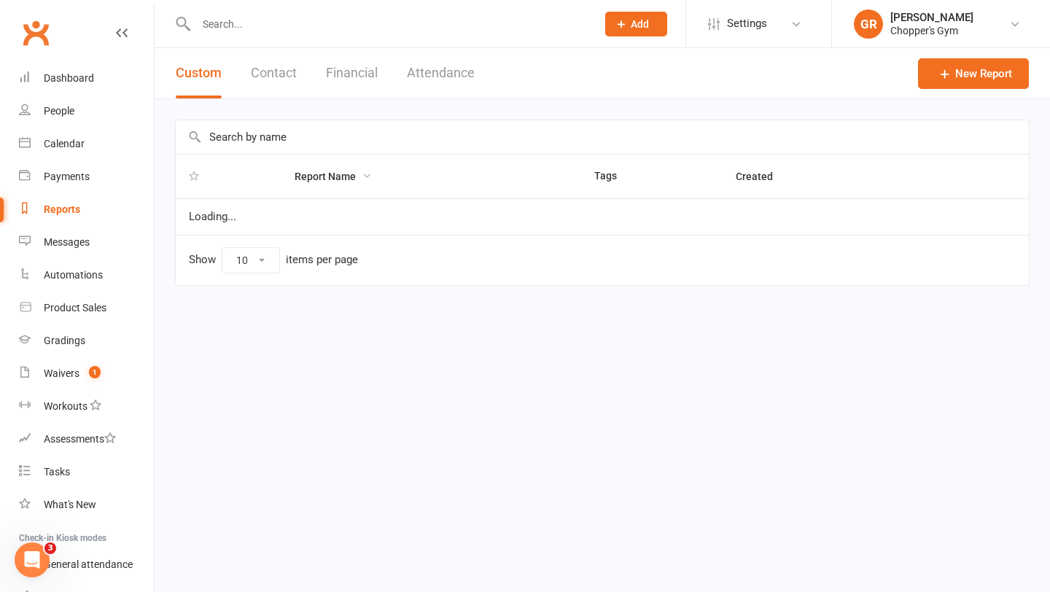
select select "100"
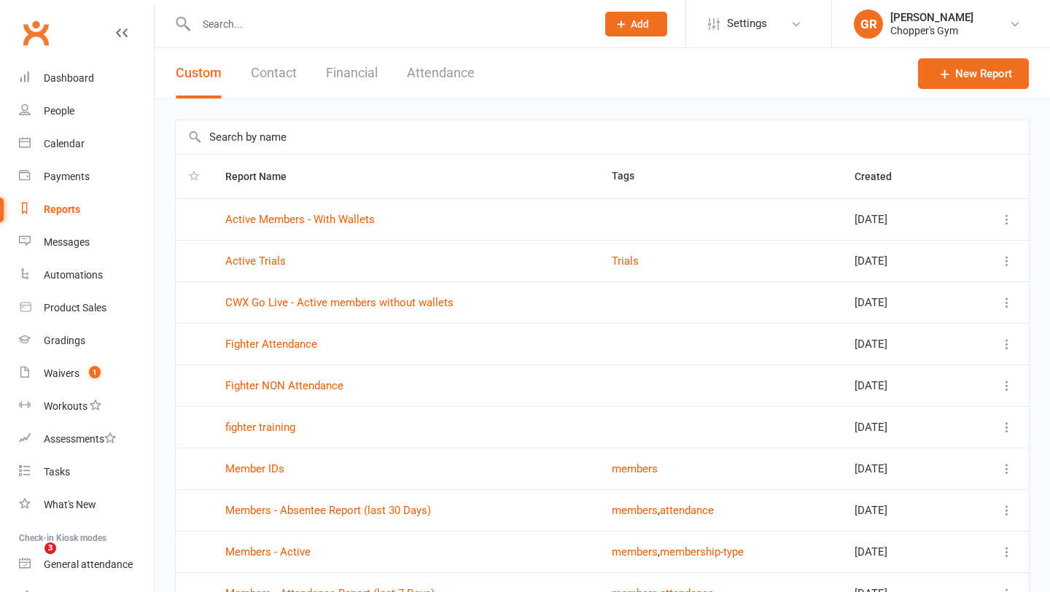
select select "100"
click at [340, 79] on button "Financial" at bounding box center [352, 73] width 52 height 50
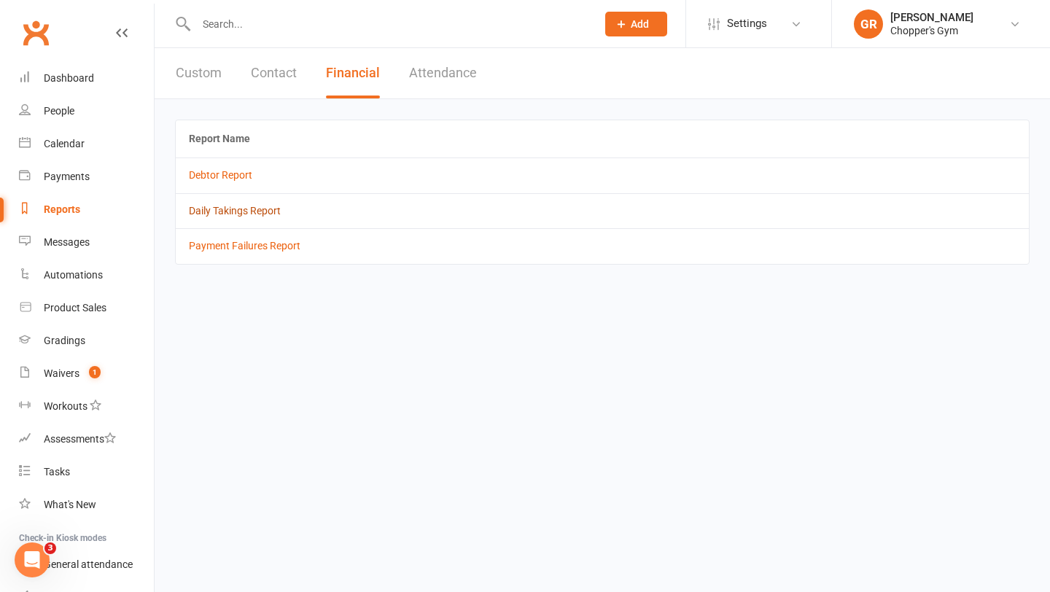
click at [245, 214] on link "Daily Takings Report" at bounding box center [235, 211] width 92 height 12
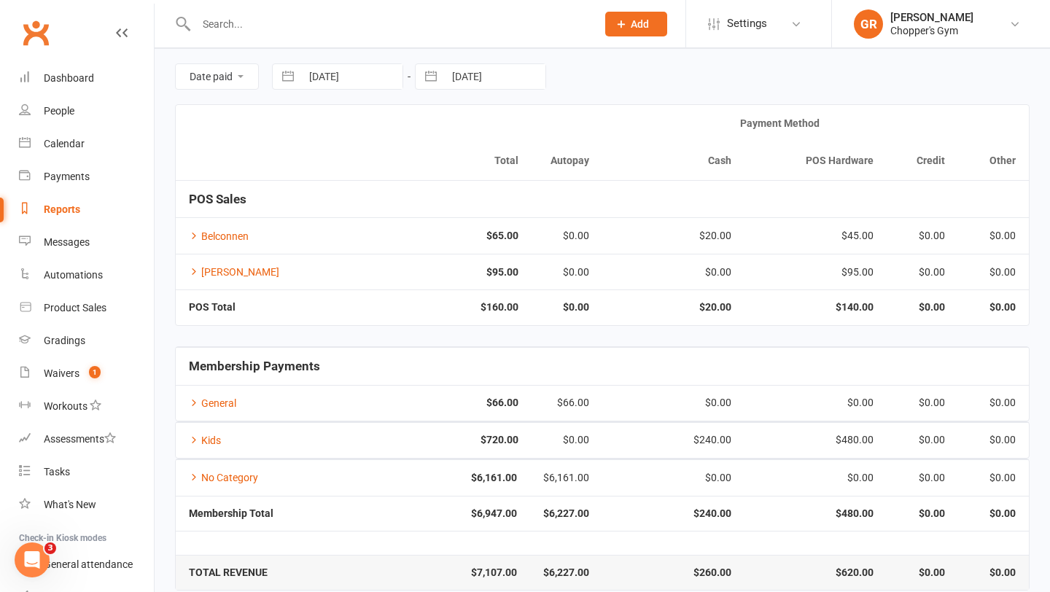
scroll to position [70, 0]
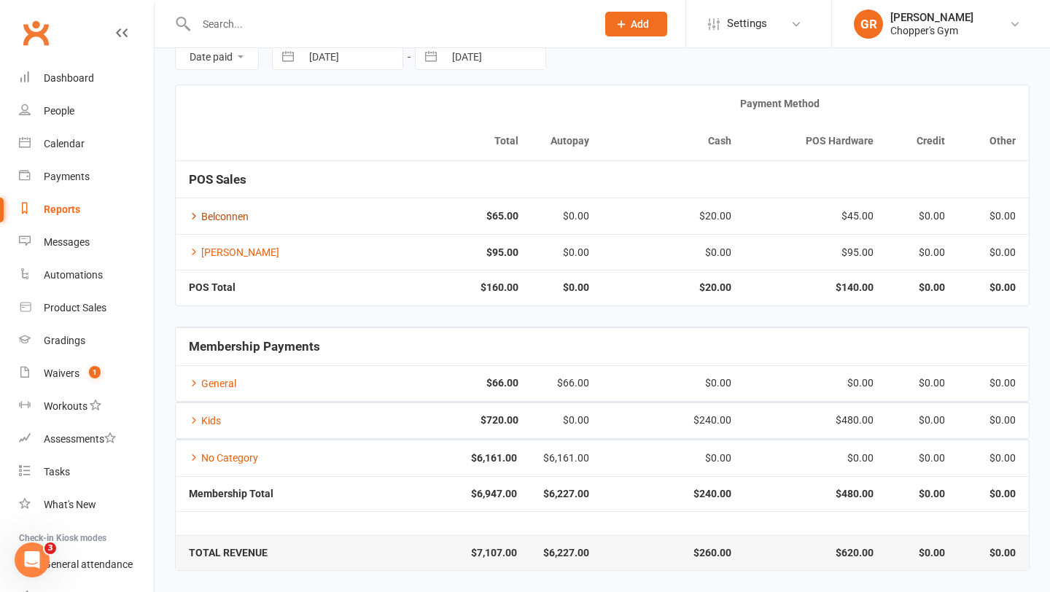
click at [195, 212] on icon at bounding box center [194, 216] width 10 height 10
